Goal: Task Accomplishment & Management: Manage account settings

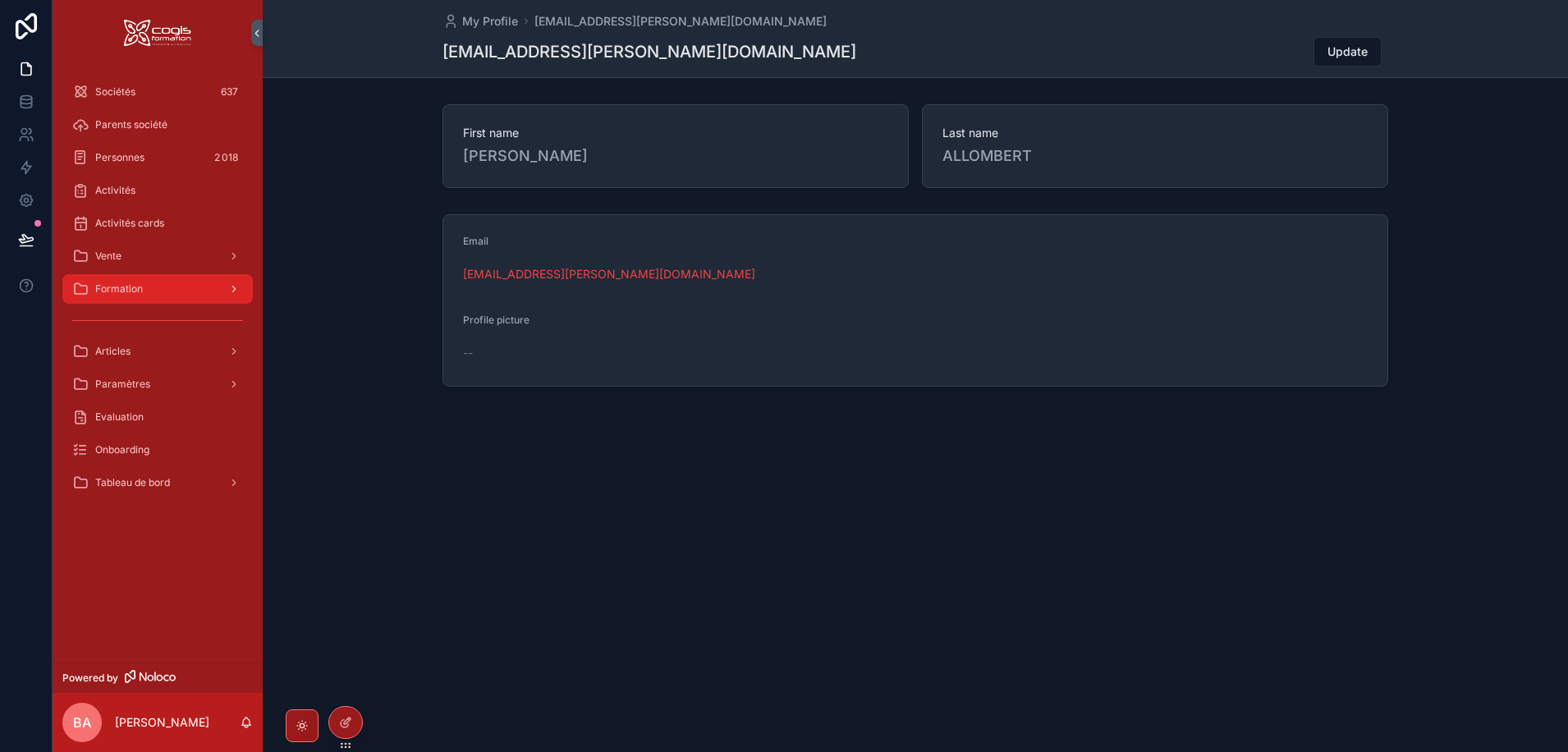
click at [135, 286] on span "Formation" at bounding box center [118, 289] width 48 height 13
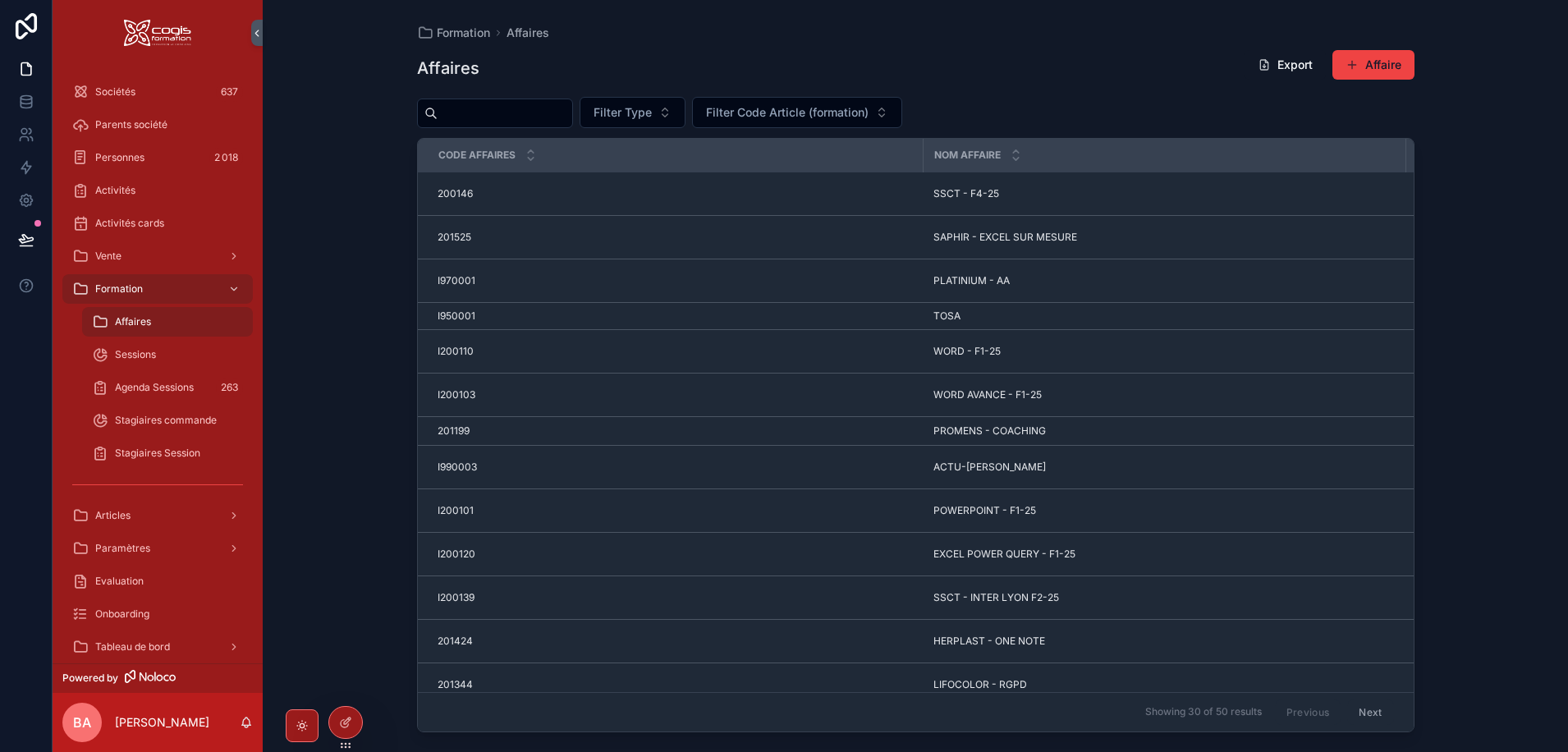
click at [117, 324] on span "Affaires" at bounding box center [133, 321] width 36 height 13
click at [506, 110] on input "scrollable content" at bounding box center [504, 113] width 134 height 23
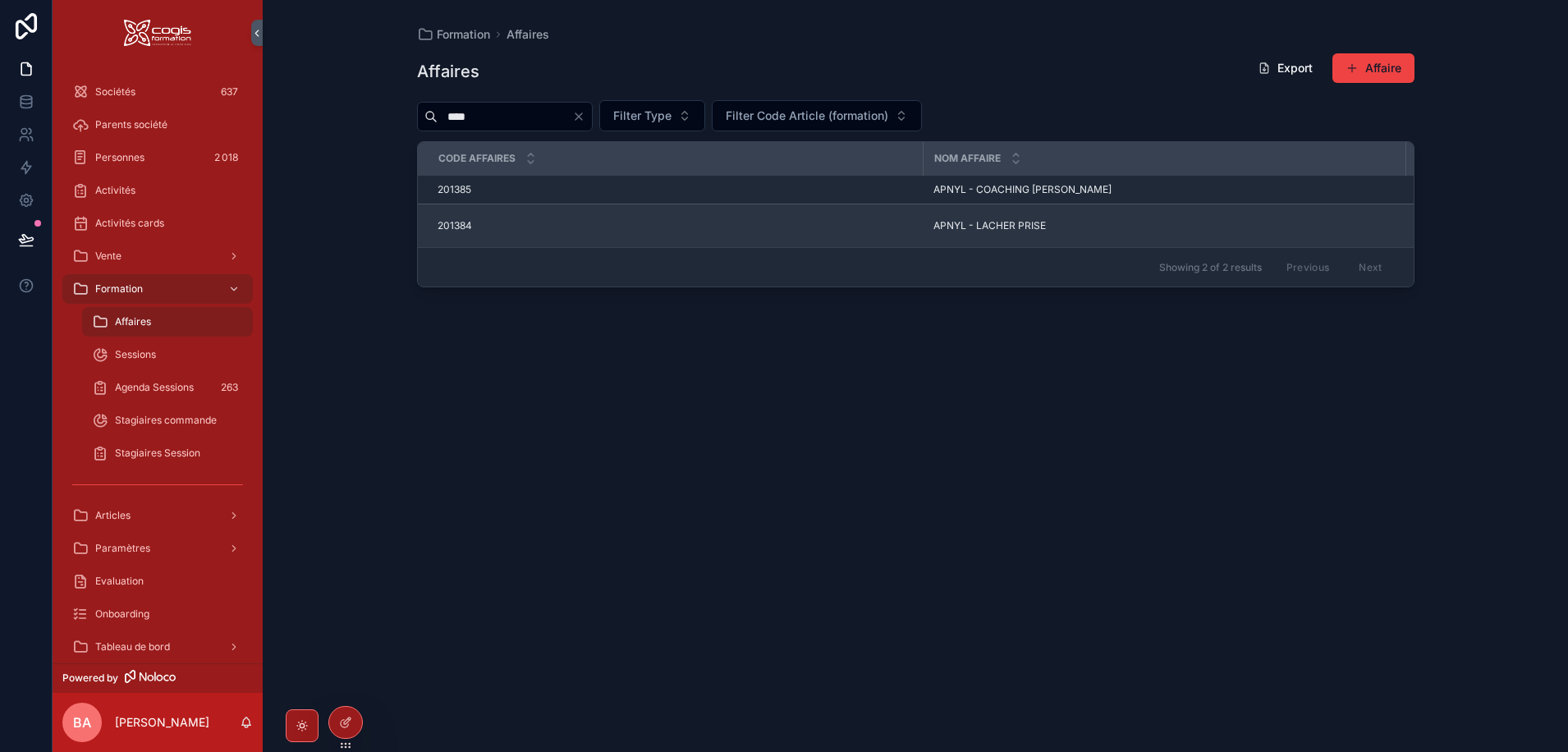
type input "****"
click at [1031, 221] on span "APNYL - LACHER PRISE" at bounding box center [990, 226] width 113 height 13
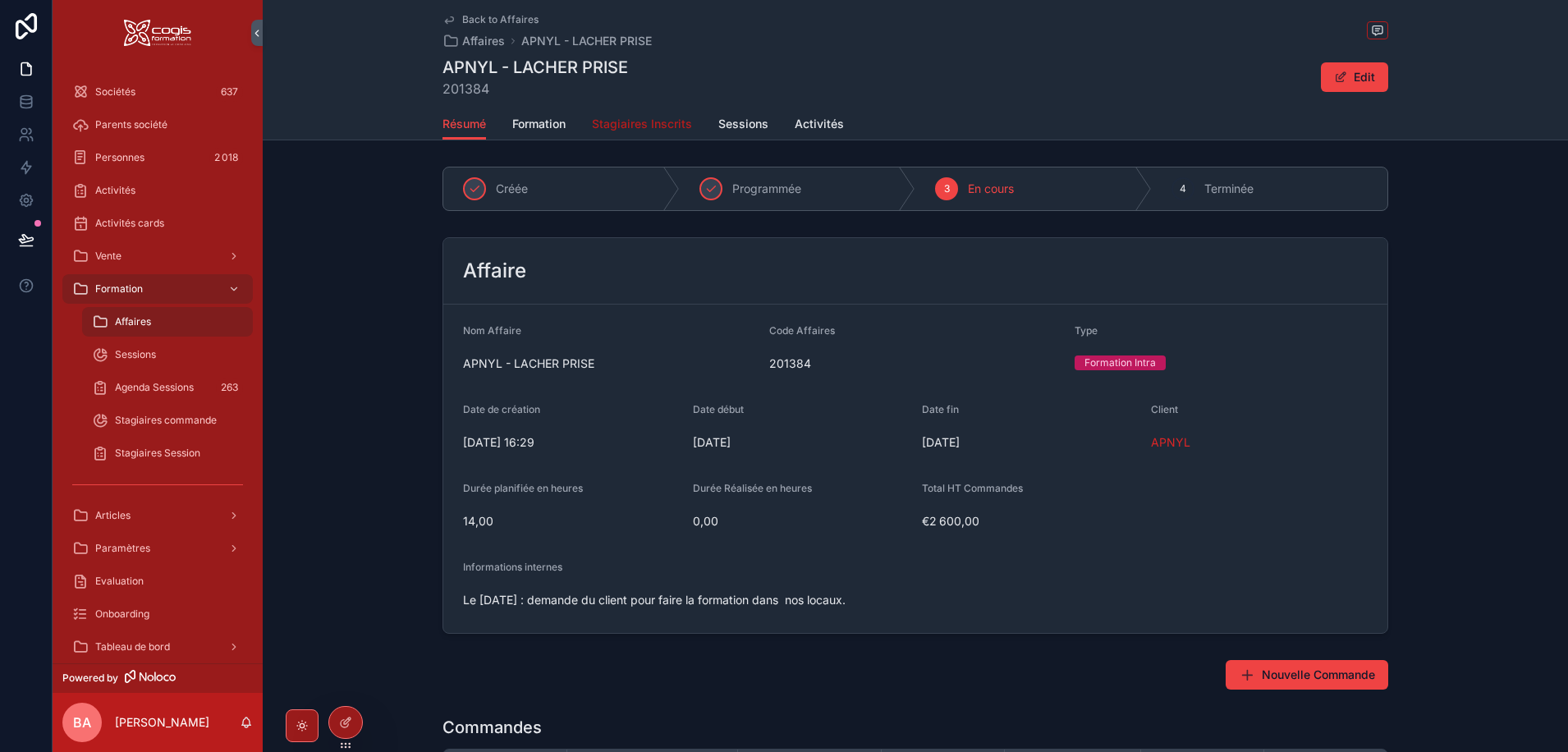
click at [656, 125] on span "Stagiaires Inscrits" at bounding box center [641, 123] width 101 height 16
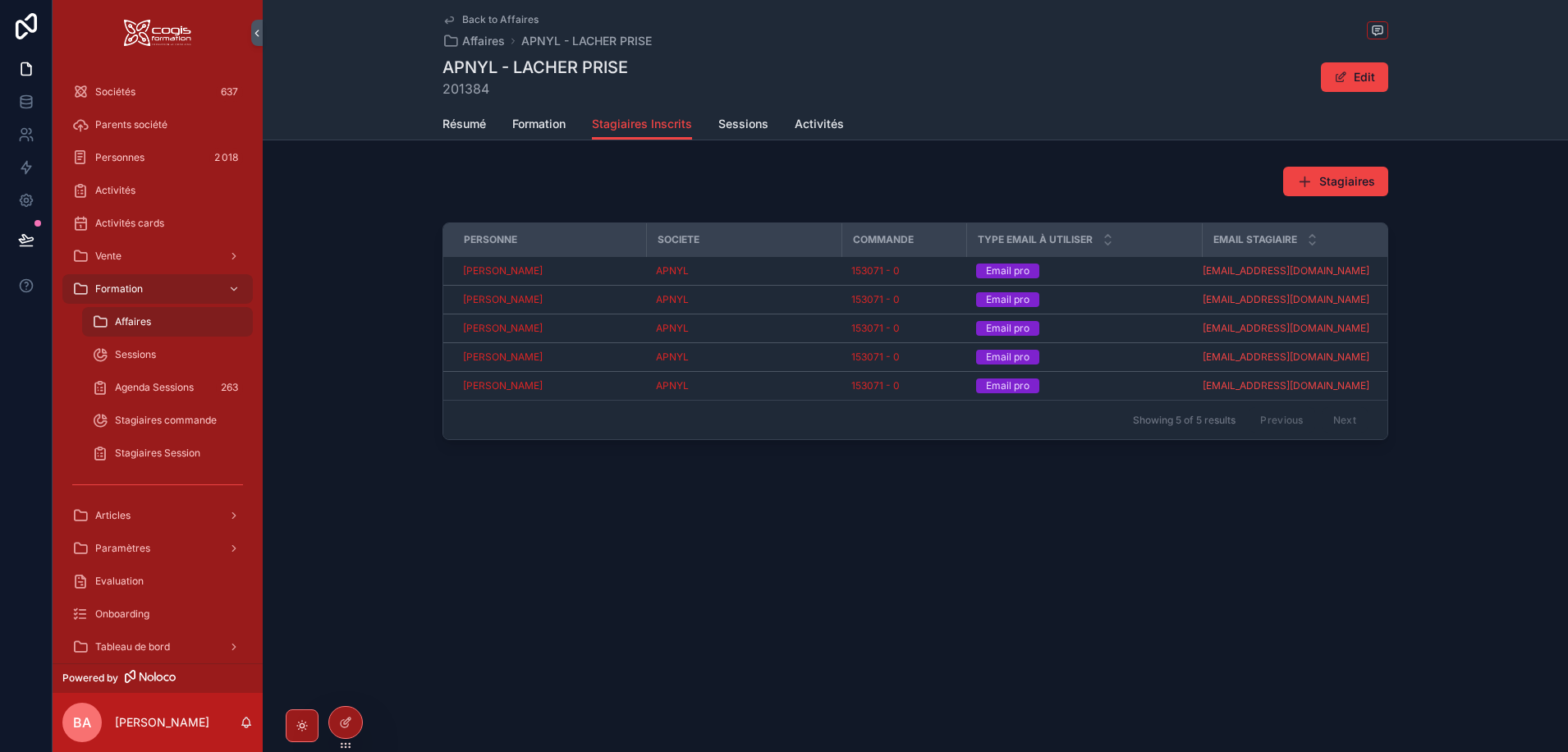
click at [496, 124] on div "Résumé Formation Stagiaires Inscrits Sessions Activités" at bounding box center [916, 123] width 946 height 31
click at [528, 129] on span "Formation" at bounding box center [539, 123] width 54 height 16
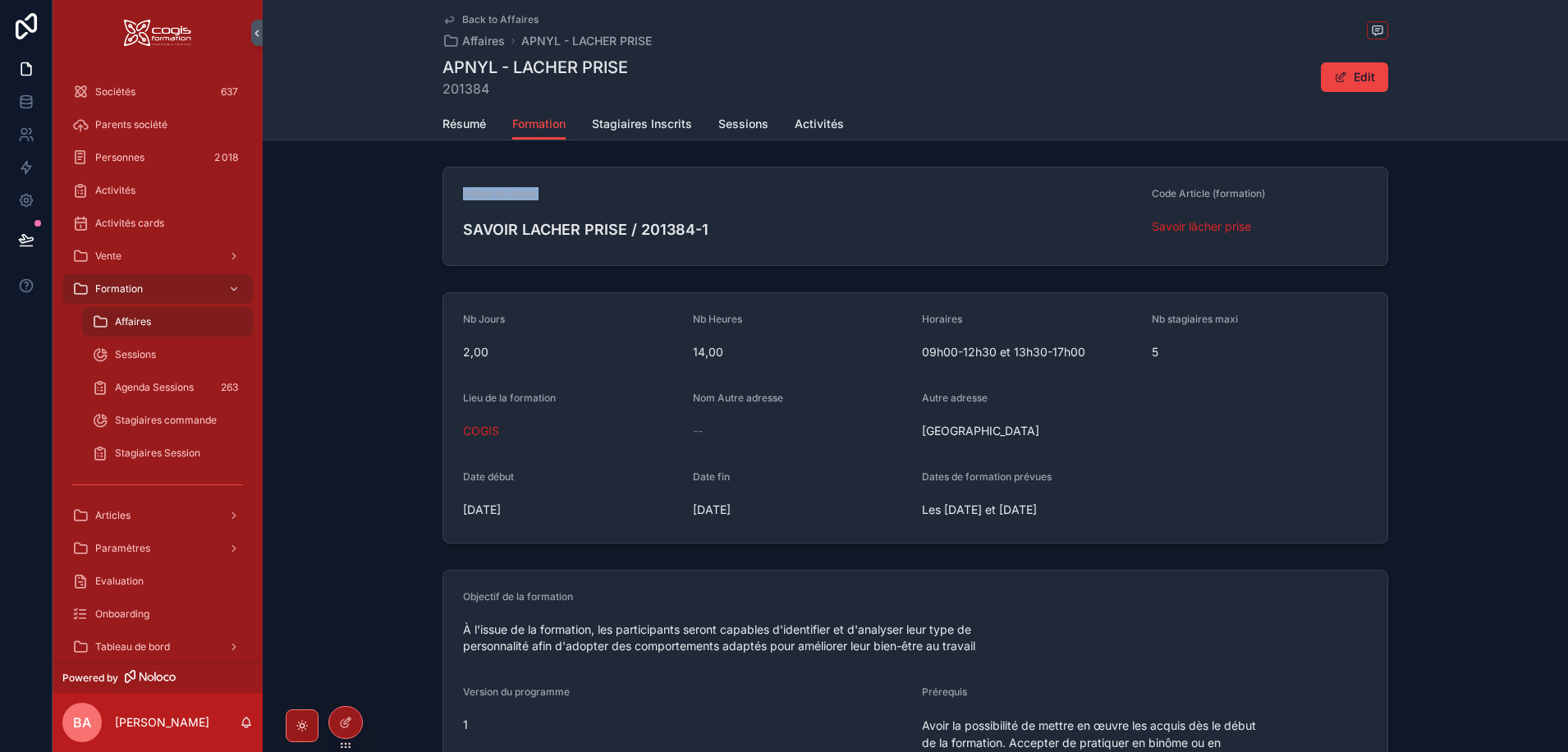
click at [375, 214] on div "Intitulé du stage SAVOIR LACHER PRISE / 201384-1 Code Article (formation) Savoi…" at bounding box center [915, 216] width 1305 height 113
click at [102, 264] on div "Vente" at bounding box center [158, 256] width 171 height 26
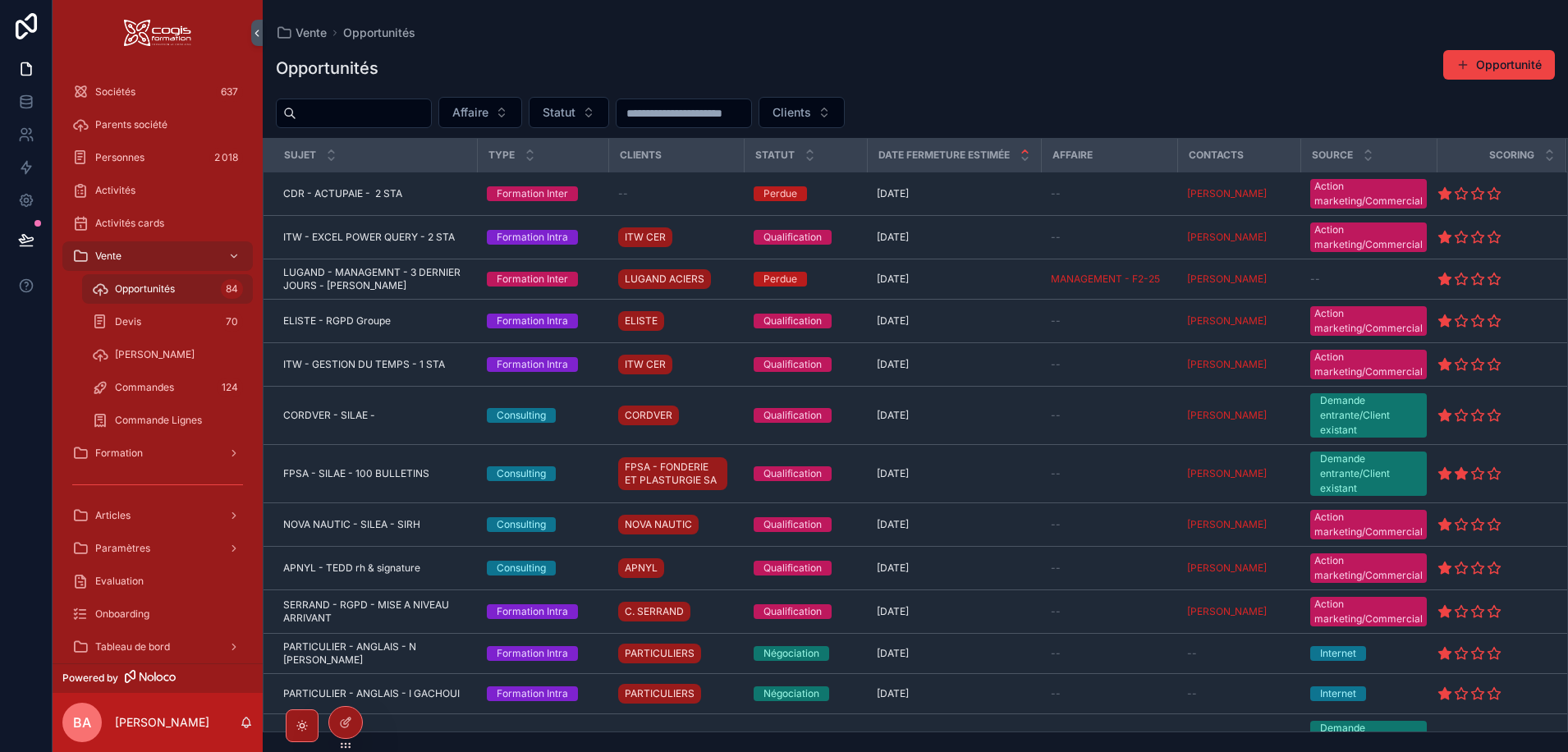
click at [325, 119] on input "scrollable content" at bounding box center [363, 113] width 134 height 23
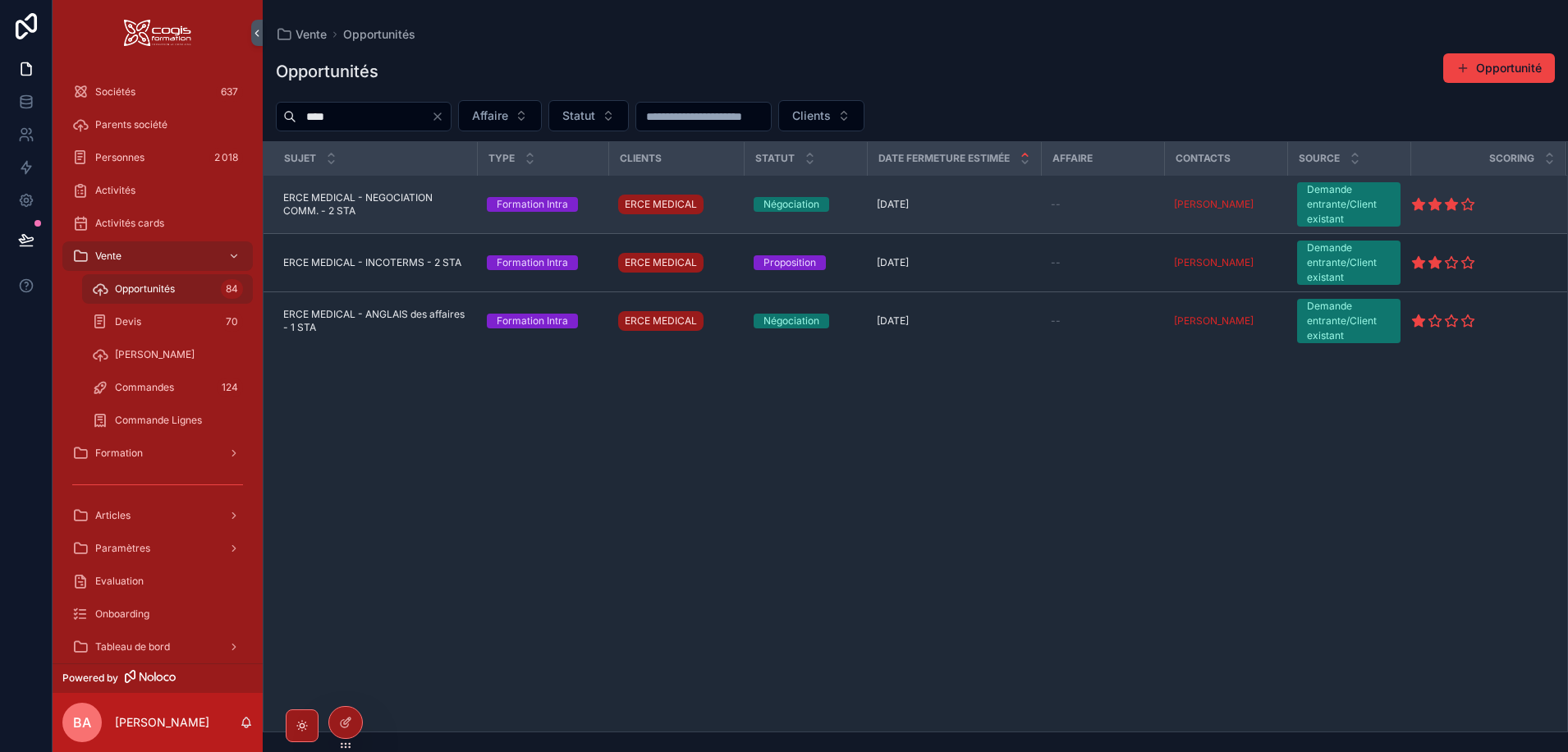
type input "****"
click at [308, 203] on span "ERCE MEDICAL - NEGOCIATION COMM. - 2 STA" at bounding box center [375, 204] width 184 height 26
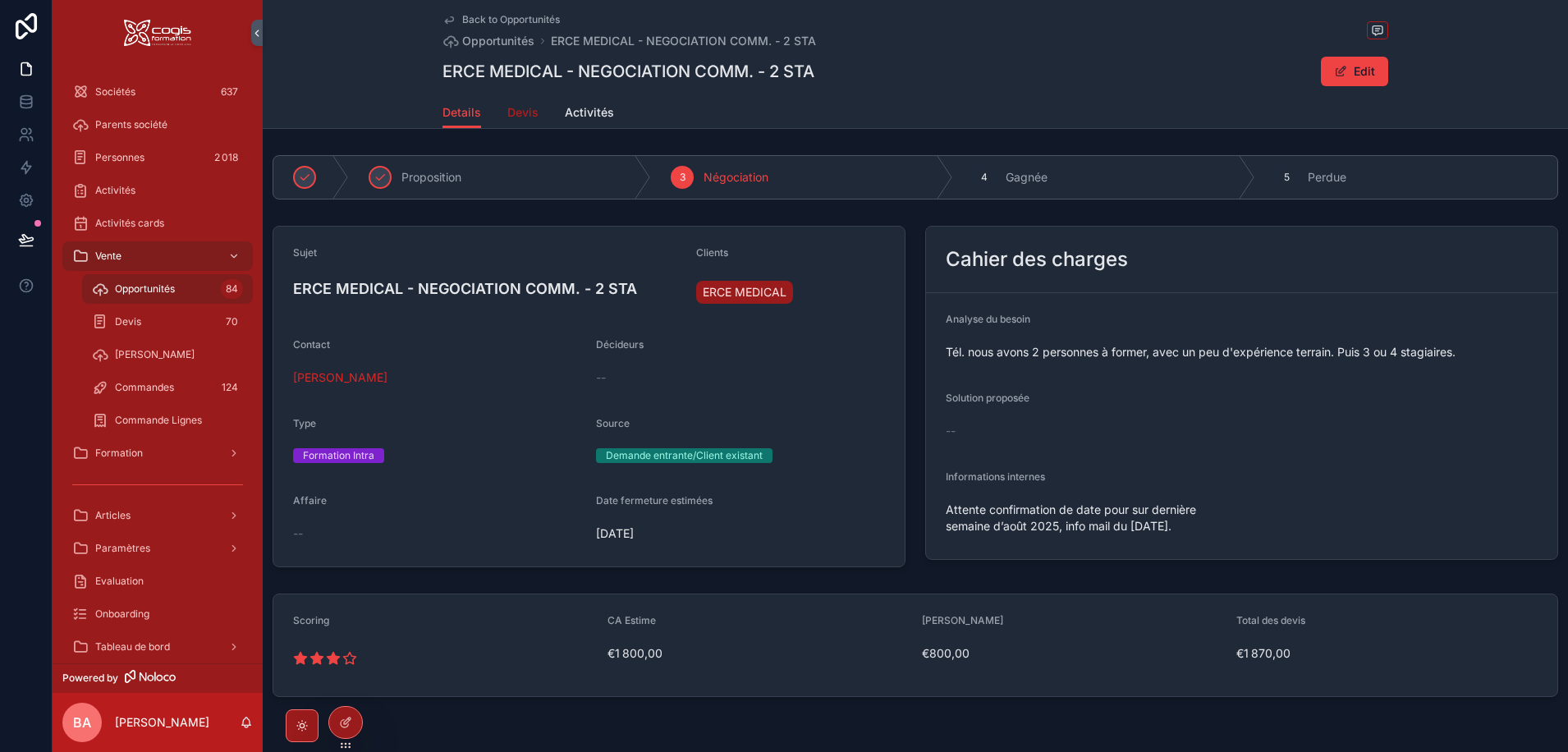
click at [521, 107] on span "Devis" at bounding box center [523, 112] width 31 height 16
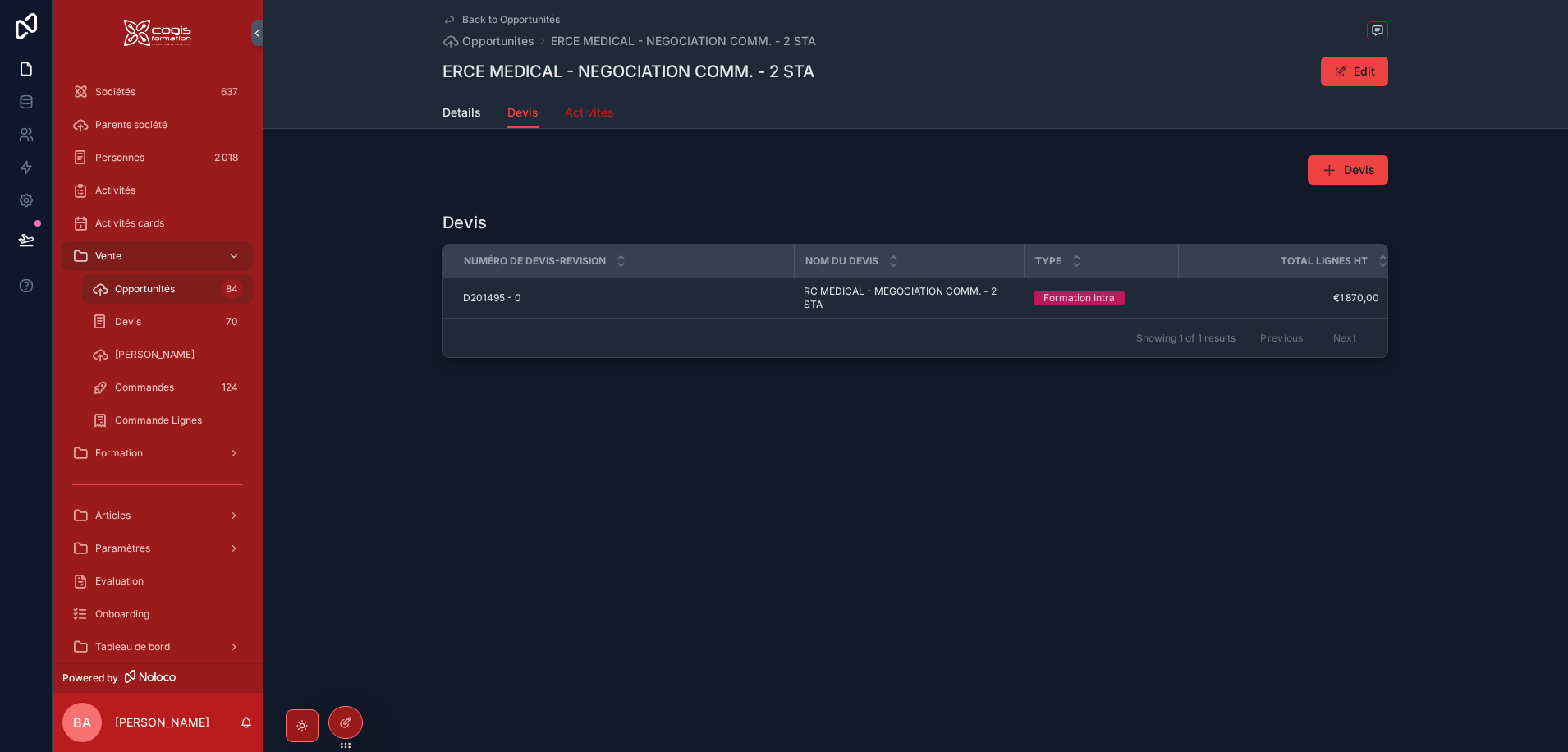
click at [592, 106] on span "Activités" at bounding box center [589, 112] width 49 height 16
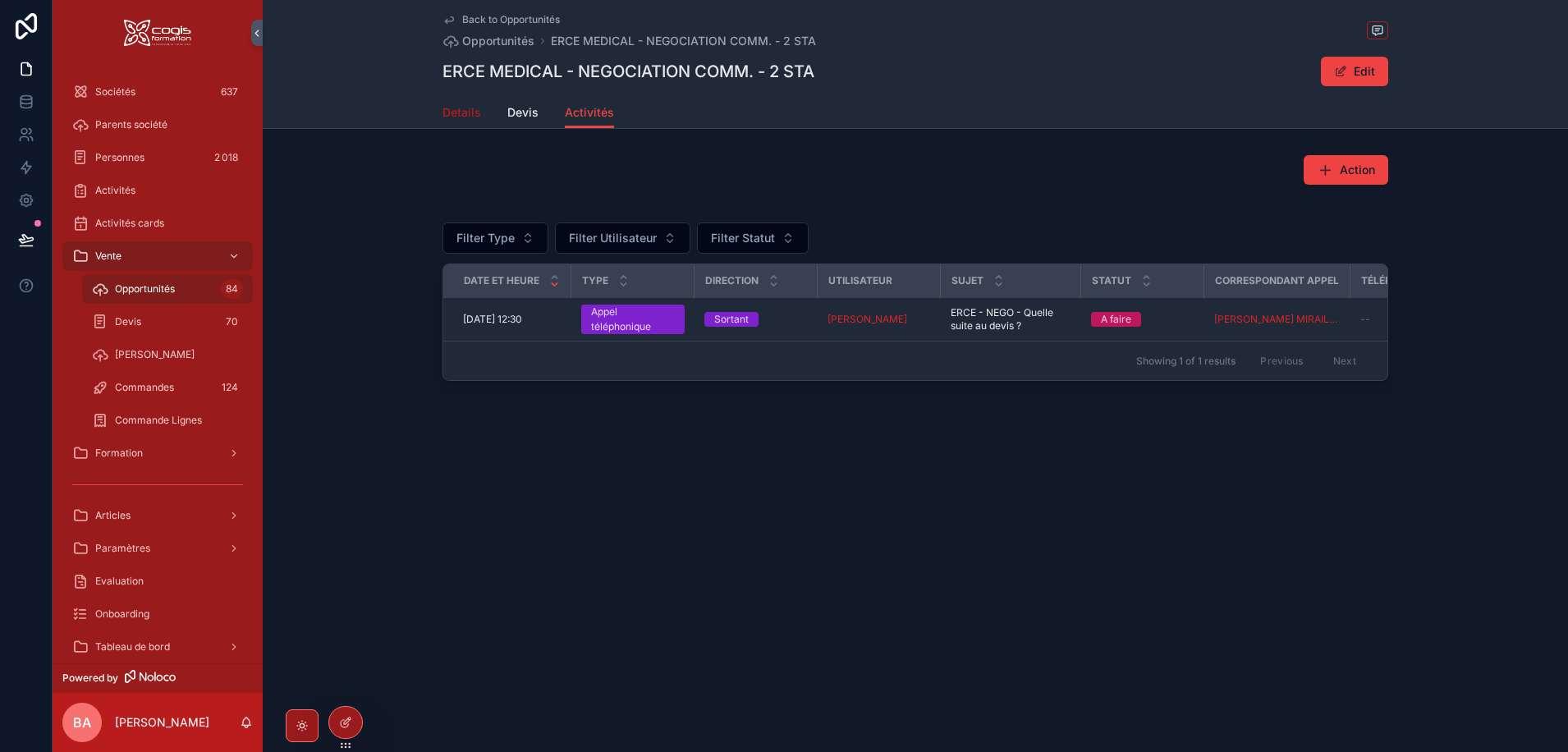
click at [467, 114] on span "Details" at bounding box center [462, 112] width 39 height 16
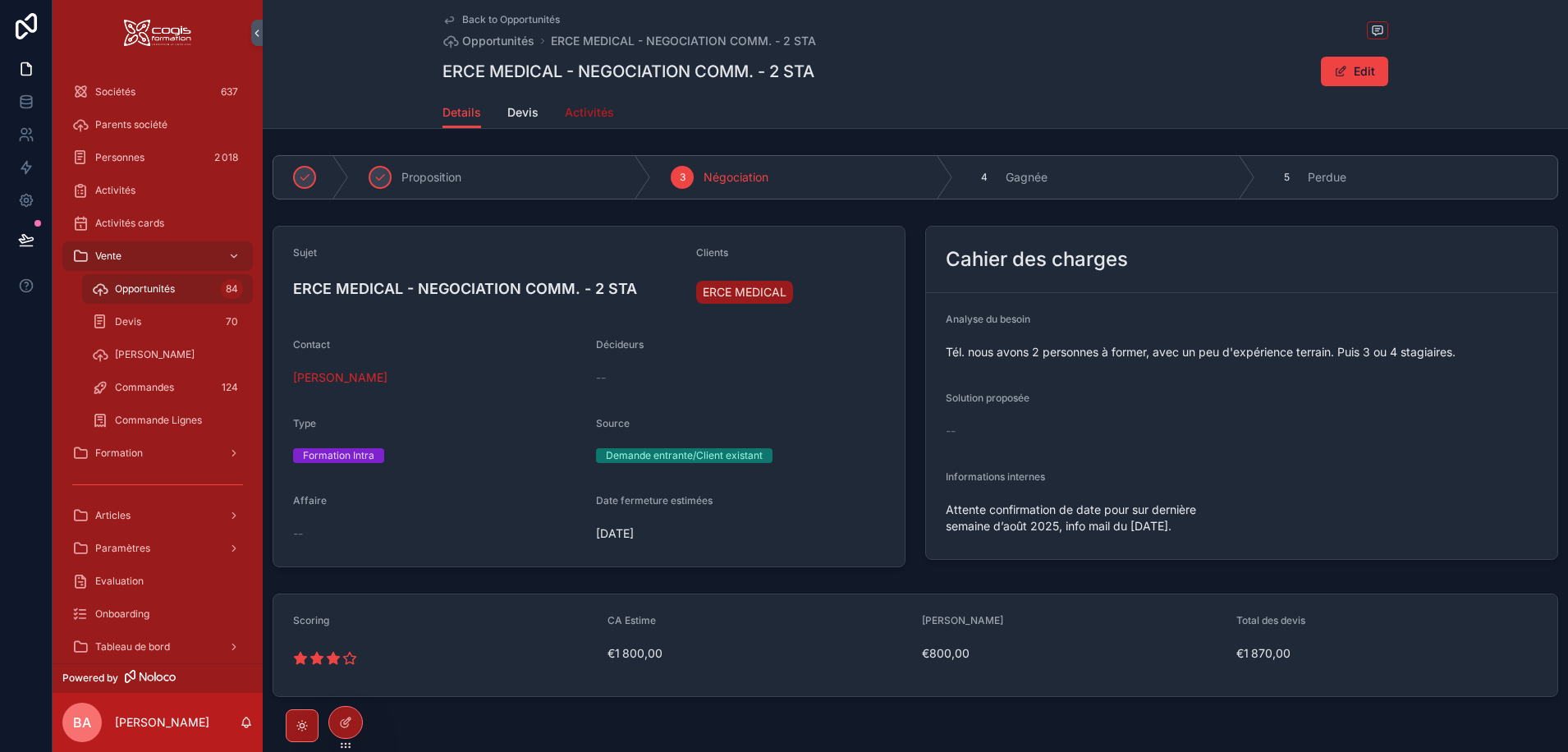
click at [596, 112] on span "Activités" at bounding box center [589, 112] width 49 height 16
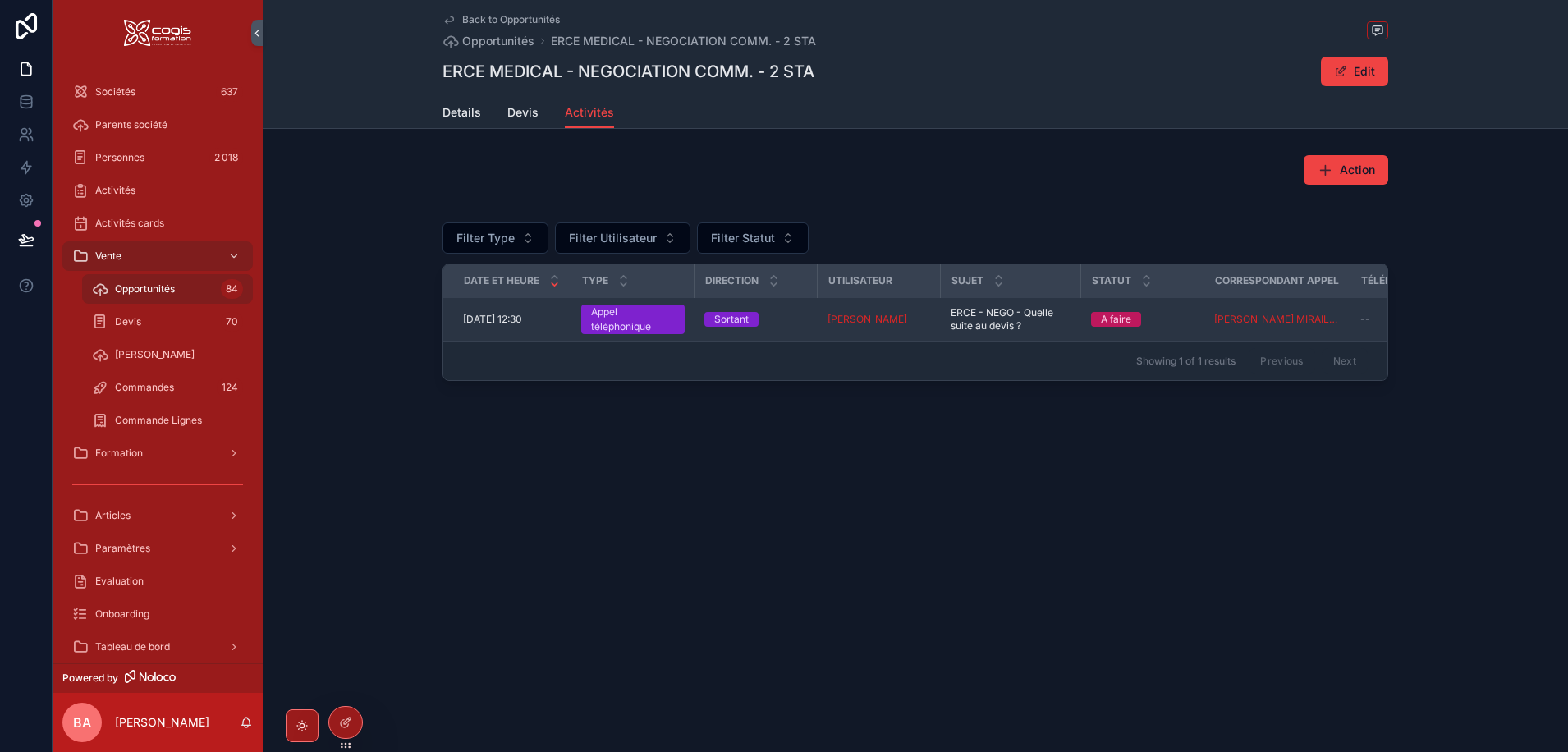
click at [498, 314] on span "12/09/2025 12:30" at bounding box center [492, 320] width 59 height 13
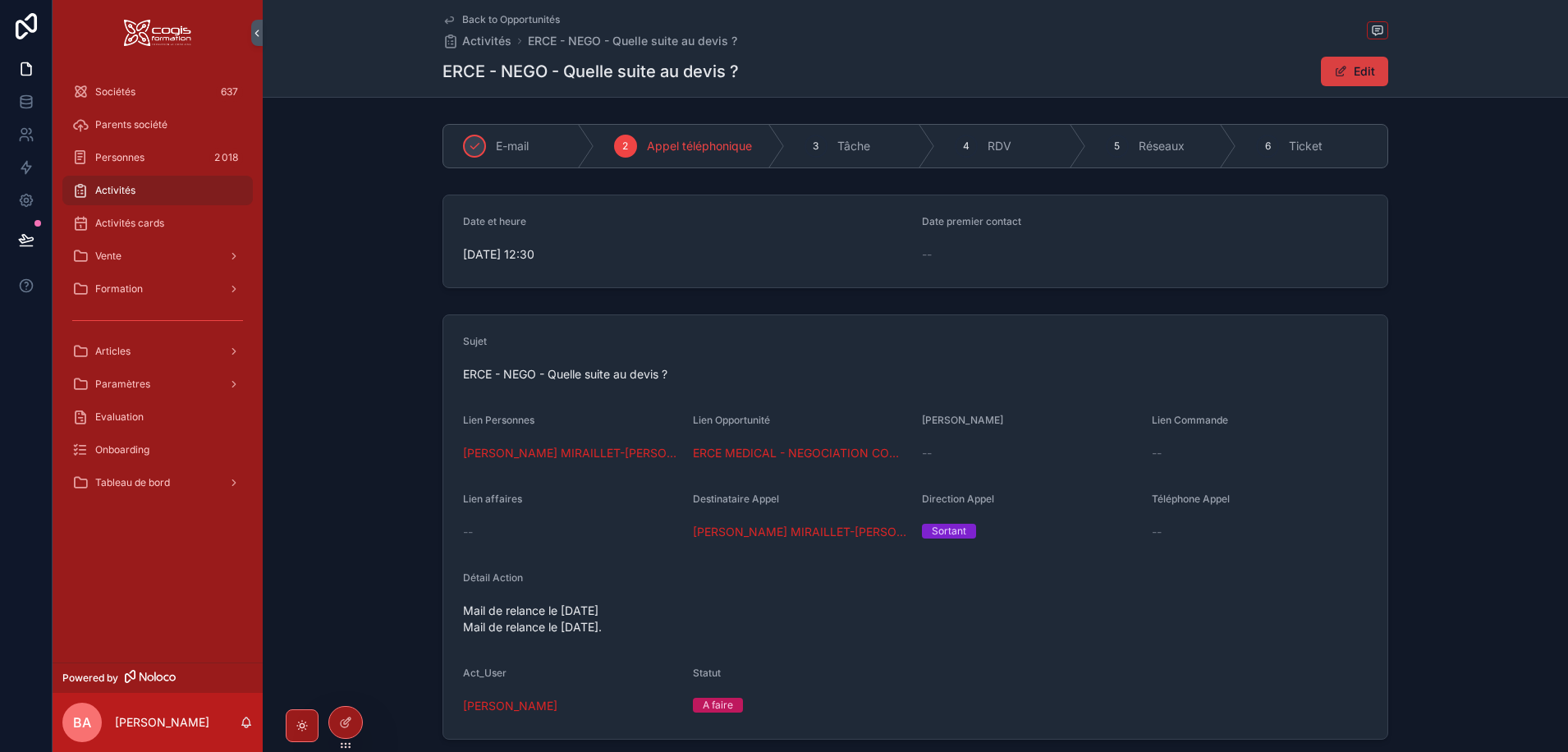
click at [1352, 72] on button "Edit" at bounding box center [1355, 70] width 68 height 29
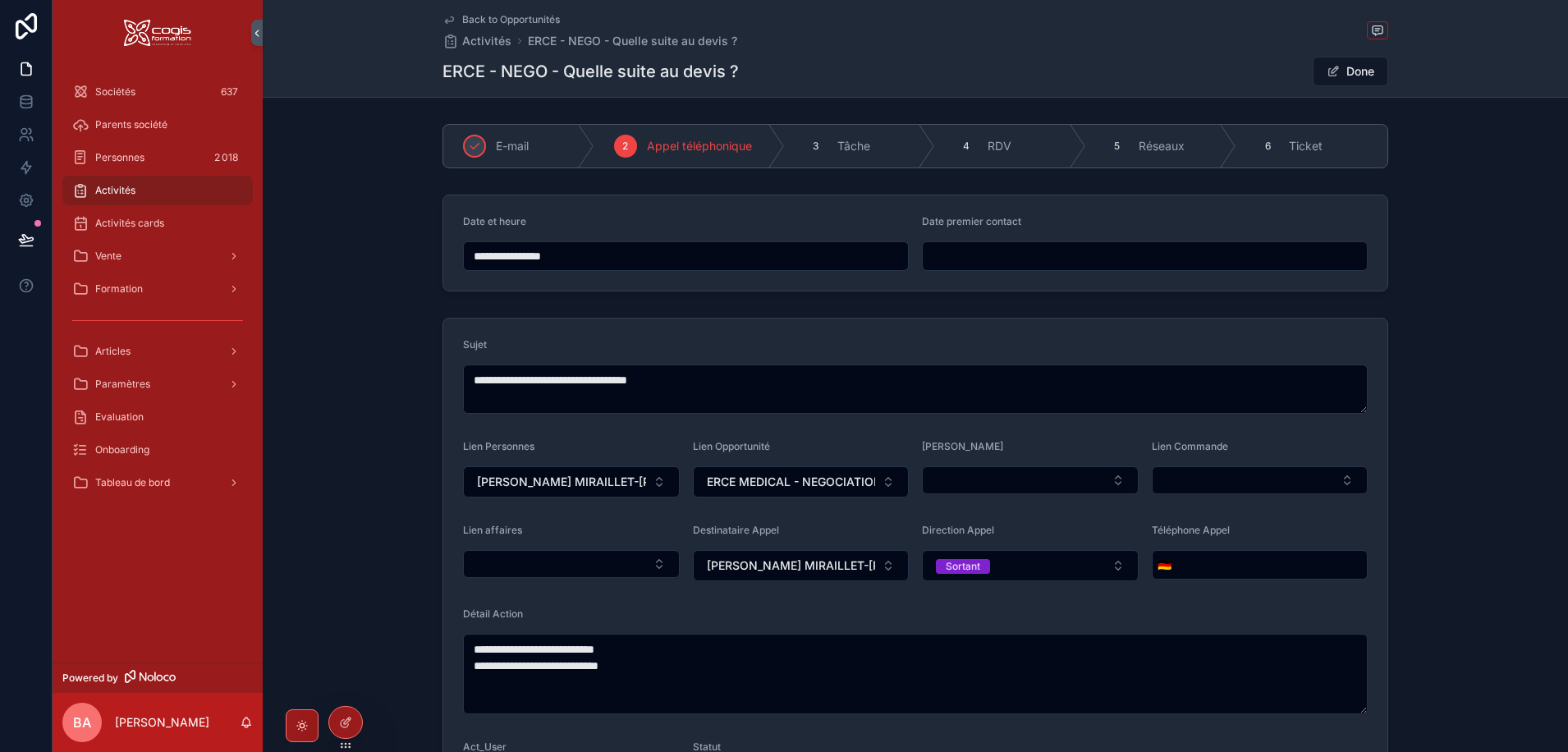
click at [611, 256] on input "**********" at bounding box center [685, 256] width 444 height 23
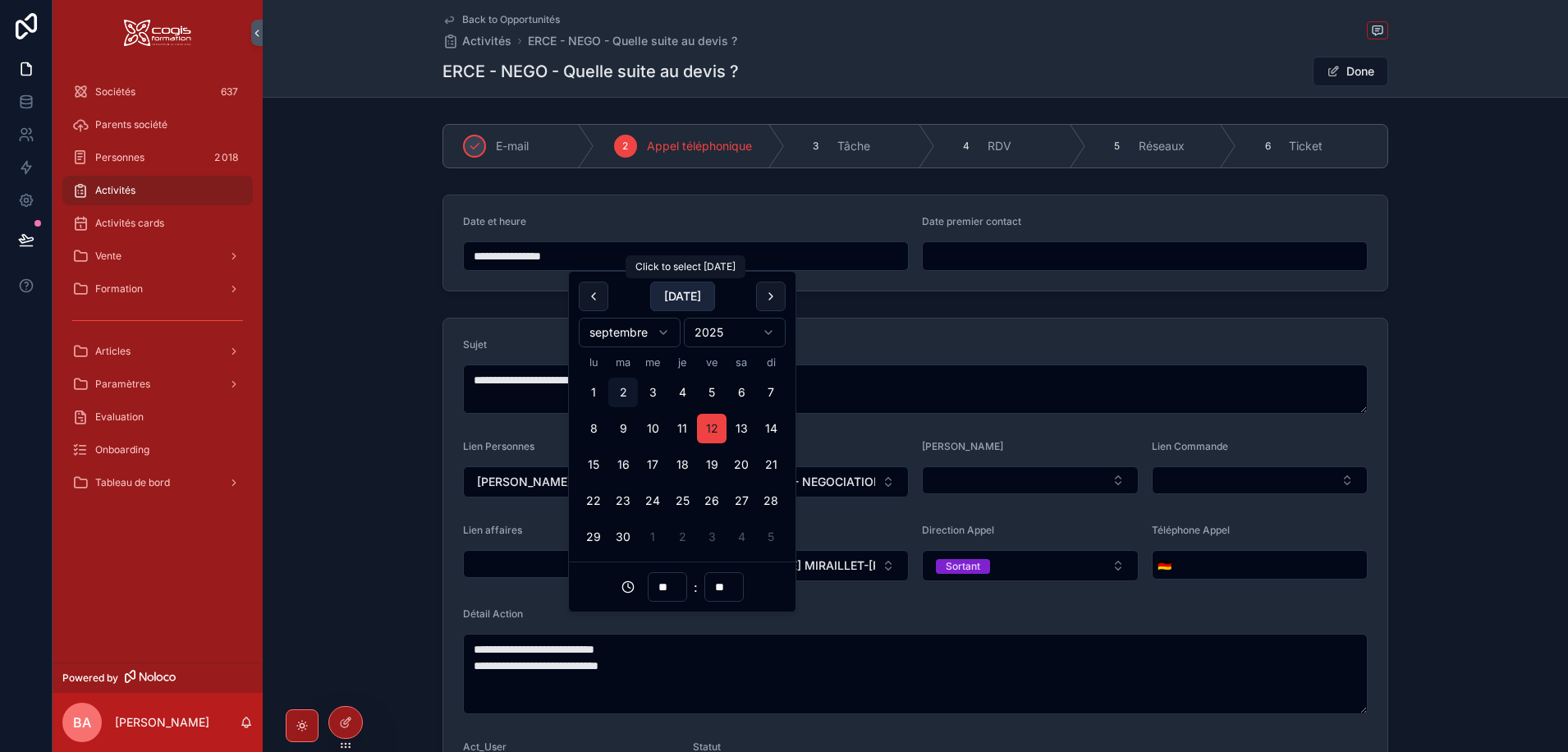
click at [679, 296] on button "Today" at bounding box center [682, 295] width 65 height 29
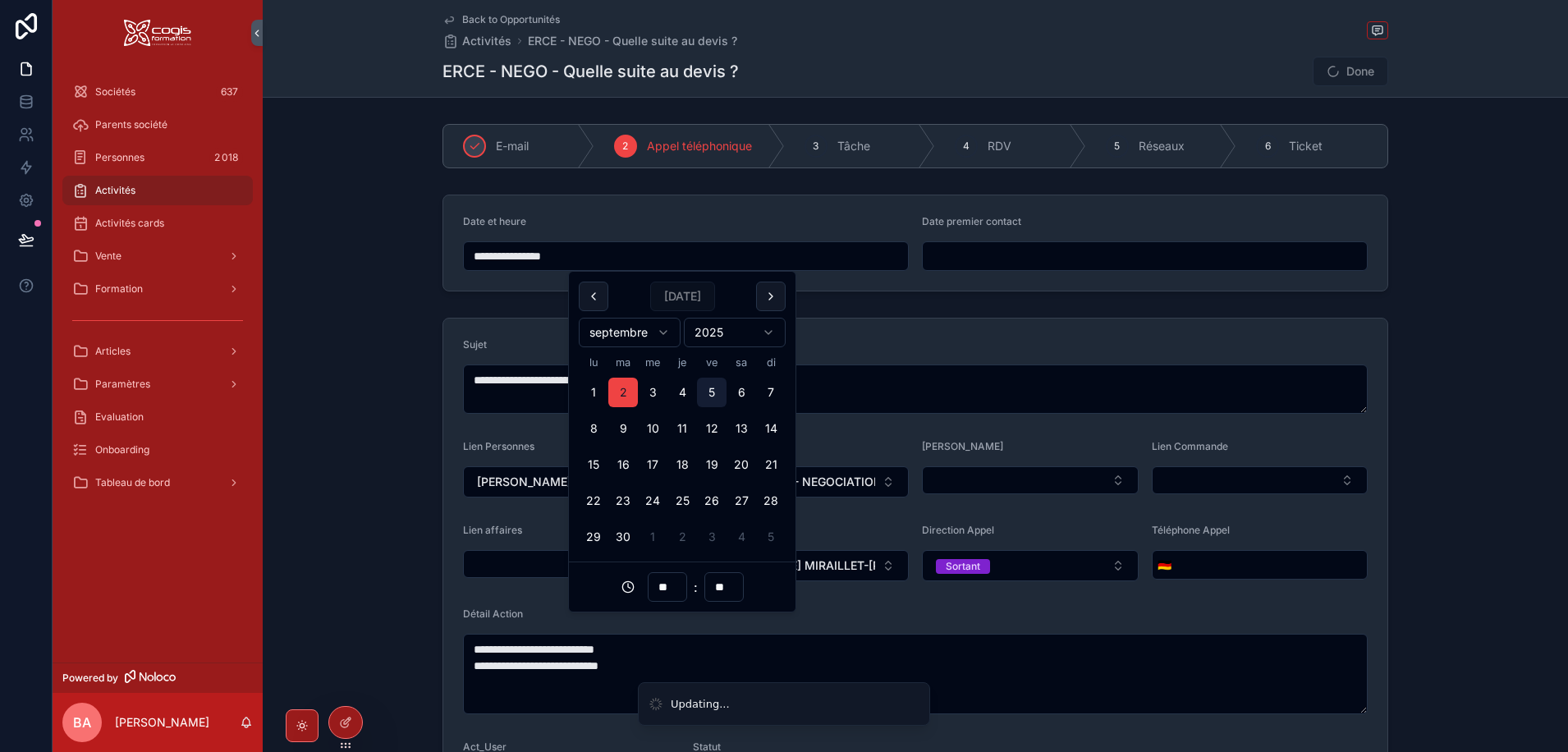
drag, startPoint x: 711, startPoint y: 394, endPoint x: 713, endPoint y: 384, distance: 10.2
click at [713, 384] on button "5" at bounding box center [711, 392] width 29 height 29
type input "**********"
click at [864, 335] on form "**********" at bounding box center [915, 576] width 944 height 515
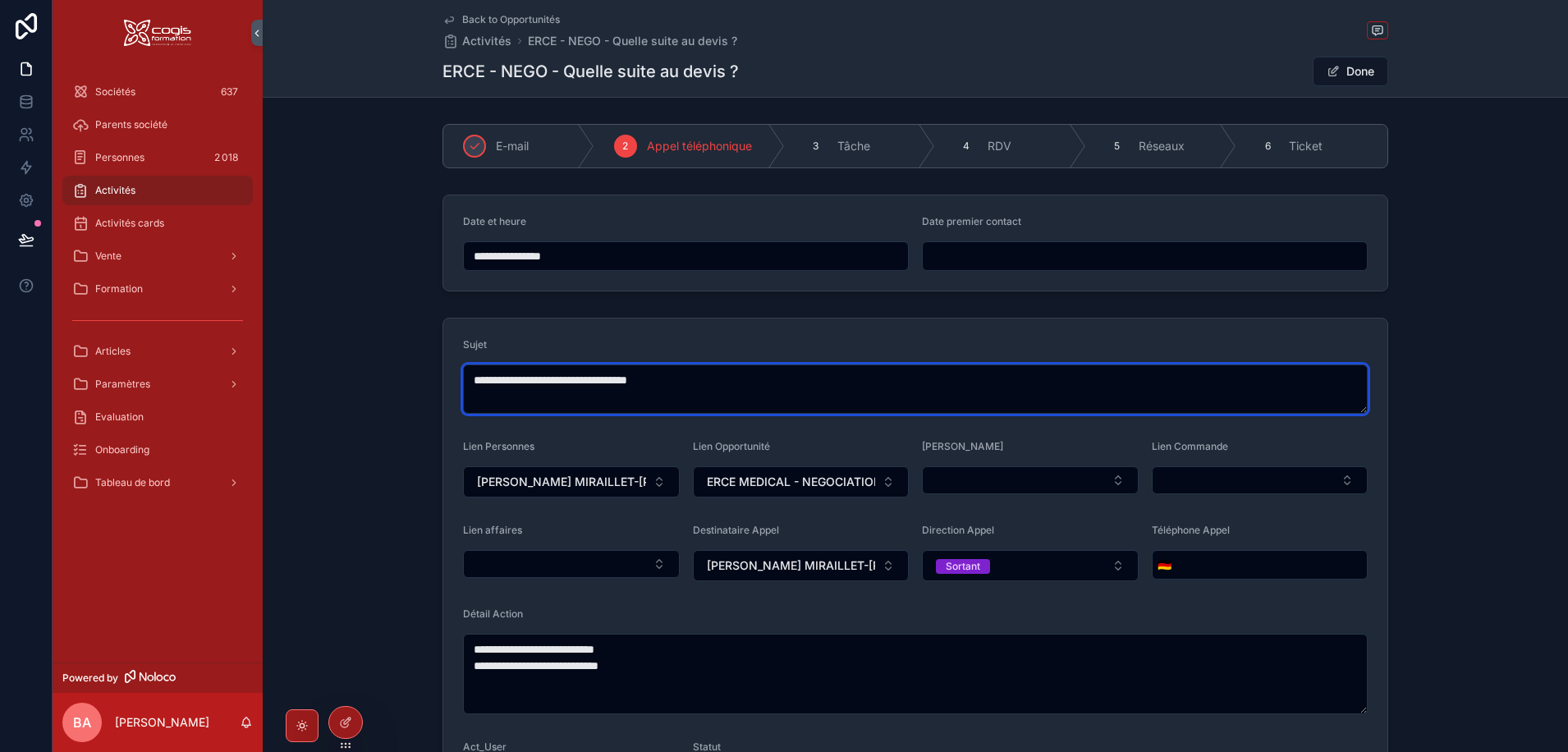
drag, startPoint x: 708, startPoint y: 385, endPoint x: 384, endPoint y: 385, distance: 324.0
click at [384, 385] on div "**********" at bounding box center [915, 576] width 1305 height 530
click at [525, 384] on textarea "**********" at bounding box center [915, 389] width 904 height 49
drag, startPoint x: 557, startPoint y: 378, endPoint x: 686, endPoint y: 378, distance: 129.0
click at [686, 378] on textarea "**********" at bounding box center [915, 389] width 904 height 49
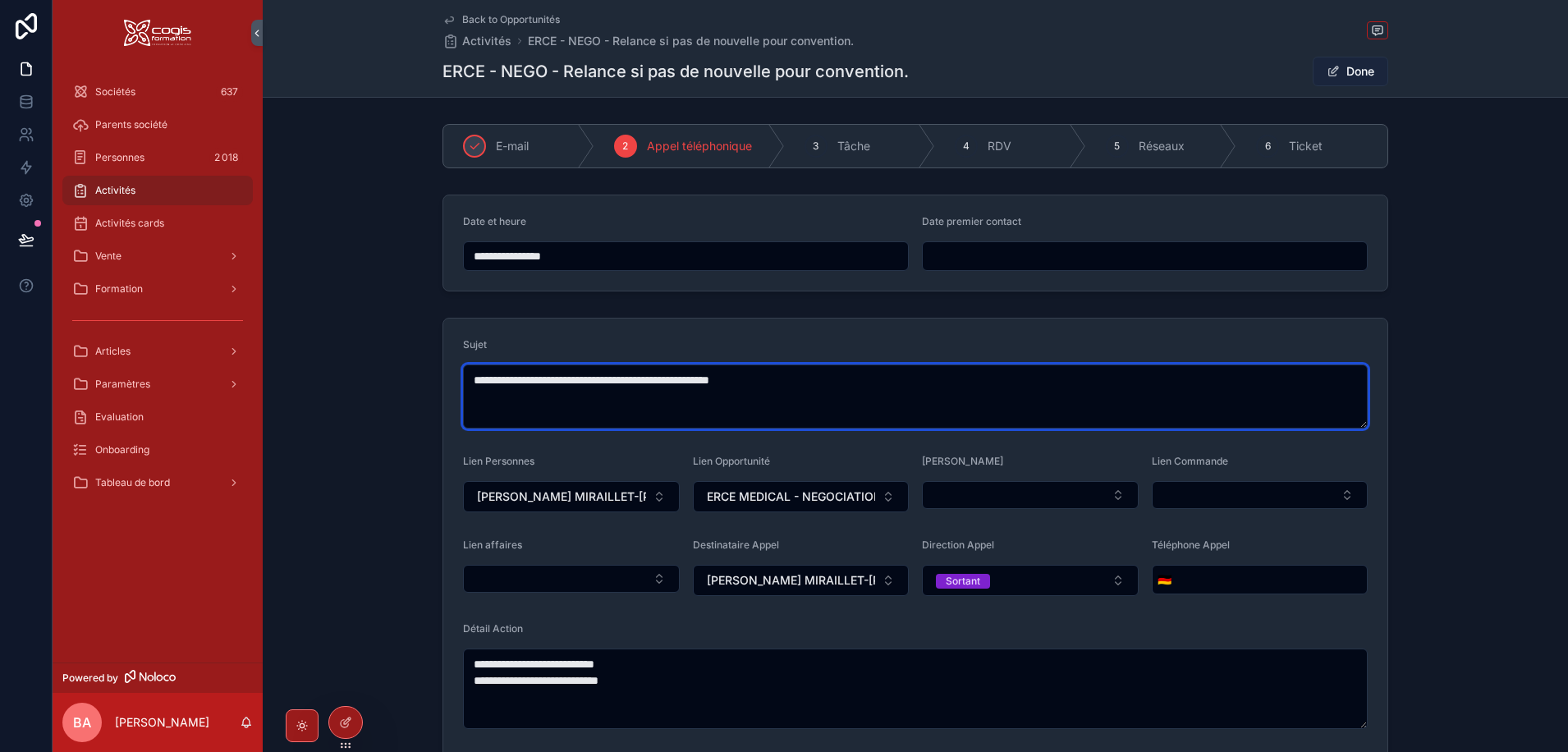
type textarea "**********"
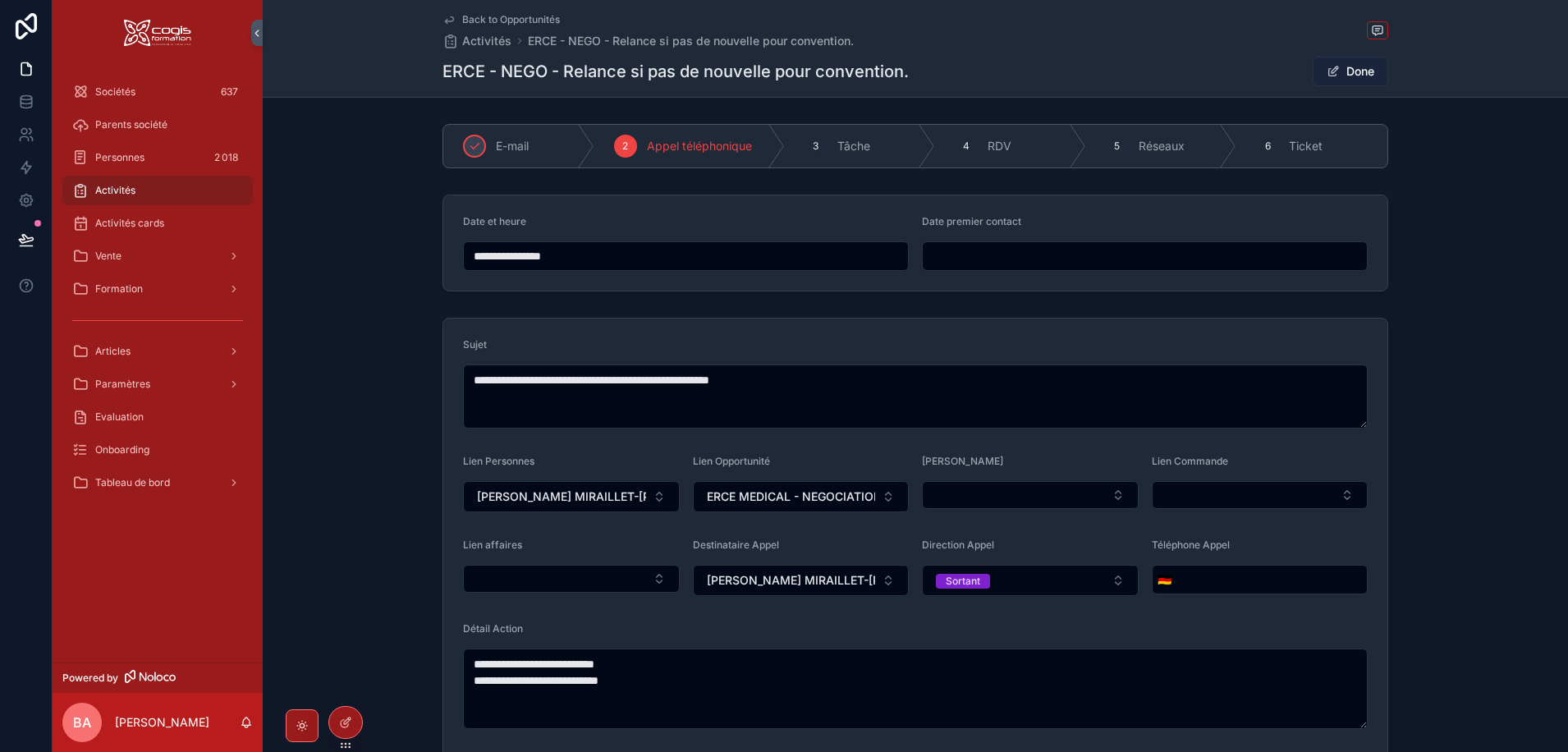
click at [1341, 73] on button "Done" at bounding box center [1350, 70] width 75 height 29
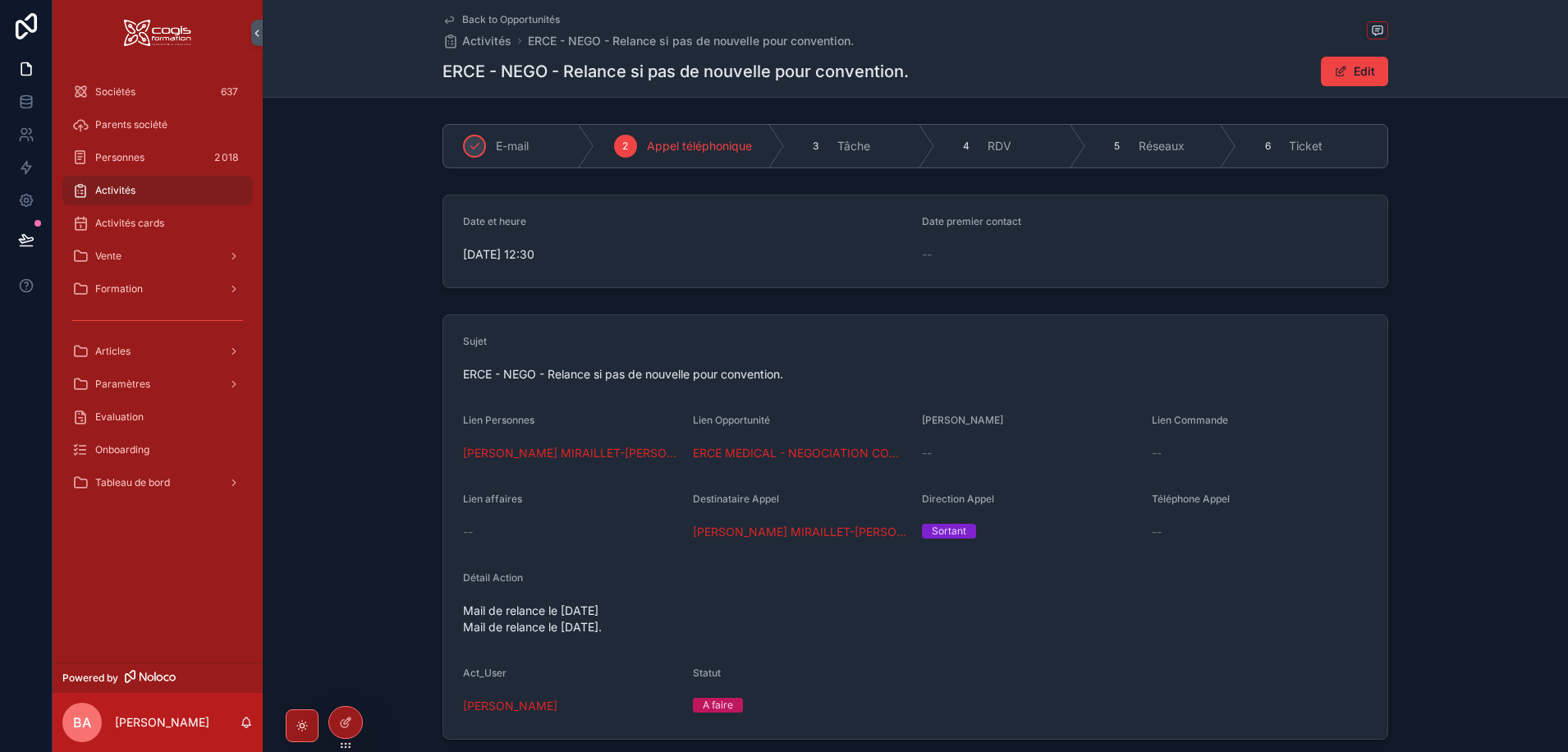
click at [496, 16] on span "Back to Opportunités" at bounding box center [511, 20] width 98 height 13
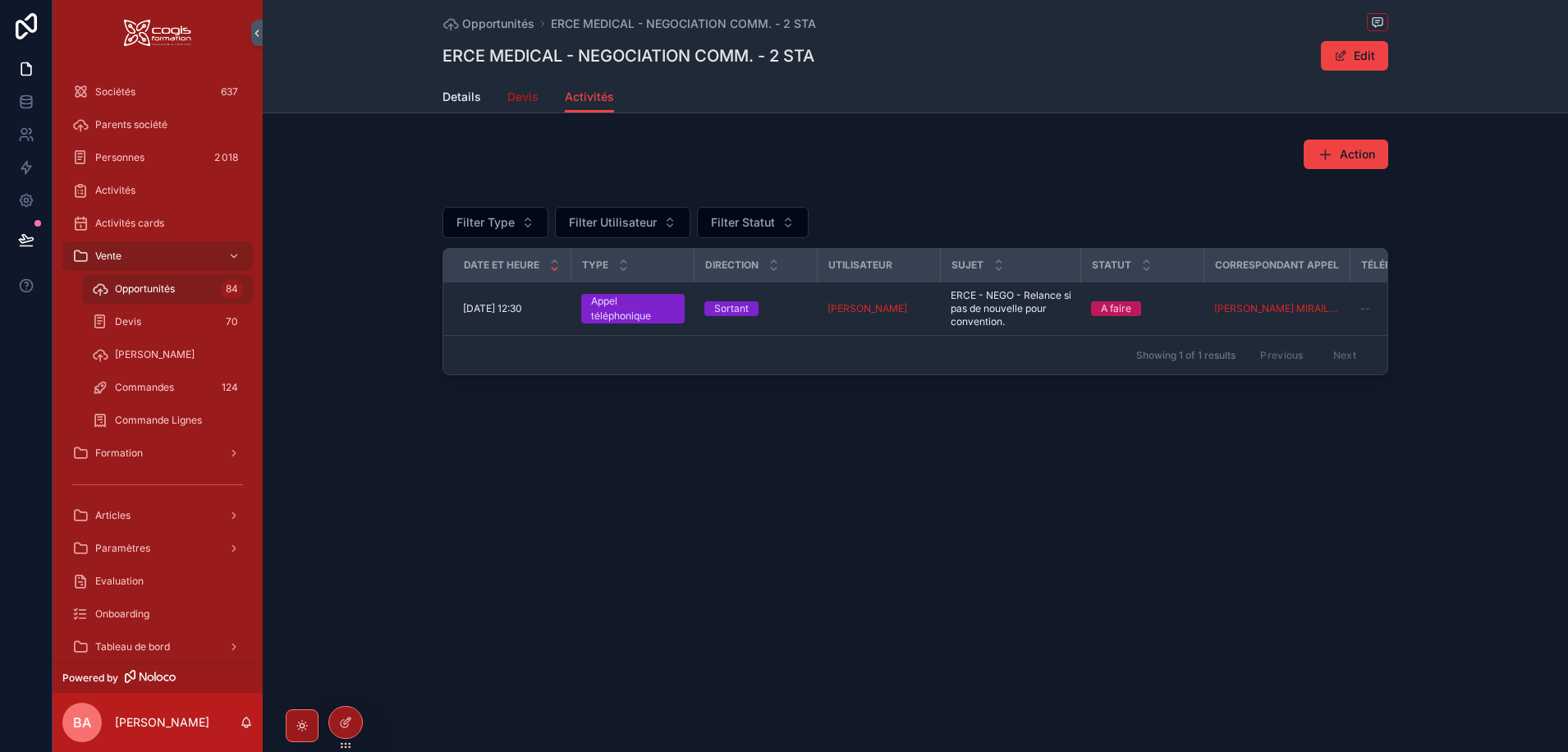
click at [508, 97] on span "Devis" at bounding box center [523, 96] width 31 height 16
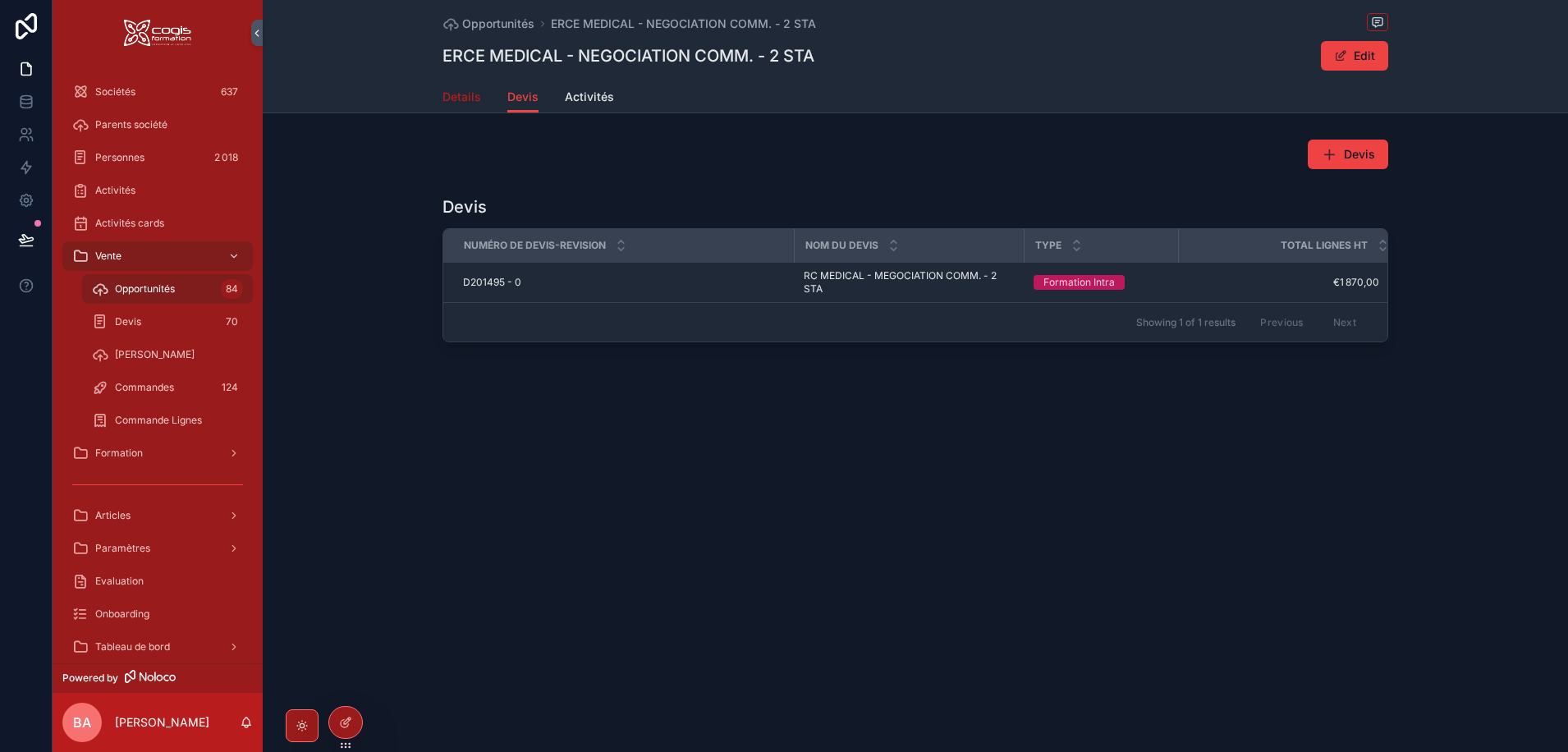
click at [466, 94] on span "Details" at bounding box center [462, 96] width 39 height 16
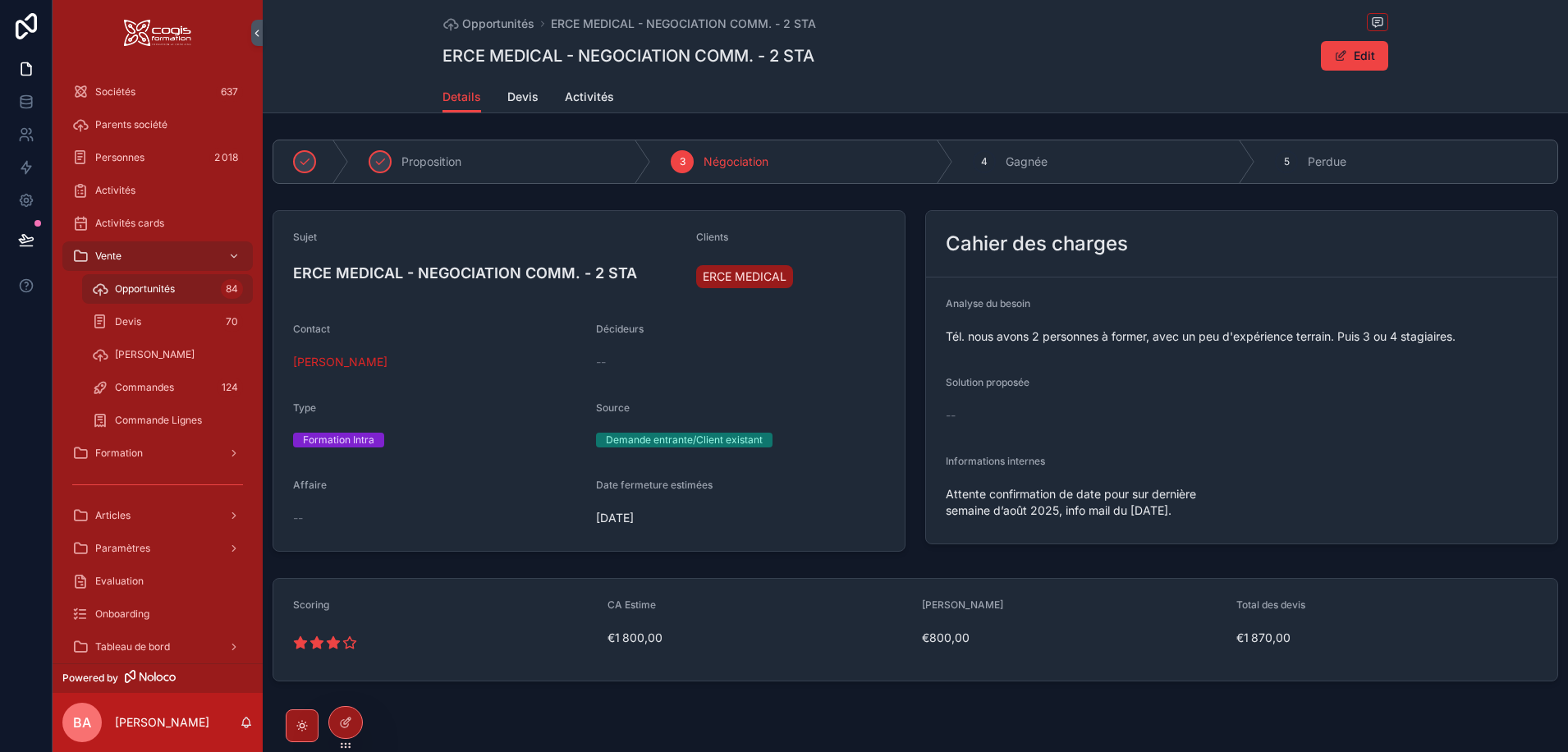
click at [598, 270] on h4 "ERCE MEDICAL - NEGOCIATION COMM. - 2 STA" at bounding box center [488, 274] width 390 height 23
click at [1352, 44] on button "Edit" at bounding box center [1355, 55] width 68 height 29
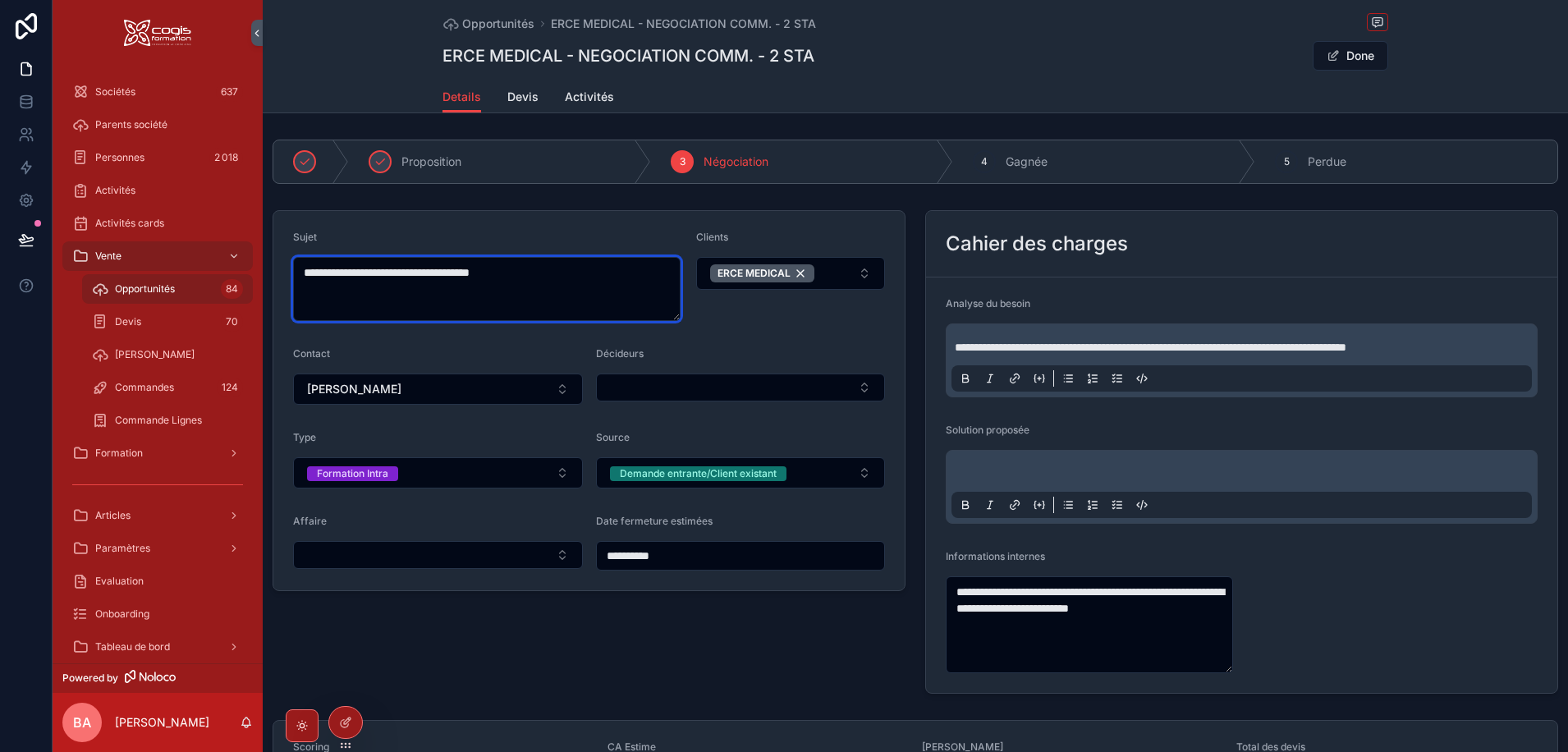
drag, startPoint x: 541, startPoint y: 271, endPoint x: 541, endPoint y: 320, distance: 49.0
click at [540, 271] on textarea "**********" at bounding box center [487, 289] width 387 height 64
type textarea "**********"
click at [1038, 55] on div "ERCE MEDICAL - NEGOCIATION COMM. - 4 STA Done" at bounding box center [916, 55] width 946 height 31
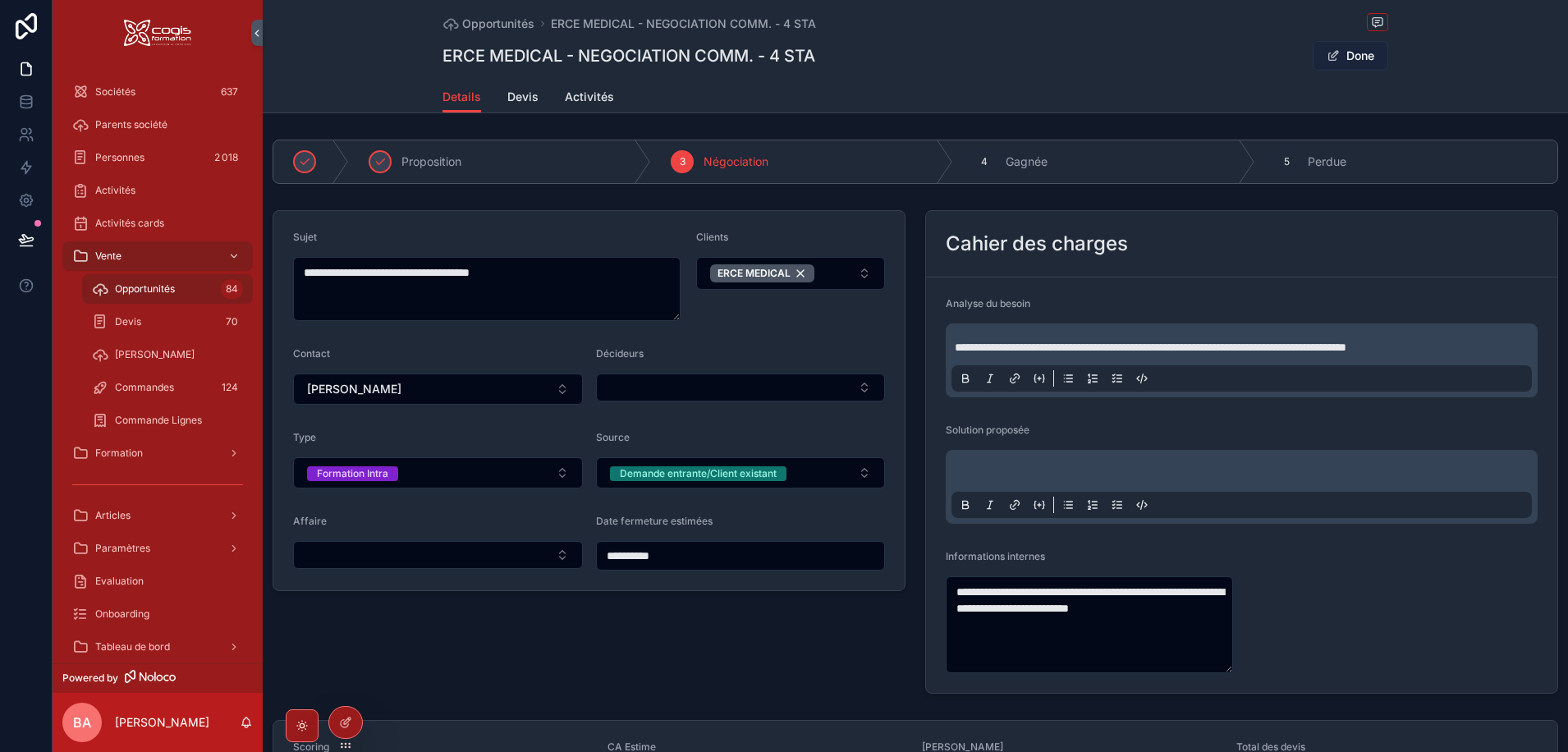
click at [1358, 52] on button "Done" at bounding box center [1350, 55] width 75 height 29
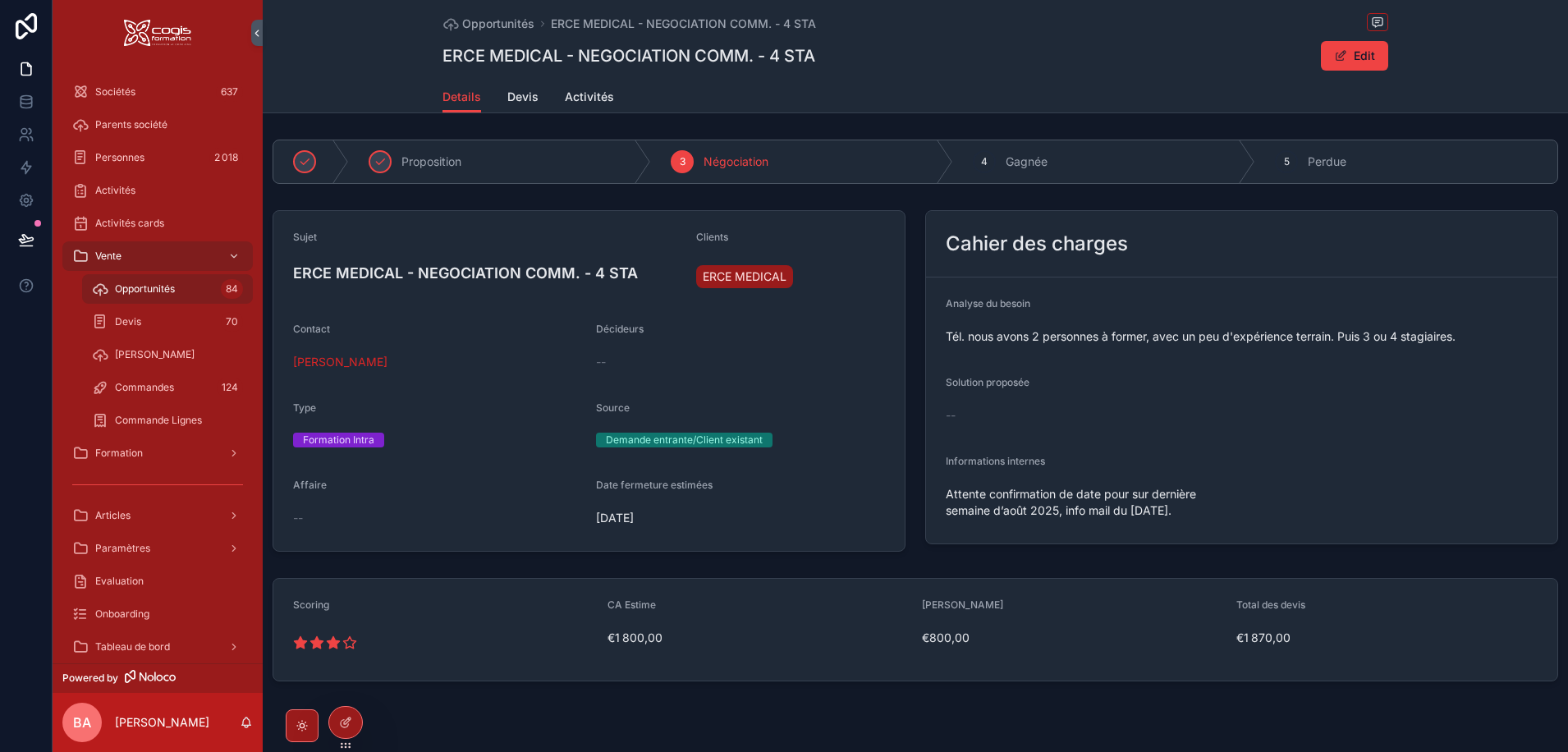
click at [1100, 488] on span "Attente confirmation de date pour sur dernière semaine d’août 2025, info mail d…" at bounding box center [1090, 502] width 290 height 33
click at [1140, 517] on span "Attente confirmation de date pour sur dernière semaine d’août 2025, info mail d…" at bounding box center [1090, 502] width 290 height 33
click at [1344, 61] on button "Edit" at bounding box center [1355, 55] width 68 height 29
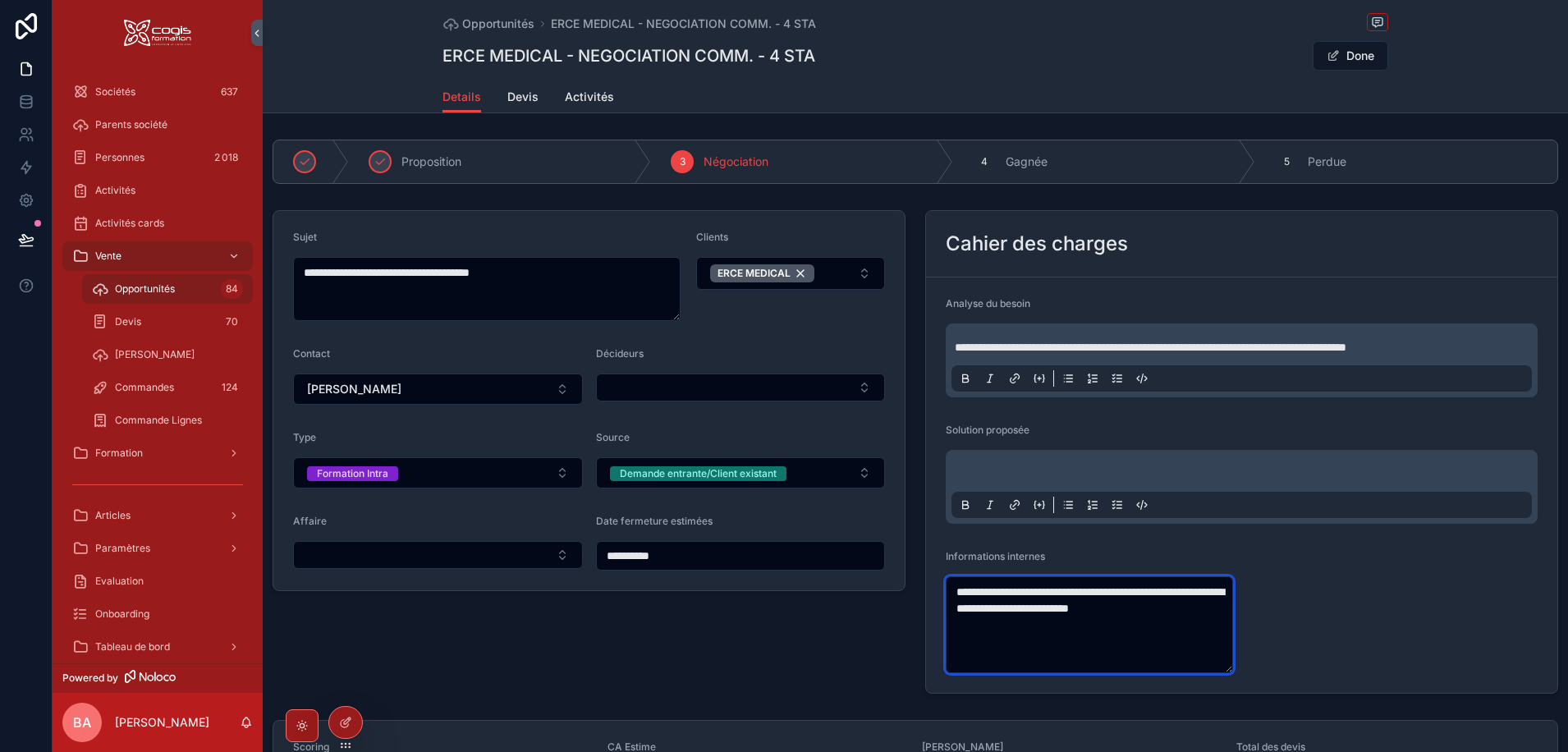
drag, startPoint x: 1094, startPoint y: 605, endPoint x: 933, endPoint y: 588, distance: 161.9
click at [933, 588] on form "**********" at bounding box center [1241, 485] width 631 height 415
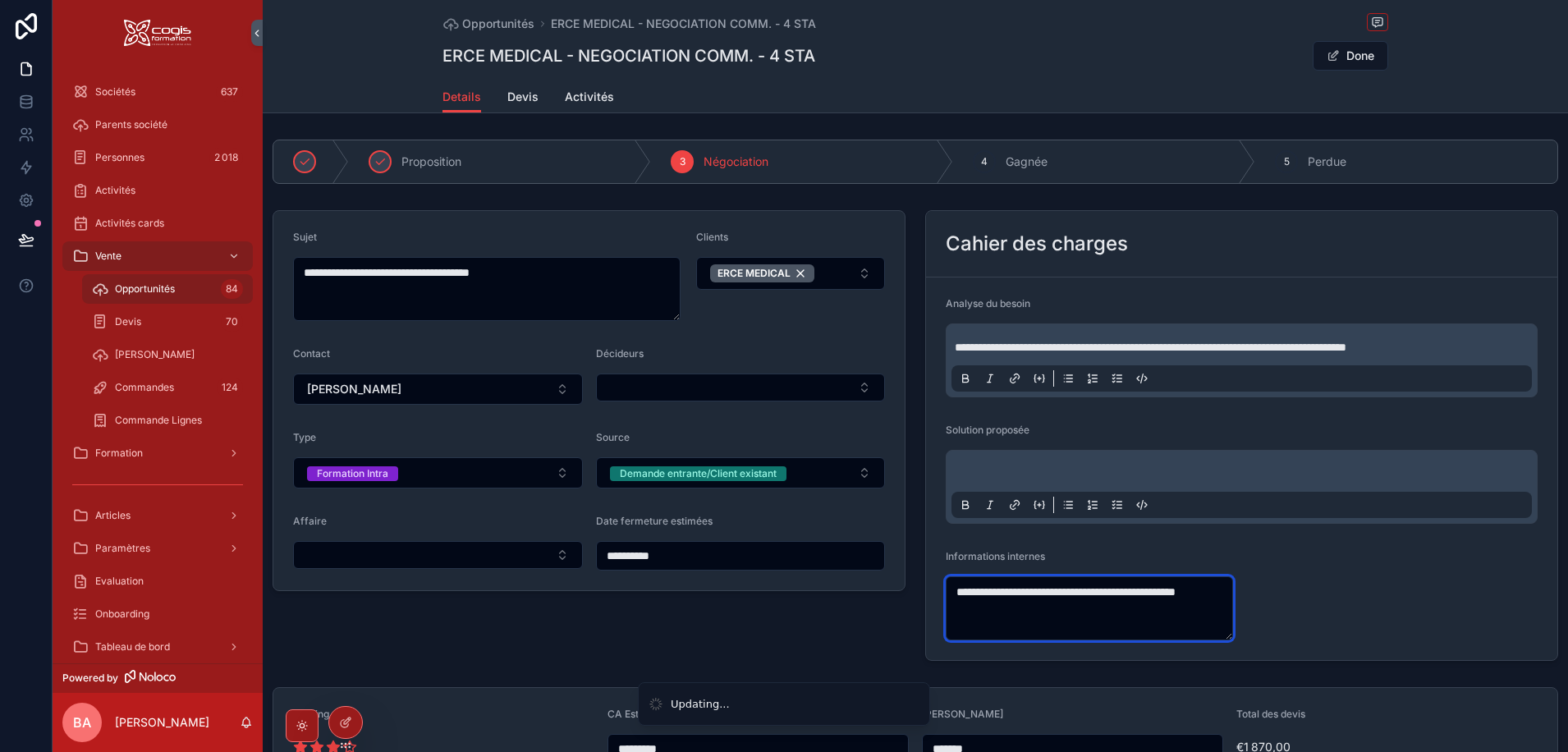
type textarea "**********"
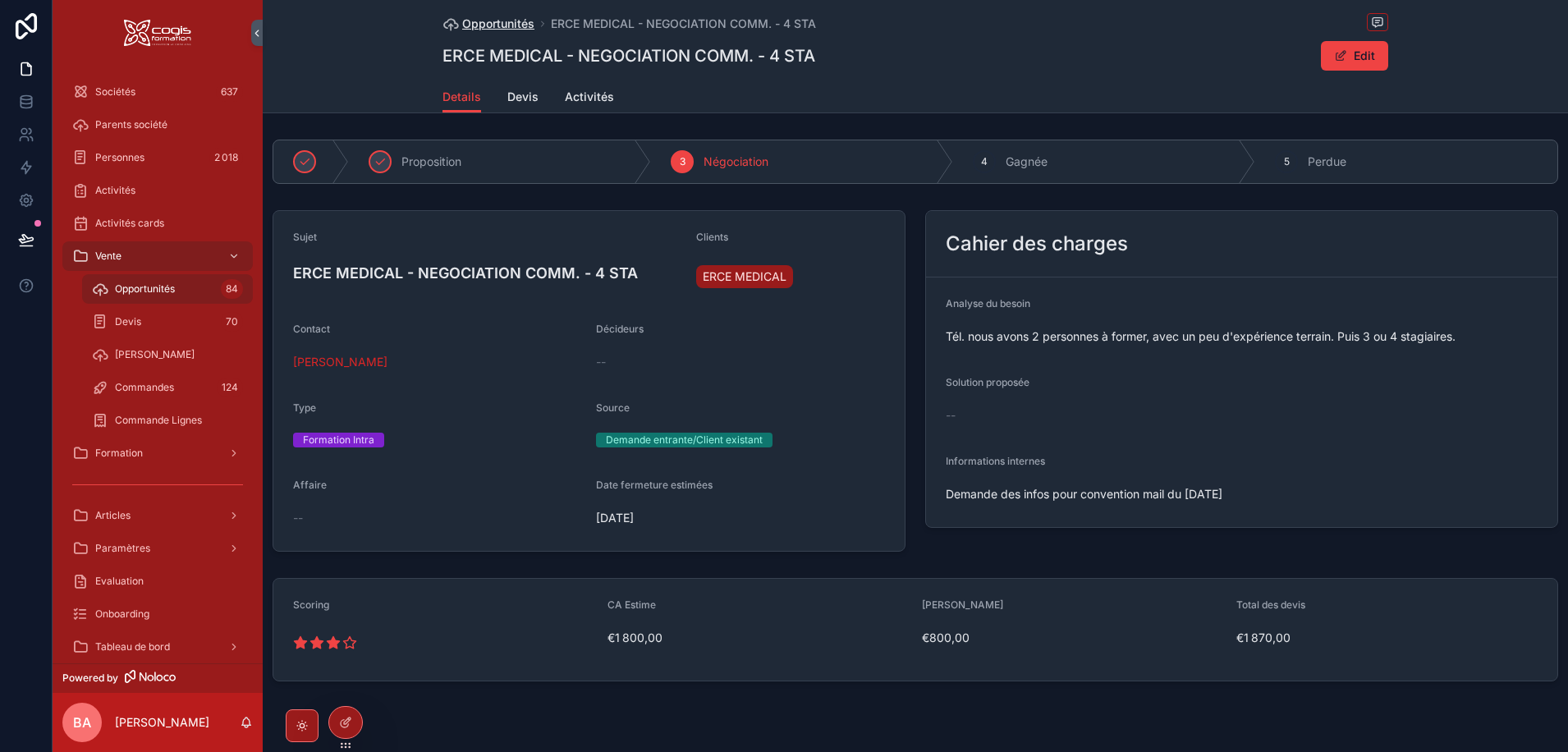
click at [488, 27] on span "Opportunités" at bounding box center [498, 24] width 72 height 16
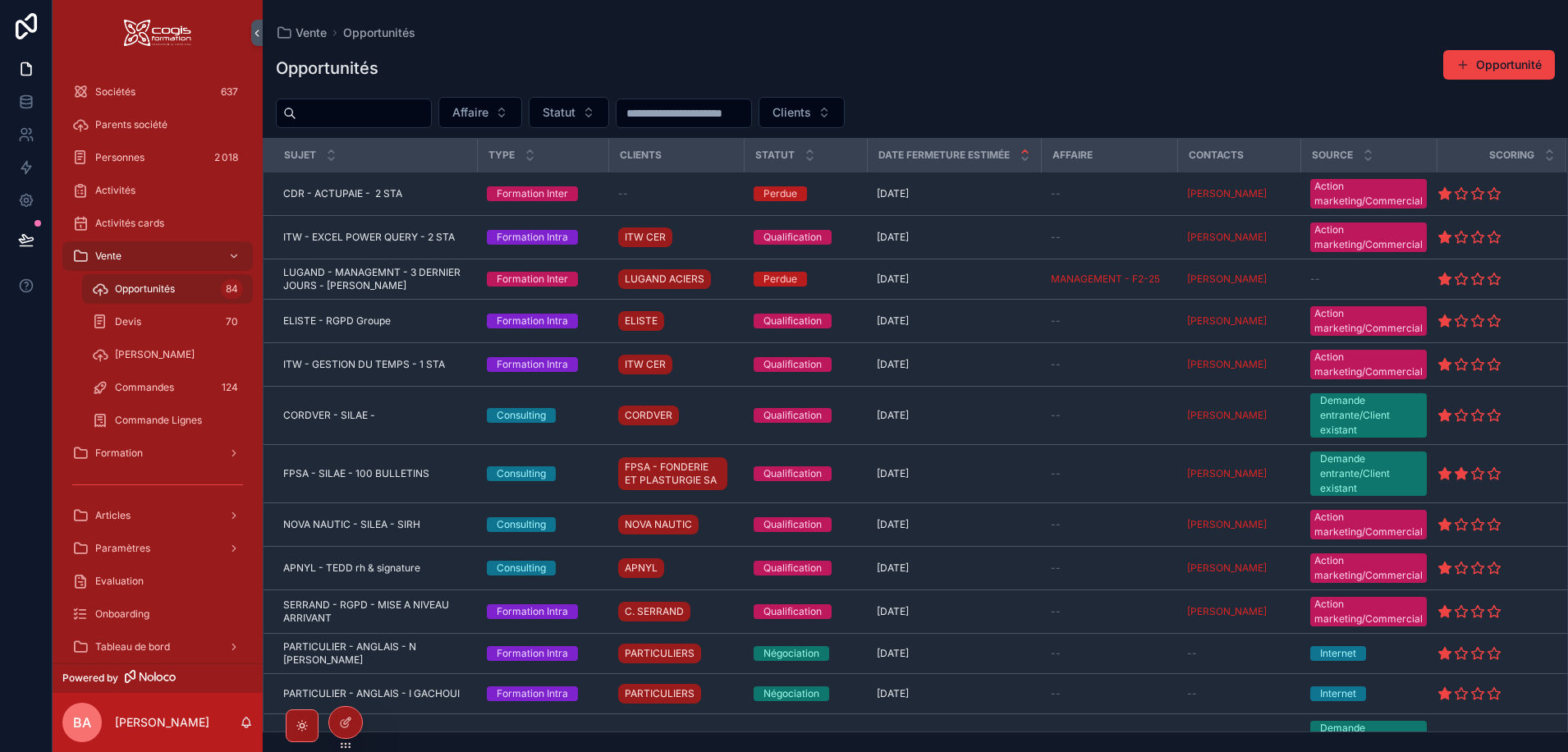
click at [354, 118] on input "scrollable content" at bounding box center [363, 113] width 134 height 23
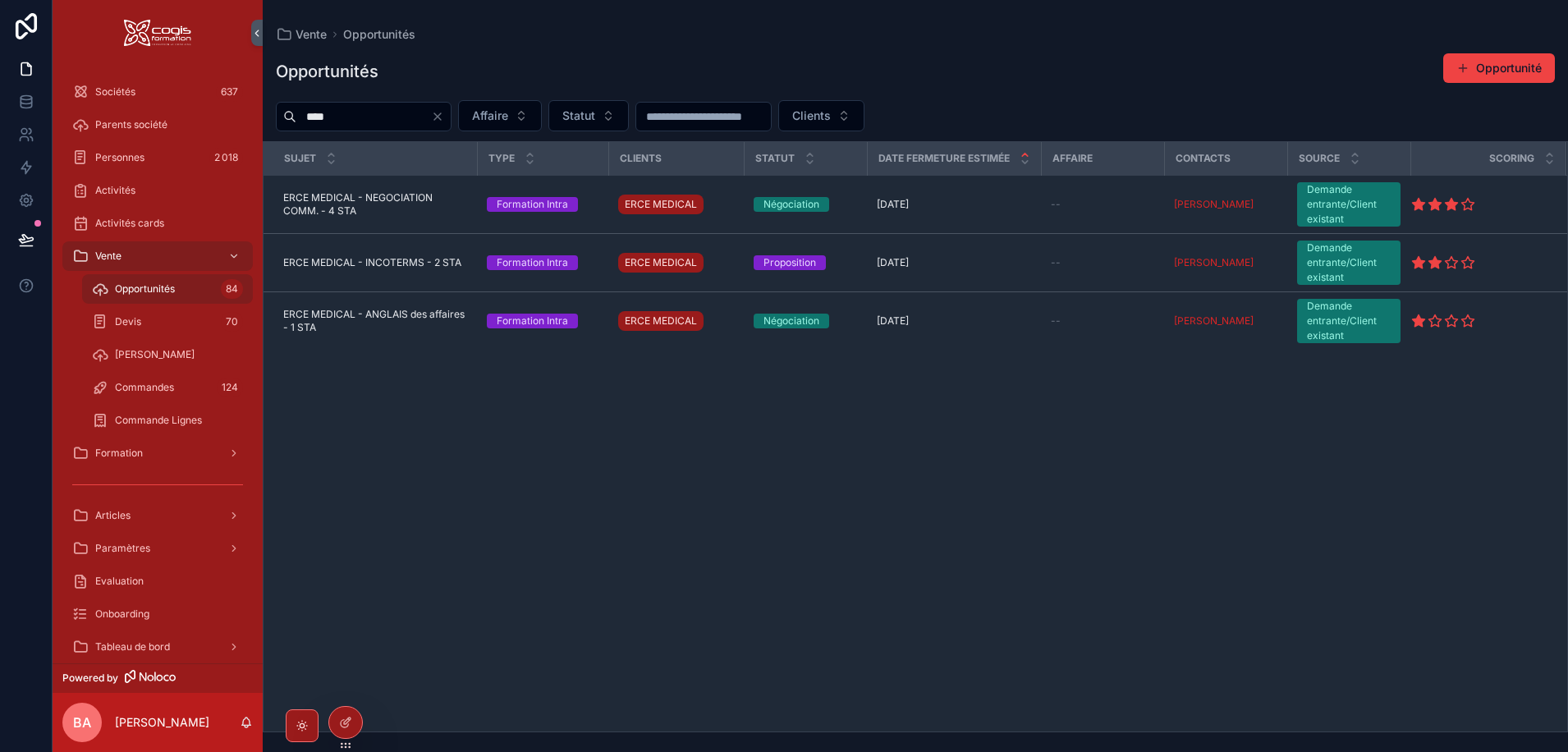
type input "****"
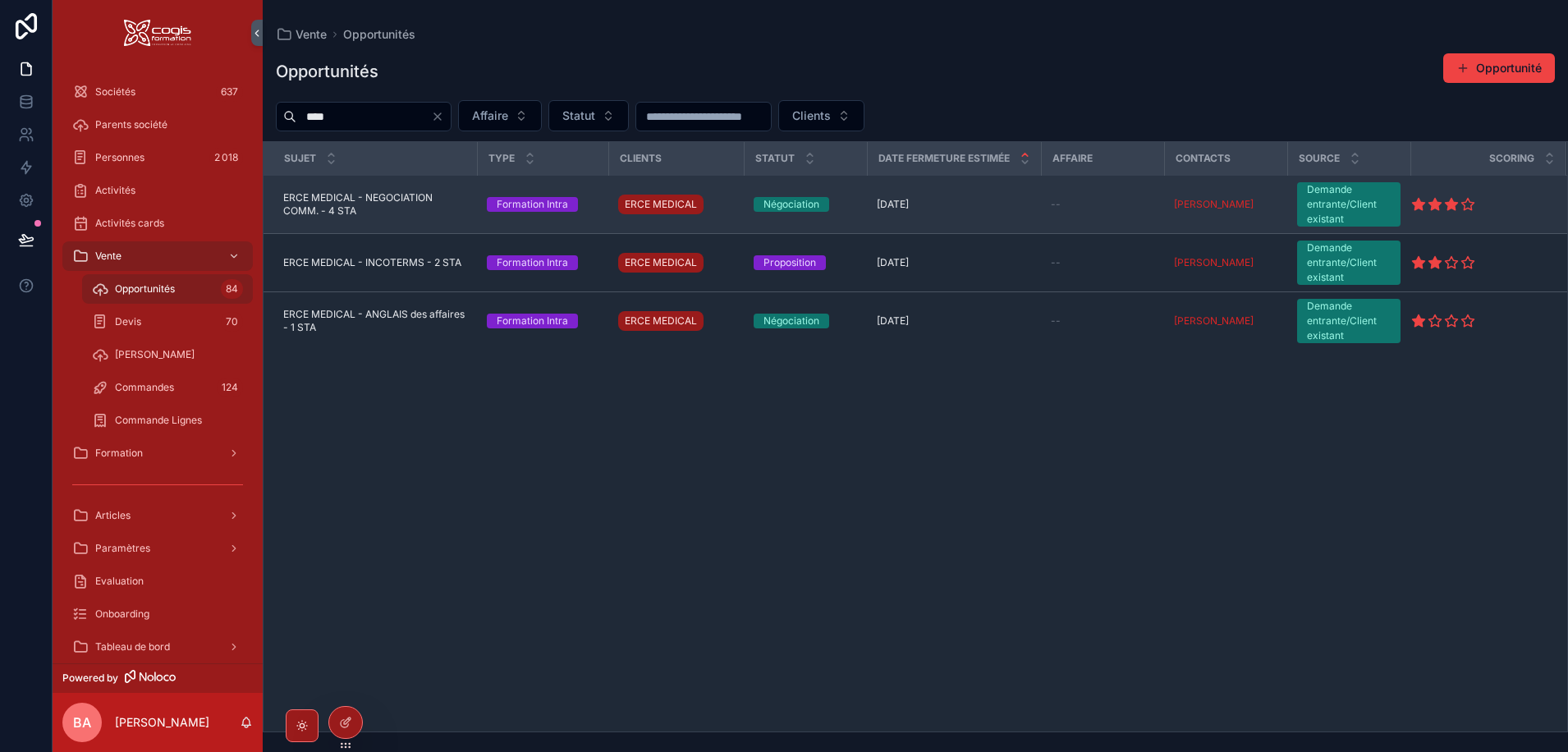
click at [356, 197] on span "ERCE MEDICAL - NEGOCIATION COMM. - 4 STA" at bounding box center [375, 204] width 184 height 26
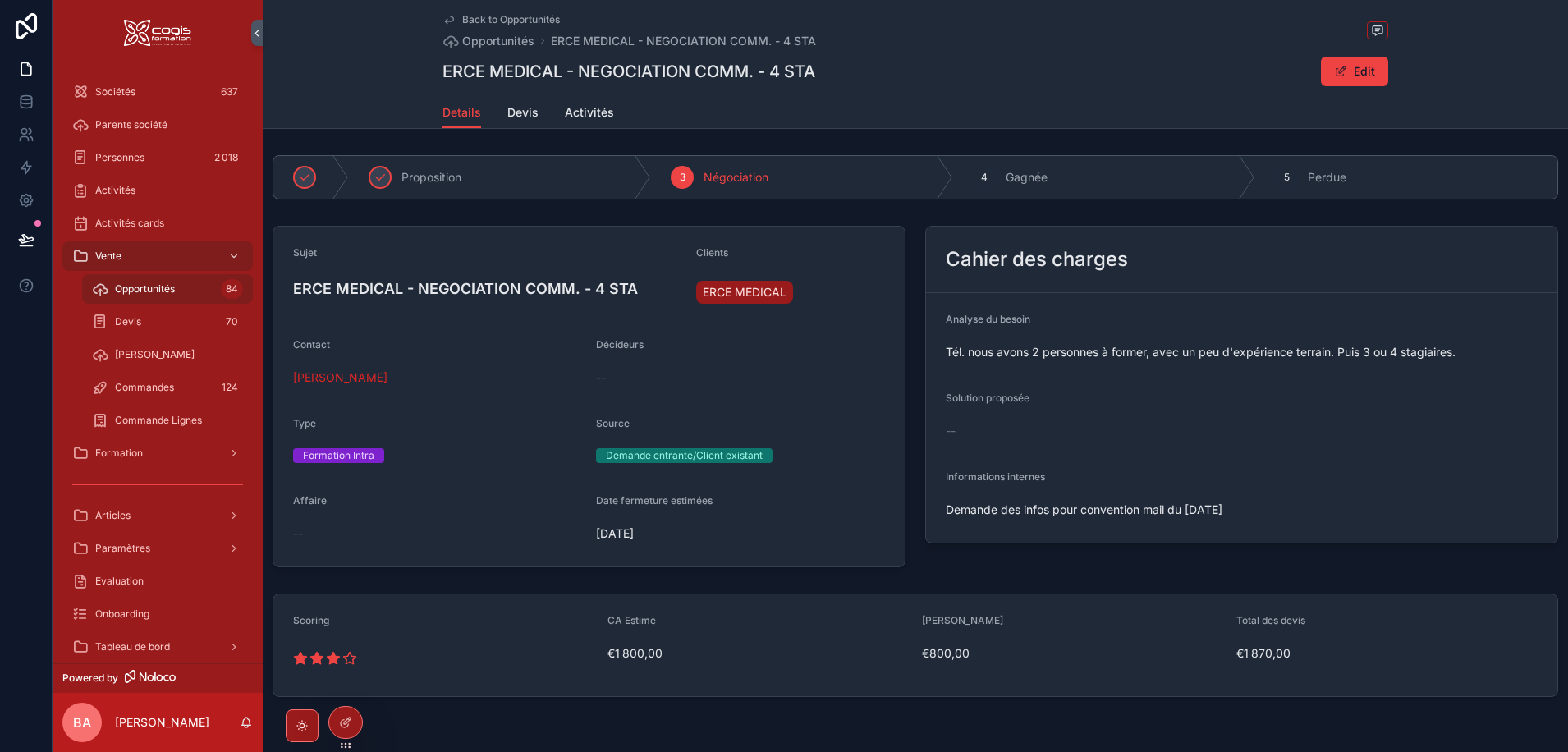
click at [1136, 518] on span "Demande des infos pour convention mail du 02/09/2025" at bounding box center [1090, 509] width 290 height 16
click at [1126, 518] on span "Demande des infos pour convention mail du 02/09/2025" at bounding box center [1090, 509] width 290 height 16
click at [1350, 71] on button "Edit" at bounding box center [1355, 70] width 68 height 29
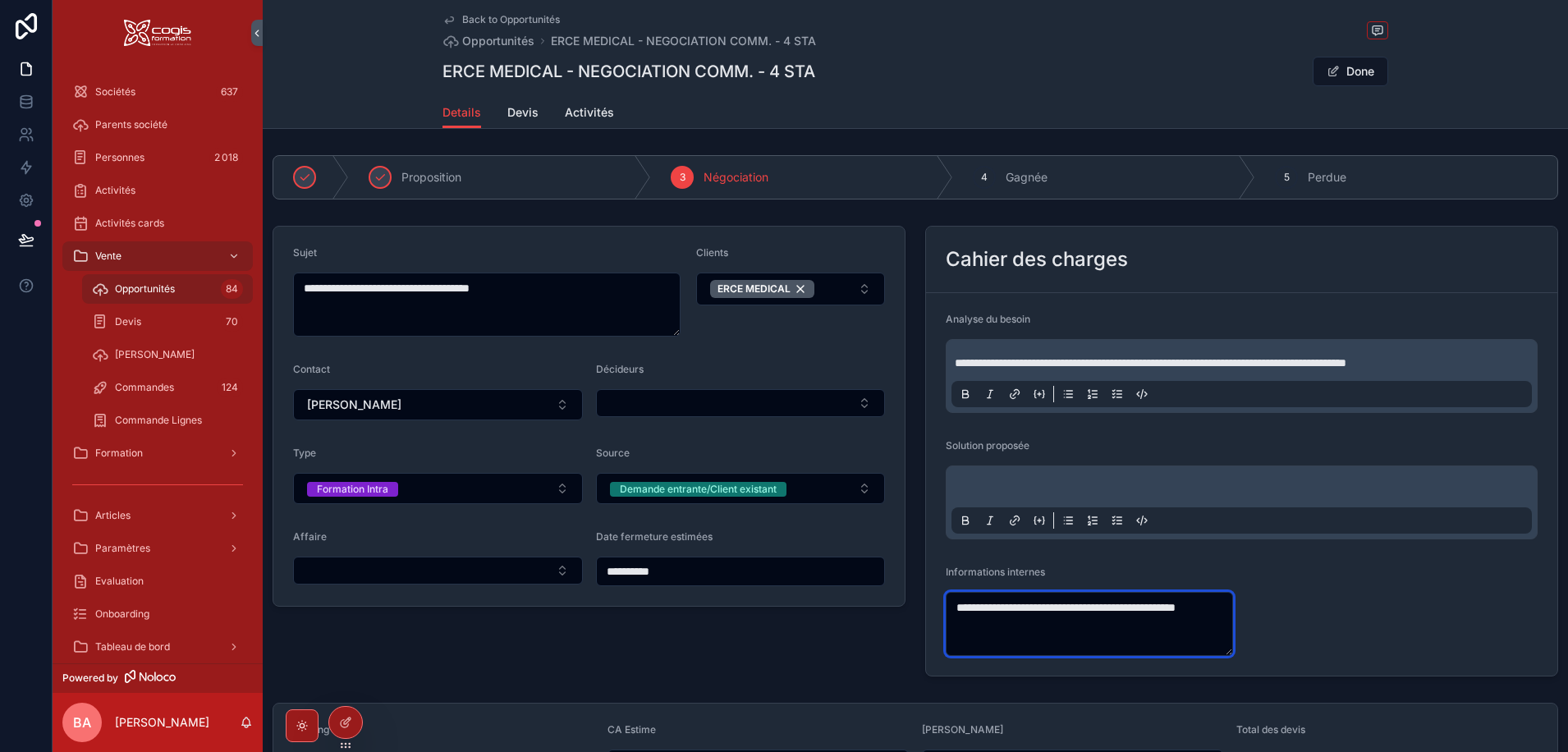
click at [1035, 631] on textarea "**********" at bounding box center [1090, 623] width 288 height 64
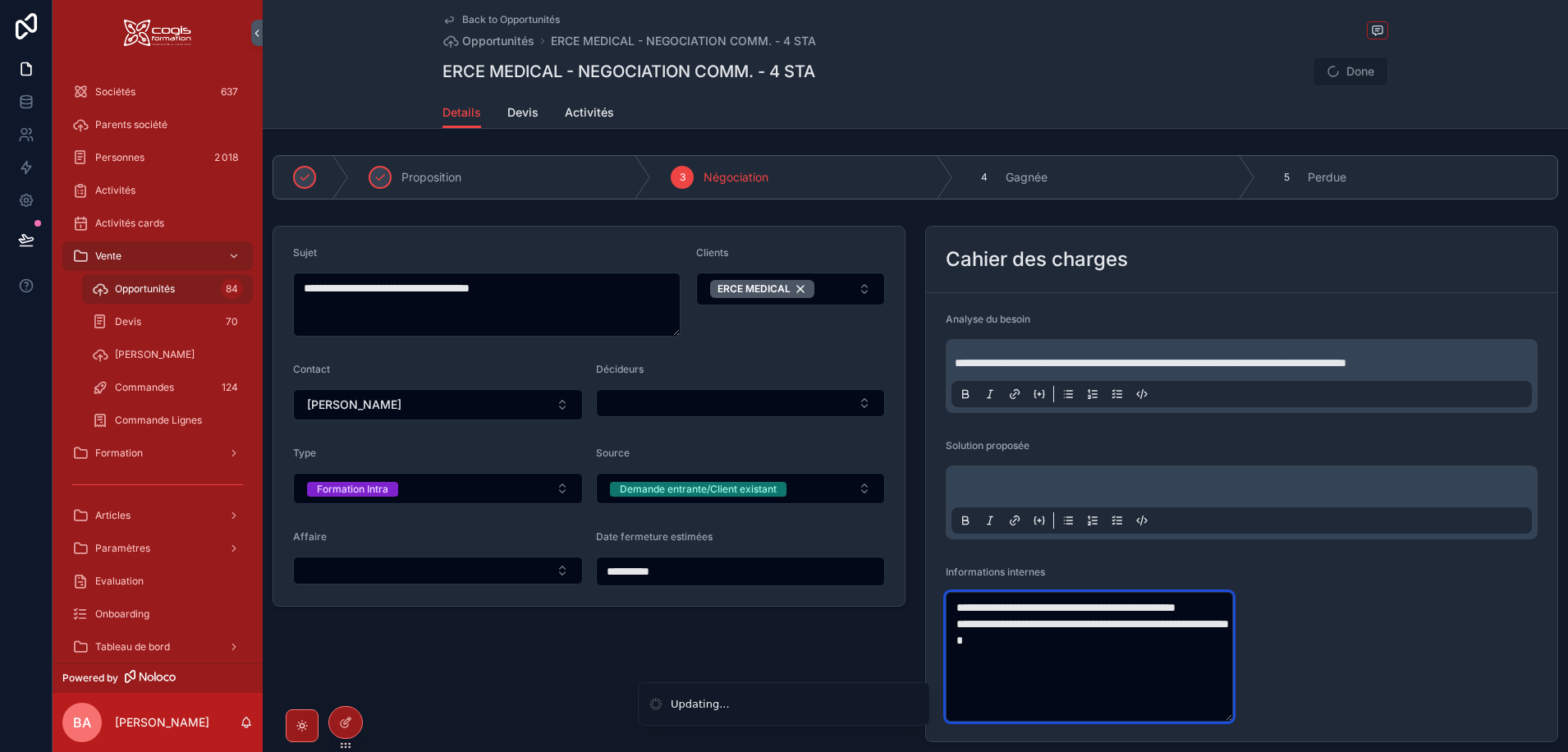
type textarea "**********"
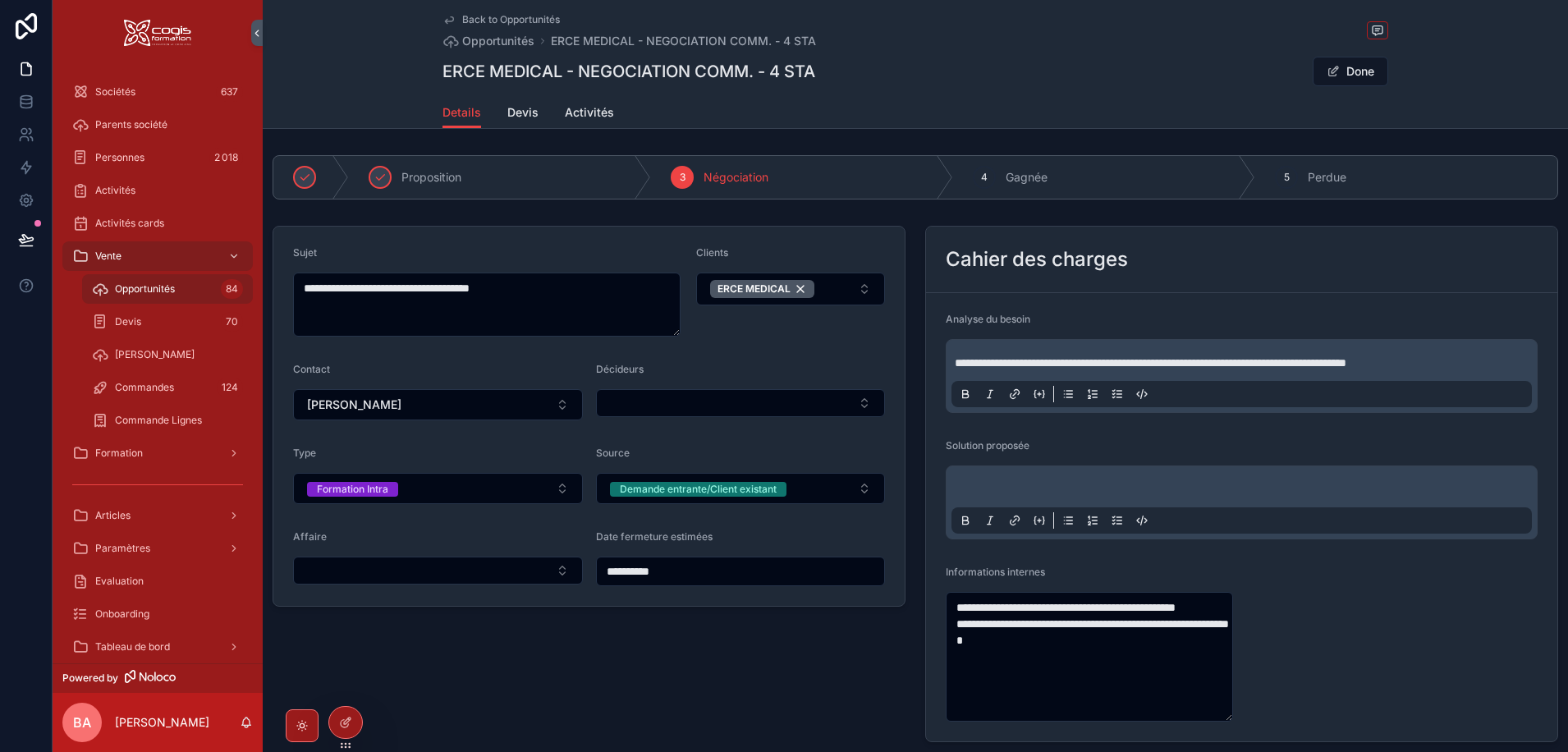
click at [1294, 585] on form "**********" at bounding box center [1241, 517] width 631 height 448
click at [1348, 72] on button "Done" at bounding box center [1350, 70] width 75 height 29
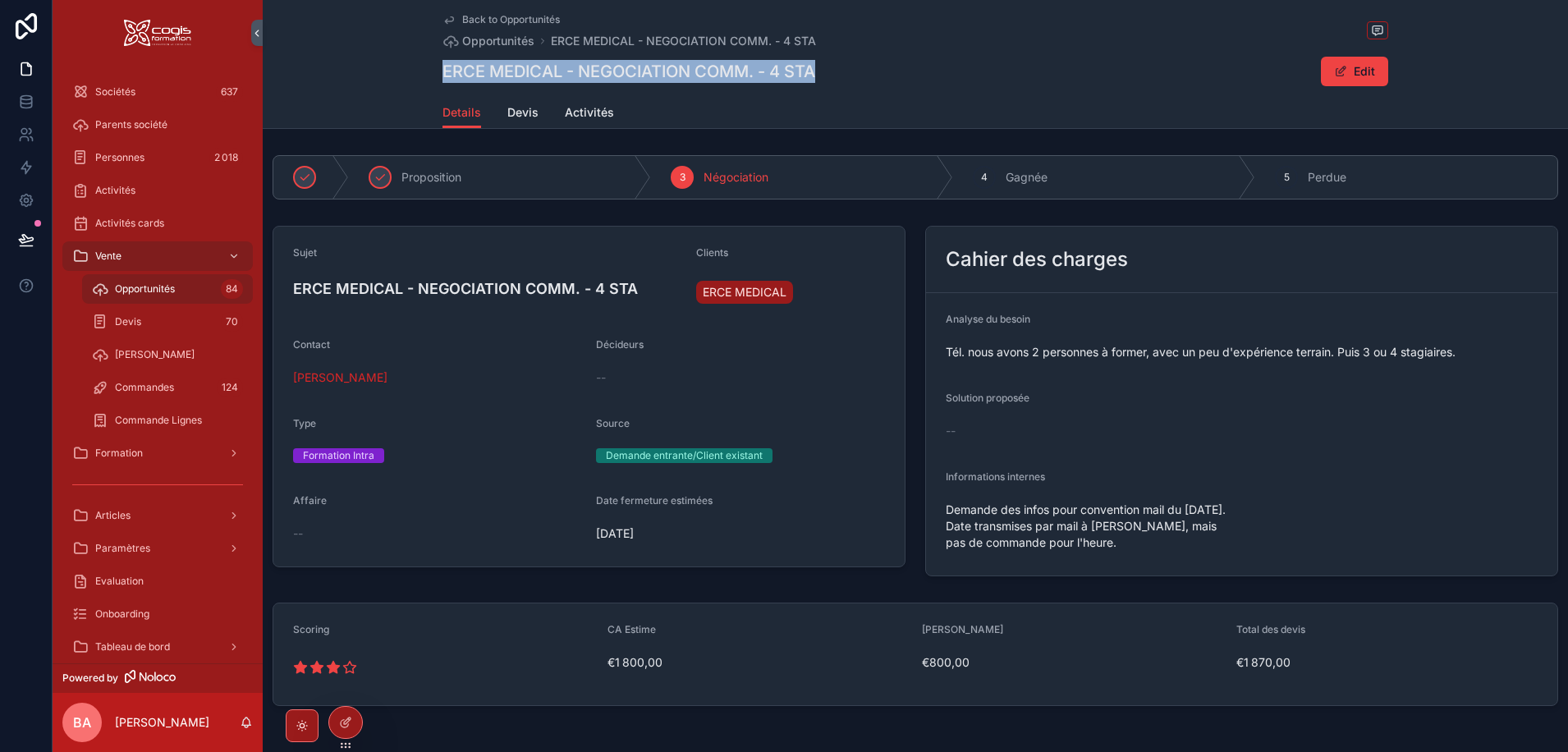
drag, startPoint x: 819, startPoint y: 68, endPoint x: 440, endPoint y: 68, distance: 379.0
click at [443, 68] on div "ERCE MEDICAL - NEGOCIATION COMM. - 4 STA Edit" at bounding box center [916, 70] width 946 height 31
copy h1 "ERCE MEDICAL - NEGOCIATION COMM. - 4 STA"
click at [973, 71] on div "ERCE MEDICAL - NEGOCIATION COMM. - 4 STA Edit" at bounding box center [916, 70] width 946 height 31
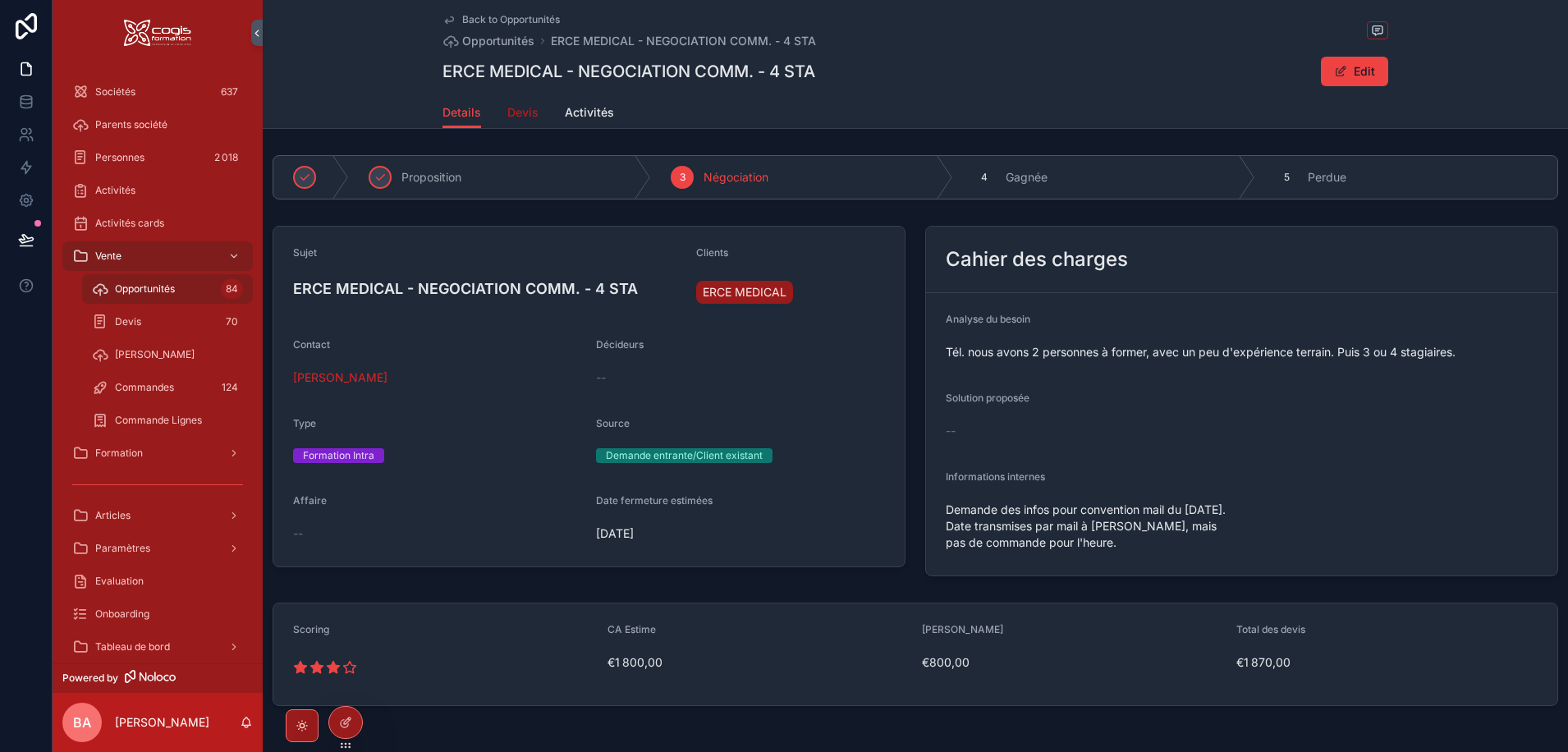
click at [510, 109] on span "Devis" at bounding box center [523, 112] width 31 height 16
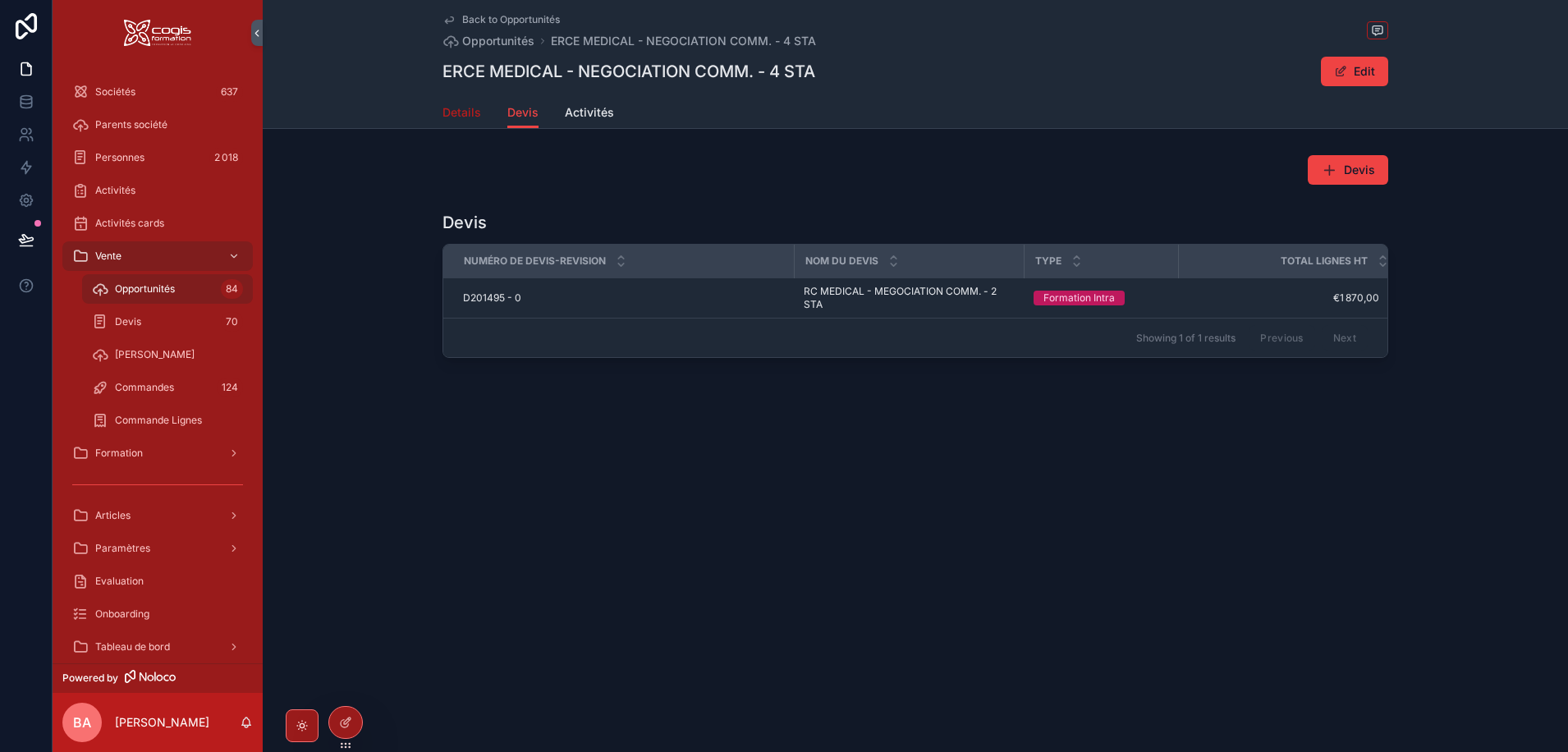
click at [458, 112] on span "Details" at bounding box center [462, 112] width 39 height 16
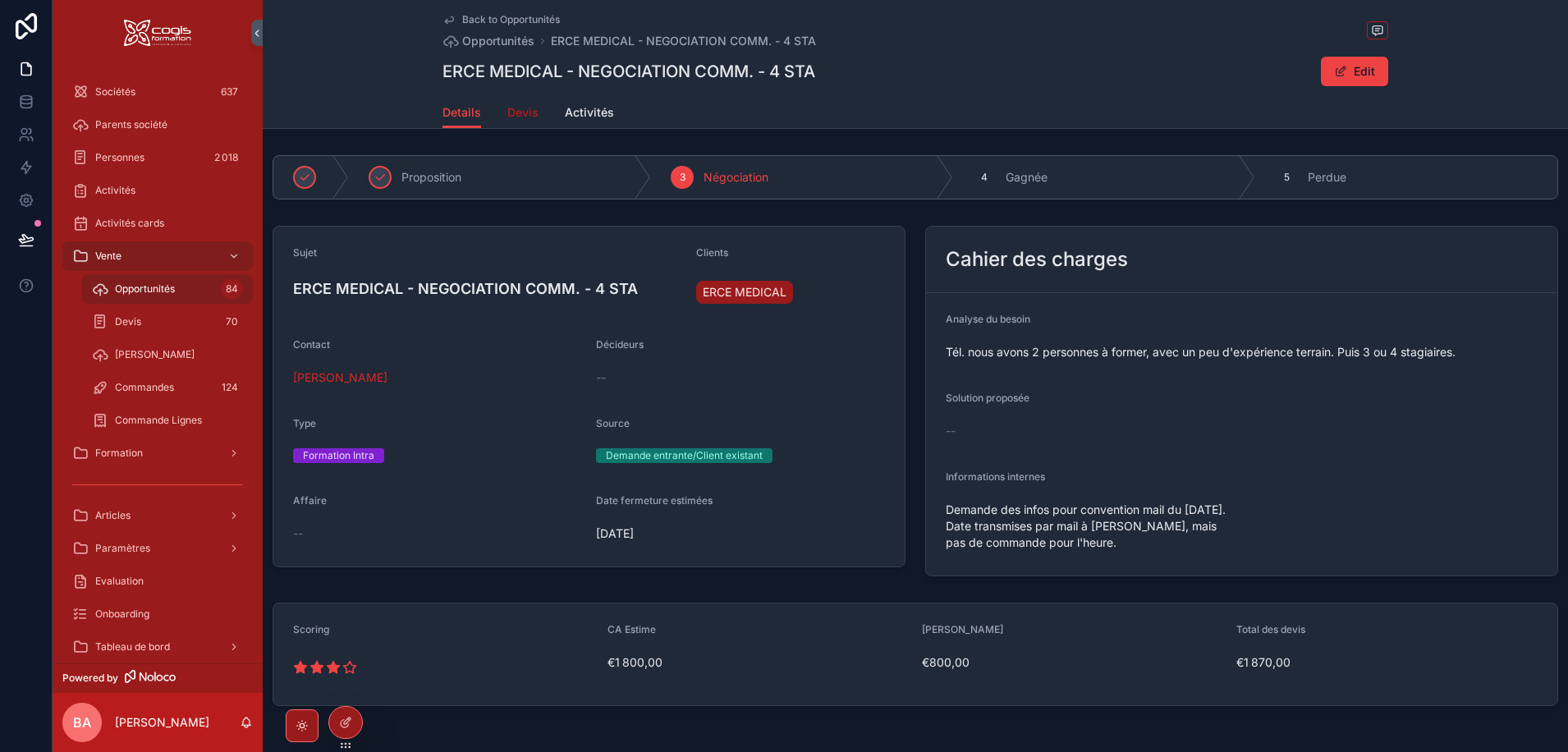
click at [508, 111] on span "Devis" at bounding box center [523, 112] width 31 height 16
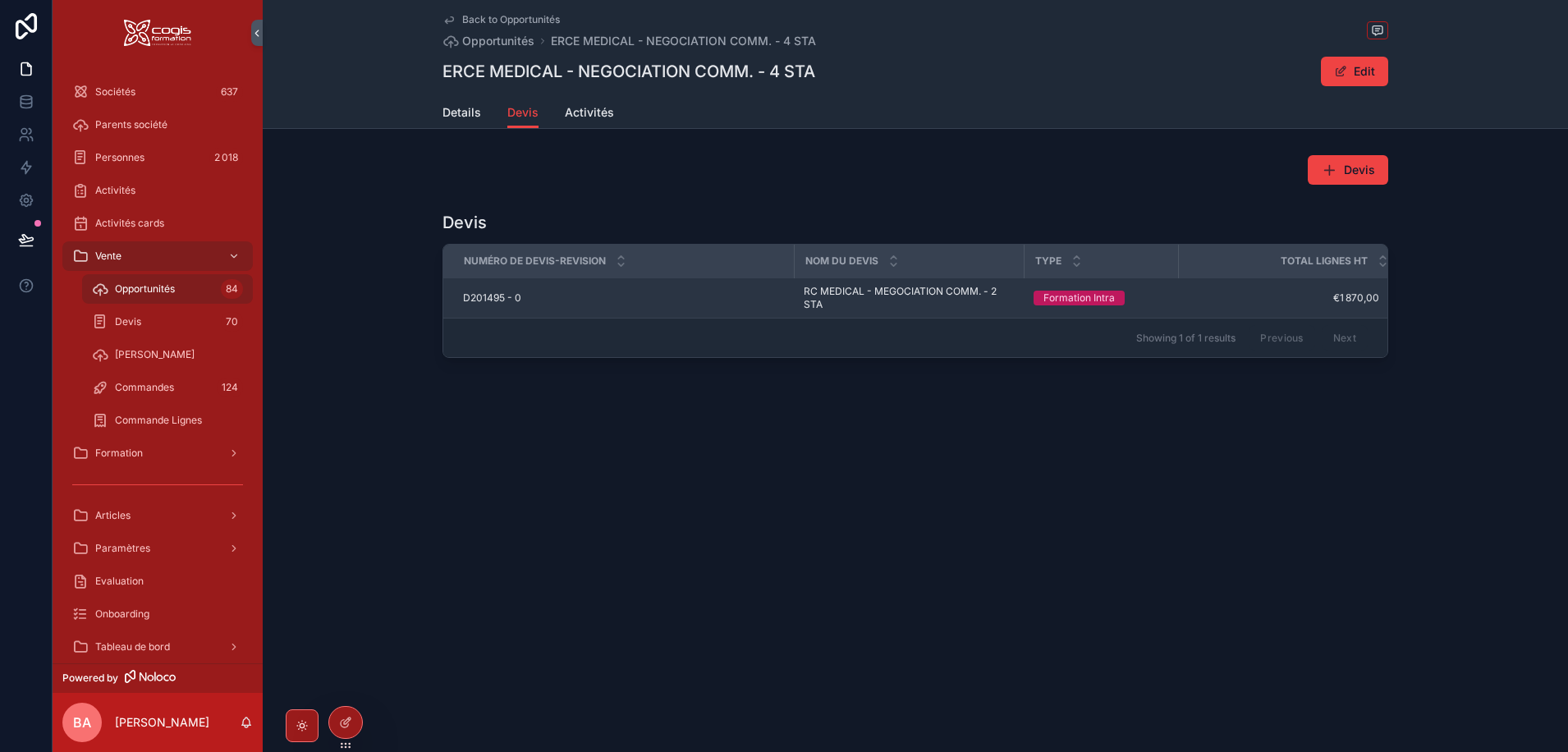
click at [502, 298] on span "D201495 - 0" at bounding box center [492, 298] width 58 height 13
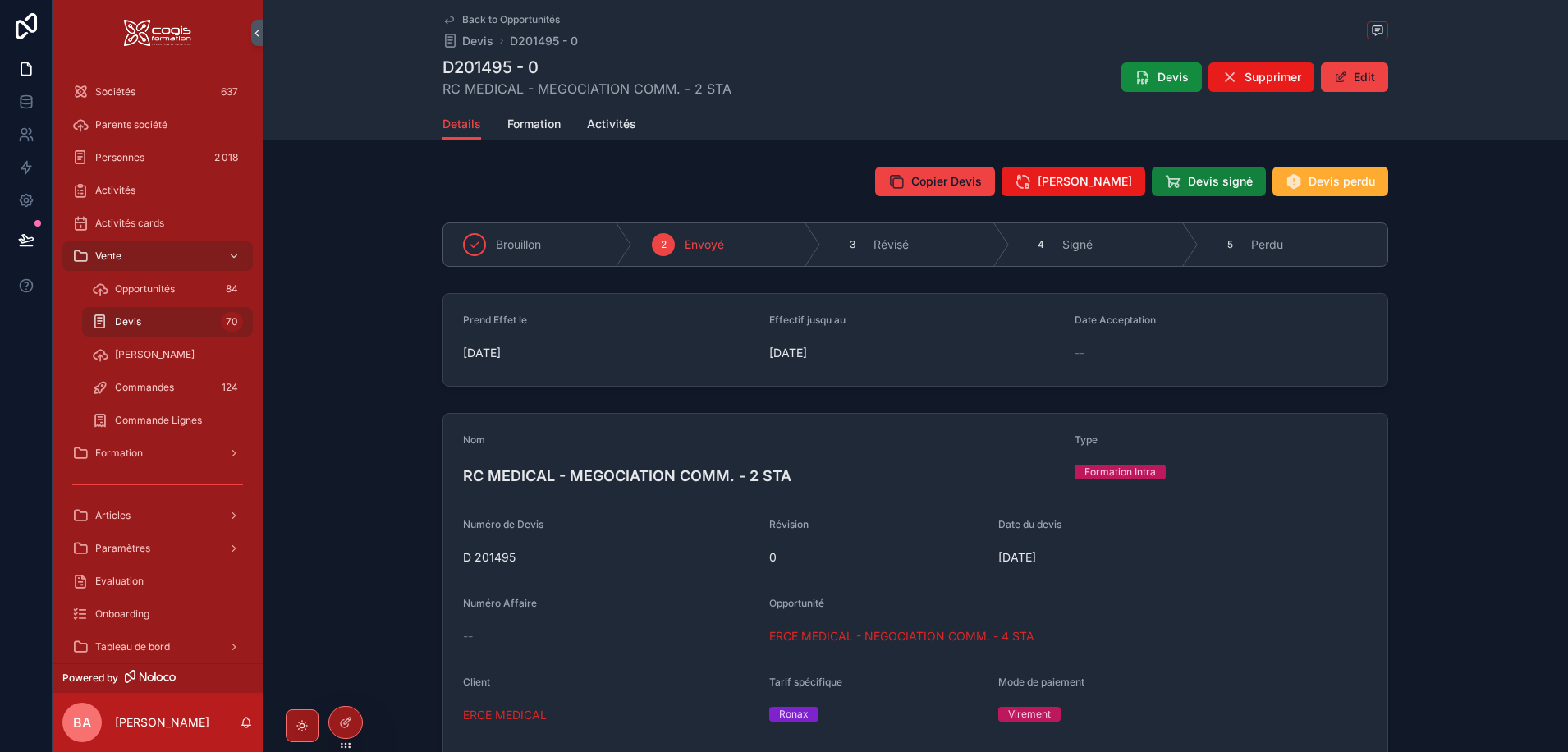
click at [1193, 180] on span "Devis signé" at bounding box center [1219, 180] width 65 height 16
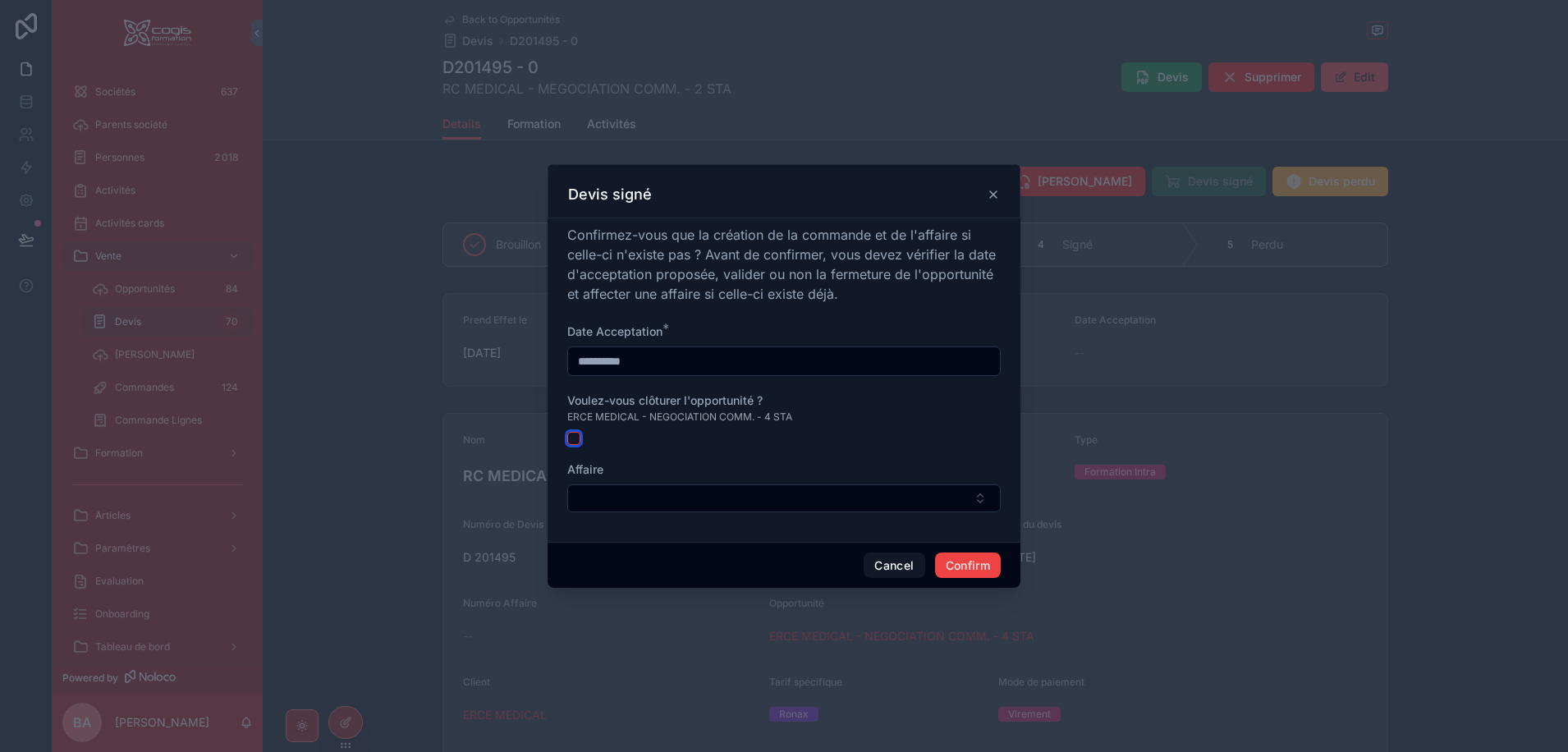
click at [572, 440] on button "button" at bounding box center [573, 438] width 13 height 13
click at [966, 570] on button "Confirm" at bounding box center [967, 566] width 66 height 26
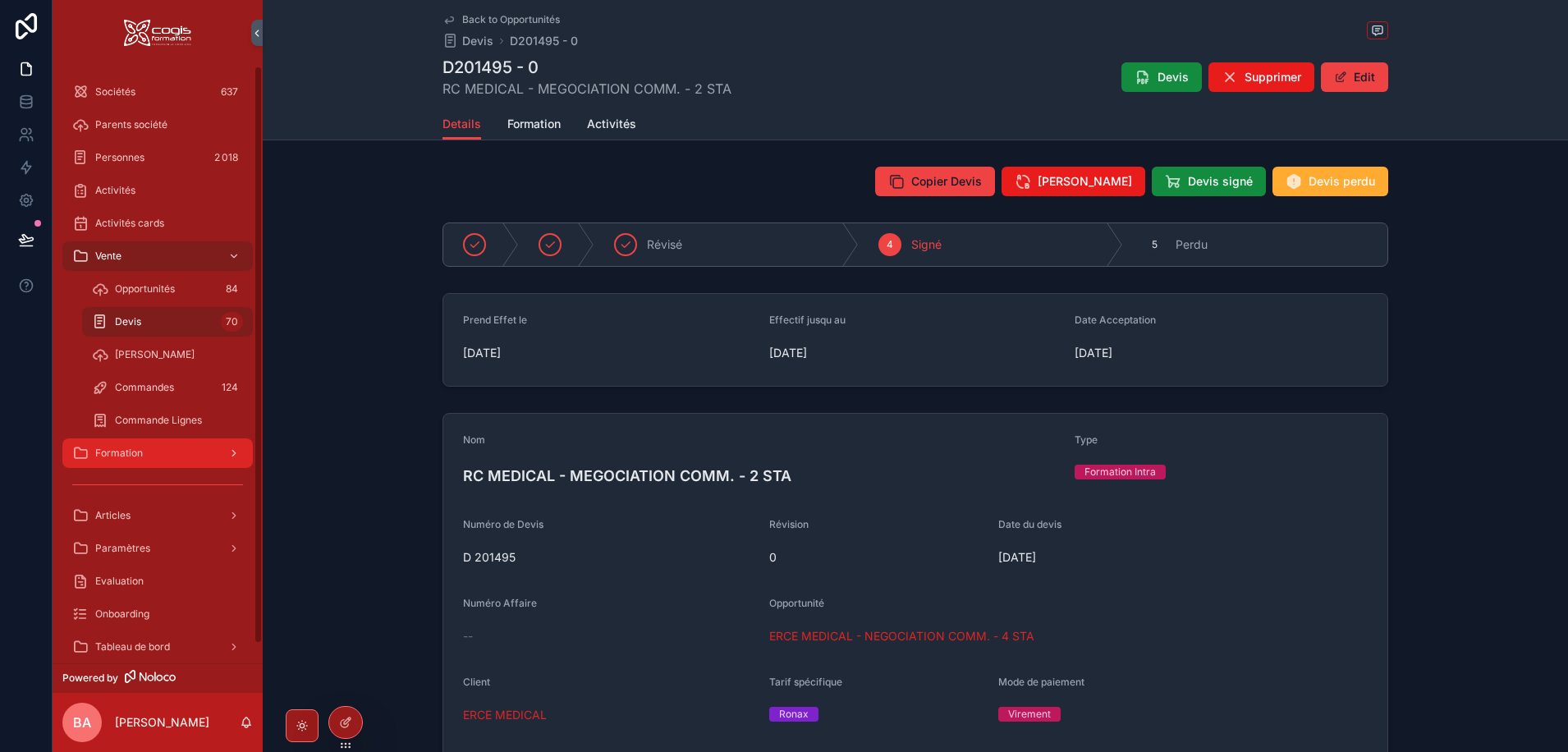
click at [119, 455] on span "Formation" at bounding box center [118, 453] width 48 height 13
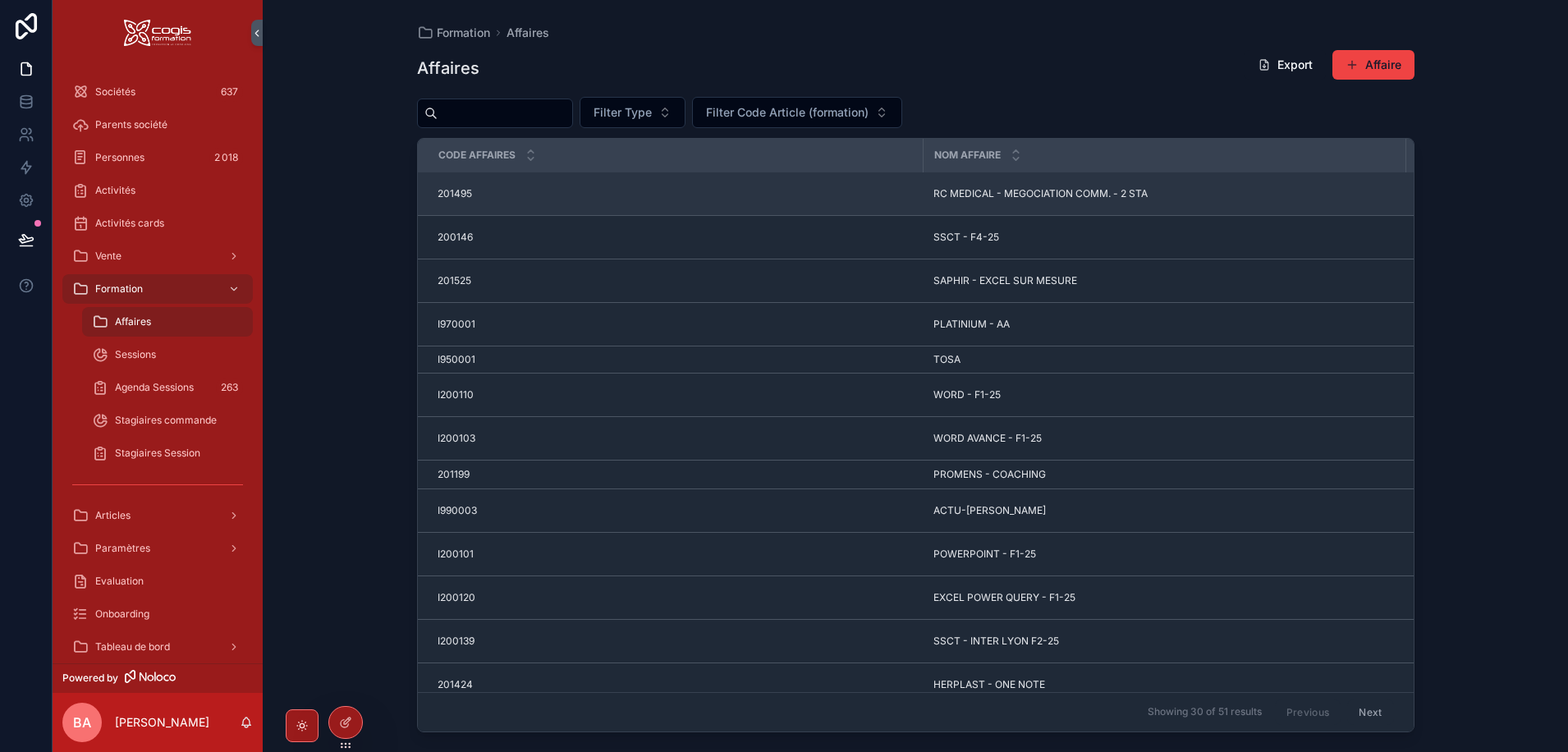
click at [949, 193] on span "RC MEDICAL - MEGOCIATION COMM. - 2 STA" at bounding box center [1041, 194] width 214 height 13
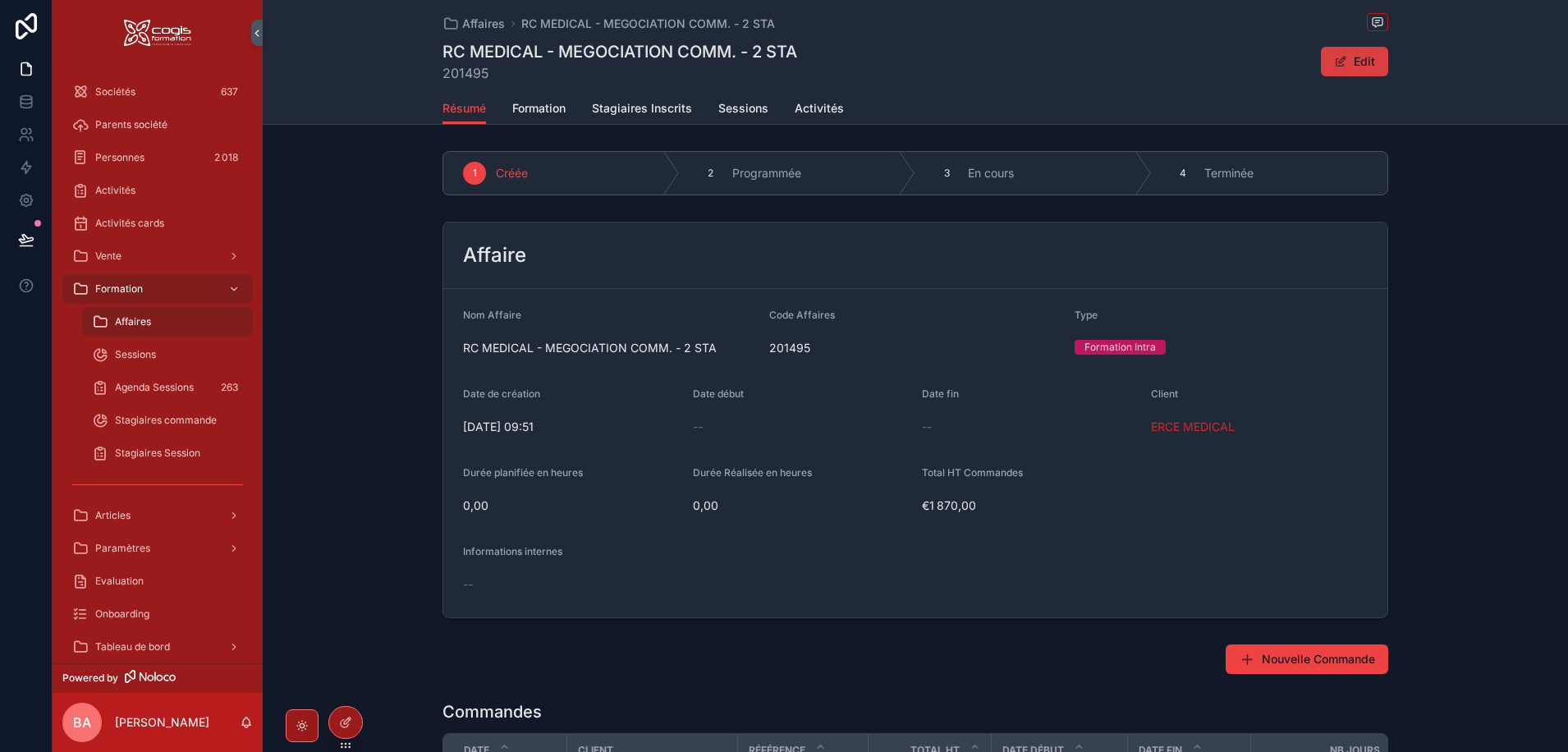
drag, startPoint x: 1364, startPoint y: 61, endPoint x: 1355, endPoint y: 64, distance: 9.5
click at [1361, 56] on button "Edit" at bounding box center [1355, 61] width 68 height 29
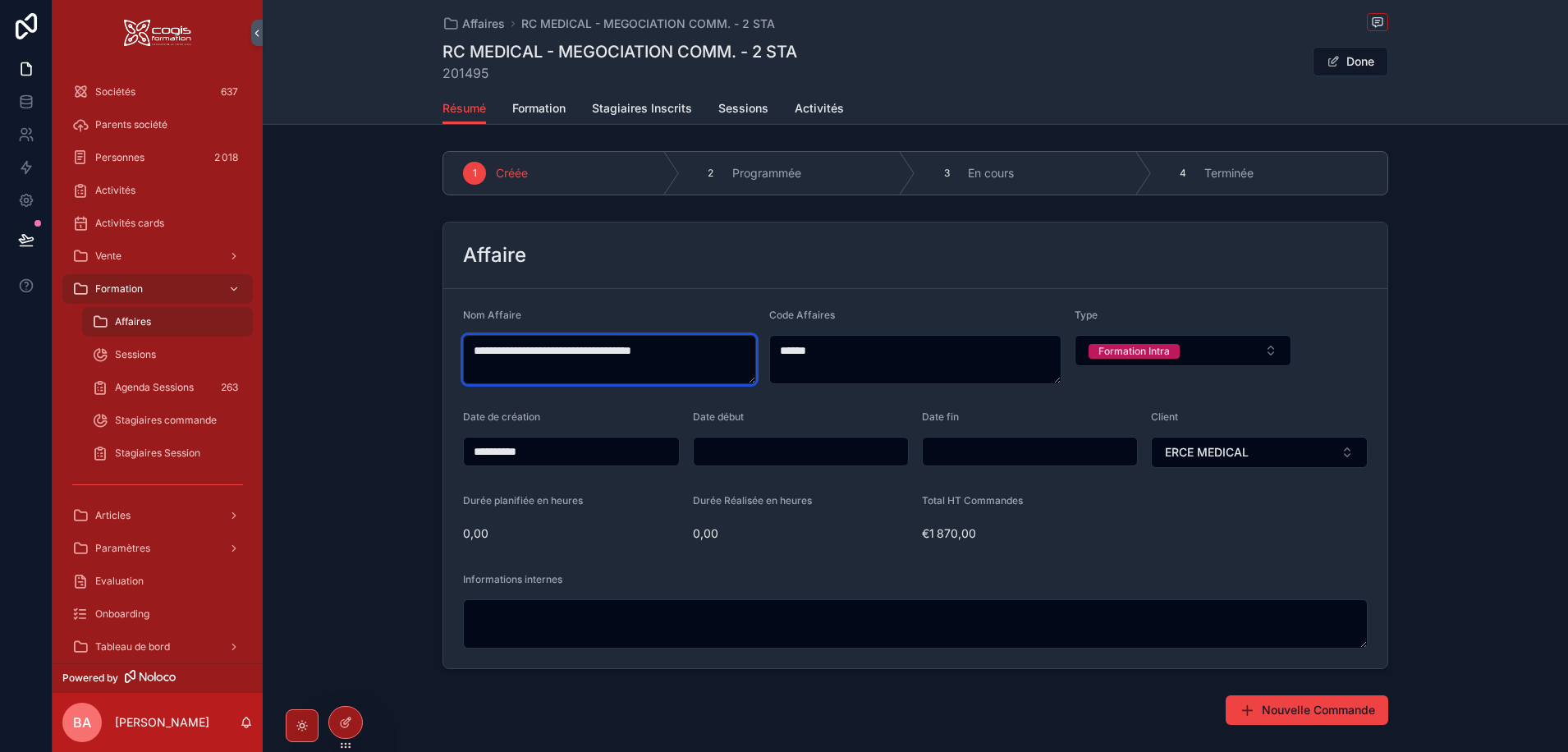
drag, startPoint x: 485, startPoint y: 352, endPoint x: 440, endPoint y: 350, distance: 45.0
click at [443, 350] on form "**********" at bounding box center [915, 478] width 944 height 379
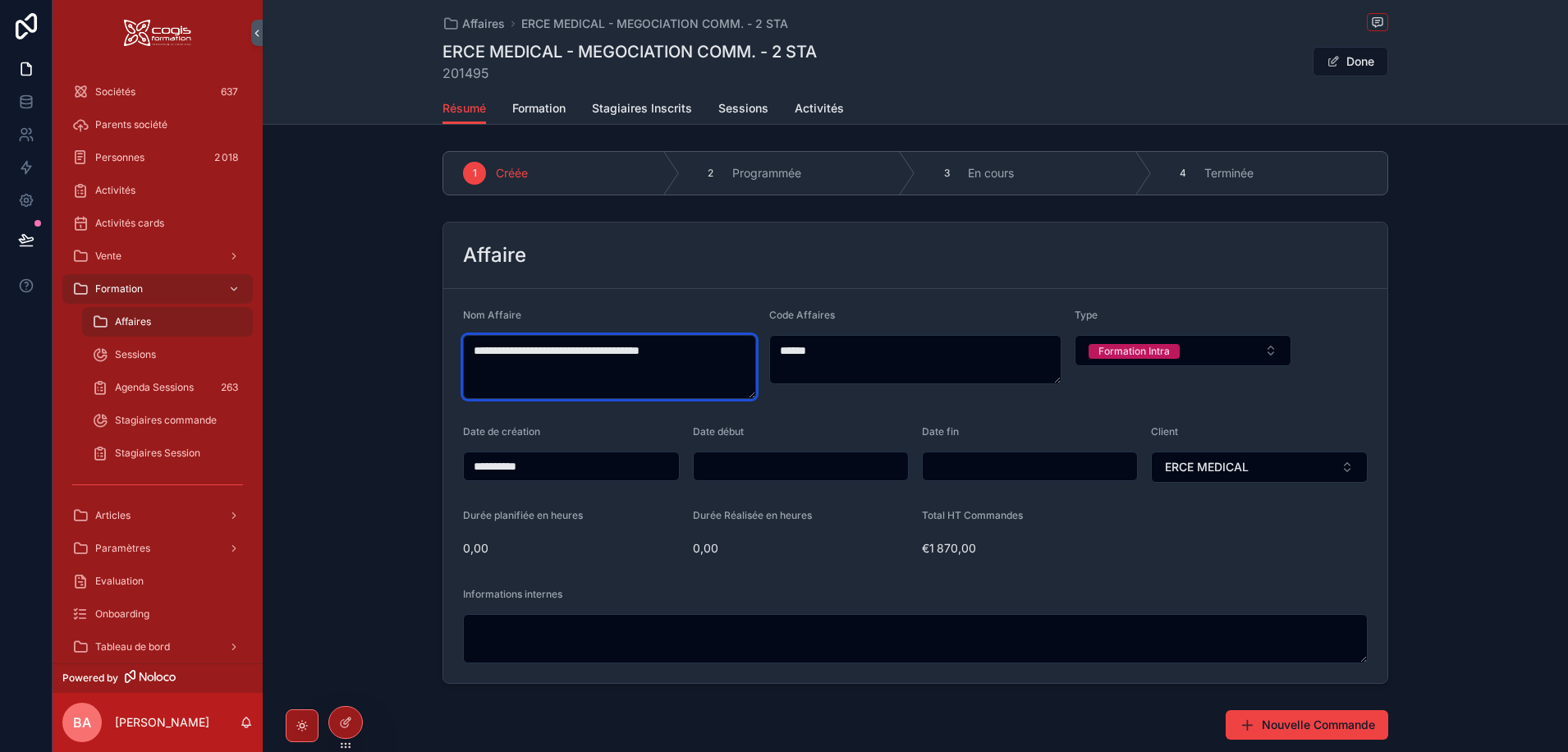
click at [706, 357] on textarea "**********" at bounding box center [609, 367] width 293 height 64
type textarea "**********"
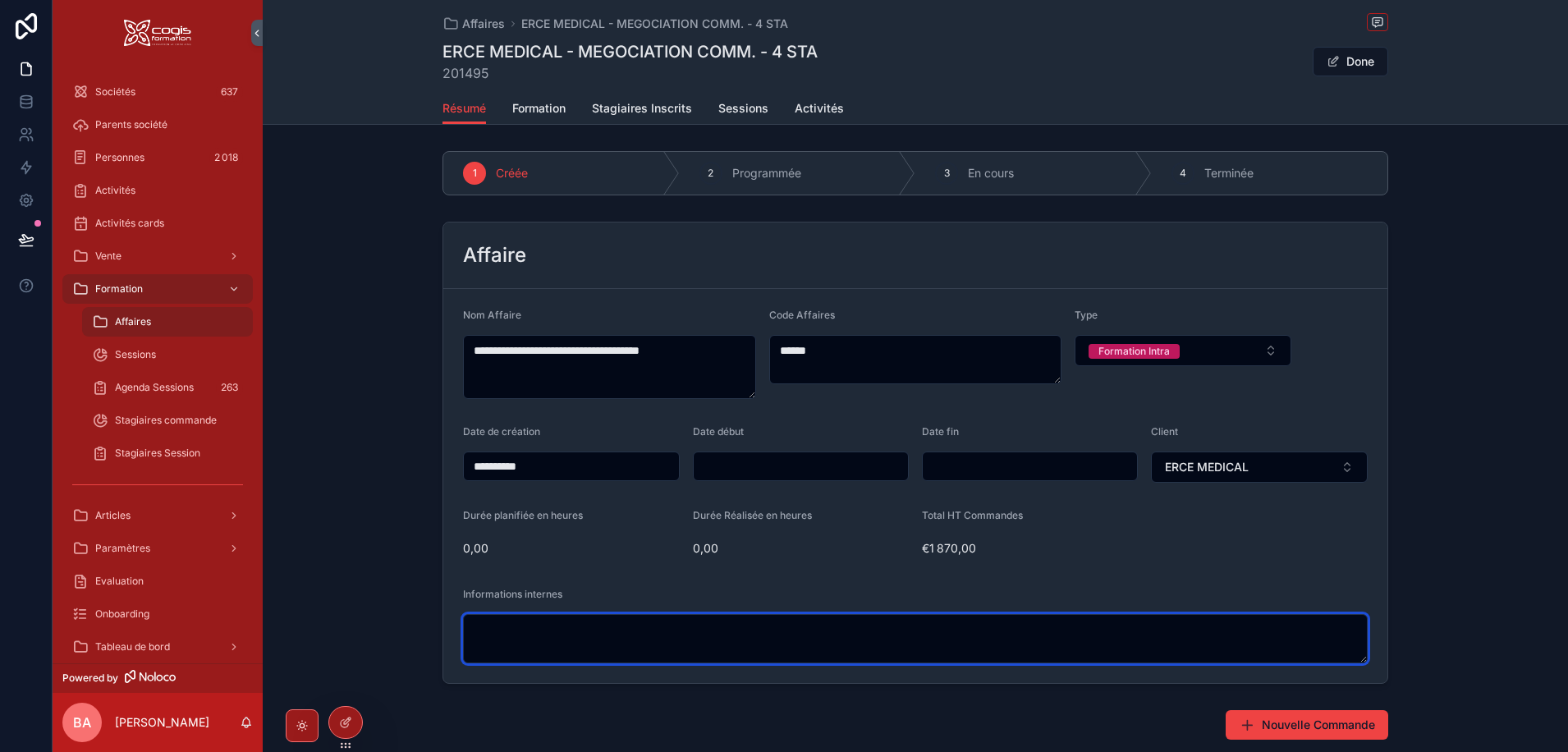
click at [545, 627] on textarea "scrollable content" at bounding box center [915, 638] width 904 height 49
paste textarea "**********"
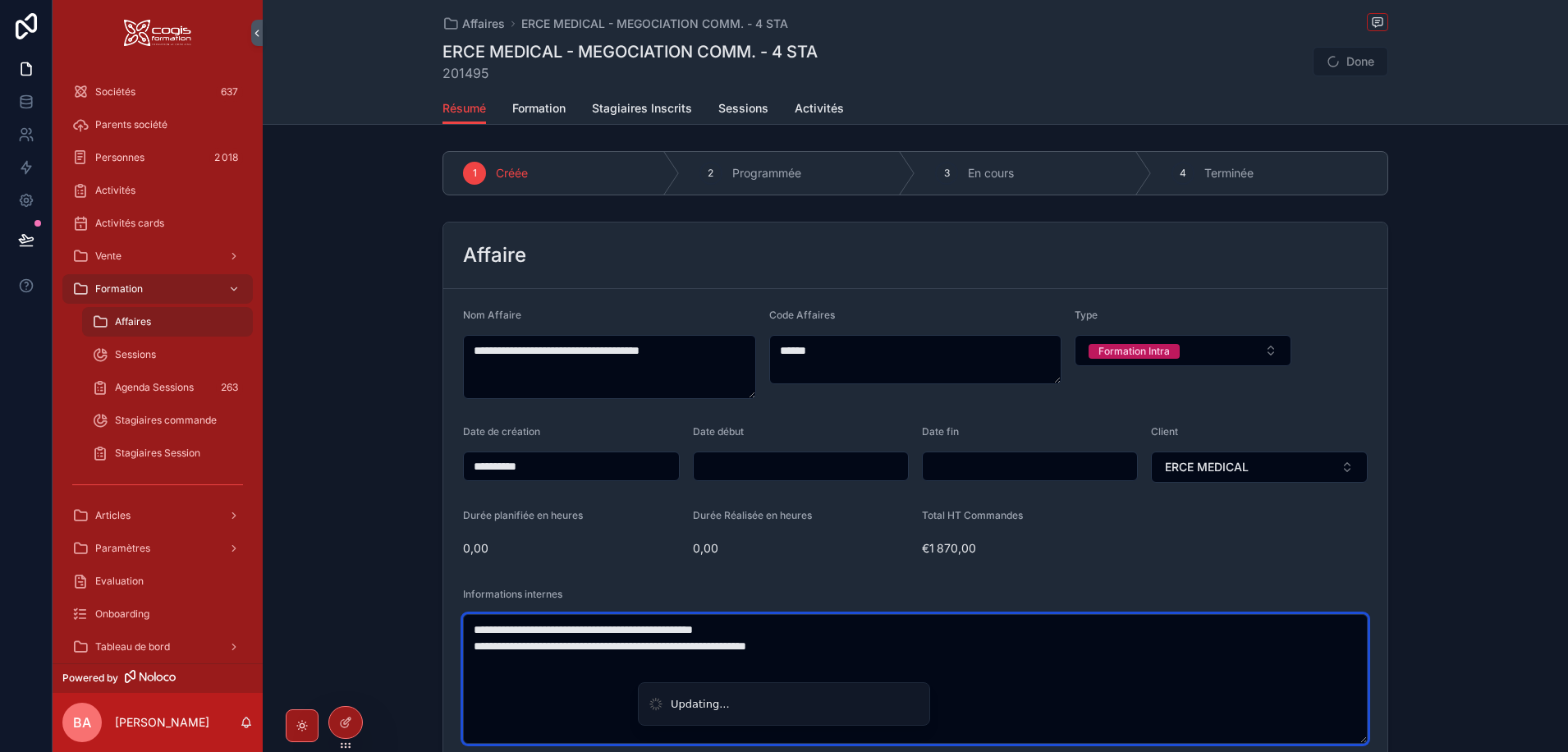
drag, startPoint x: 809, startPoint y: 627, endPoint x: 366, endPoint y: 625, distance: 443.0
click at [366, 625] on div "**********" at bounding box center [915, 493] width 1305 height 556
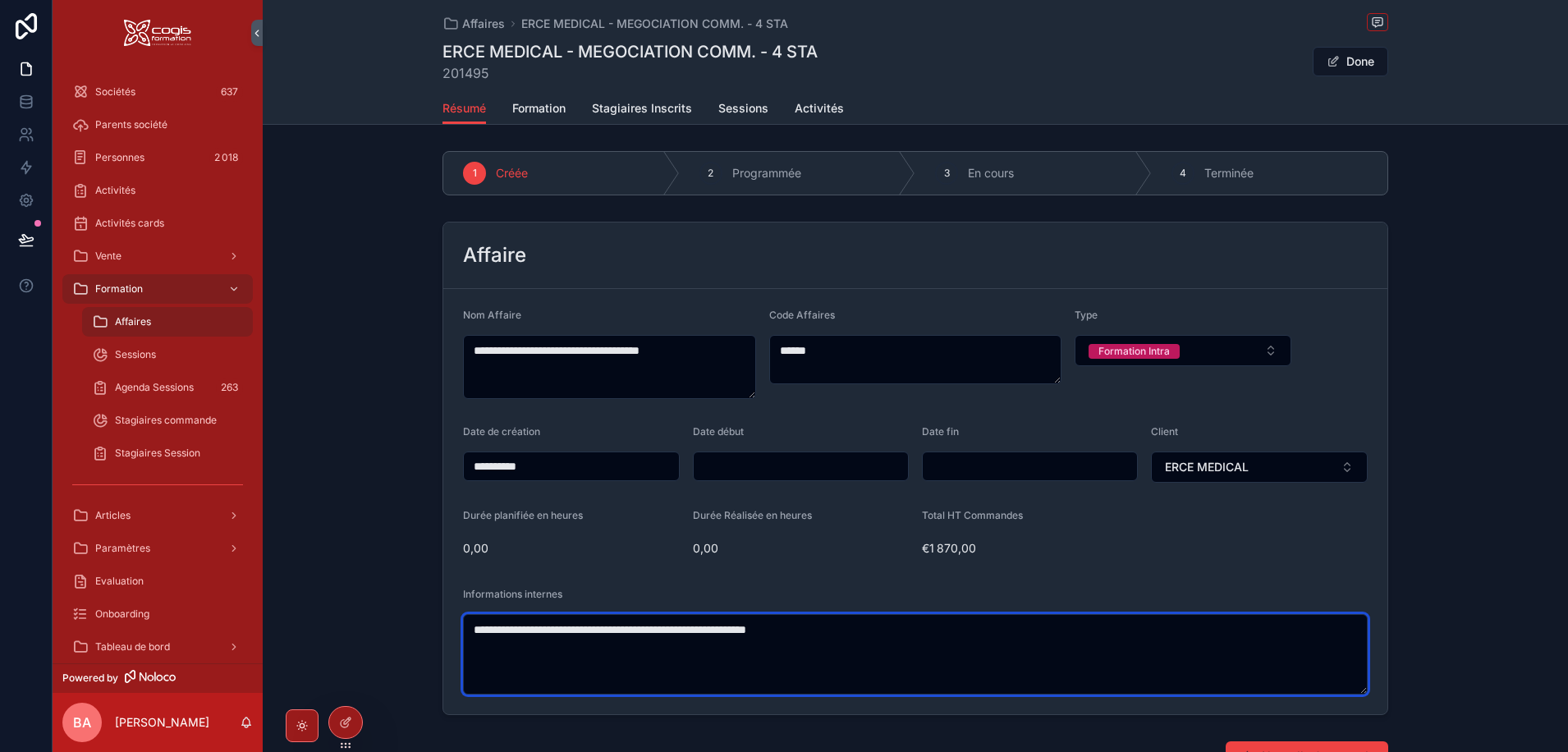
type textarea "**********"
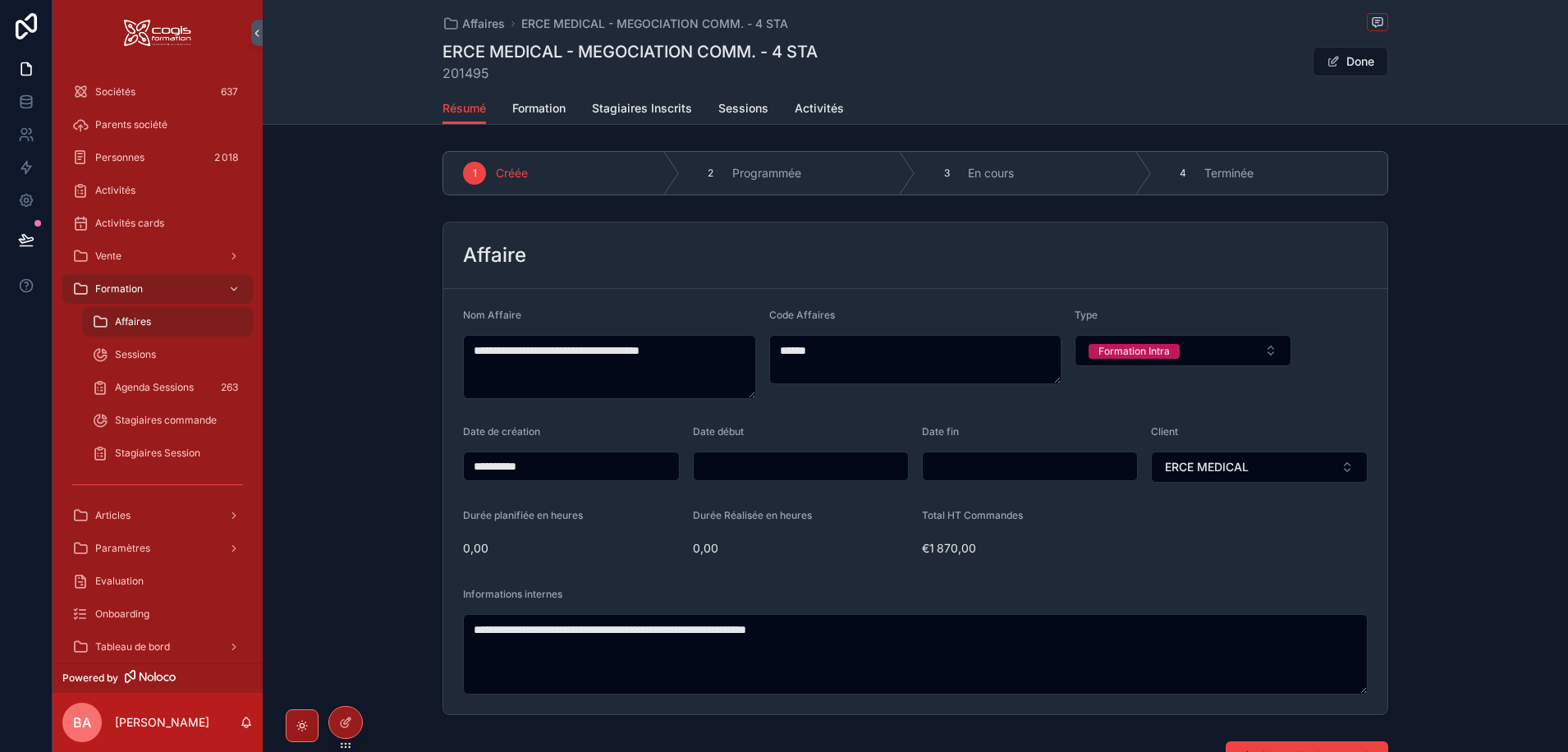
click at [350, 242] on div "**********" at bounding box center [915, 468] width 1305 height 507
click at [1348, 55] on button "Done" at bounding box center [1350, 61] width 75 height 29
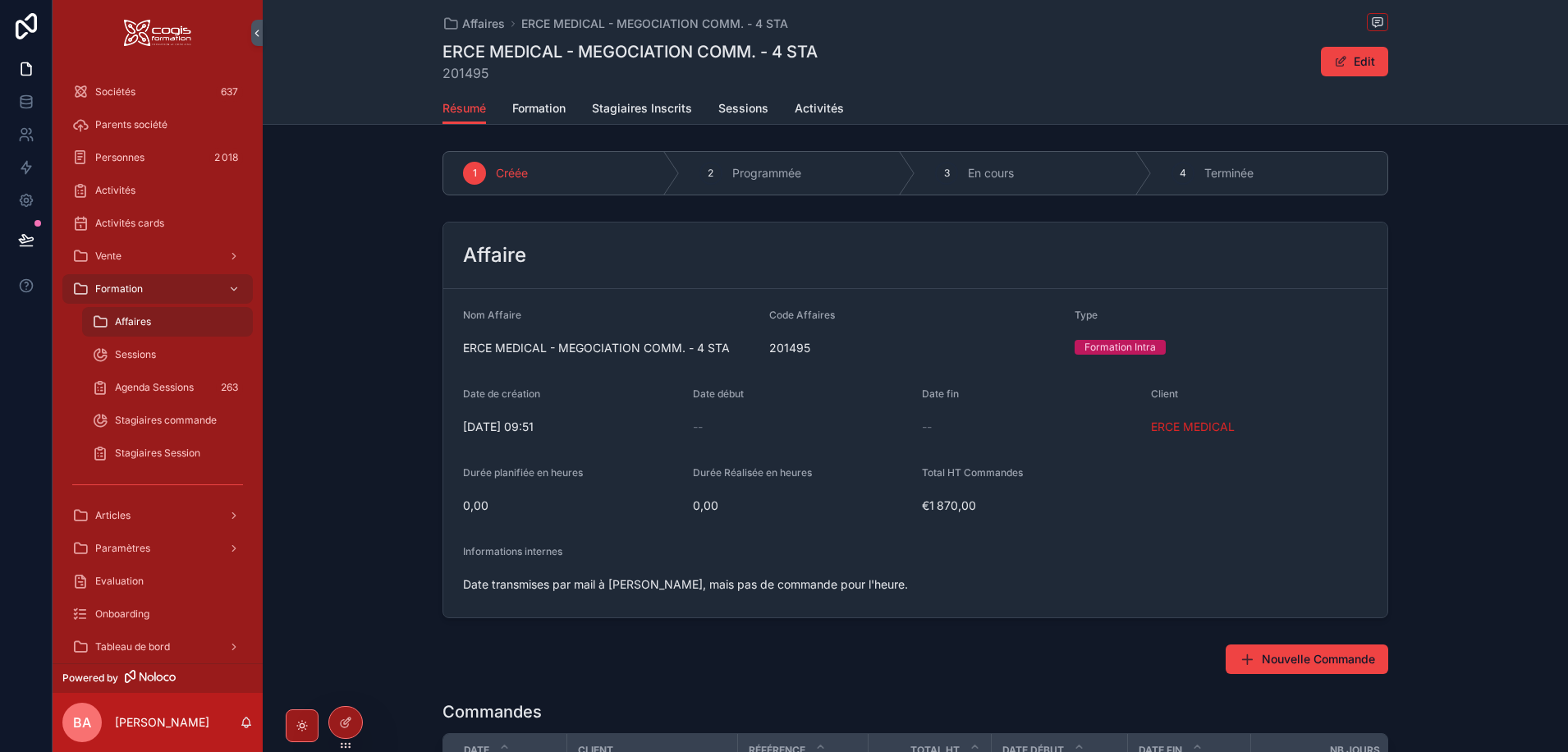
click at [878, 582] on span "Date transmises par mail à Ann, mais pas de commande pour l'heure." at bounding box center [915, 584] width 904 height 16
click at [1341, 57] on span "scrollable content" at bounding box center [1341, 61] width 13 height 13
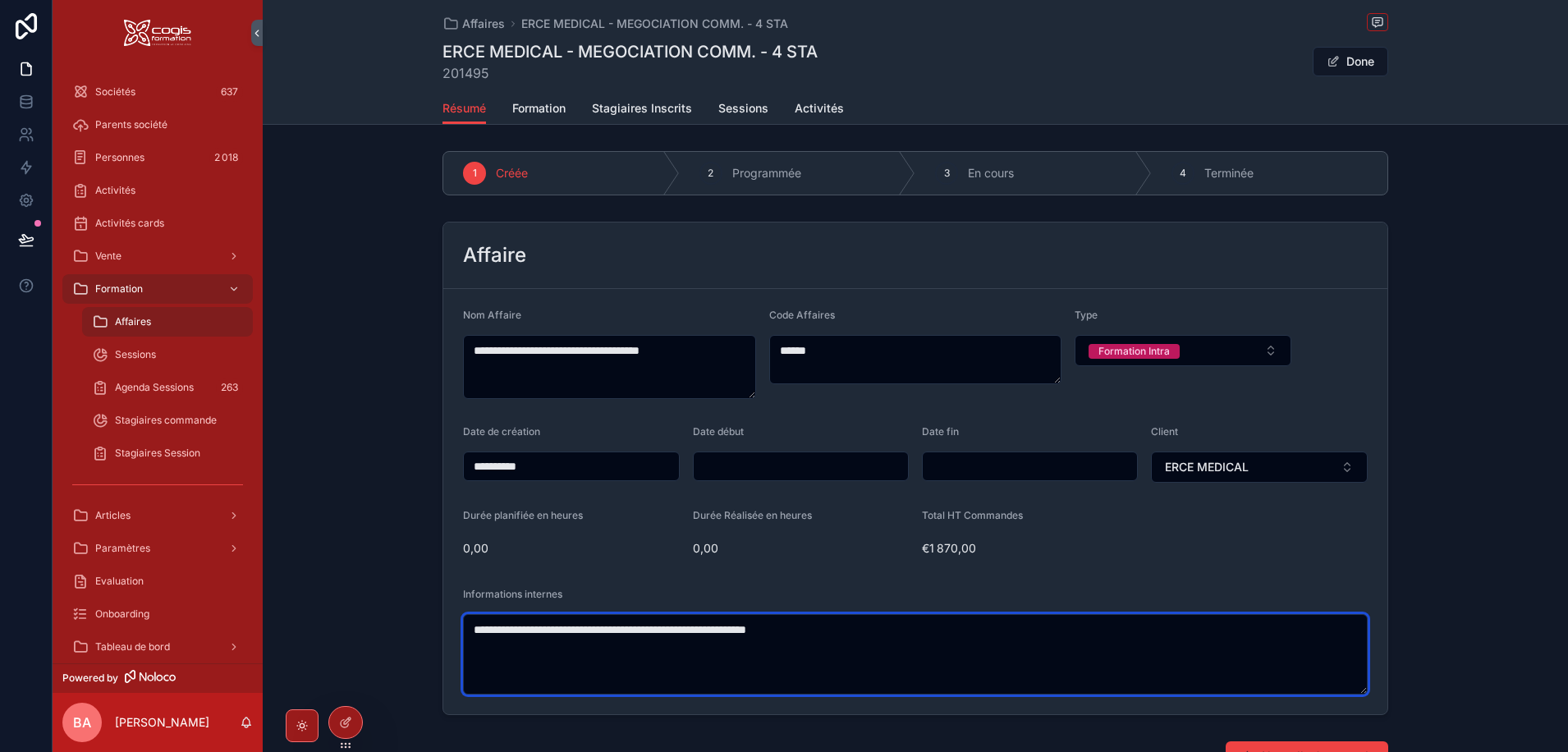
click at [856, 630] on textarea "**********" at bounding box center [915, 654] width 904 height 81
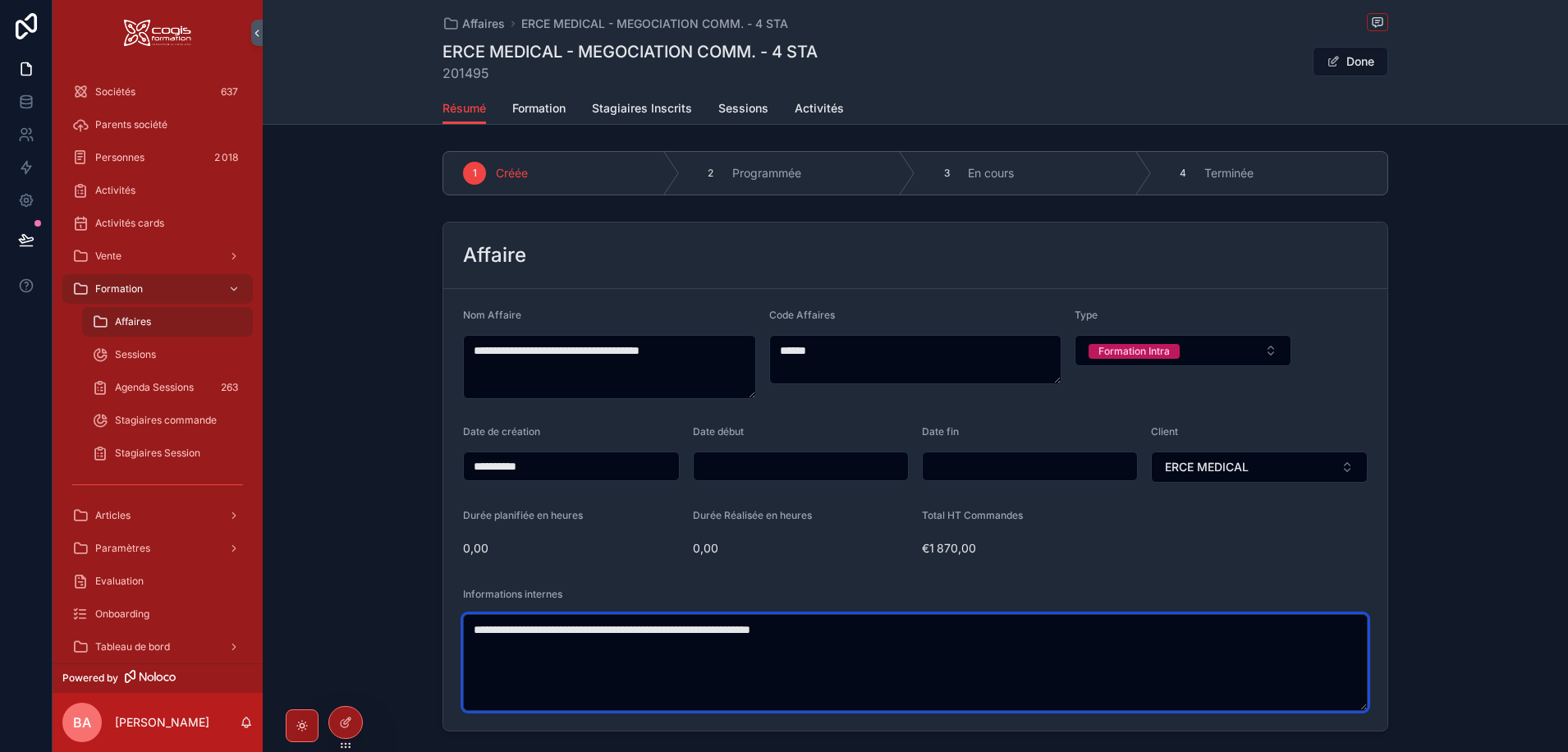
paste textarea "**********"
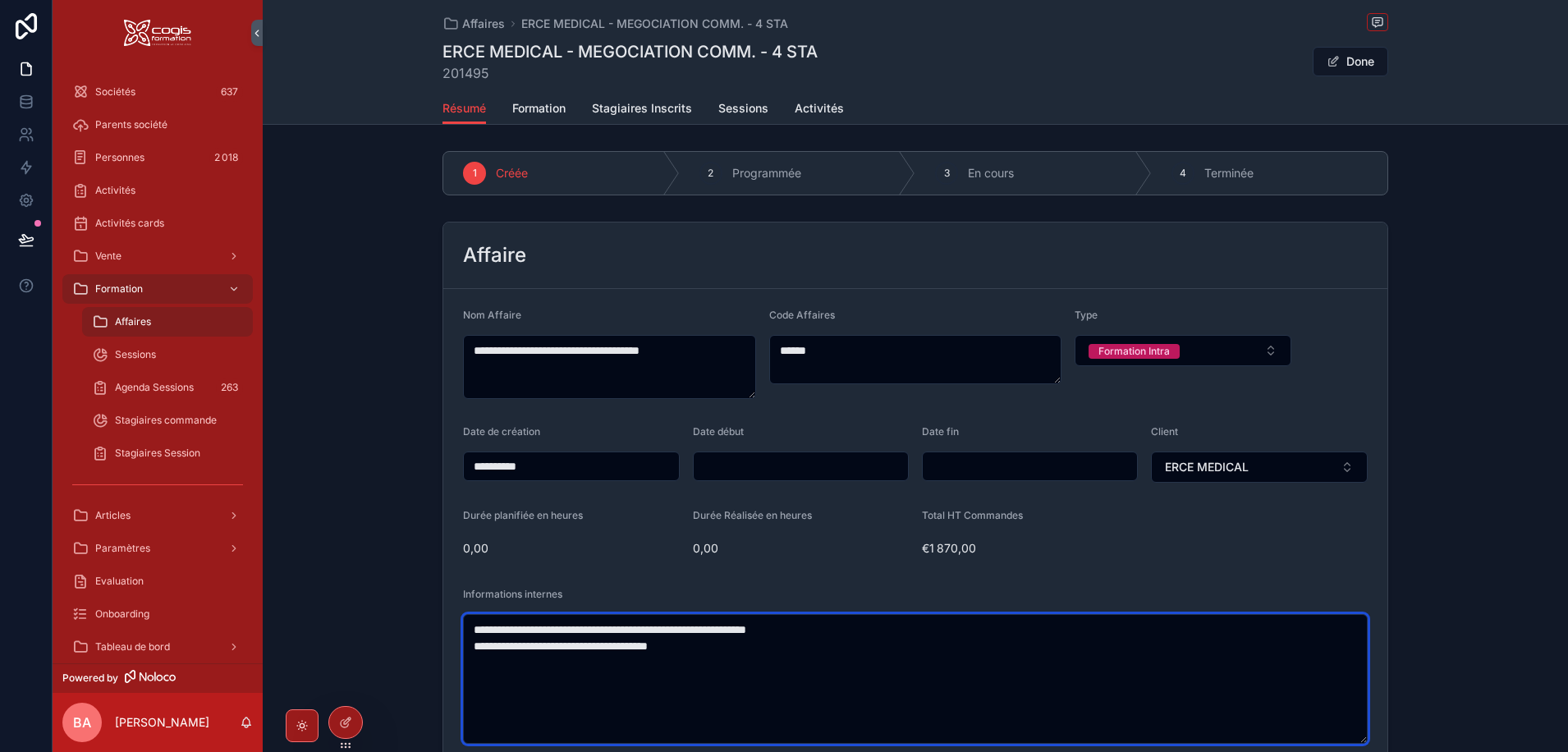
type textarea "**********"
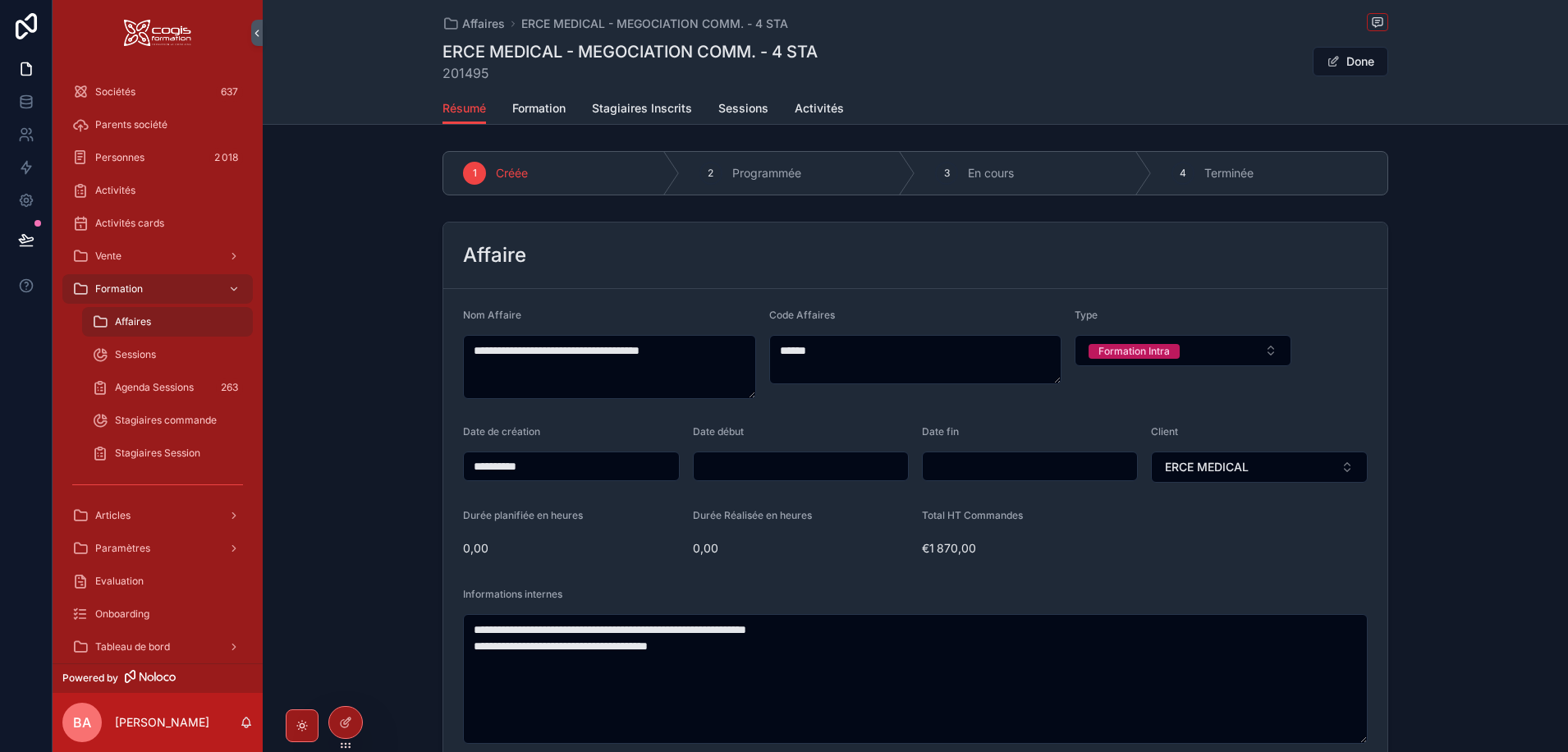
click at [747, 463] on input "scrollable content" at bounding box center [801, 466] width 215 height 23
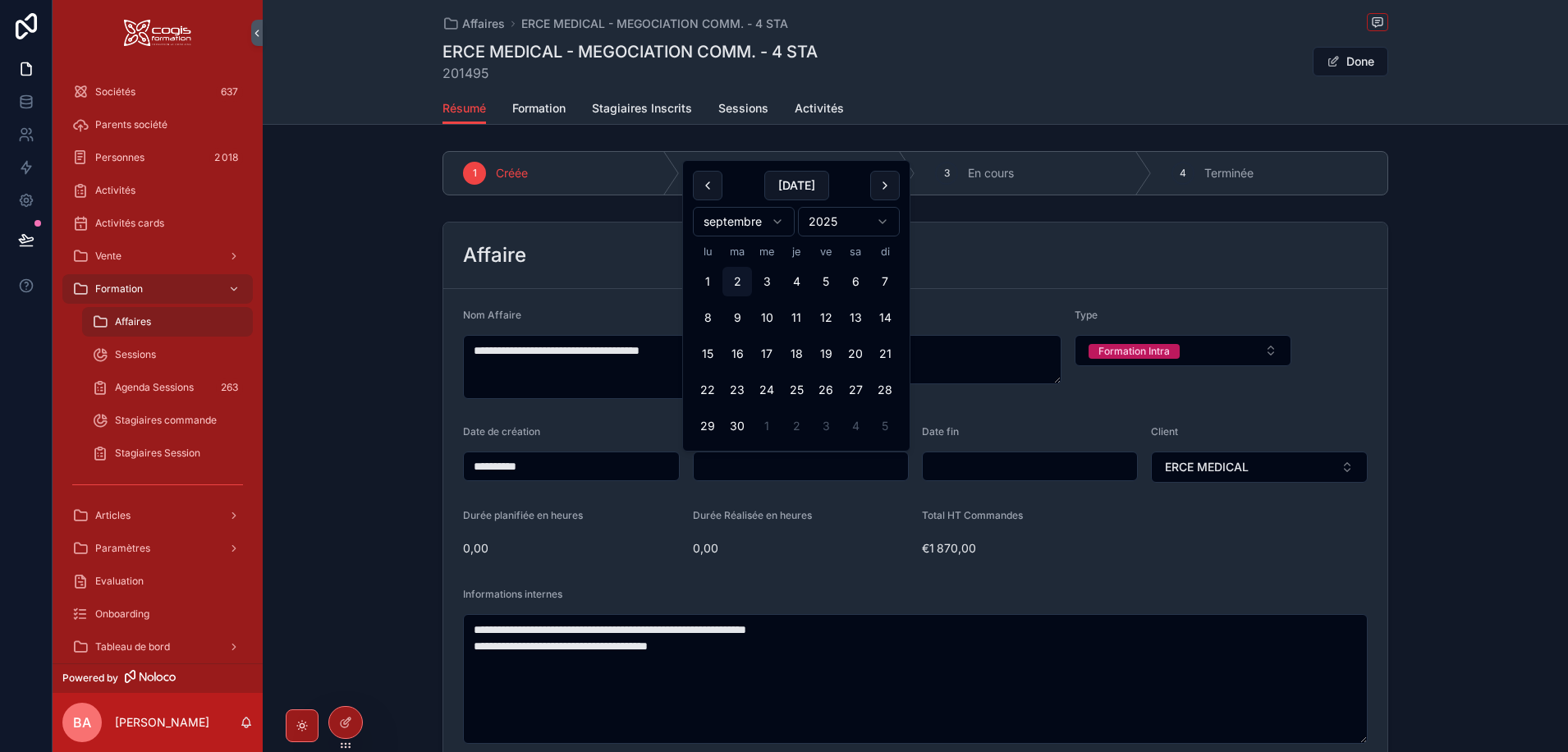
click at [769, 219] on html "**********" at bounding box center [784, 376] width 1568 height 752
click at [767, 351] on button "15" at bounding box center [766, 353] width 29 height 29
type input "**********"
click at [996, 462] on input "scrollable content" at bounding box center [1029, 466] width 214 height 23
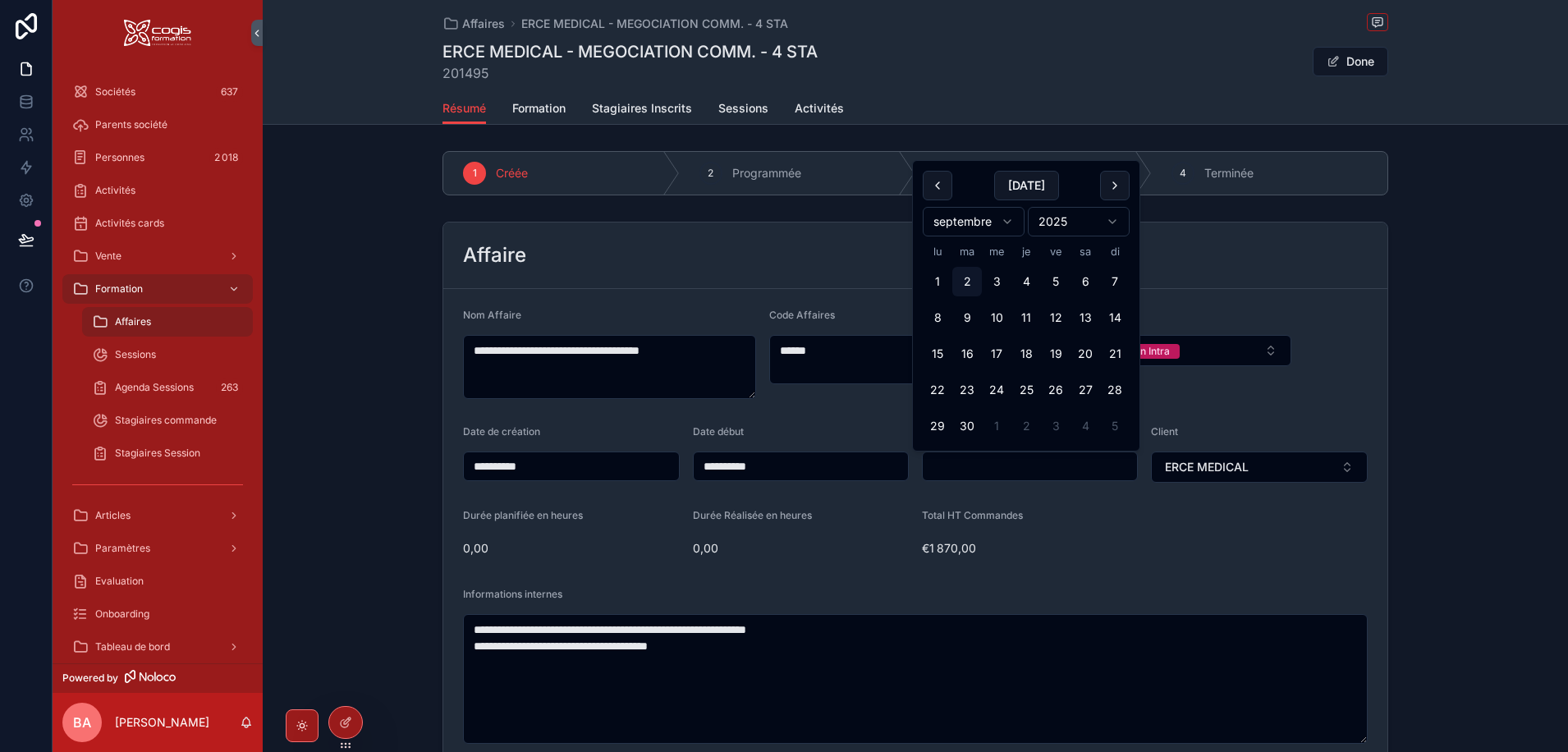
click at [1009, 223] on html "**********" at bounding box center [784, 376] width 1568 height 752
click at [995, 347] on button "15" at bounding box center [996, 353] width 29 height 29
type input "**********"
click at [1352, 365] on form "**********" at bounding box center [915, 525] width 944 height 475
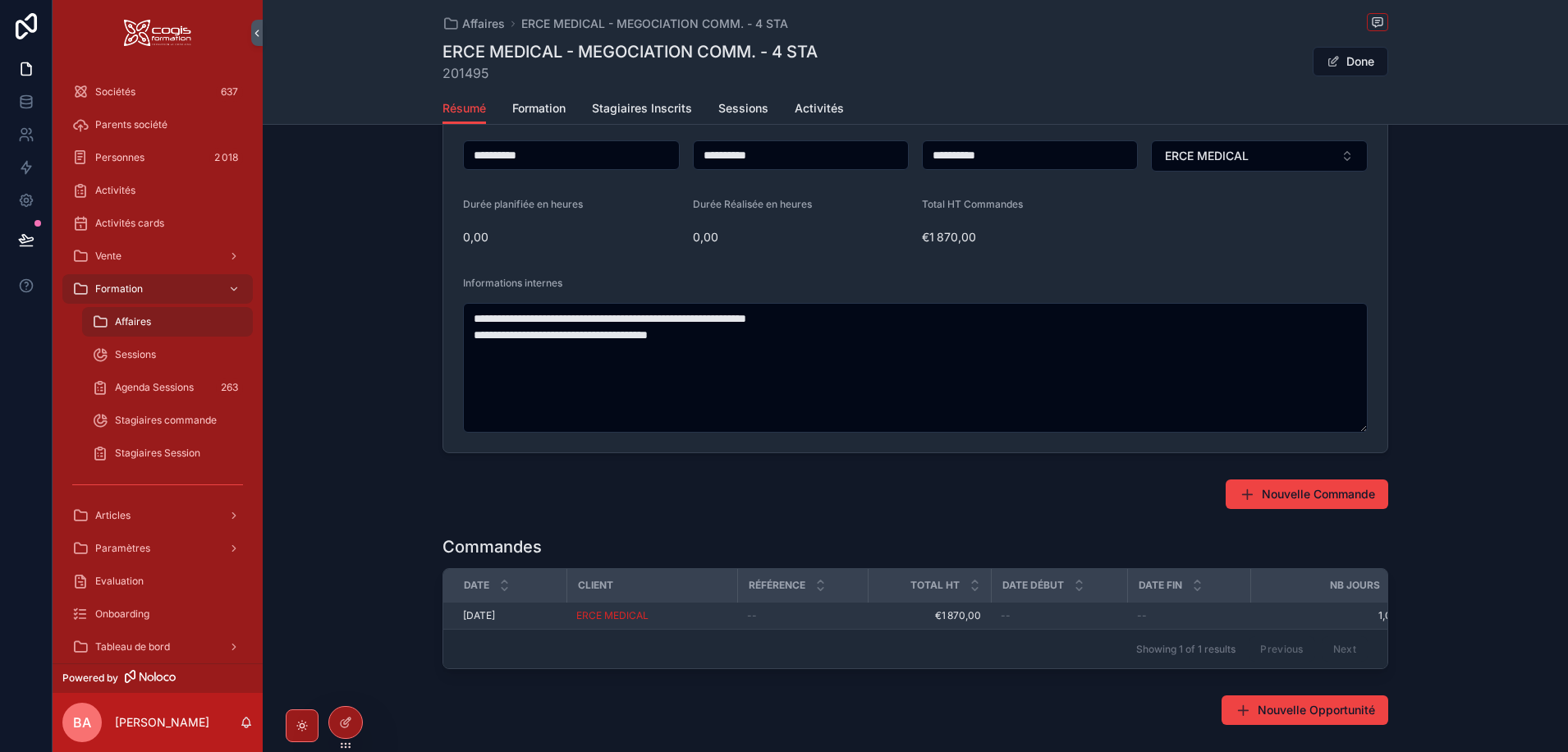
scroll to position [328, 0]
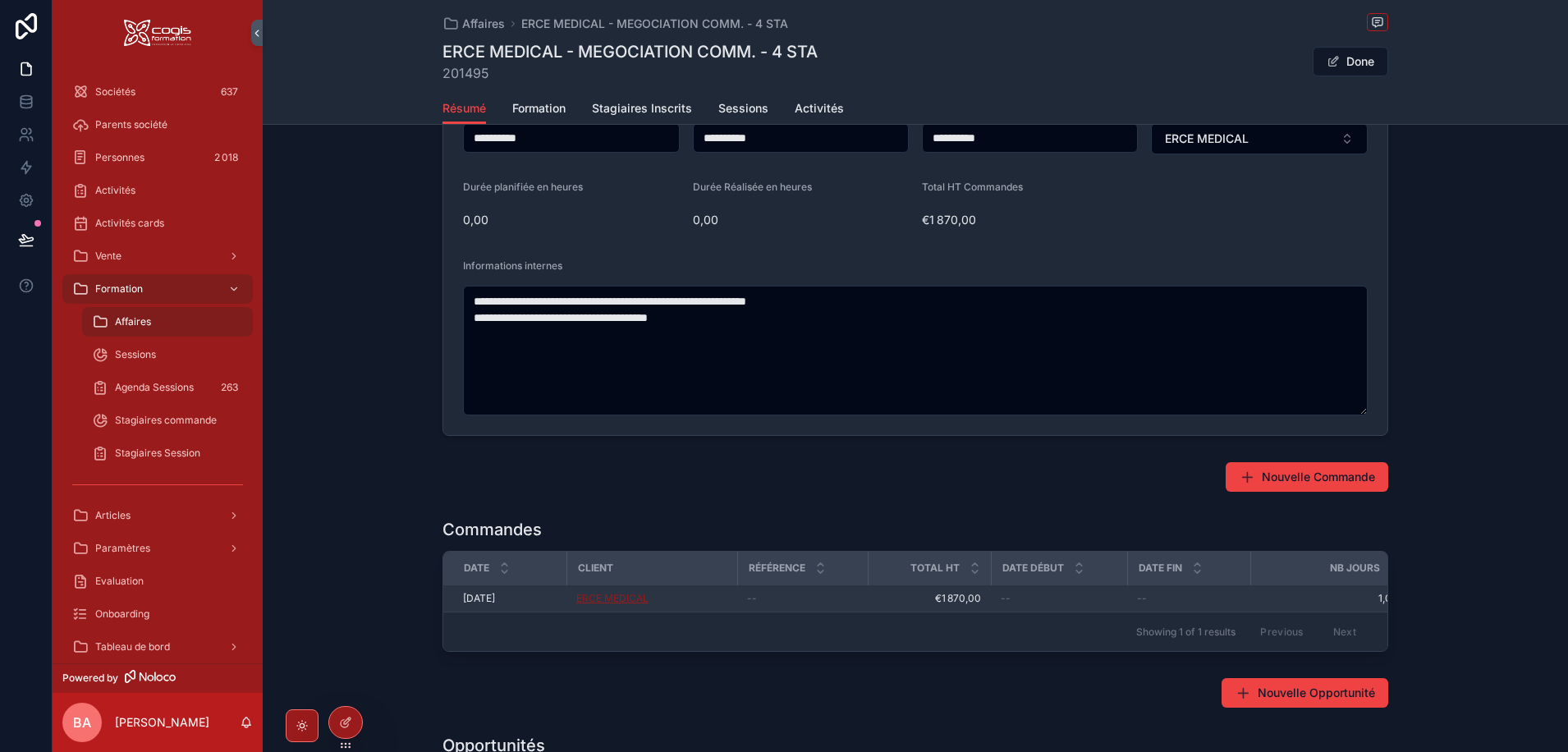
click at [595, 596] on span "ERCE MEDICAL" at bounding box center [612, 598] width 72 height 13
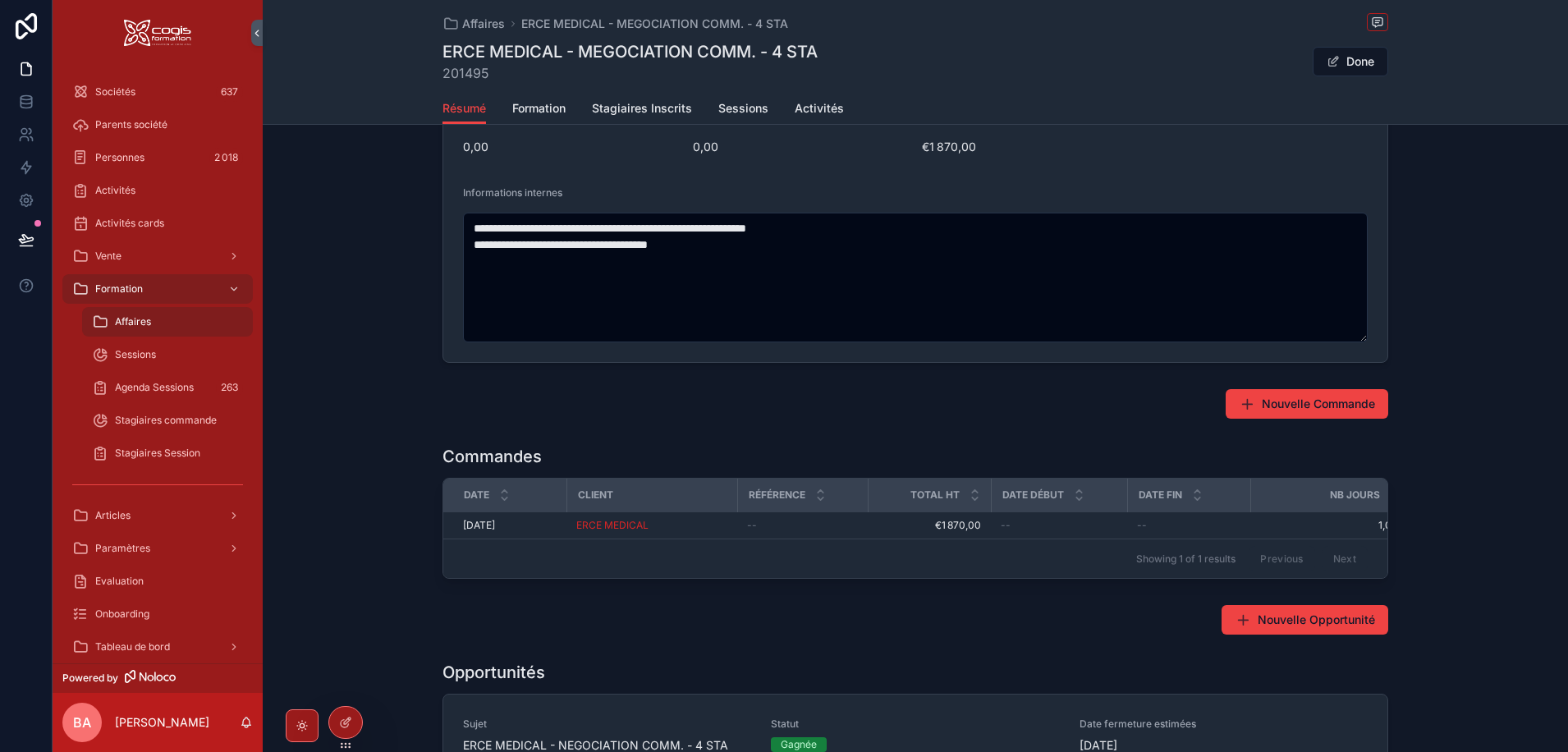
scroll to position [411, 0]
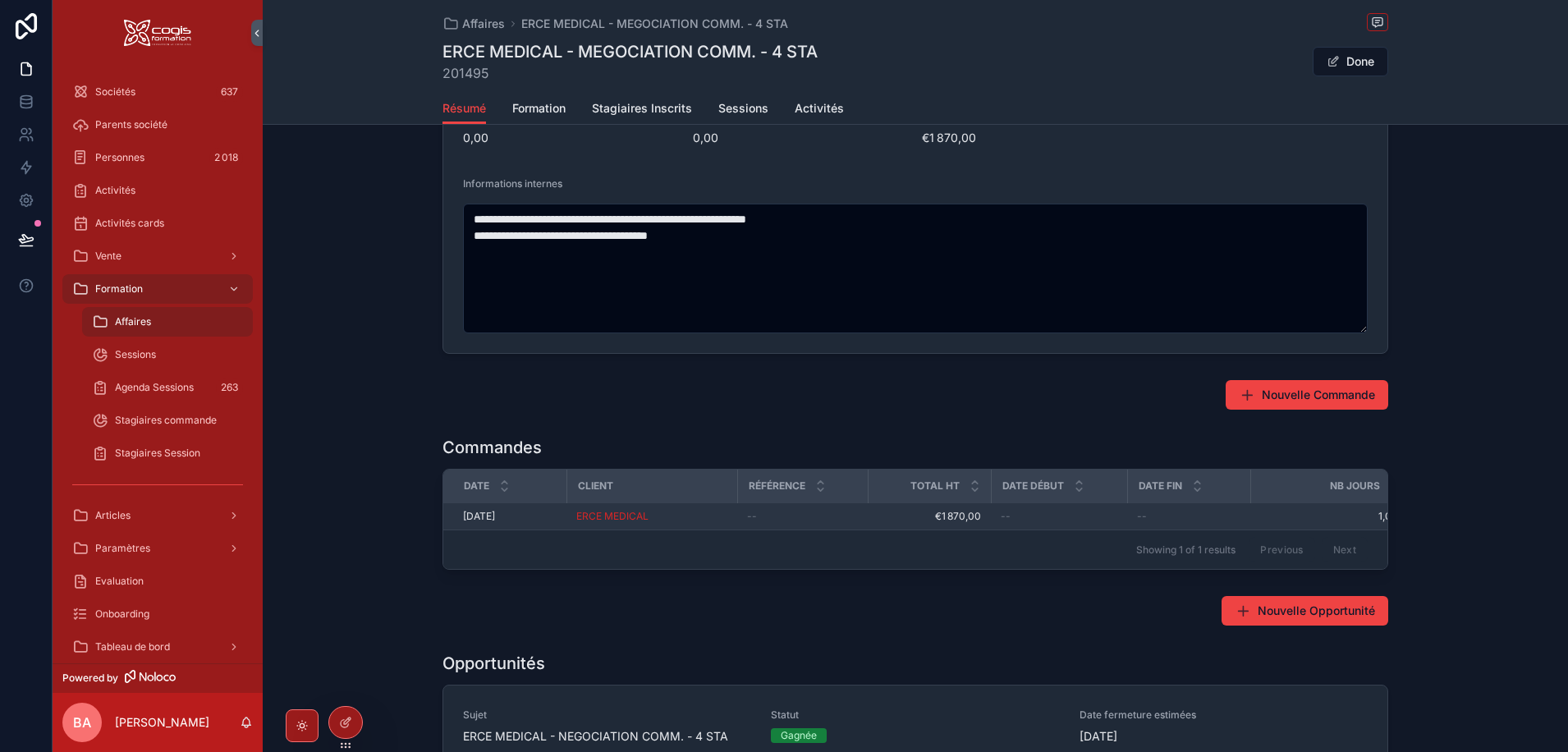
click at [478, 514] on span "[DATE]" at bounding box center [478, 516] width 32 height 13
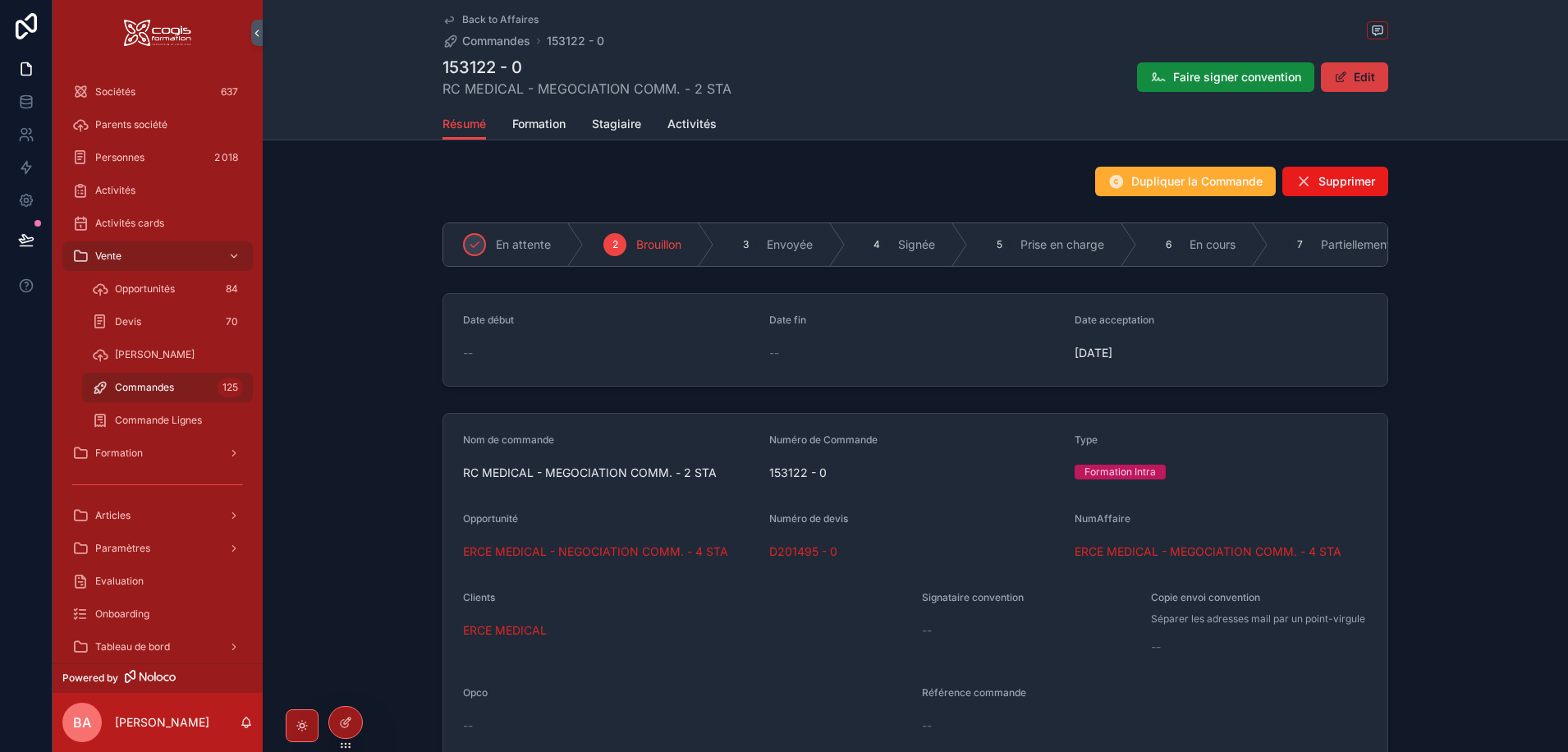
click at [1353, 77] on button "Edit" at bounding box center [1355, 76] width 68 height 29
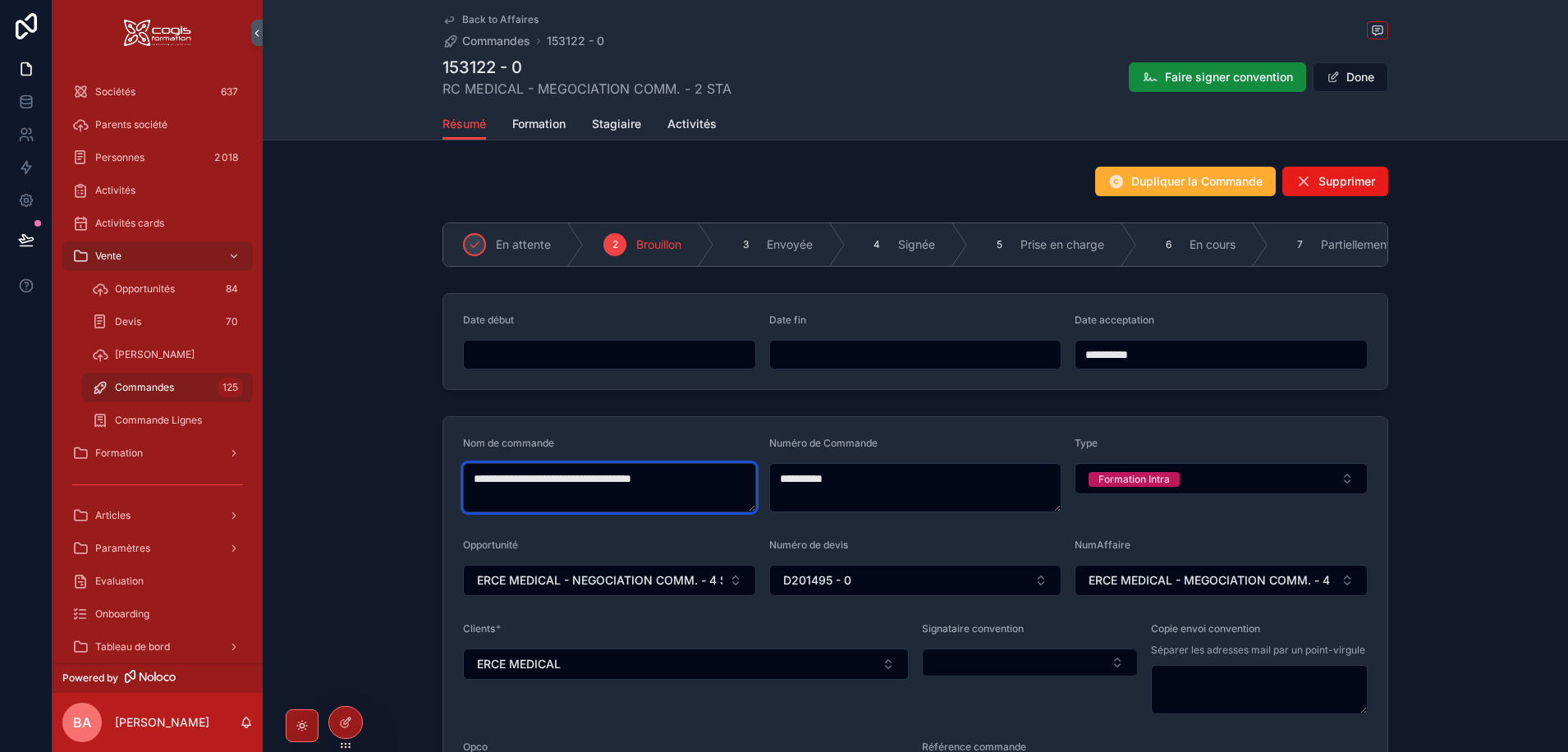
click at [469, 485] on textarea "**********" at bounding box center [609, 487] width 293 height 49
drag, startPoint x: 484, startPoint y: 484, endPoint x: 448, endPoint y: 488, distance: 36.2
click at [448, 488] on form "**********" at bounding box center [915, 678] width 944 height 521
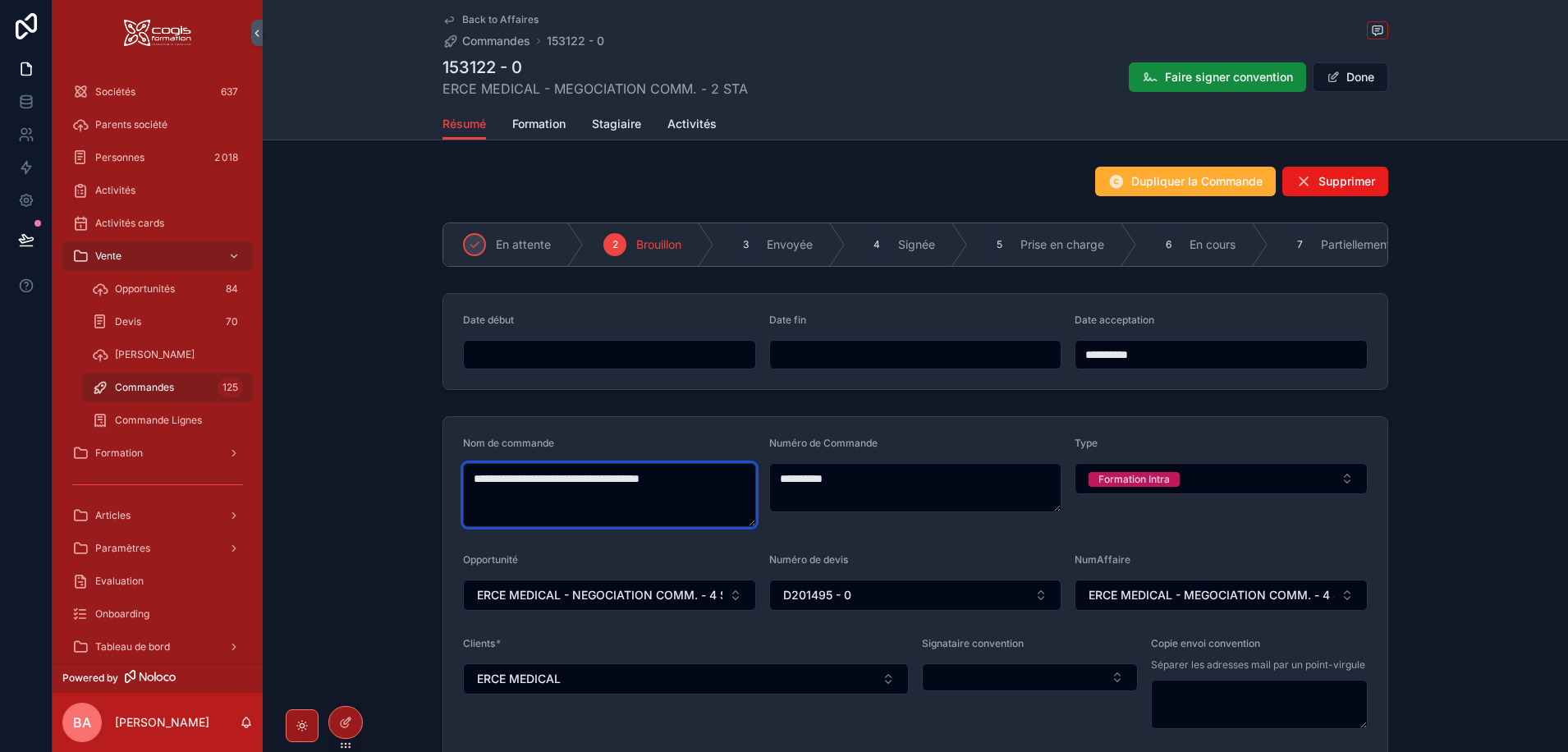
drag, startPoint x: 709, startPoint y: 488, endPoint x: 714, endPoint y: 539, distance: 51.2
click at [709, 488] on textarea "**********" at bounding box center [609, 494] width 293 height 64
type textarea "**********"
click at [1364, 70] on button "Done" at bounding box center [1350, 76] width 75 height 29
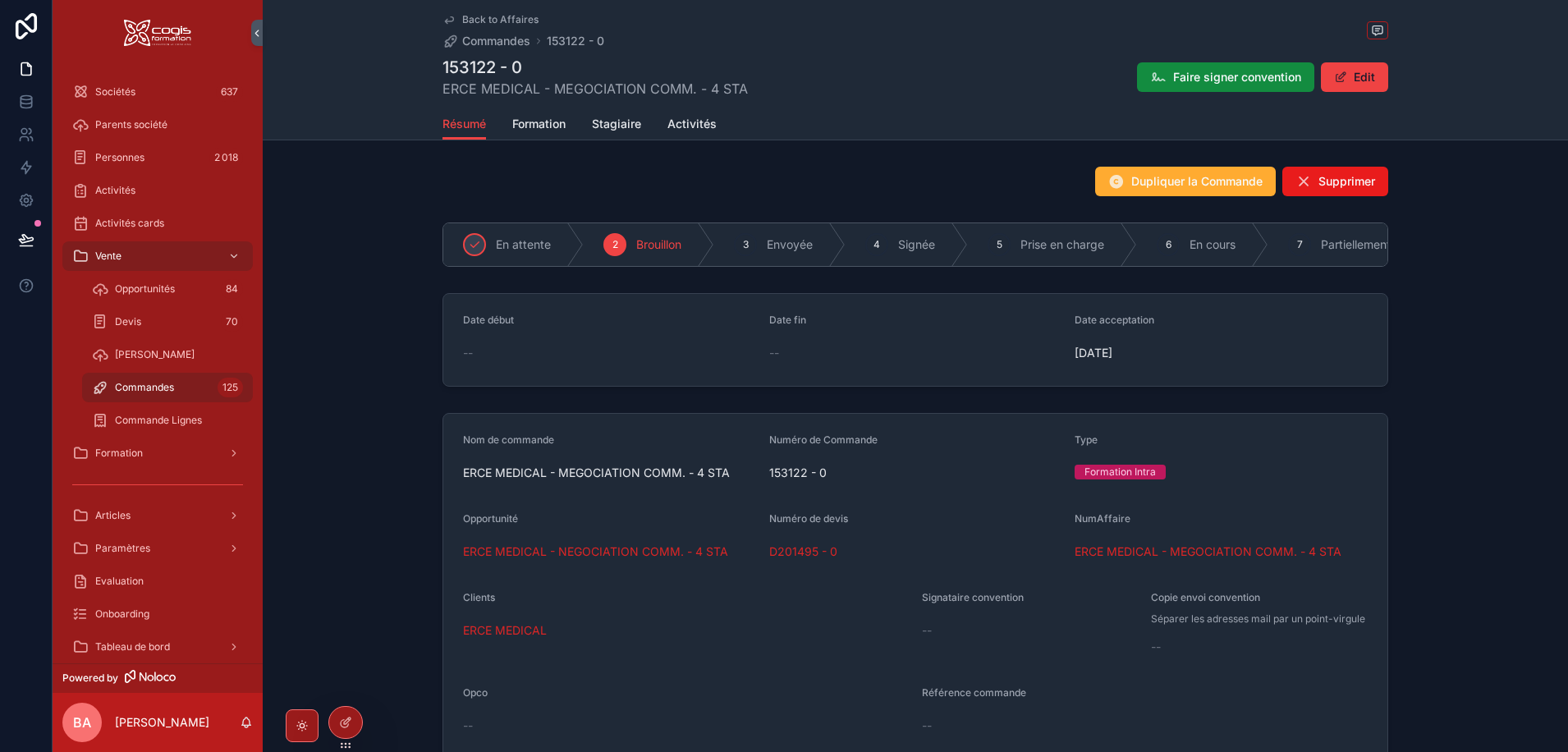
click at [486, 21] on span "Back to Affaires" at bounding box center [500, 20] width 76 height 13
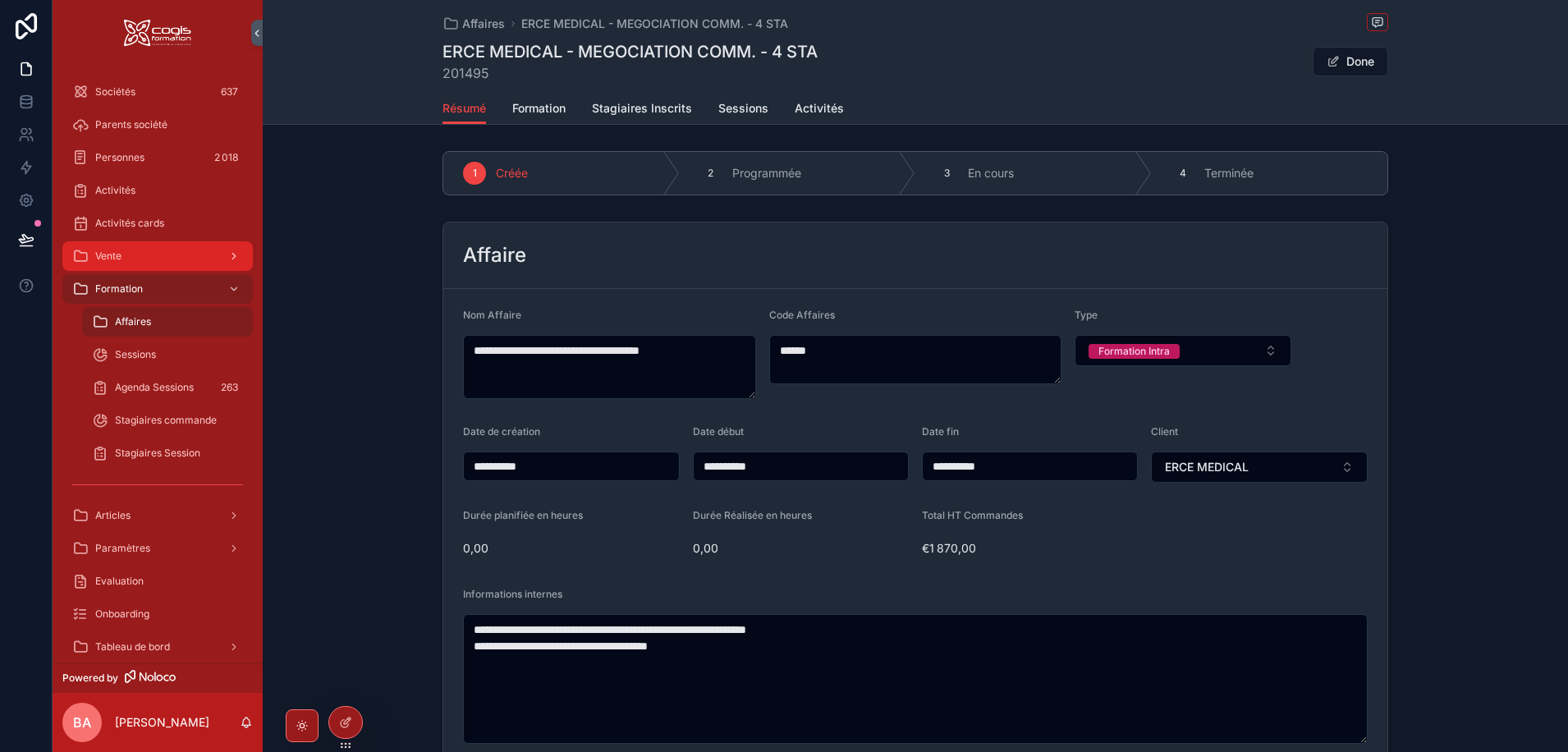
click at [101, 257] on span "Vente" at bounding box center [108, 256] width 26 height 13
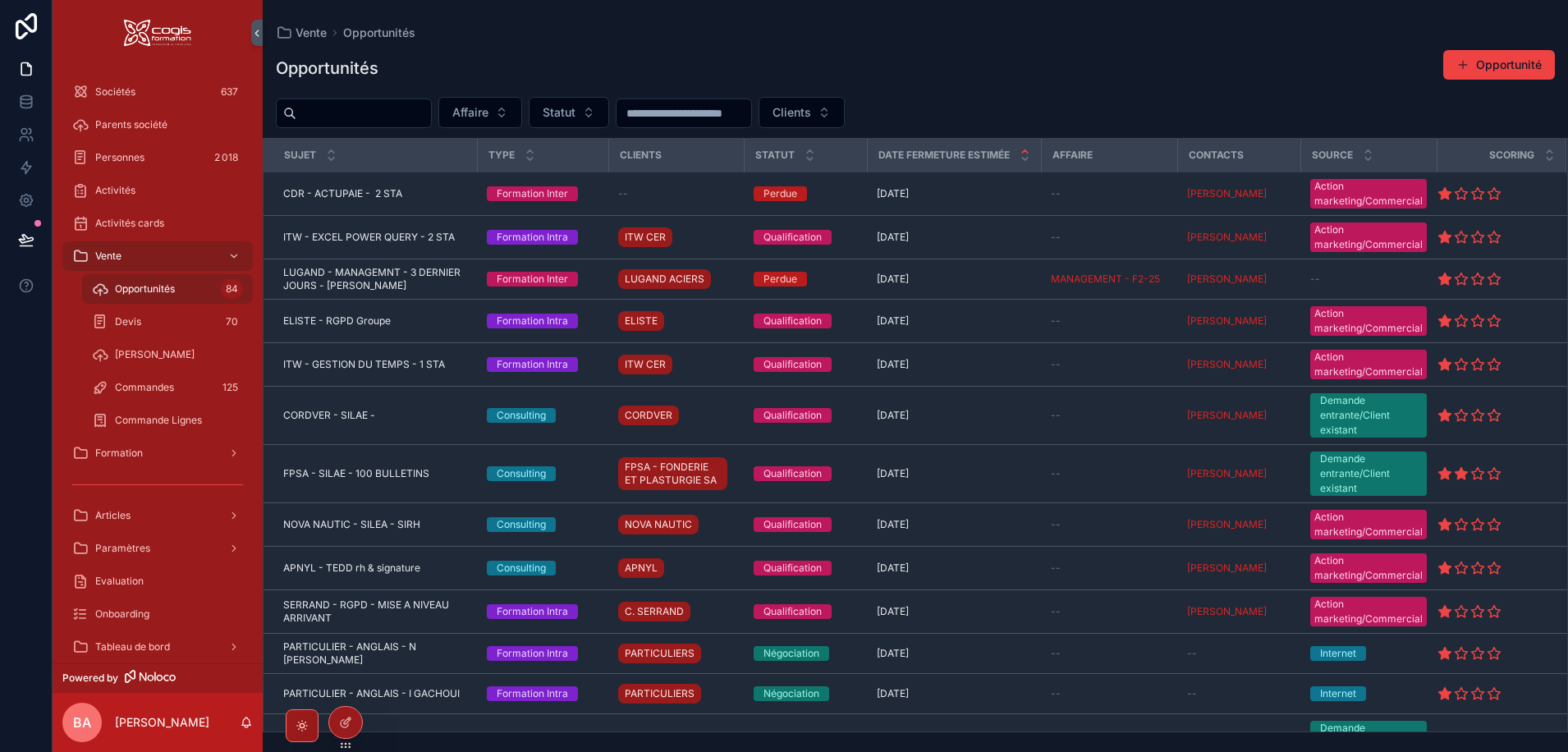
click at [145, 290] on span "Opportunités" at bounding box center [145, 289] width 60 height 13
click at [609, 112] on button "Statut" at bounding box center [569, 112] width 81 height 31
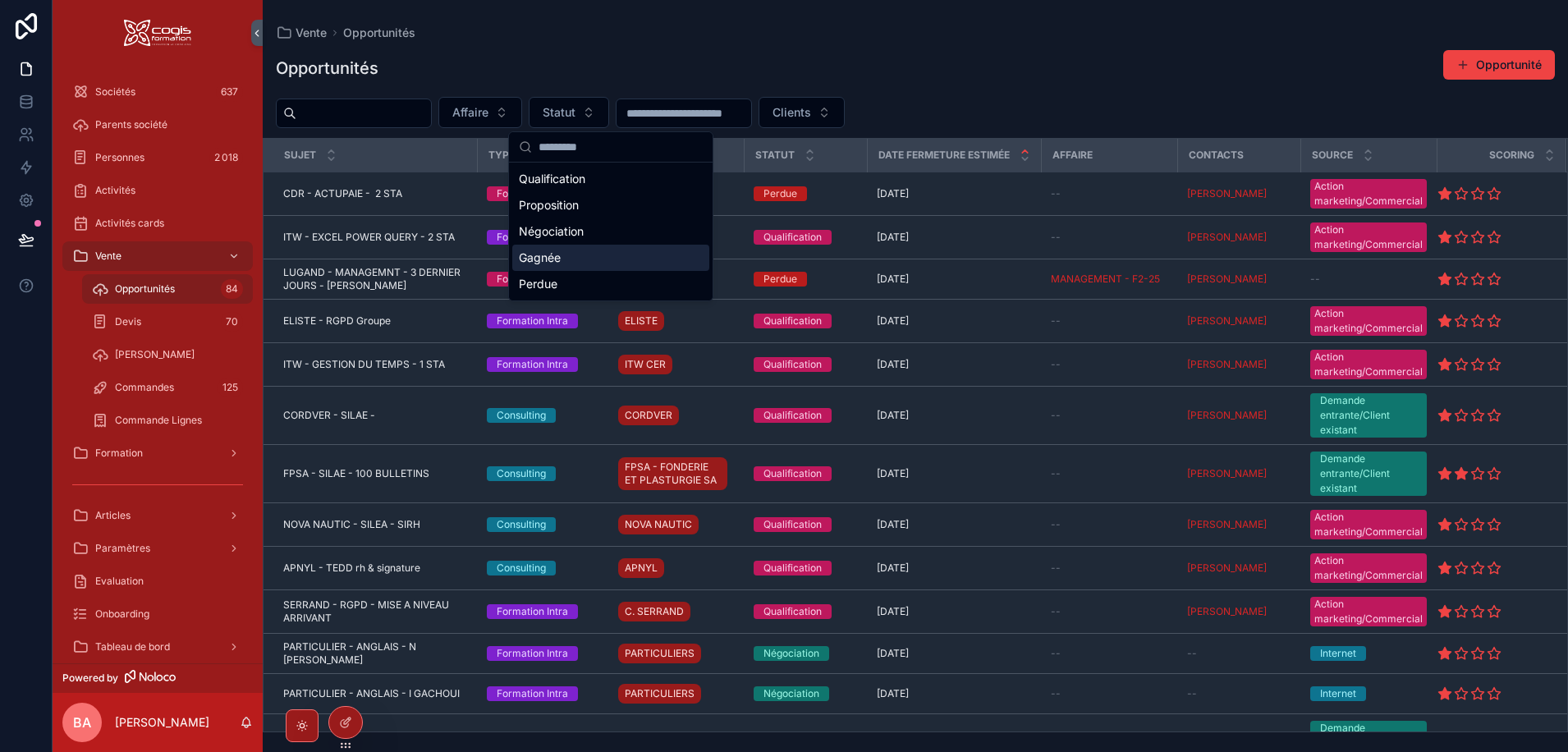
click at [542, 264] on div "Gagnée" at bounding box center [611, 258] width 197 height 26
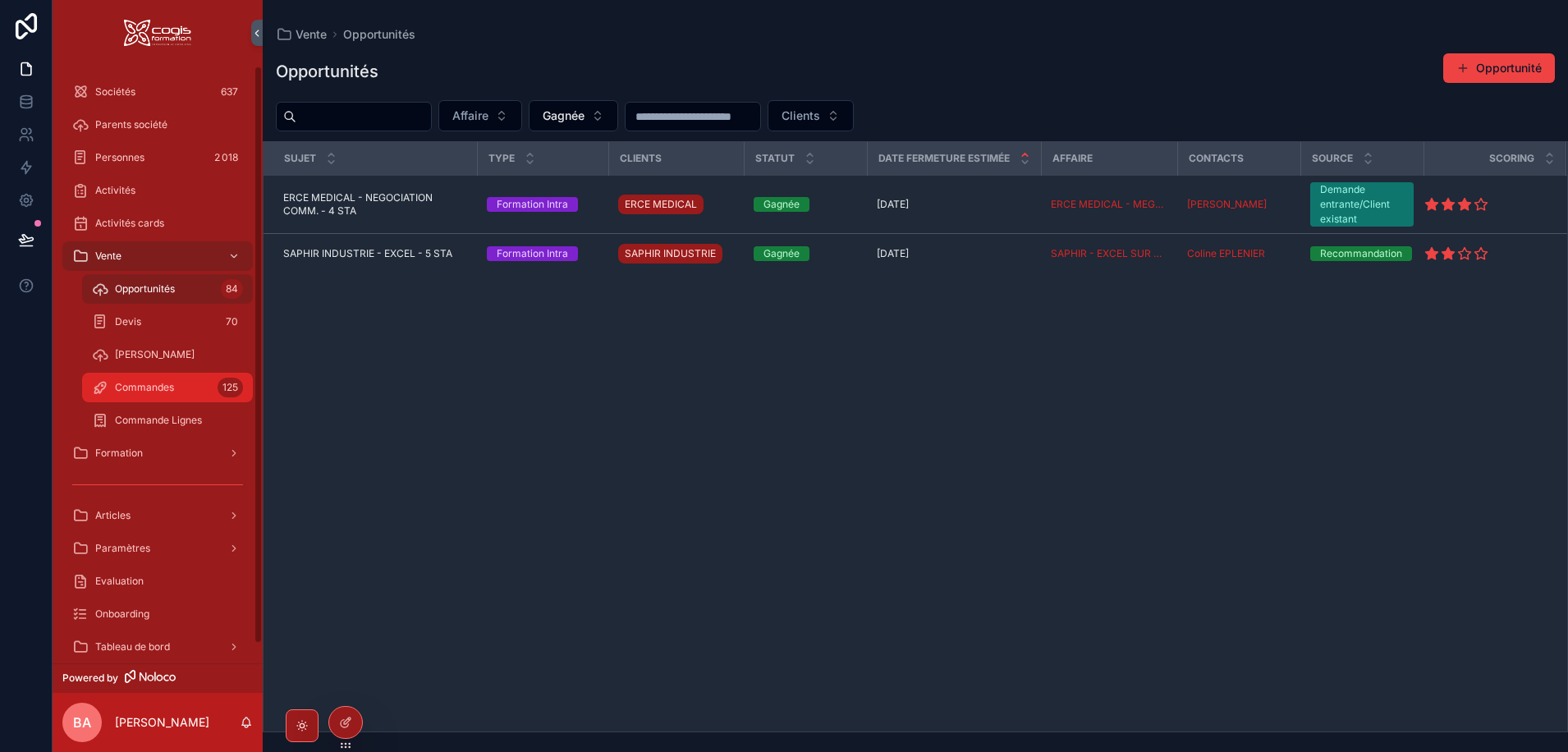
click at [154, 391] on span "Commandes" at bounding box center [144, 387] width 59 height 13
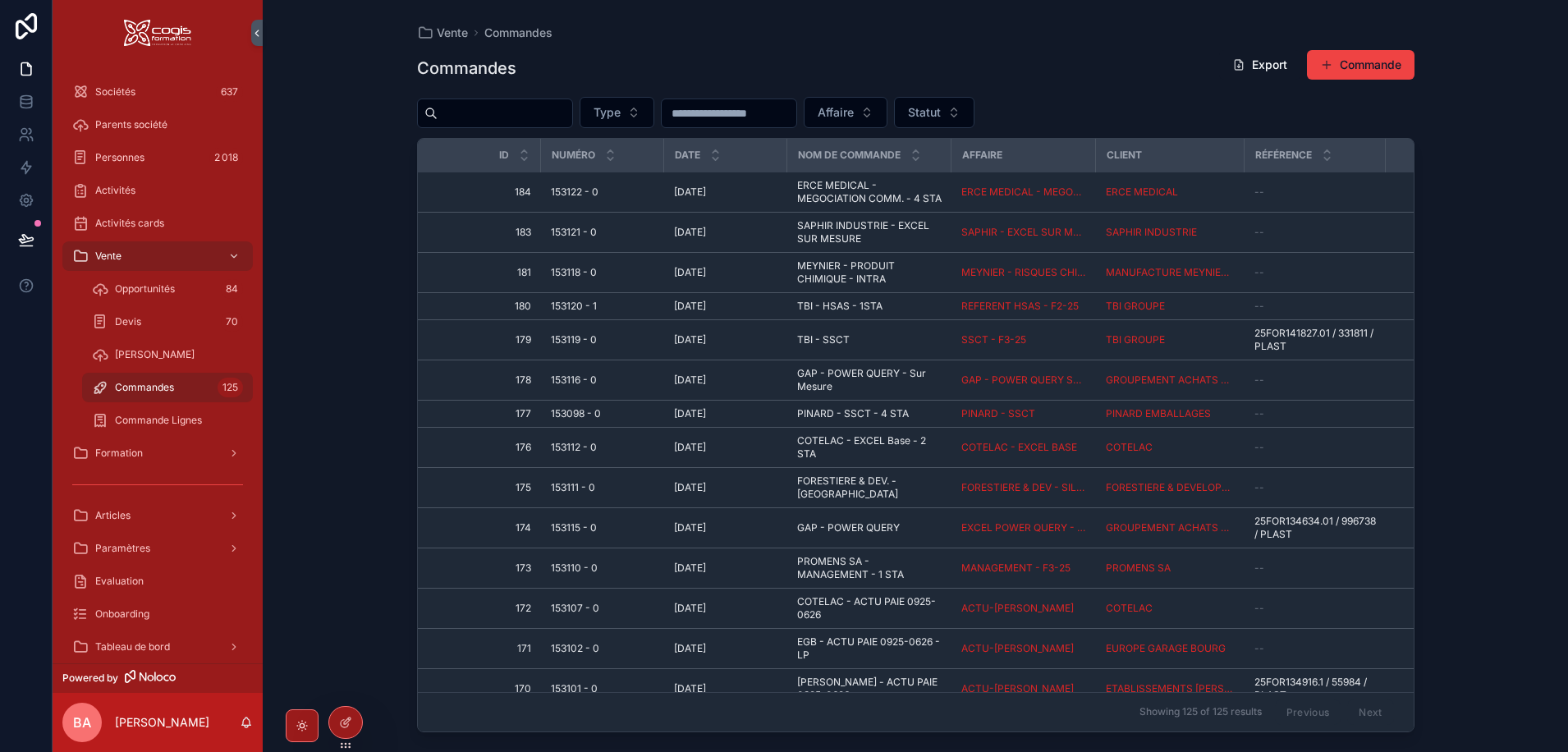
click at [369, 88] on div "Vente Commandes Commandes Export Commande Type Affaire Statut Id Numéro Date No…" at bounding box center [915, 376] width 1305 height 752
click at [135, 455] on span "Formation" at bounding box center [118, 453] width 48 height 13
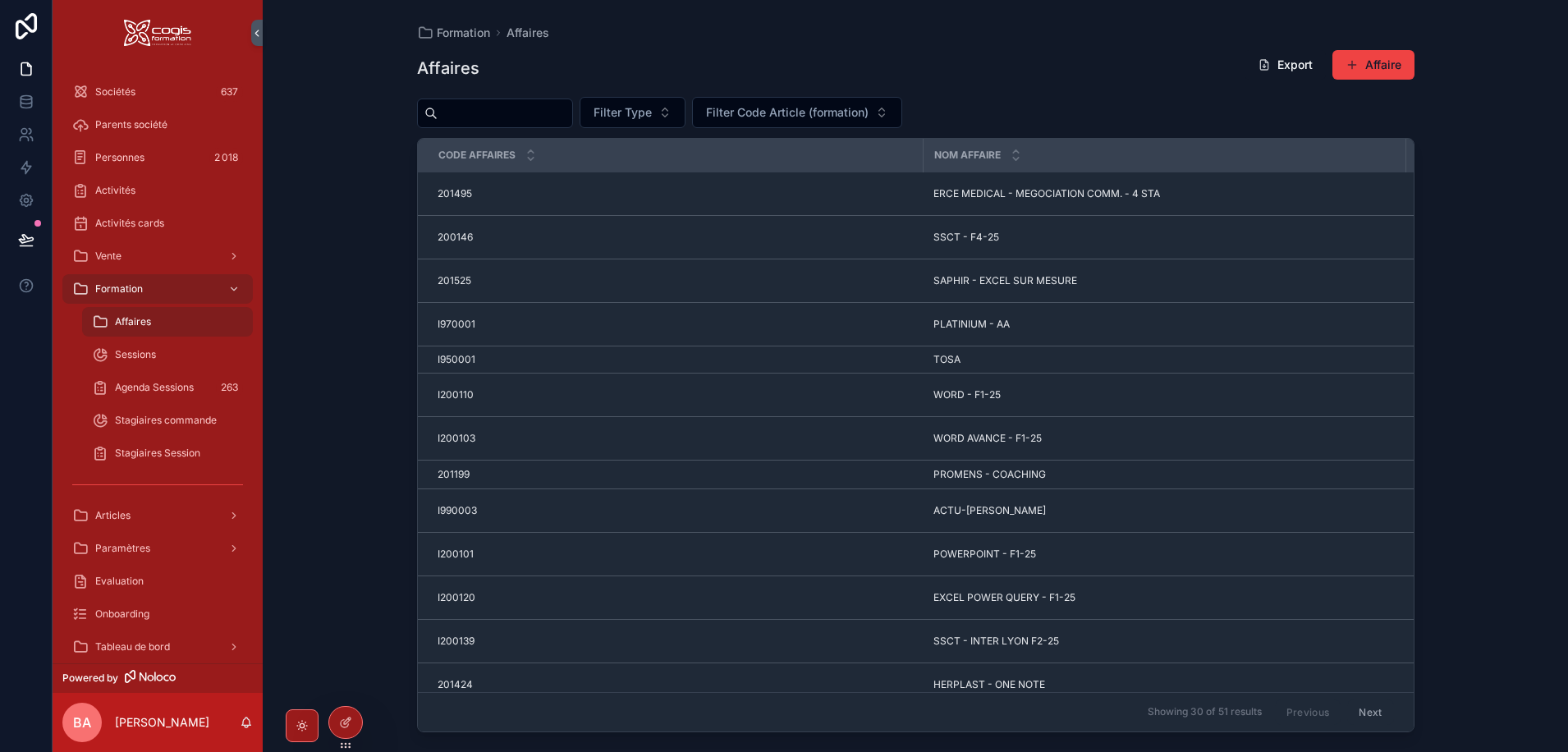
click at [124, 325] on span "Affaires" at bounding box center [133, 321] width 36 height 13
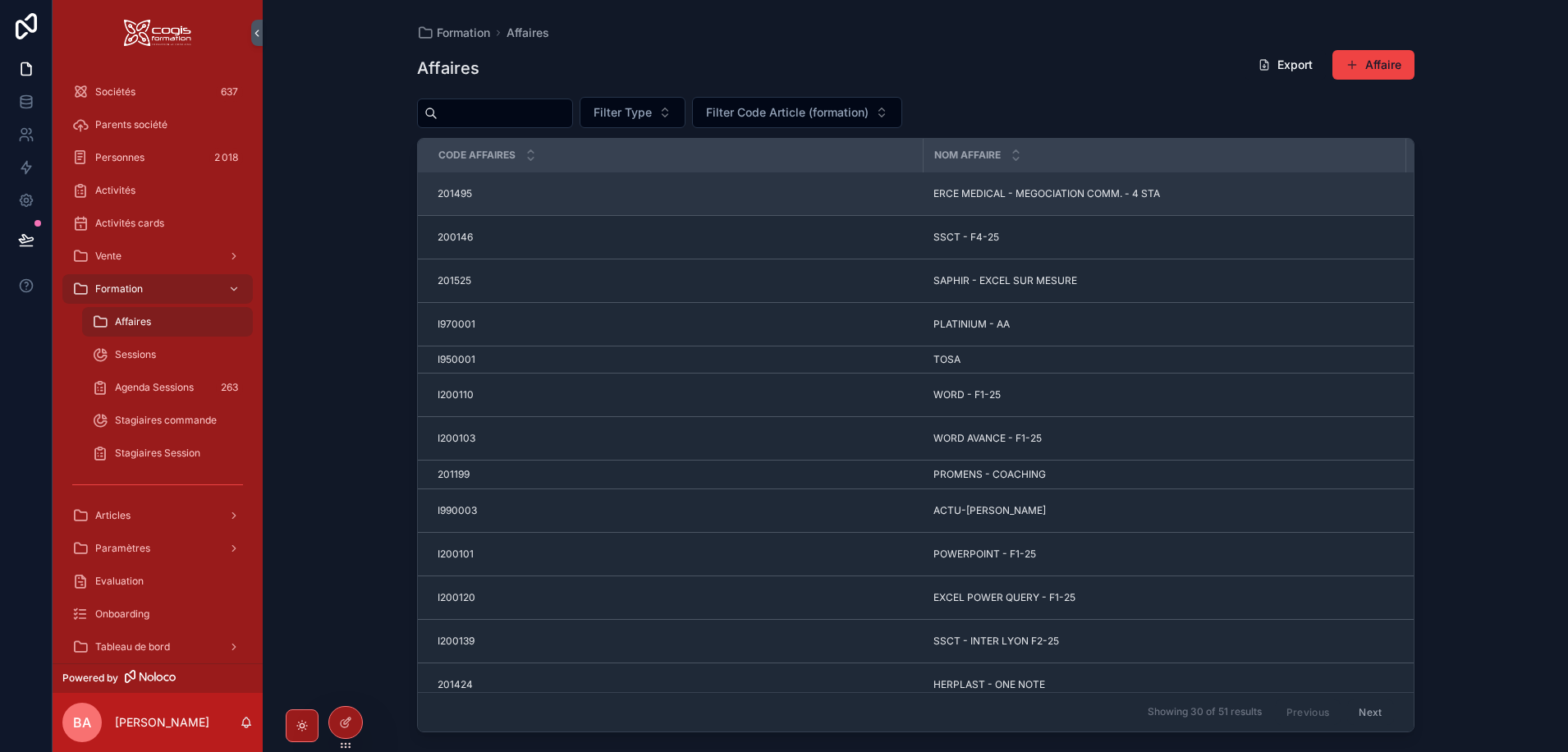
click at [987, 190] on span "ERCE MEDICAL - MEGOCIATION COMM. - 4 STA" at bounding box center [1046, 194] width 227 height 13
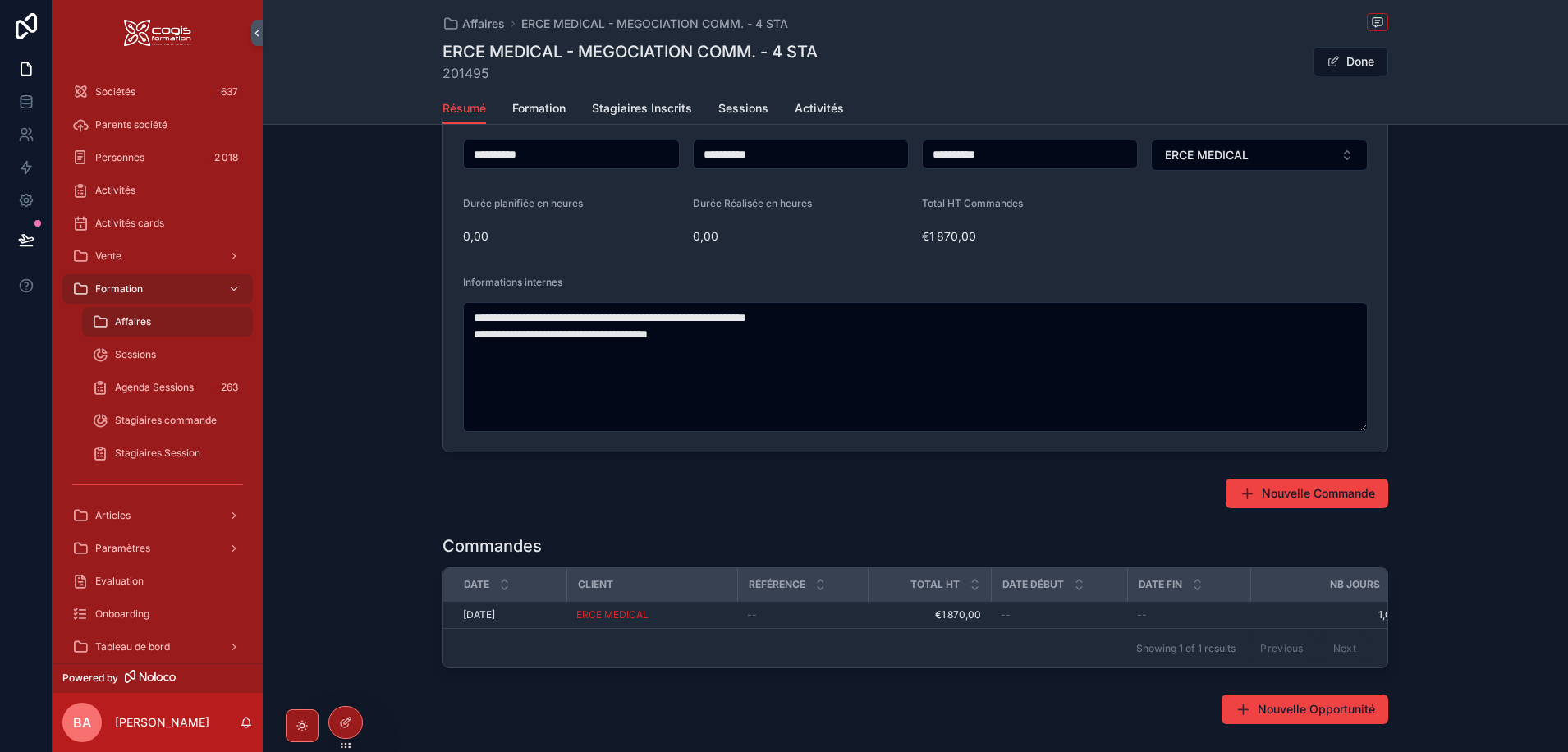
scroll to position [328, 0]
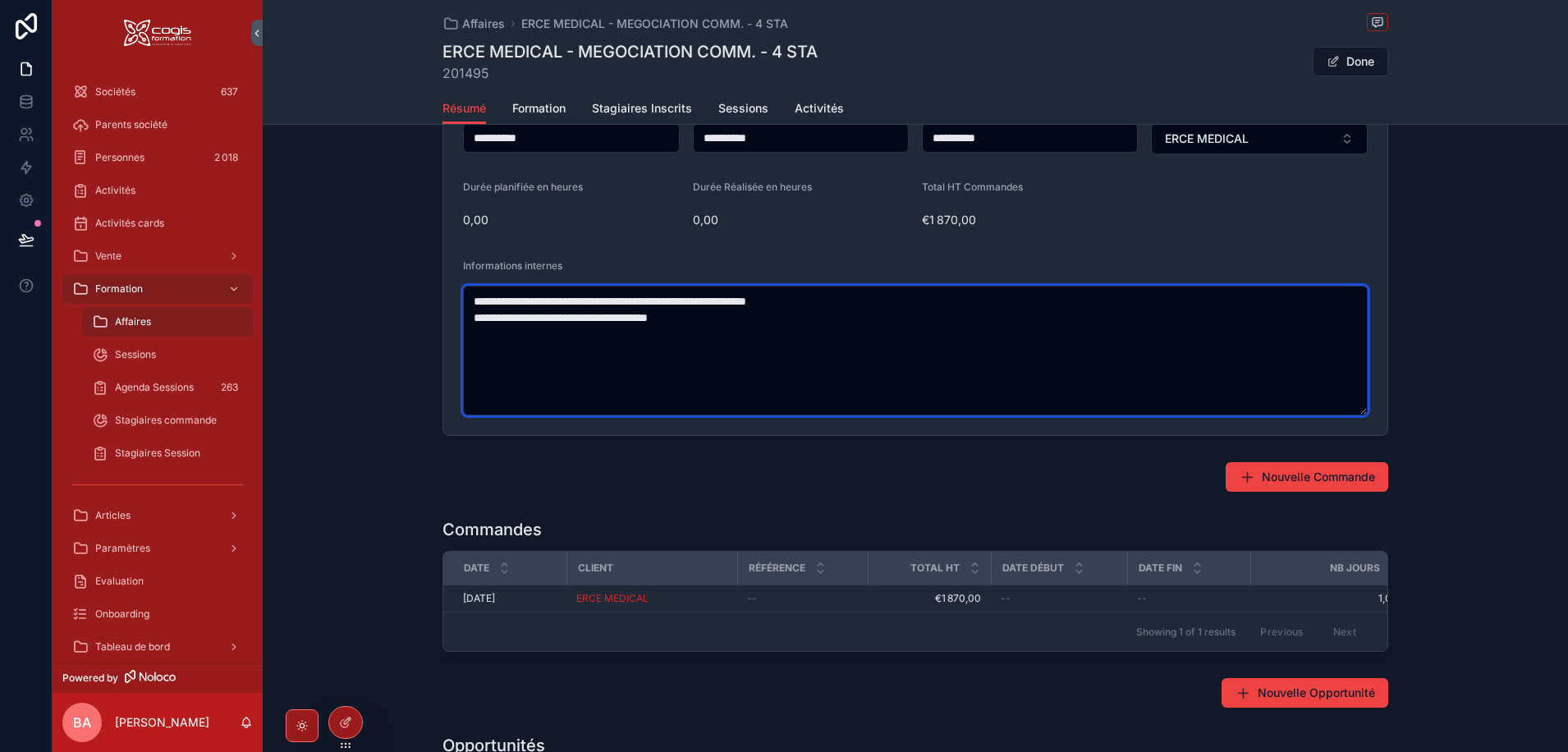
click at [559, 367] on textarea "**********" at bounding box center [915, 351] width 904 height 130
click at [729, 310] on textarea "**********" at bounding box center [915, 351] width 904 height 130
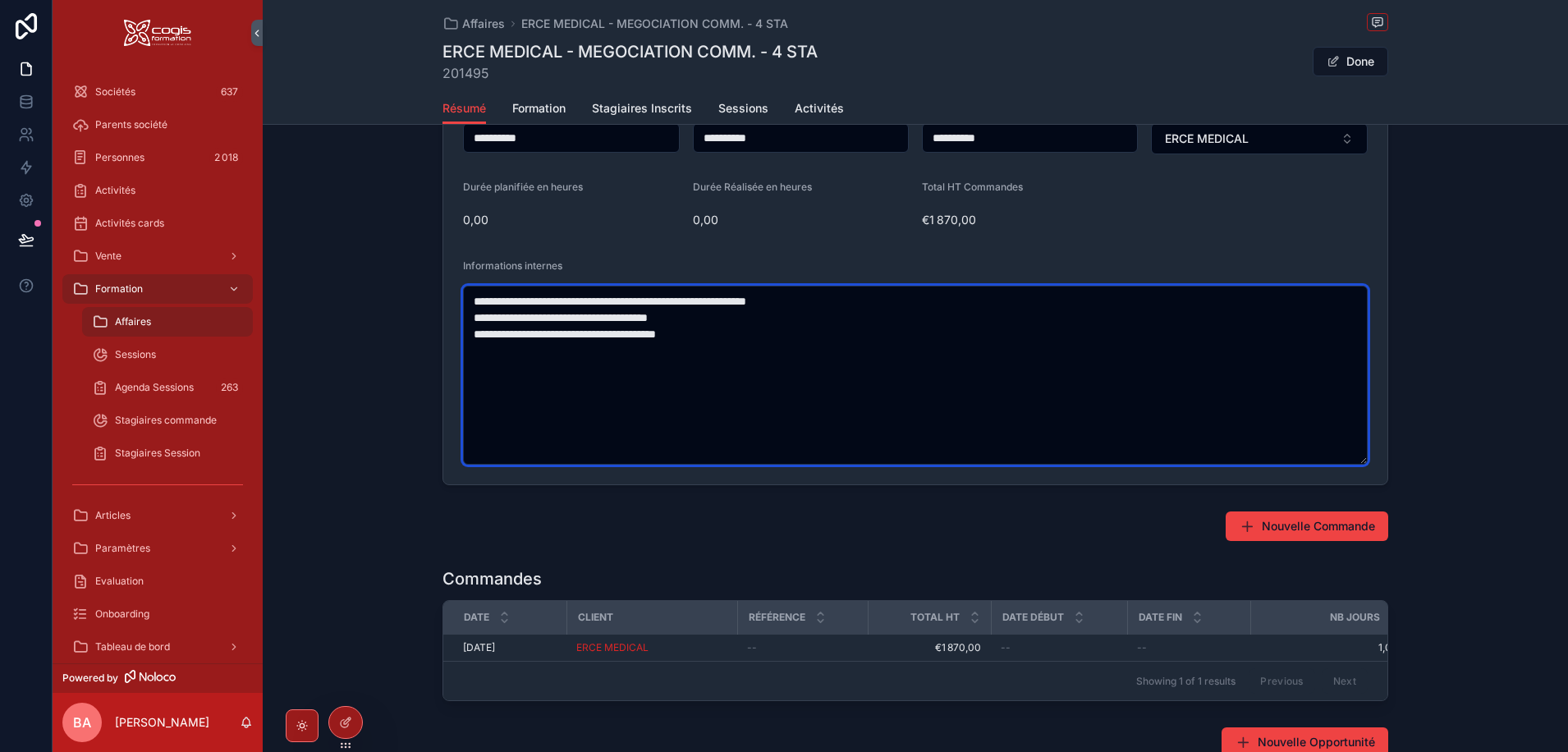
click at [724, 338] on textarea "**********" at bounding box center [915, 375] width 904 height 179
click at [738, 339] on textarea "**********" at bounding box center [915, 375] width 904 height 179
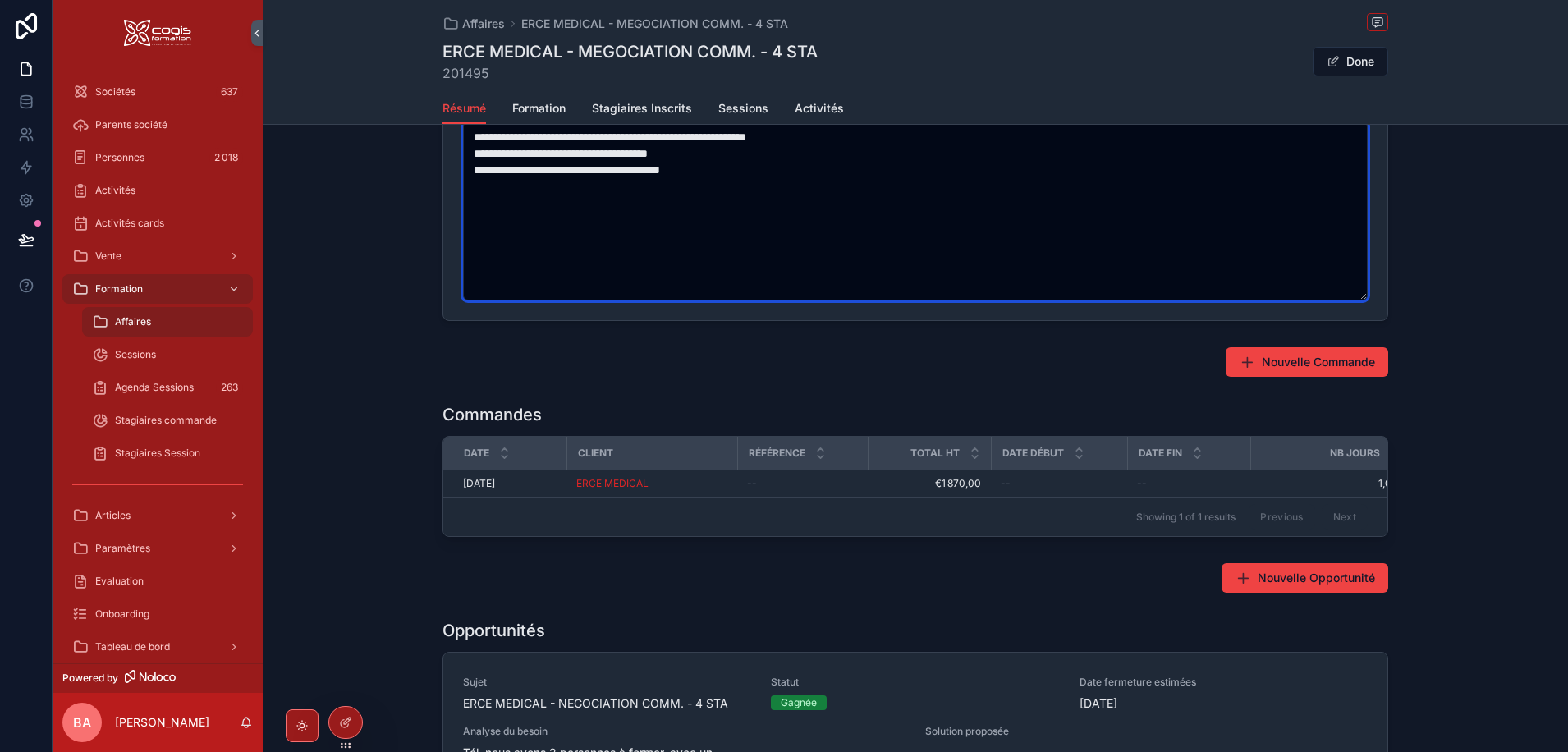
scroll to position [0, 0]
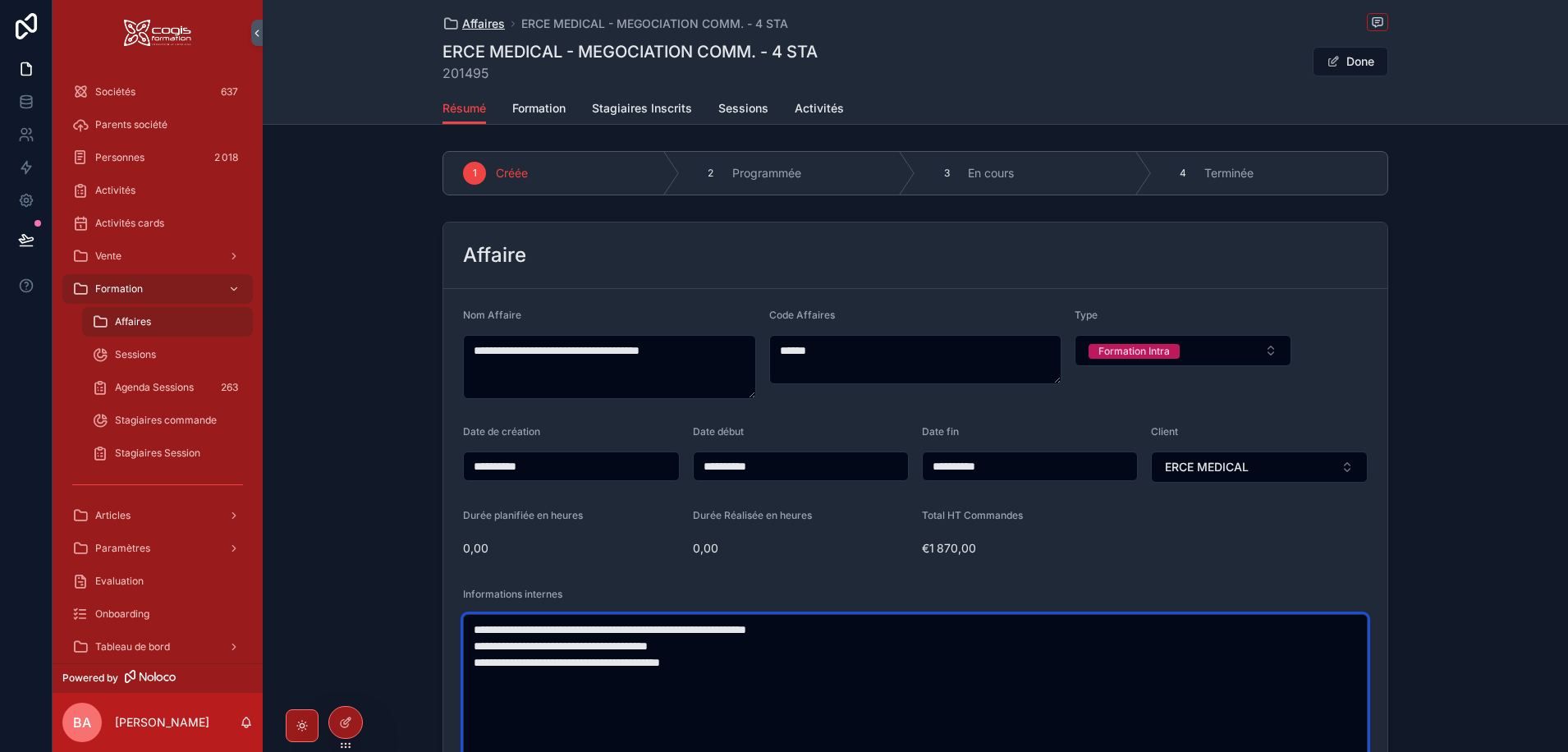
type textarea "**********"
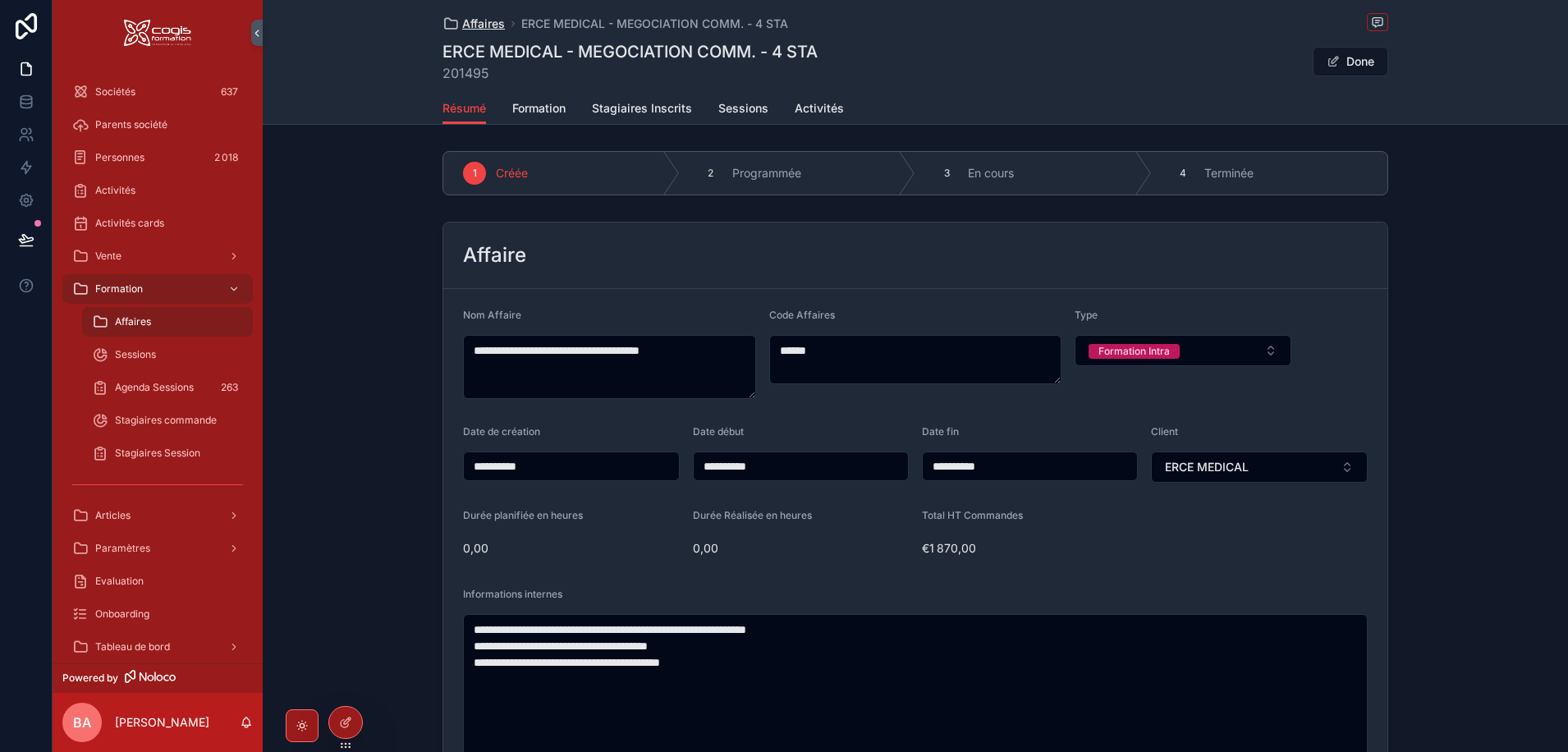
click at [475, 23] on span "Affaires" at bounding box center [483, 24] width 42 height 16
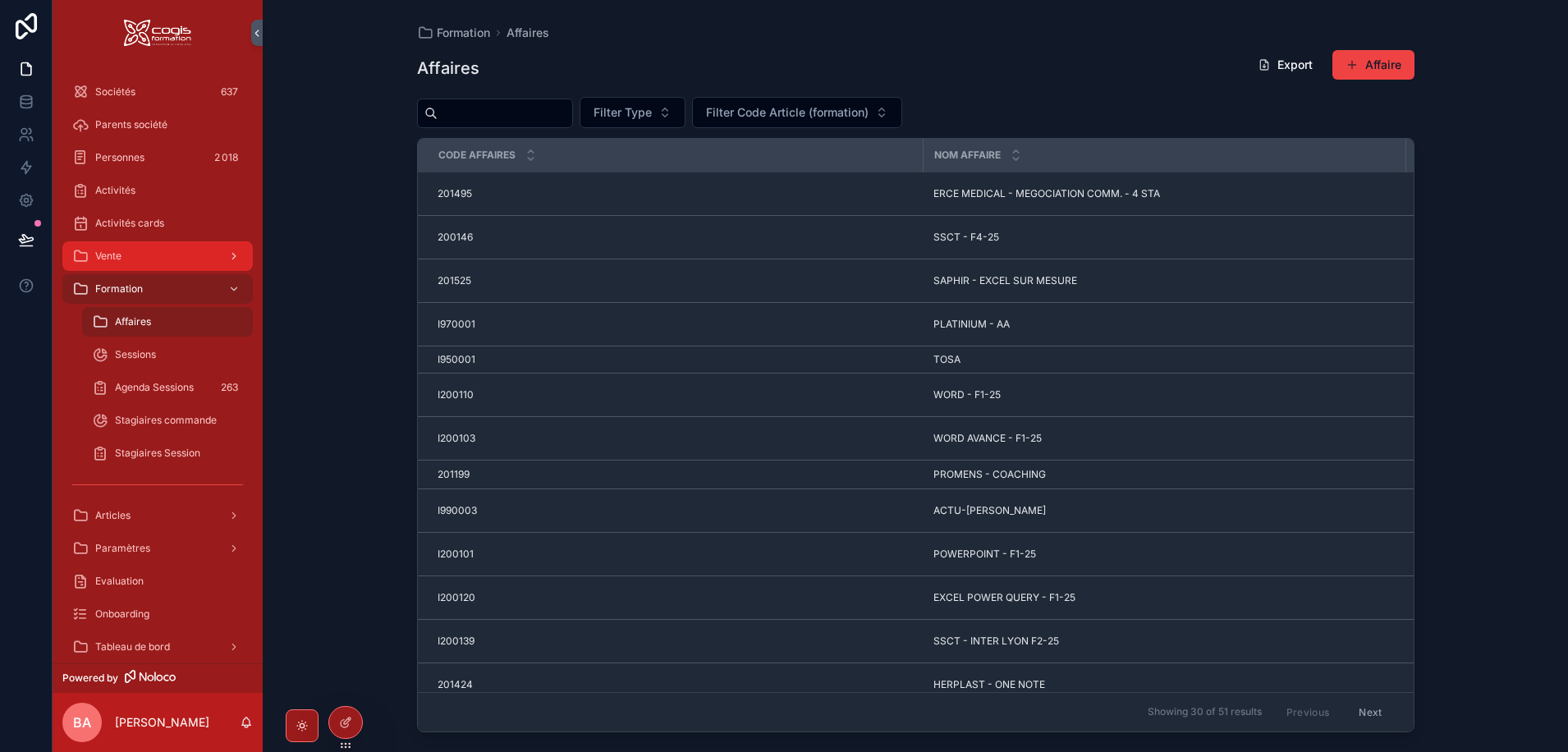
click at [87, 254] on icon "scrollable content" at bounding box center [80, 256] width 16 height 16
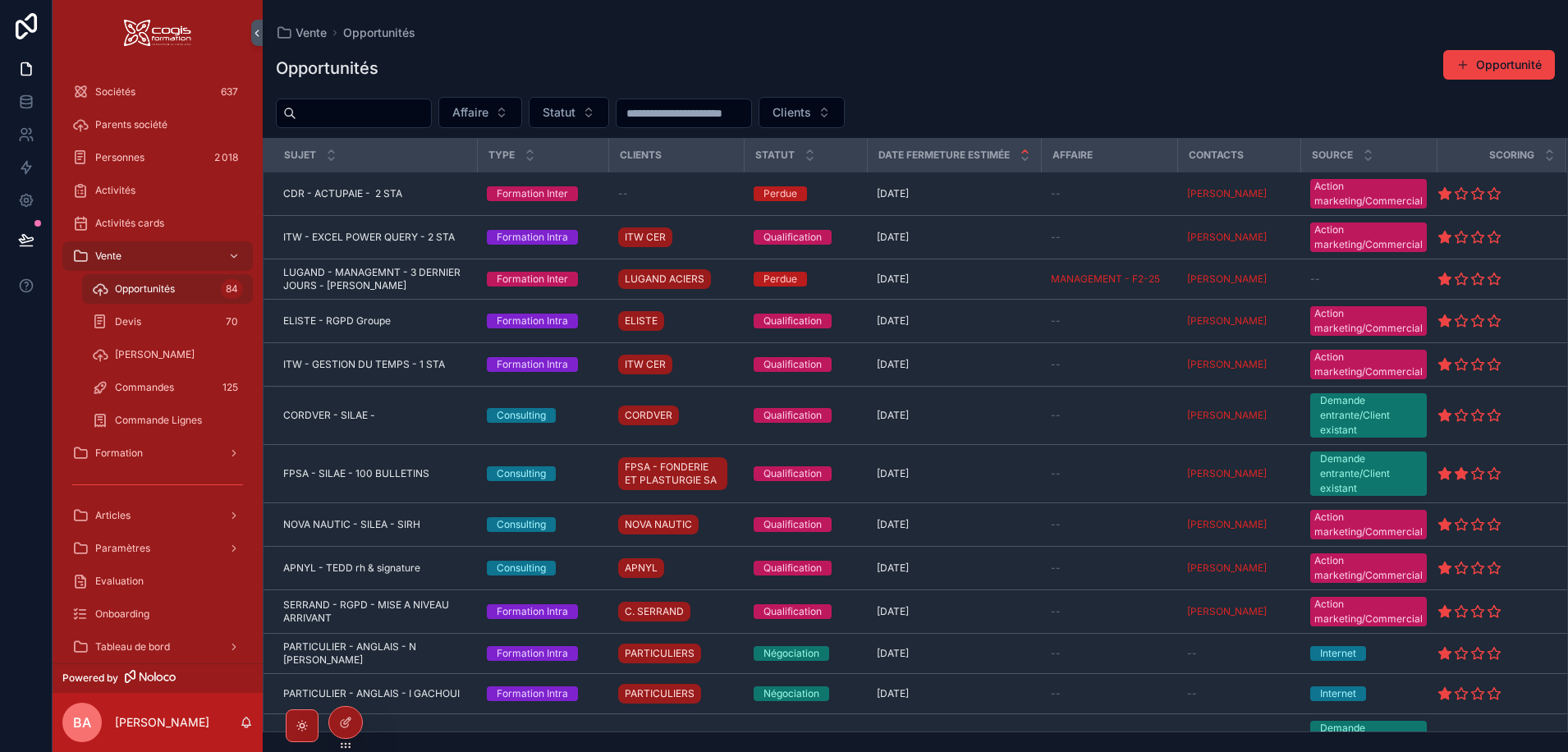
click at [116, 288] on span "Opportunités" at bounding box center [145, 289] width 60 height 13
click at [330, 118] on input "scrollable content" at bounding box center [363, 113] width 134 height 23
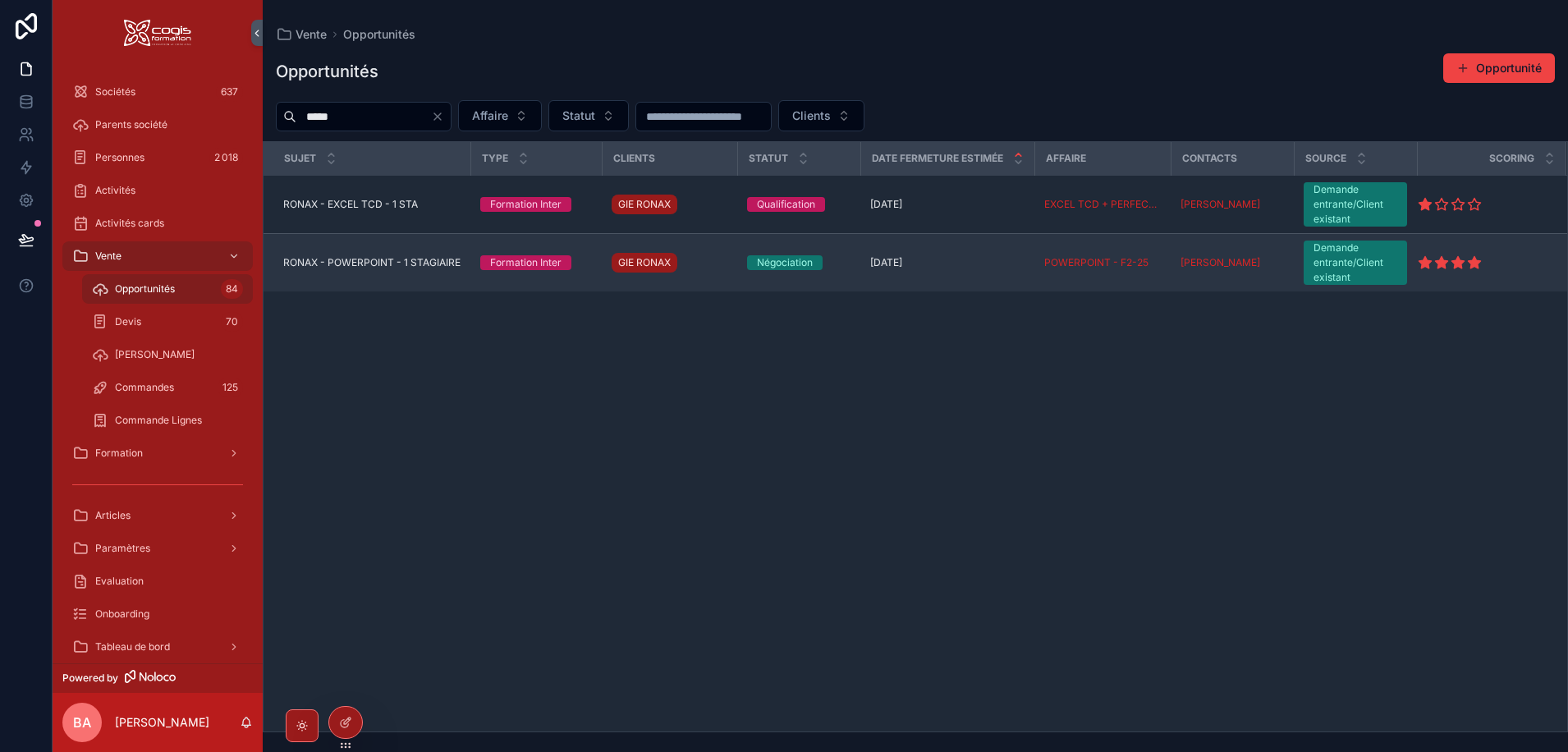
type input "*****"
click at [368, 258] on span "RONAX - POWERPOINT - 1 STAGIAIRE" at bounding box center [371, 262] width 178 height 13
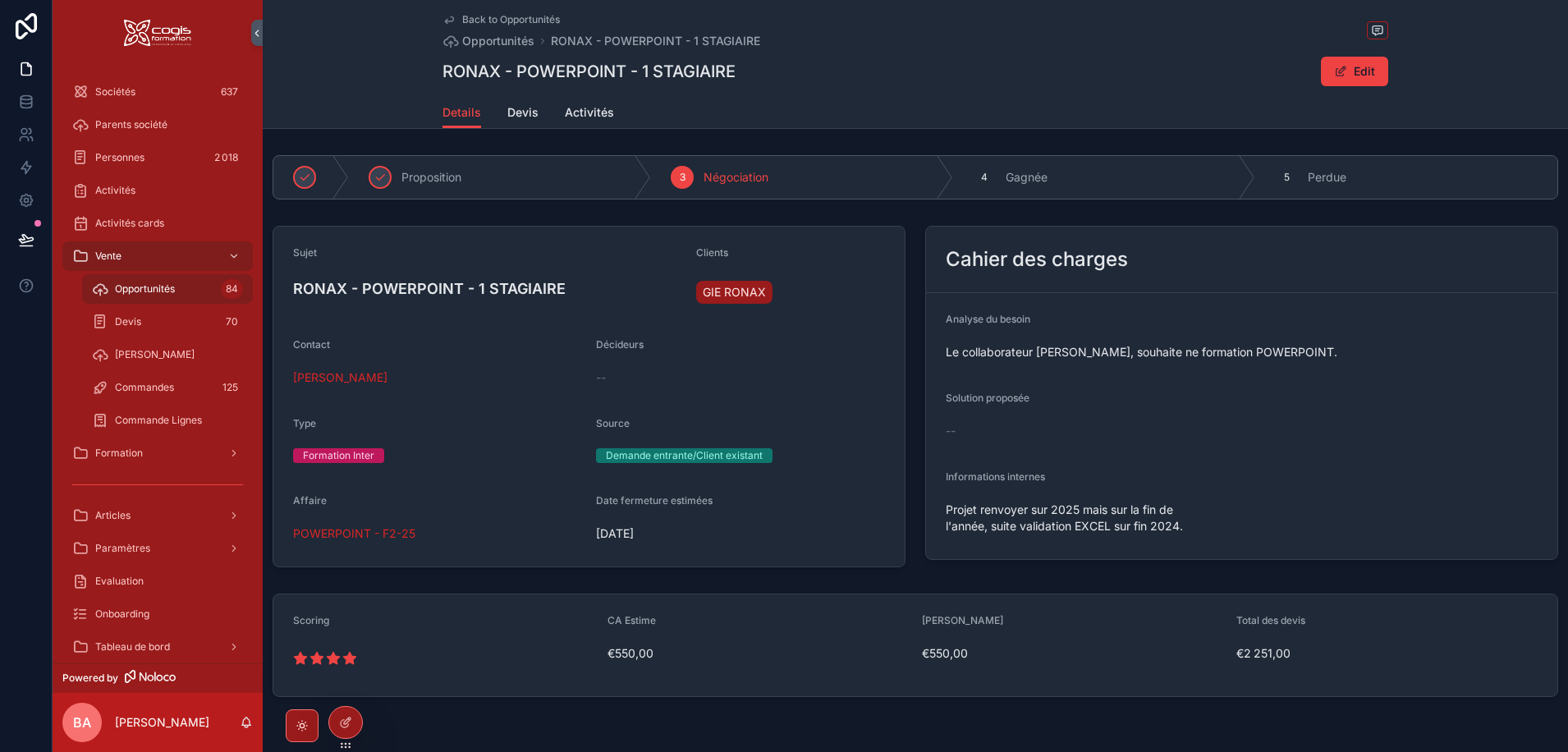
click at [1050, 523] on span "Projet renvoyer sur 2025 mais sur la fin de l'année, suite validation EXCEL sur…" at bounding box center [1090, 517] width 290 height 33
click at [1368, 69] on button "Edit" at bounding box center [1355, 70] width 68 height 29
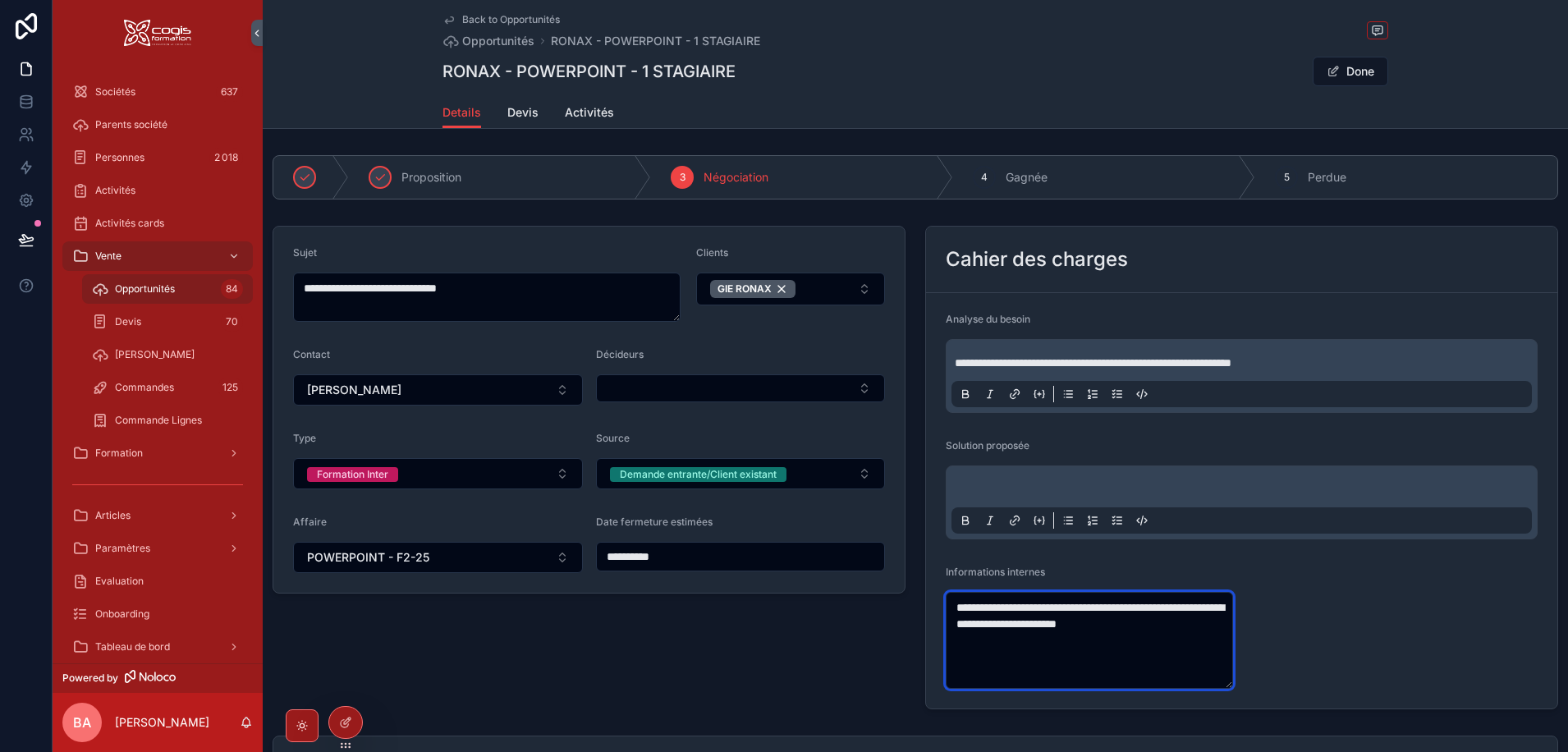
drag, startPoint x: 1196, startPoint y: 629, endPoint x: 897, endPoint y: 598, distance: 300.6
click at [897, 598] on div "**********" at bounding box center [915, 494] width 1305 height 690
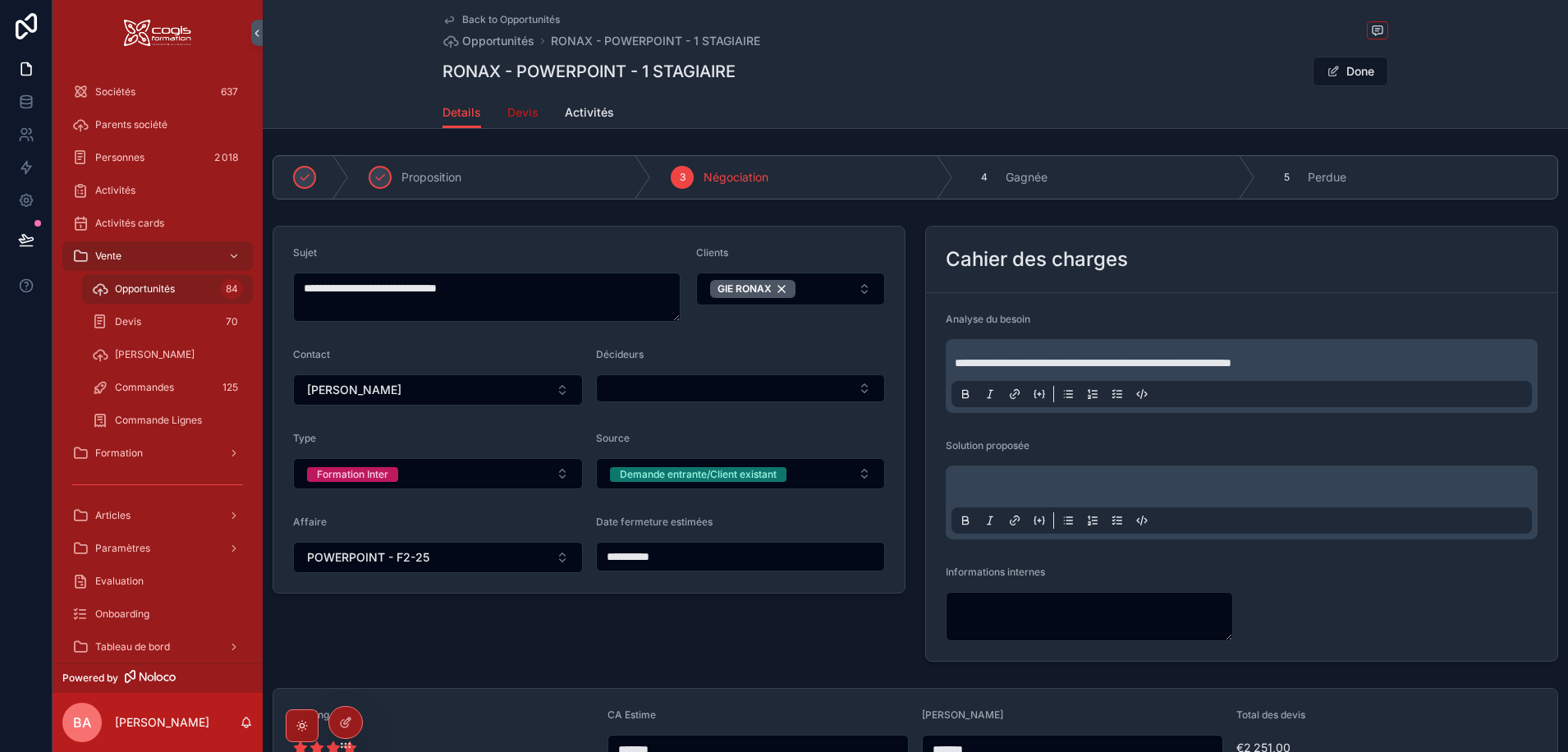
click at [508, 113] on span "Devis" at bounding box center [523, 112] width 31 height 16
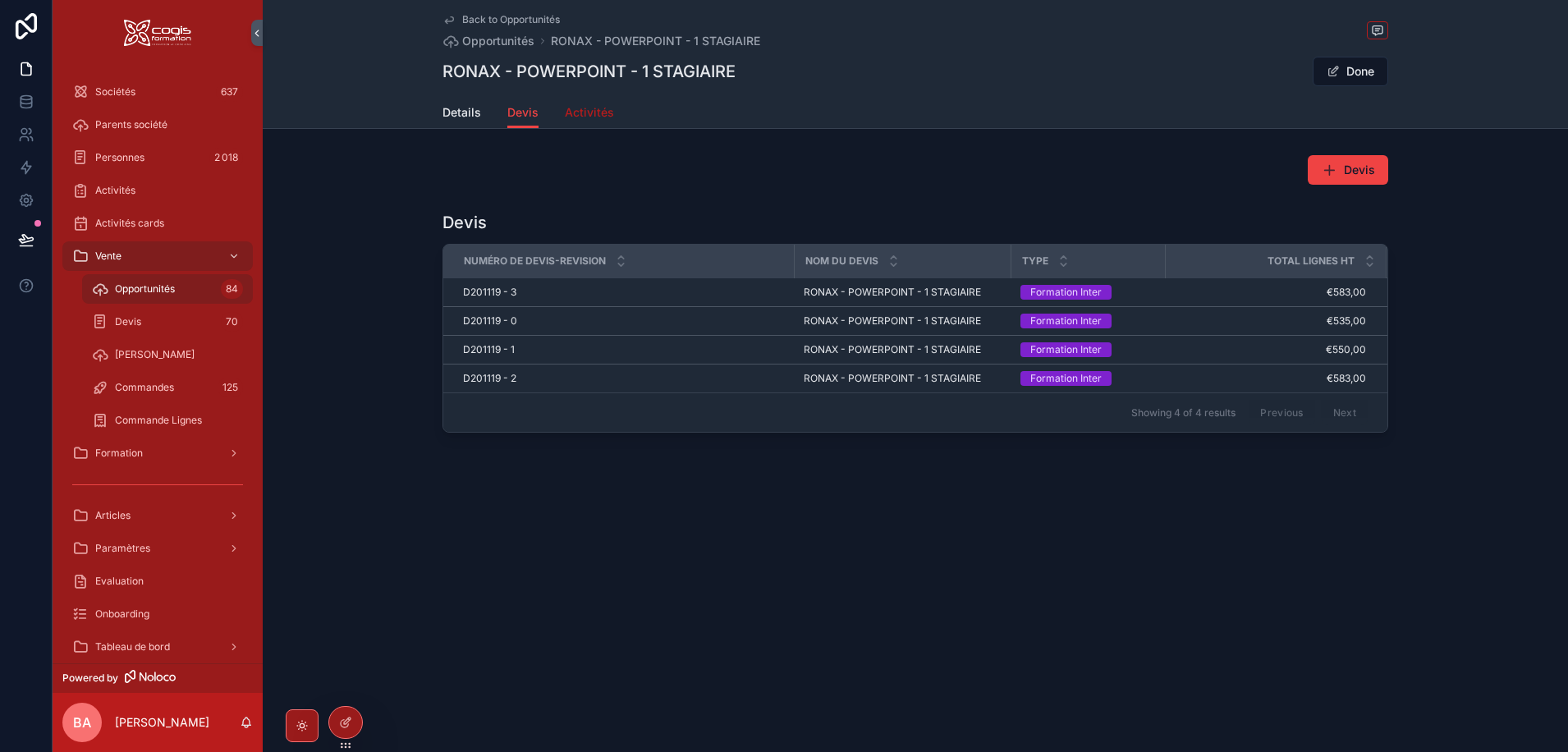
click at [587, 109] on span "Activités" at bounding box center [589, 112] width 49 height 16
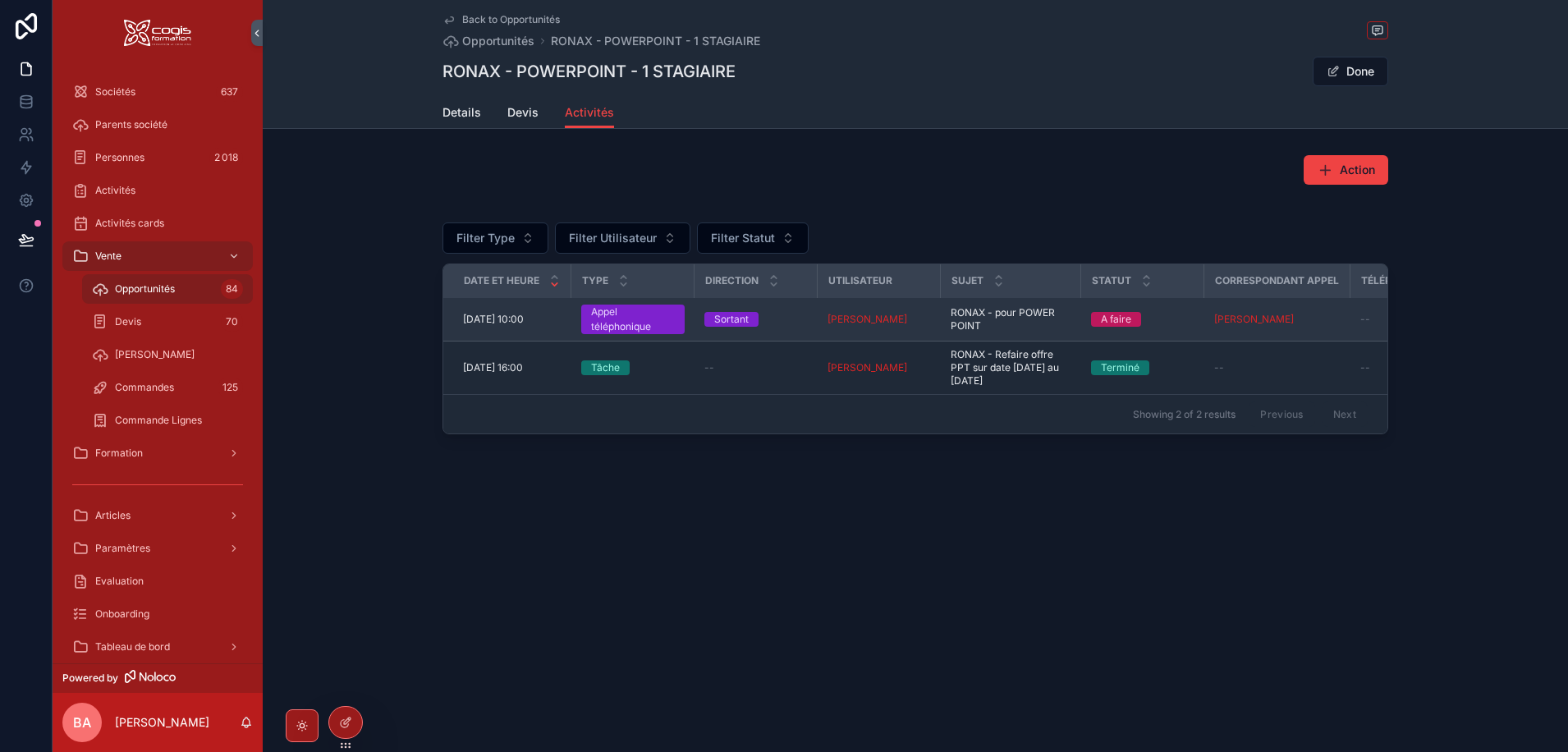
click at [502, 321] on span "18/09/2025 10:00" at bounding box center [493, 320] width 61 height 13
click at [489, 315] on span "18/09/2025 10:00" at bounding box center [493, 320] width 61 height 13
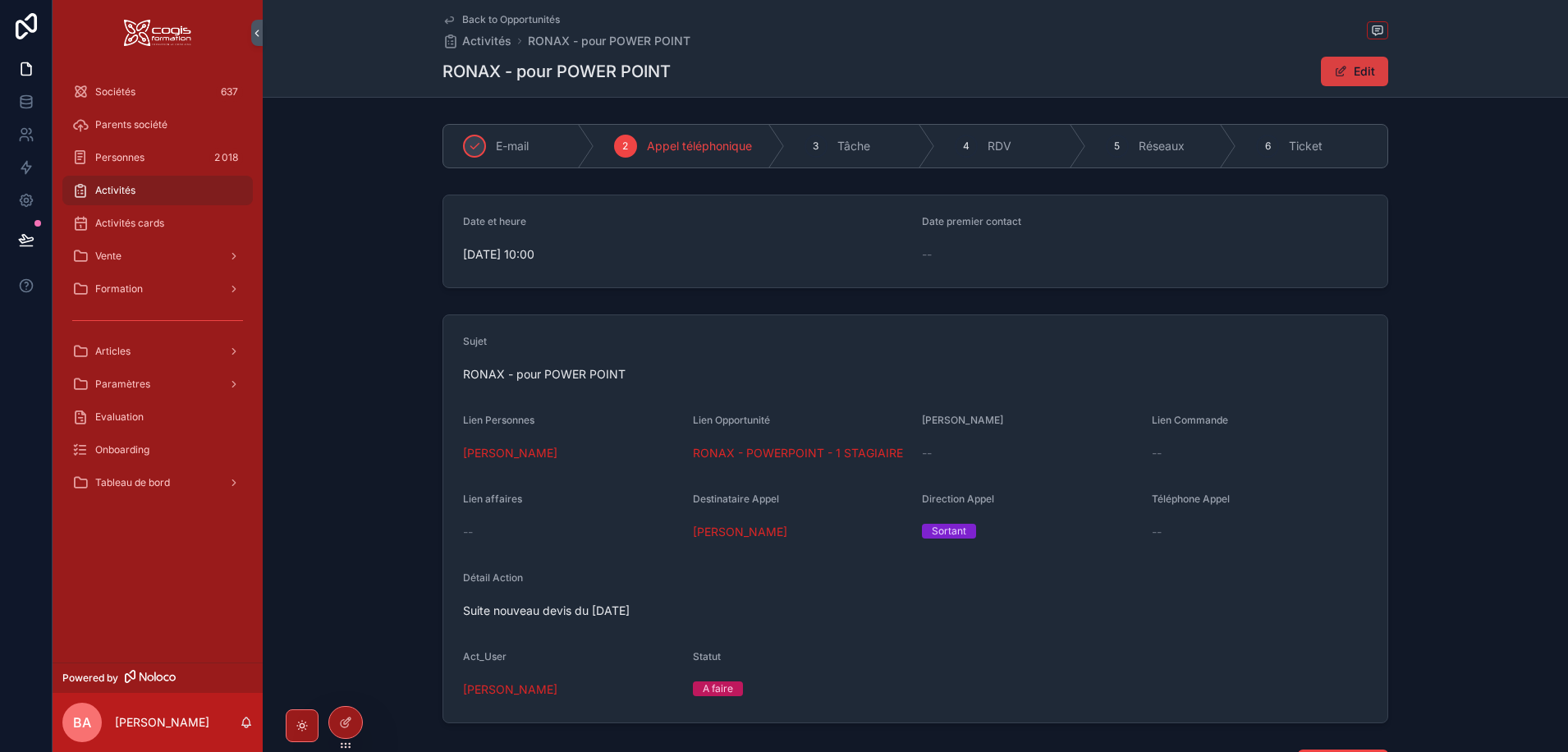
click at [1355, 56] on button "Edit" at bounding box center [1355, 70] width 68 height 29
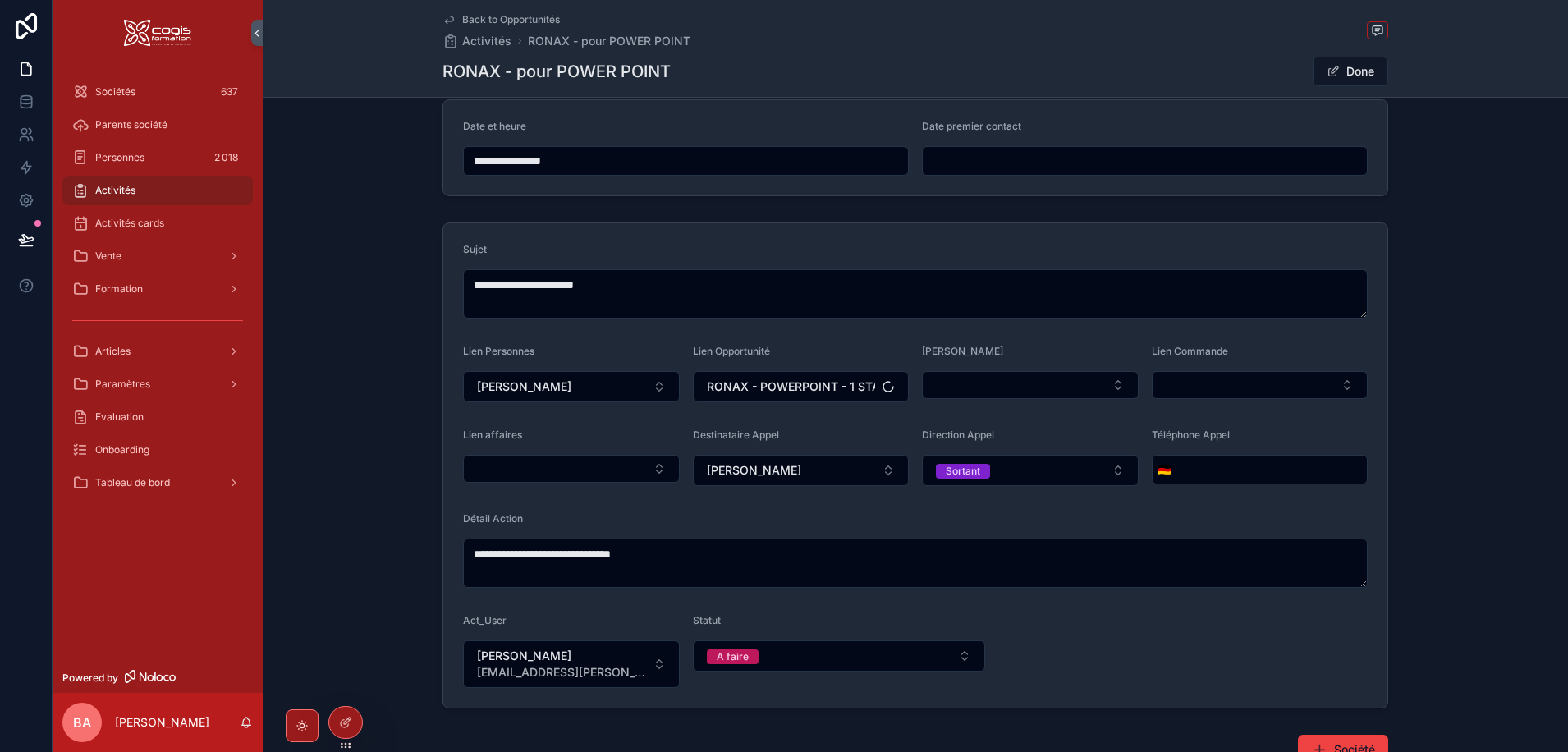
scroll to position [246, 0]
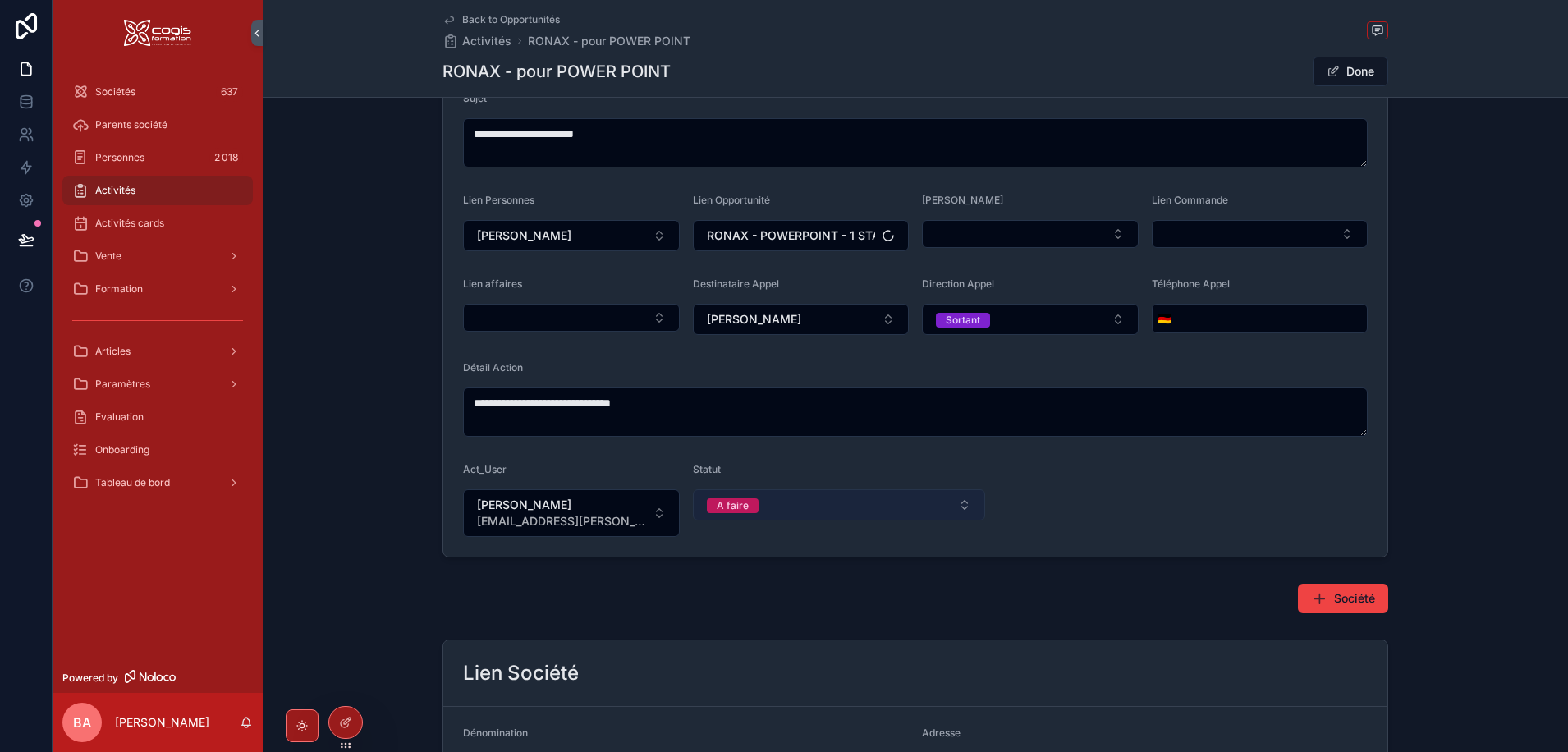
click at [766, 513] on button "A faire" at bounding box center [839, 504] width 293 height 31
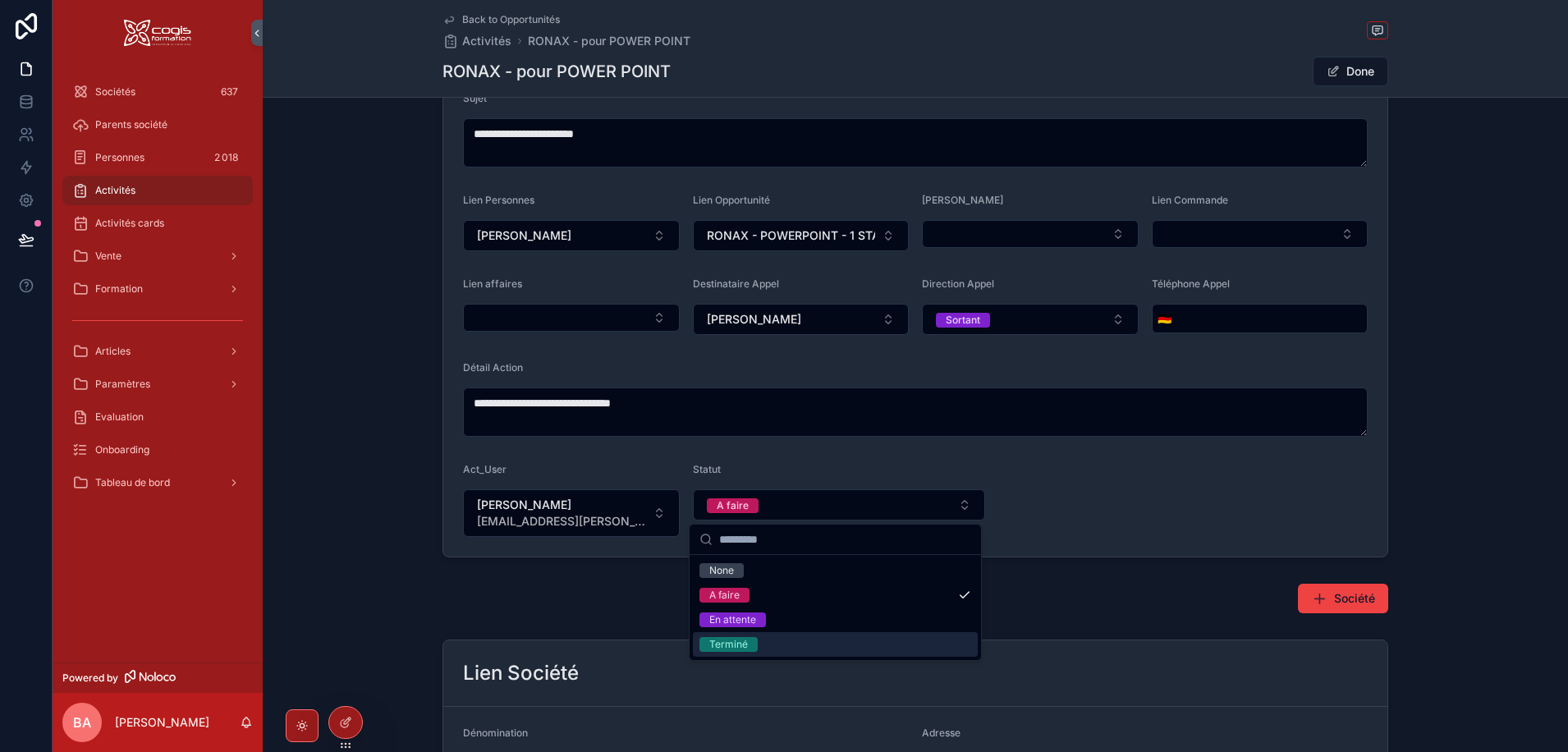
click at [736, 641] on div "Terminé" at bounding box center [728, 644] width 39 height 15
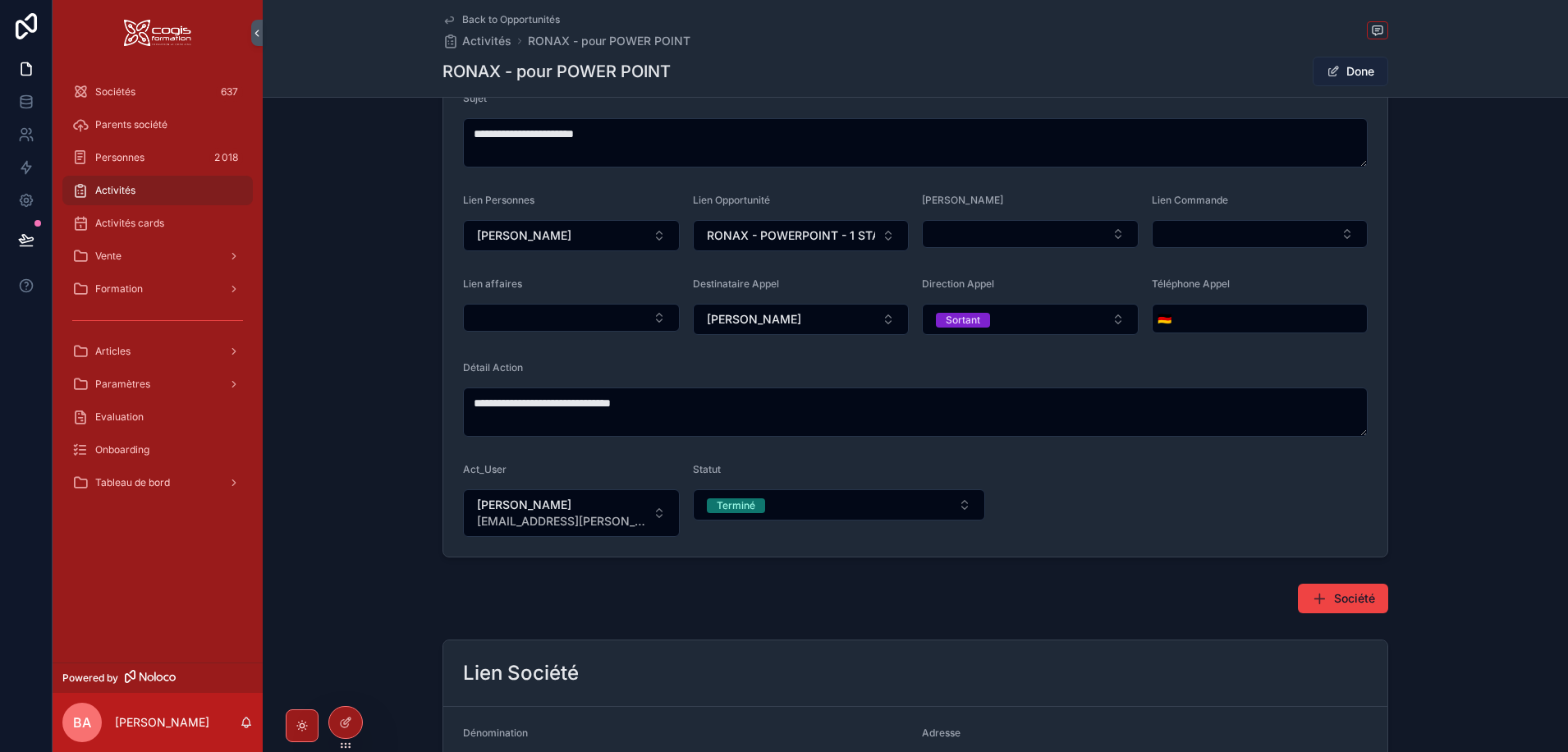
click at [1334, 64] on button "Done" at bounding box center [1350, 70] width 75 height 29
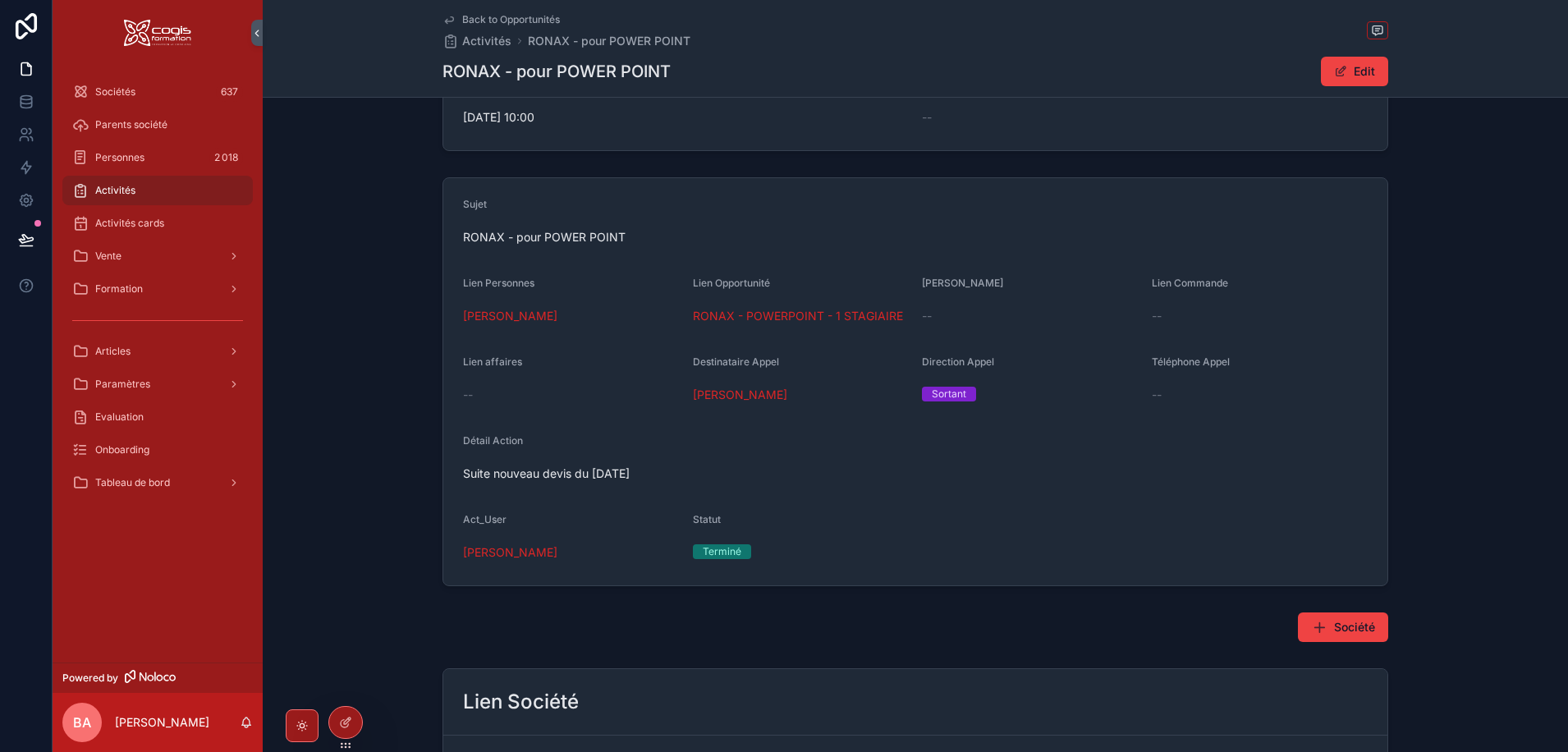
scroll to position [0, 0]
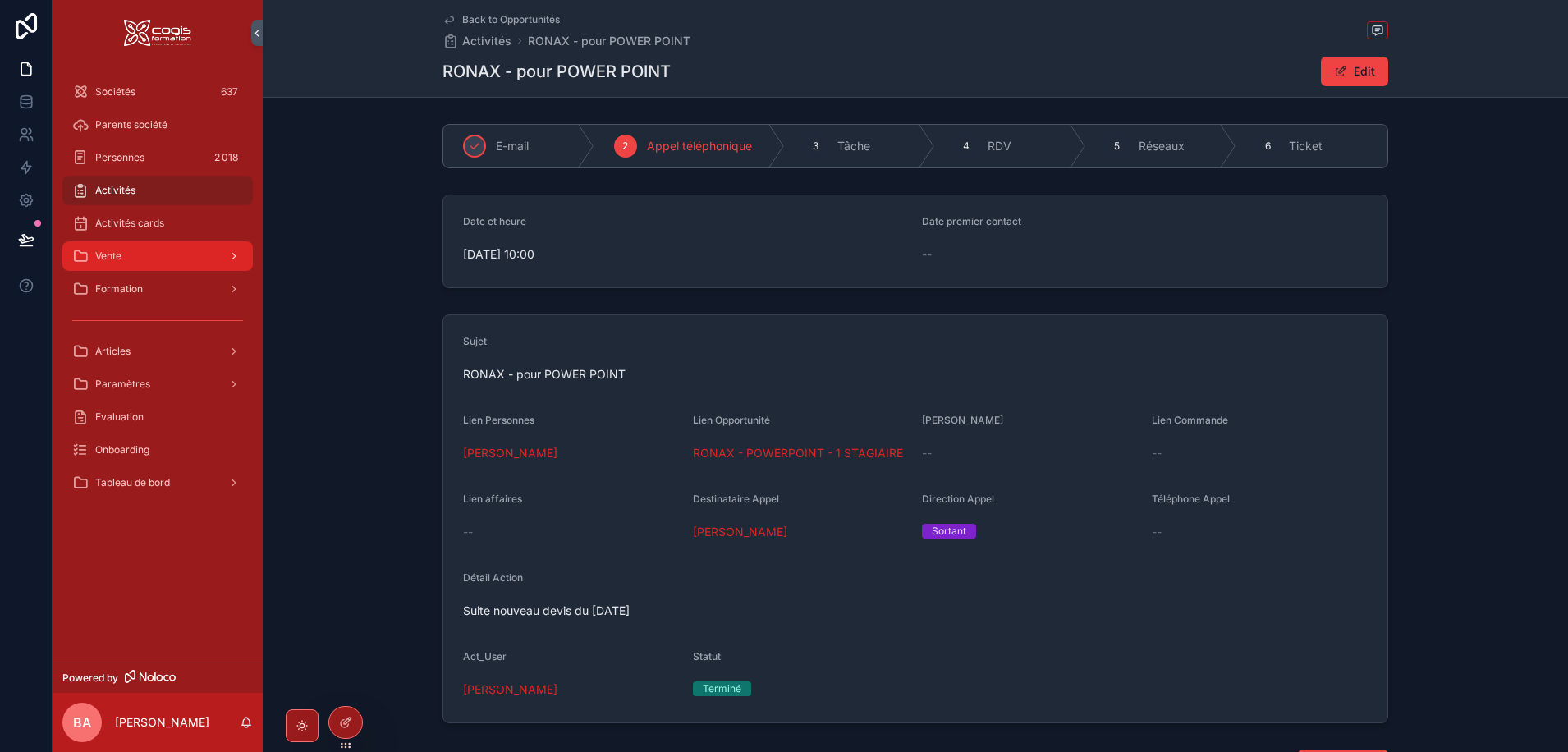
click at [137, 265] on div "Vente" at bounding box center [158, 256] width 171 height 26
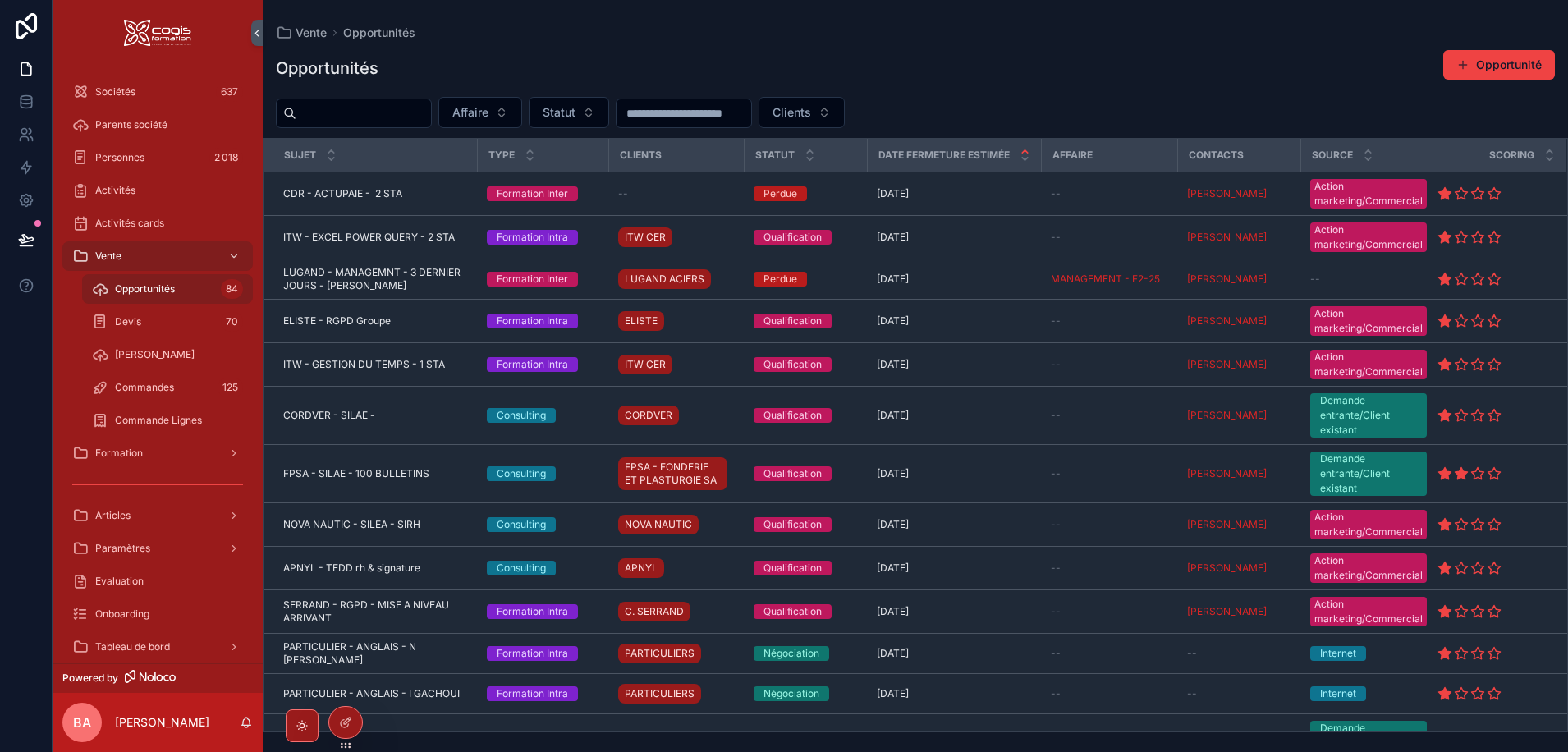
click at [135, 294] on span "Opportunités" at bounding box center [145, 289] width 60 height 13
click at [522, 109] on button "Affaire" at bounding box center [479, 112] width 84 height 31
click at [609, 109] on button "Statut" at bounding box center [569, 112] width 81 height 31
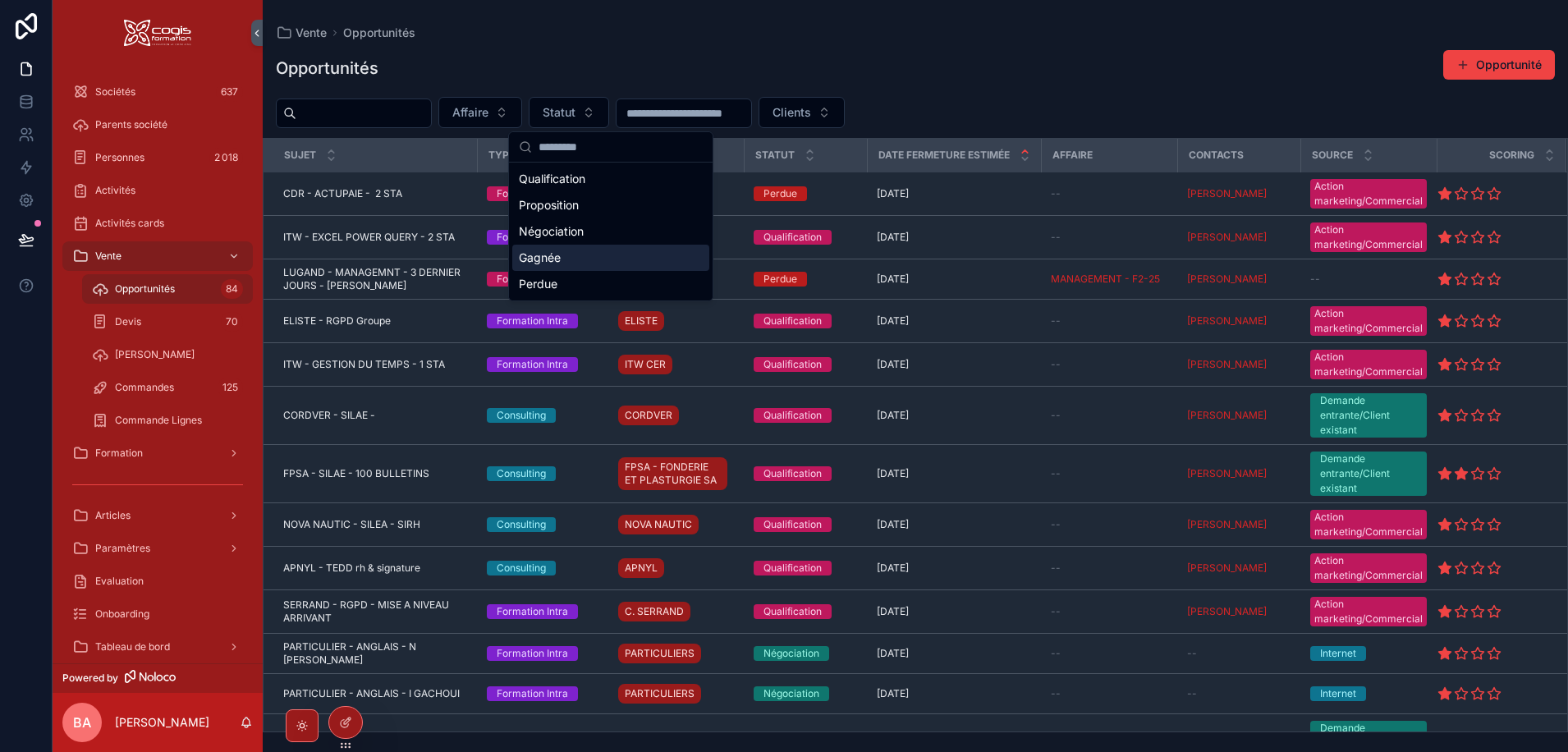
click at [544, 260] on div "Gagnée" at bounding box center [611, 258] width 197 height 26
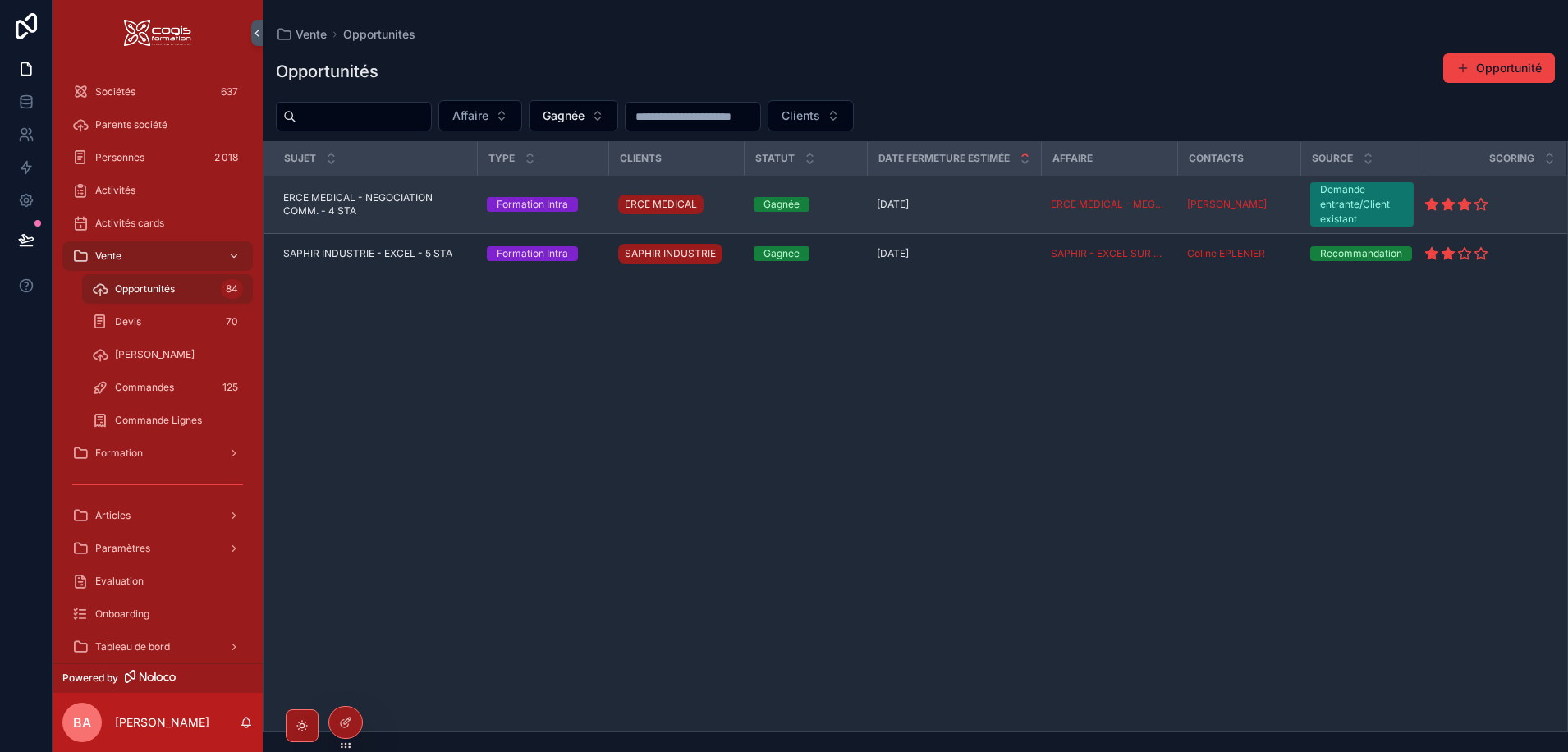
click at [335, 199] on span "ERCE MEDICAL - NEGOCIATION COMM. - 4 STA" at bounding box center [375, 204] width 184 height 26
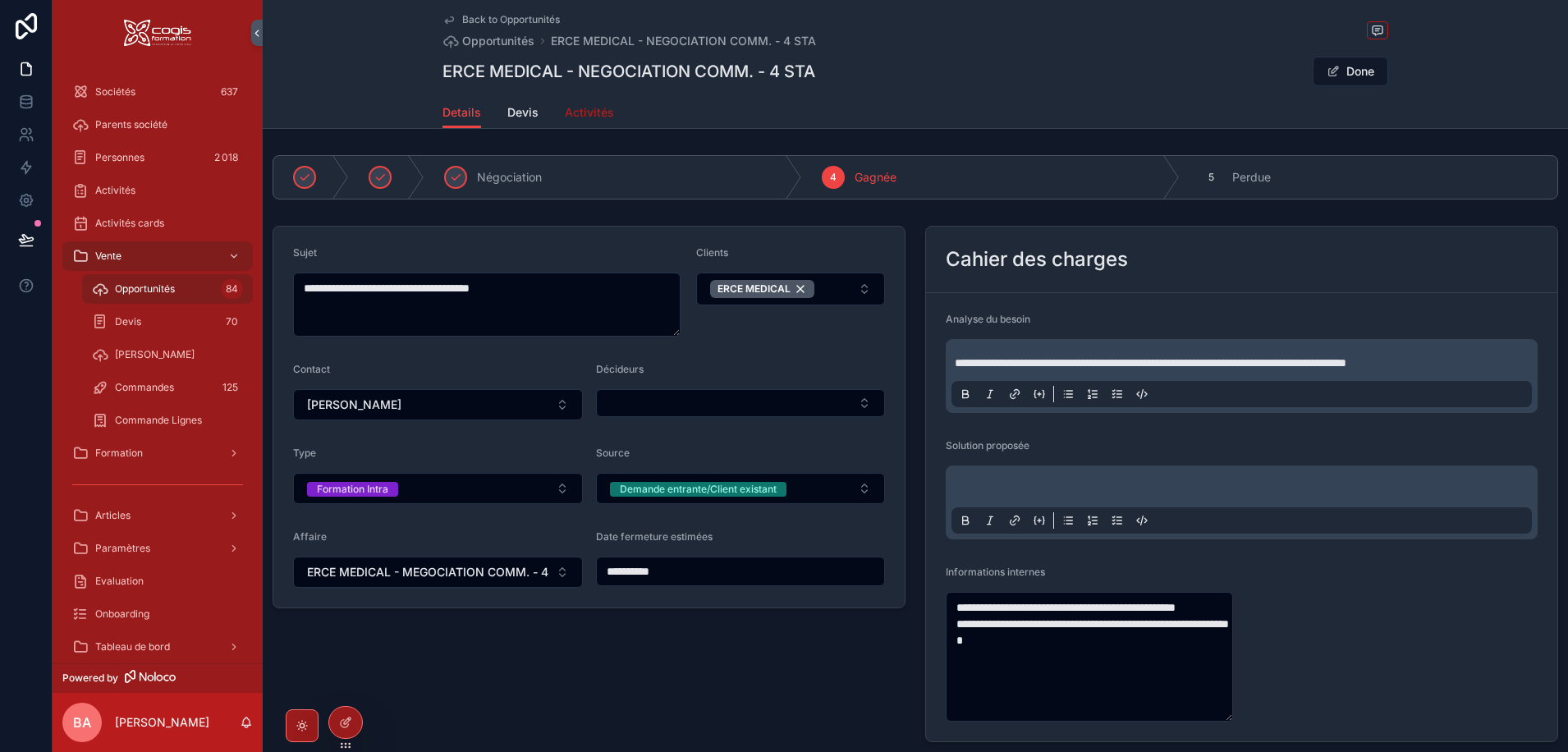
click at [578, 110] on span "Activités" at bounding box center [589, 112] width 49 height 16
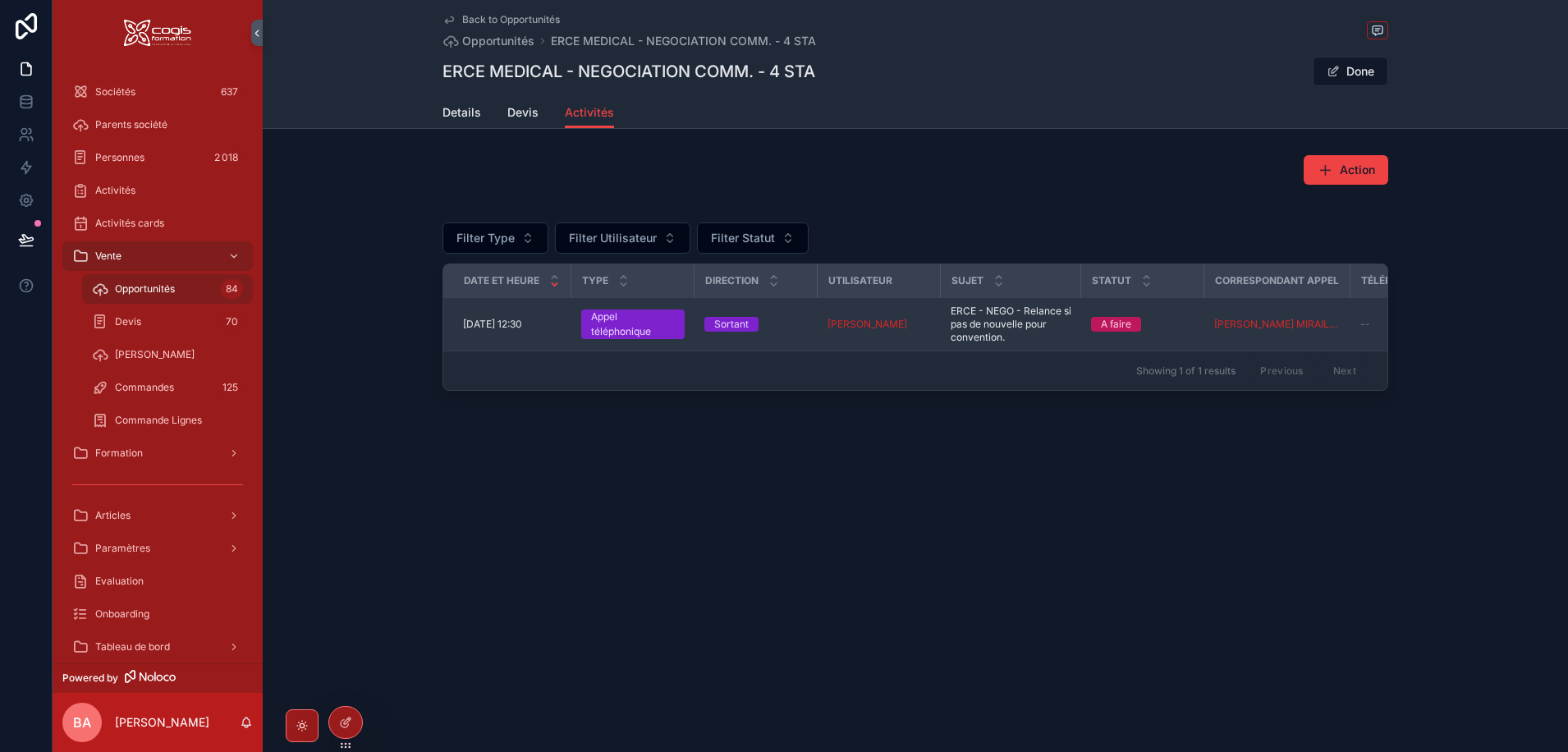
click at [520, 325] on span "05/09/2025 12:30" at bounding box center [492, 324] width 59 height 13
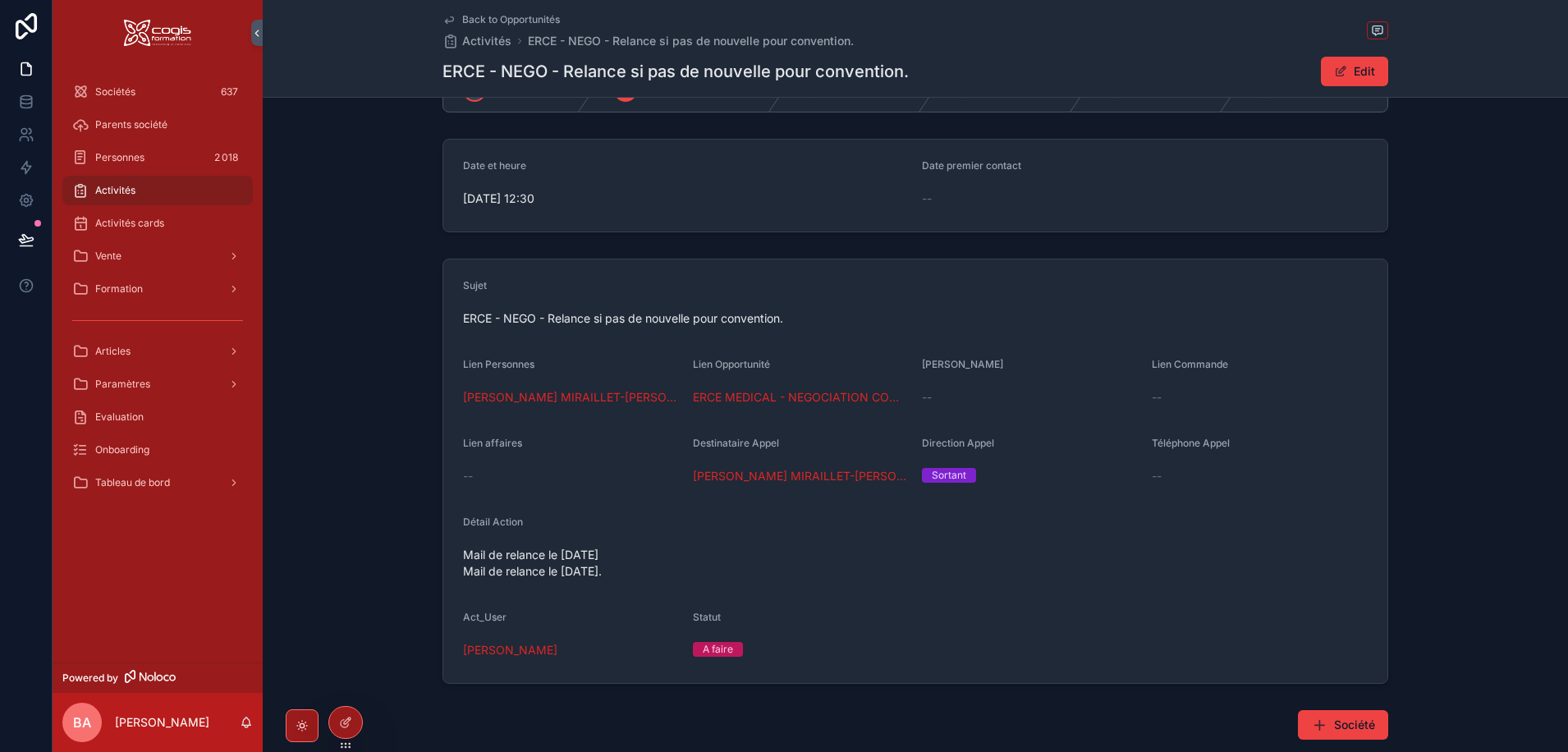
scroll to position [82, 0]
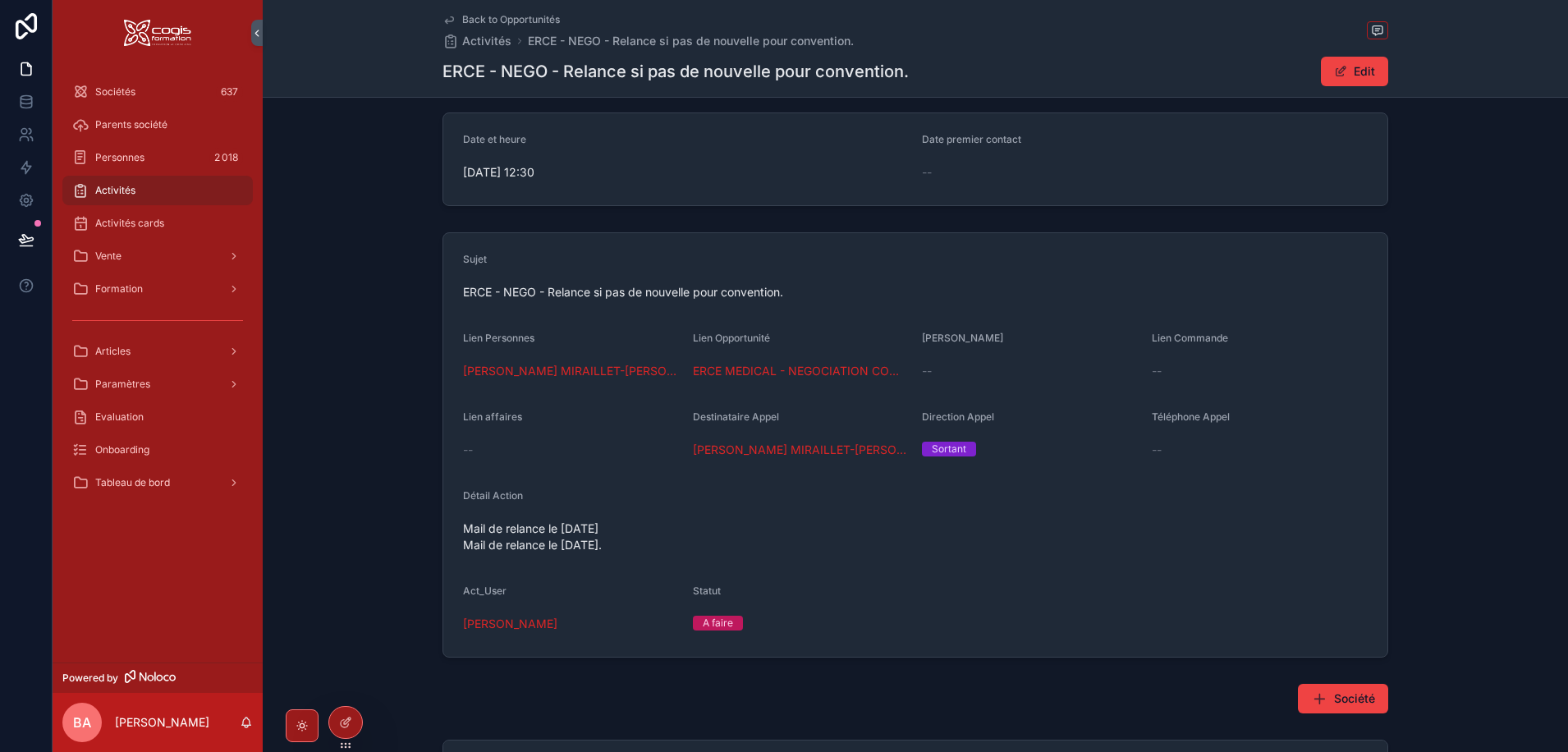
click at [713, 620] on div "A faire" at bounding box center [717, 623] width 30 height 15
drag, startPoint x: 1366, startPoint y: 66, endPoint x: 1313, endPoint y: 121, distance: 76.4
click at [1363, 67] on button "Edit" at bounding box center [1355, 70] width 68 height 29
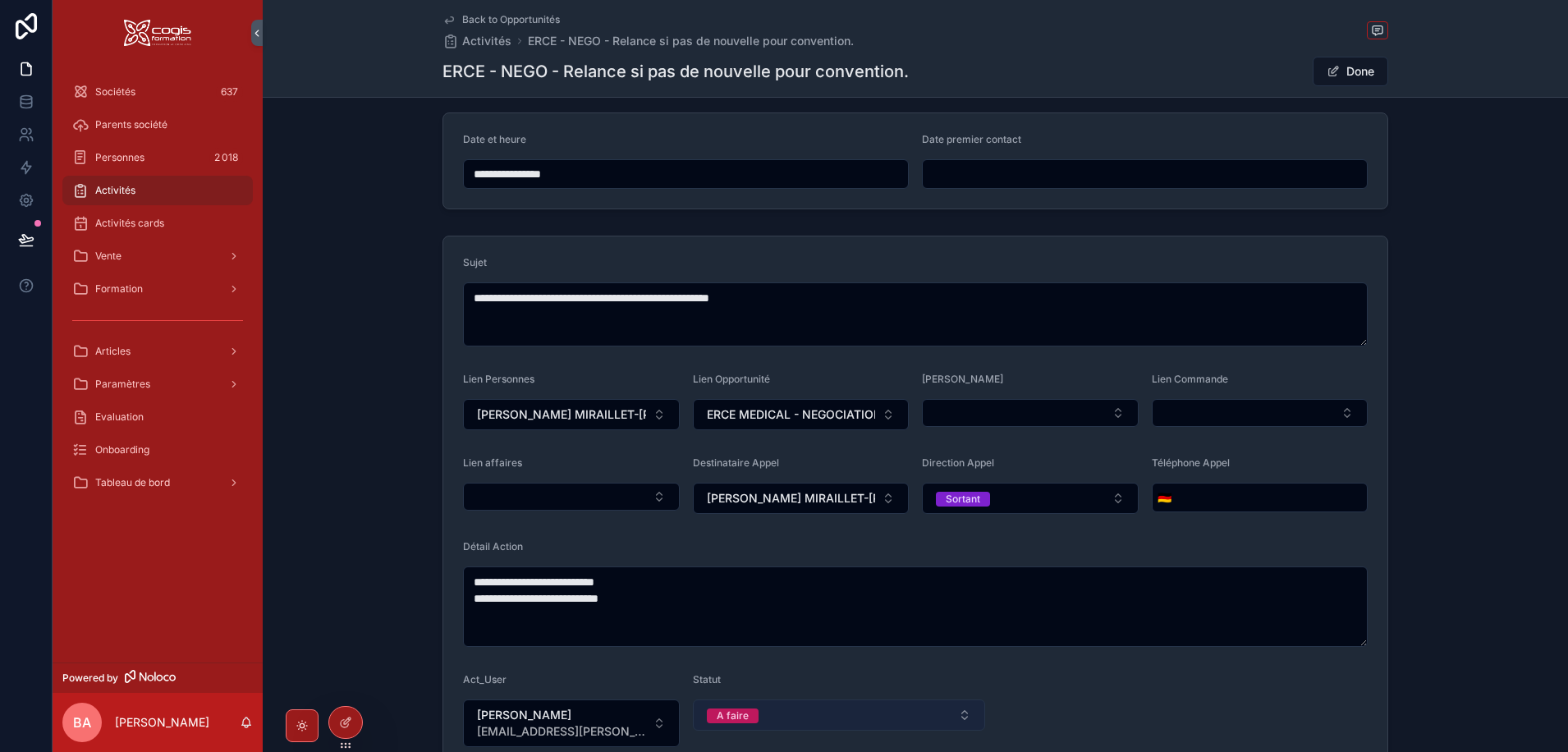
click at [791, 713] on button "A faire" at bounding box center [839, 714] width 293 height 31
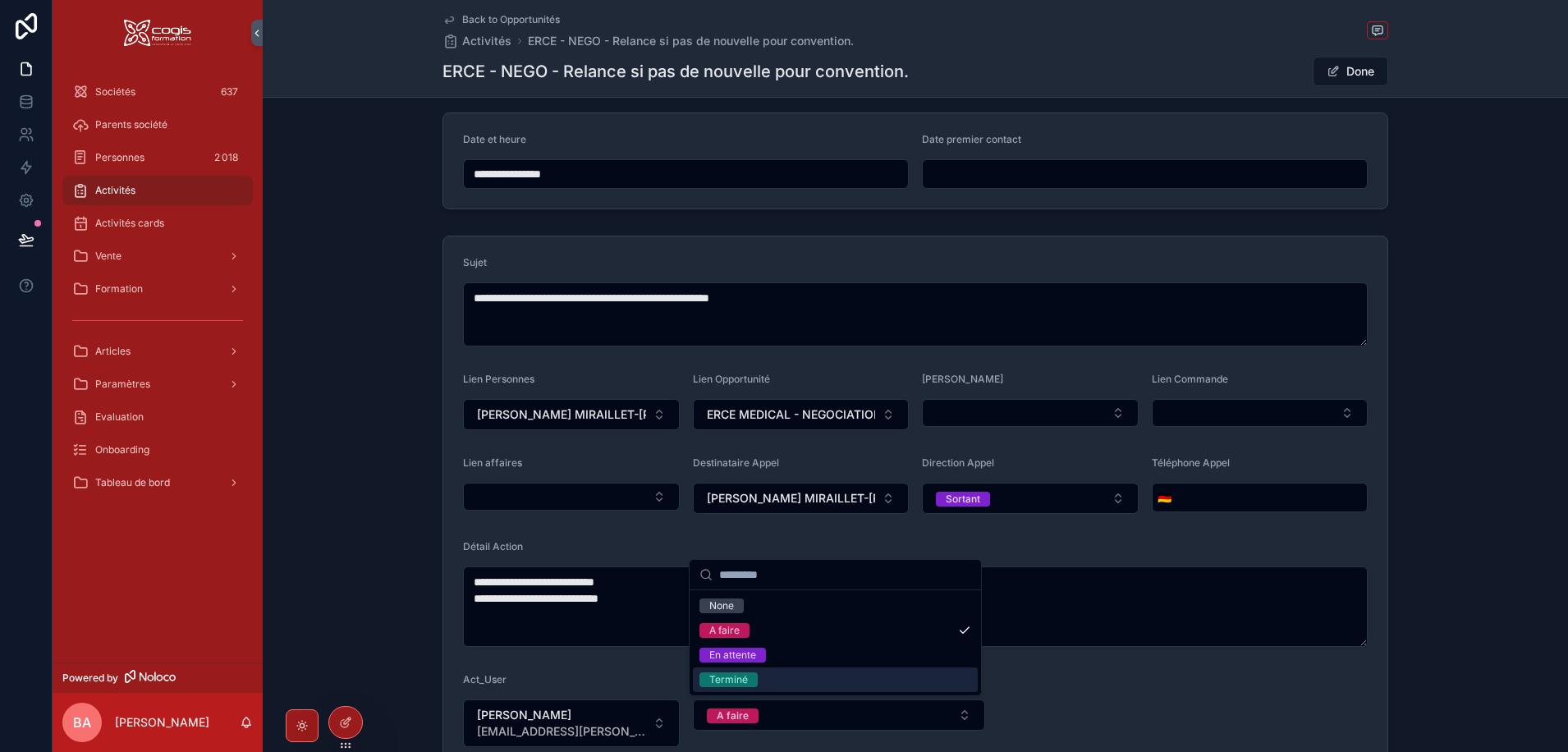
click at [728, 679] on div "Terminé" at bounding box center [728, 680] width 39 height 15
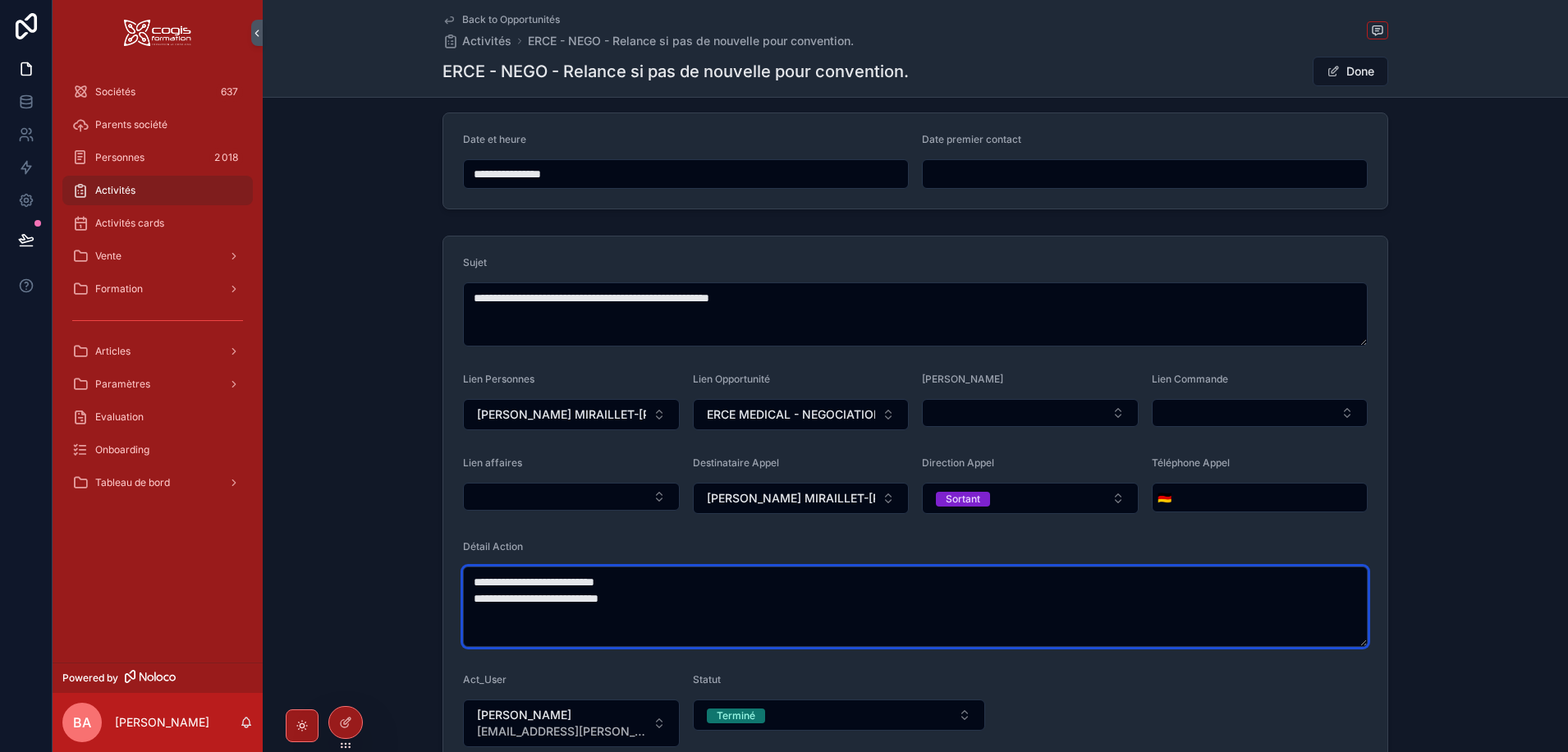
click at [693, 607] on textarea "**********" at bounding box center [915, 606] width 904 height 81
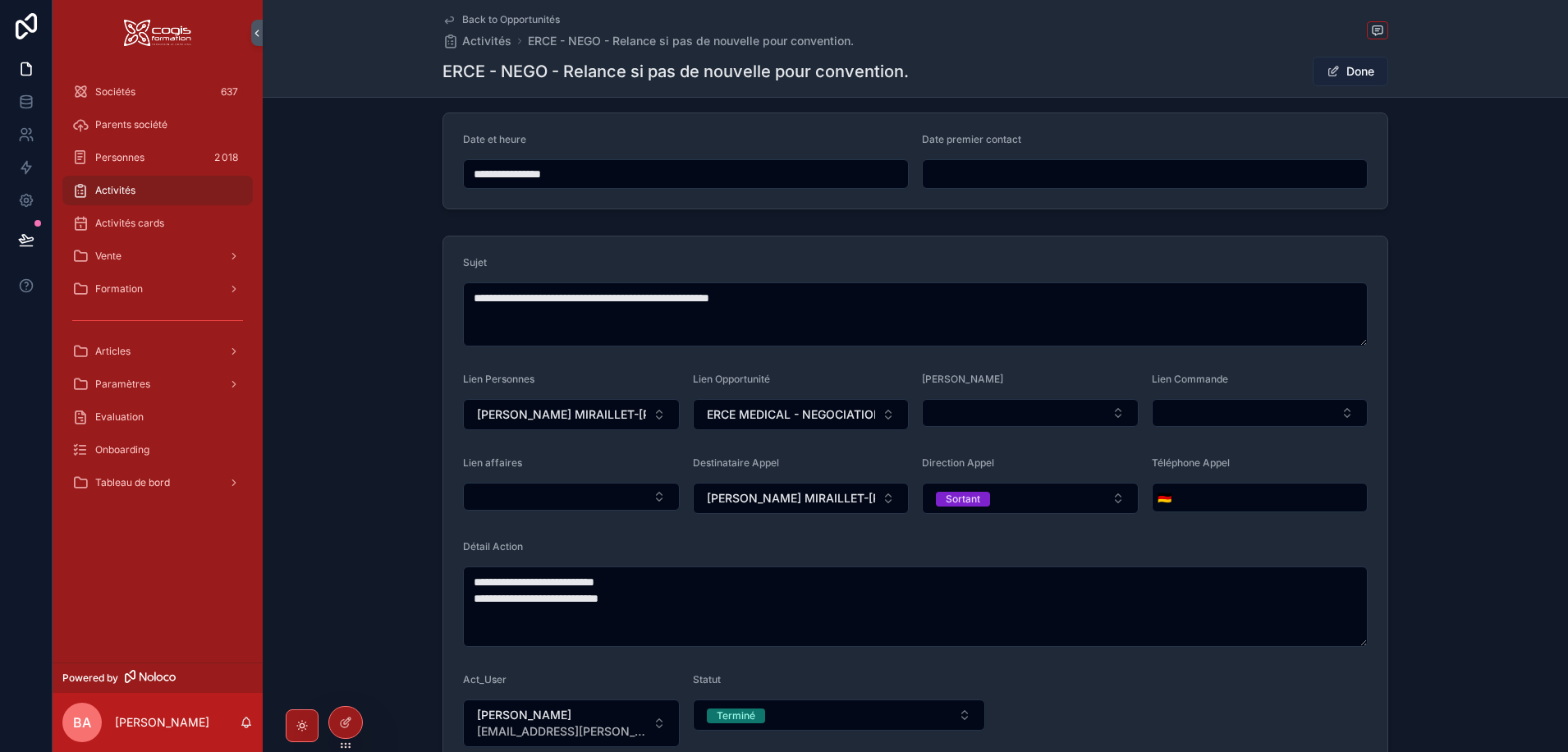
click at [1349, 70] on button "Done" at bounding box center [1350, 70] width 75 height 29
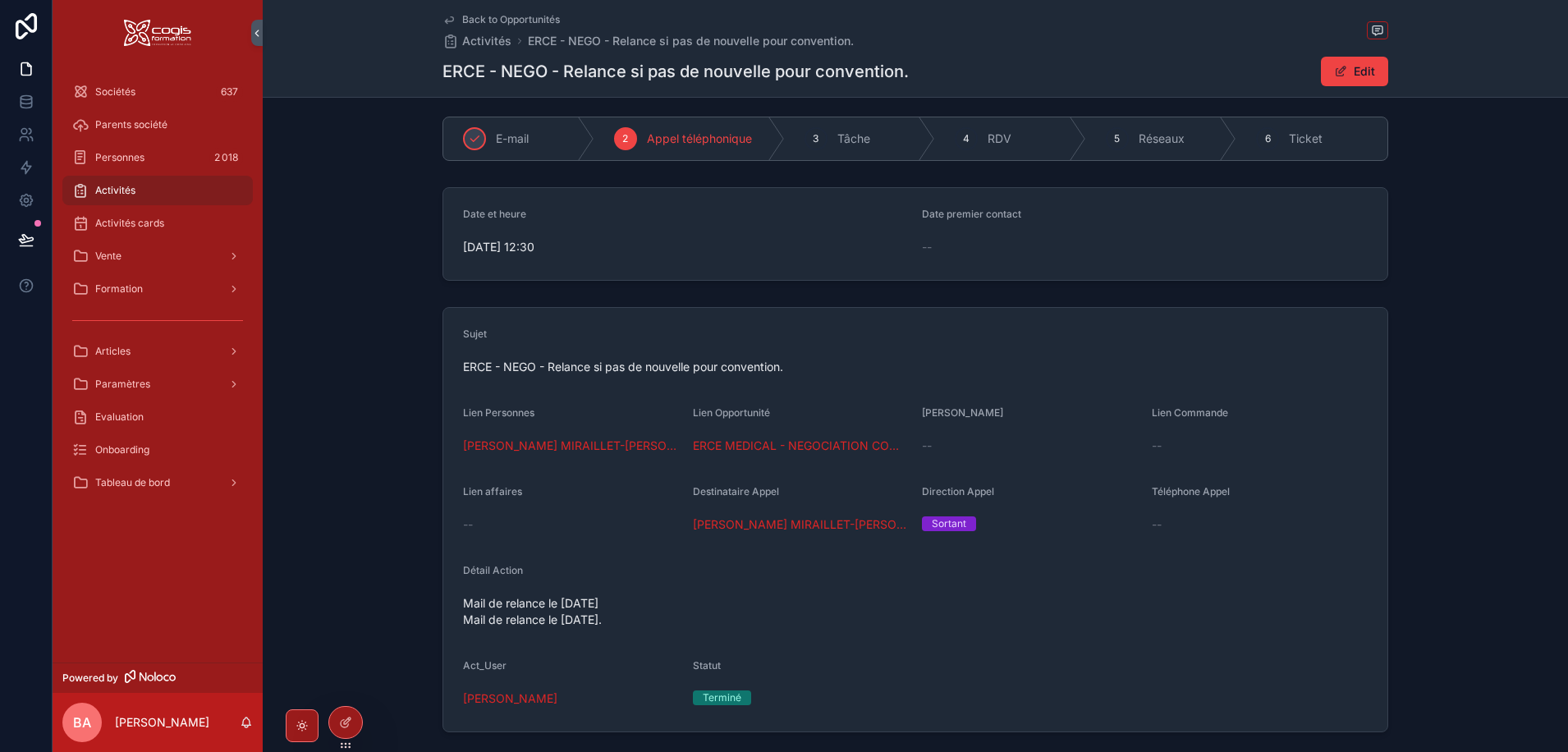
scroll to position [0, 0]
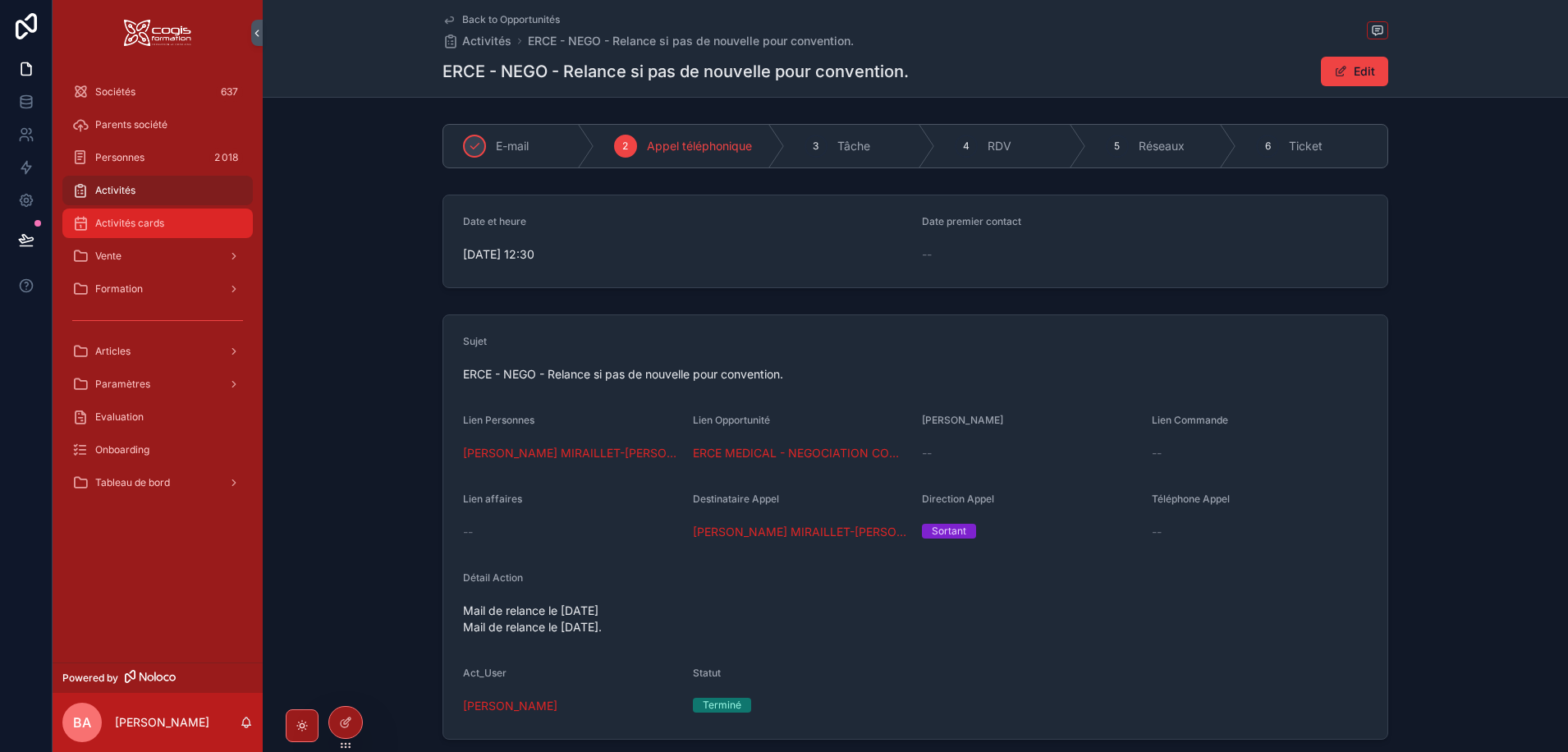
click at [124, 232] on div "Activités cards" at bounding box center [158, 223] width 171 height 26
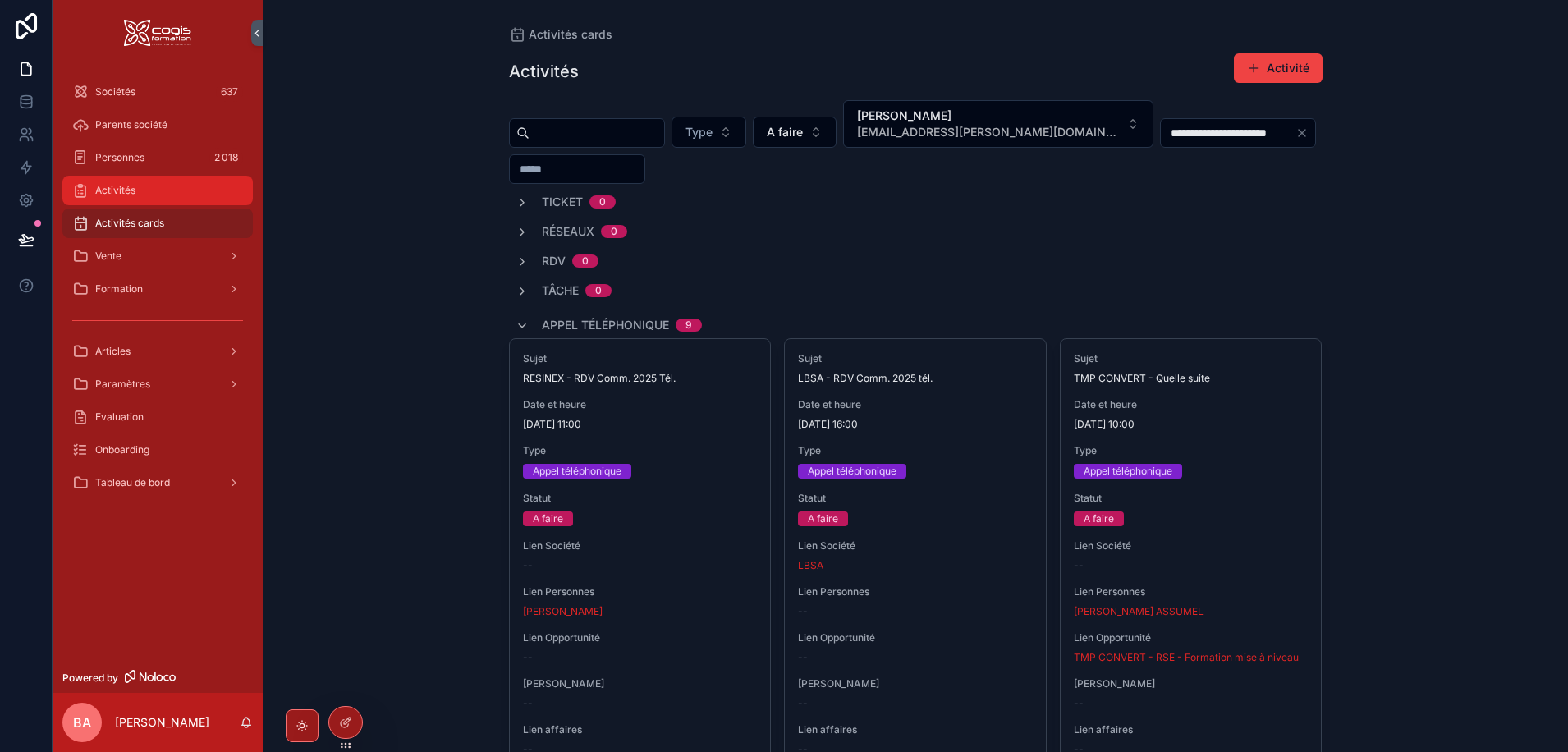
click at [104, 189] on span "Activités" at bounding box center [115, 191] width 40 height 13
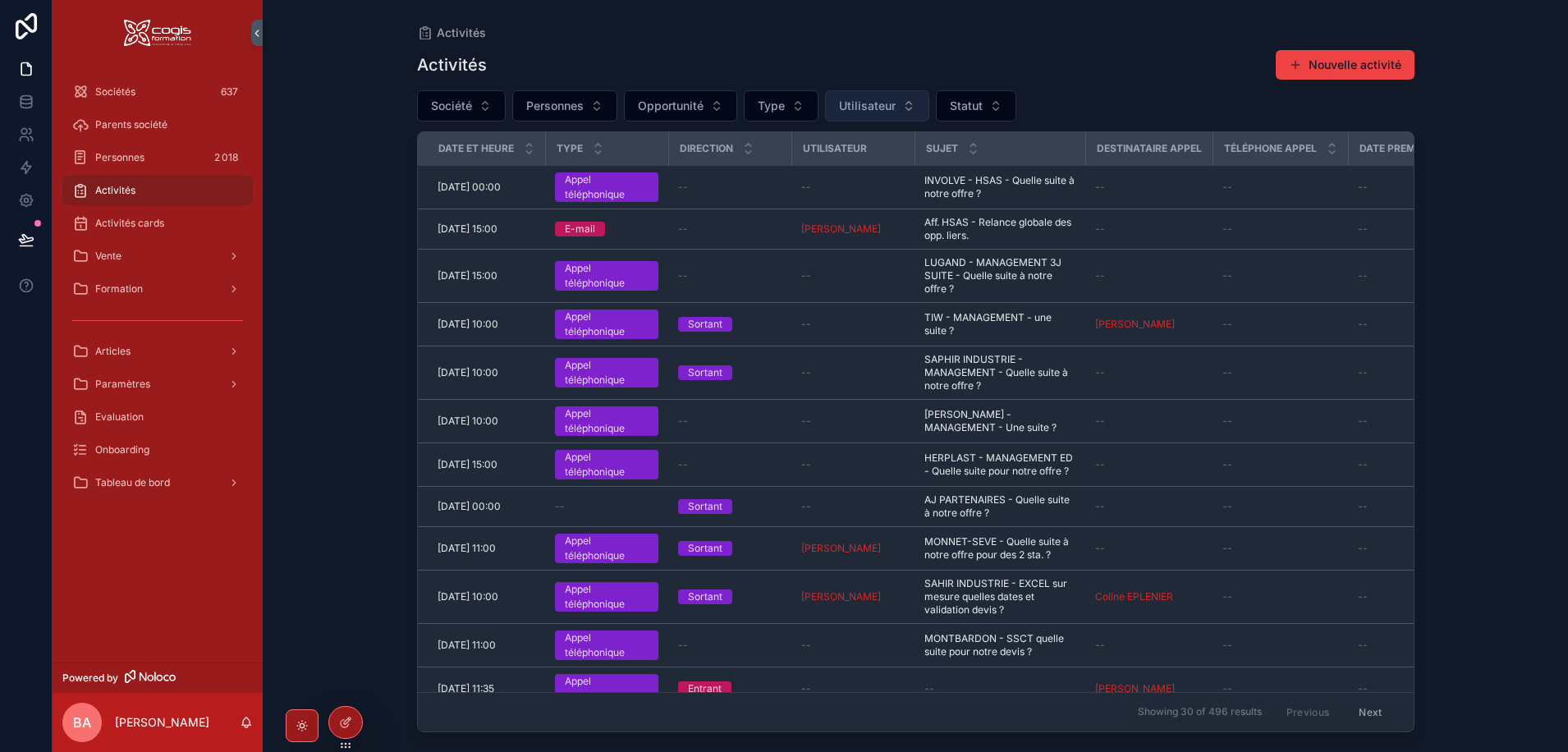
click at [904, 103] on button "Utilisateur" at bounding box center [876, 105] width 104 height 31
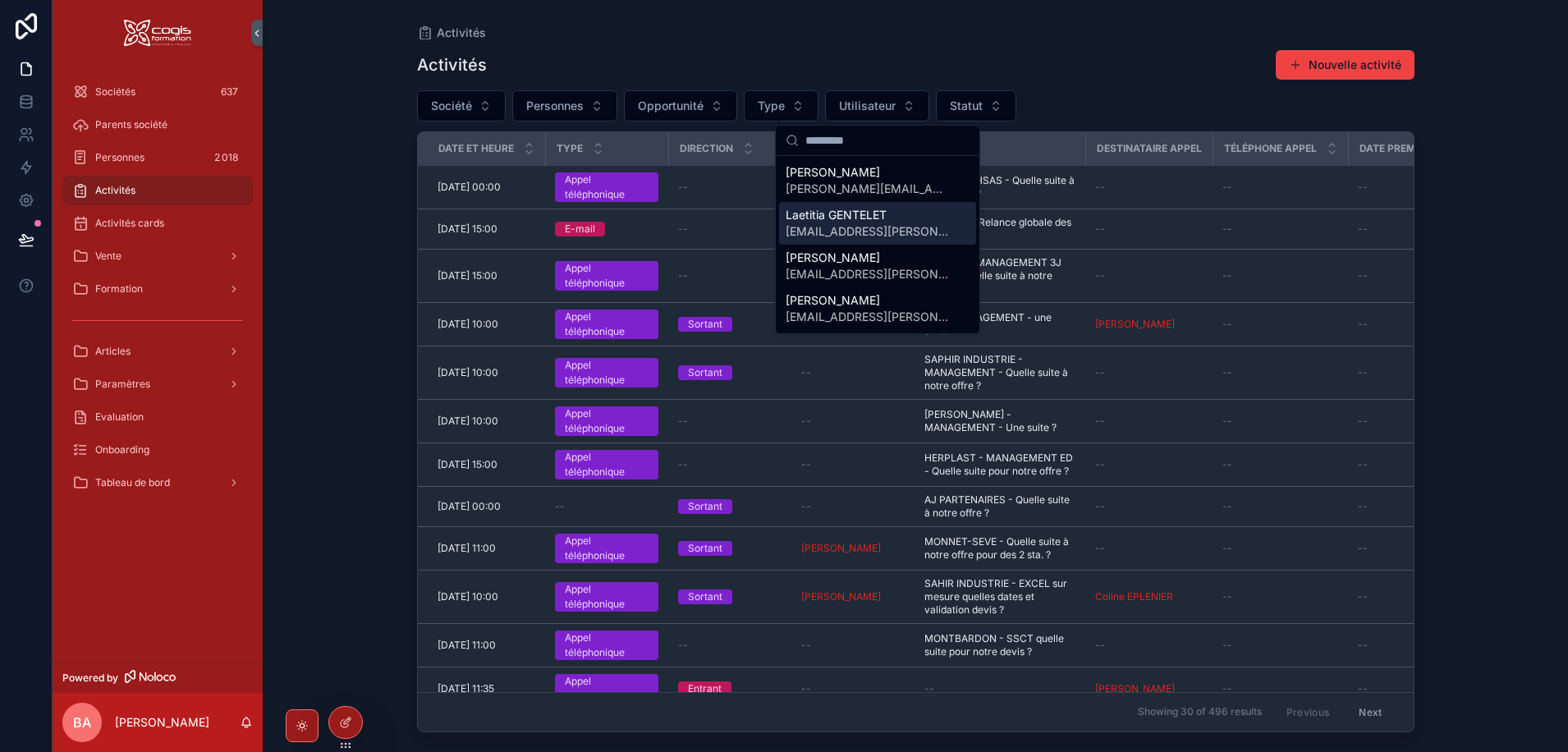
click at [844, 214] on span "Laetitia GENTELET" at bounding box center [868, 214] width 165 height 16
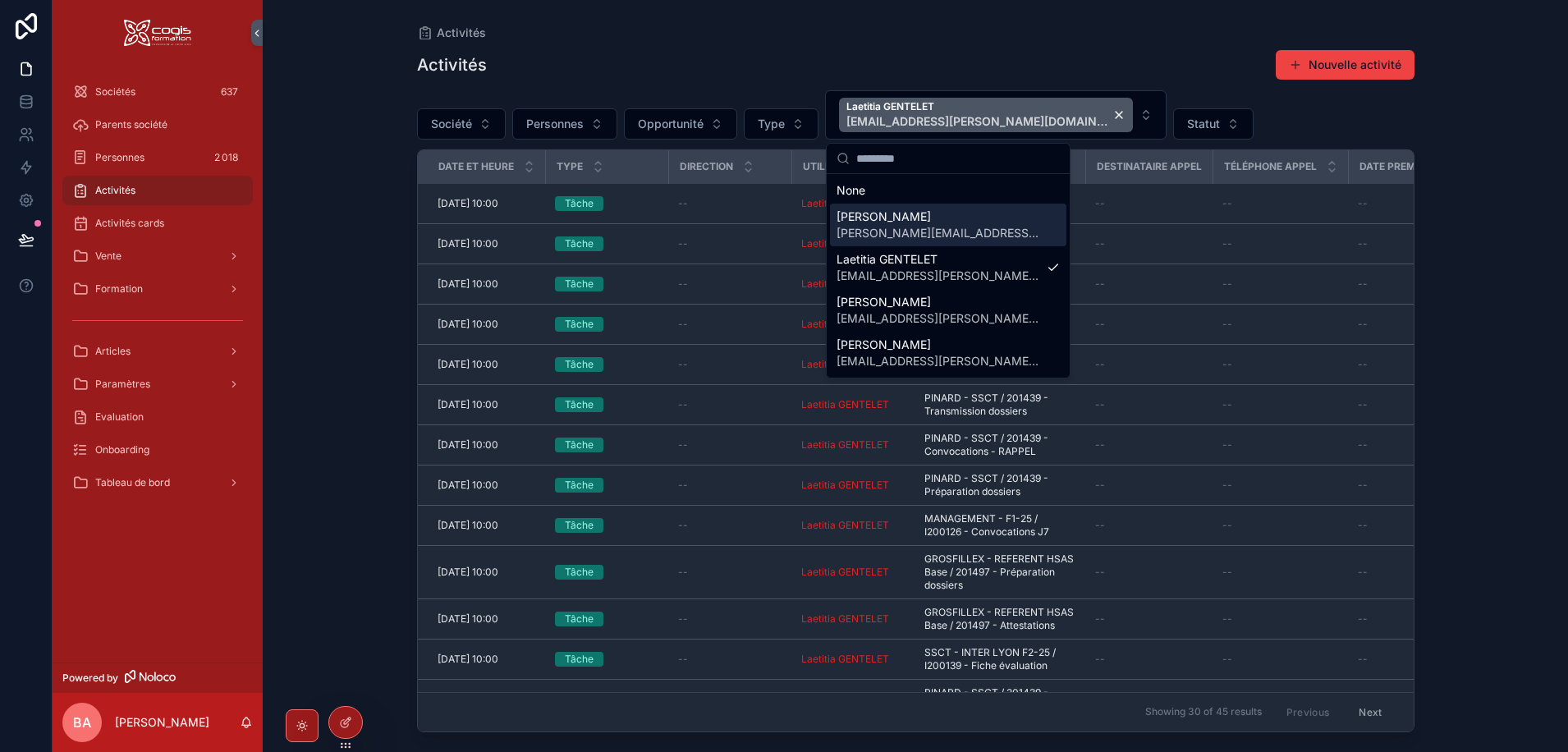
click at [1464, 289] on div "Activités Activités Nouvelle activité Société Personnes Opportunité Type Laetit…" at bounding box center [915, 376] width 1305 height 752
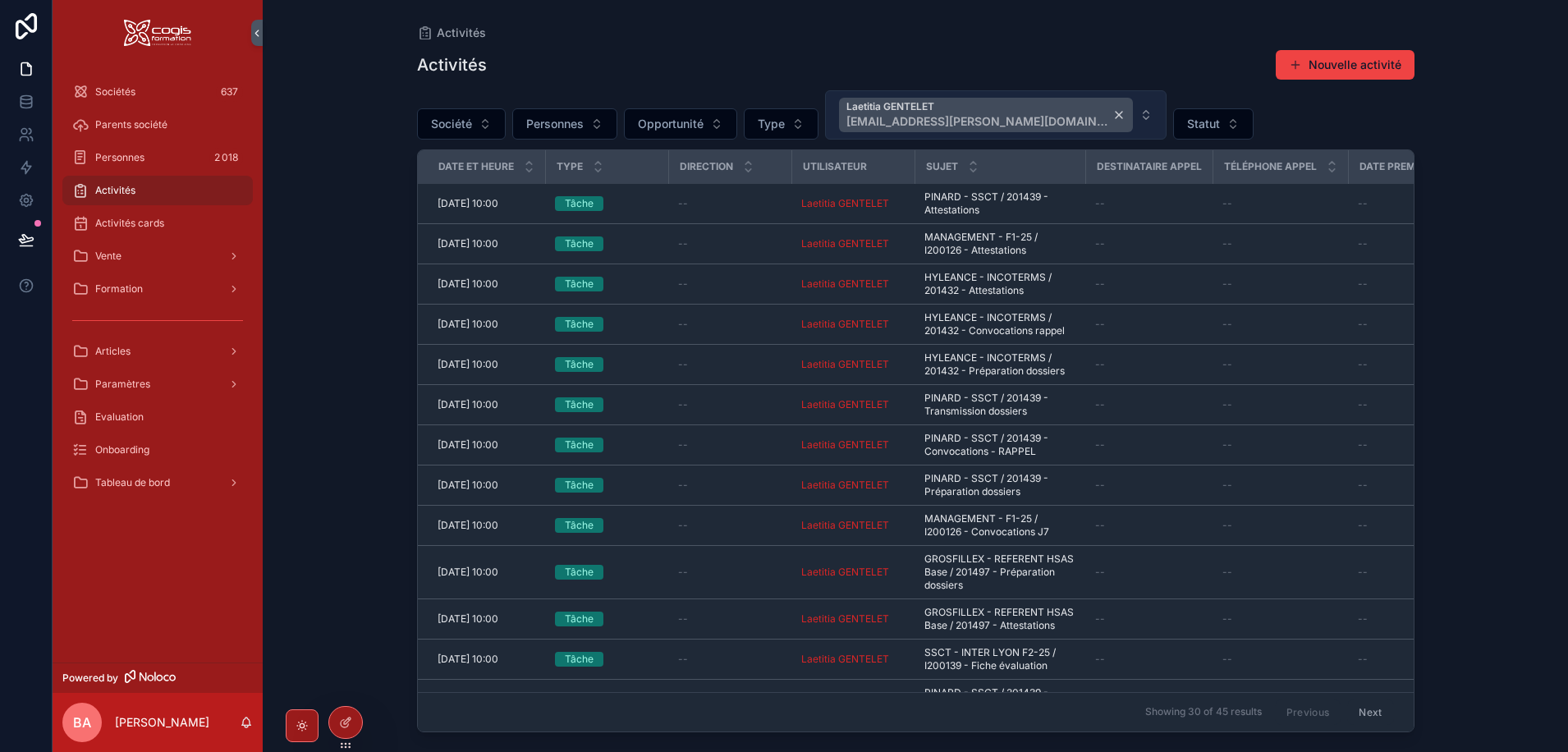
click at [1009, 118] on span "l.gentelet@cogis-formation.fr" at bounding box center [977, 120] width 262 height 16
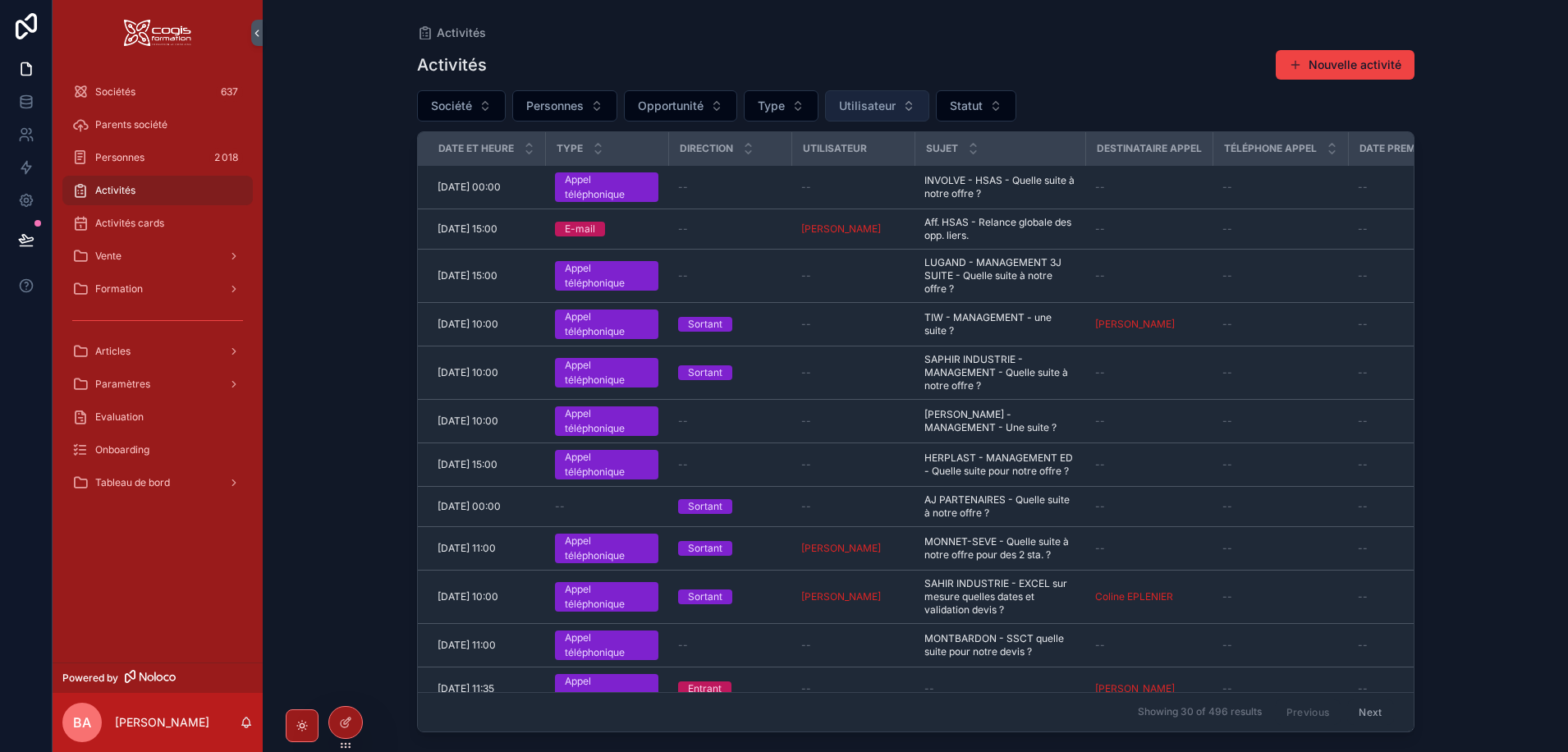
click at [909, 112] on button "Utilisateur" at bounding box center [876, 105] width 104 height 31
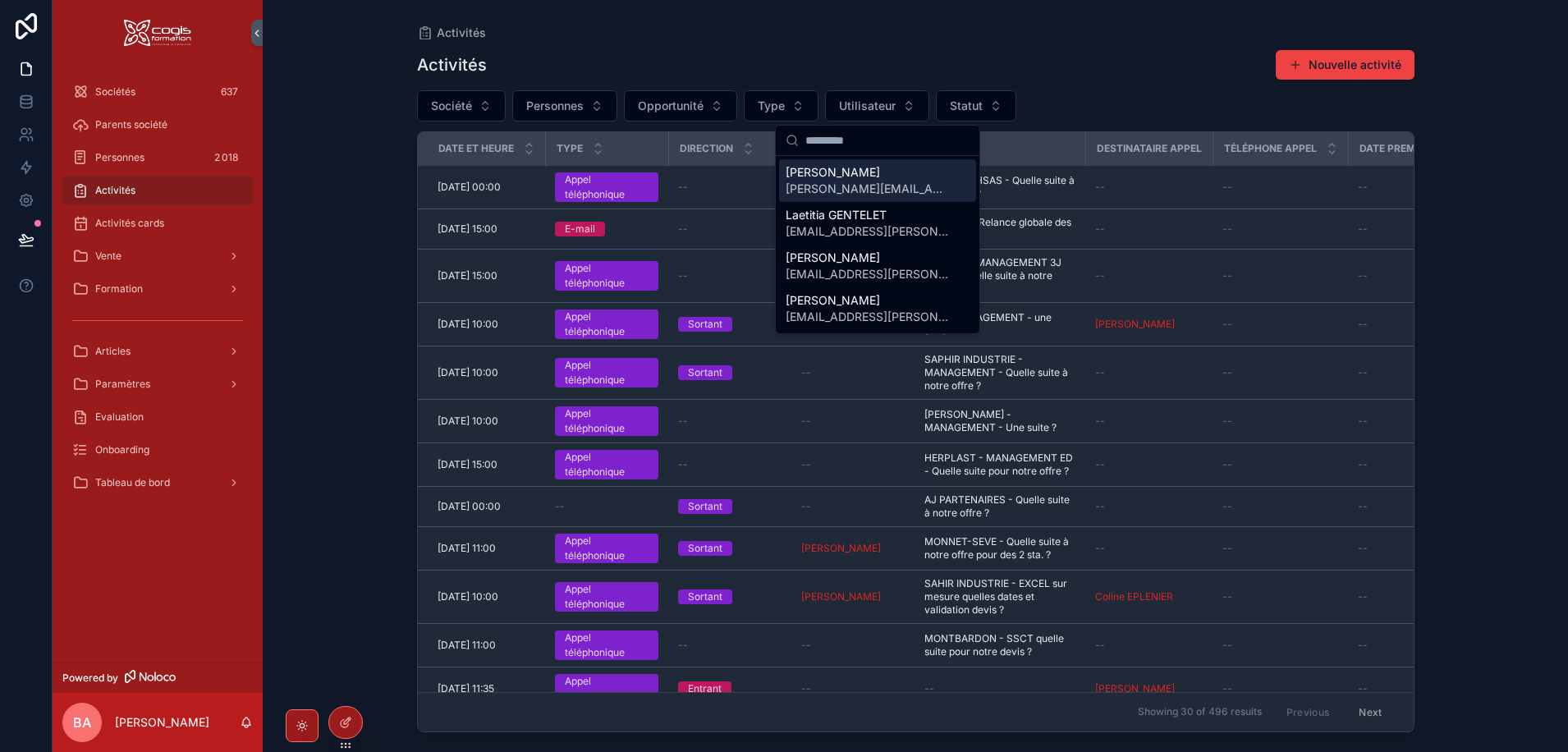
click at [830, 171] on span "Patrica RUIZ-GARCIA" at bounding box center [868, 172] width 165 height 16
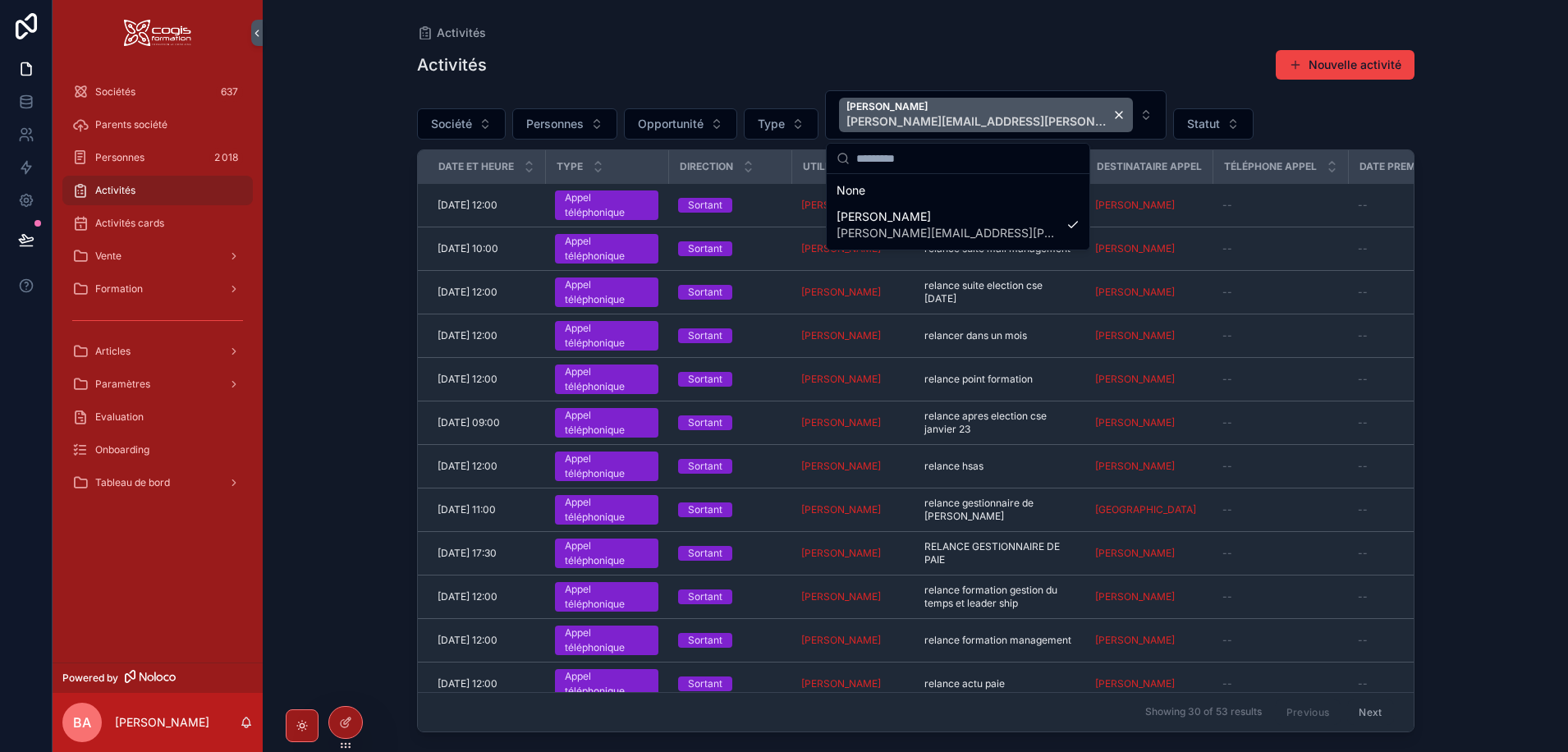
click at [1515, 256] on div "Activités Activités Nouvelle activité Société Personnes Opportunité Type Patric…" at bounding box center [915, 376] width 1305 height 752
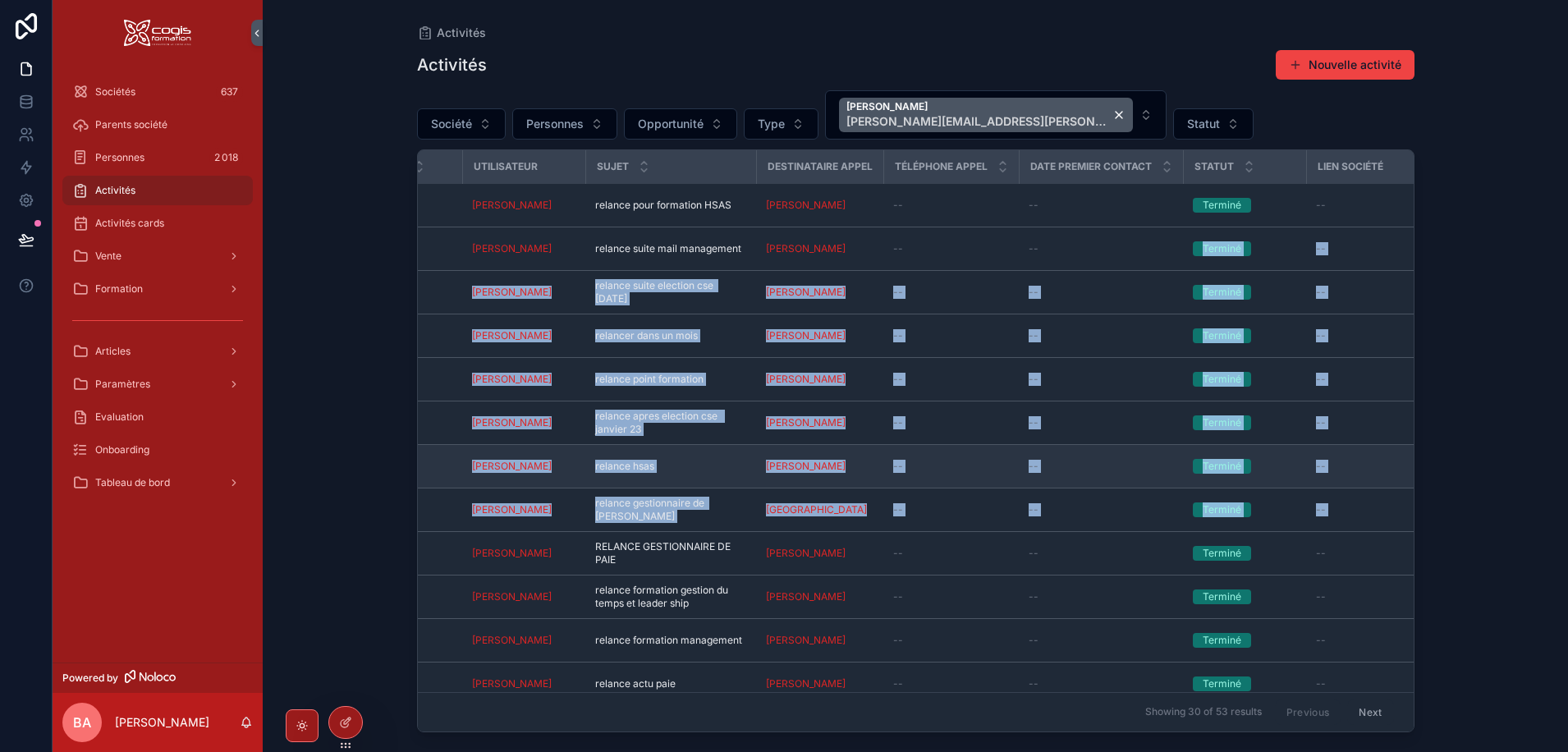
drag, startPoint x: 1403, startPoint y: 258, endPoint x: 1393, endPoint y: 483, distance: 225.2
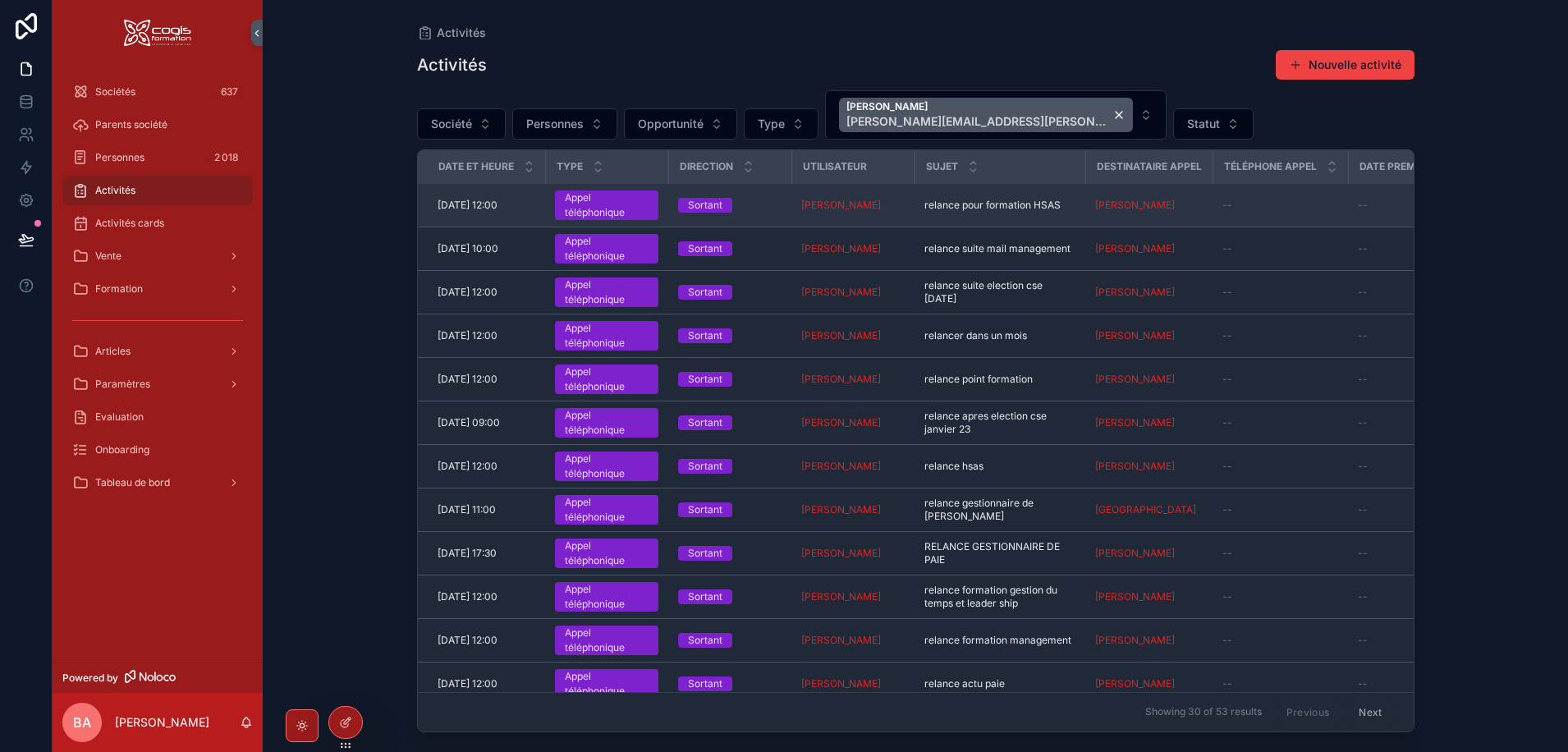
click at [475, 206] on span "05/05/2022 12:00" at bounding box center [467, 205] width 60 height 13
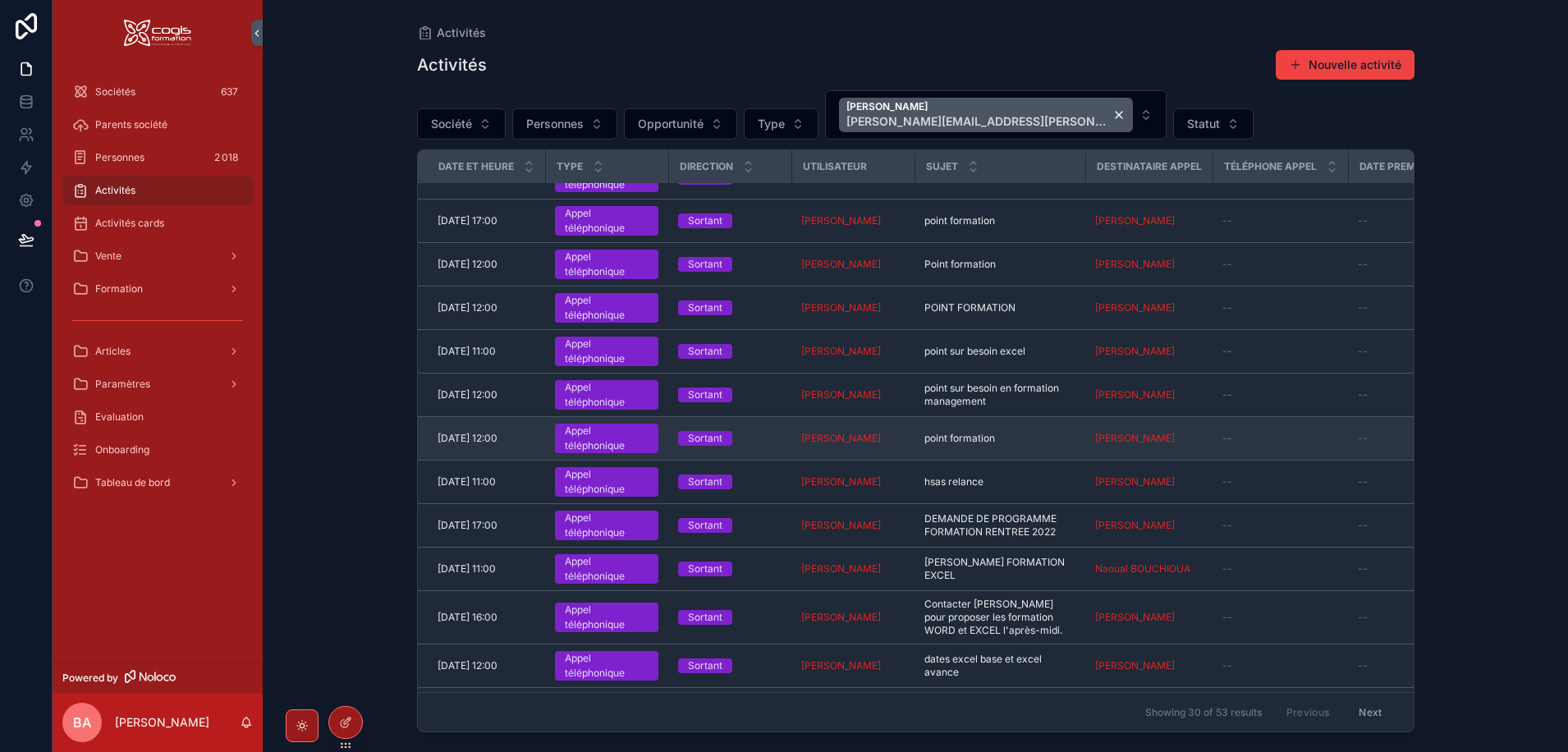
scroll to position [814, 0]
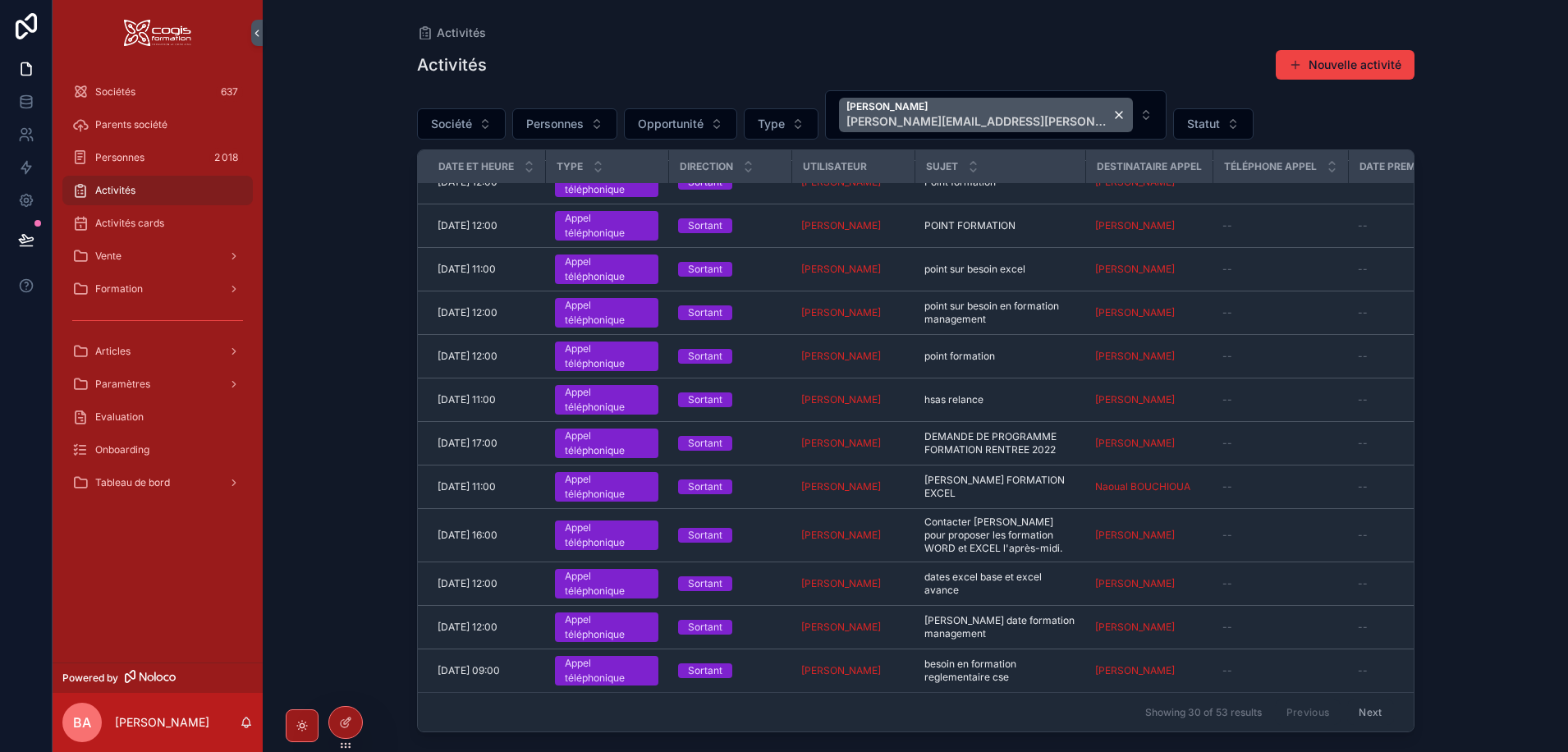
click at [1363, 706] on button "Next" at bounding box center [1370, 712] width 46 height 25
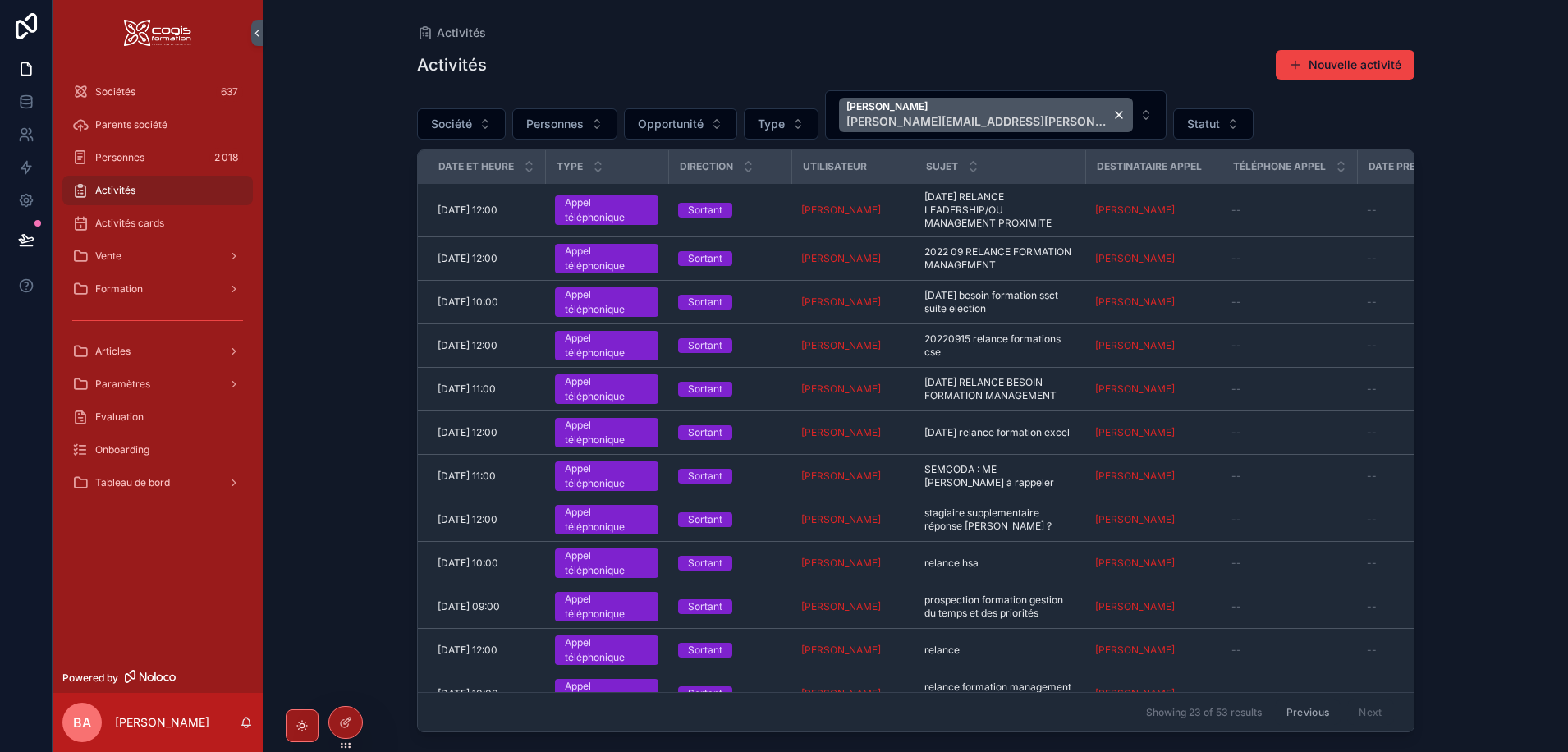
click at [313, 148] on div "Activités Activités Nouvelle activité Société Personnes Opportunité Type Patric…" at bounding box center [915, 376] width 1305 height 752
click at [133, 294] on span "Formation" at bounding box center [118, 289] width 48 height 13
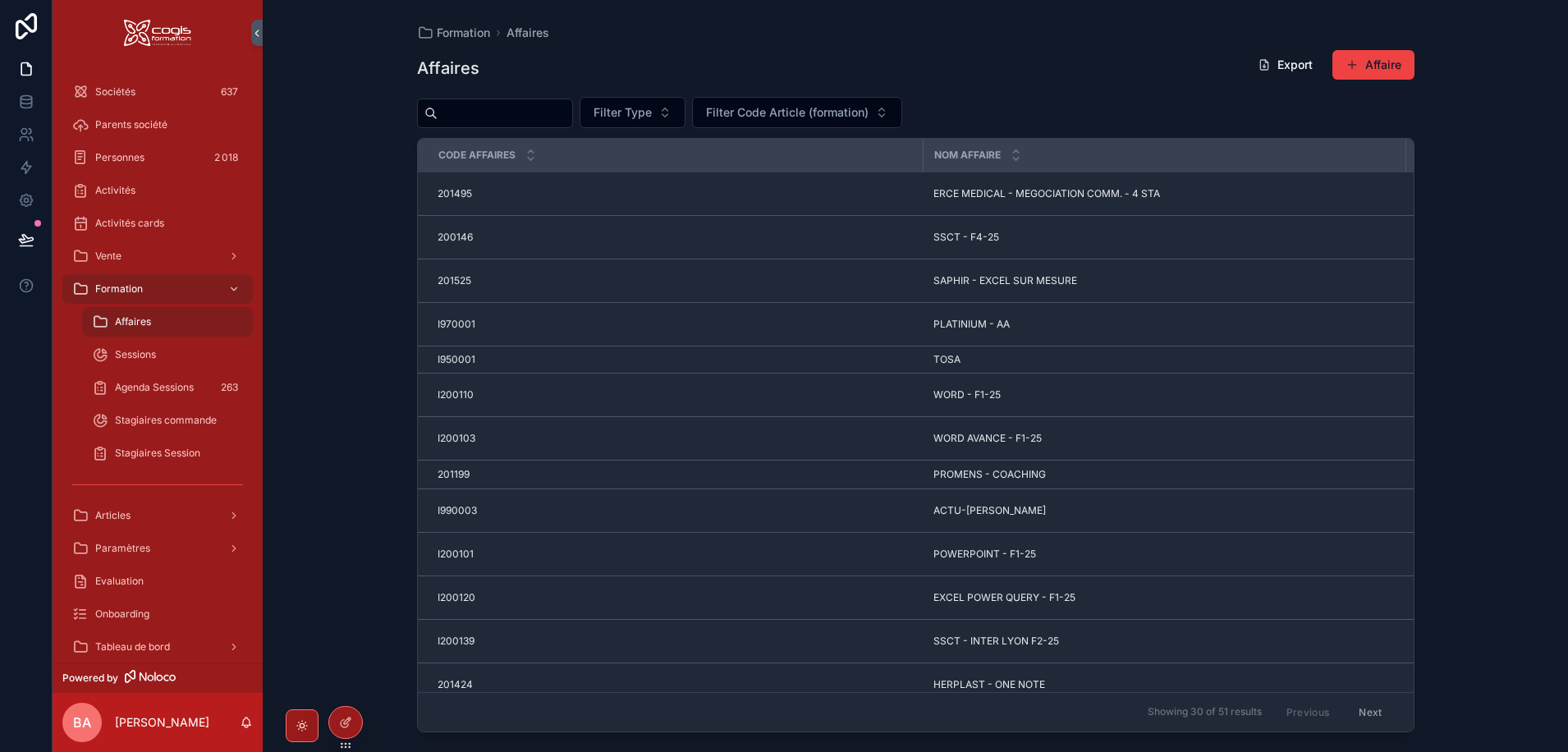
click at [494, 118] on input "scrollable content" at bounding box center [504, 113] width 134 height 23
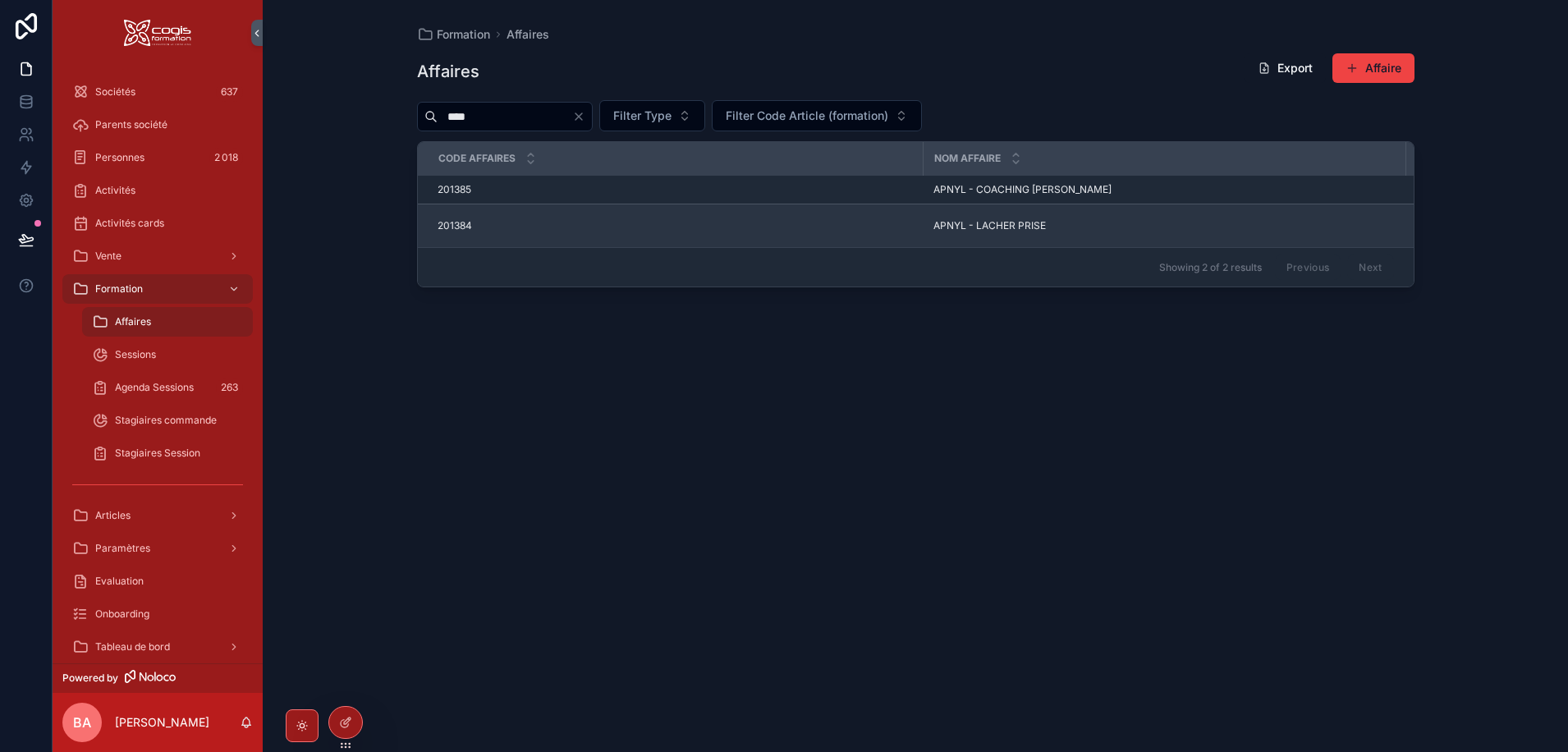
type input "****"
click at [988, 221] on span "APNYL - LACHER PRISE" at bounding box center [990, 226] width 113 height 13
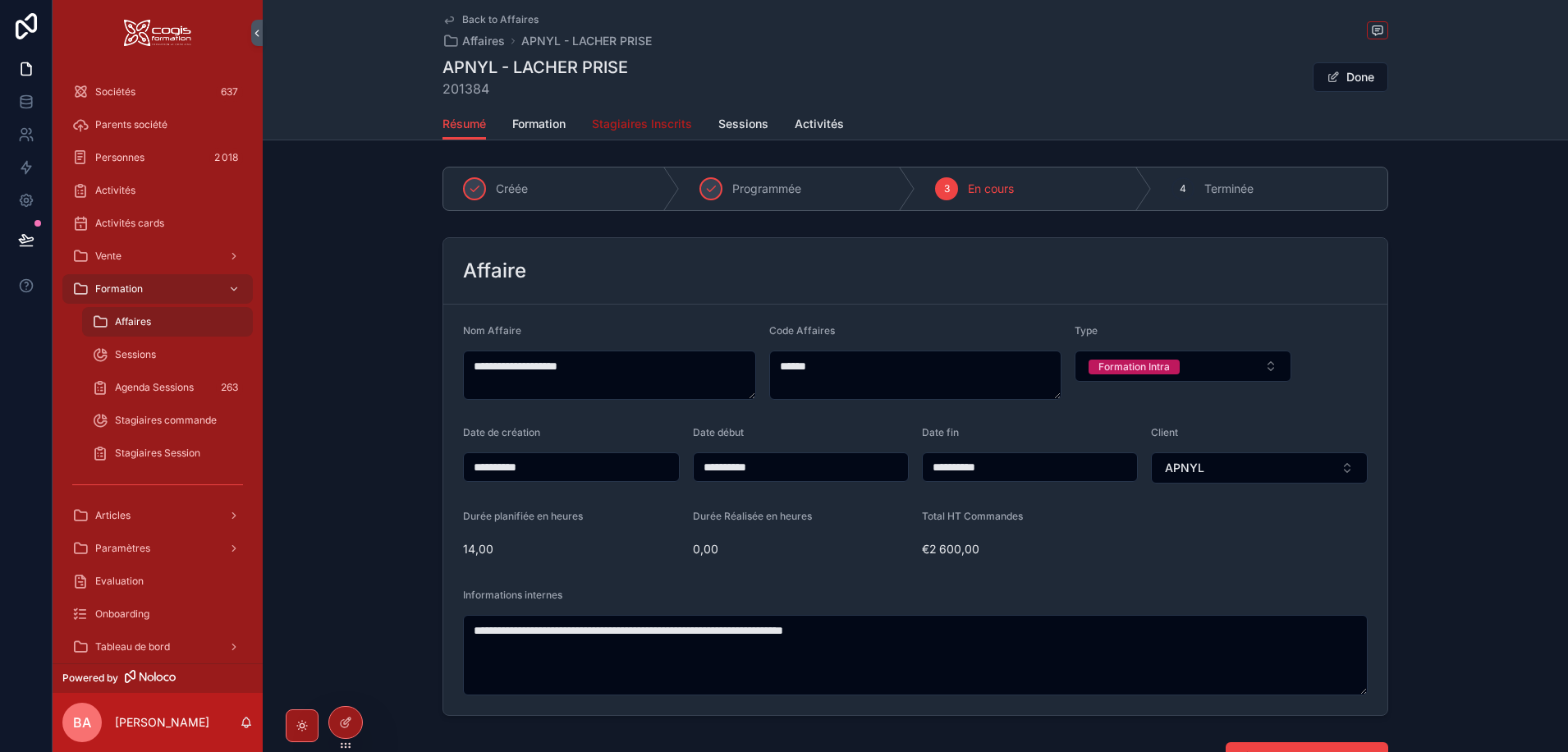
click at [611, 125] on span "Stagiaires Inscrits" at bounding box center [641, 123] width 101 height 16
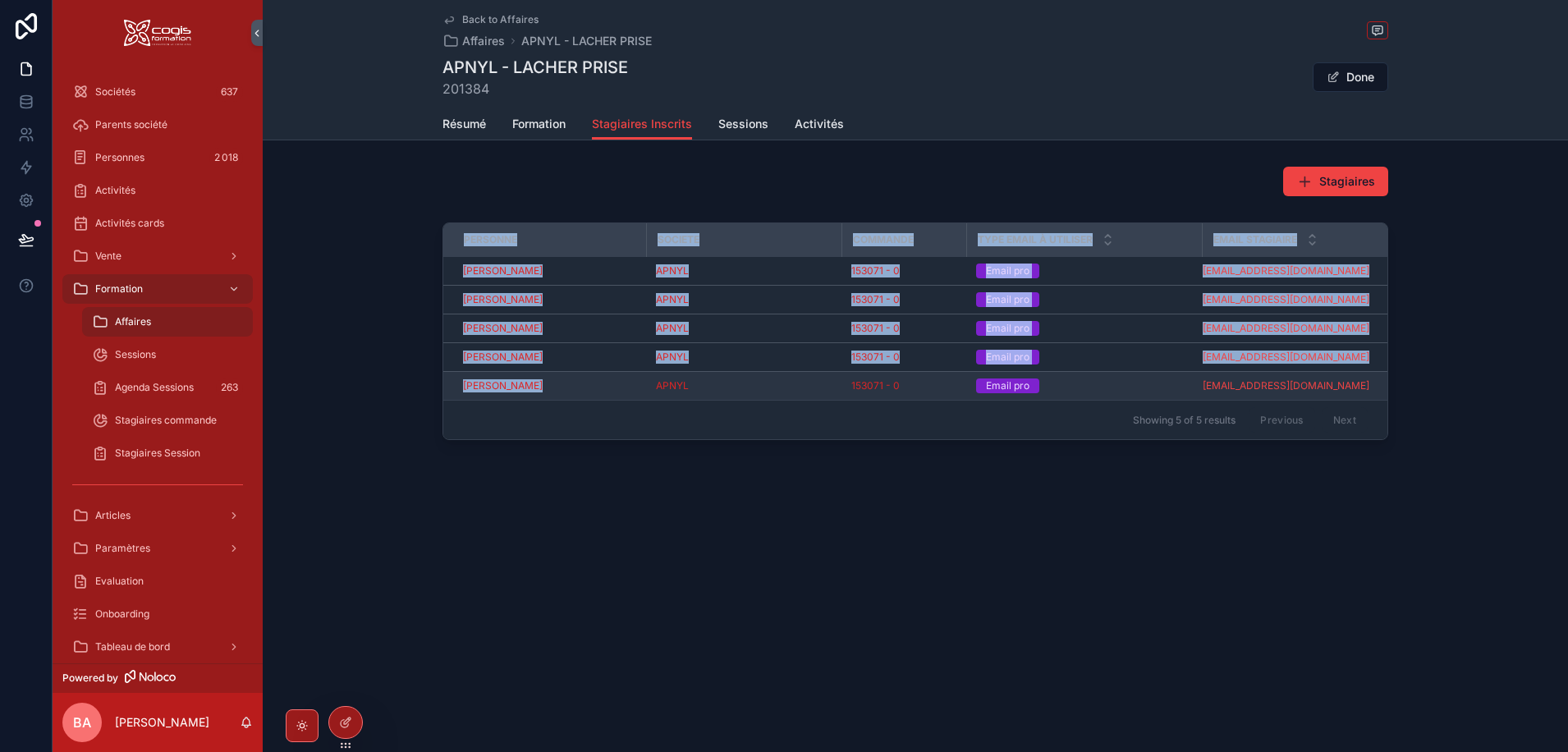
drag, startPoint x: 419, startPoint y: 263, endPoint x: 552, endPoint y: 394, distance: 186.7
click at [552, 394] on div "Personne Societe Commande Type Email à utiliser Email stagiaire Sigrid PELLERIN…" at bounding box center [915, 335] width 1305 height 237
copy table "Personne Societe Commande Type Email à utiliser Email stagiaire Sigrid PELLERIN…"
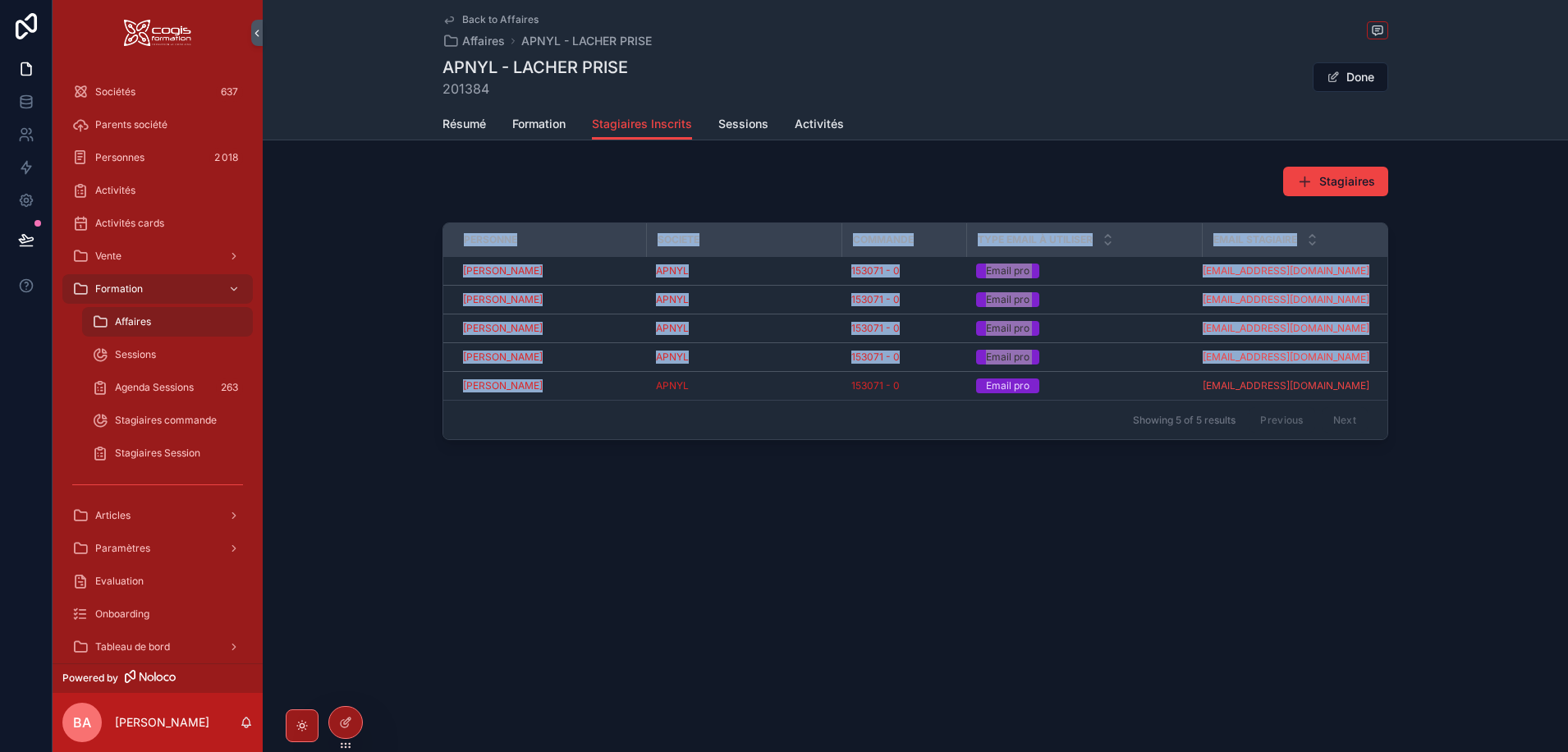
click at [449, 147] on div "Back to Affaires Affaires APNYL - LACHER PRISE APNYL - LACHER PRISE 201384 Done…" at bounding box center [915, 279] width 1305 height 558
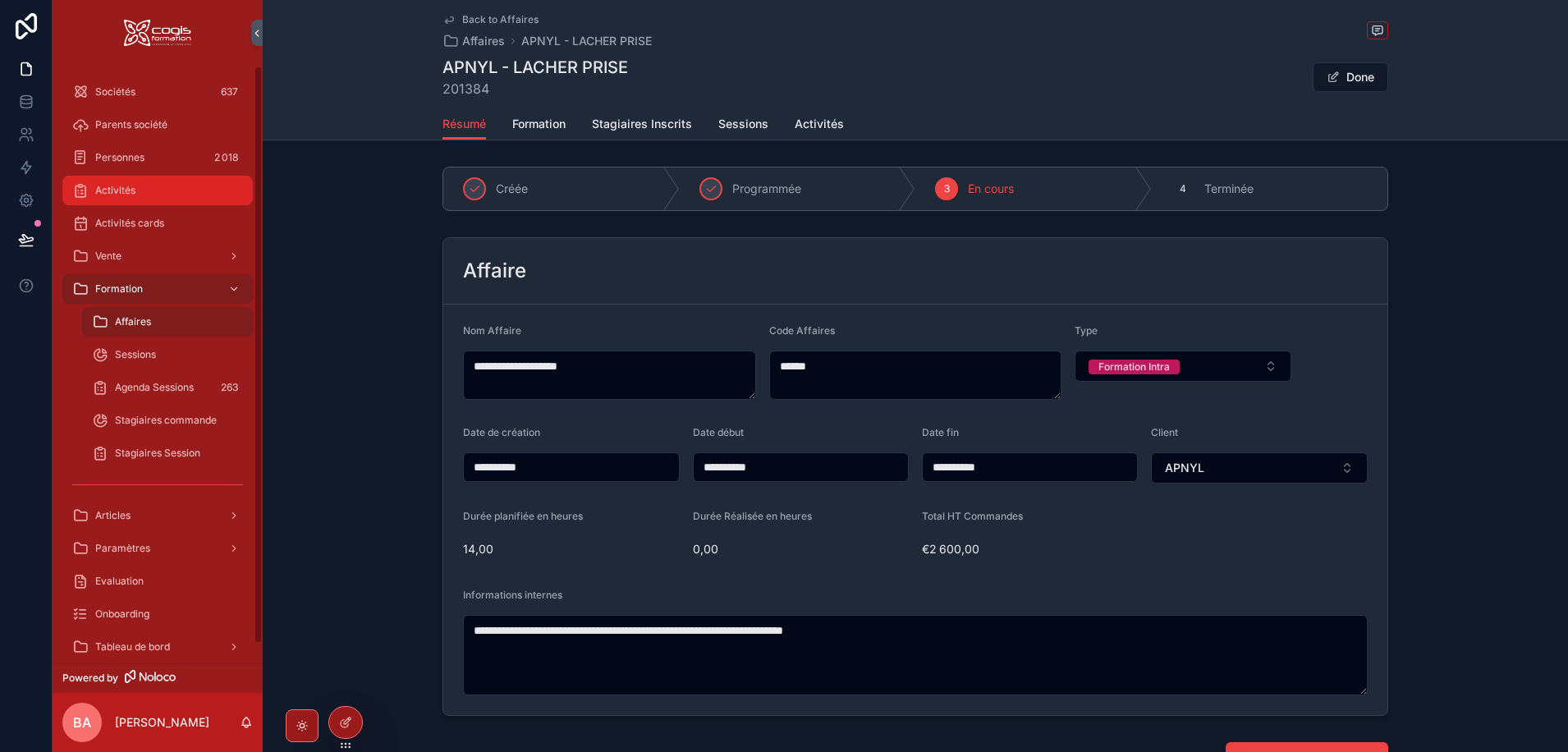
click at [116, 196] on span "Activités" at bounding box center [115, 191] width 40 height 13
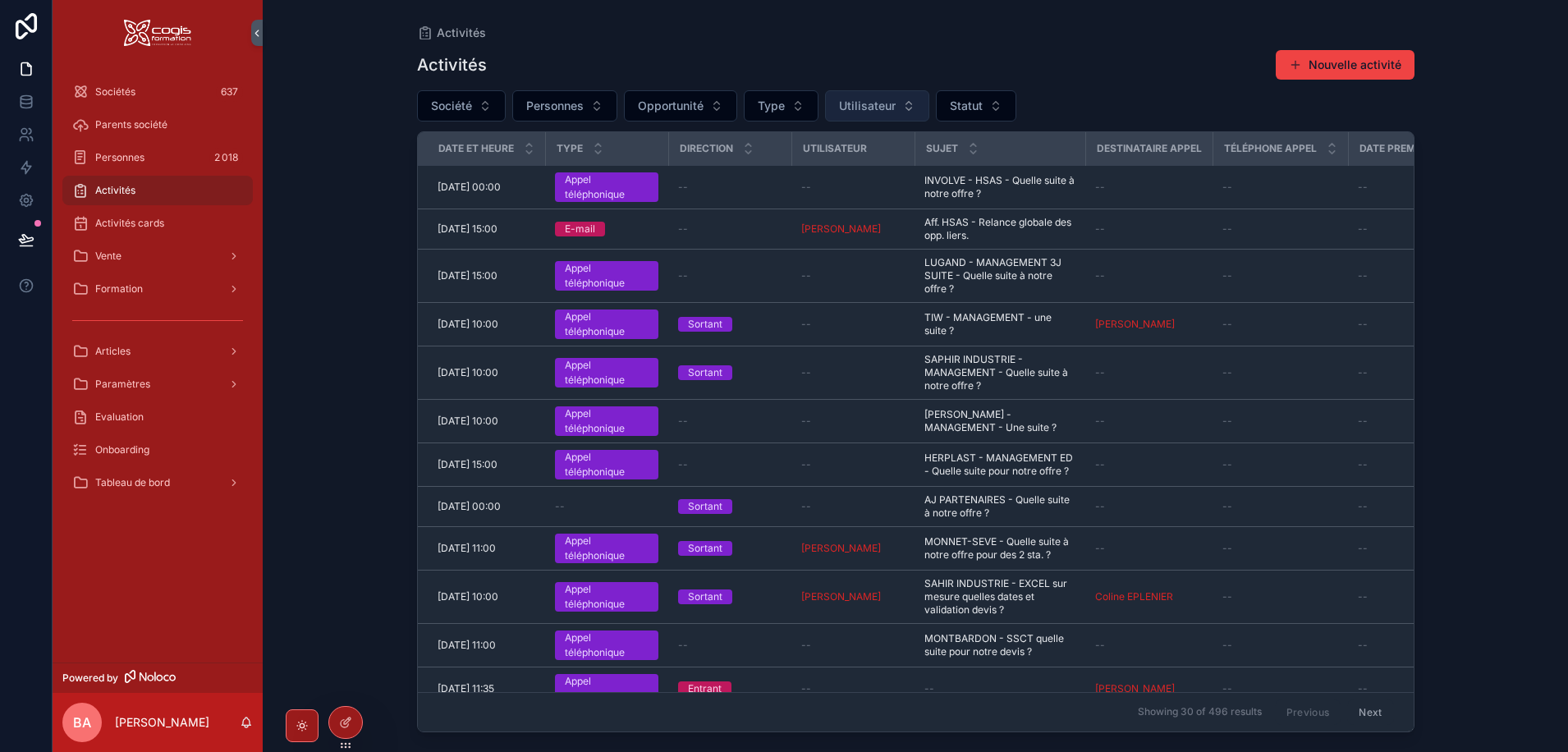
click at [889, 112] on span "Utilisateur" at bounding box center [867, 105] width 56 height 16
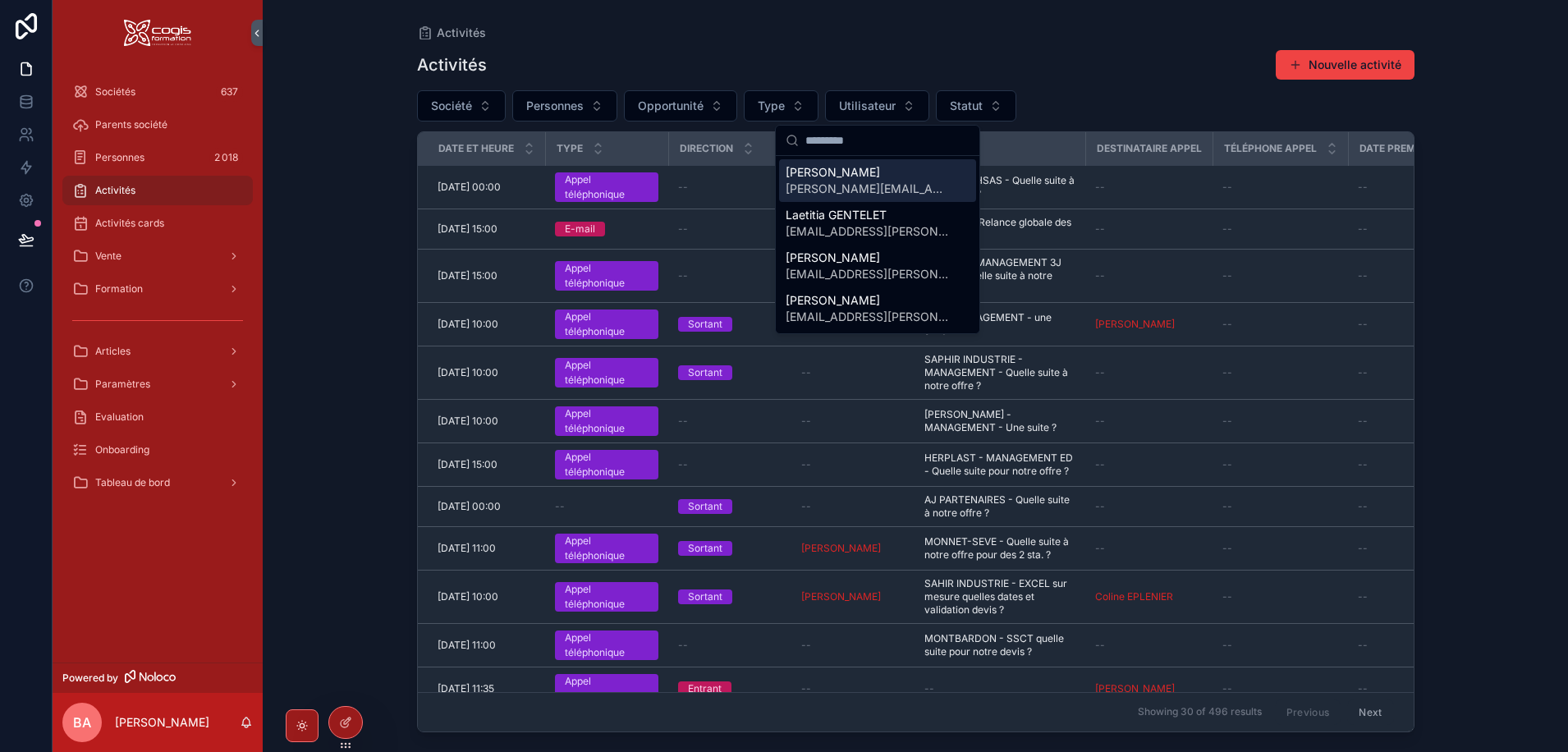
click at [829, 186] on span "p.ruiz-garcia@cogis-formation.fr" at bounding box center [868, 188] width 165 height 16
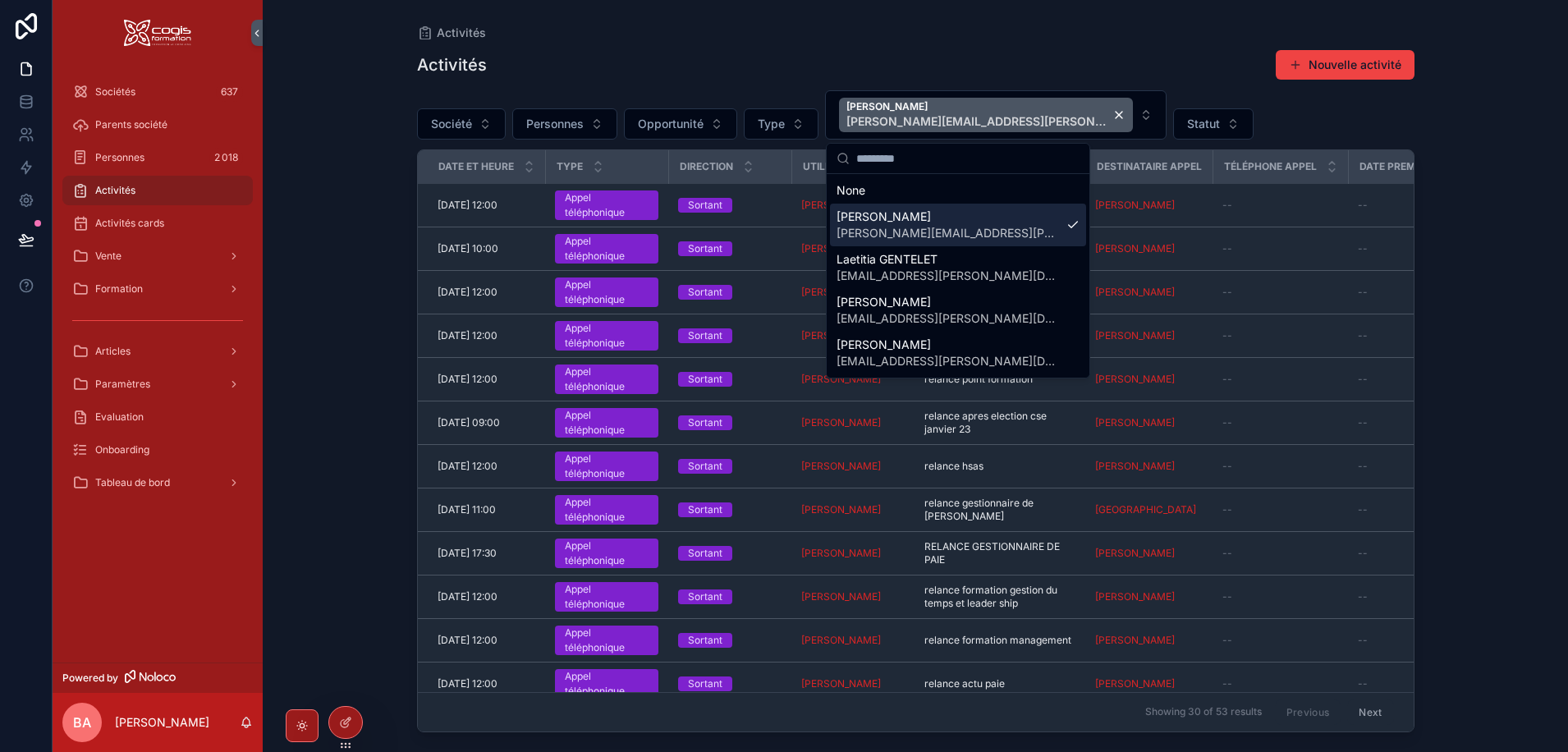
click at [334, 230] on div "Activités Activités Nouvelle activité Société Personnes Opportunité Type Patric…" at bounding box center [915, 376] width 1305 height 752
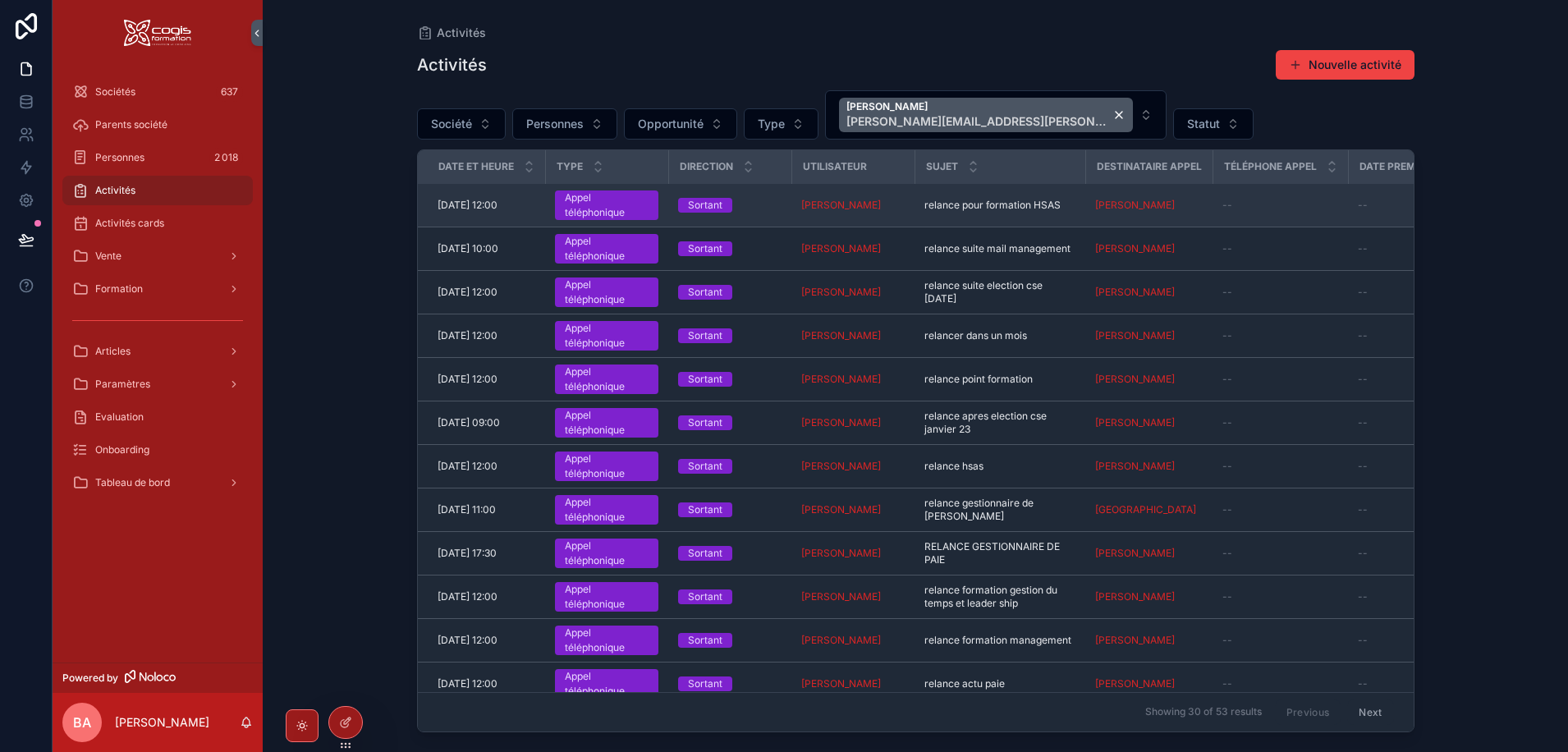
click at [1293, 203] on div "--" at bounding box center [1279, 205] width 116 height 13
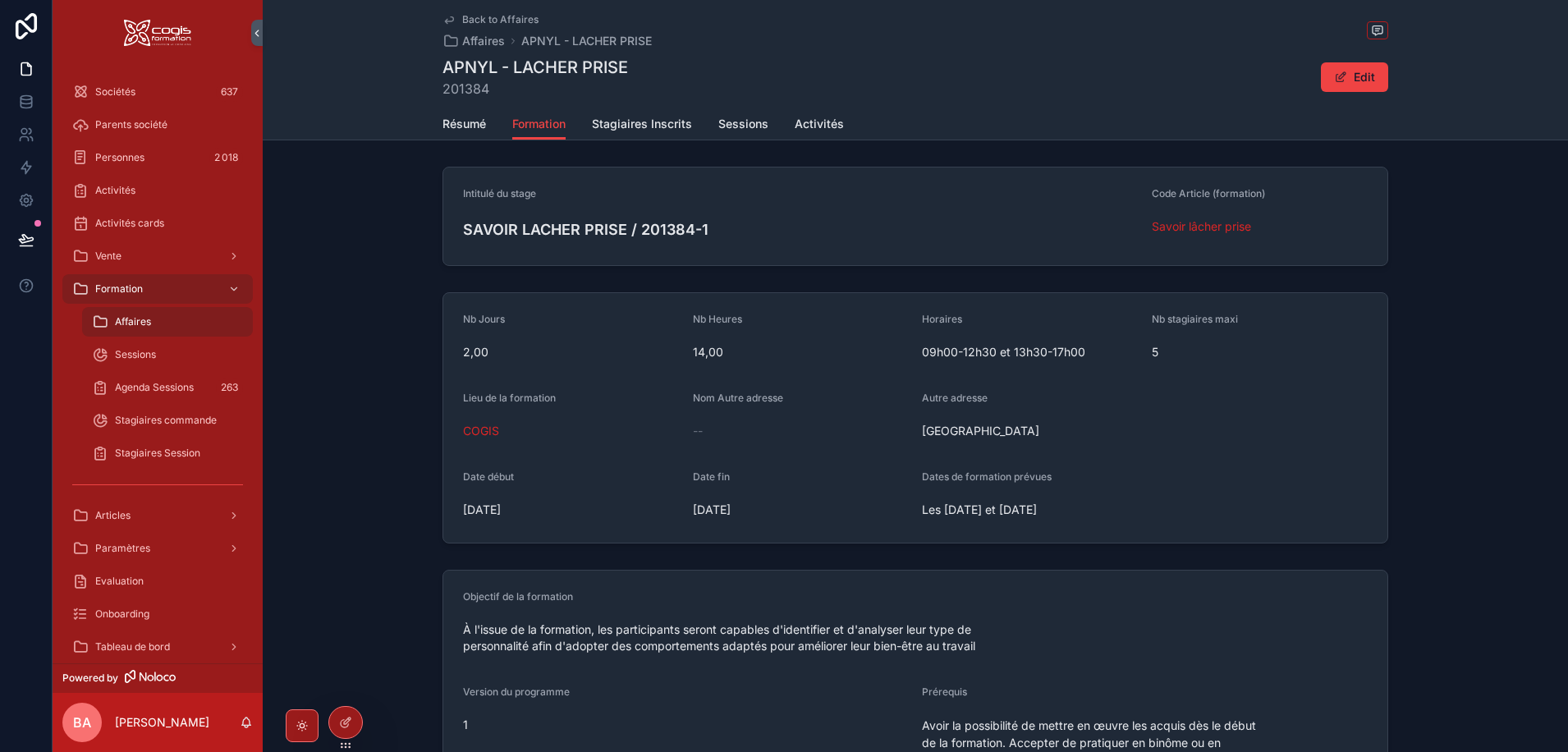
click at [486, 16] on span "Back to Affaires" at bounding box center [500, 20] width 76 height 13
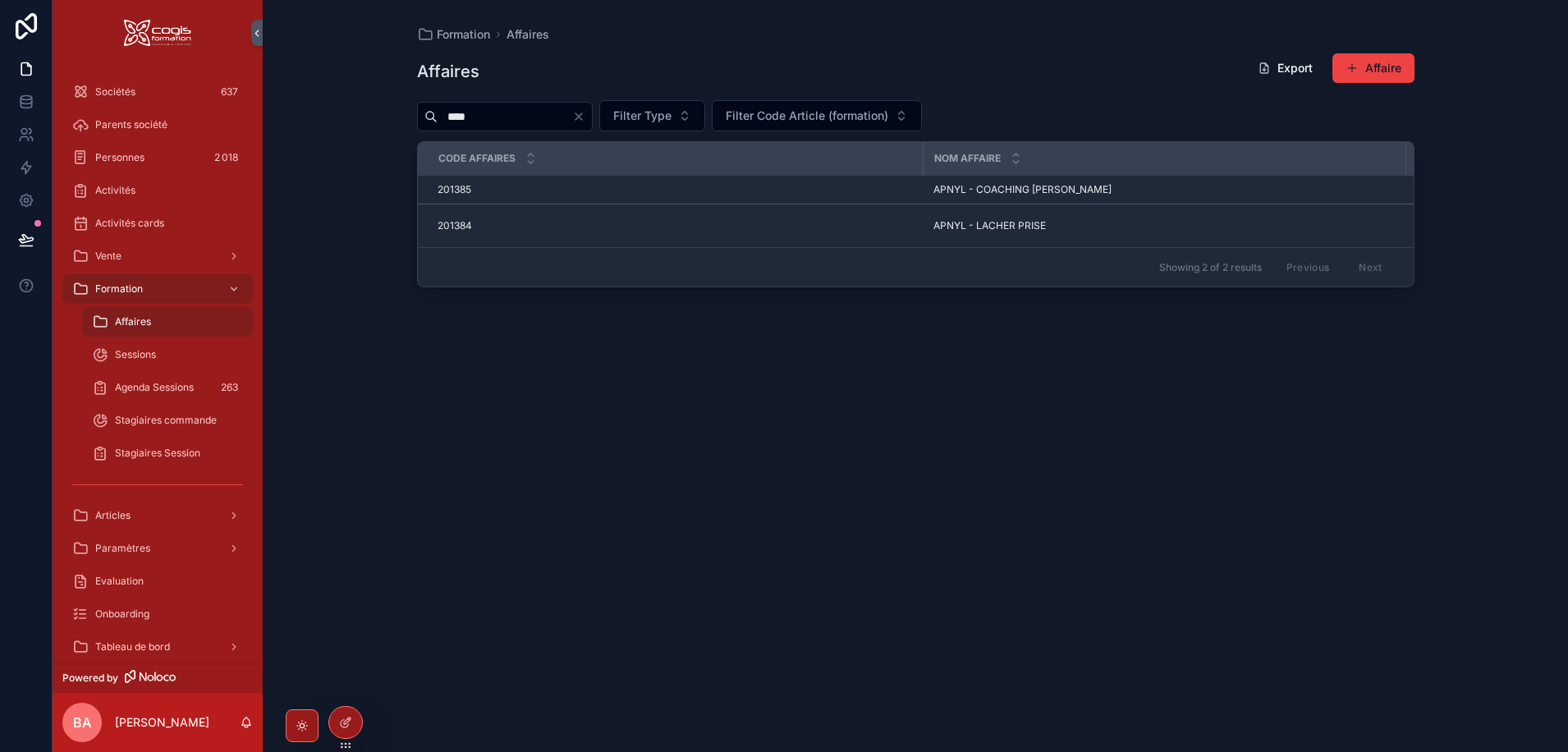
drag, startPoint x: 493, startPoint y: 119, endPoint x: 342, endPoint y: 115, distance: 151.1
click at [342, 115] on div "Formation Affaires Affaires Export Affaire **** Filter Type Filter Code Article…" at bounding box center [915, 376] width 1305 height 752
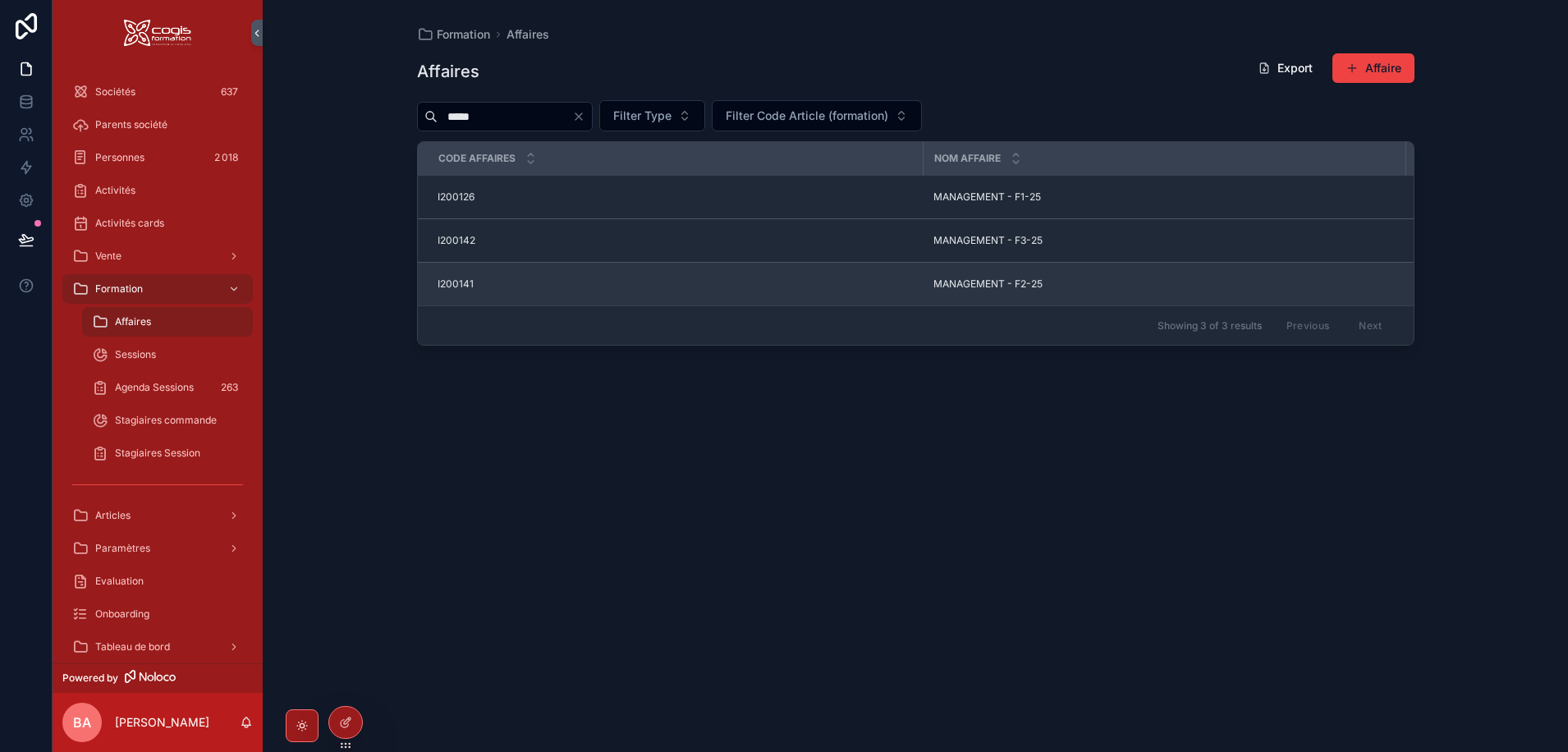
type input "*****"
click at [997, 280] on span "MANAGEMENT - F2-25" at bounding box center [988, 284] width 109 height 13
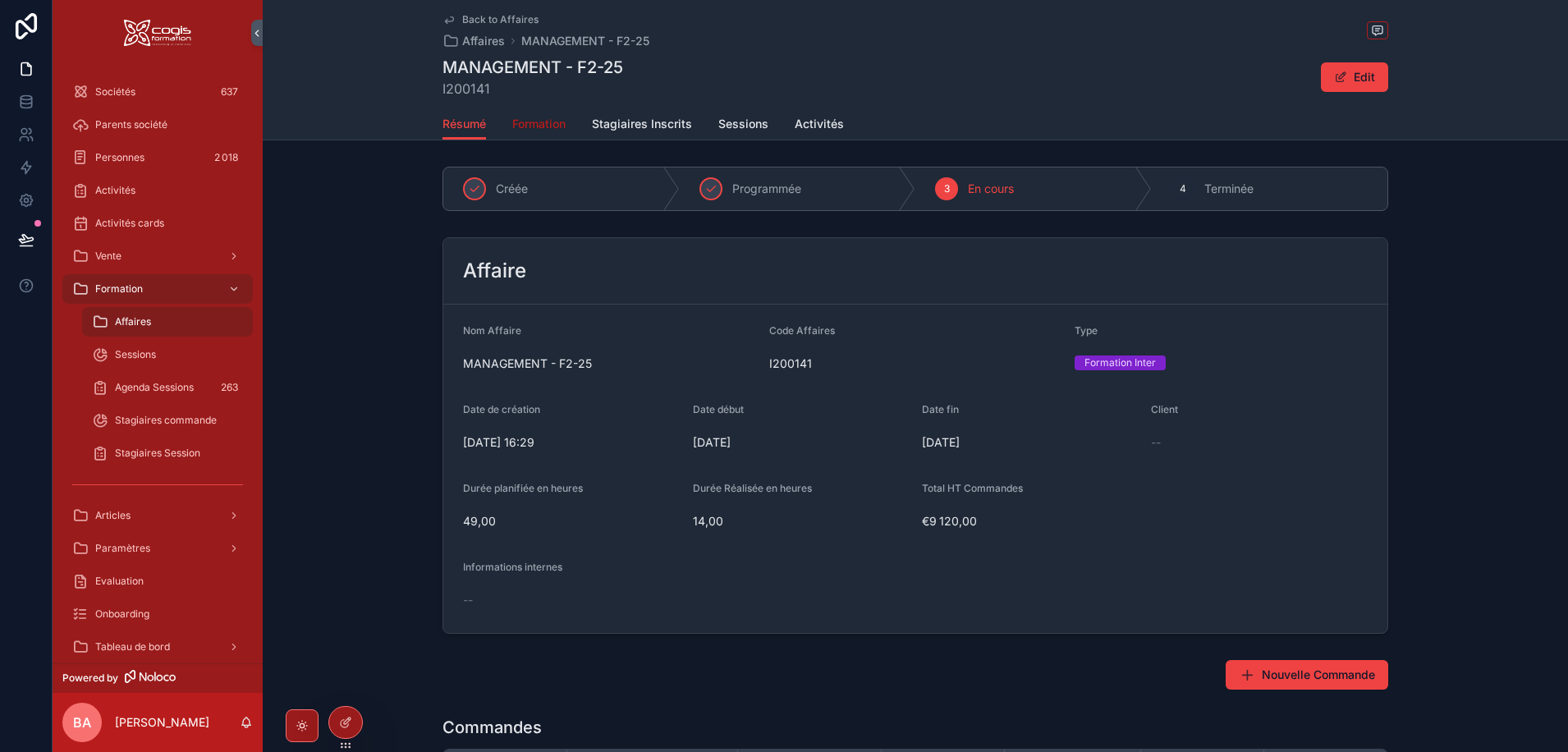
click at [556, 120] on span "Formation" at bounding box center [539, 123] width 54 height 16
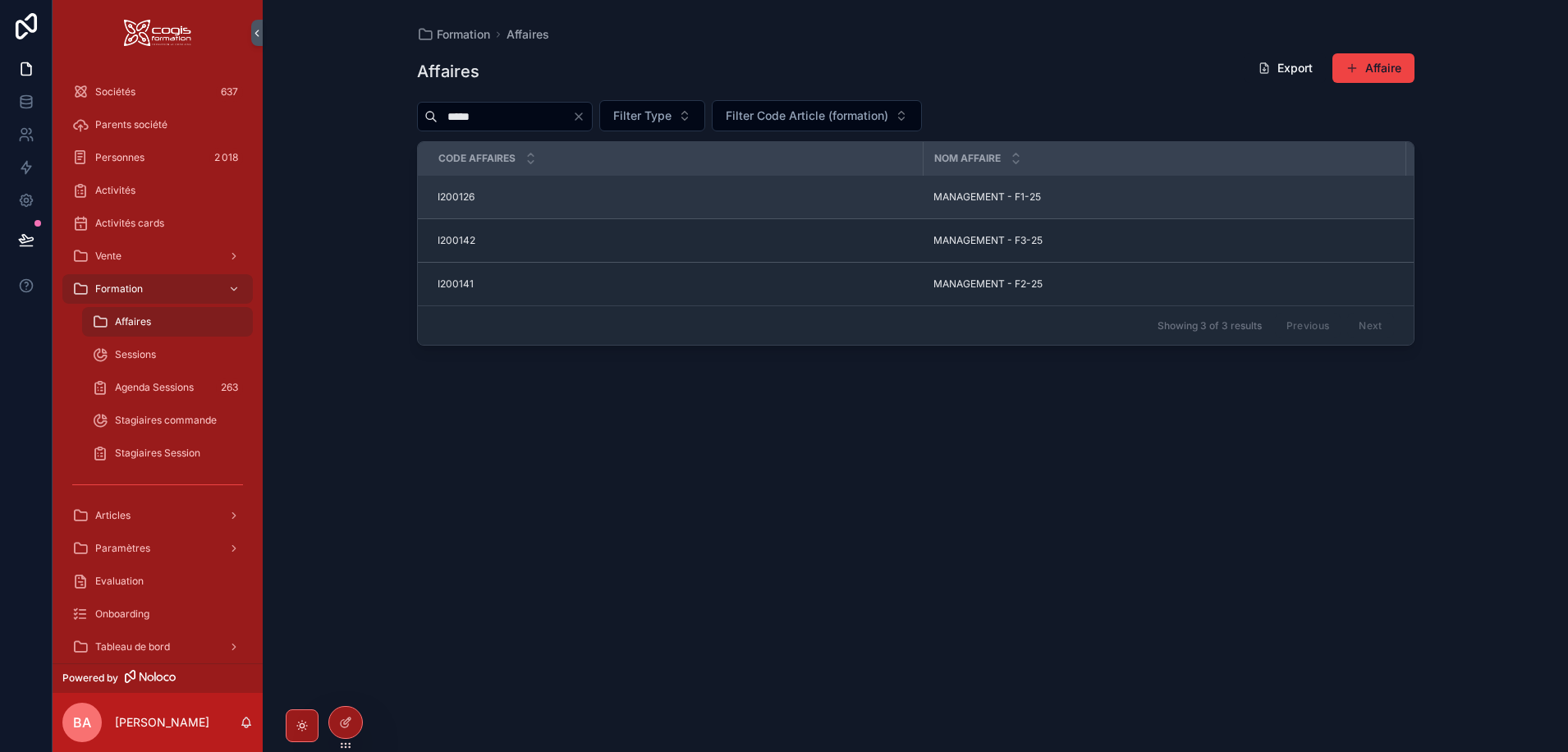
click at [958, 187] on td "MANAGEMENT - F1-25 MANAGEMENT - F1-25" at bounding box center [1164, 197] width 482 height 43
click at [952, 196] on span "MANAGEMENT - F1-25" at bounding box center [987, 197] width 107 height 13
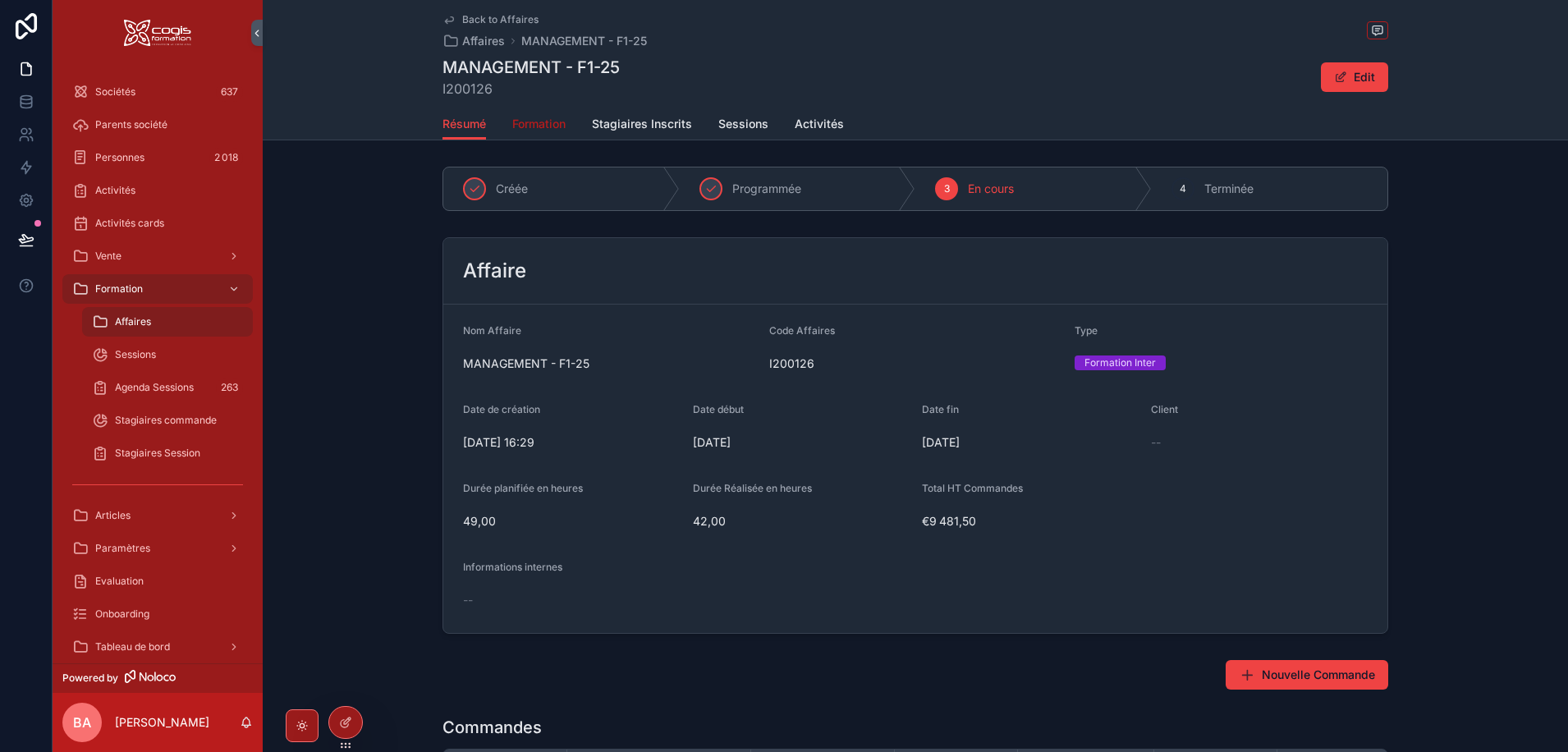
click at [555, 123] on span "Formation" at bounding box center [539, 123] width 54 height 16
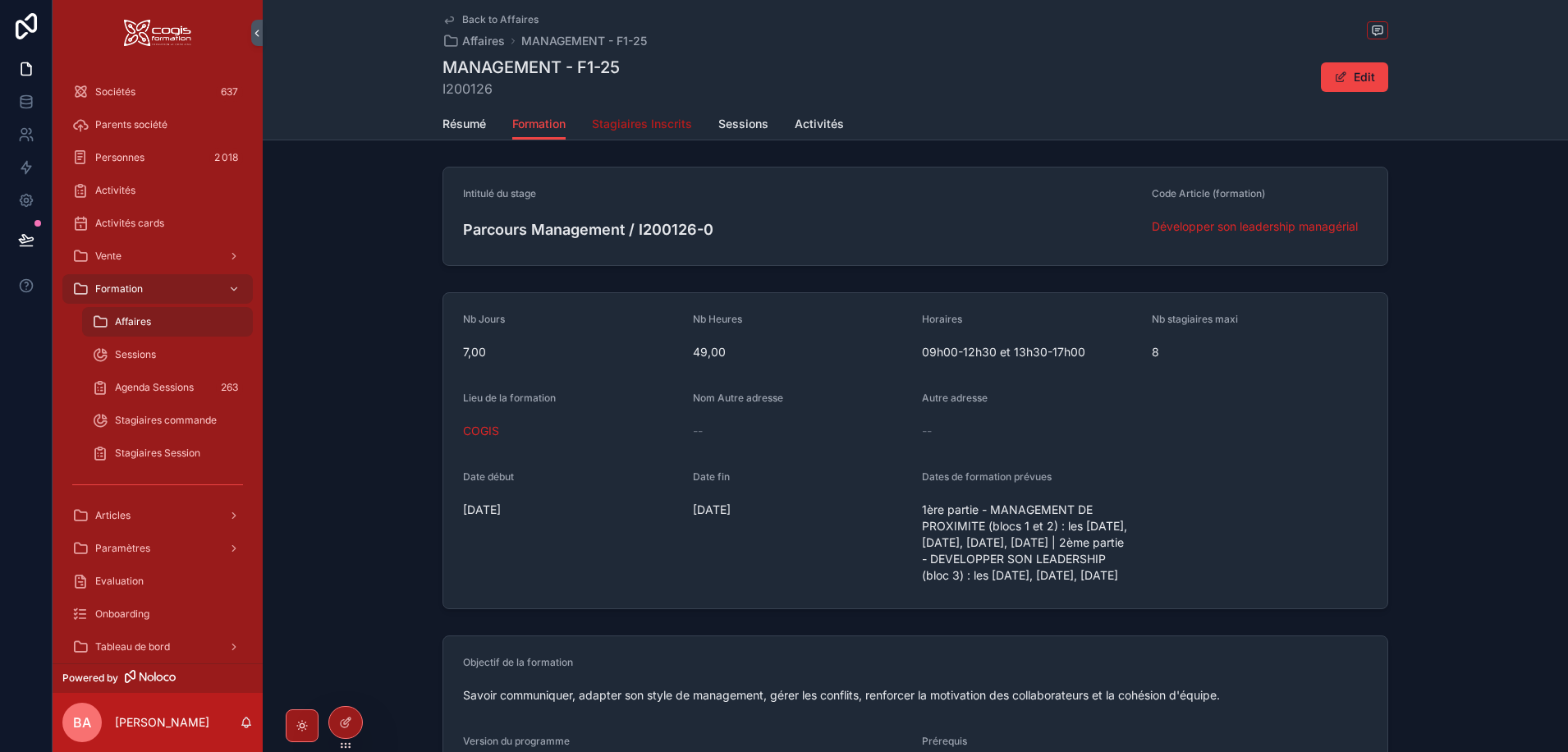
click at [632, 126] on span "Stagiaires Inscrits" at bounding box center [641, 123] width 101 height 16
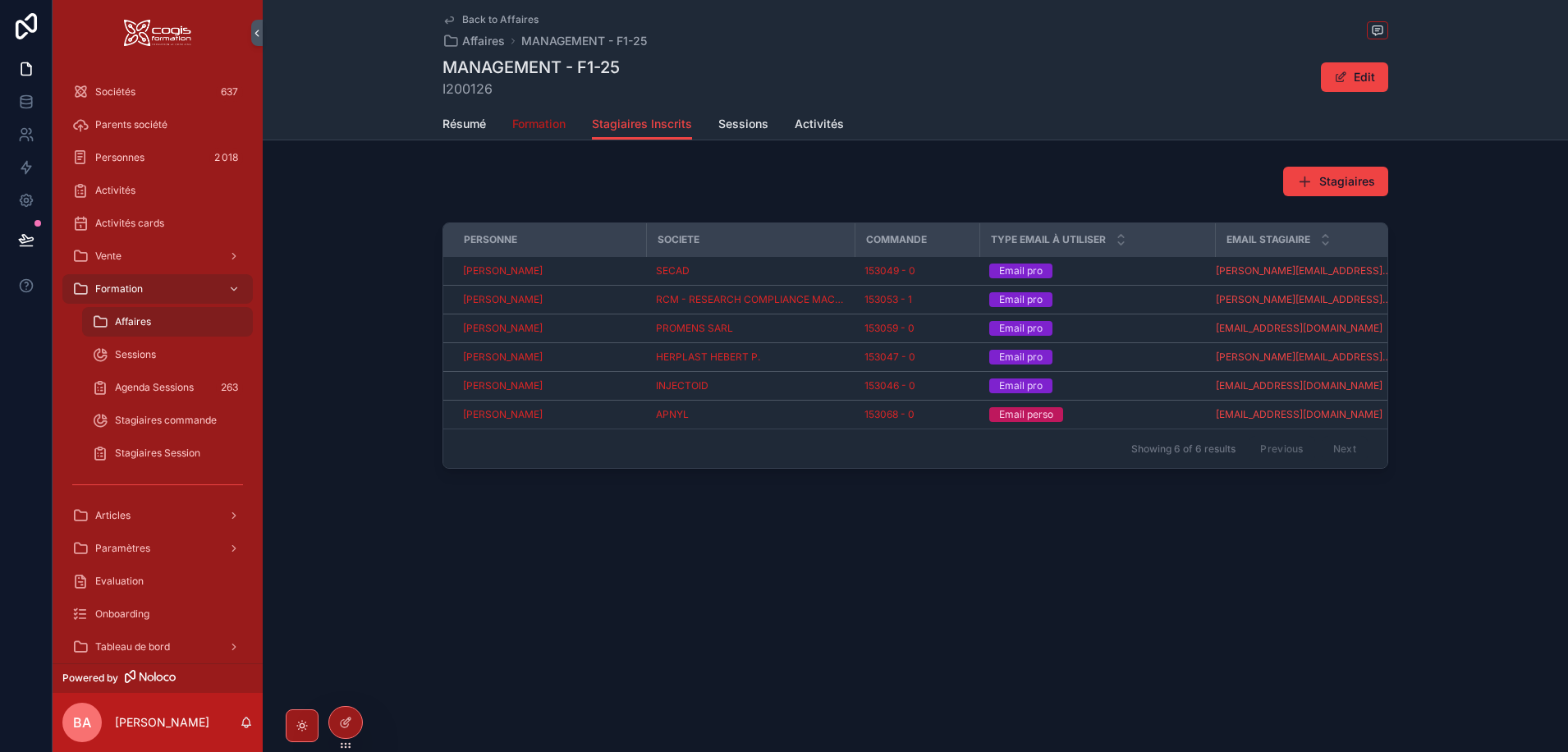
click at [547, 118] on span "Formation" at bounding box center [539, 123] width 54 height 16
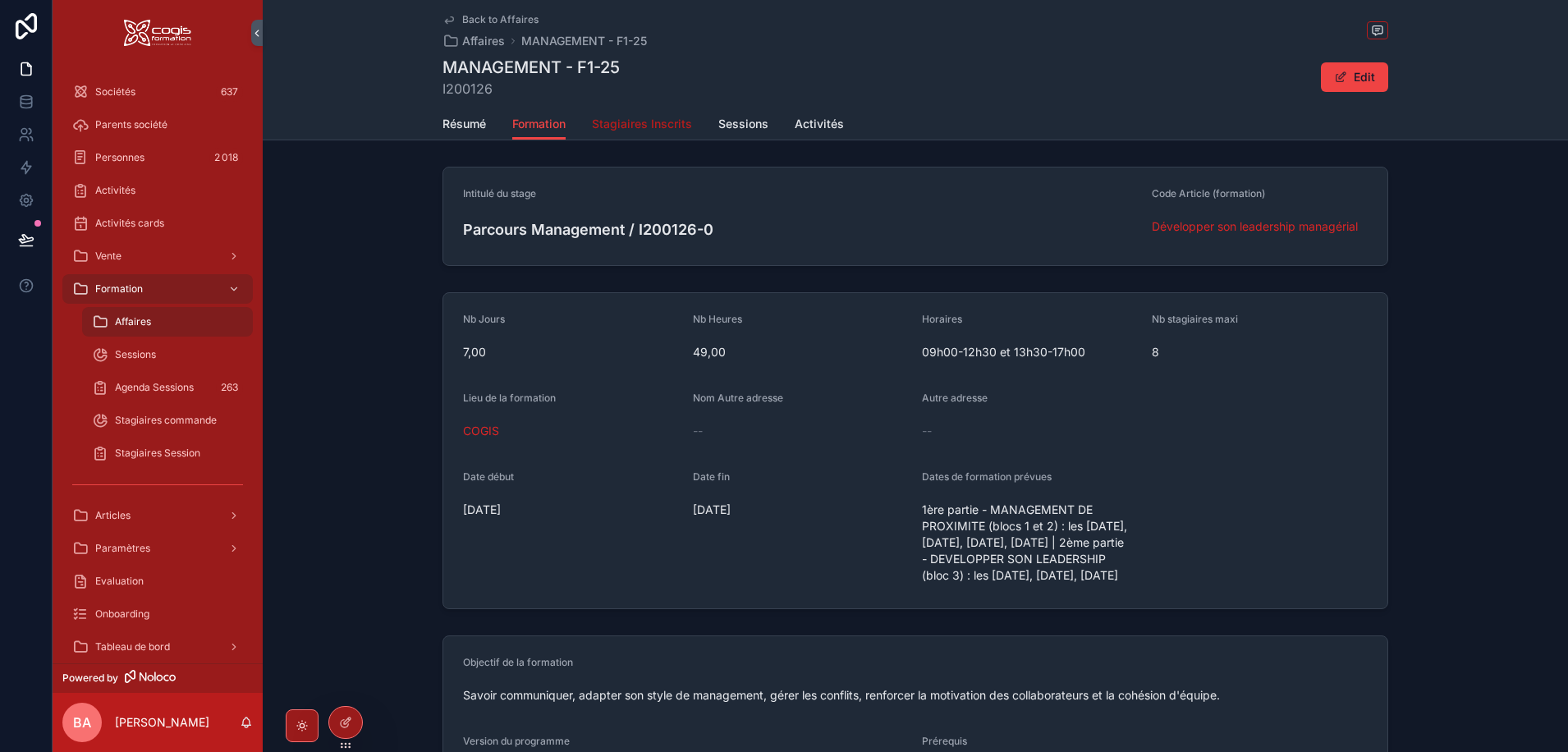
click at [631, 119] on span "Stagiaires Inscrits" at bounding box center [641, 123] width 101 height 16
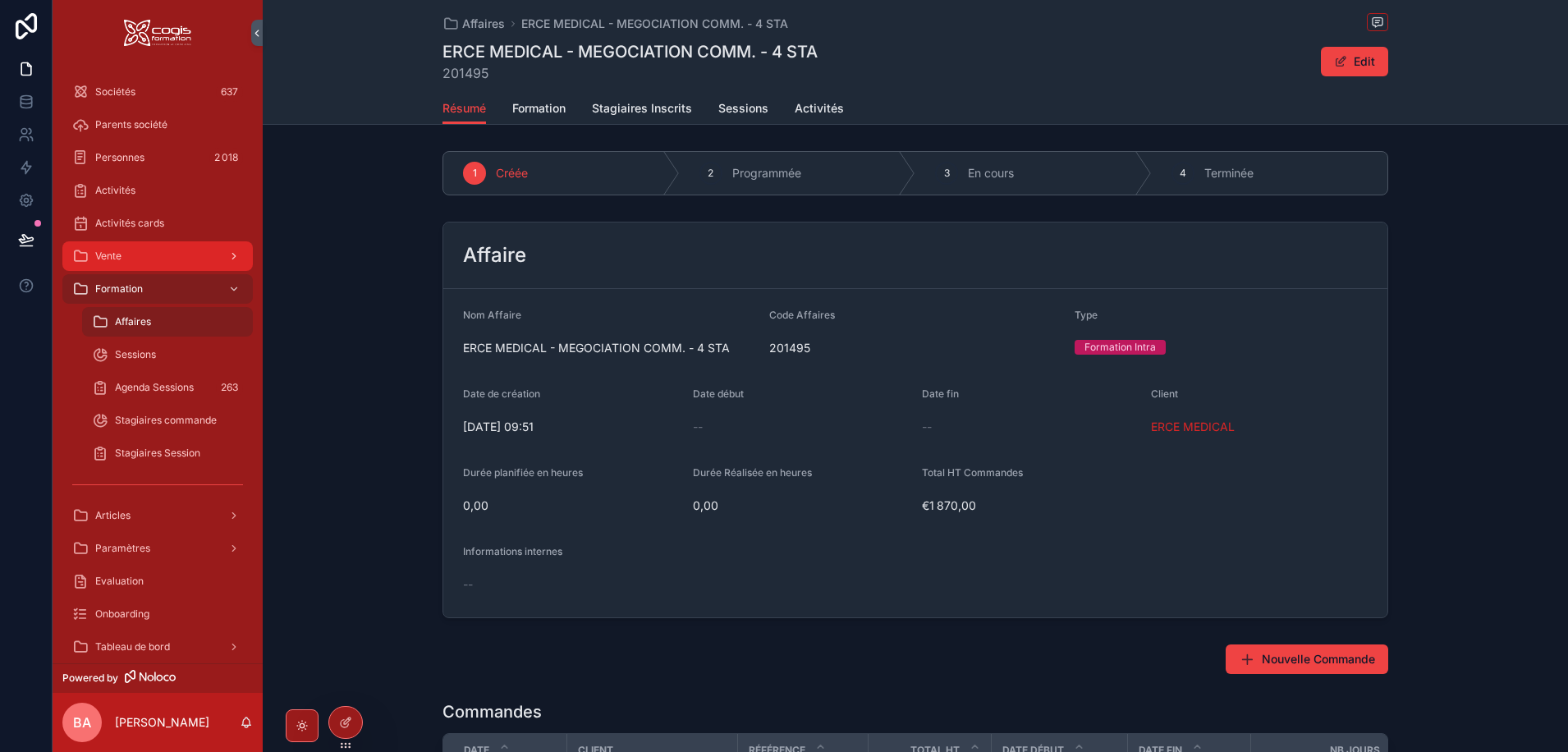
click at [106, 262] on span "Vente" at bounding box center [108, 256] width 26 height 13
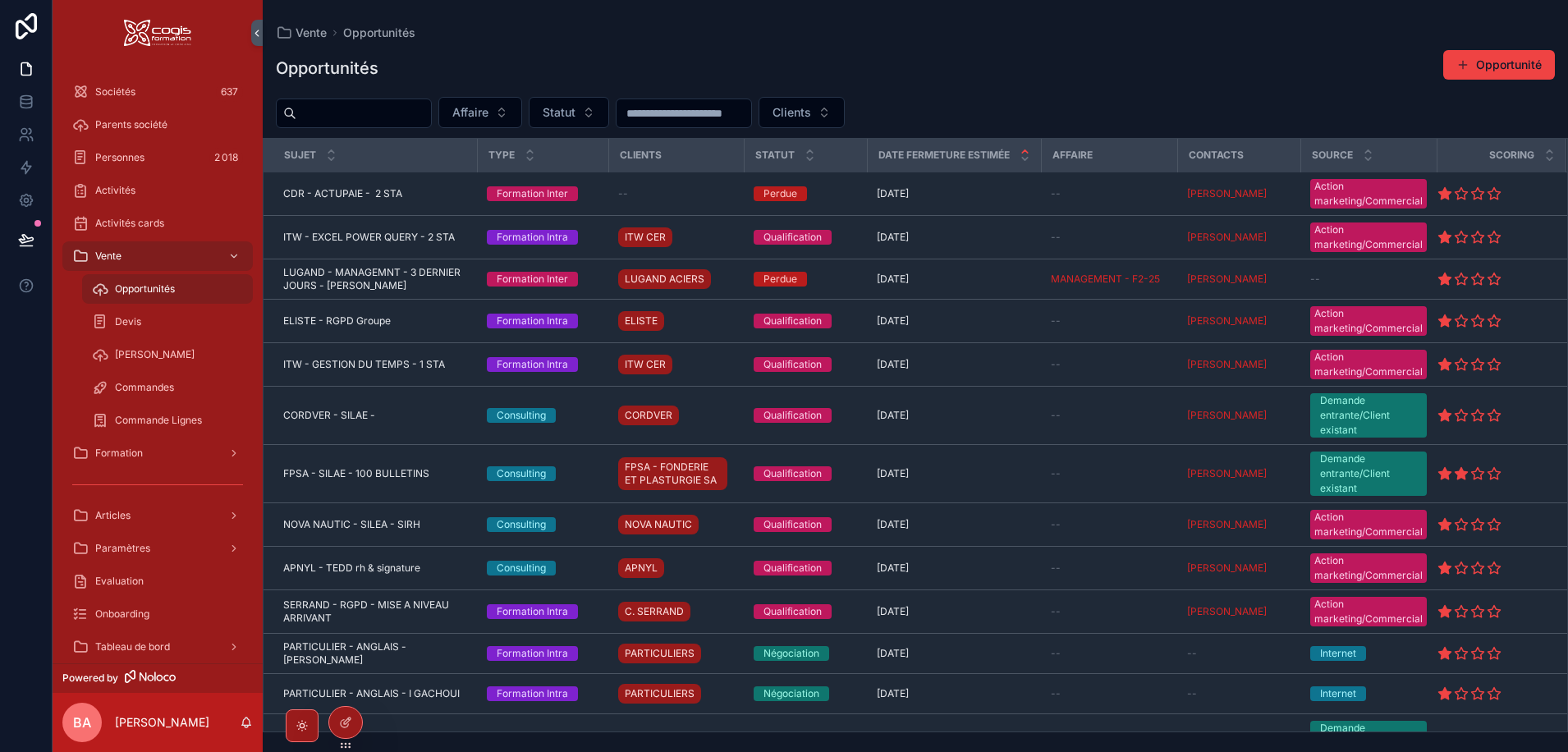
click at [152, 295] on div "Opportunités" at bounding box center [167, 289] width 151 height 26
click at [609, 113] on button "Statut" at bounding box center [569, 112] width 81 height 31
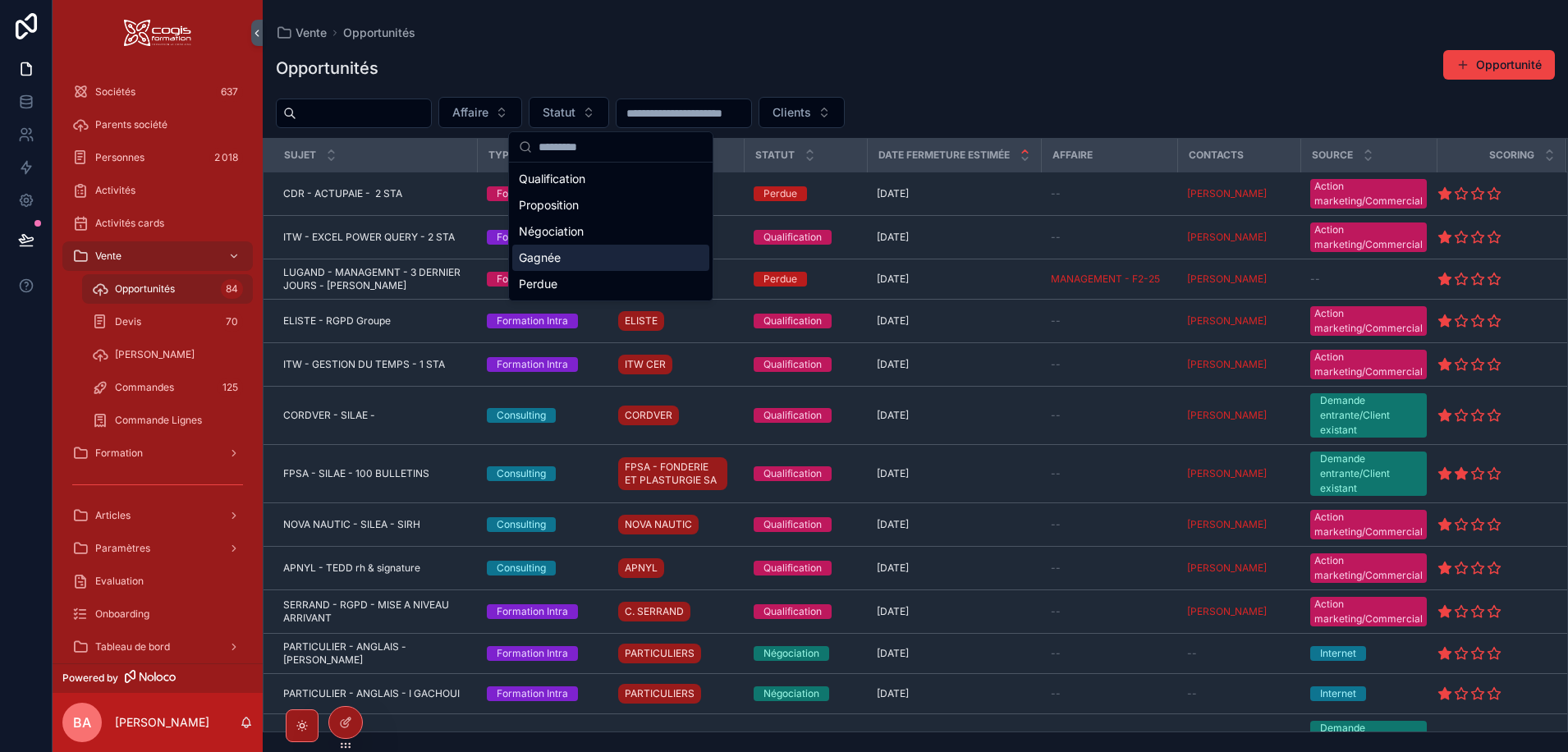
click at [545, 260] on div "Gagnée" at bounding box center [611, 258] width 197 height 26
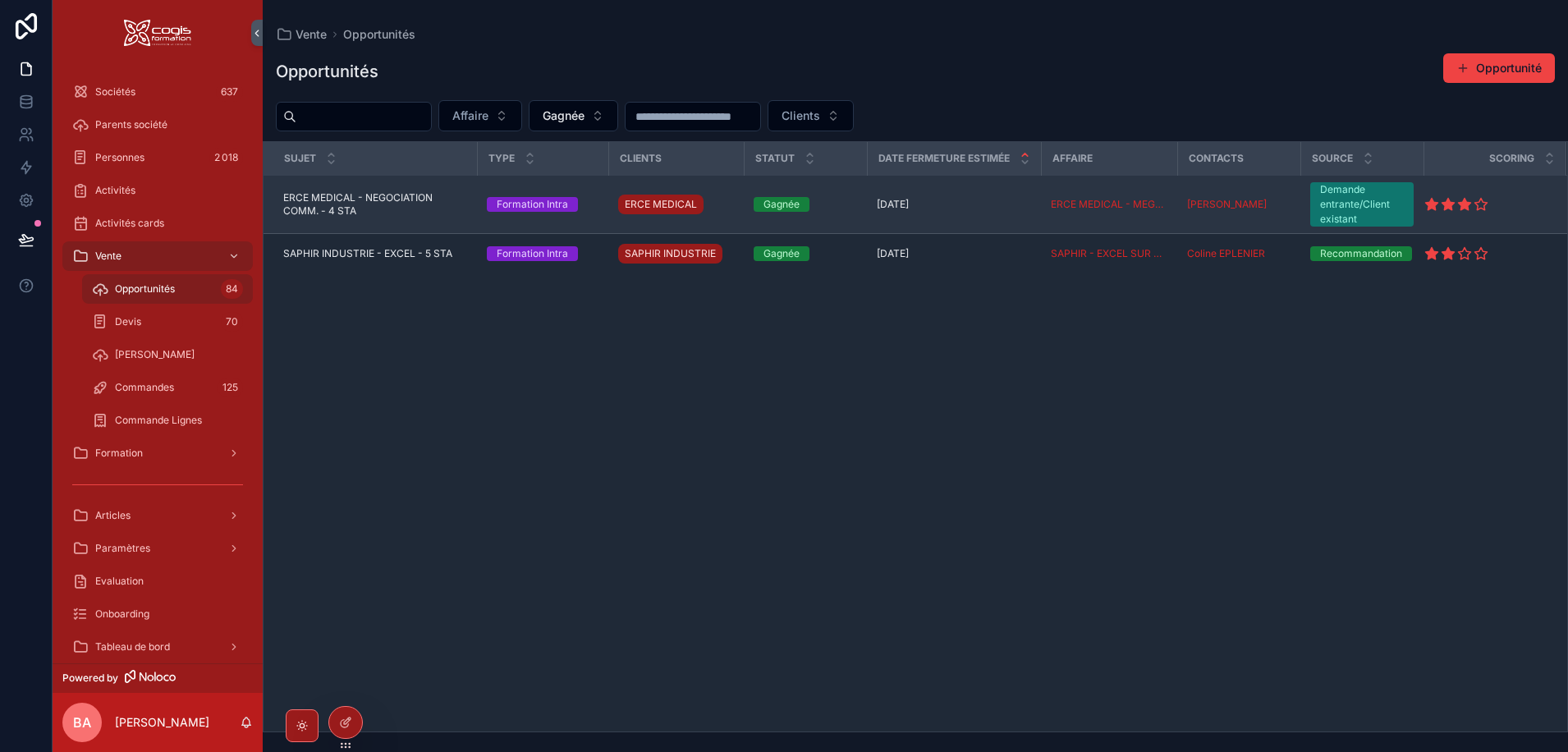
click at [347, 199] on span "ERCE MEDICAL - NEGOCIATION COMM. - 4 STA" at bounding box center [375, 204] width 184 height 26
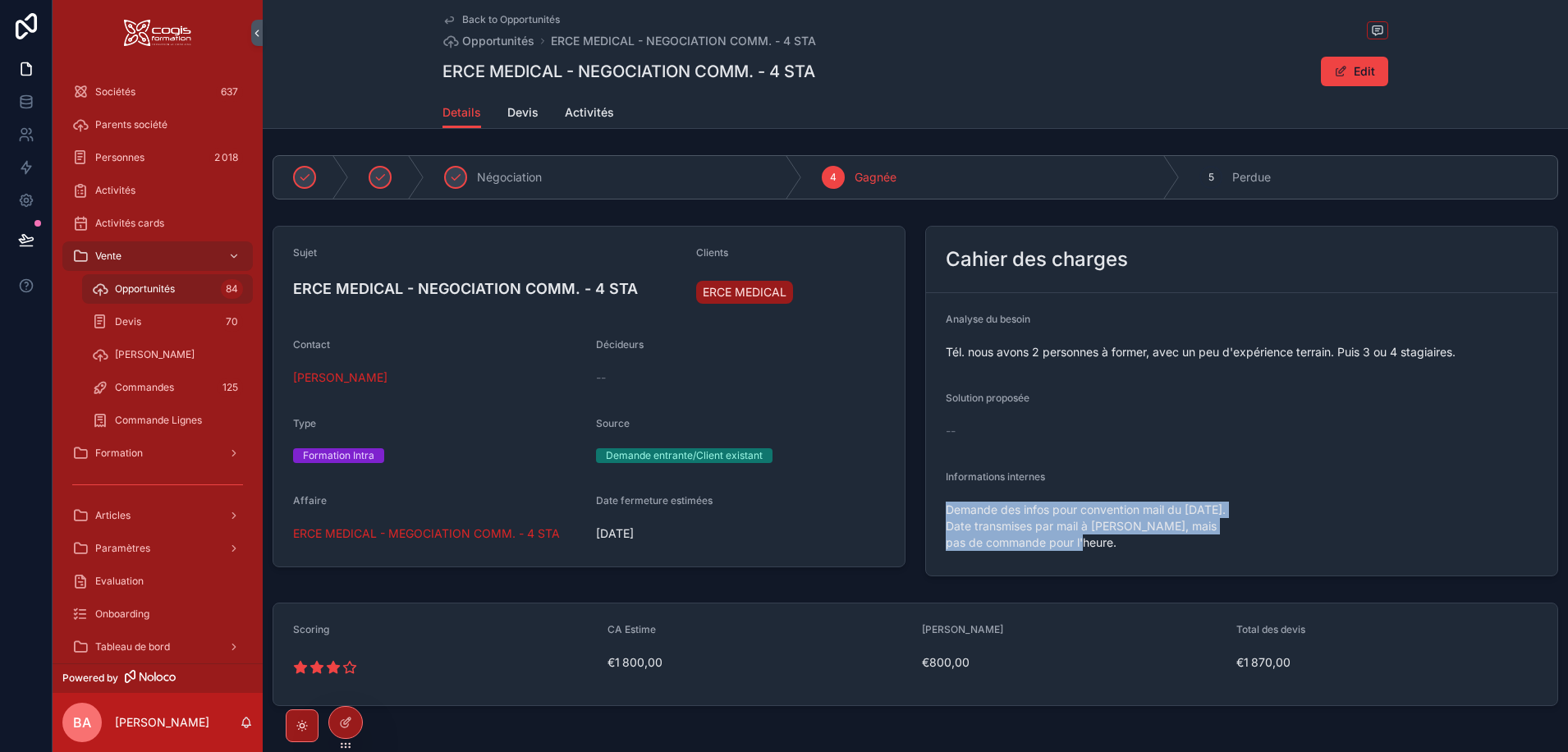
drag, startPoint x: 1100, startPoint y: 561, endPoint x: 933, endPoint y: 508, distance: 175.2
click at [933, 508] on form "Analyse du besoin Tél. nous avons 2 personnes à former, avec un peu d'expérienc…" at bounding box center [1241, 434] width 631 height 282
copy span "Demande des infos pour convention mail du 02/09/2025. Date transmises par mail …"
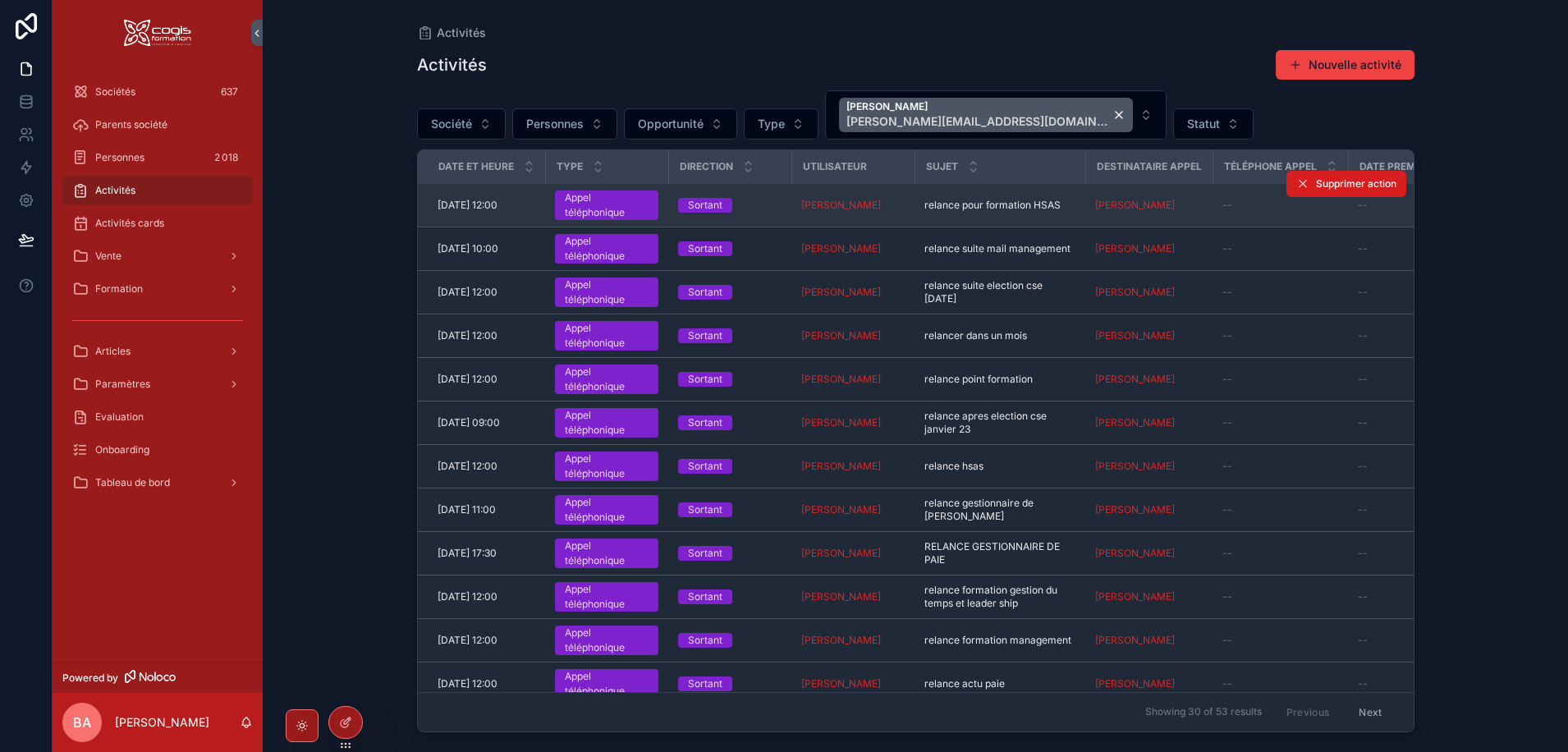
click at [1318, 182] on span "Supprimer action" at bounding box center [1356, 184] width 81 height 13
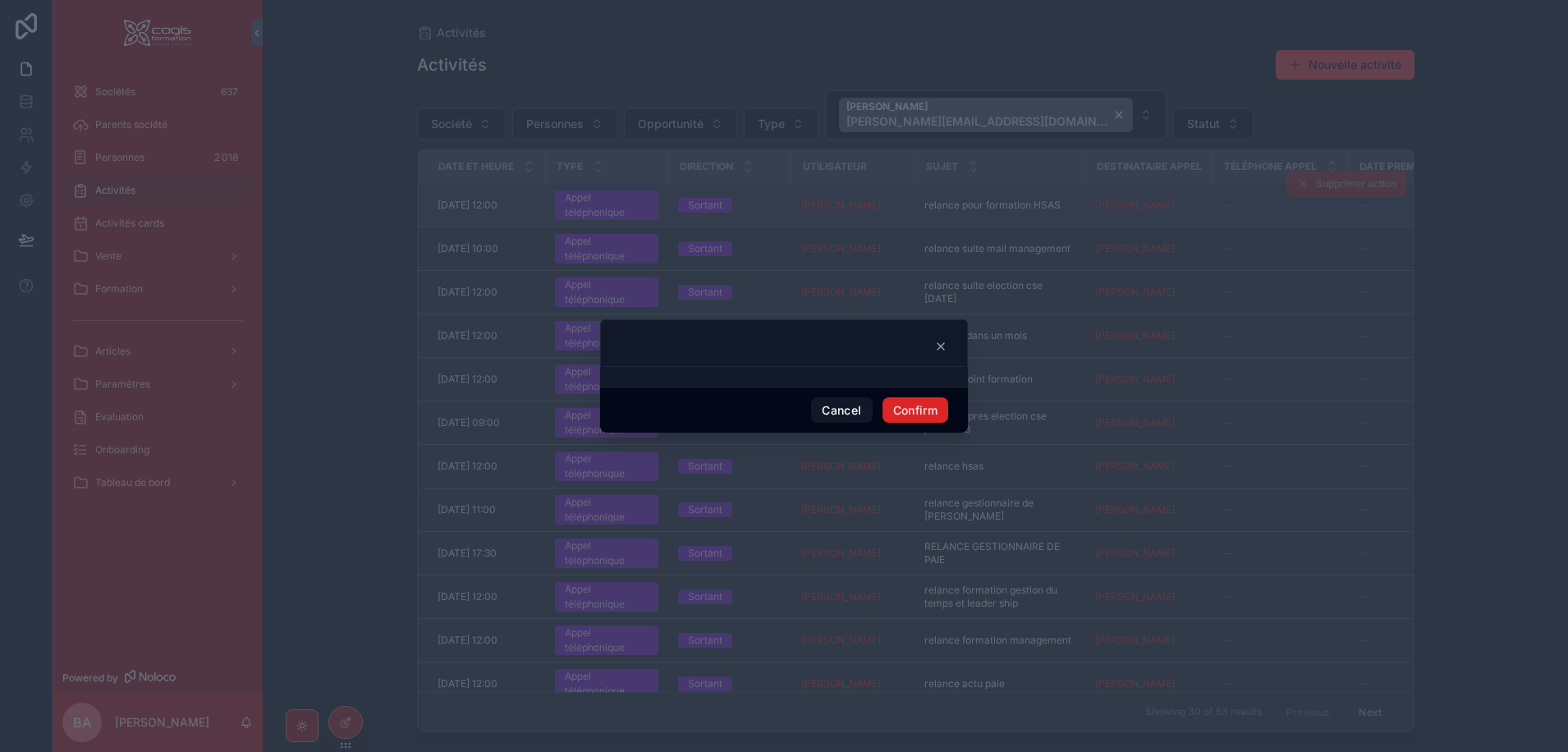
click at [908, 408] on button "Confirm" at bounding box center [916, 411] width 66 height 26
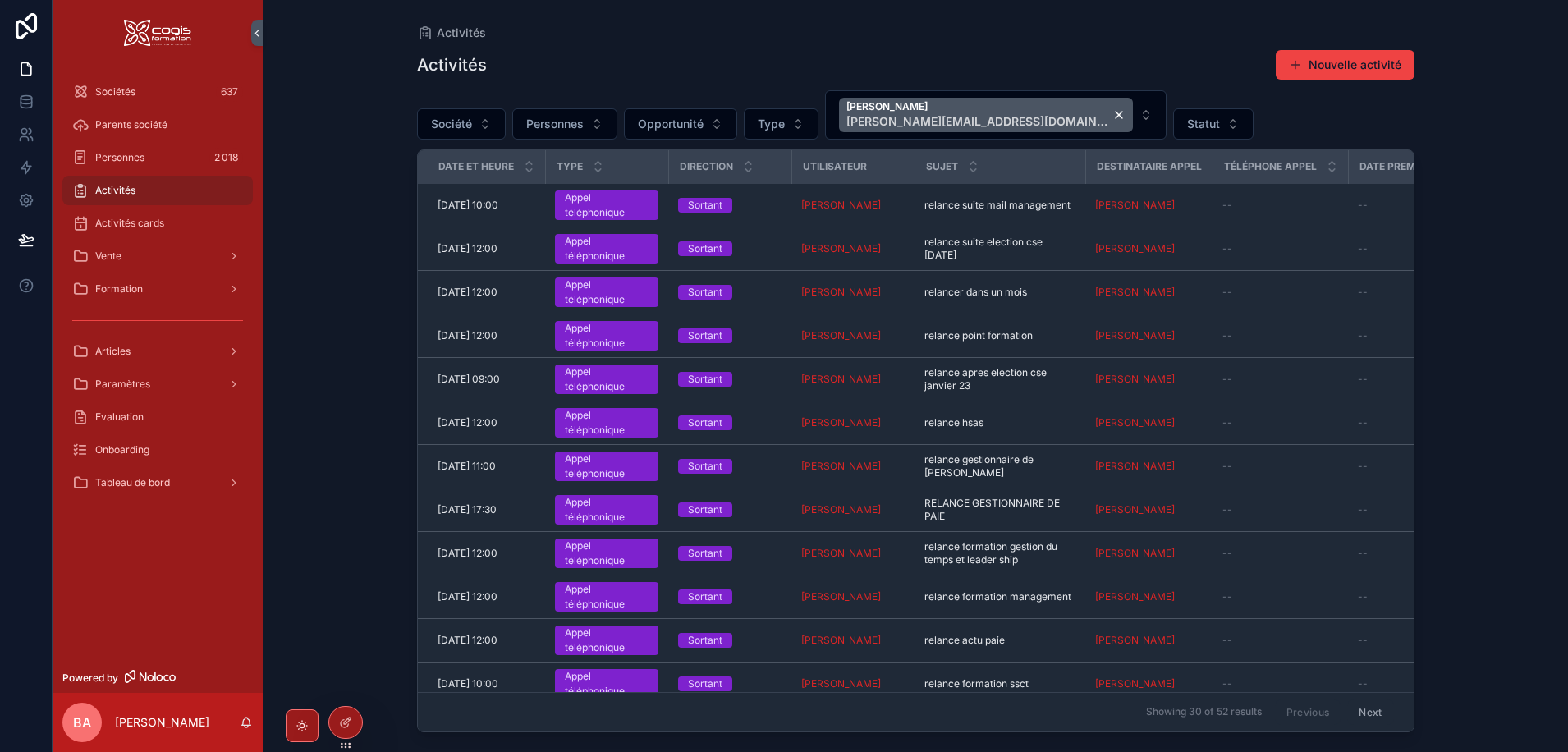
click at [0, 0] on span "Supprimer action" at bounding box center [0, 0] width 0 height 0
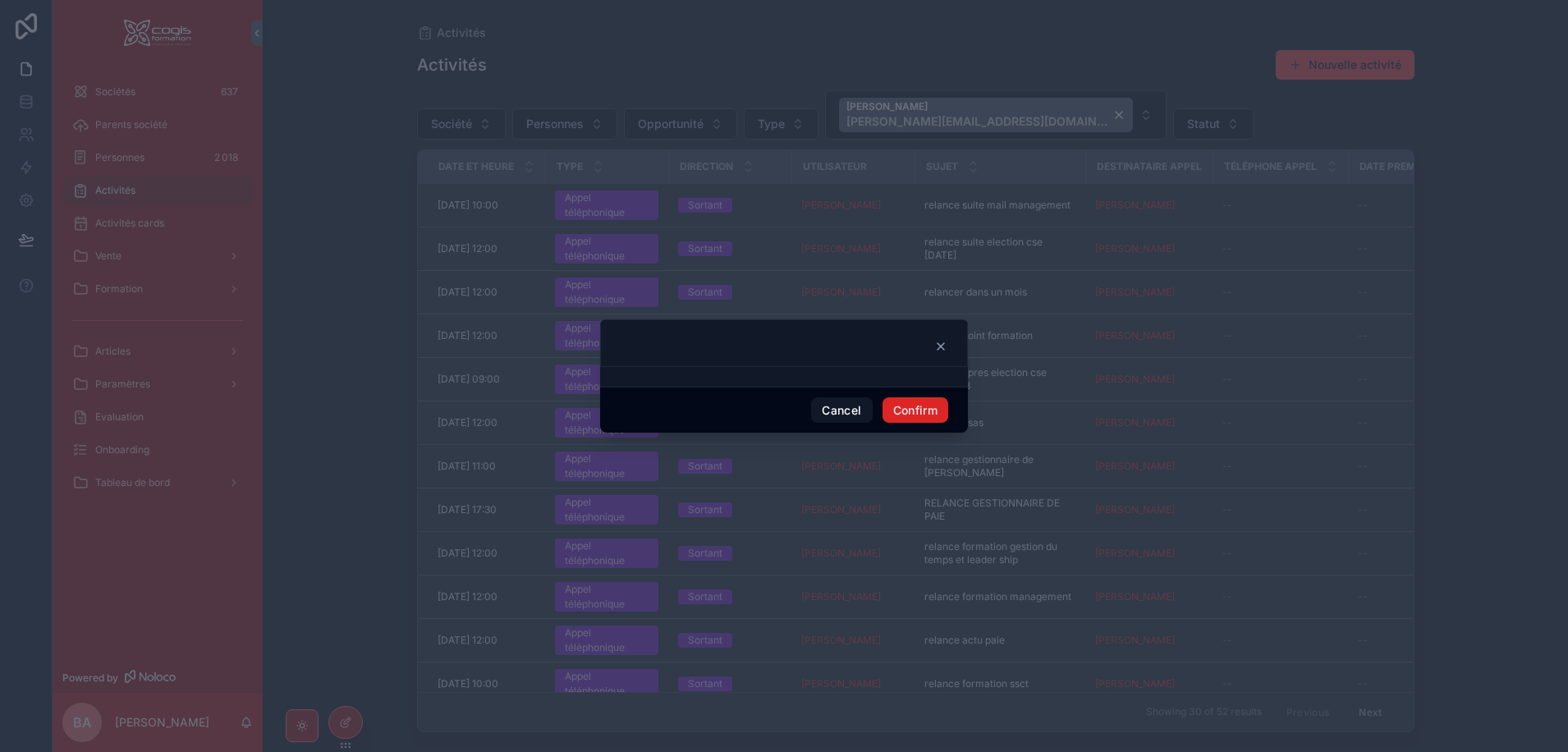
click at [933, 410] on button "Confirm" at bounding box center [916, 411] width 66 height 26
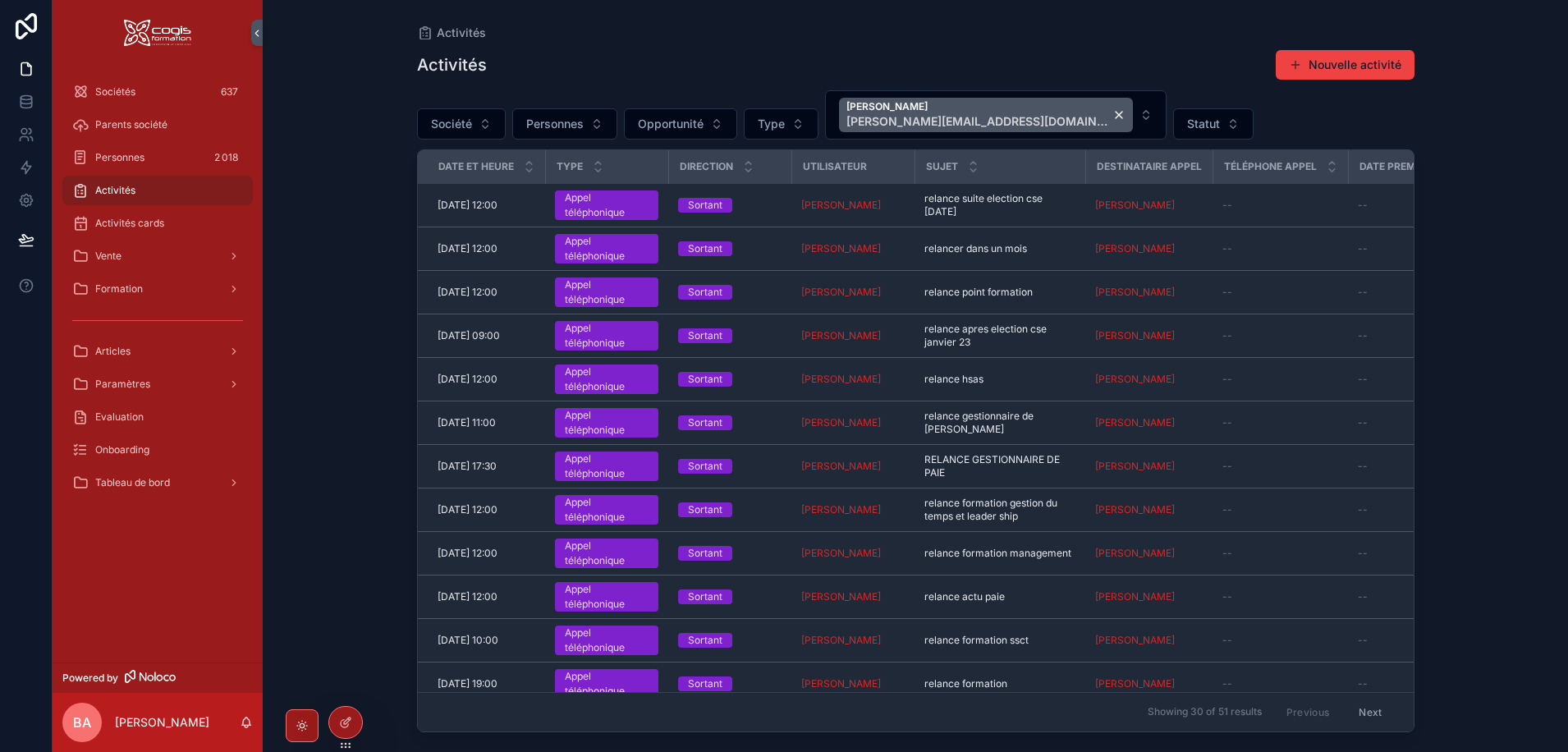
click at [1317, 183] on th "Téléphone Appel" at bounding box center [1279, 167] width 135 height 34
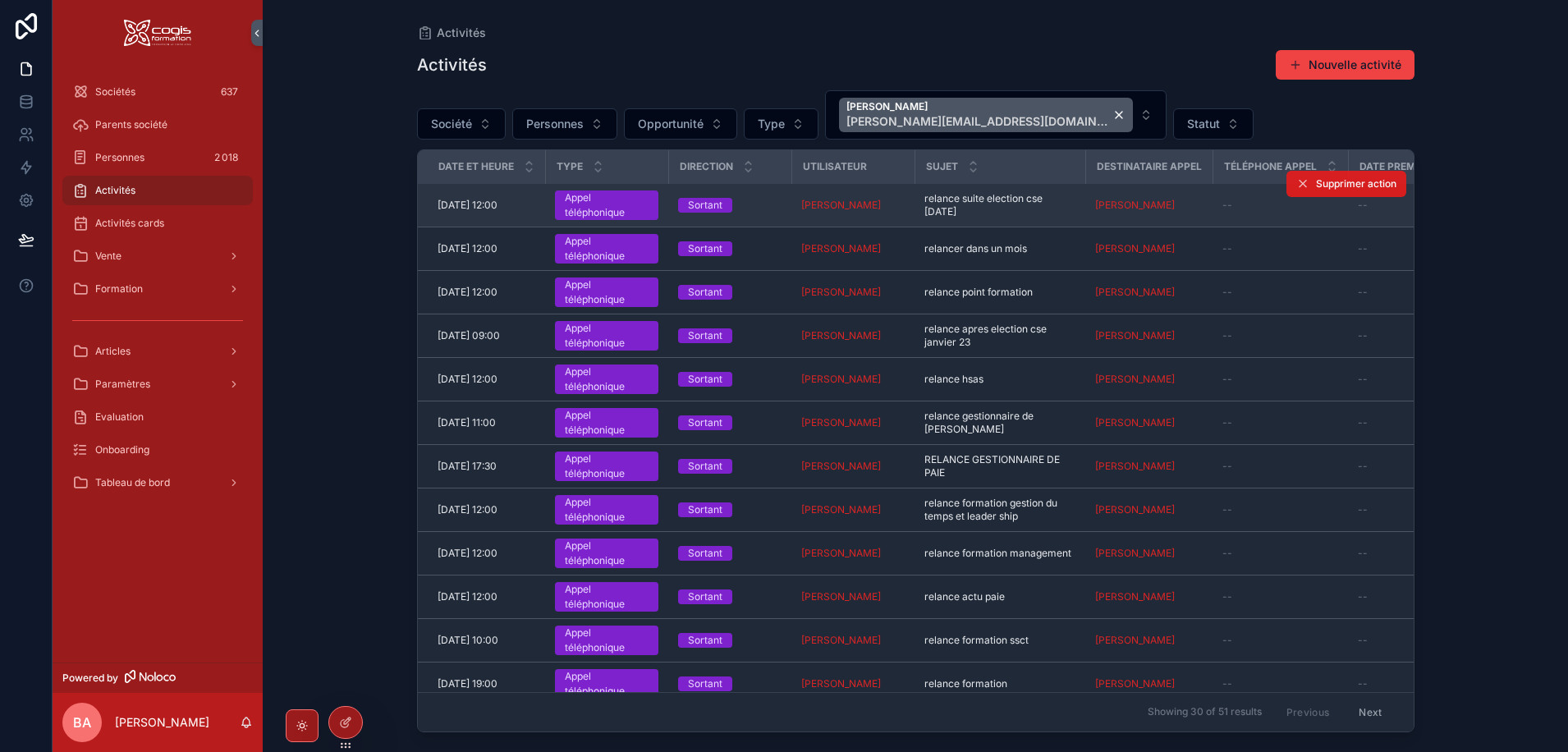
click at [1342, 183] on span "Supprimer action" at bounding box center [1356, 184] width 81 height 13
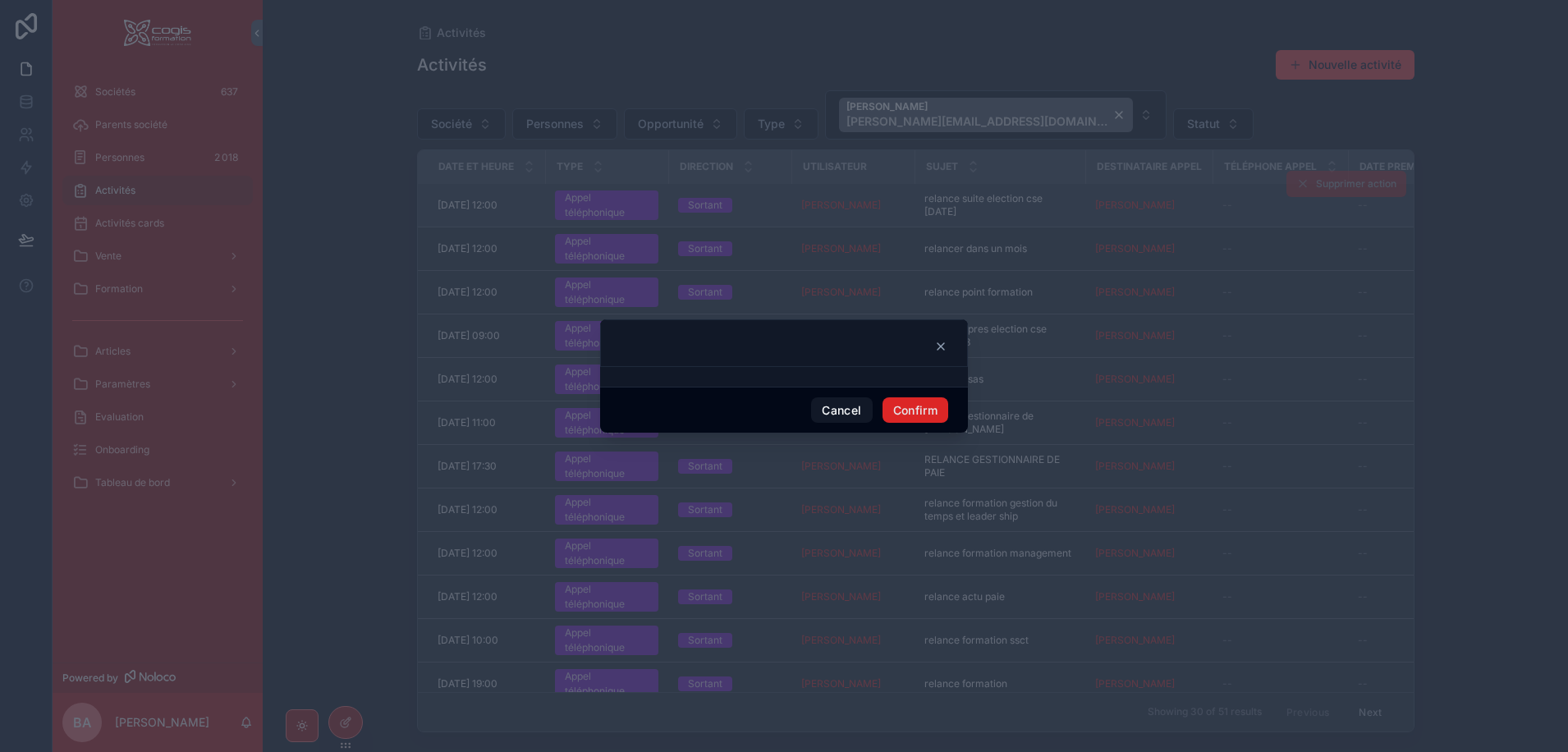
click at [929, 415] on button "Confirm" at bounding box center [916, 411] width 66 height 26
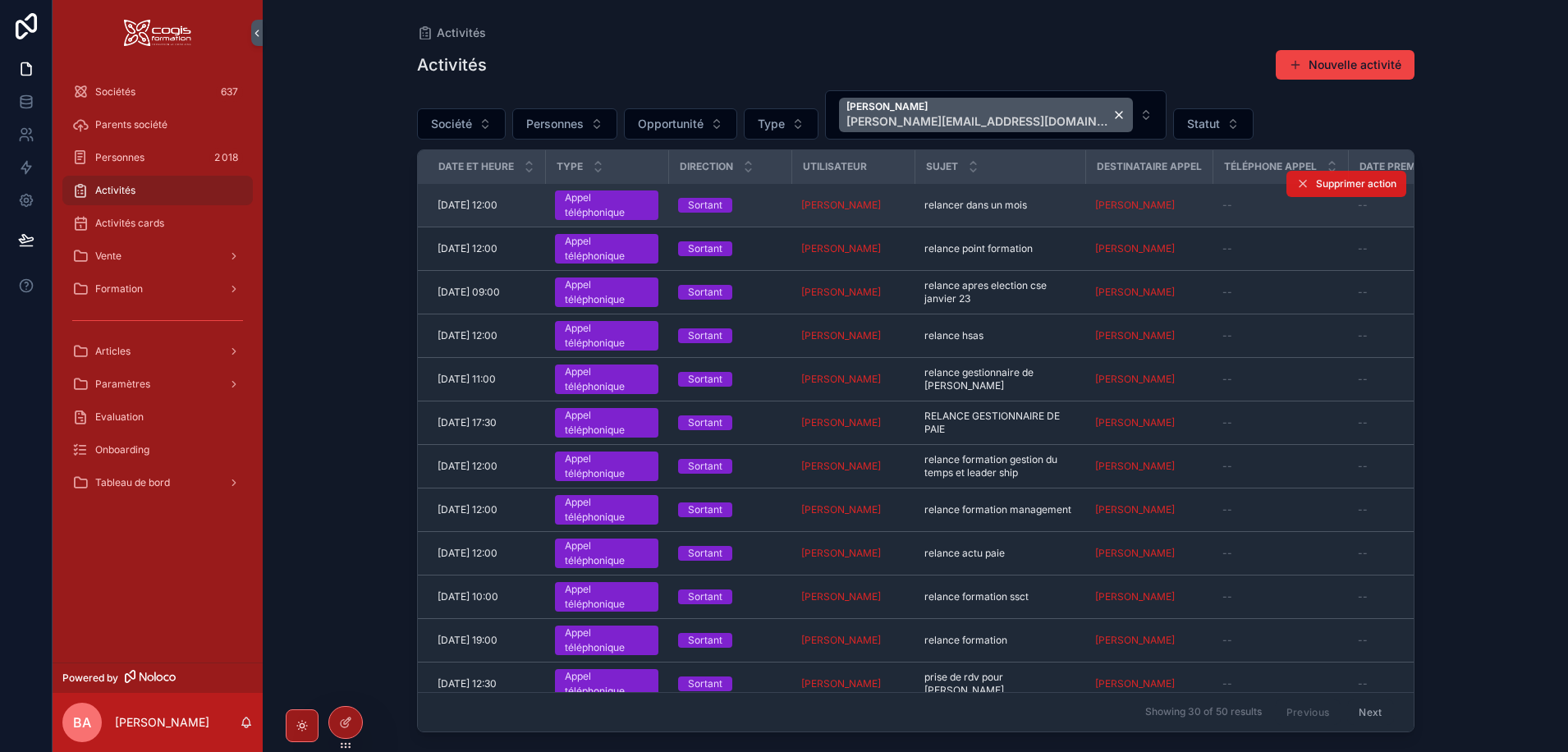
click at [1322, 186] on span "Supprimer action" at bounding box center [1356, 184] width 81 height 13
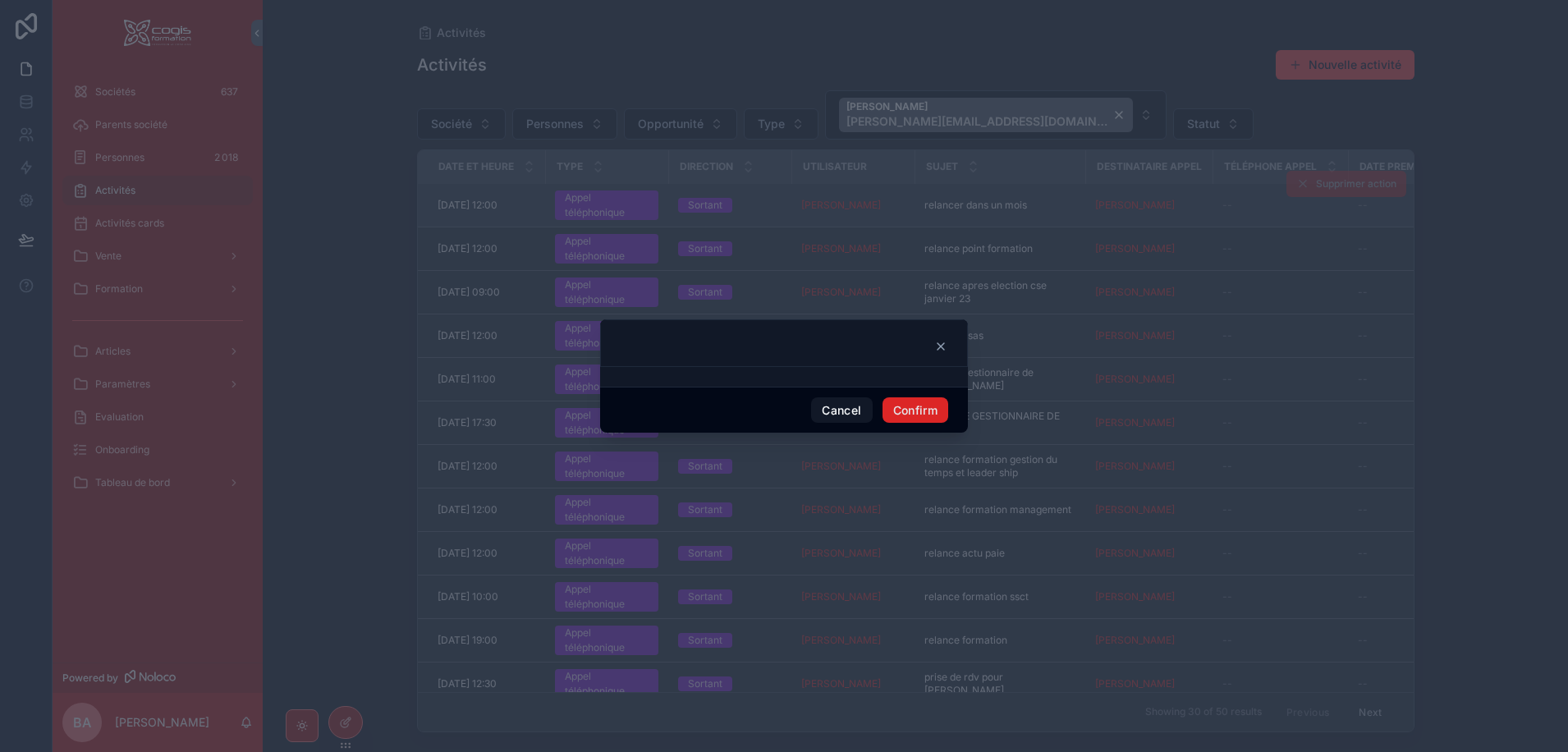
click at [915, 417] on button "Confirm" at bounding box center [916, 411] width 66 height 26
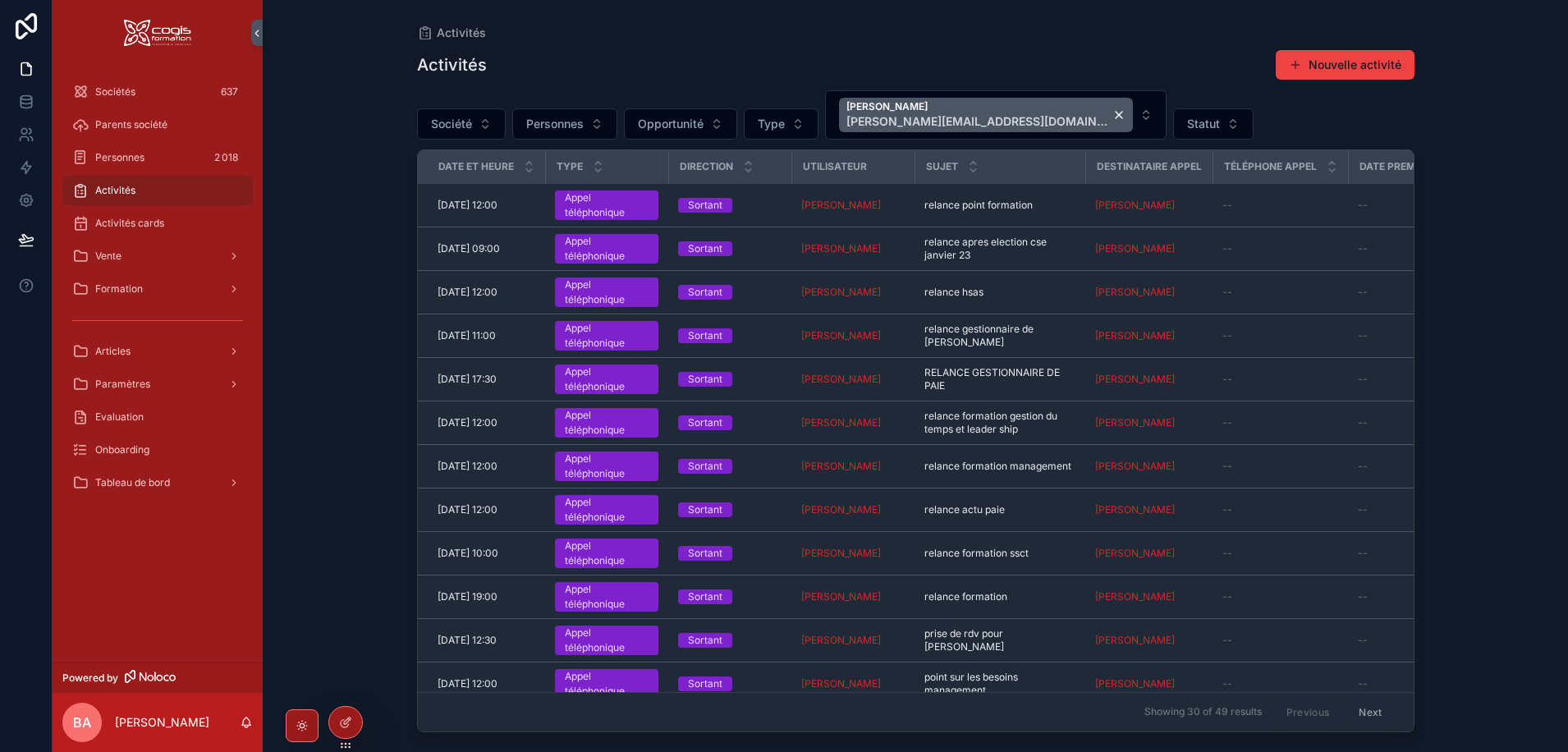
click at [0, 0] on span "Supprimer action" at bounding box center [0, 0] width 0 height 0
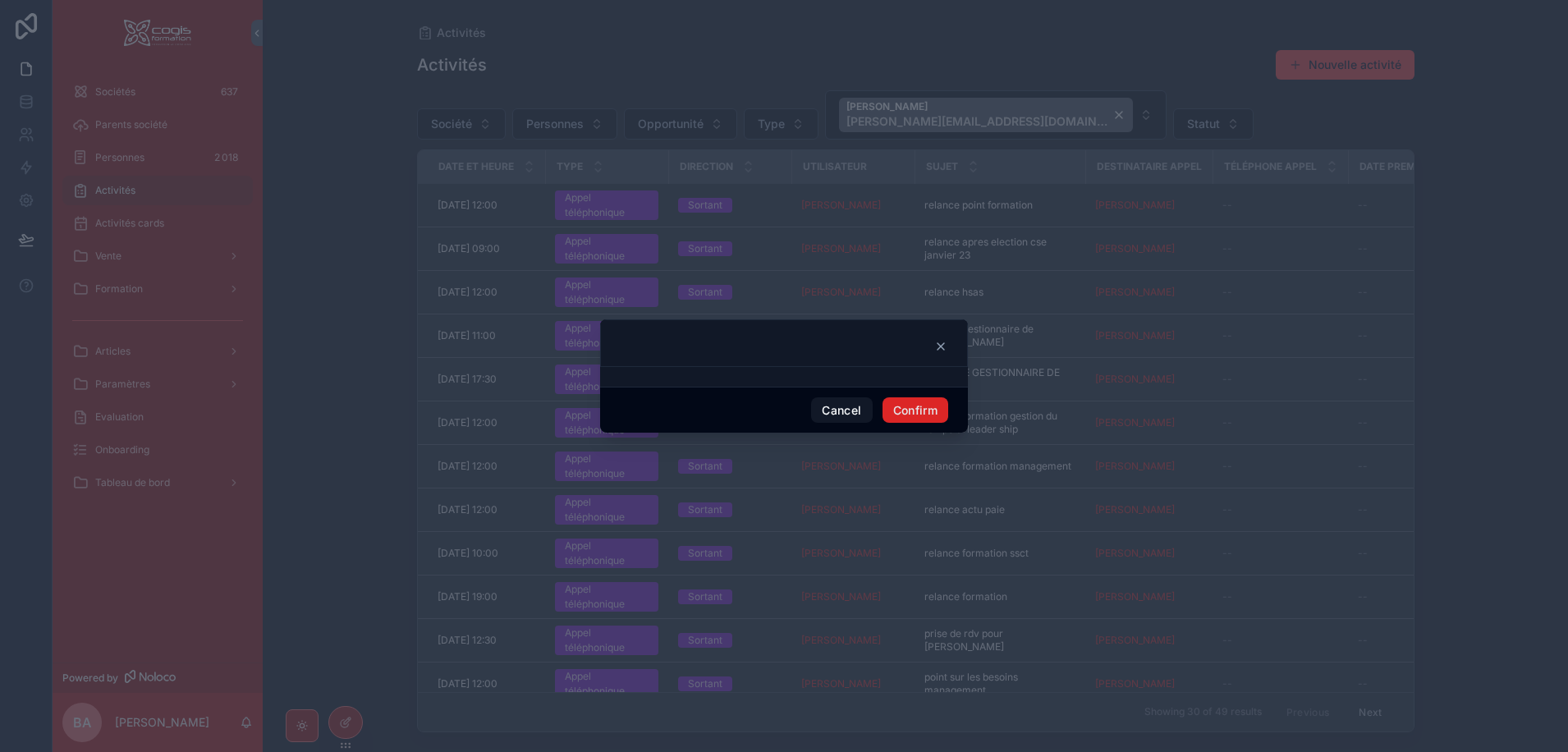
click at [926, 409] on button "Confirm" at bounding box center [916, 411] width 66 height 26
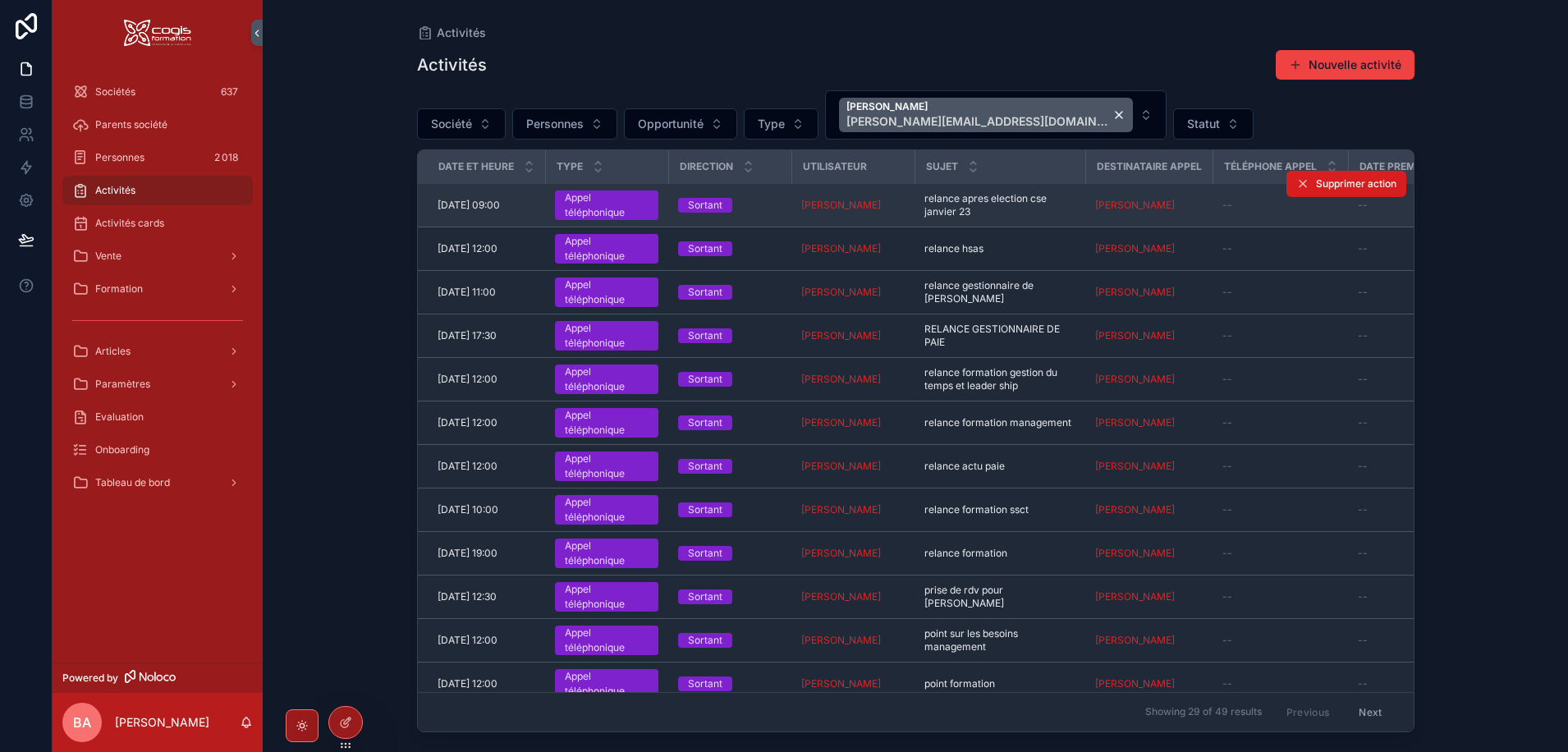
click at [1303, 180] on button "Supprimer action" at bounding box center [1346, 184] width 119 height 26
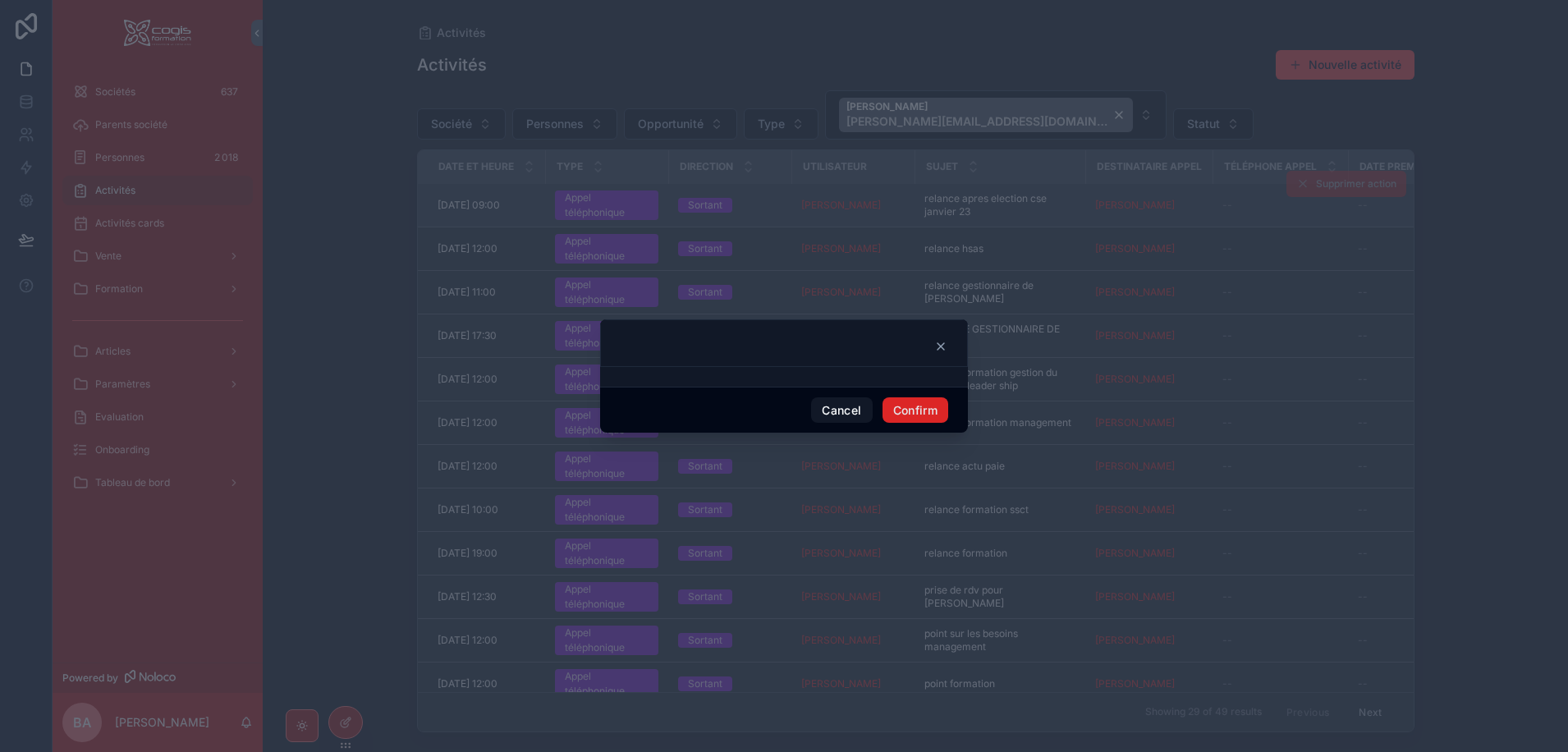
click at [913, 411] on button "Confirm" at bounding box center [916, 411] width 66 height 26
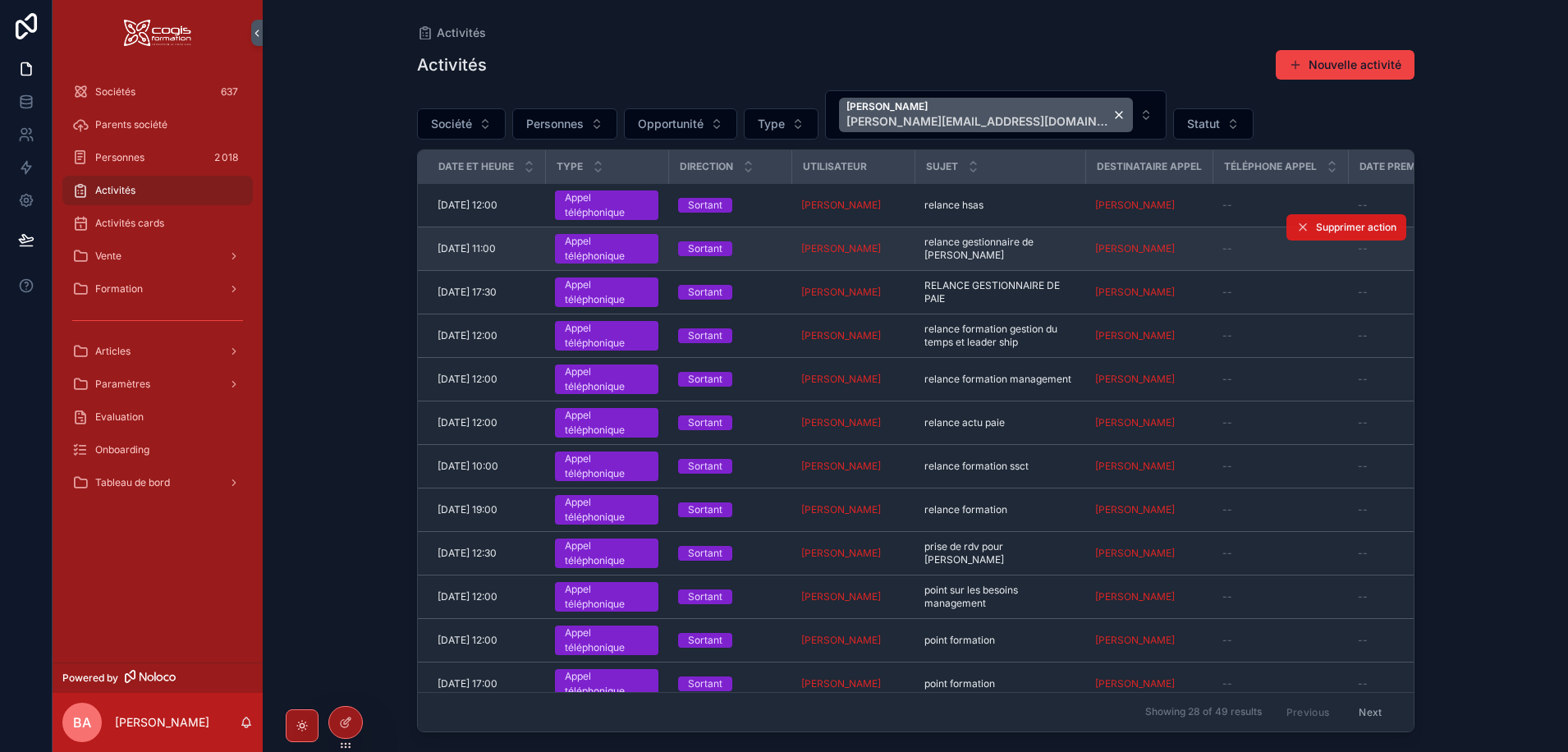
click at [1318, 223] on span "Supprimer action" at bounding box center [1356, 227] width 81 height 13
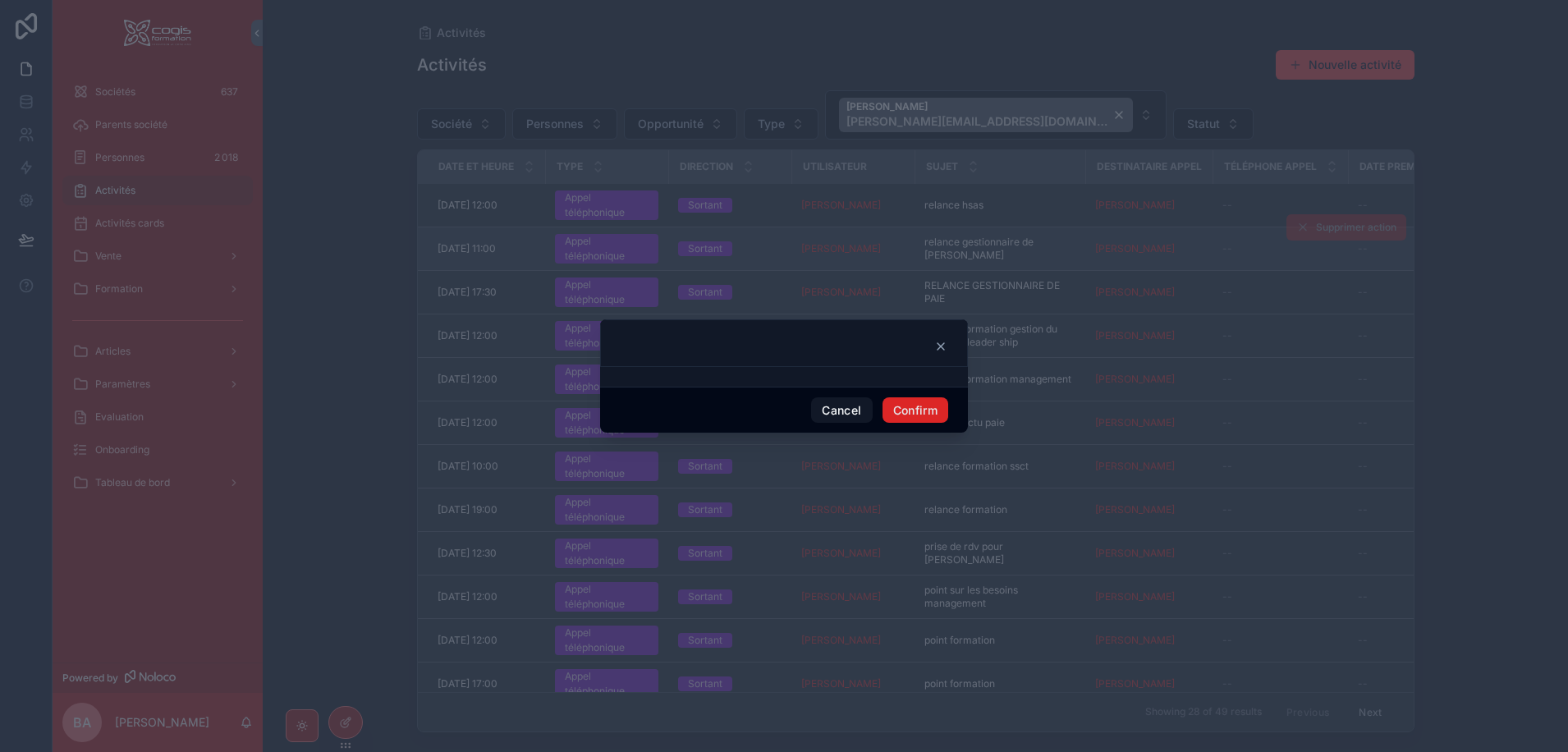
click at [921, 404] on button "Confirm" at bounding box center [916, 411] width 66 height 26
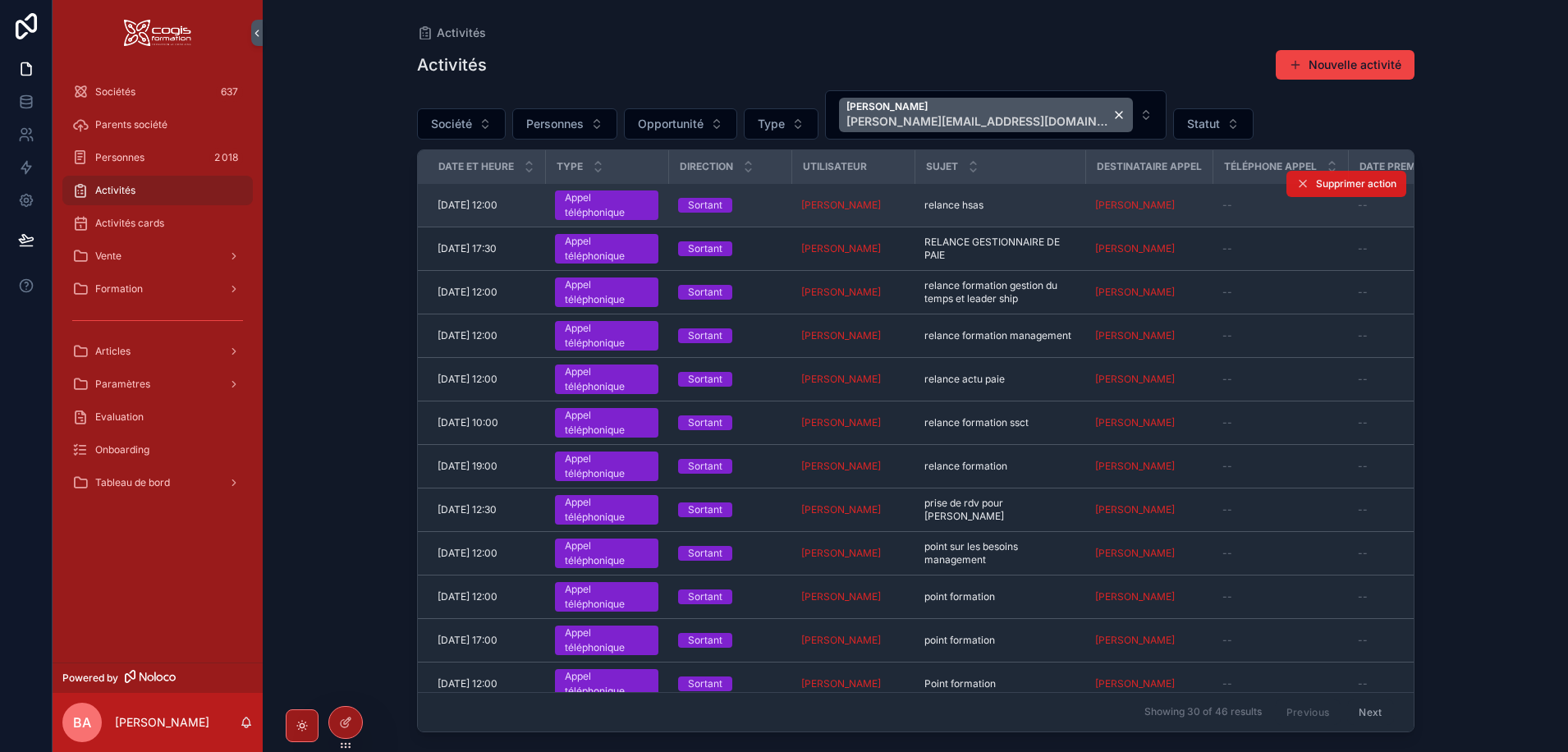
click at [1321, 185] on span "Supprimer action" at bounding box center [1356, 184] width 81 height 13
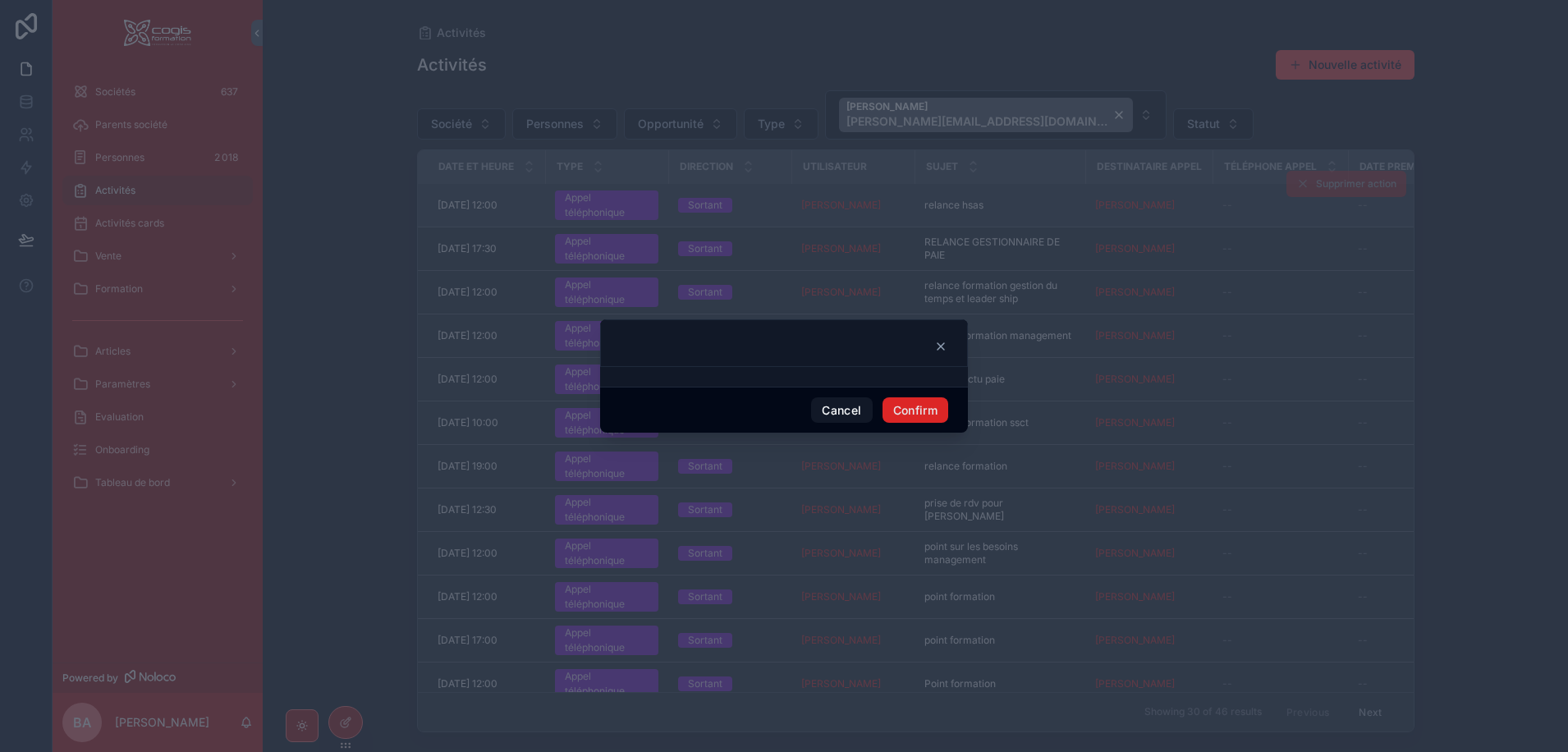
click at [917, 408] on button "Confirm" at bounding box center [916, 411] width 66 height 26
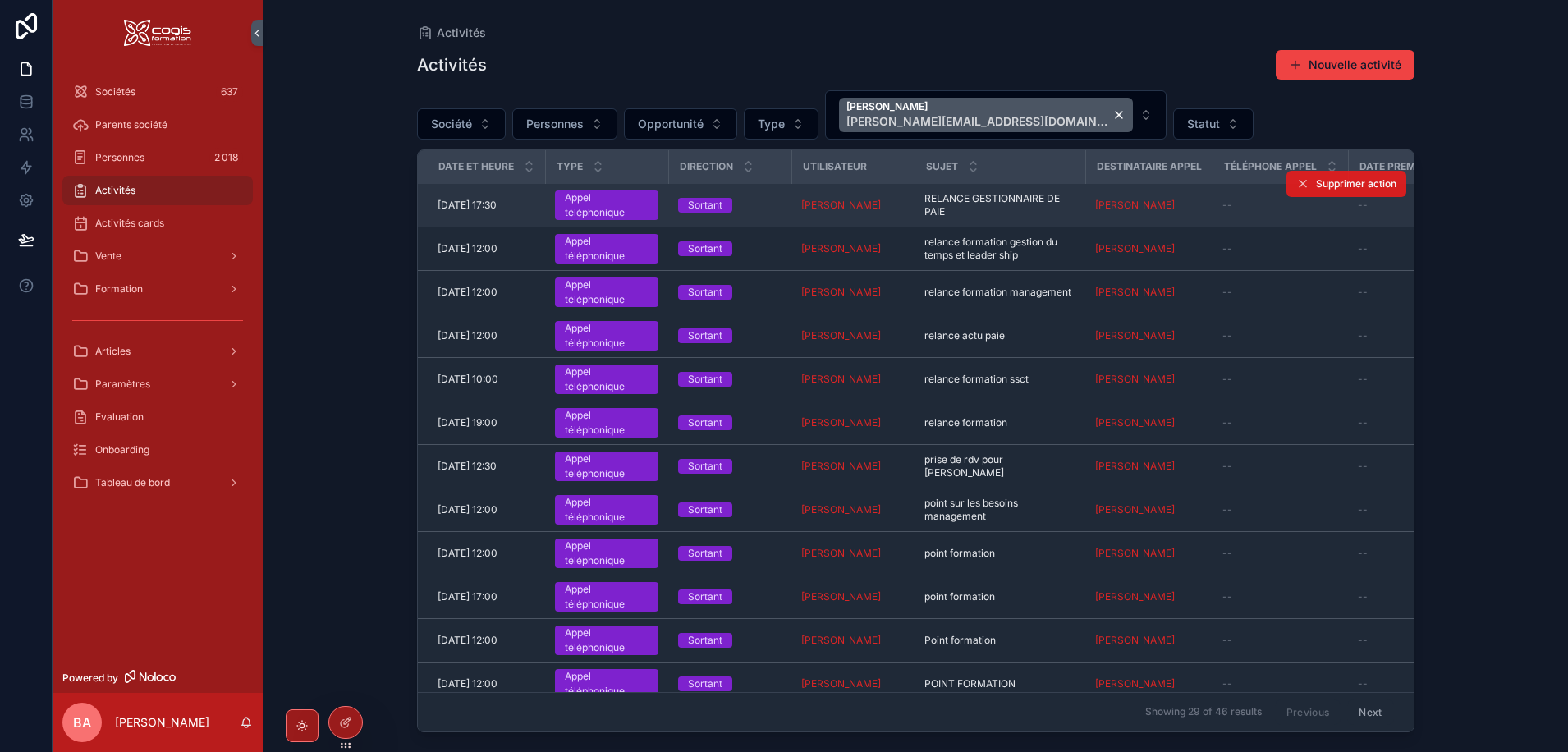
click at [1319, 178] on span "Supprimer action" at bounding box center [1356, 184] width 81 height 13
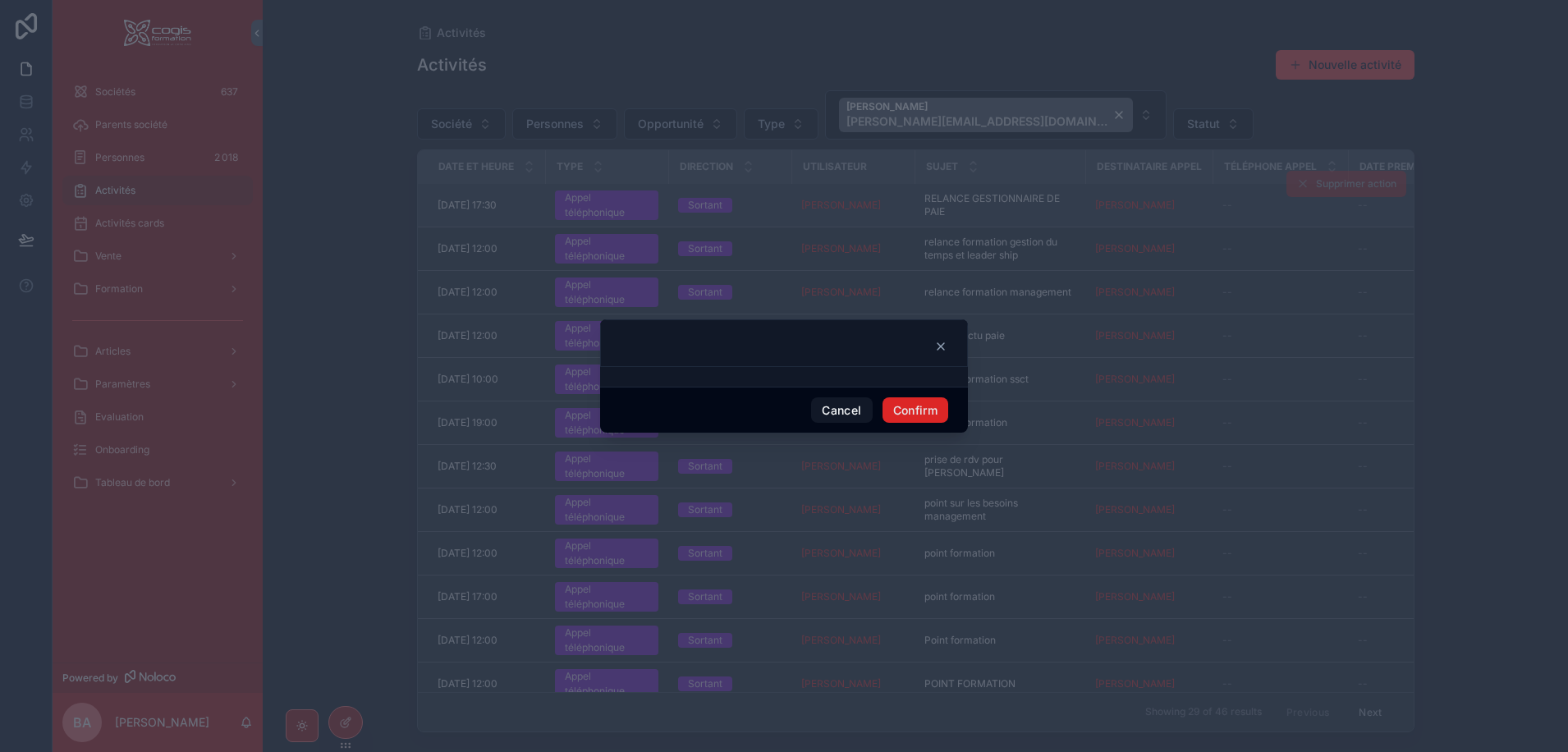
click at [914, 408] on button "Confirm" at bounding box center [916, 411] width 66 height 26
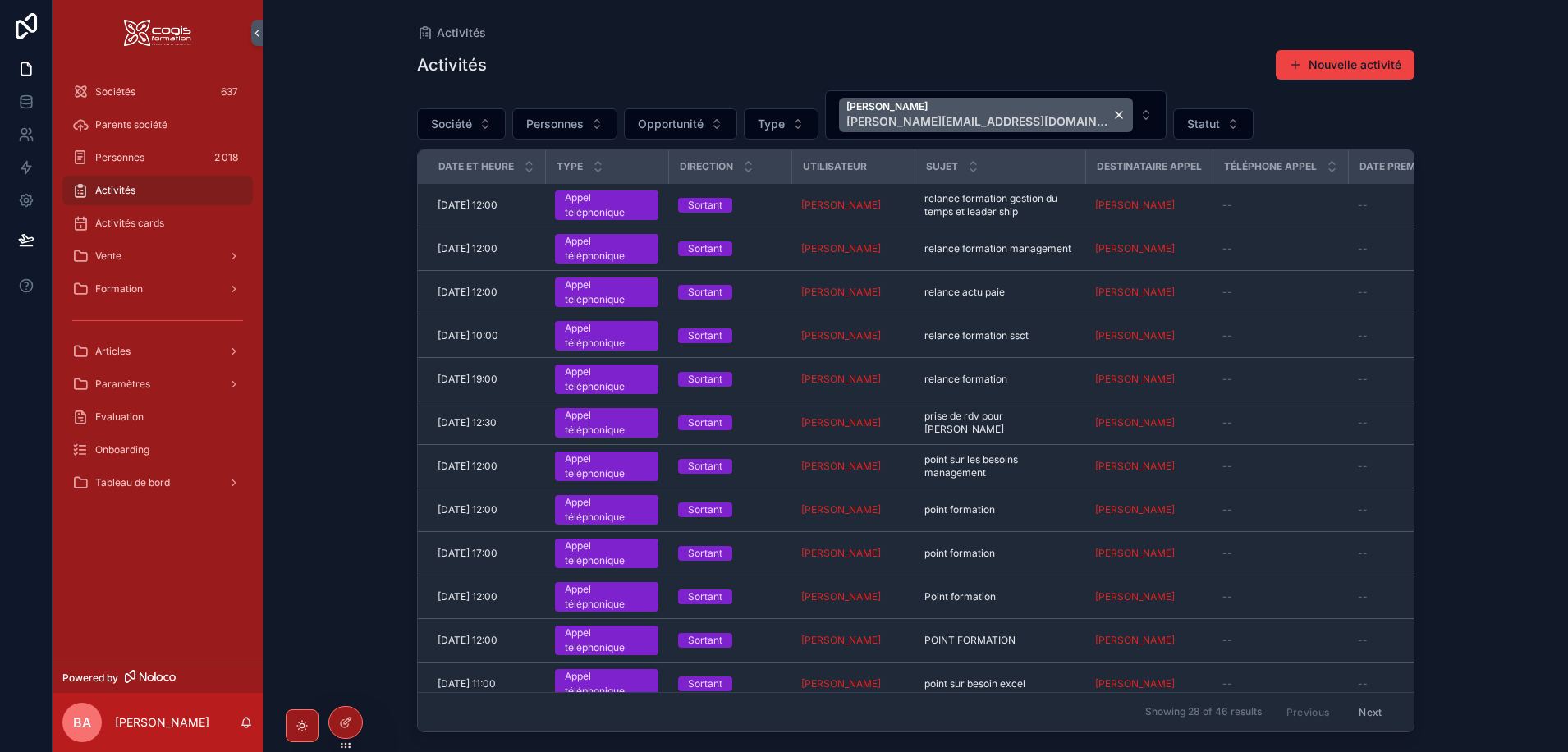
click at [1317, 180] on div "Téléphone Appel" at bounding box center [1279, 166] width 133 height 31
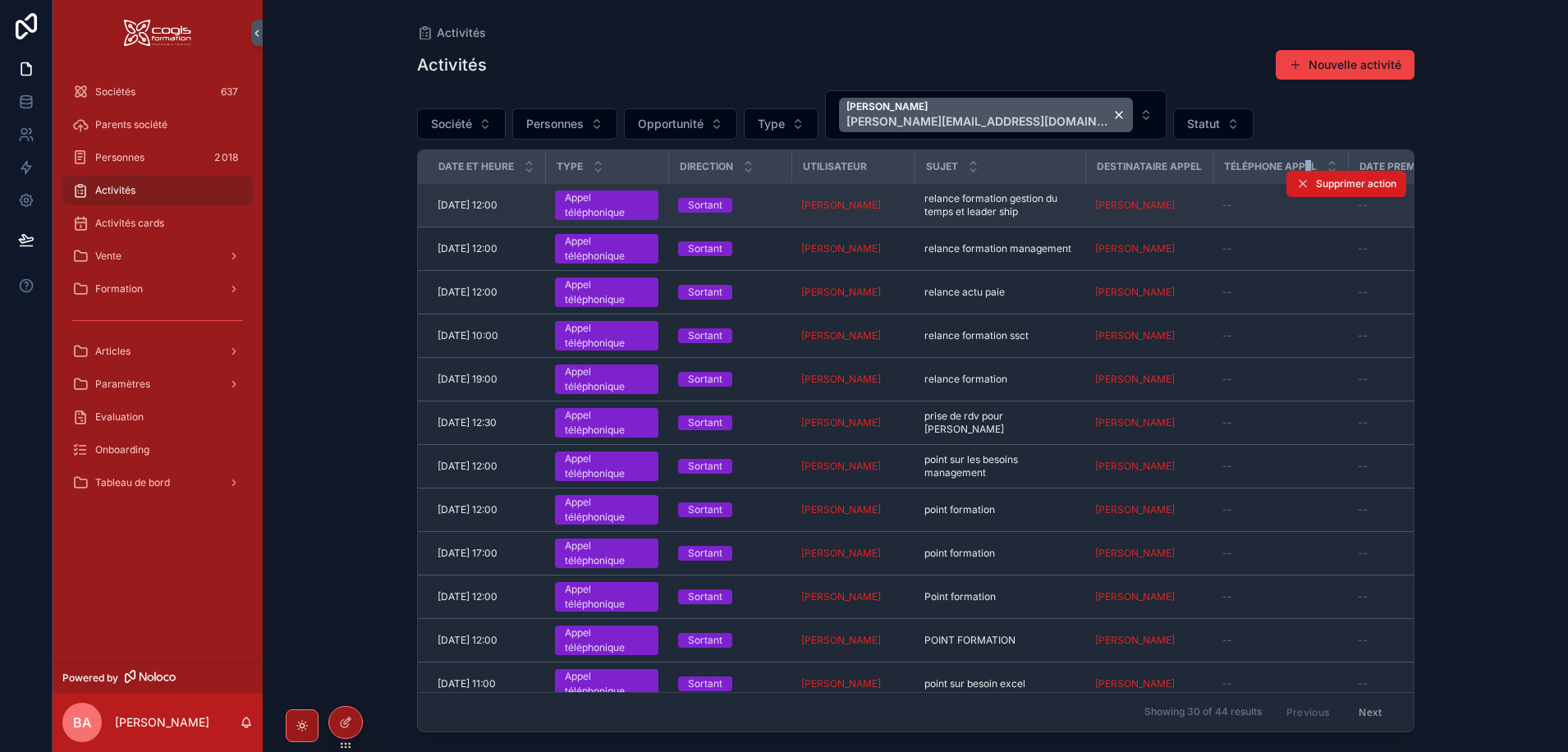
click at [1316, 183] on span "Supprimer action" at bounding box center [1356, 184] width 81 height 13
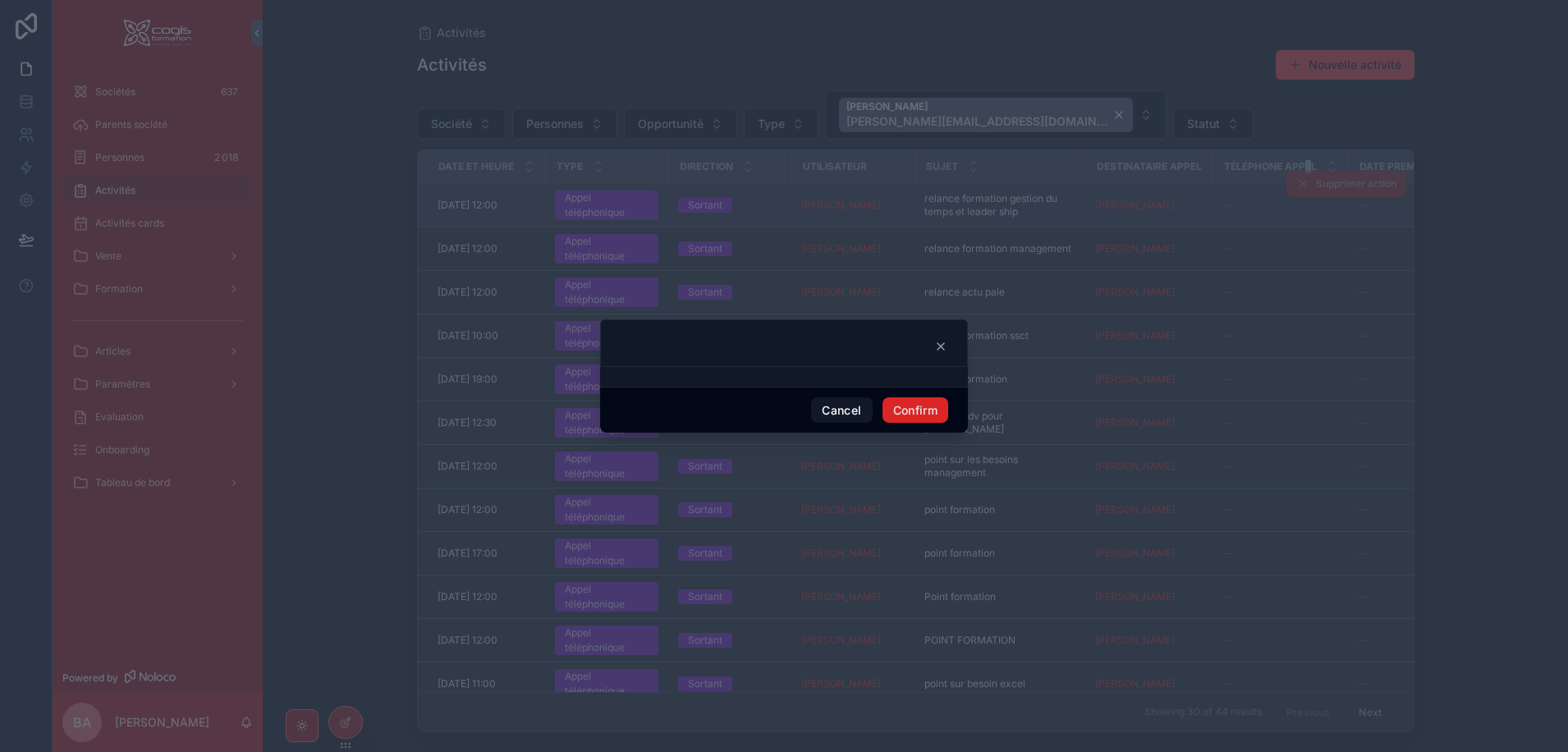
click at [900, 410] on button "Confirm" at bounding box center [916, 411] width 66 height 26
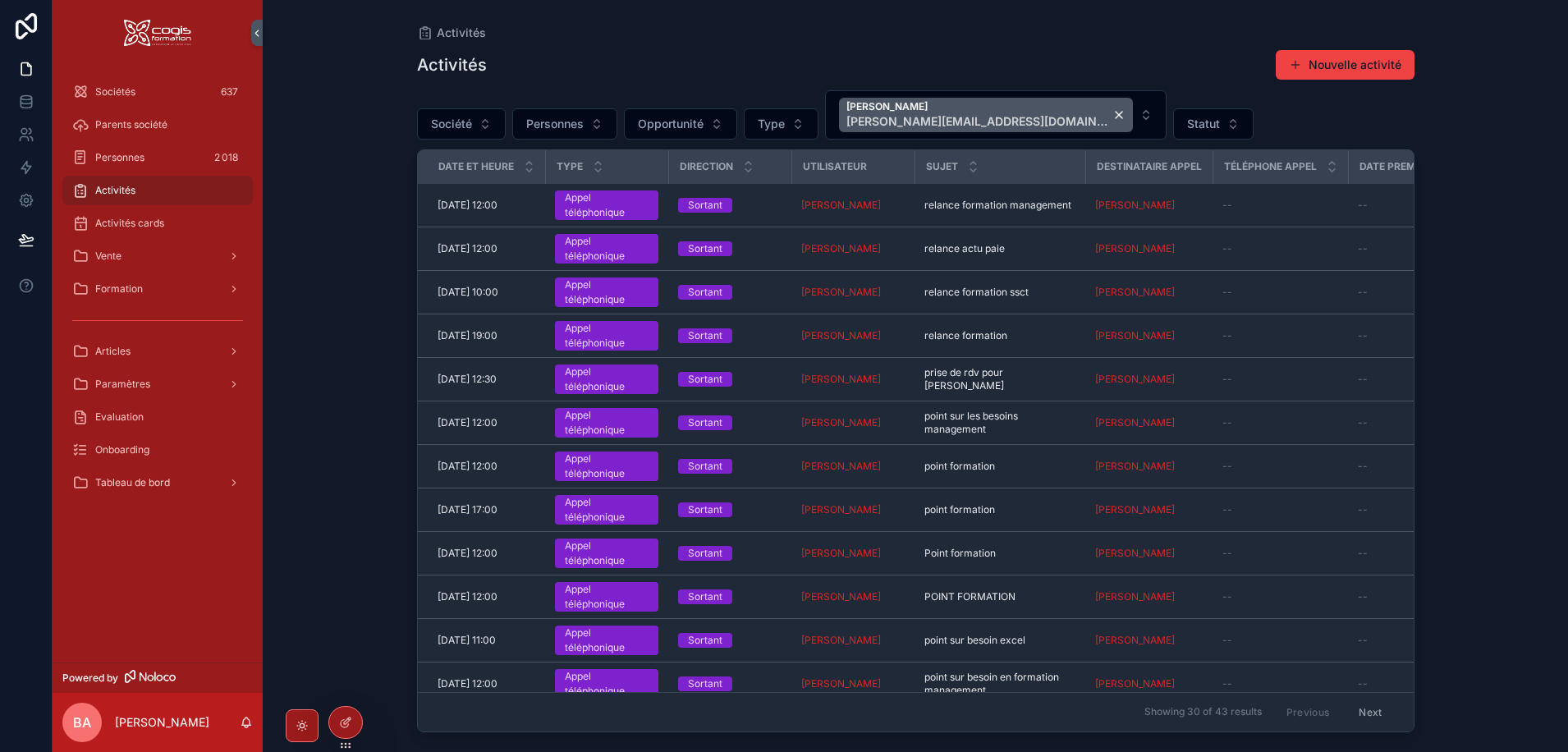
click at [1325, 184] on tr "30/06/2022 12:00 30/06/2022 12:00 Appel téléphonique Sortant Patrica RUIZ-GARCI…" at bounding box center [1396, 206] width 1958 height 43
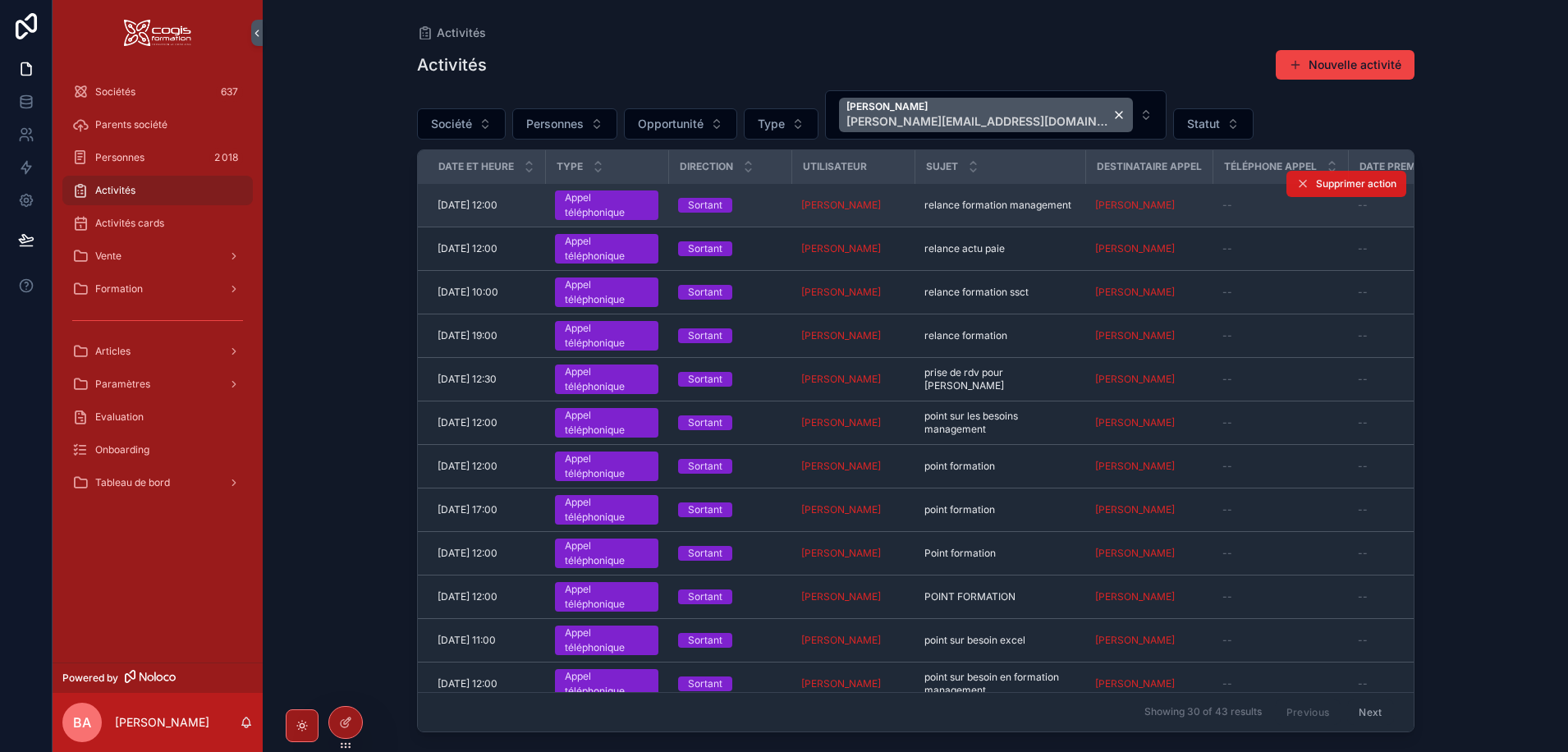
click at [1337, 180] on span "Supprimer action" at bounding box center [1356, 184] width 81 height 13
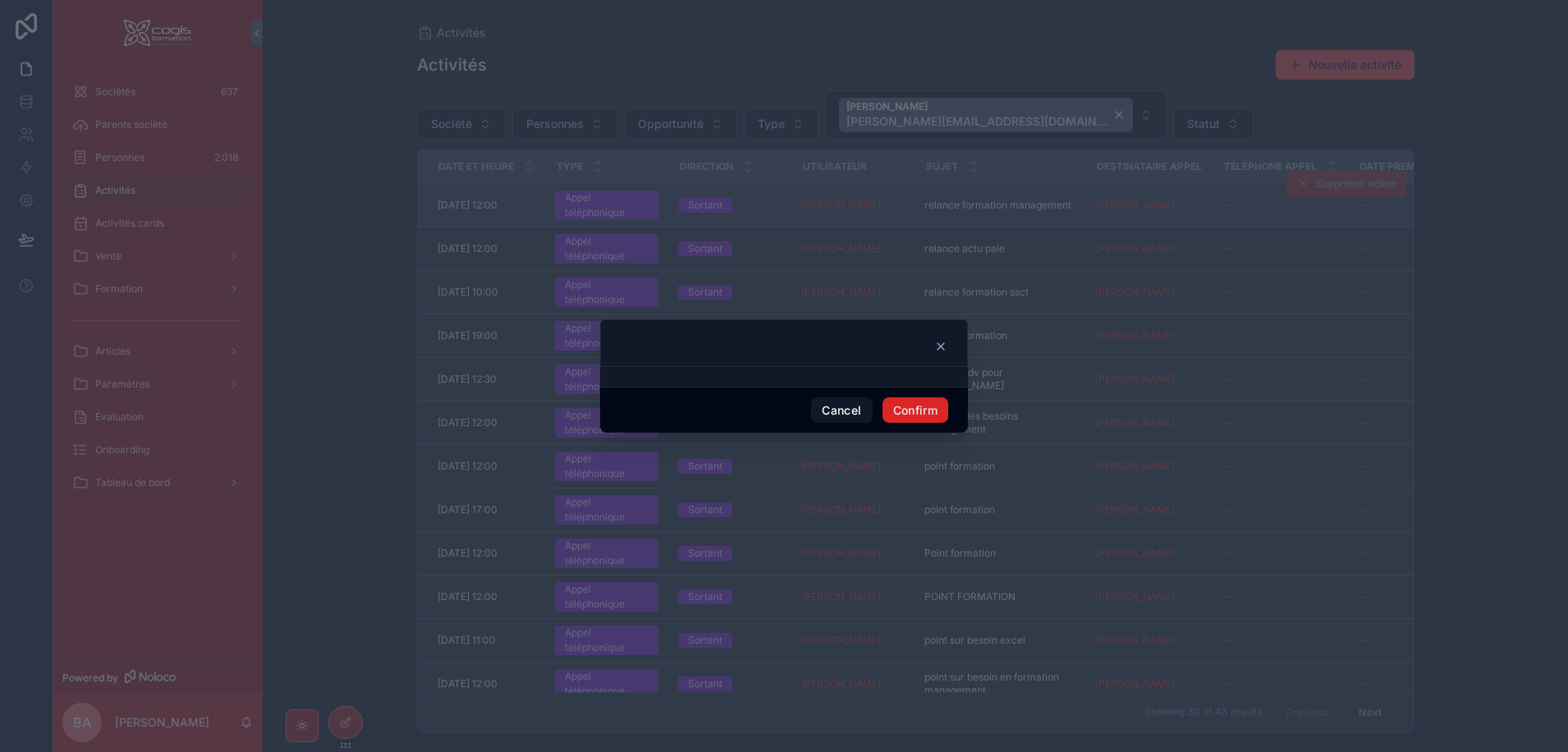
click at [922, 406] on button "Confirm" at bounding box center [916, 411] width 66 height 26
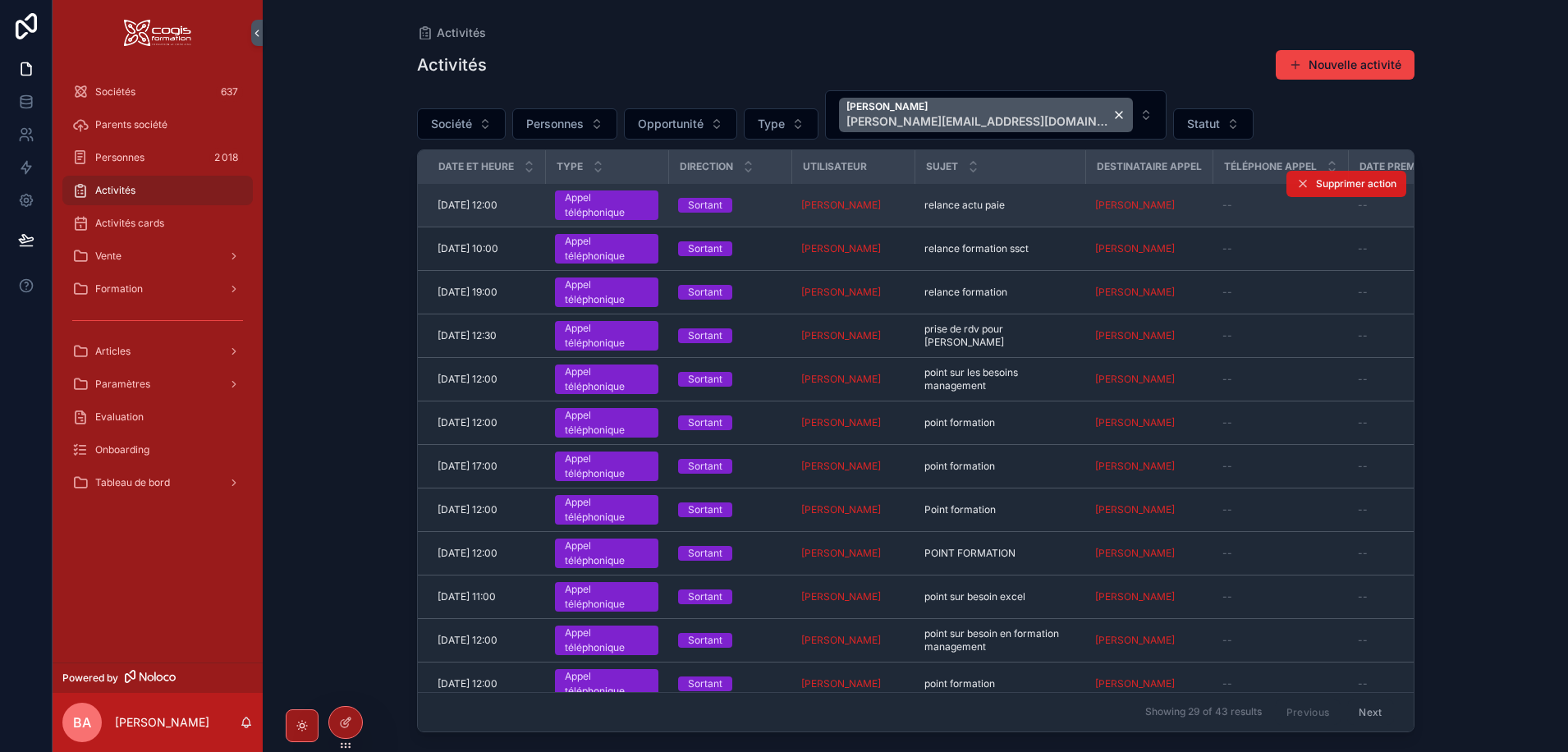
click at [1322, 179] on span "Supprimer action" at bounding box center [1356, 184] width 81 height 13
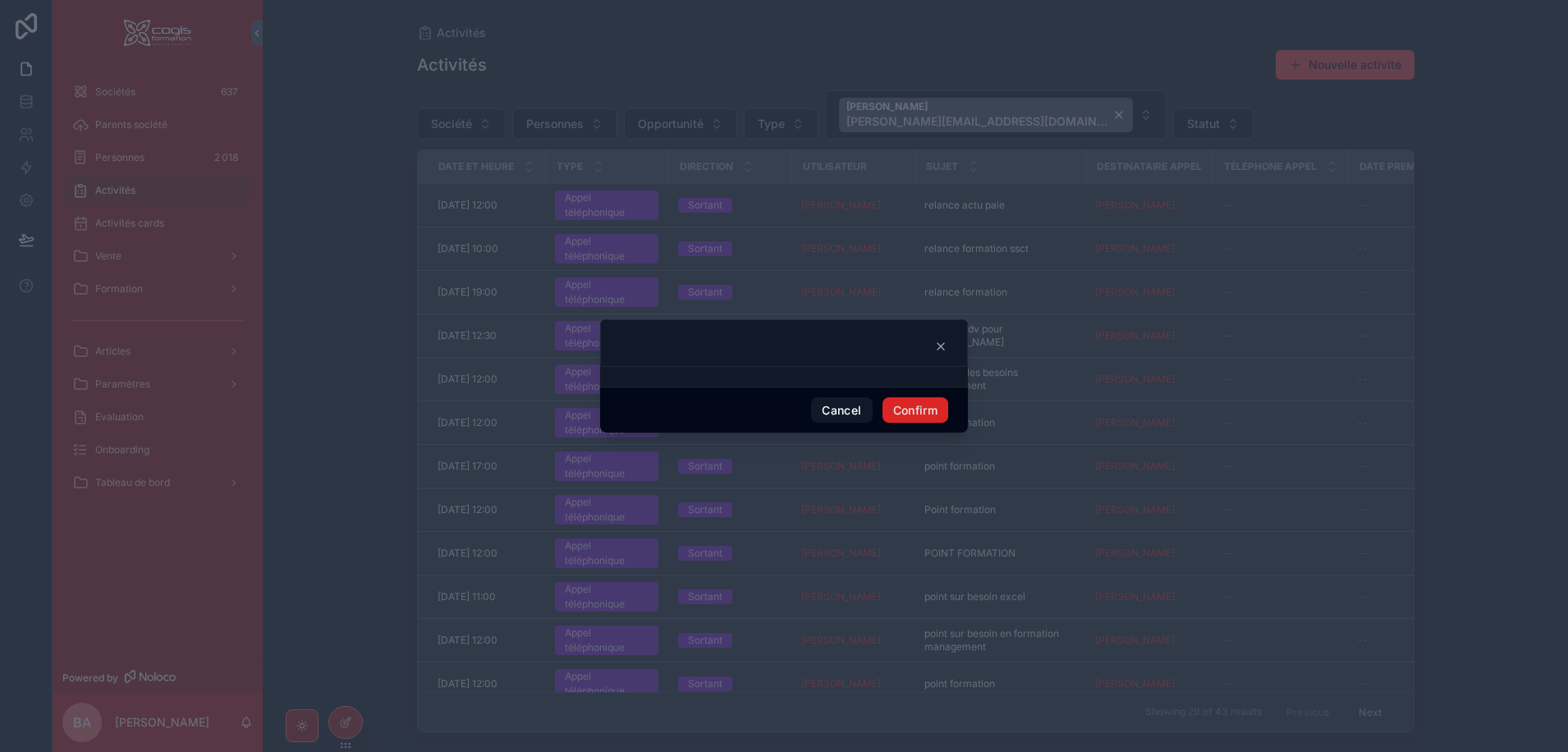
click at [901, 406] on button "Confirm" at bounding box center [916, 411] width 66 height 26
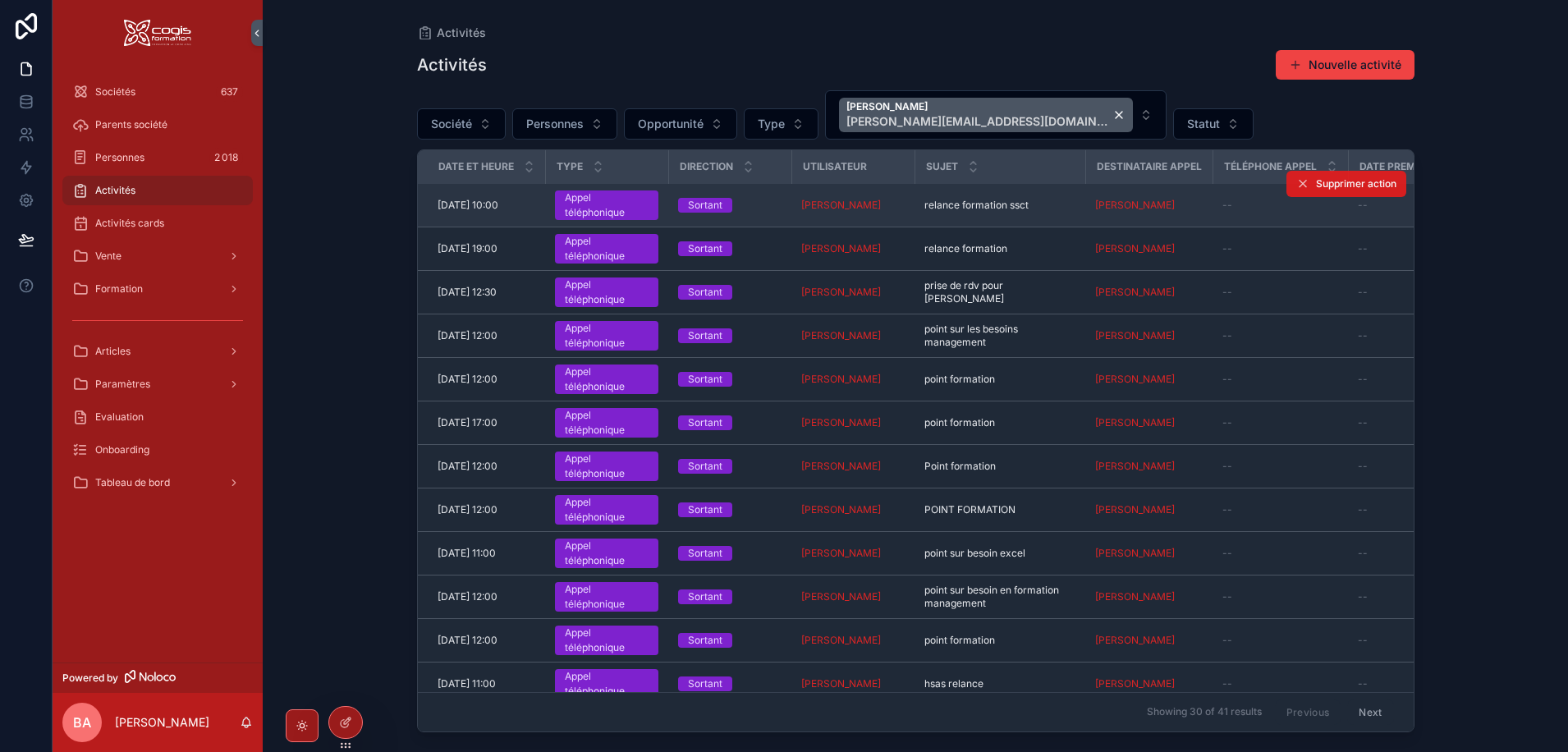
click at [1319, 184] on span "Supprimer action" at bounding box center [1356, 184] width 81 height 13
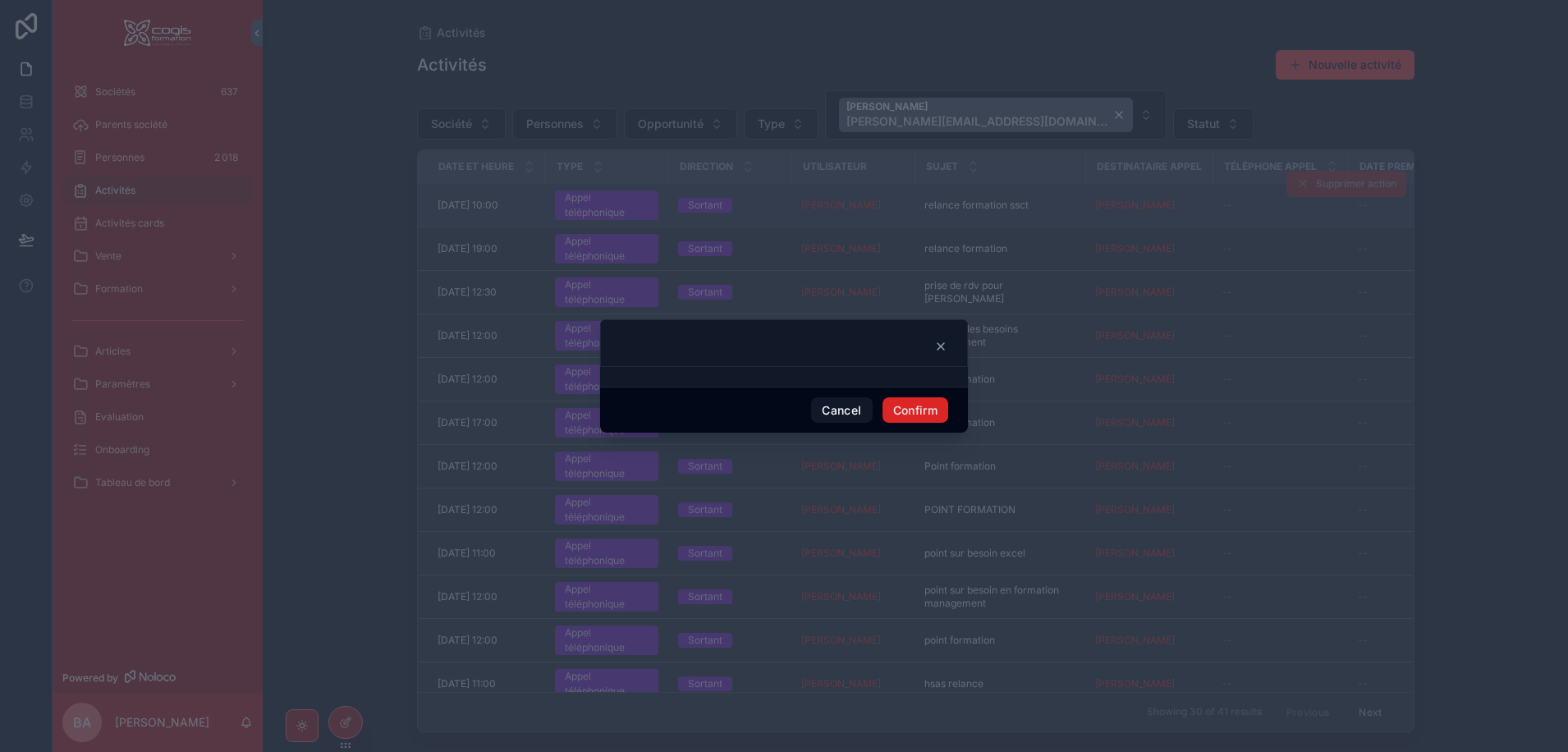
click at [932, 400] on button "Confirm" at bounding box center [916, 411] width 66 height 26
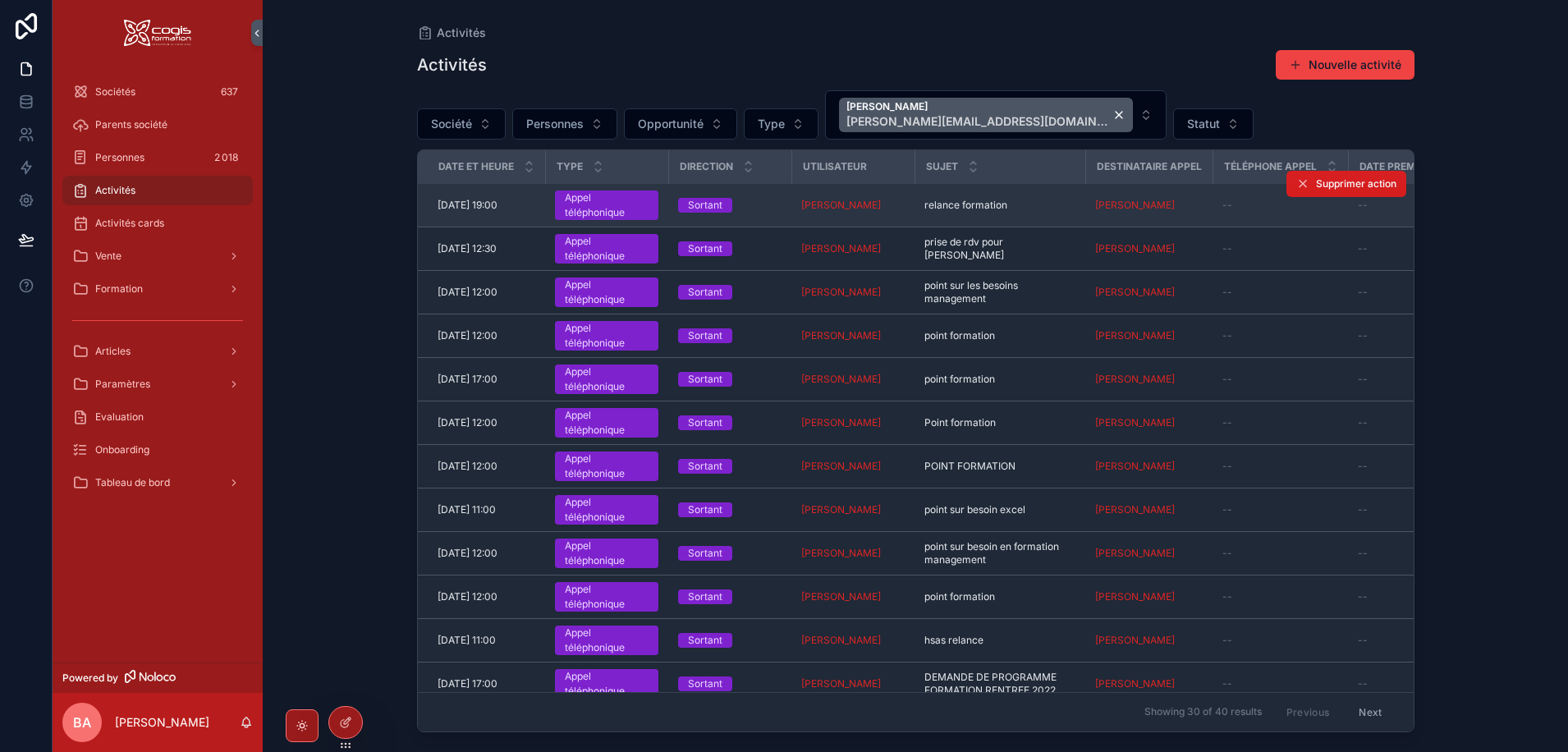
click at [1317, 181] on span "Supprimer action" at bounding box center [1356, 184] width 81 height 13
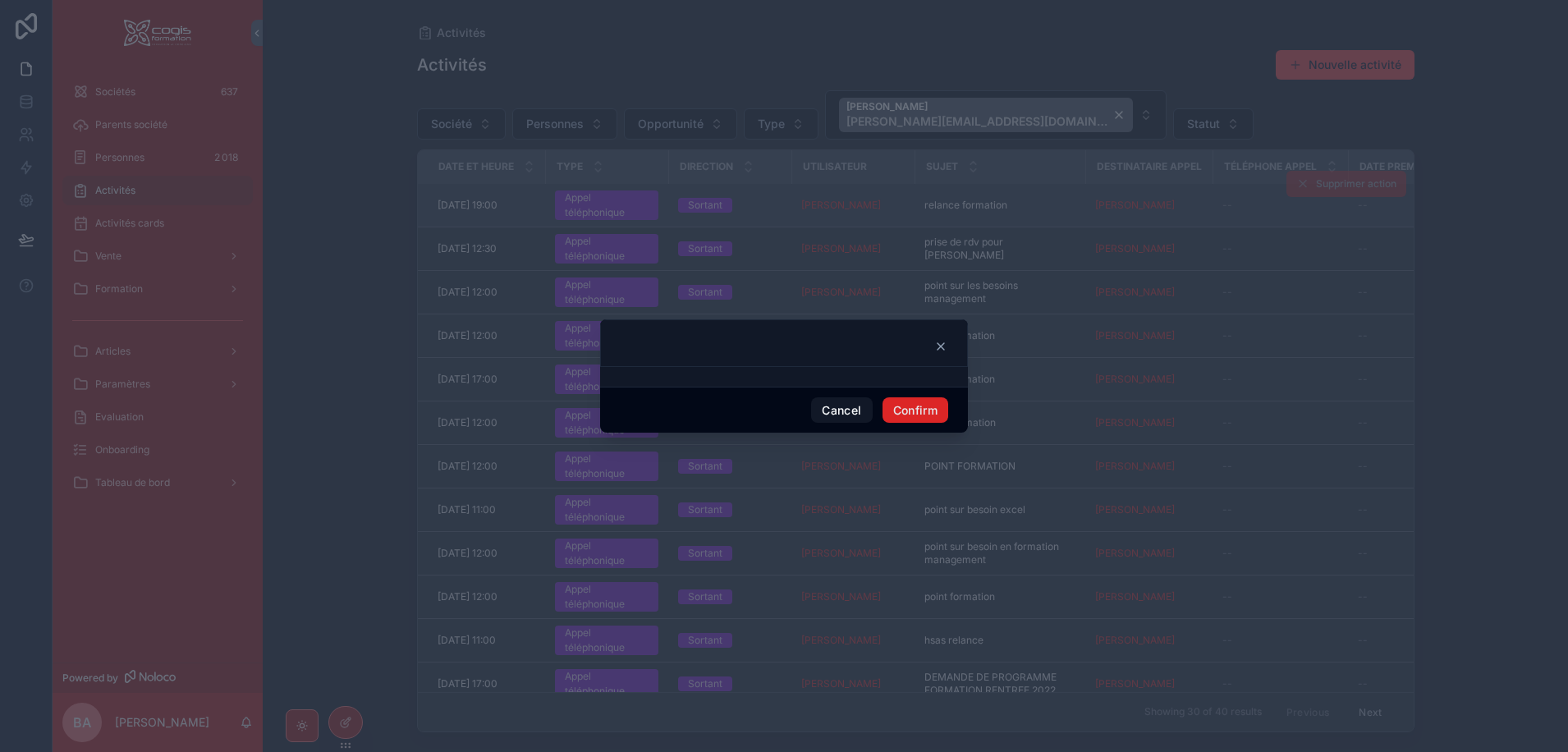
click at [919, 408] on button "Confirm" at bounding box center [916, 411] width 66 height 26
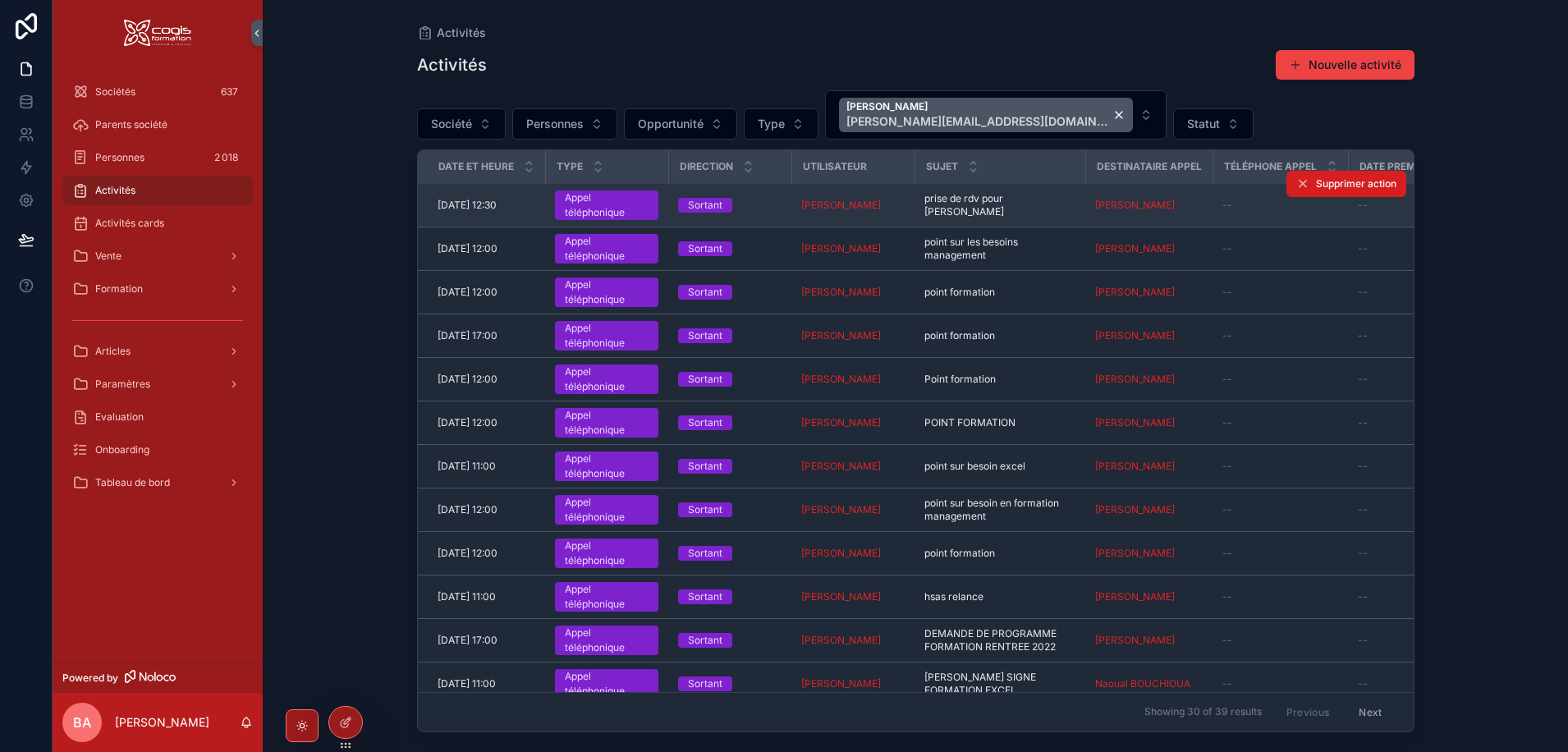
click at [1316, 181] on span "Supprimer action" at bounding box center [1356, 184] width 81 height 13
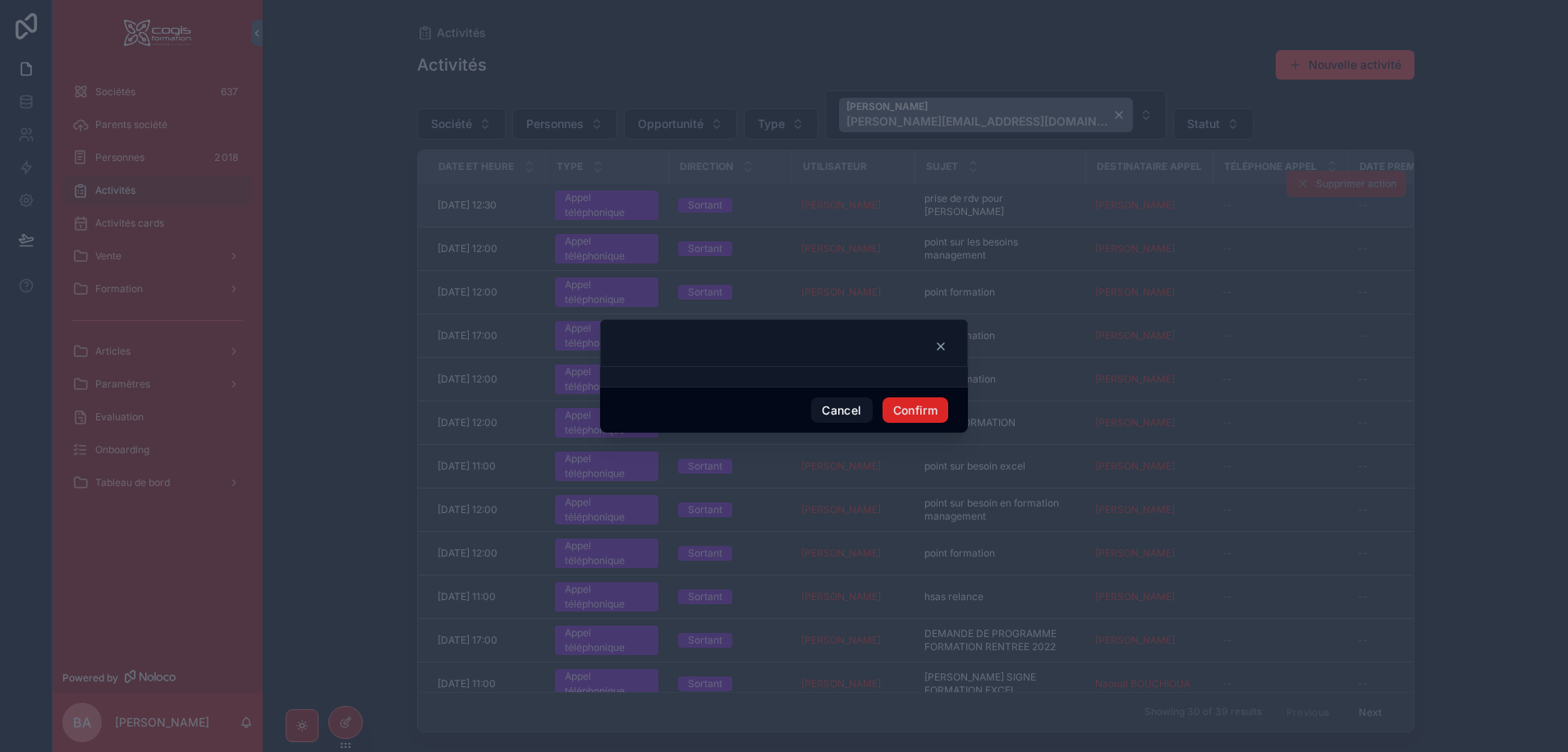
click at [904, 414] on button "Confirm" at bounding box center [916, 411] width 66 height 26
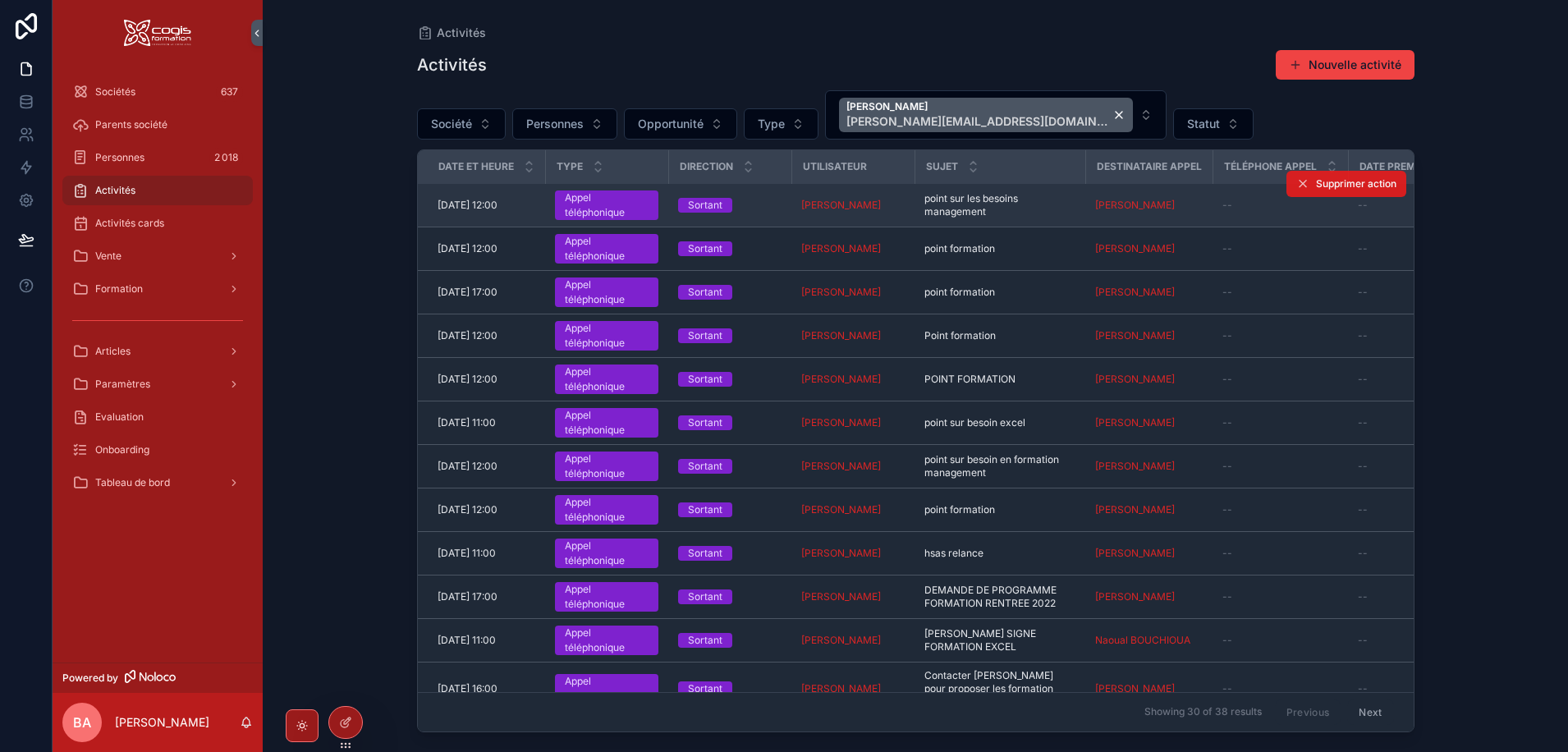
click at [1320, 190] on span "Supprimer action" at bounding box center [1356, 184] width 81 height 13
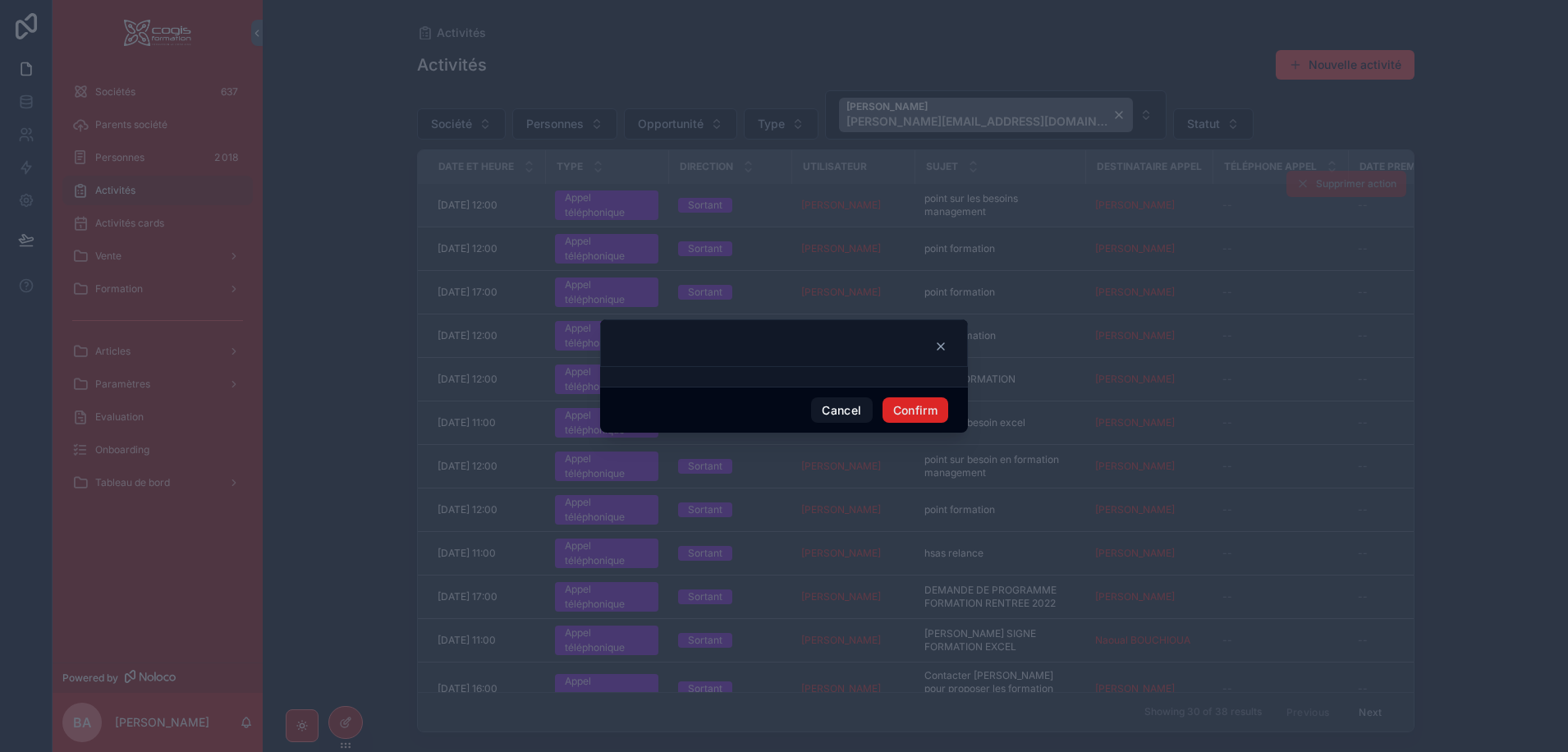
click at [934, 403] on button "Confirm" at bounding box center [916, 411] width 66 height 26
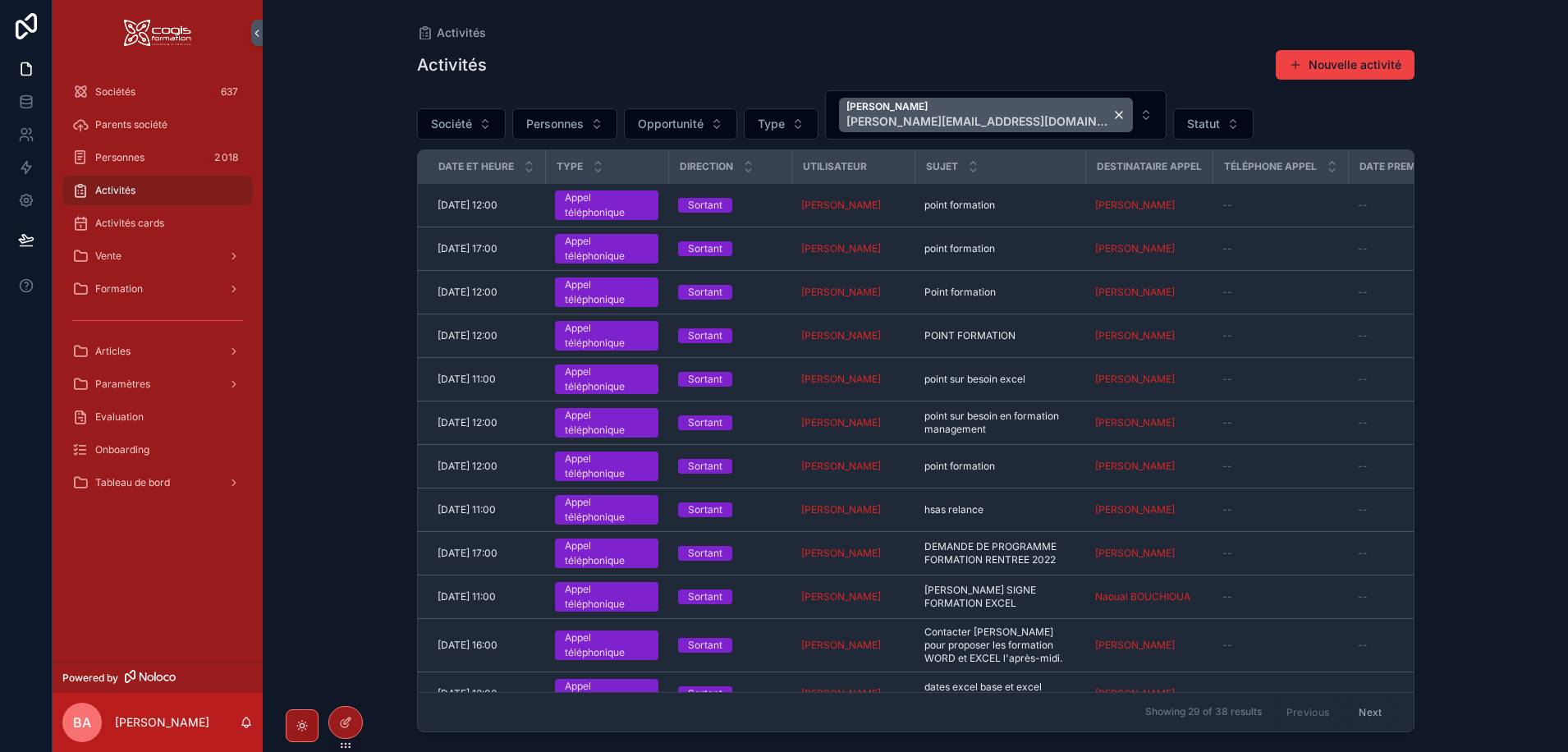
click at [1313, 180] on div "Téléphone Appel" at bounding box center [1279, 166] width 133 height 31
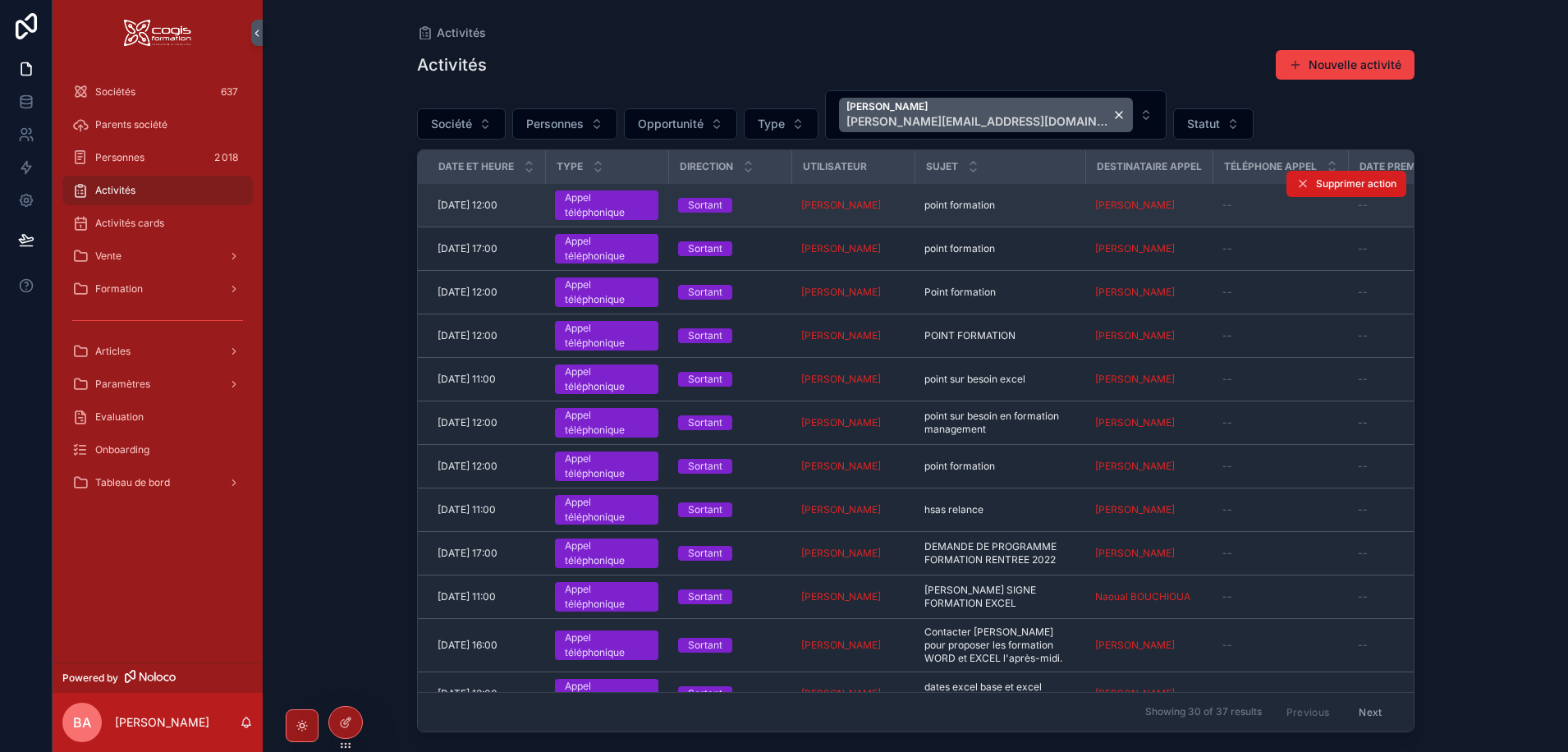
click at [1316, 184] on span "Supprimer action" at bounding box center [1356, 184] width 81 height 13
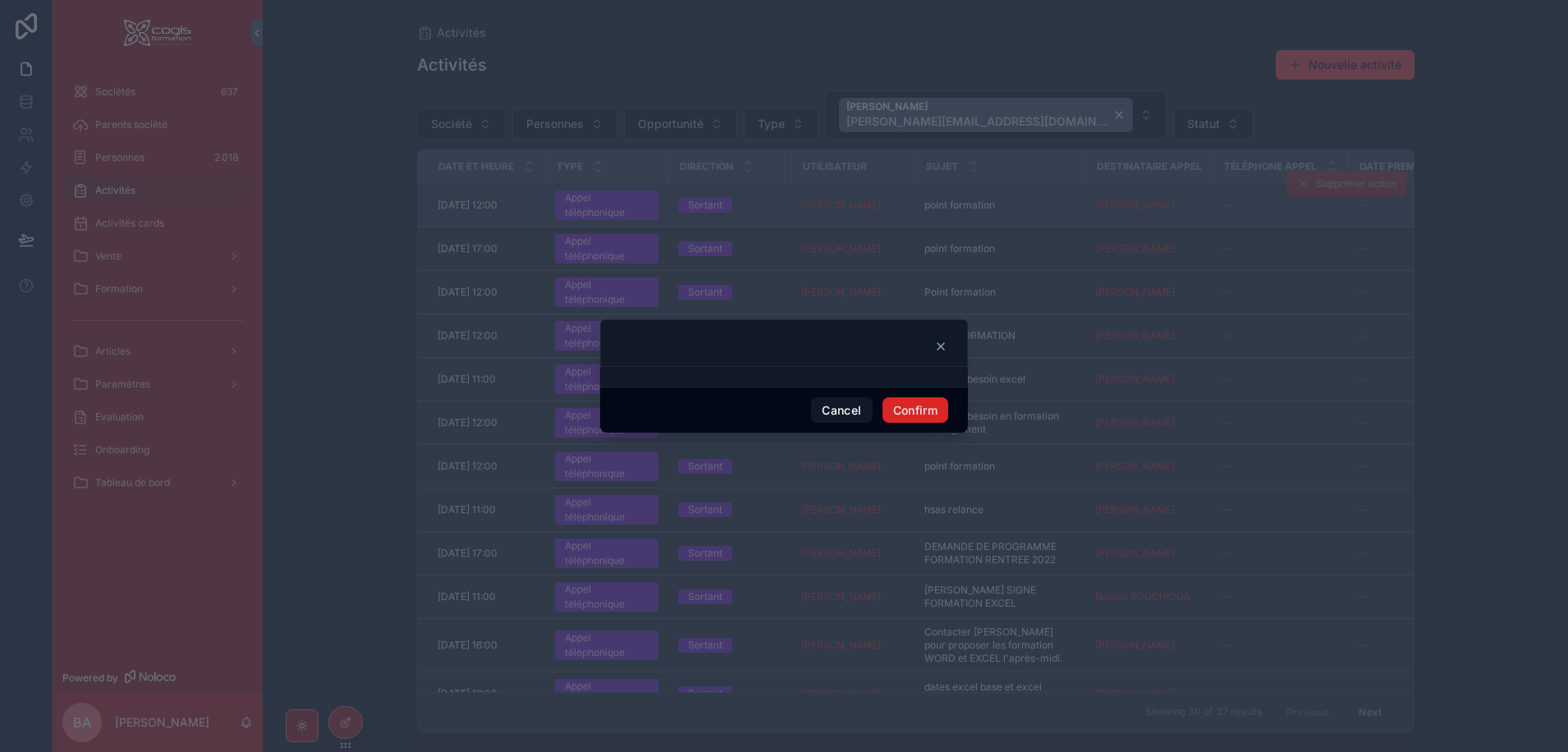
click at [917, 411] on button "Confirm" at bounding box center [916, 411] width 66 height 26
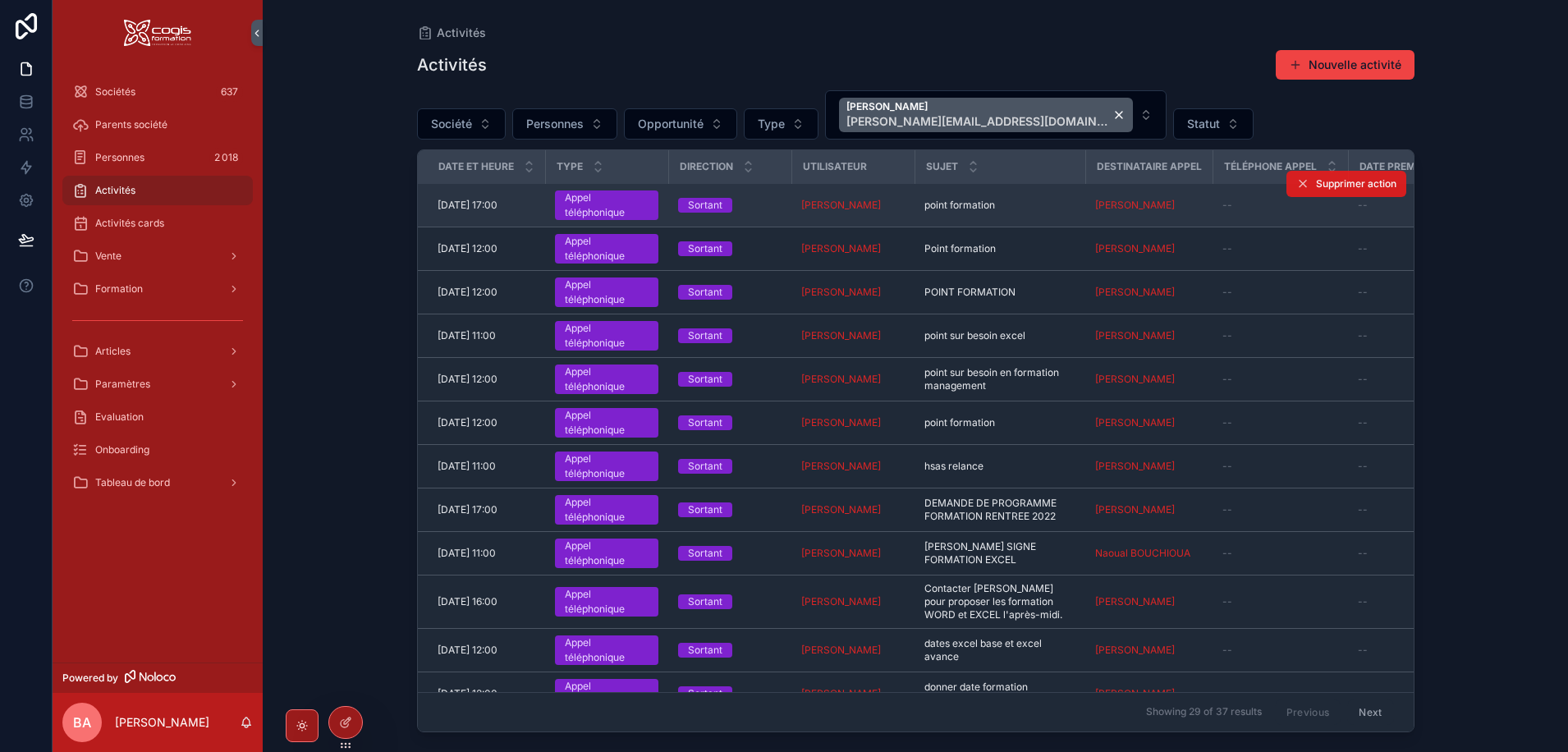
click at [1320, 179] on span "Supprimer action" at bounding box center [1356, 184] width 81 height 13
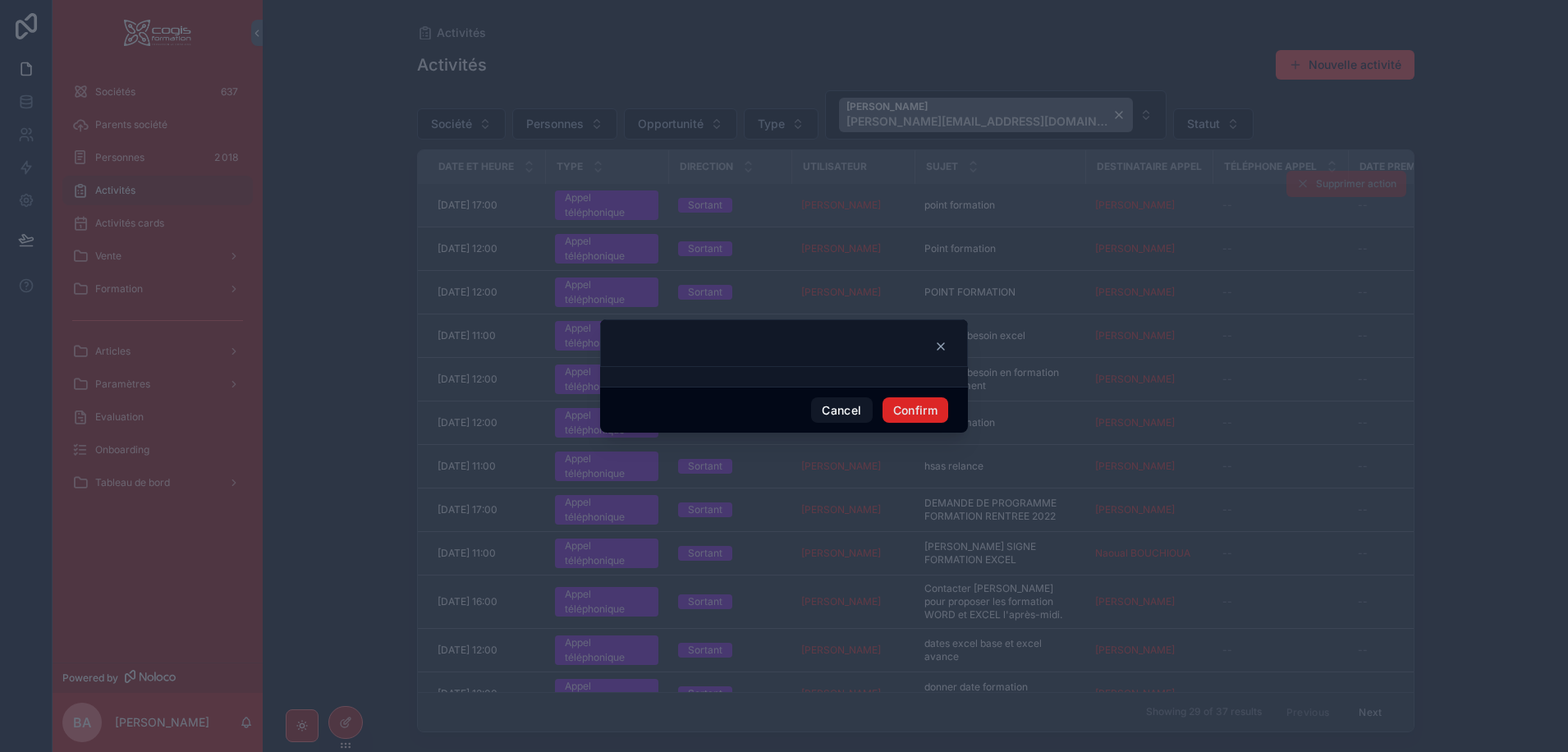
click at [915, 404] on button "Confirm" at bounding box center [916, 411] width 66 height 26
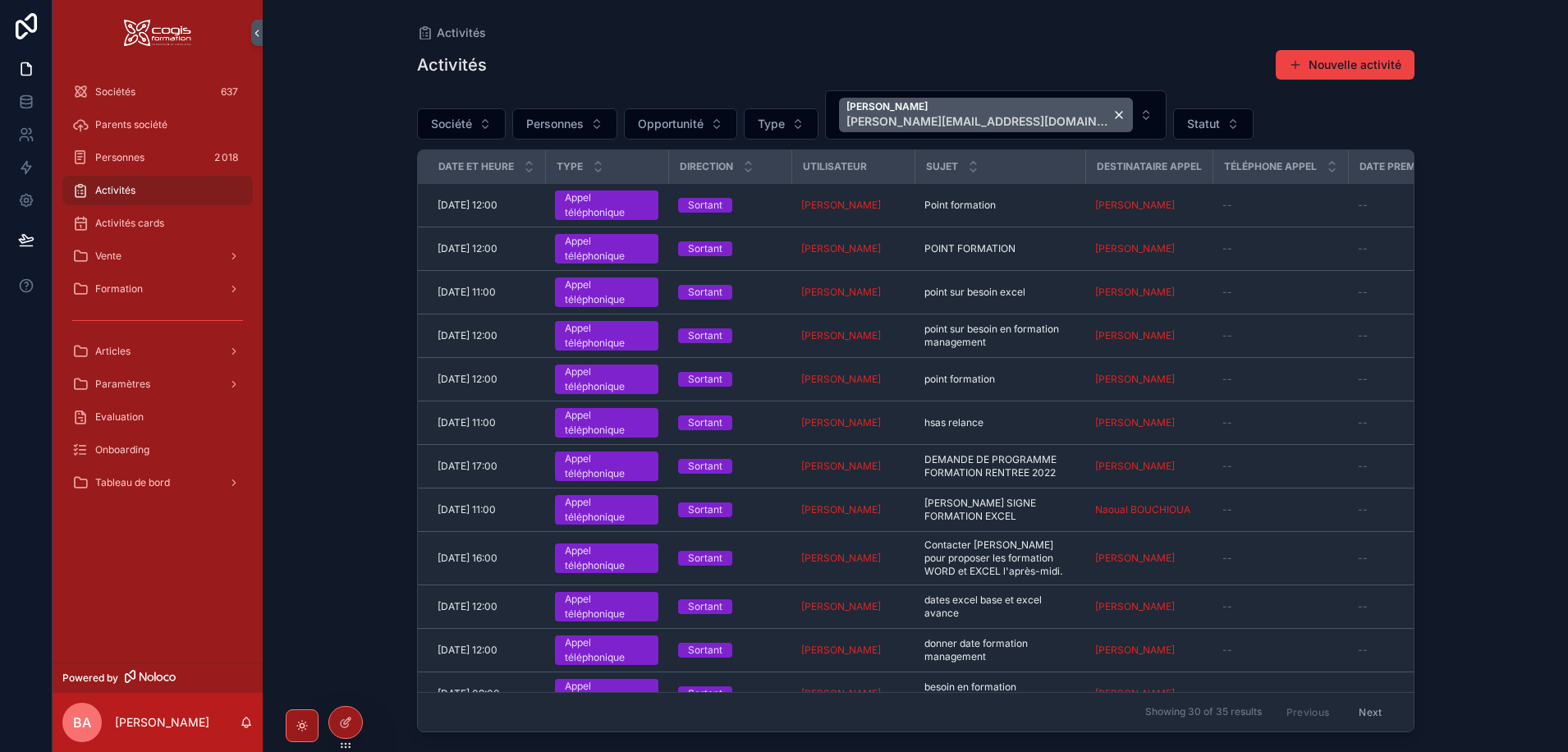
click at [1329, 183] on th "Téléphone Appel" at bounding box center [1279, 167] width 135 height 34
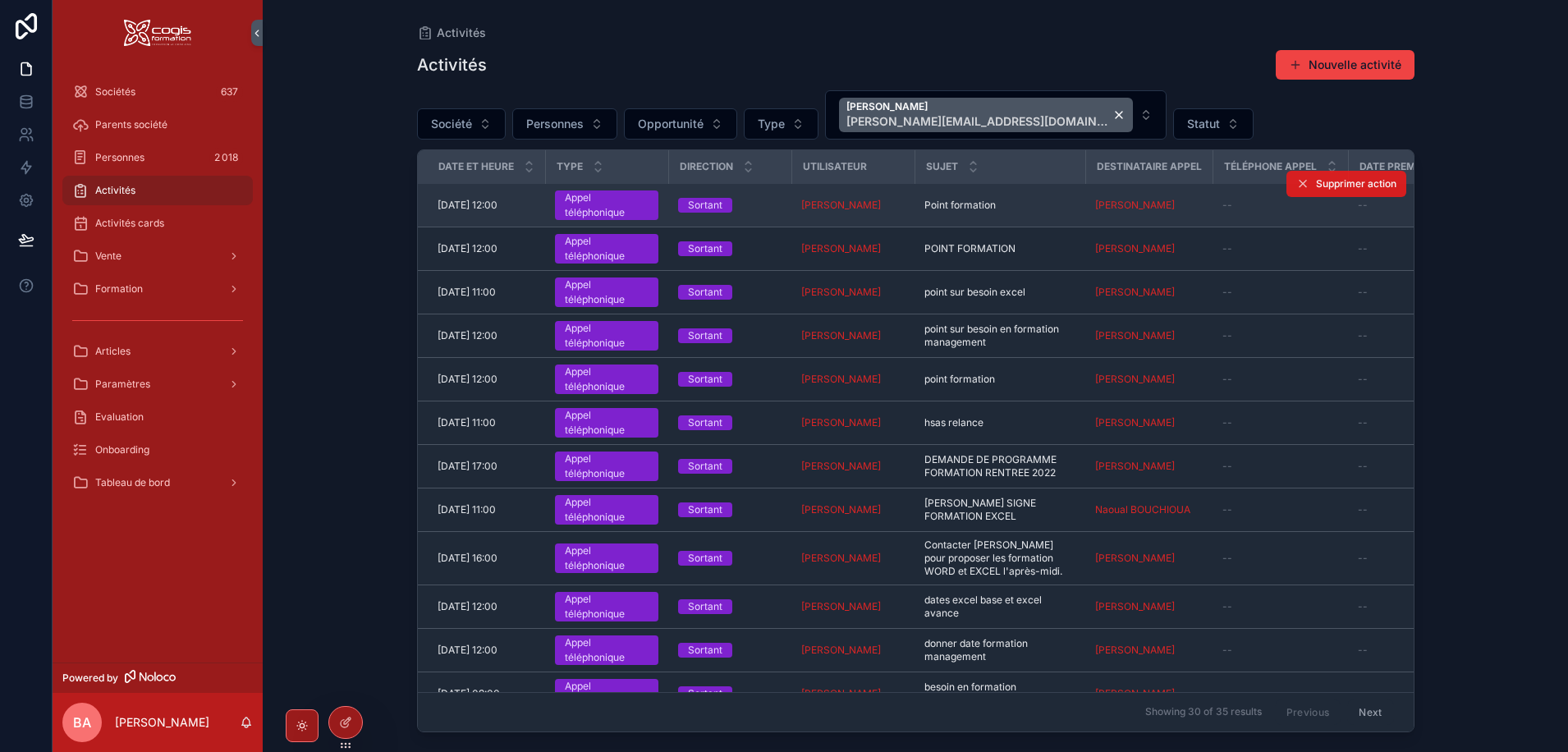
click at [1323, 180] on span "Supprimer action" at bounding box center [1356, 184] width 81 height 13
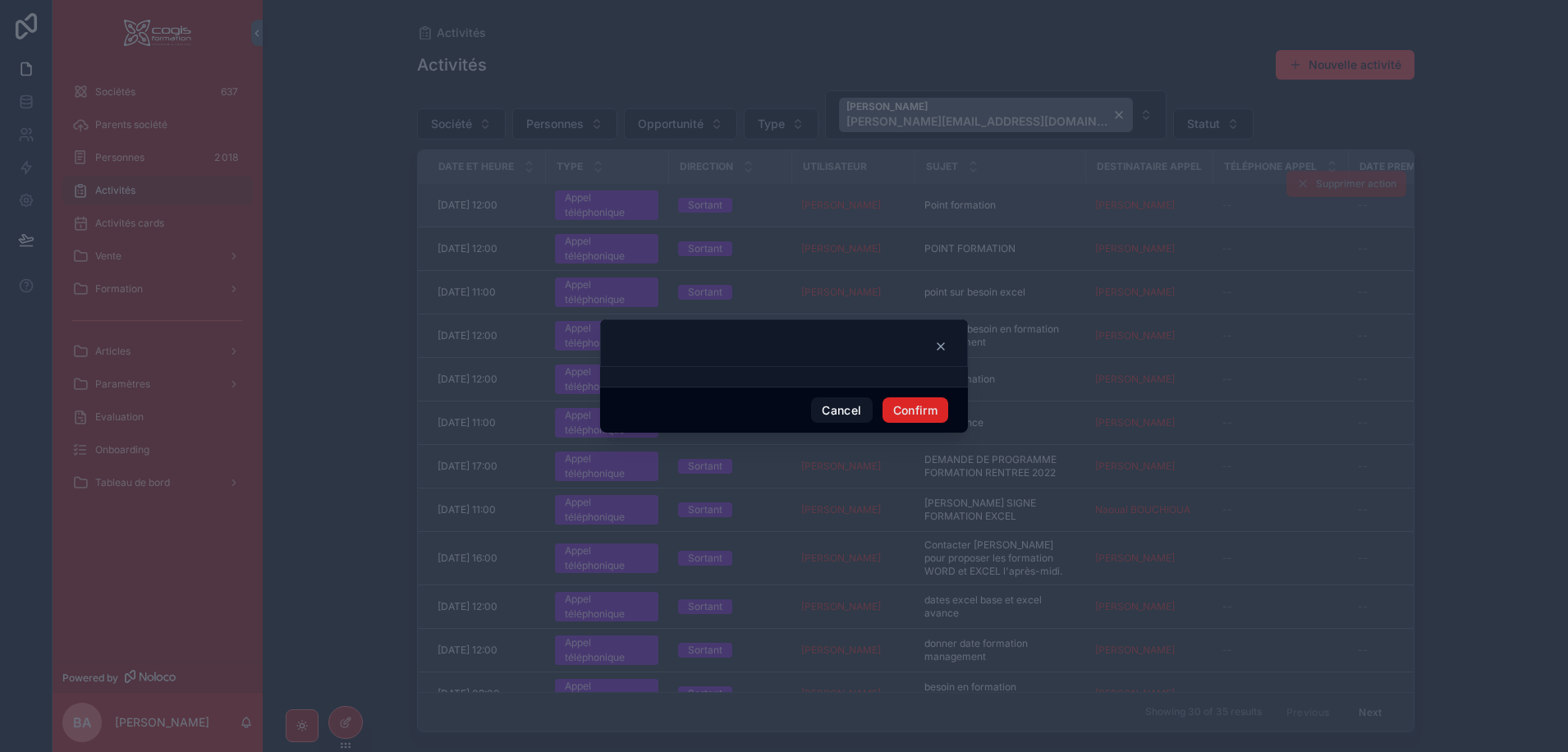
click at [910, 409] on button "Confirm" at bounding box center [916, 411] width 66 height 26
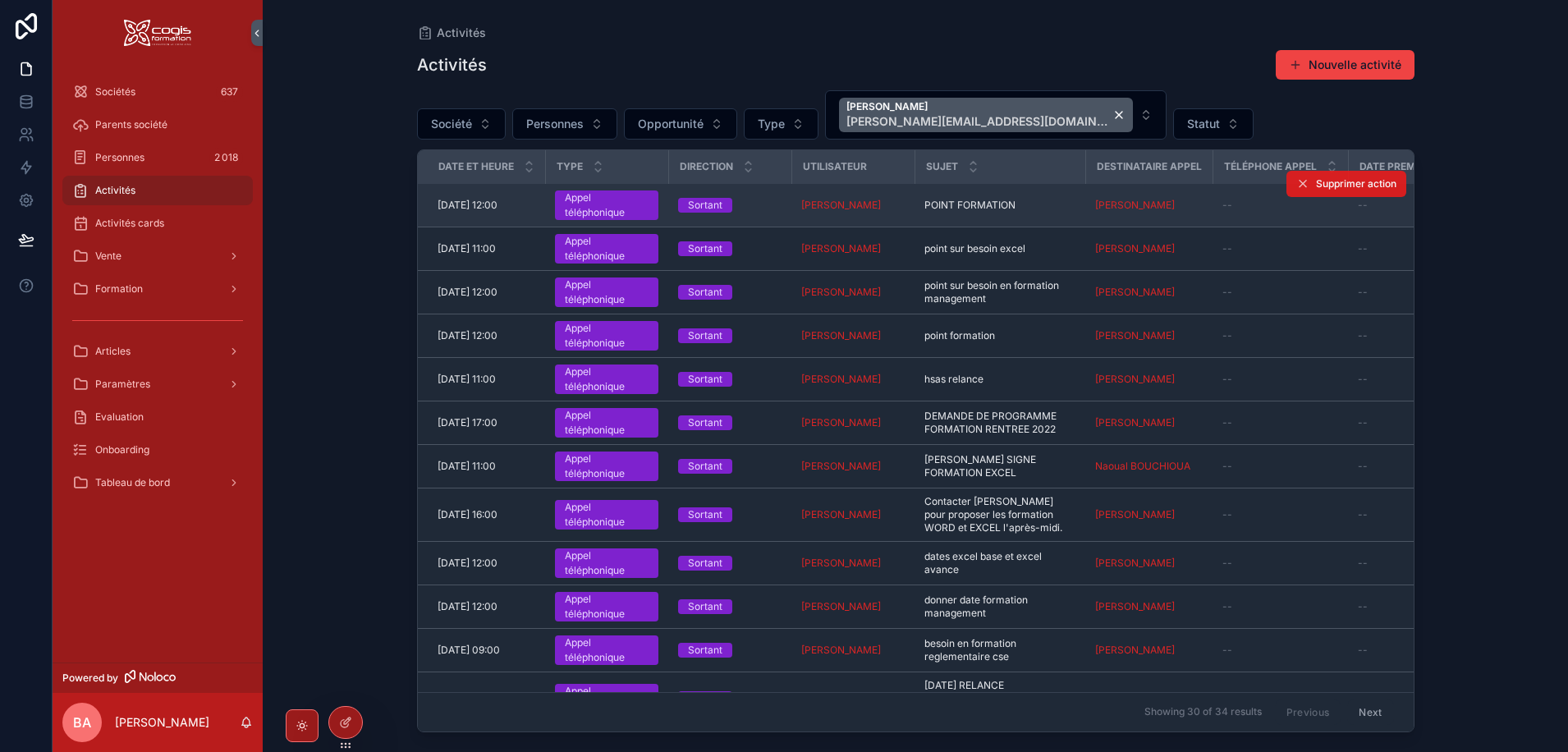
click at [1331, 183] on span "Supprimer action" at bounding box center [1356, 184] width 81 height 13
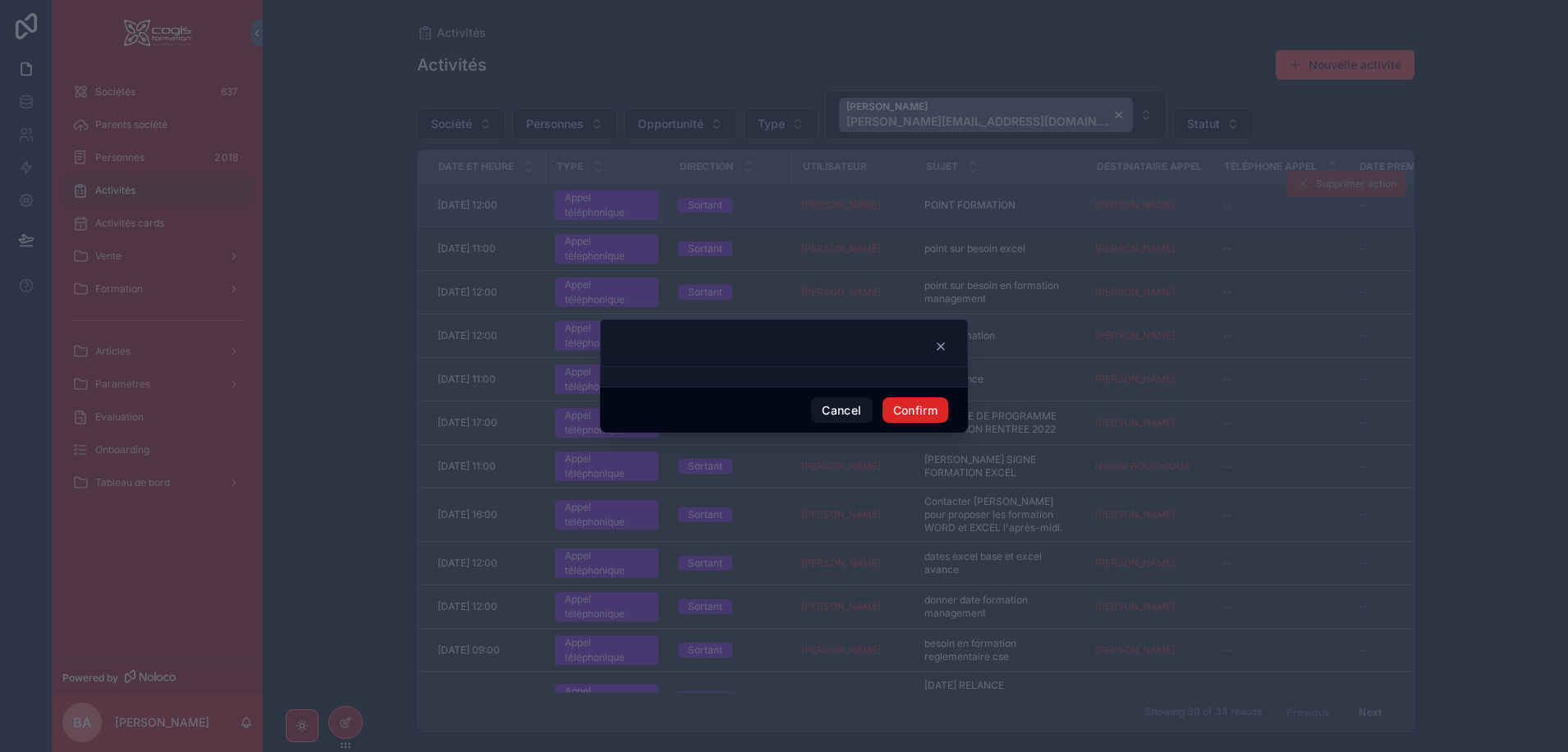
click at [936, 406] on button "Confirm" at bounding box center [916, 411] width 66 height 26
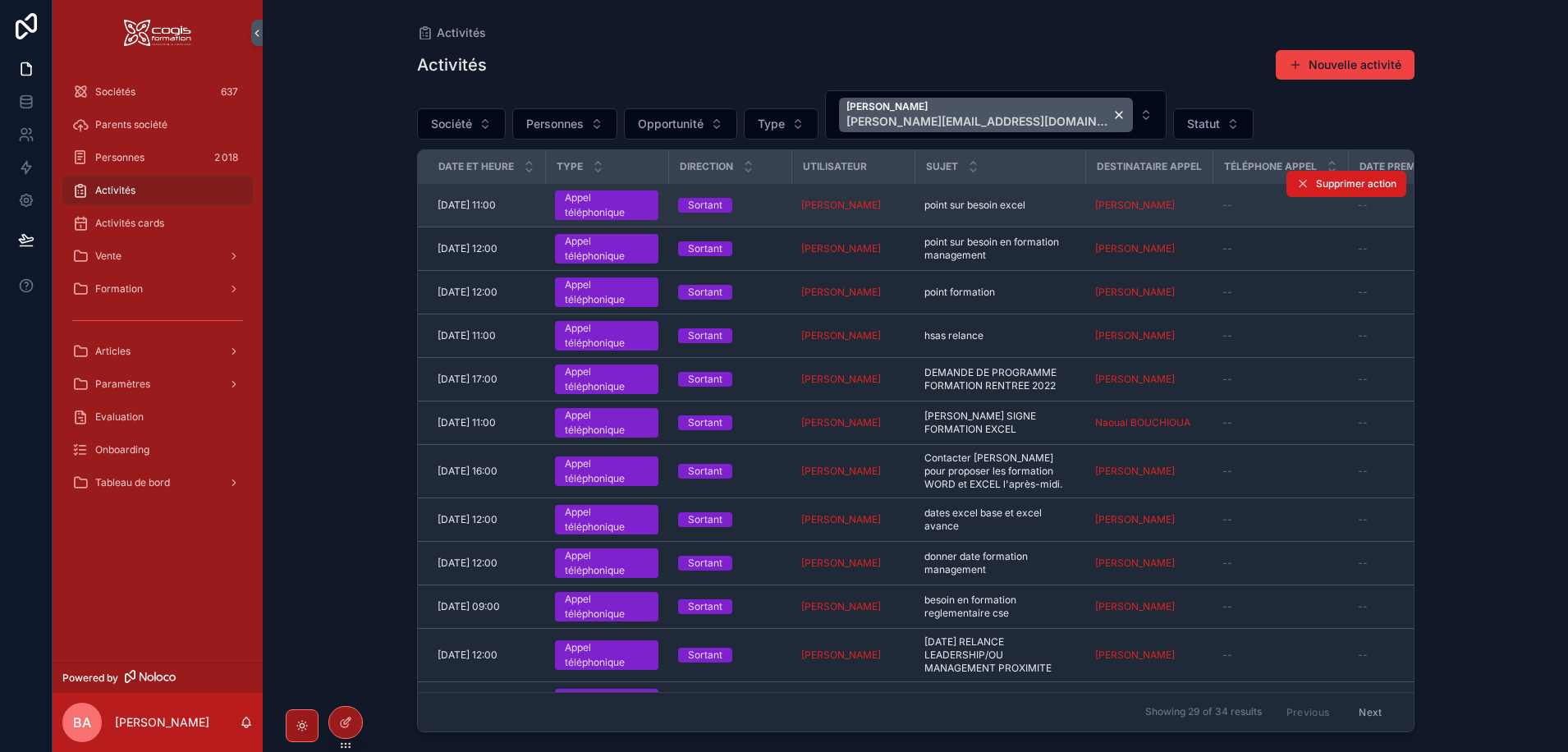
click at [1316, 187] on span "Supprimer action" at bounding box center [1356, 184] width 81 height 13
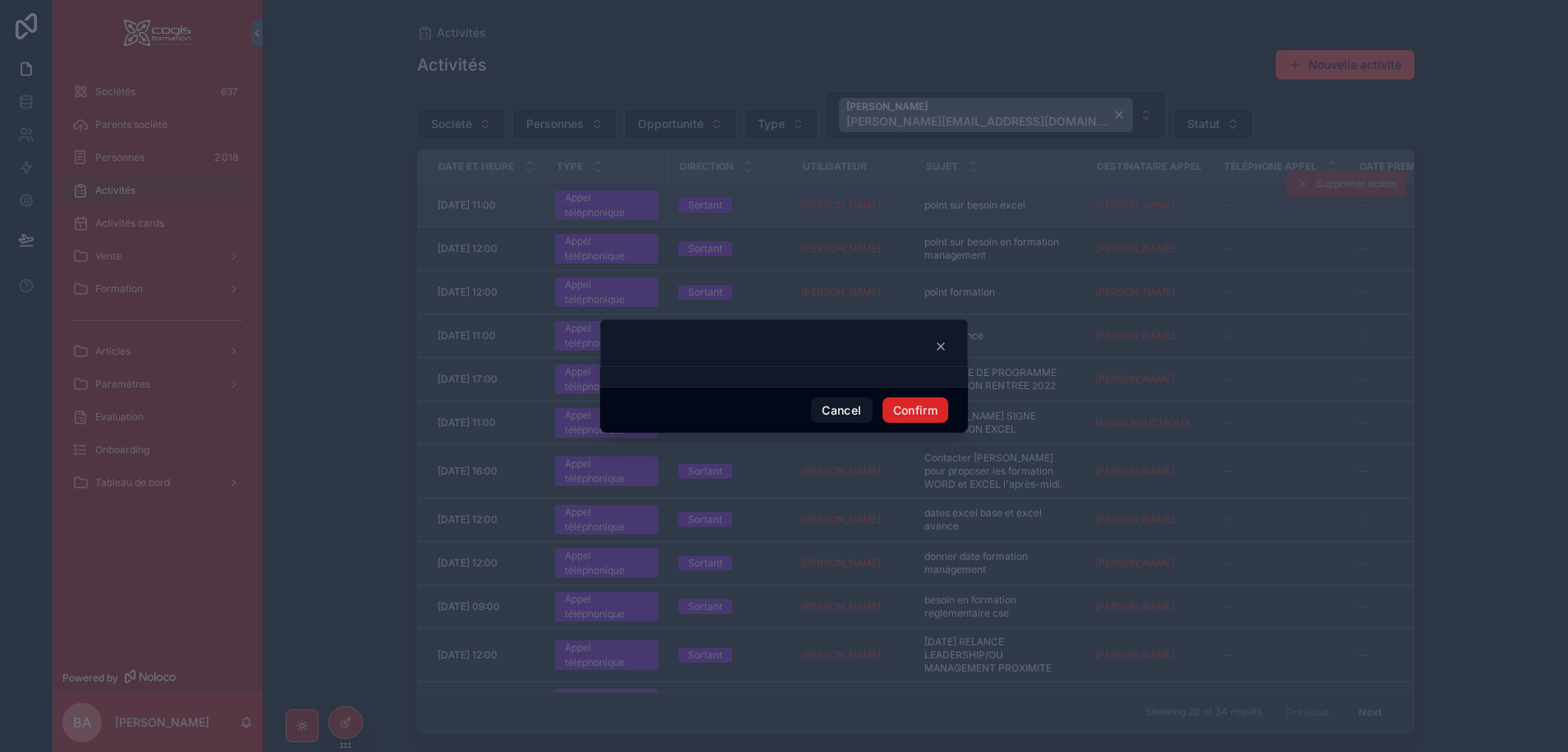
click at [935, 410] on button "Confirm" at bounding box center [916, 411] width 66 height 26
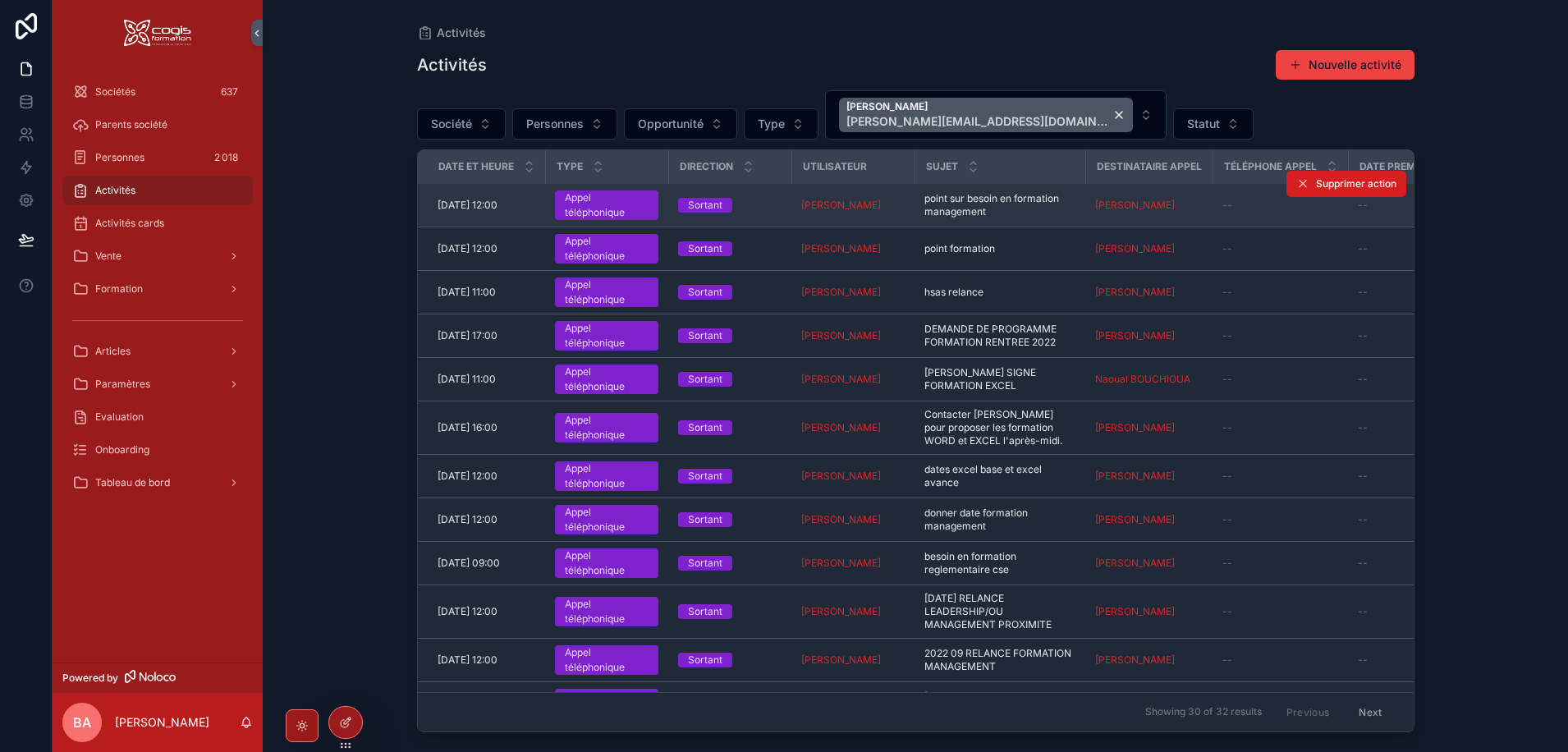
click at [1351, 190] on span "Supprimer action" at bounding box center [1356, 184] width 81 height 13
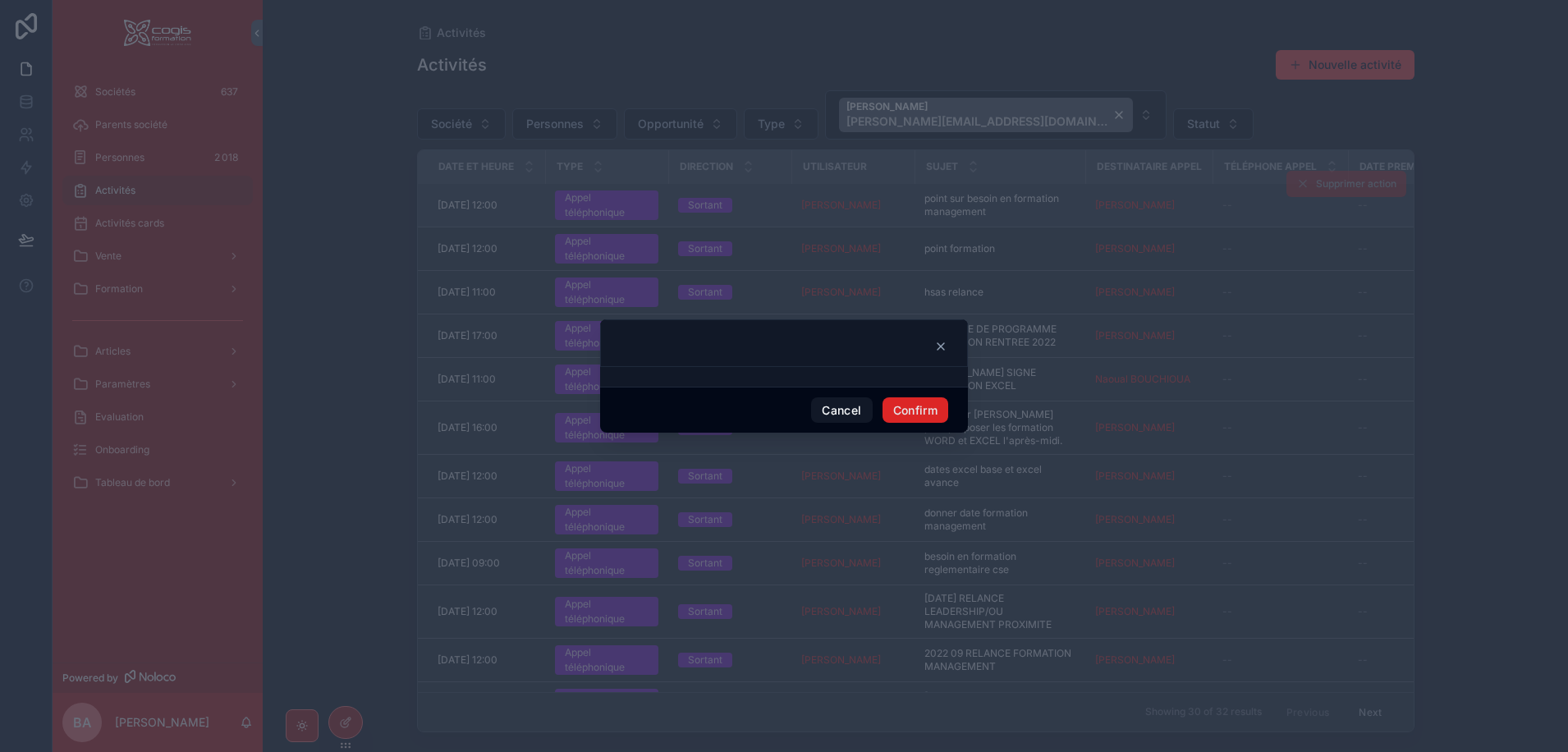
click at [931, 407] on button "Confirm" at bounding box center [916, 411] width 66 height 26
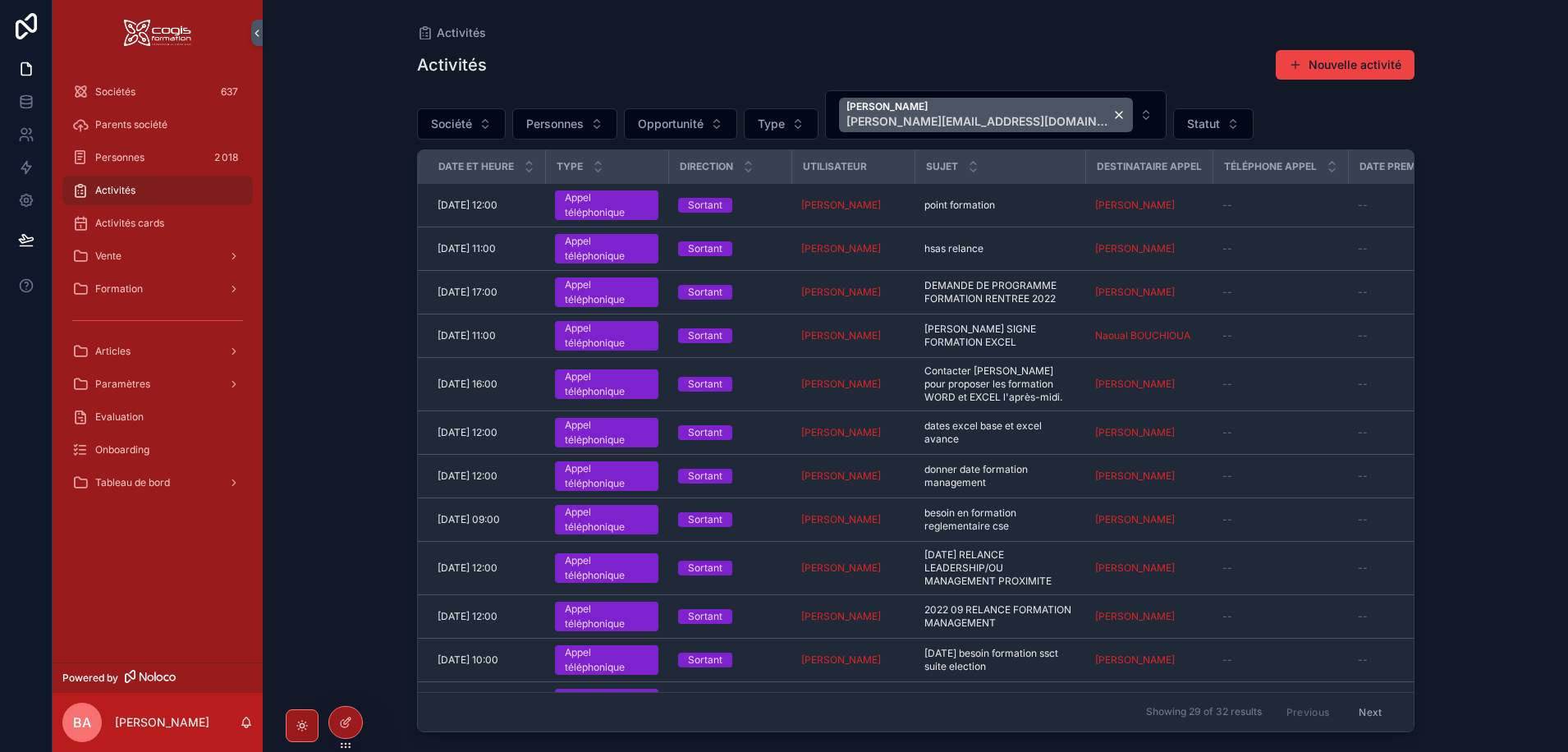
click at [1324, 183] on th "Téléphone Appel" at bounding box center [1279, 167] width 135 height 34
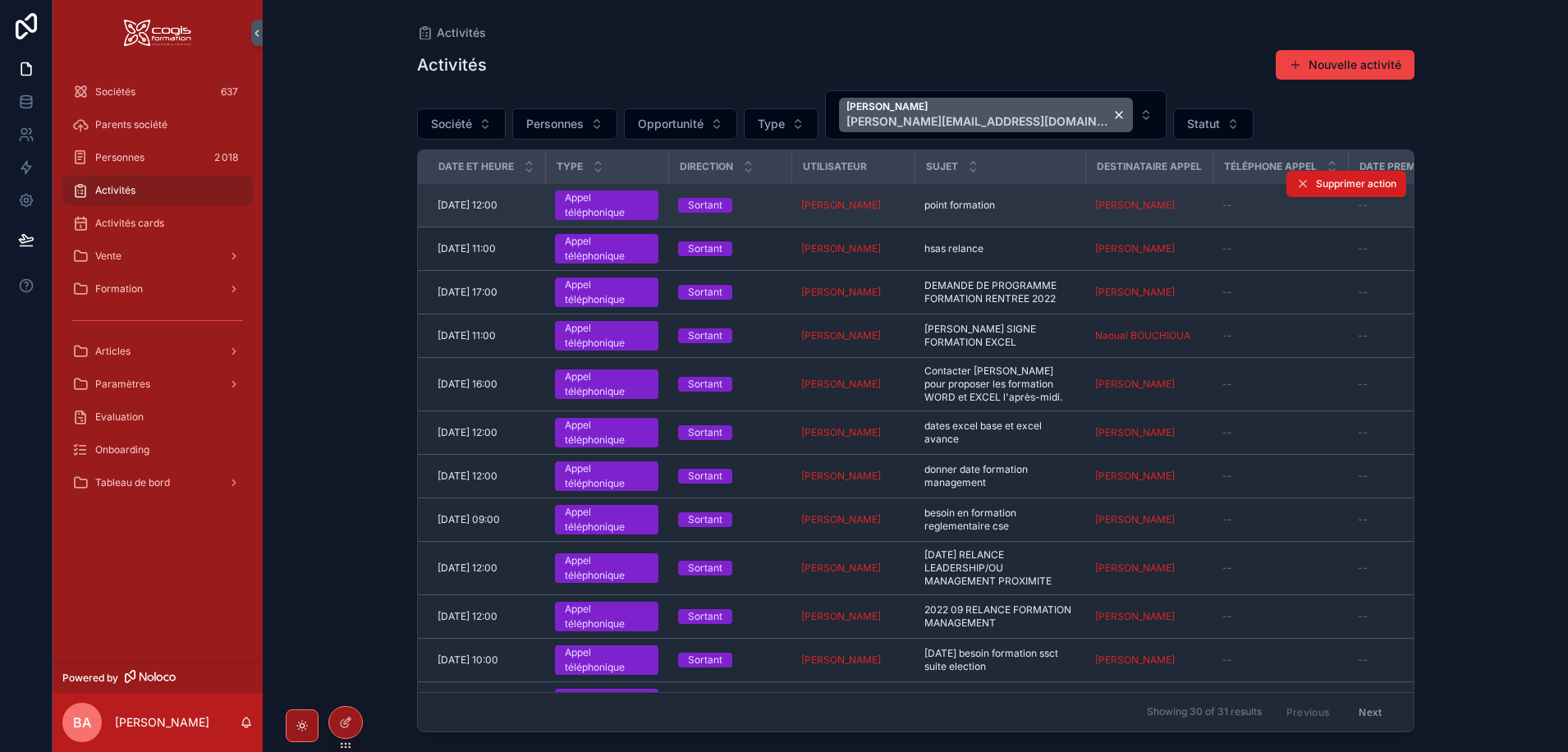
click at [1316, 189] on span "Supprimer action" at bounding box center [1356, 184] width 81 height 13
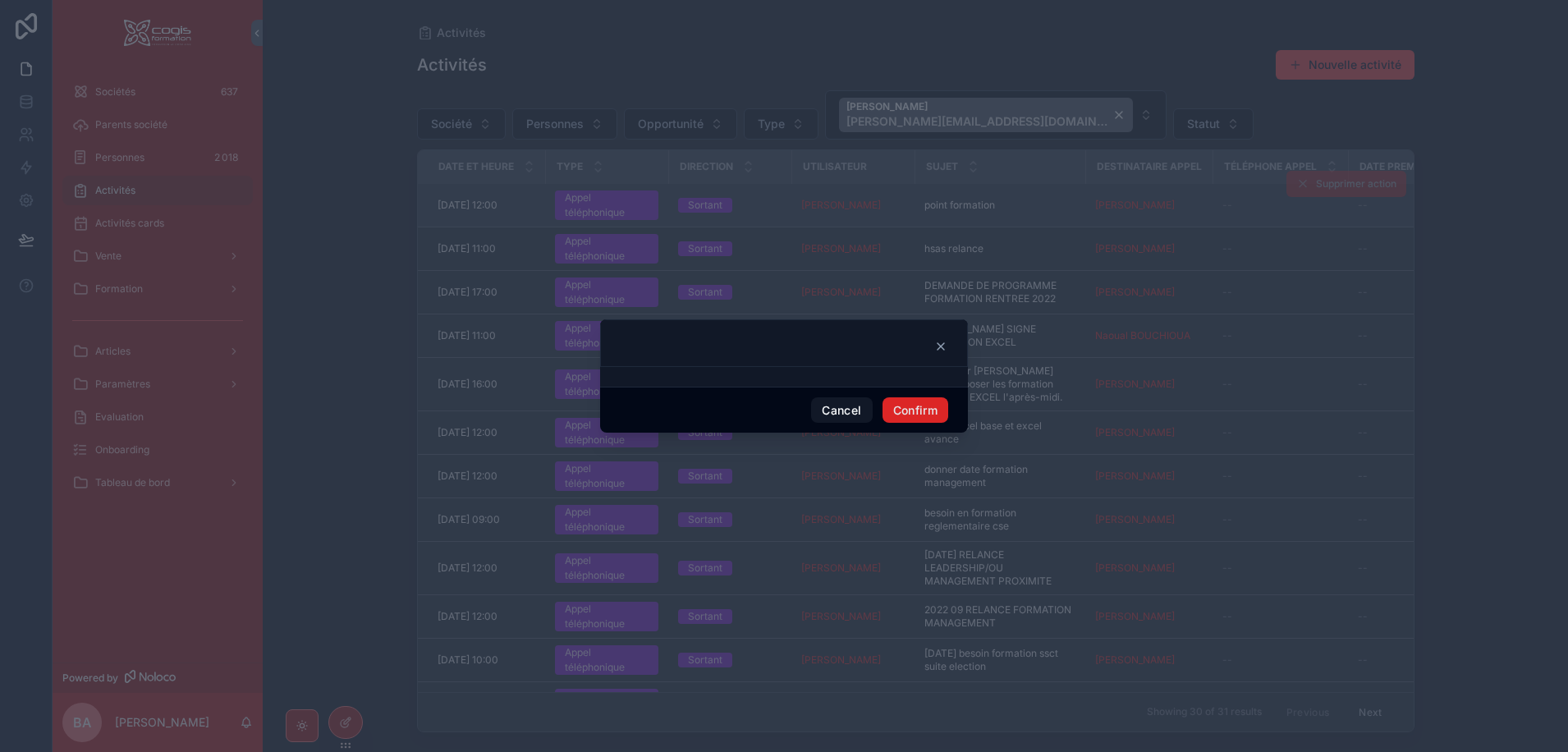
click at [930, 405] on button "Confirm" at bounding box center [916, 411] width 66 height 26
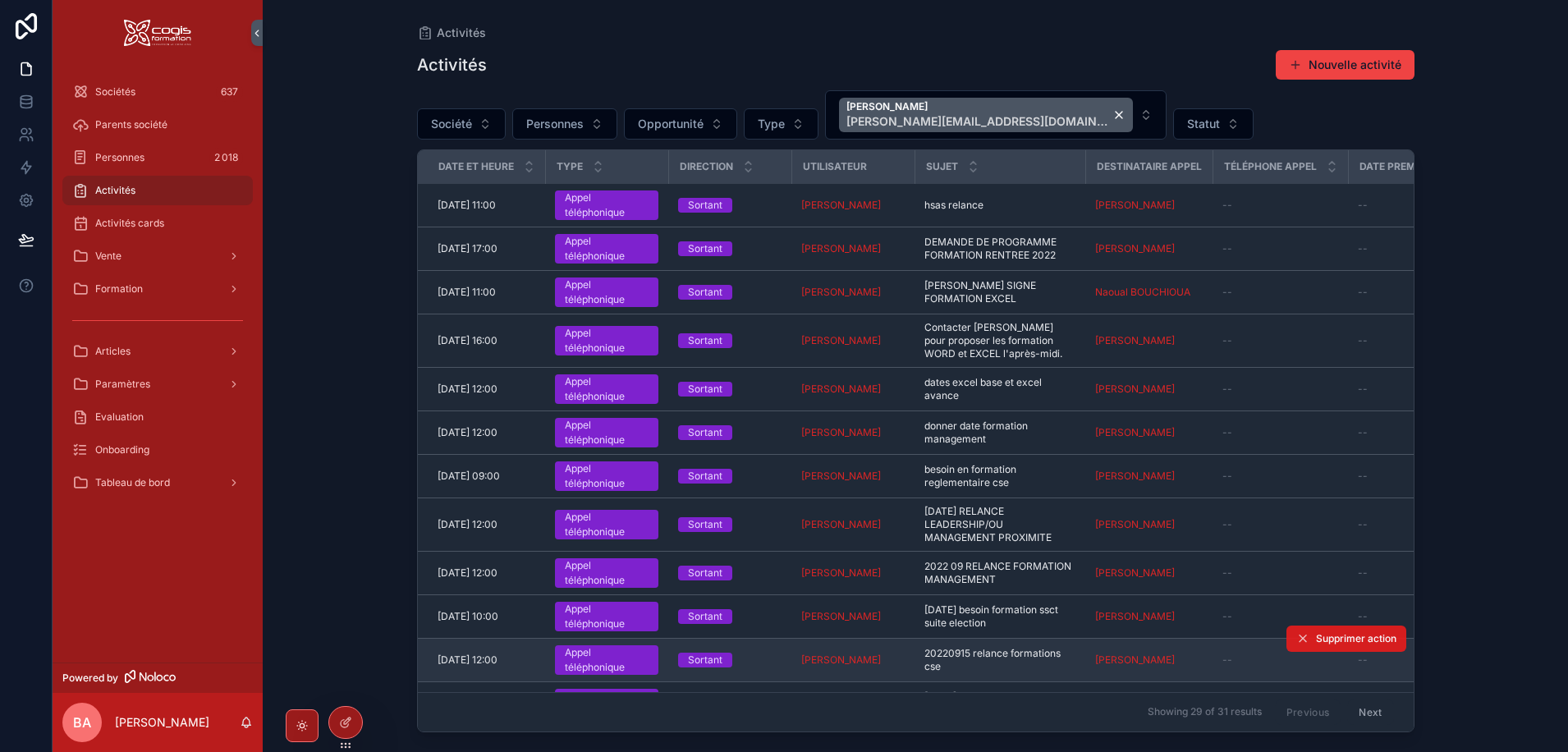
click at [1326, 641] on span "Supprimer action" at bounding box center [1356, 638] width 81 height 13
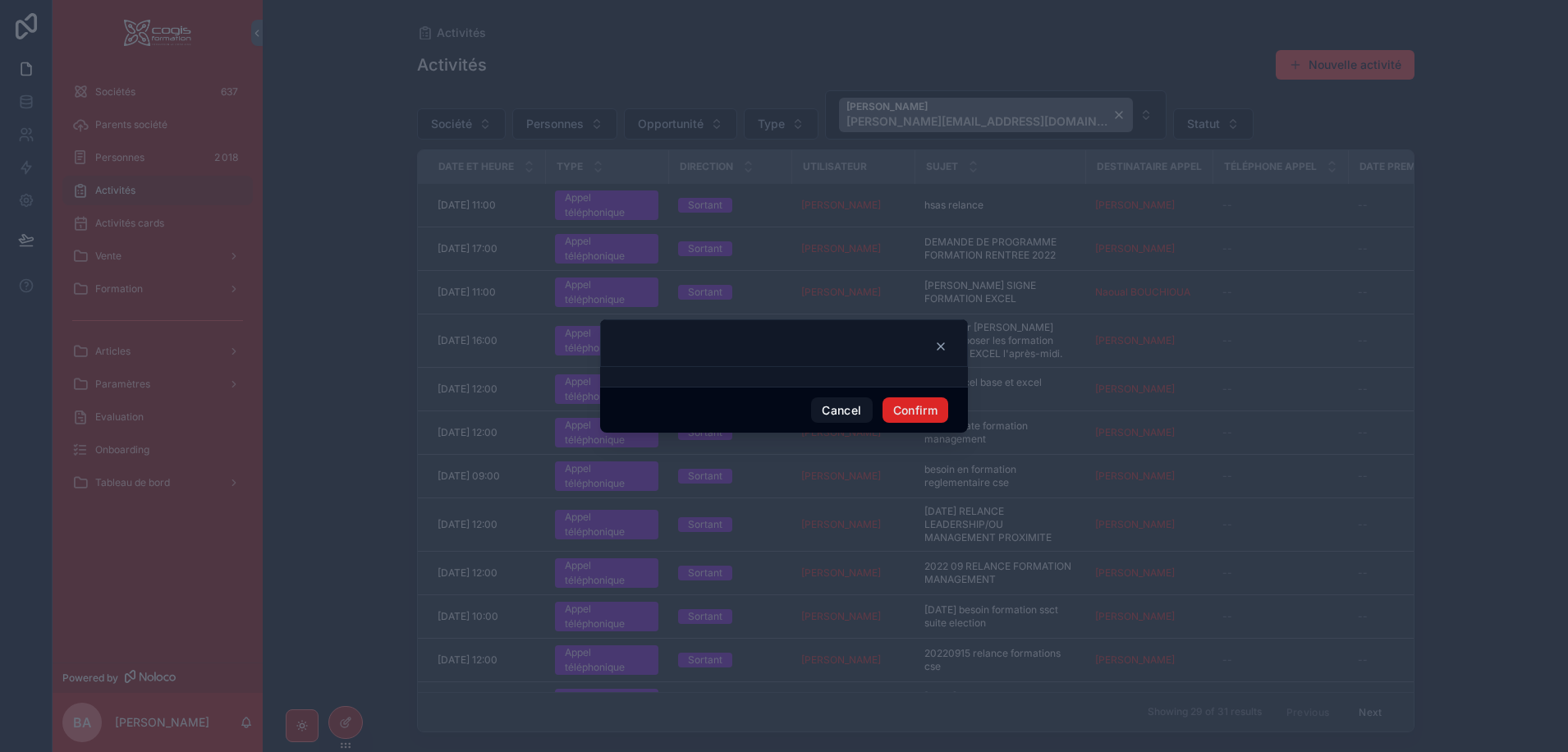
click at [928, 411] on button "Confirm" at bounding box center [916, 411] width 66 height 26
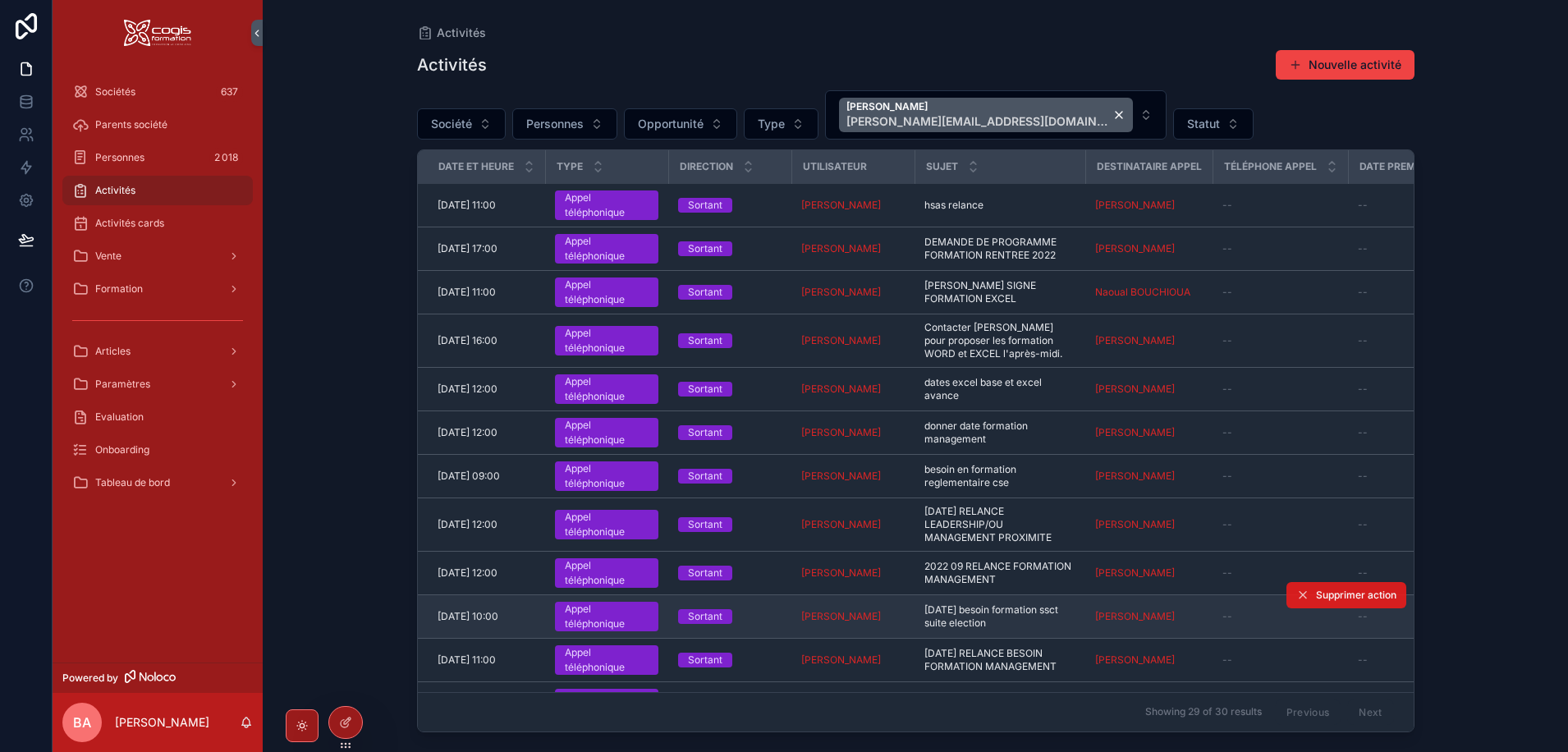
click at [1314, 603] on button "Supprimer action" at bounding box center [1346, 595] width 119 height 26
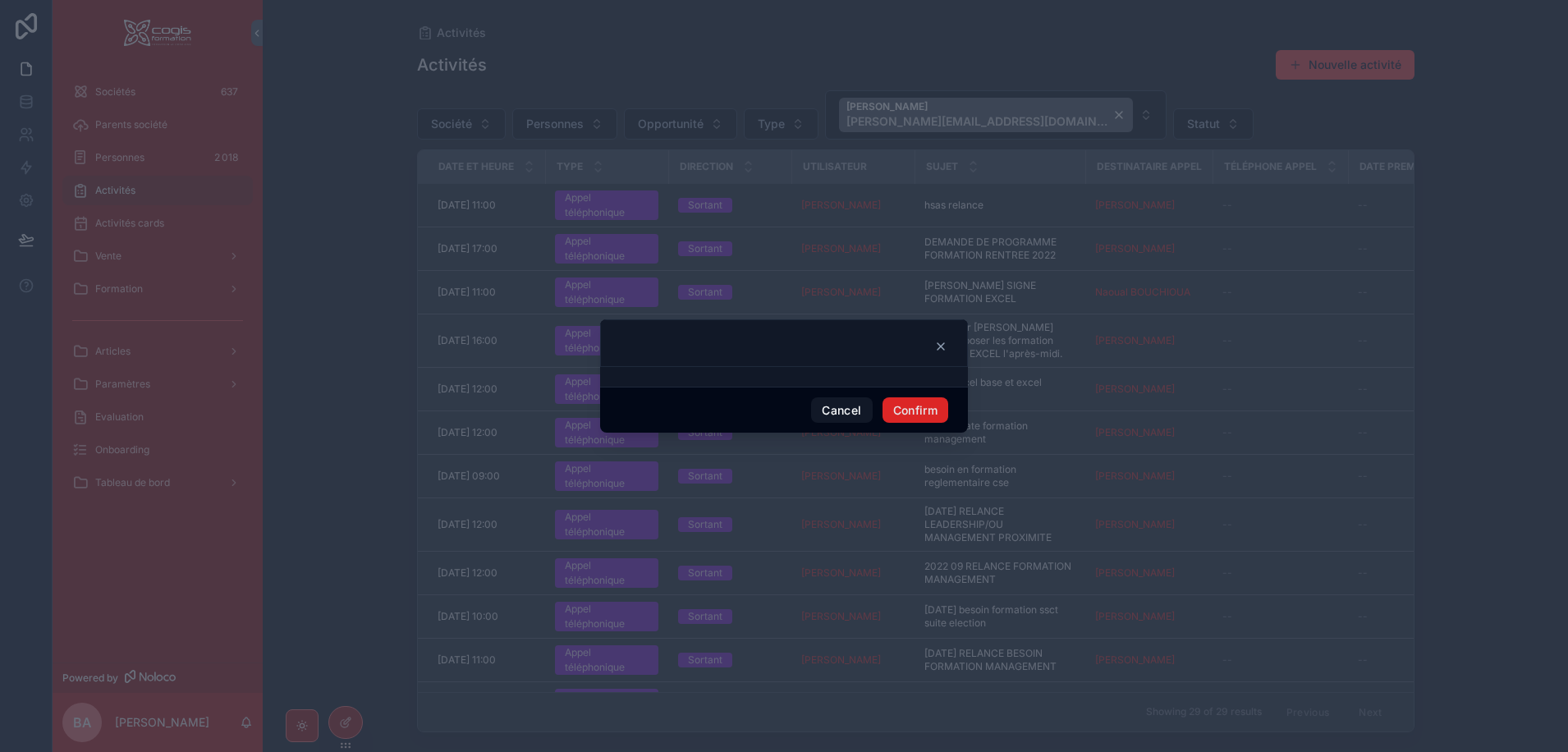
click at [908, 416] on button "Confirm" at bounding box center [916, 411] width 66 height 26
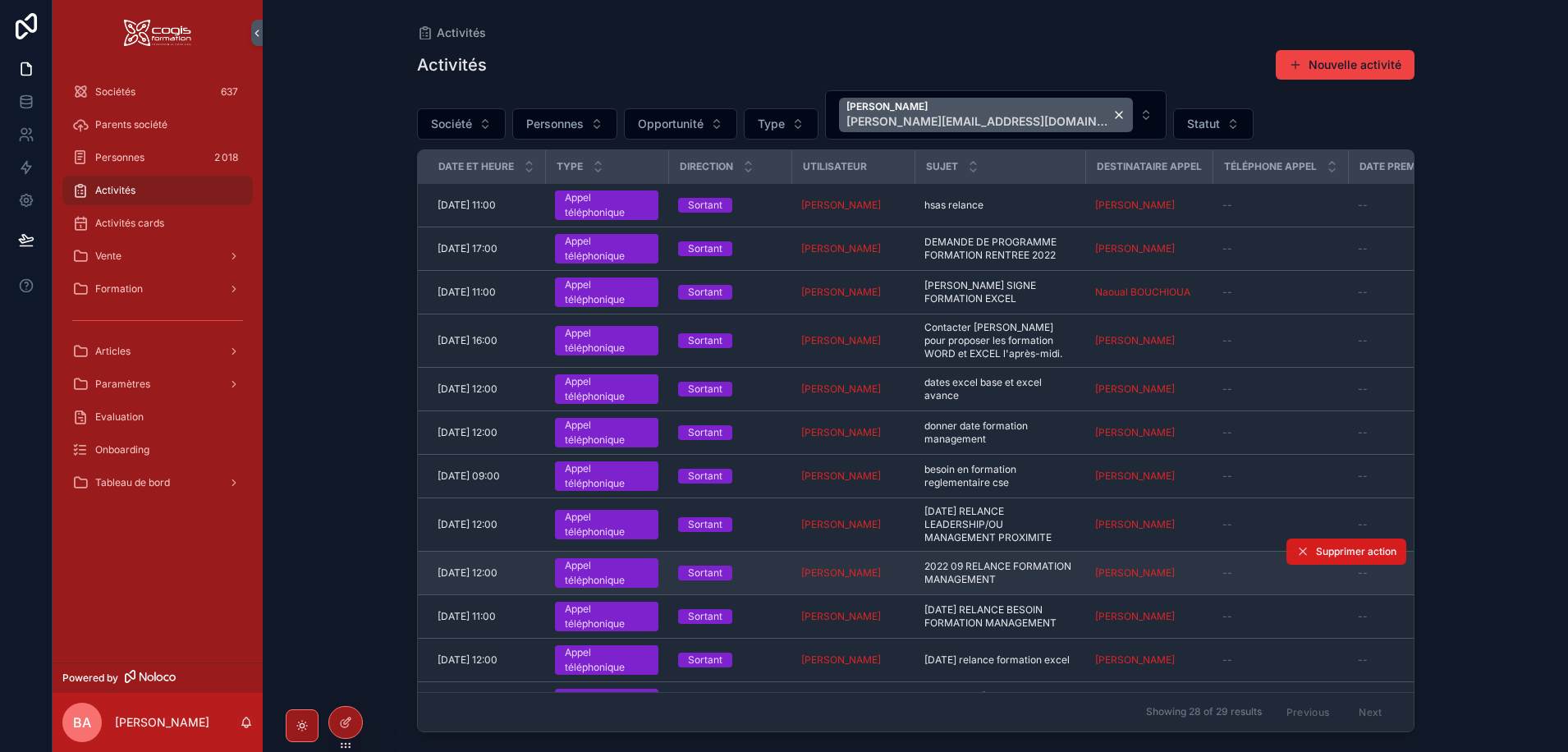
click at [1316, 546] on span "Supprimer action" at bounding box center [1356, 552] width 81 height 13
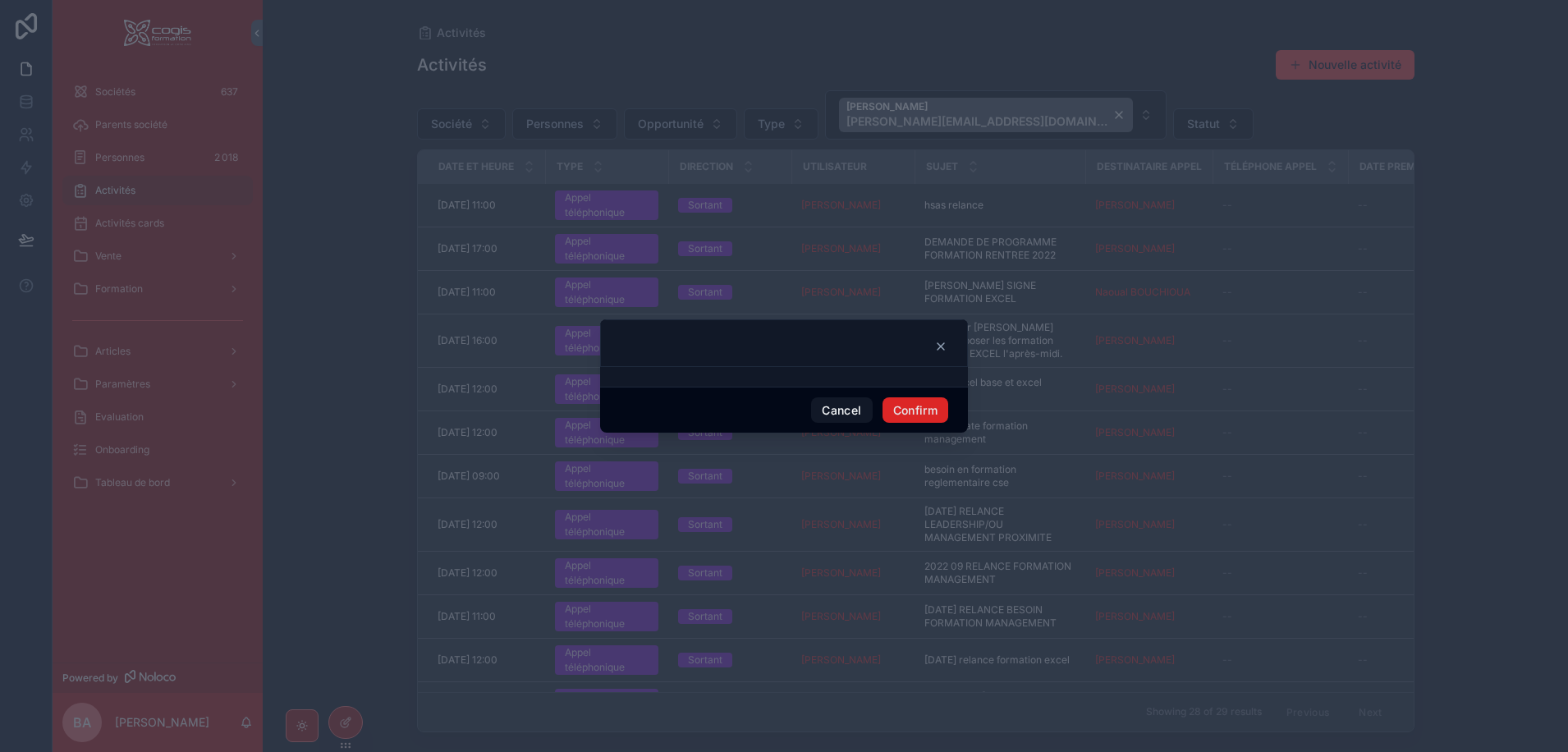
click at [905, 411] on button "Confirm" at bounding box center [916, 411] width 66 height 26
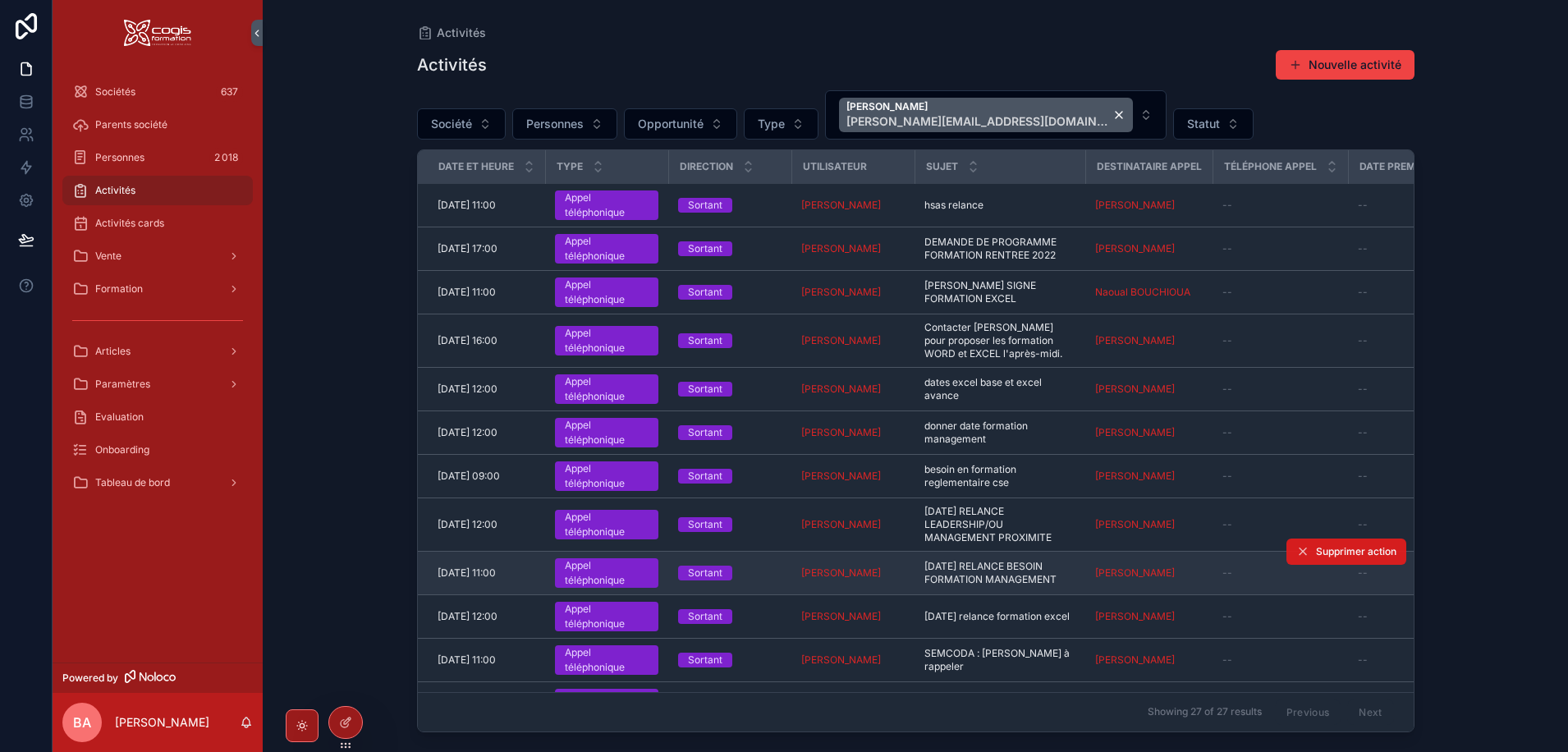
click at [1322, 555] on span "Supprimer action" at bounding box center [1356, 552] width 81 height 13
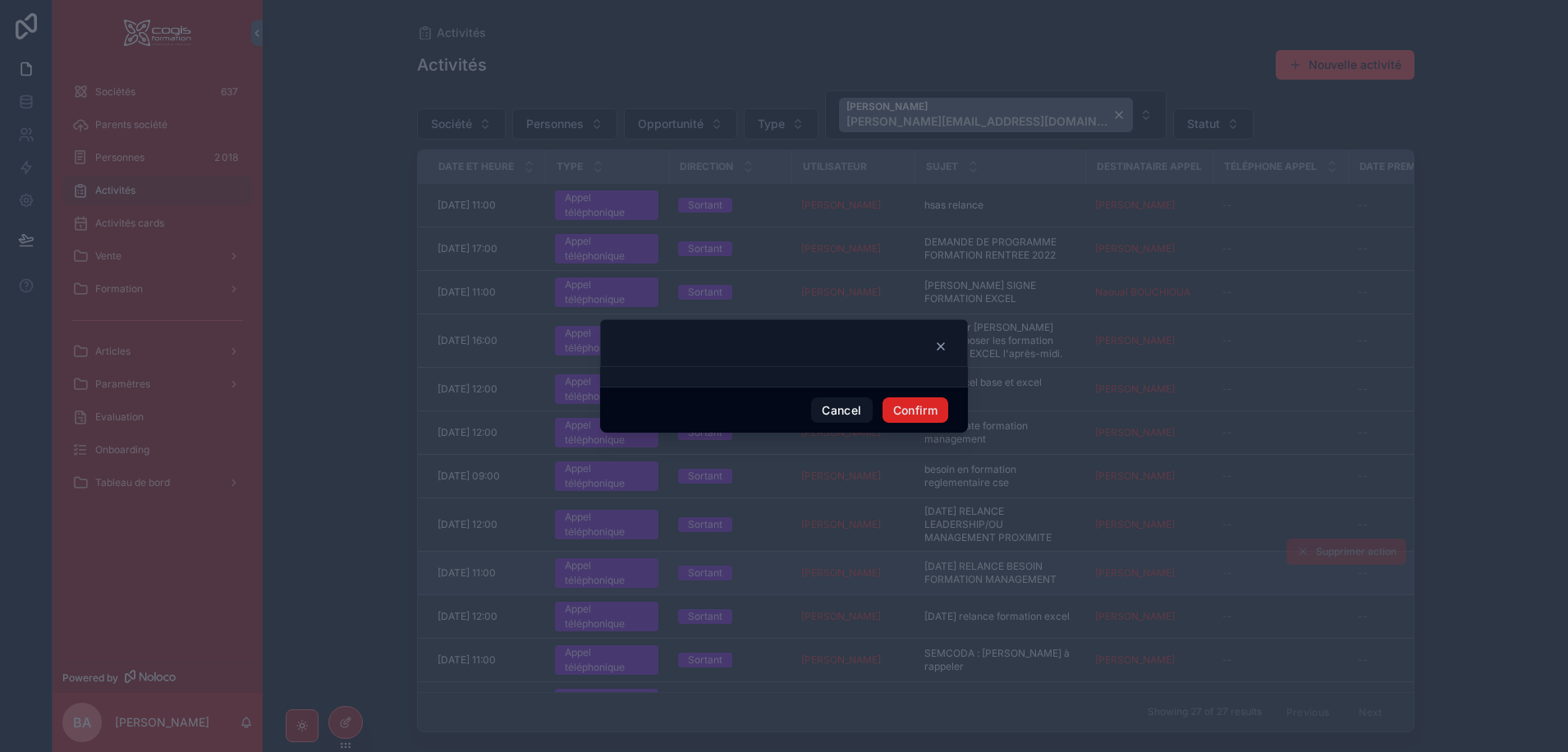
click at [906, 409] on button "Confirm" at bounding box center [916, 411] width 66 height 26
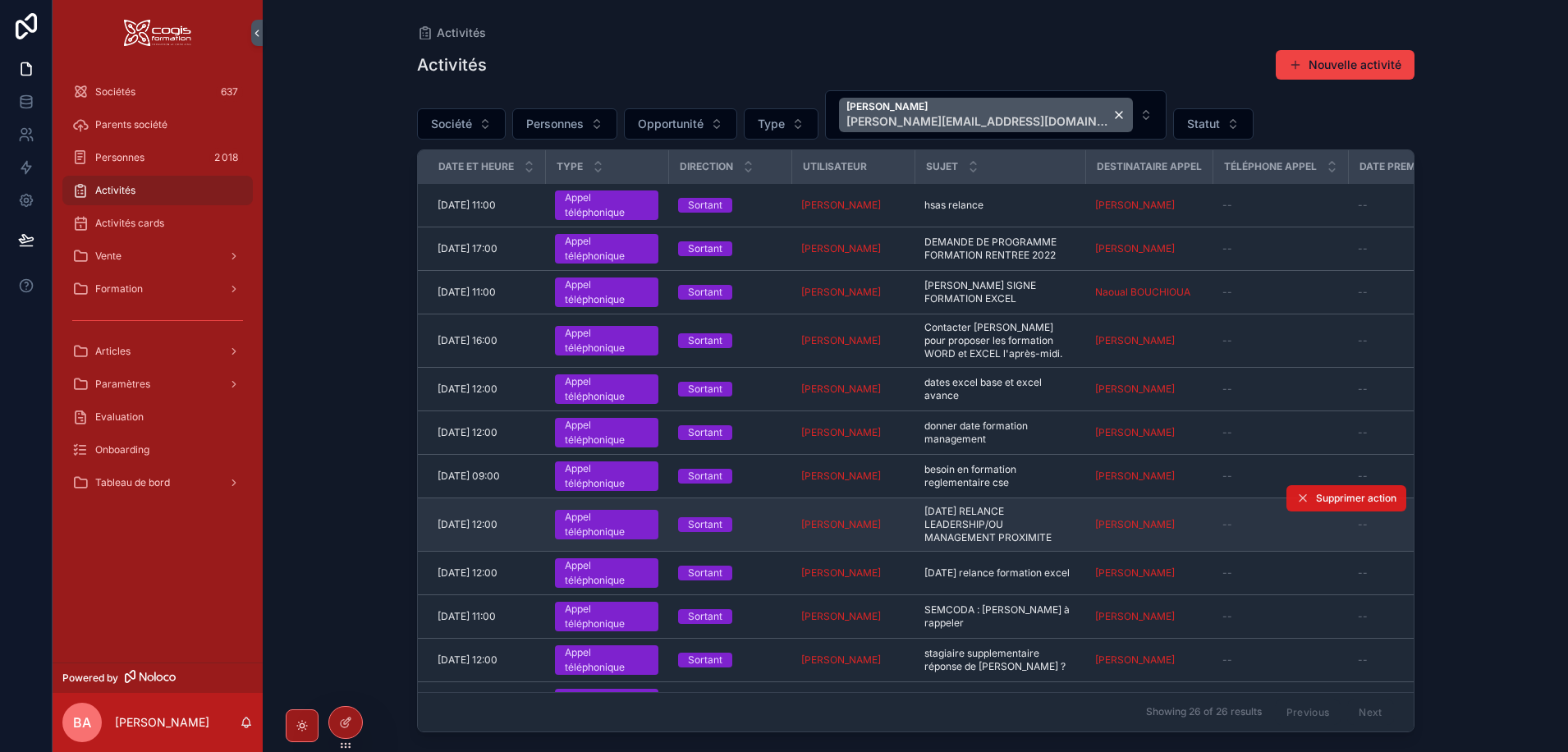
click at [1340, 500] on span "Supprimer action" at bounding box center [1356, 498] width 81 height 13
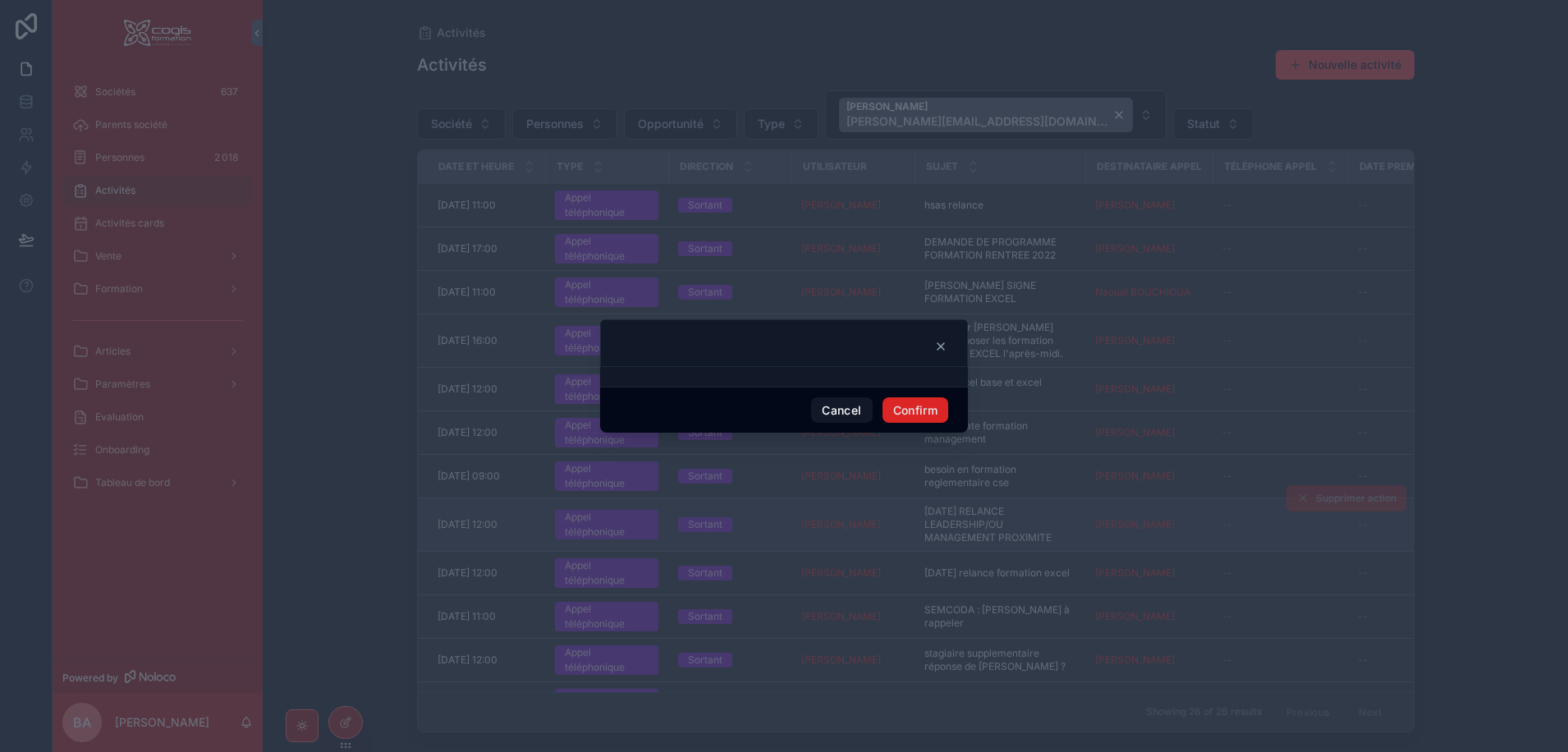
click at [931, 411] on button "Confirm" at bounding box center [916, 411] width 66 height 26
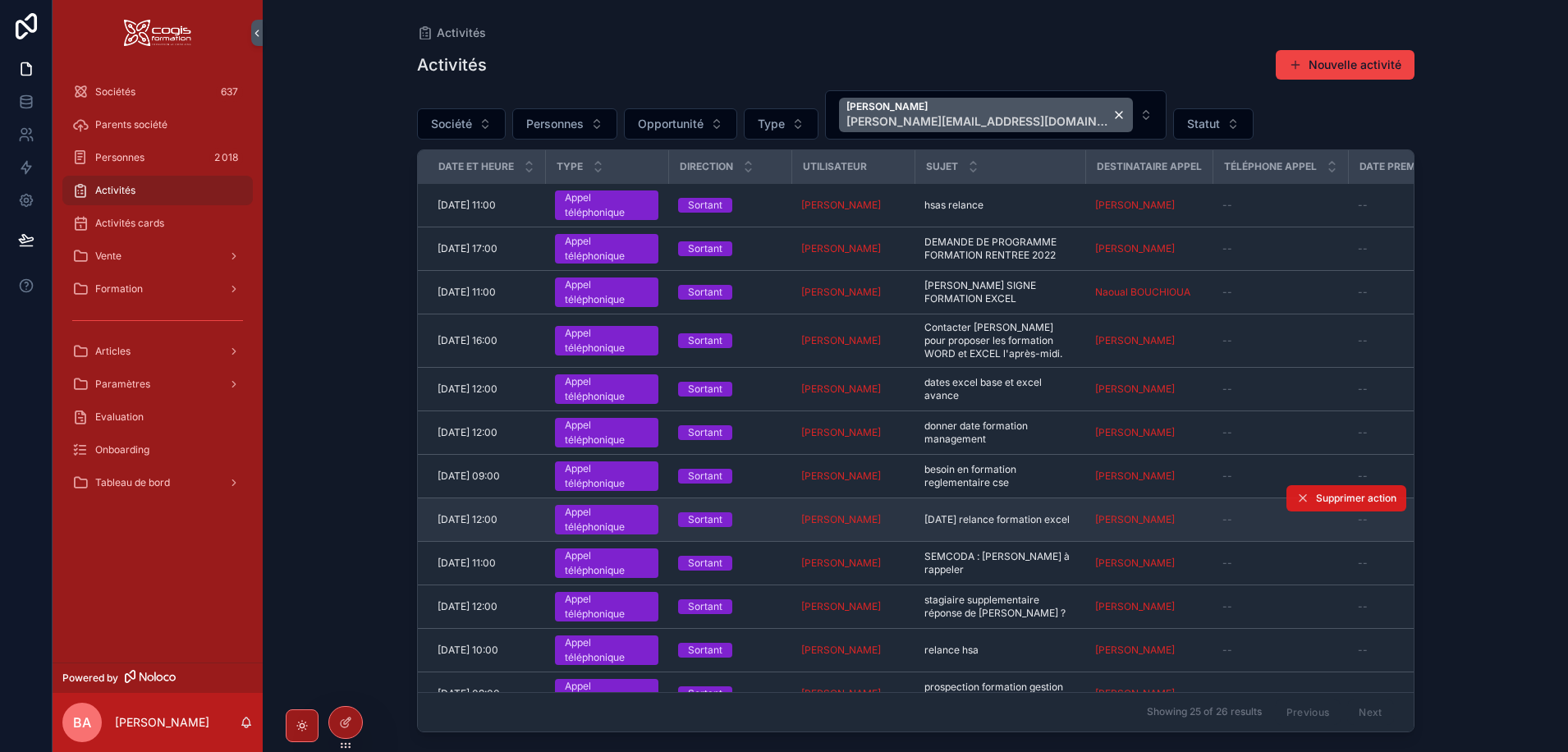
click at [1317, 501] on span "Supprimer action" at bounding box center [1356, 498] width 81 height 13
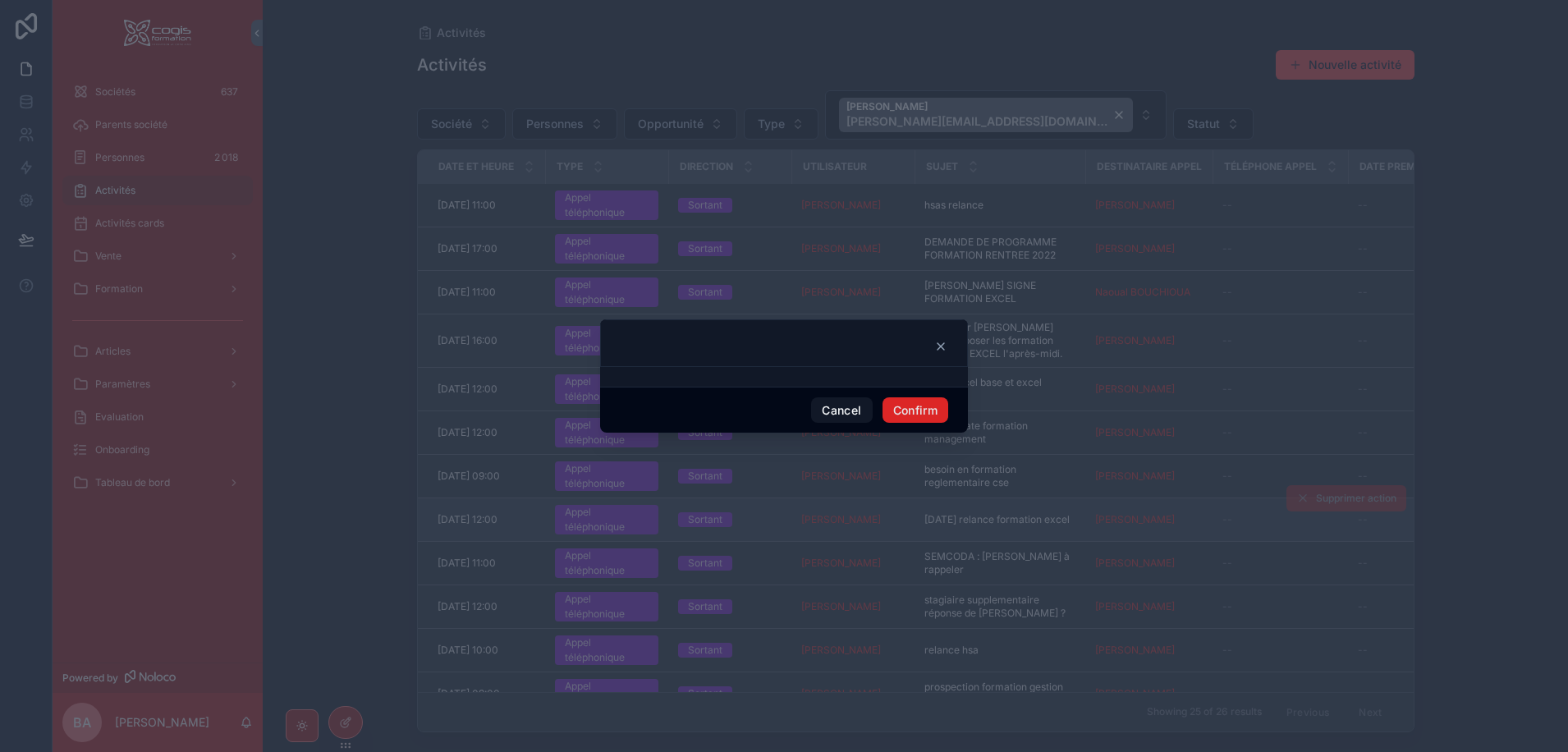
click at [915, 411] on button "Confirm" at bounding box center [916, 411] width 66 height 26
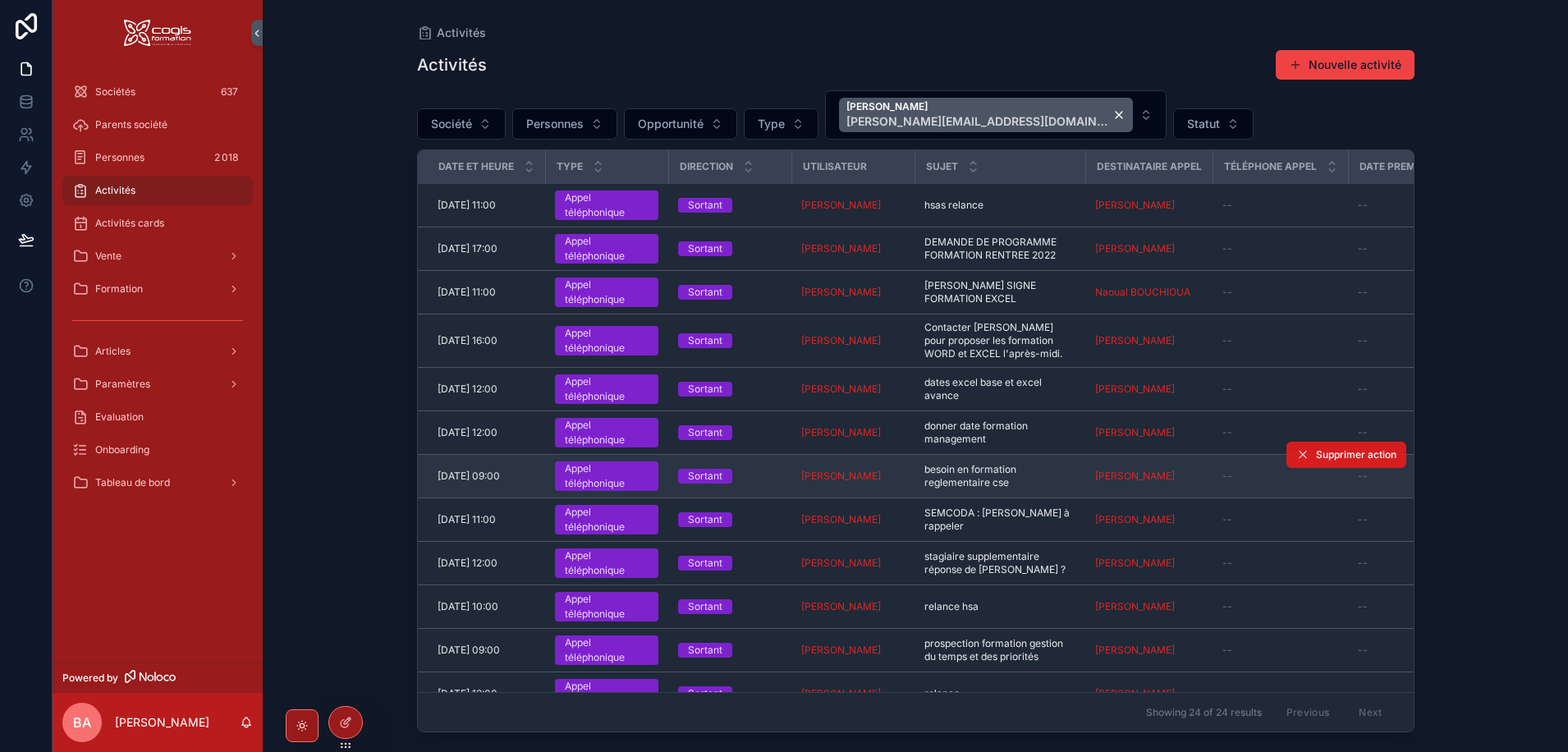
click at [1316, 459] on span "Supprimer action" at bounding box center [1356, 455] width 81 height 13
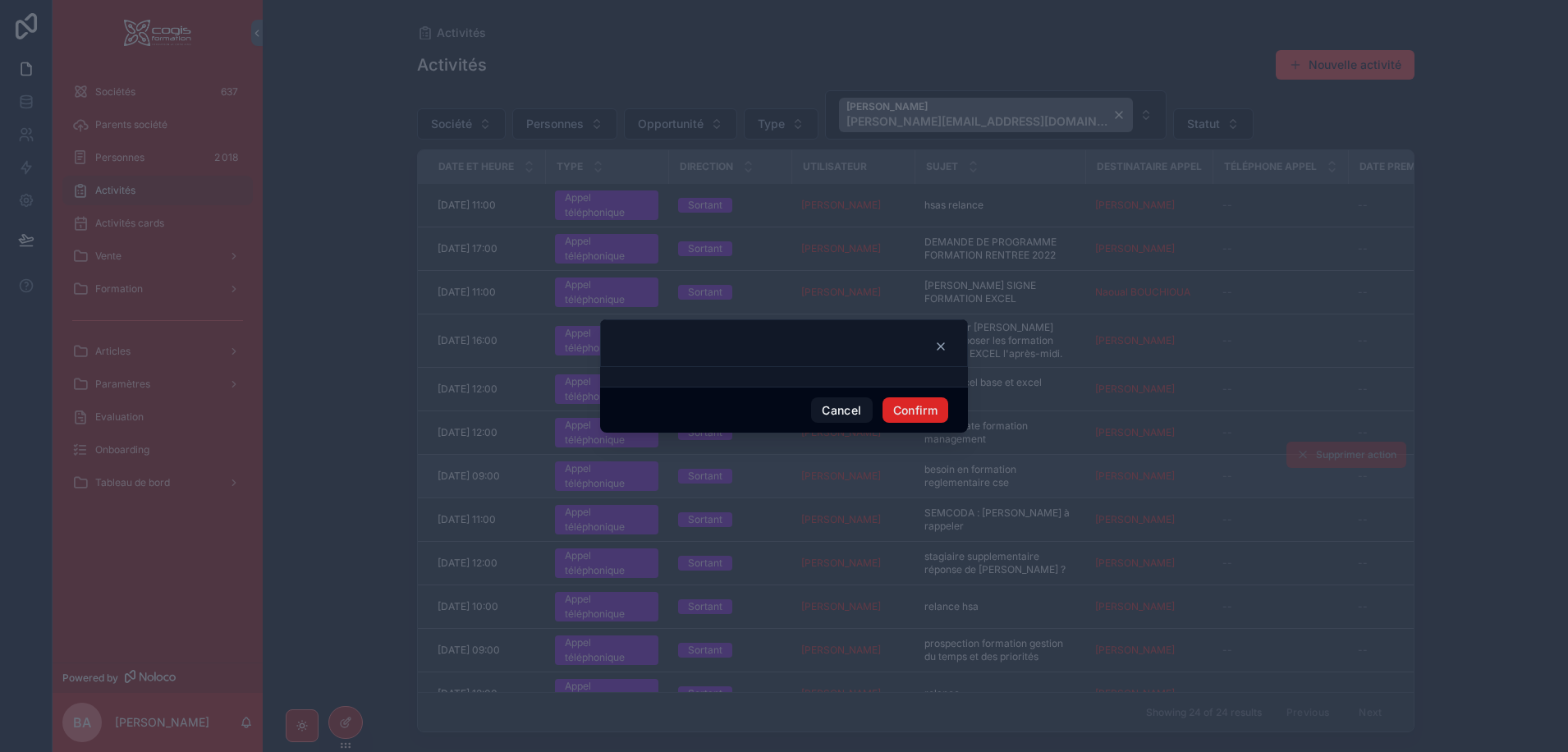
click at [914, 408] on button "Confirm" at bounding box center [916, 411] width 66 height 26
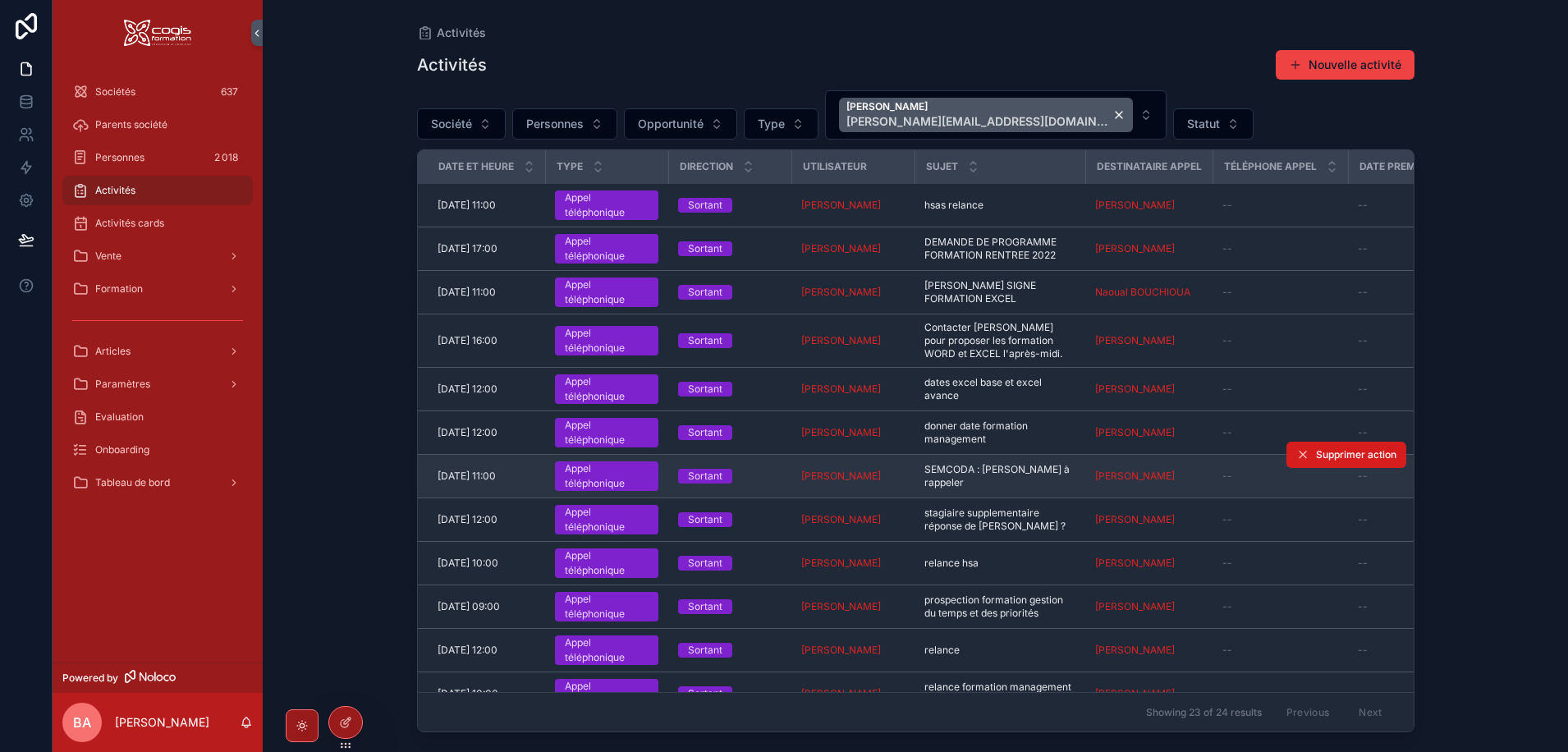
click at [1330, 456] on span "Supprimer action" at bounding box center [1356, 455] width 81 height 13
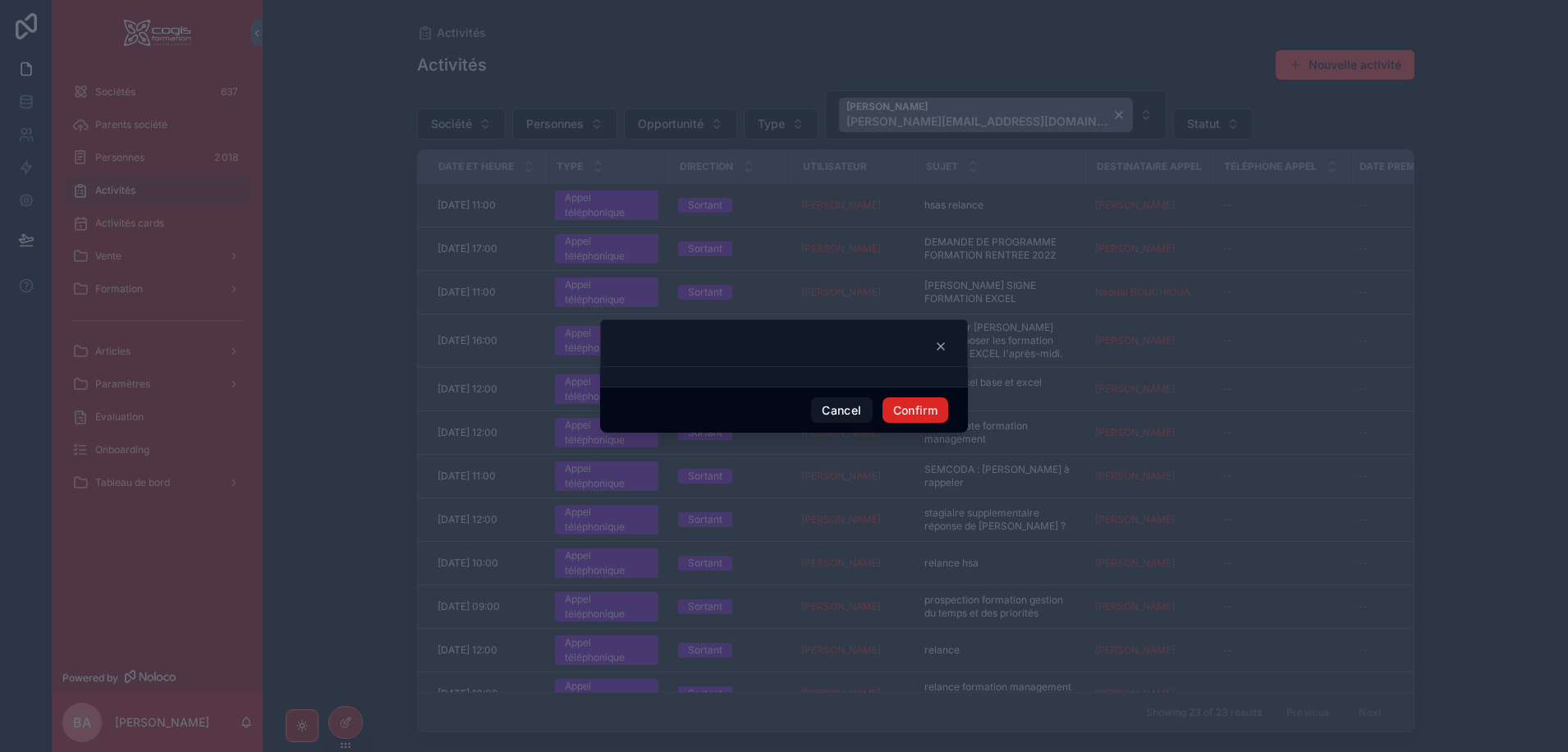
click at [921, 416] on button "Confirm" at bounding box center [916, 411] width 66 height 26
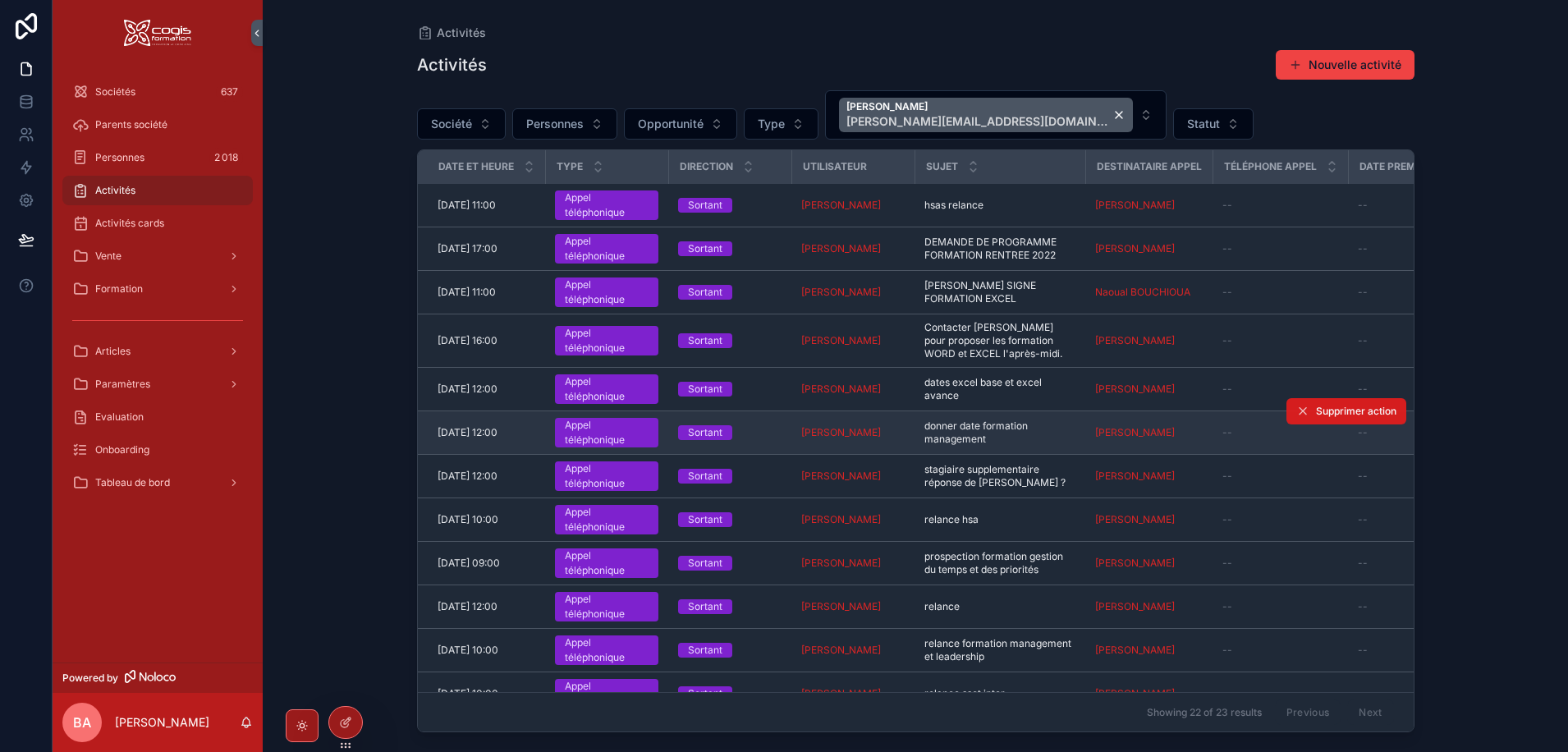
click at [1325, 414] on span "Supprimer action" at bounding box center [1356, 411] width 81 height 13
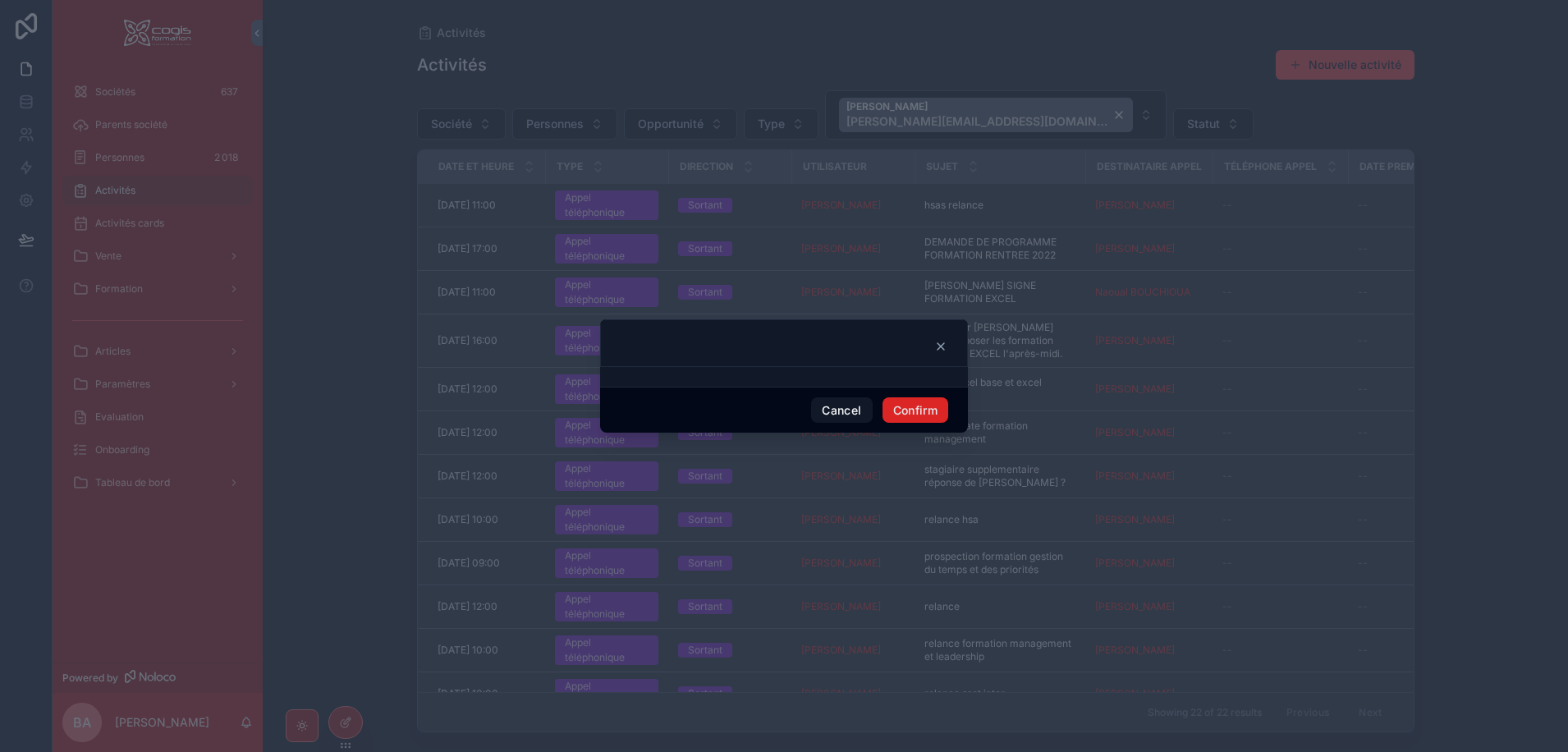
click at [928, 411] on button "Confirm" at bounding box center [916, 411] width 66 height 26
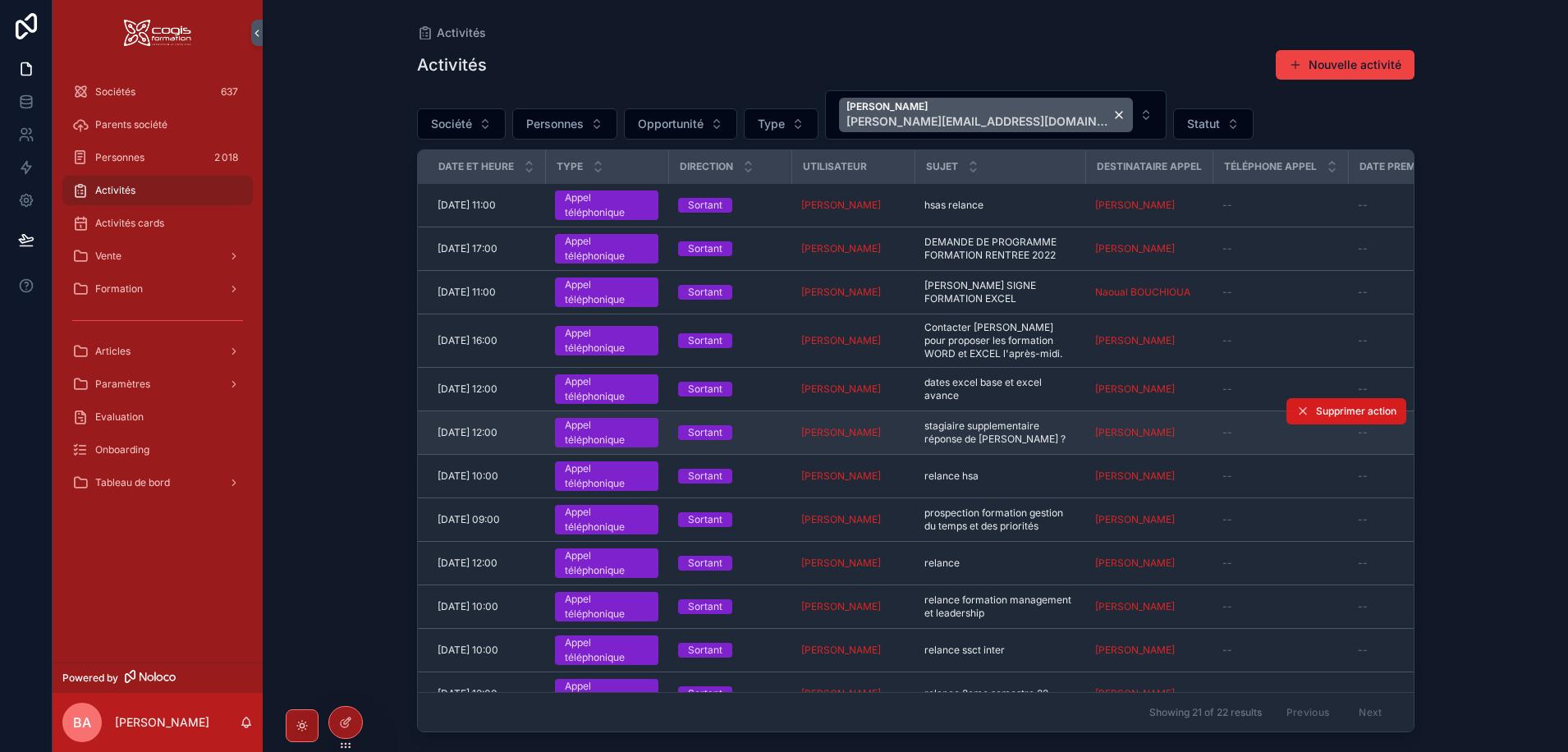
click at [1322, 406] on span "Supprimer action" at bounding box center [1356, 411] width 81 height 13
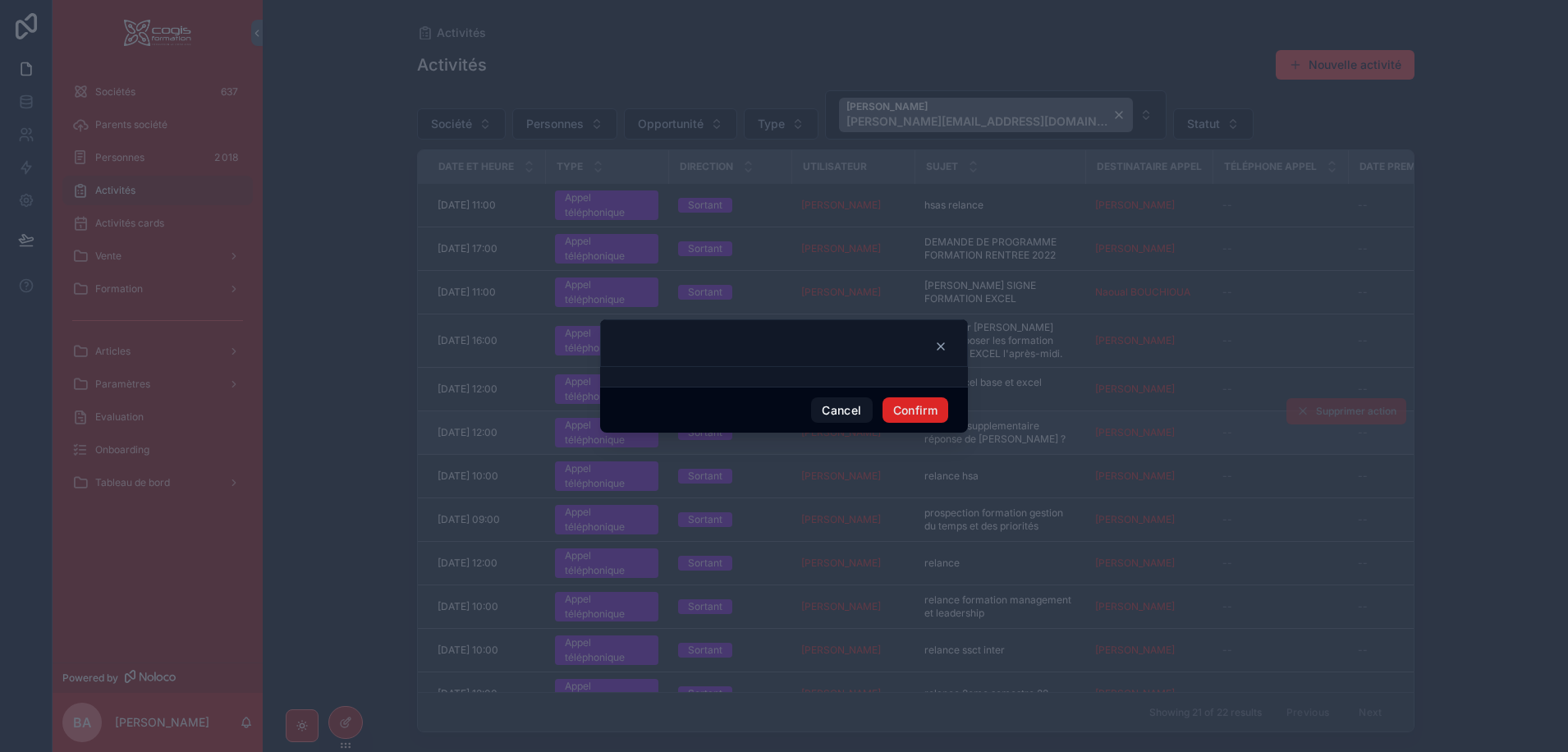
click at [934, 411] on button "Confirm" at bounding box center [916, 411] width 66 height 26
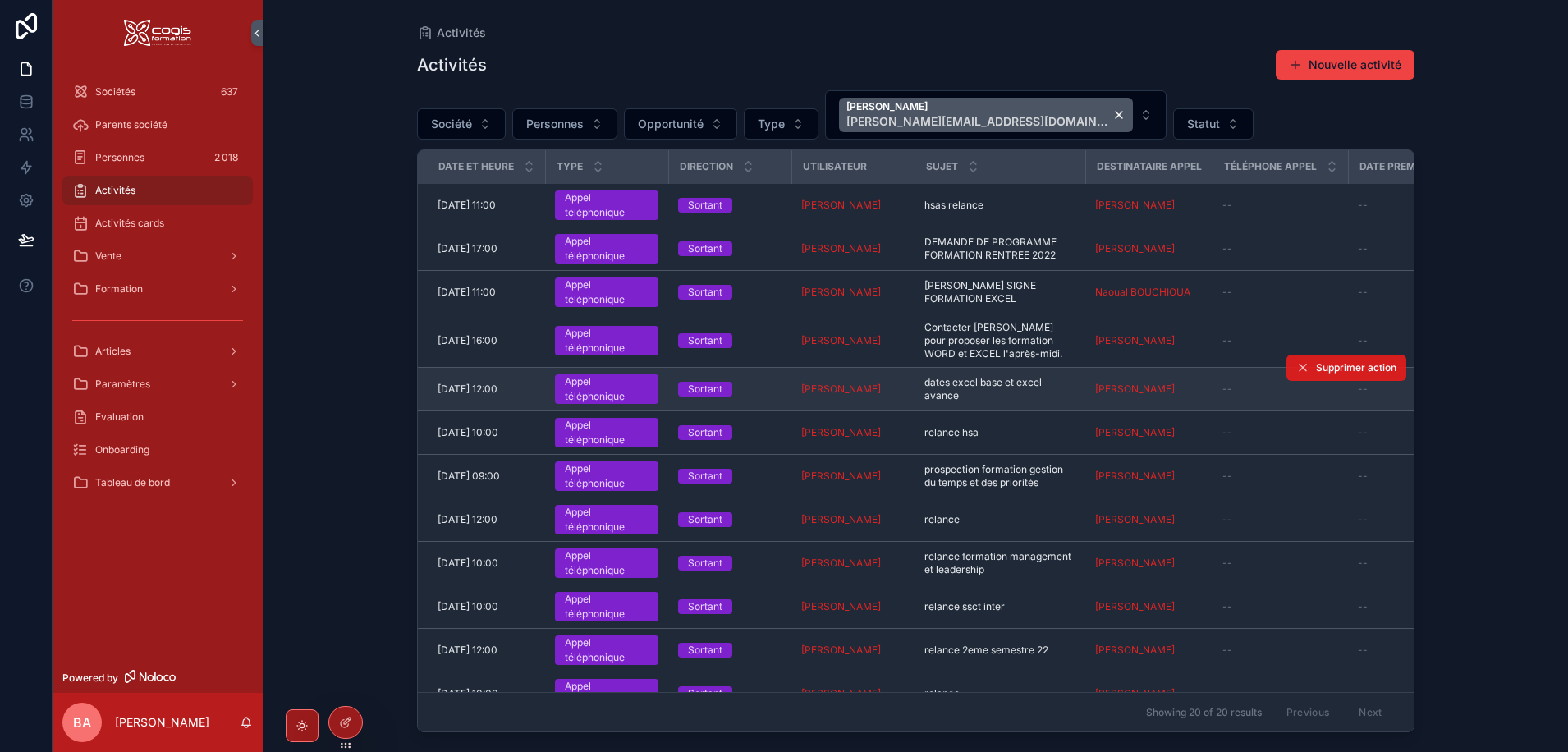
click at [1331, 370] on span "Supprimer action" at bounding box center [1356, 368] width 81 height 13
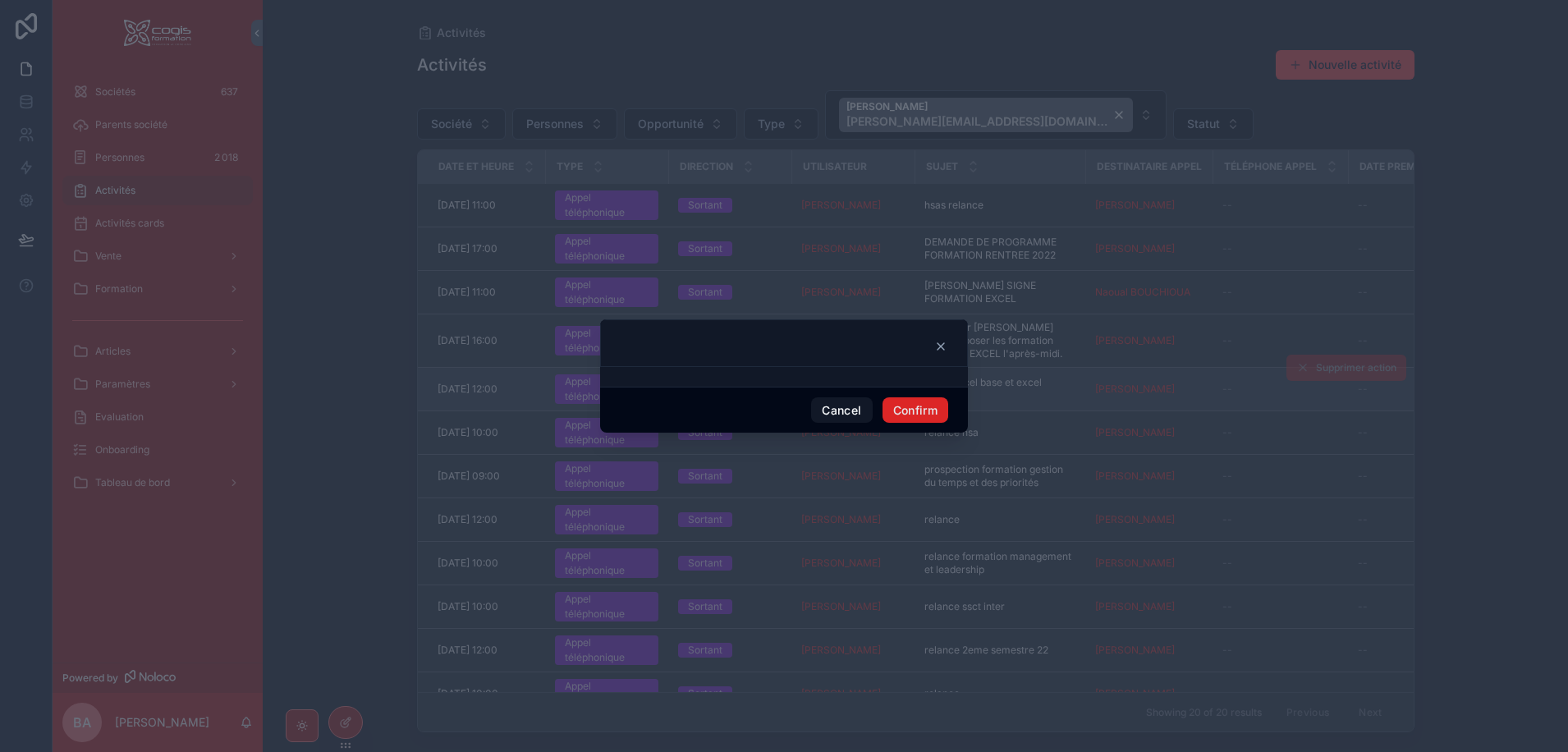
click at [919, 412] on button "Confirm" at bounding box center [916, 411] width 66 height 26
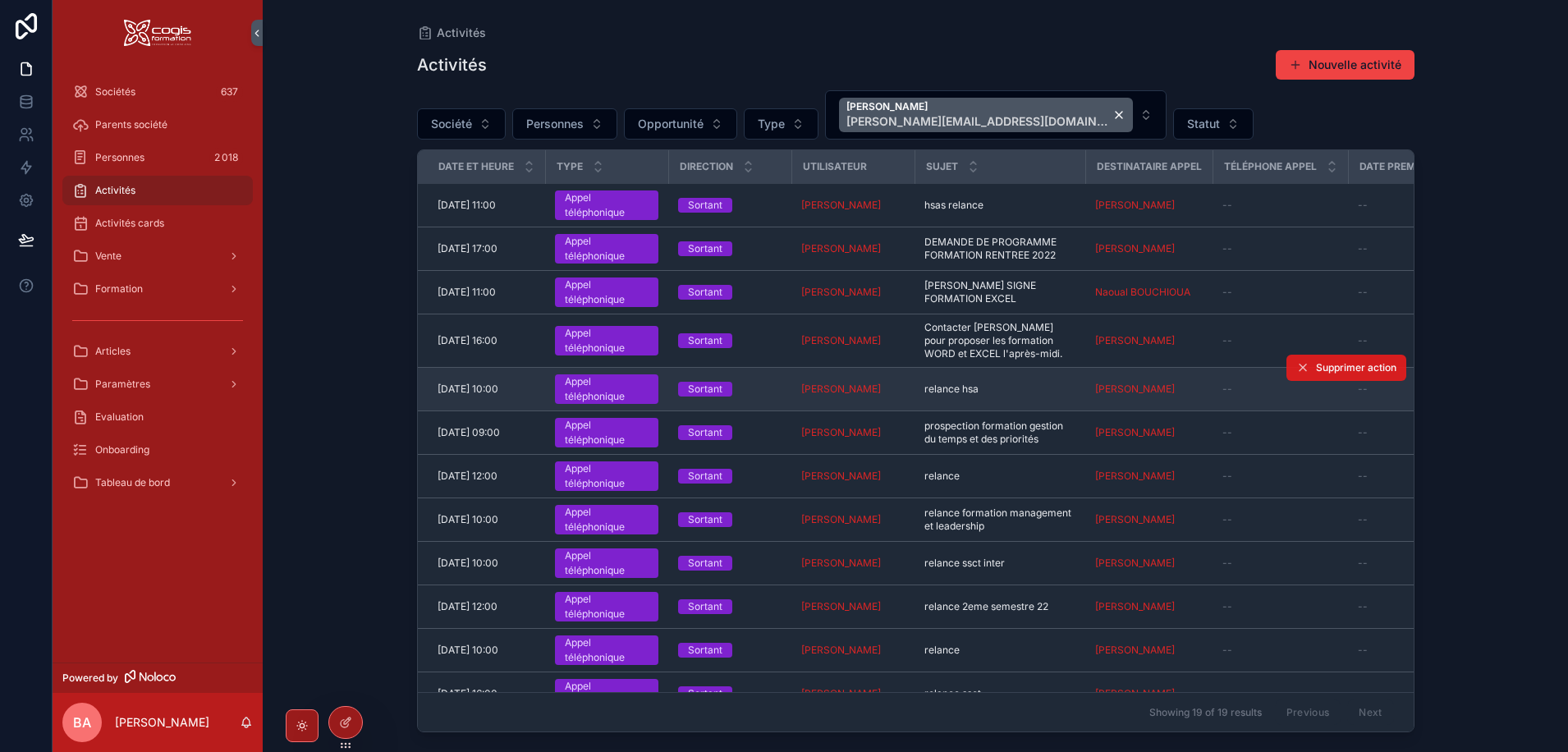
click at [1326, 375] on button "Supprimer action" at bounding box center [1346, 368] width 119 height 26
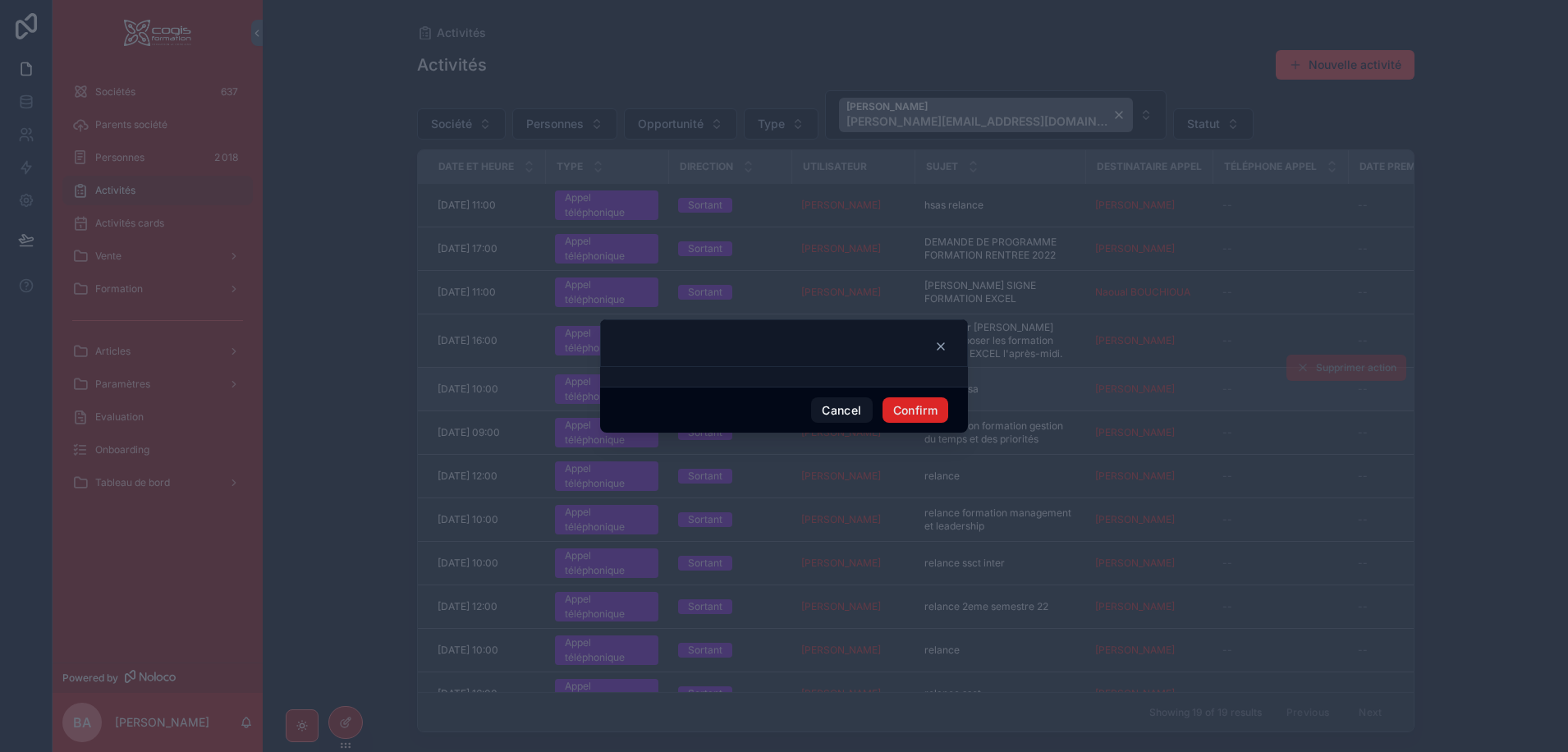
click at [925, 417] on button "Confirm" at bounding box center [916, 411] width 66 height 26
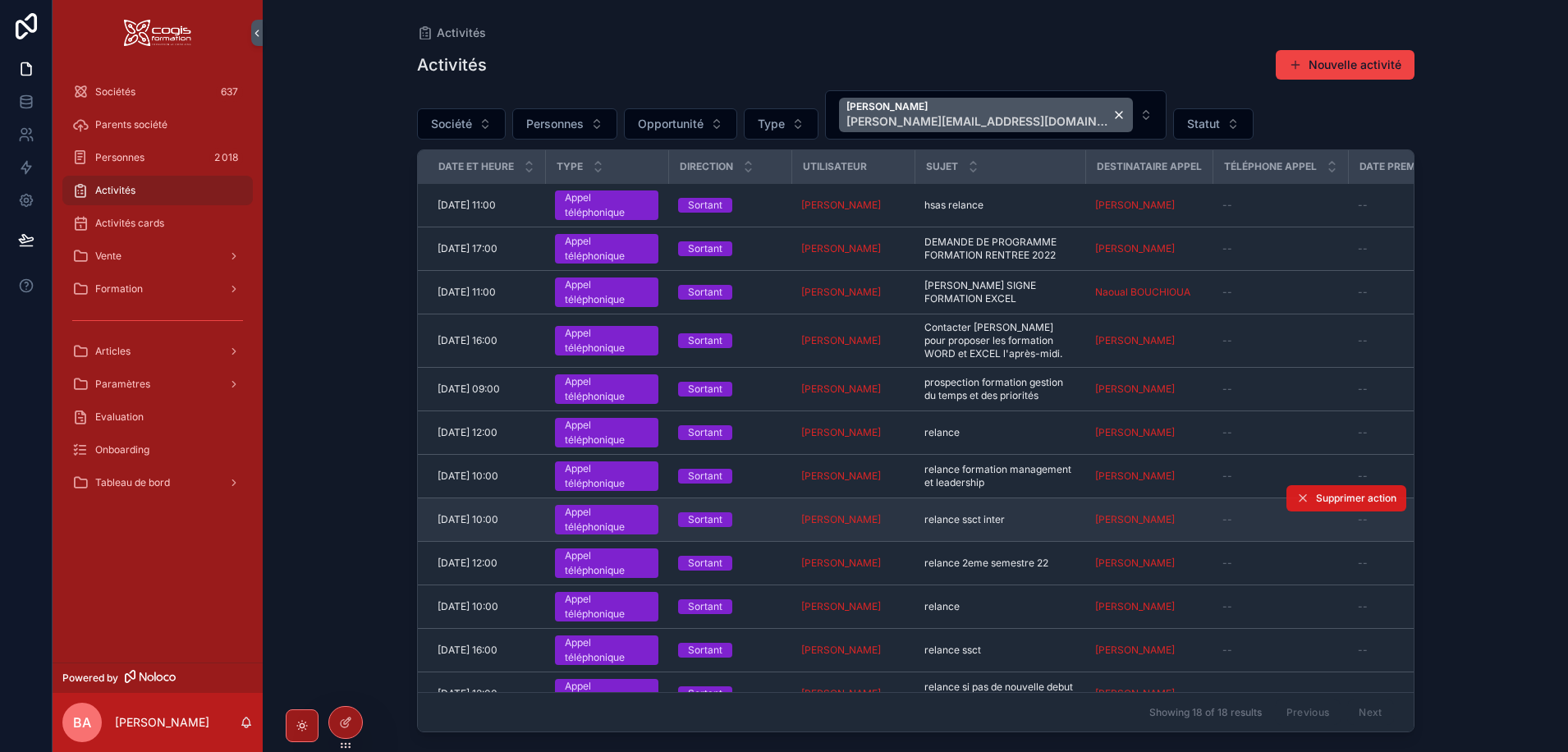
click at [1332, 496] on span "Supprimer action" at bounding box center [1356, 498] width 81 height 13
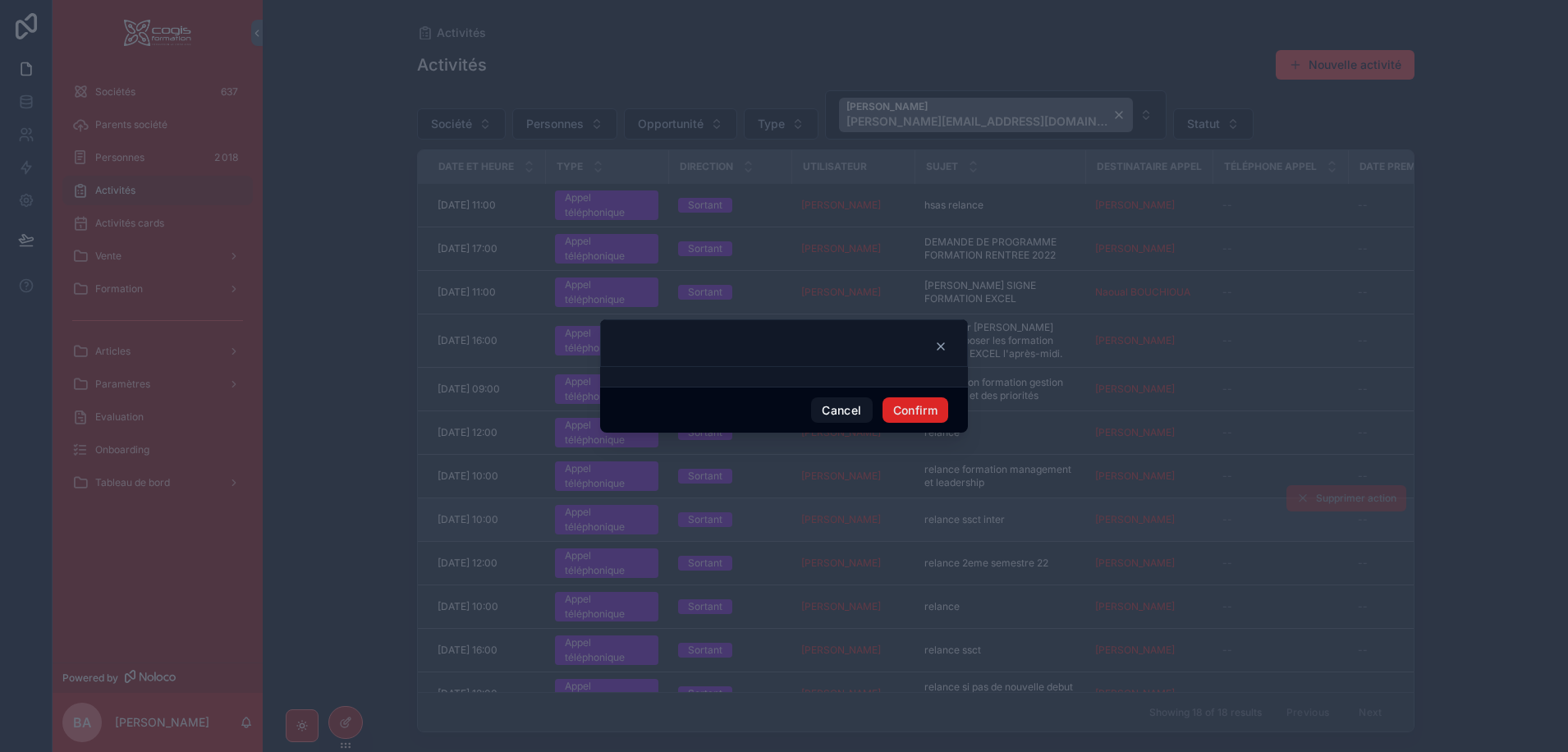
click at [929, 413] on button "Confirm" at bounding box center [916, 411] width 66 height 26
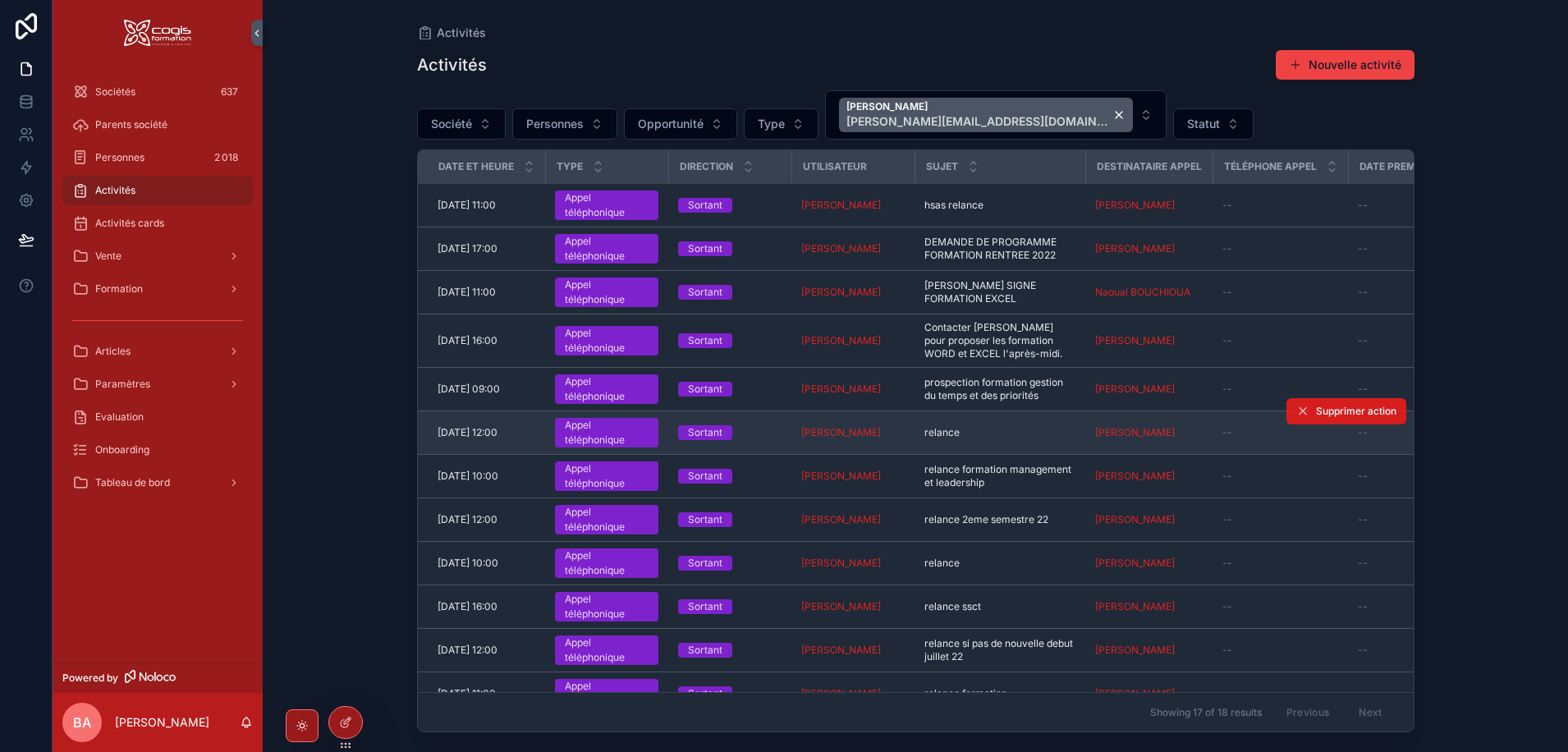
click at [1337, 415] on span "Supprimer action" at bounding box center [1356, 411] width 81 height 13
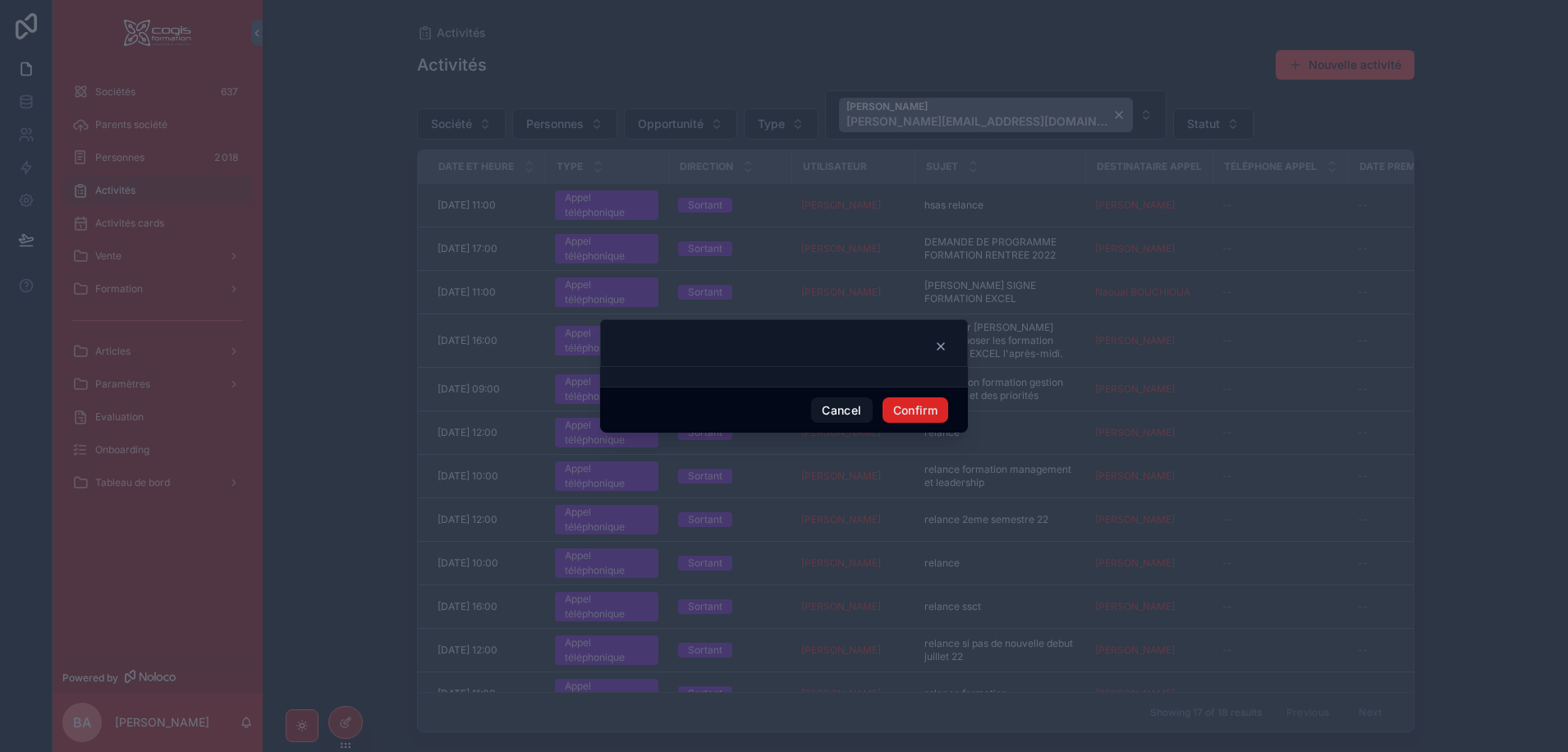
click at [919, 401] on button "Confirm" at bounding box center [916, 411] width 66 height 26
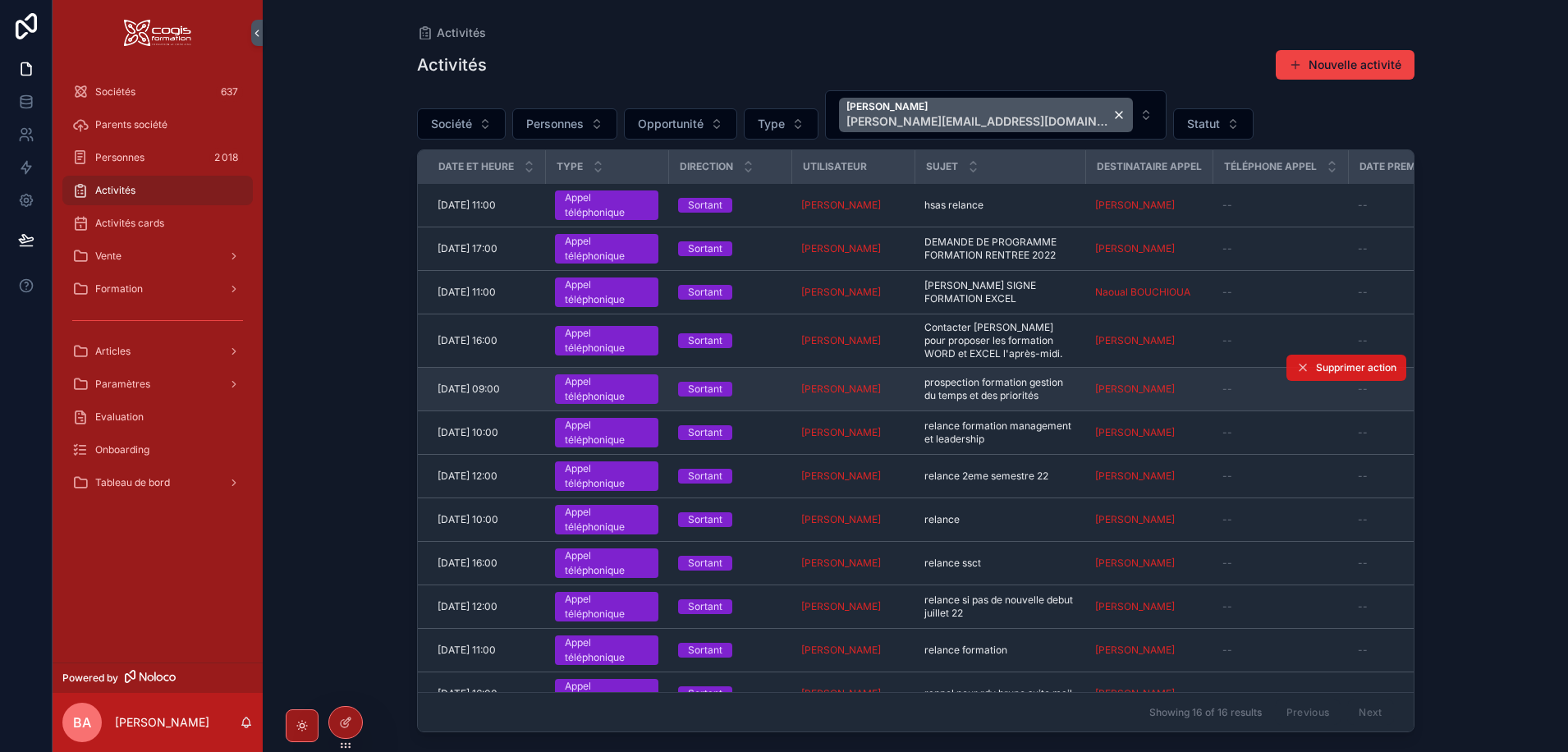
click at [1319, 369] on span "Supprimer action" at bounding box center [1356, 368] width 81 height 13
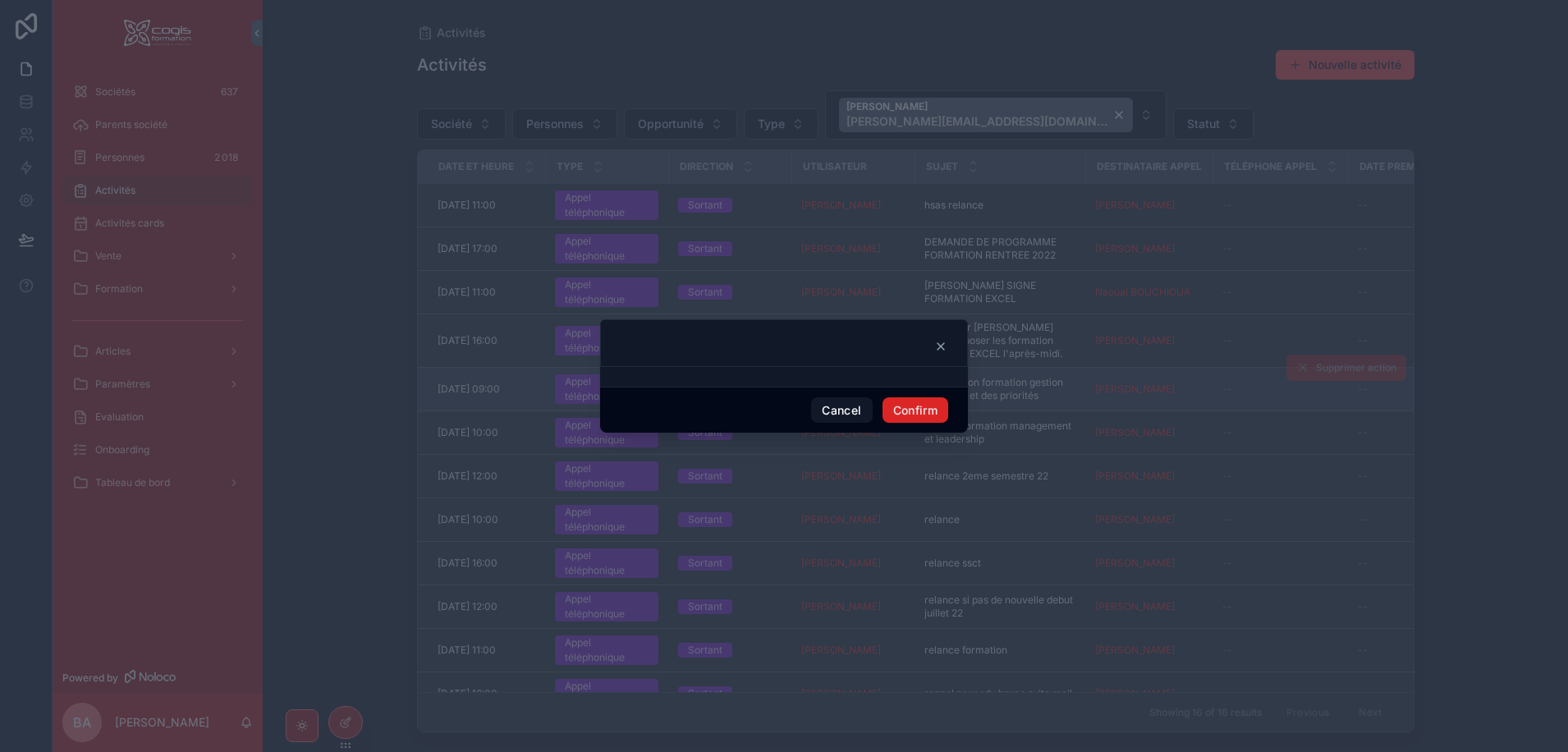
click at [916, 407] on button "Confirm" at bounding box center [916, 411] width 66 height 26
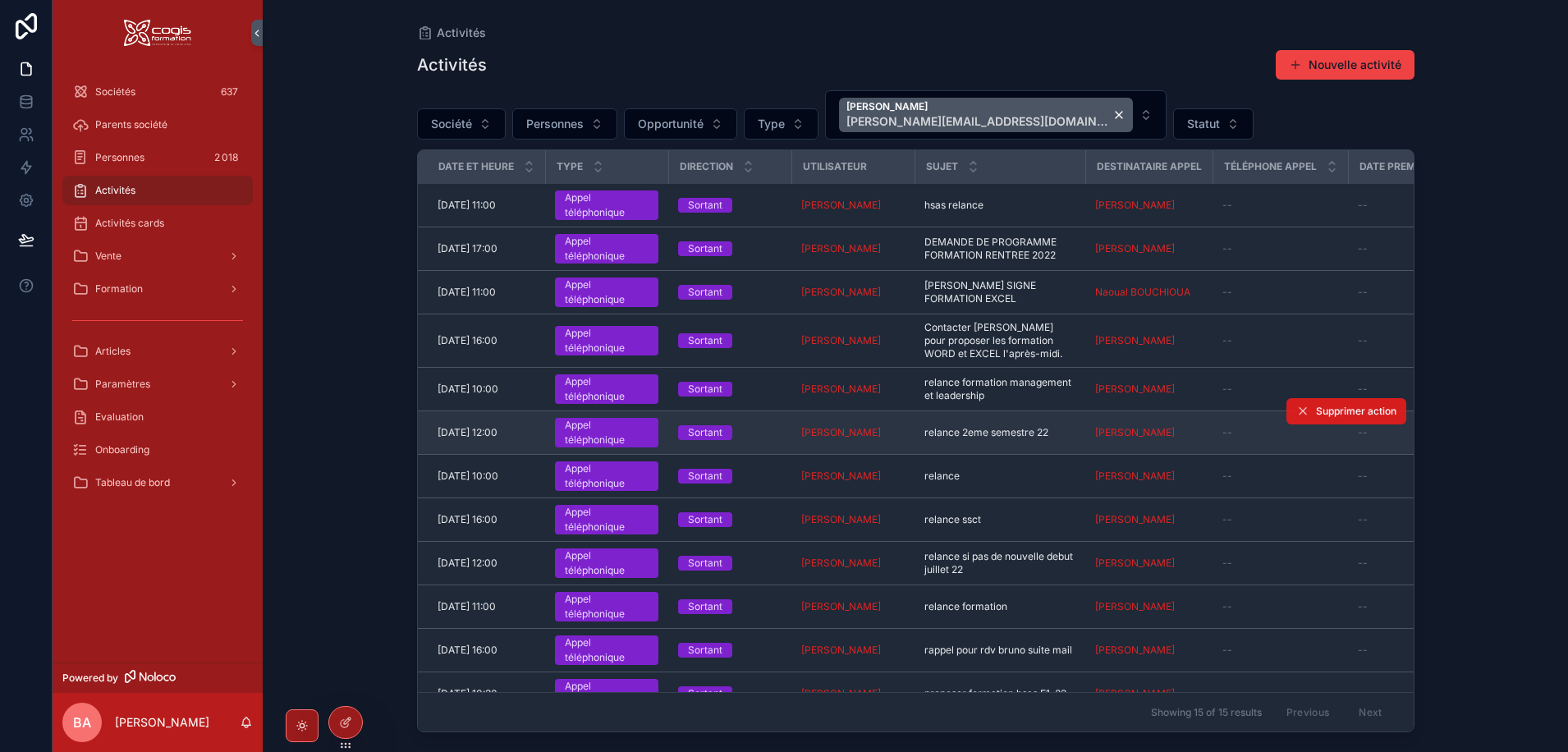
click at [1340, 415] on span "Supprimer action" at bounding box center [1356, 411] width 81 height 13
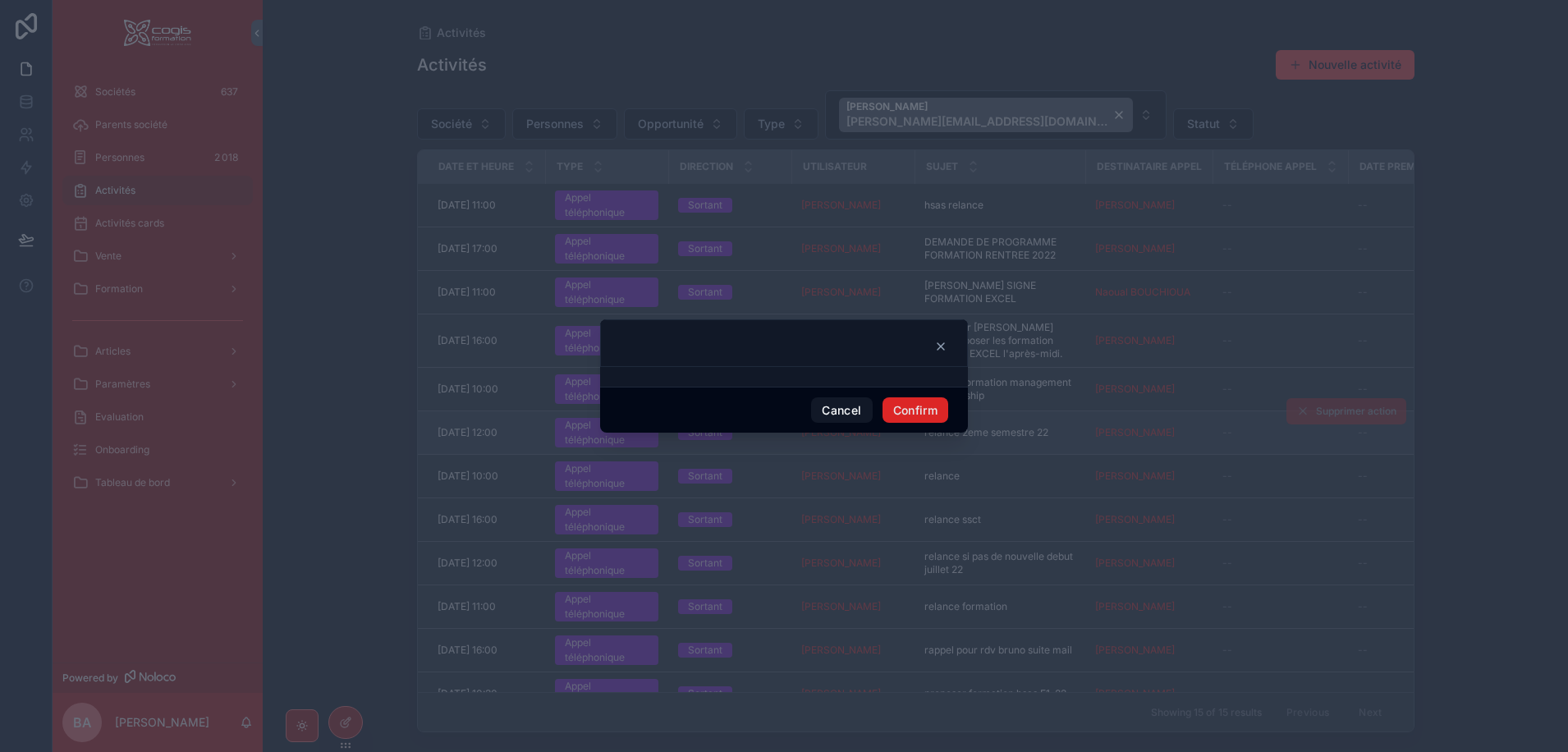
click at [937, 404] on button "Confirm" at bounding box center [916, 411] width 66 height 26
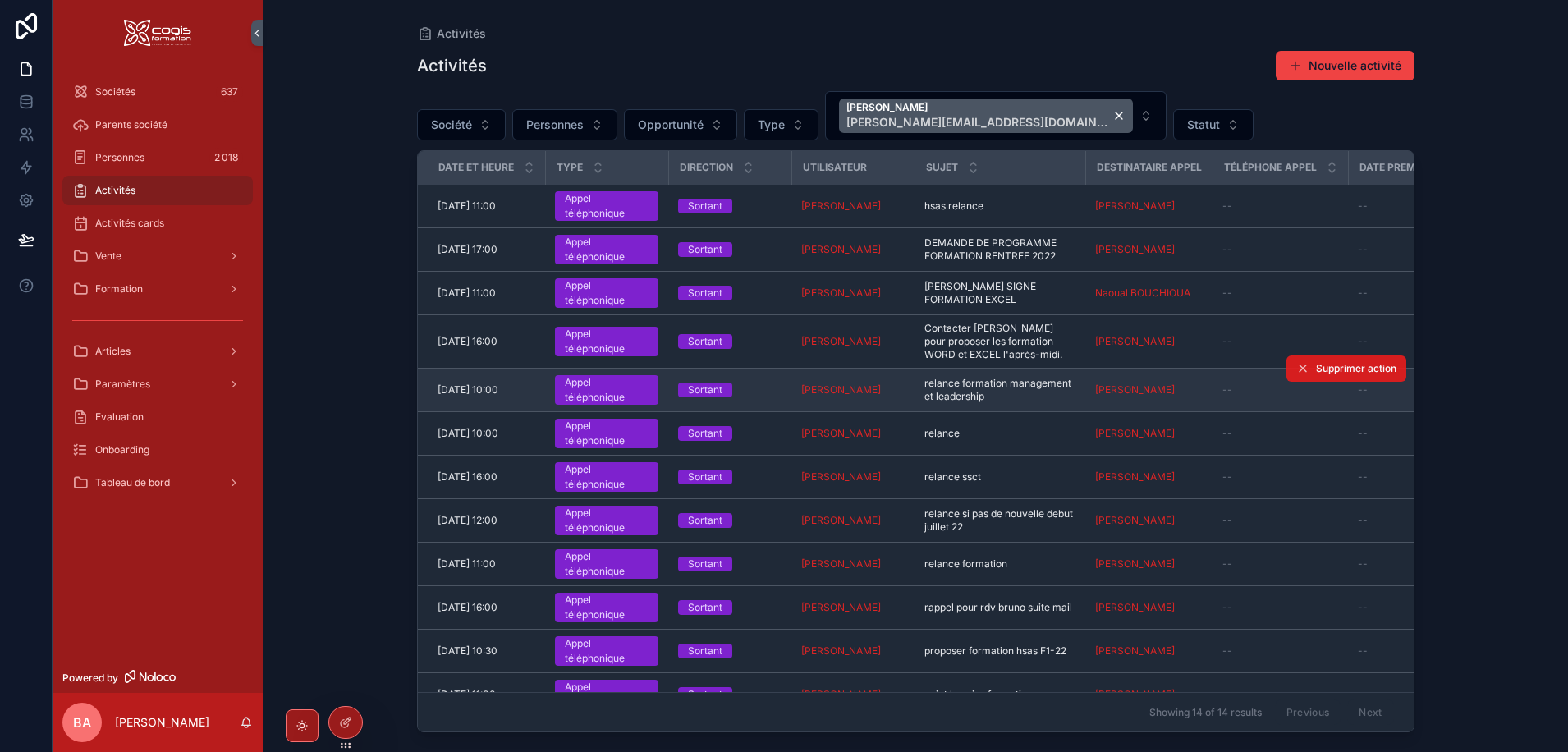
click at [1333, 369] on span "Supprimer action" at bounding box center [1356, 368] width 81 height 13
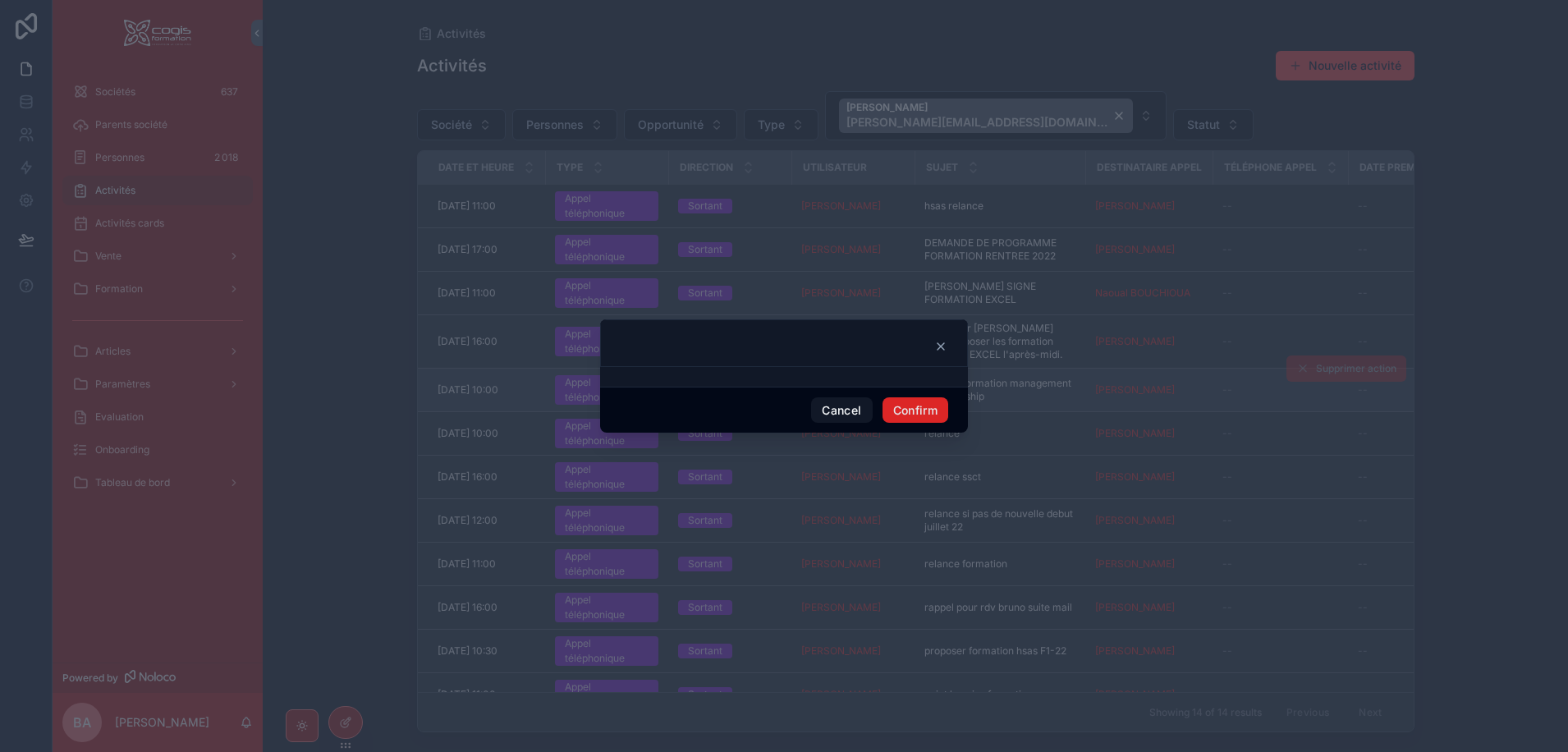
click at [927, 407] on button "Confirm" at bounding box center [916, 411] width 66 height 26
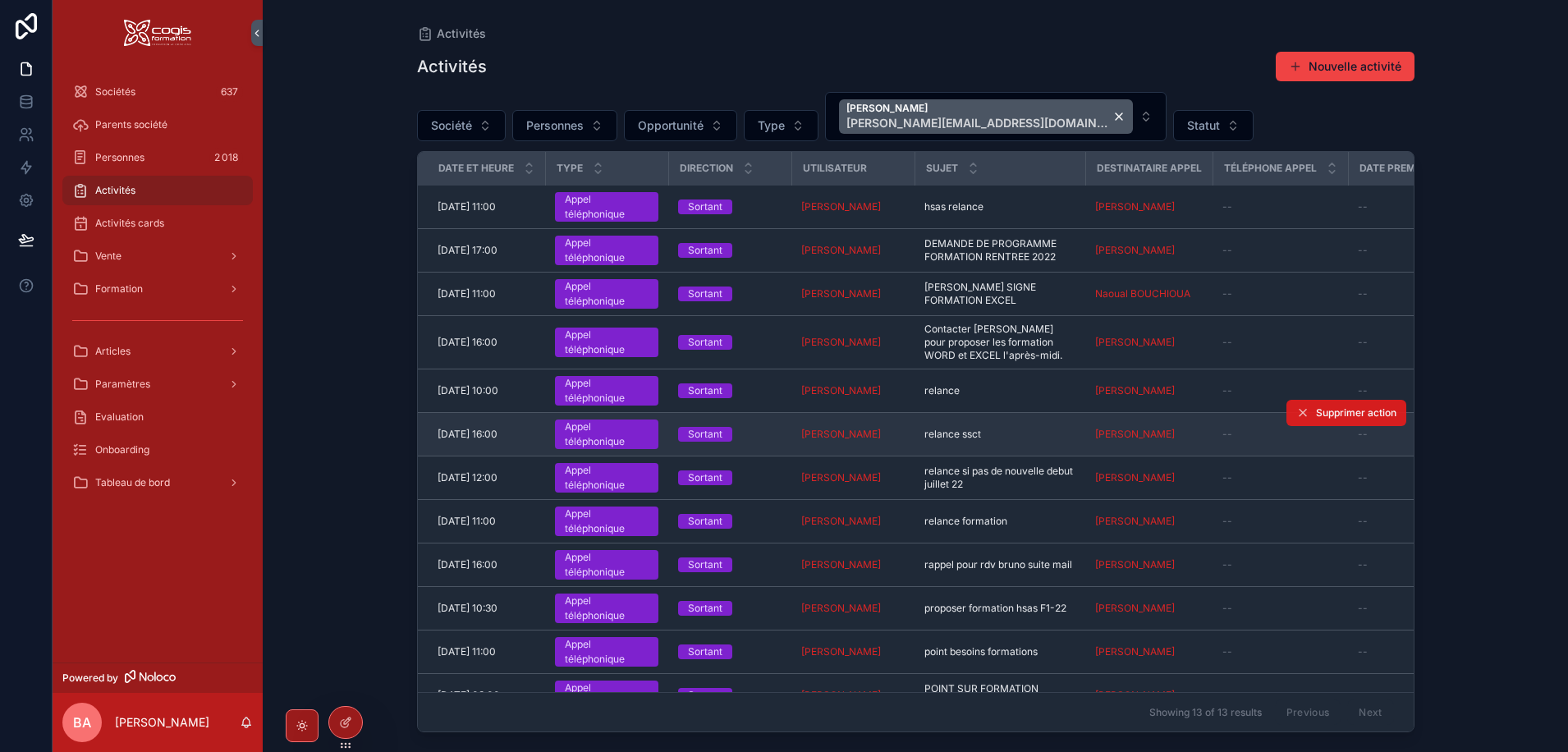
click at [1333, 417] on span "Supprimer action" at bounding box center [1356, 413] width 81 height 13
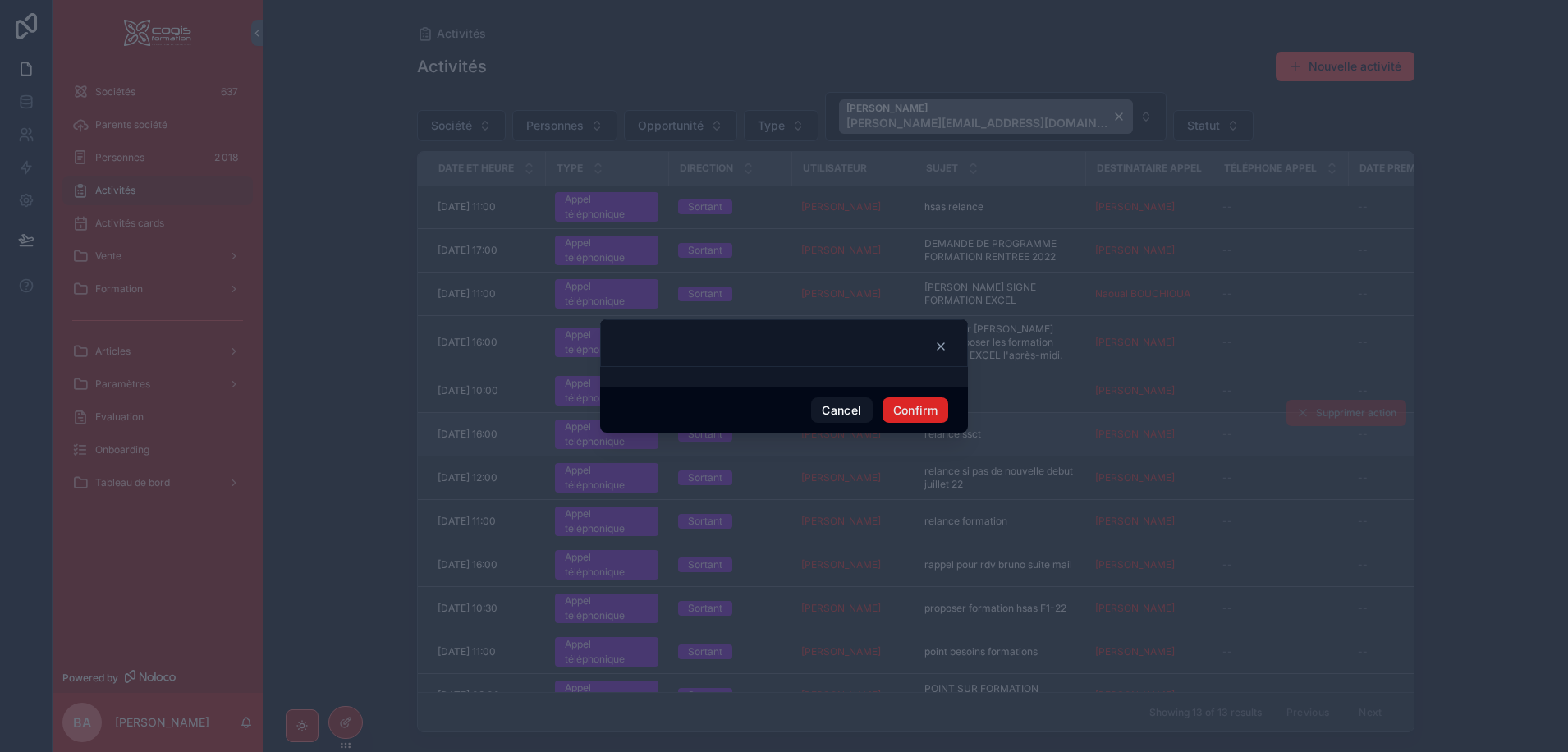
click at [927, 411] on button "Confirm" at bounding box center [916, 411] width 66 height 26
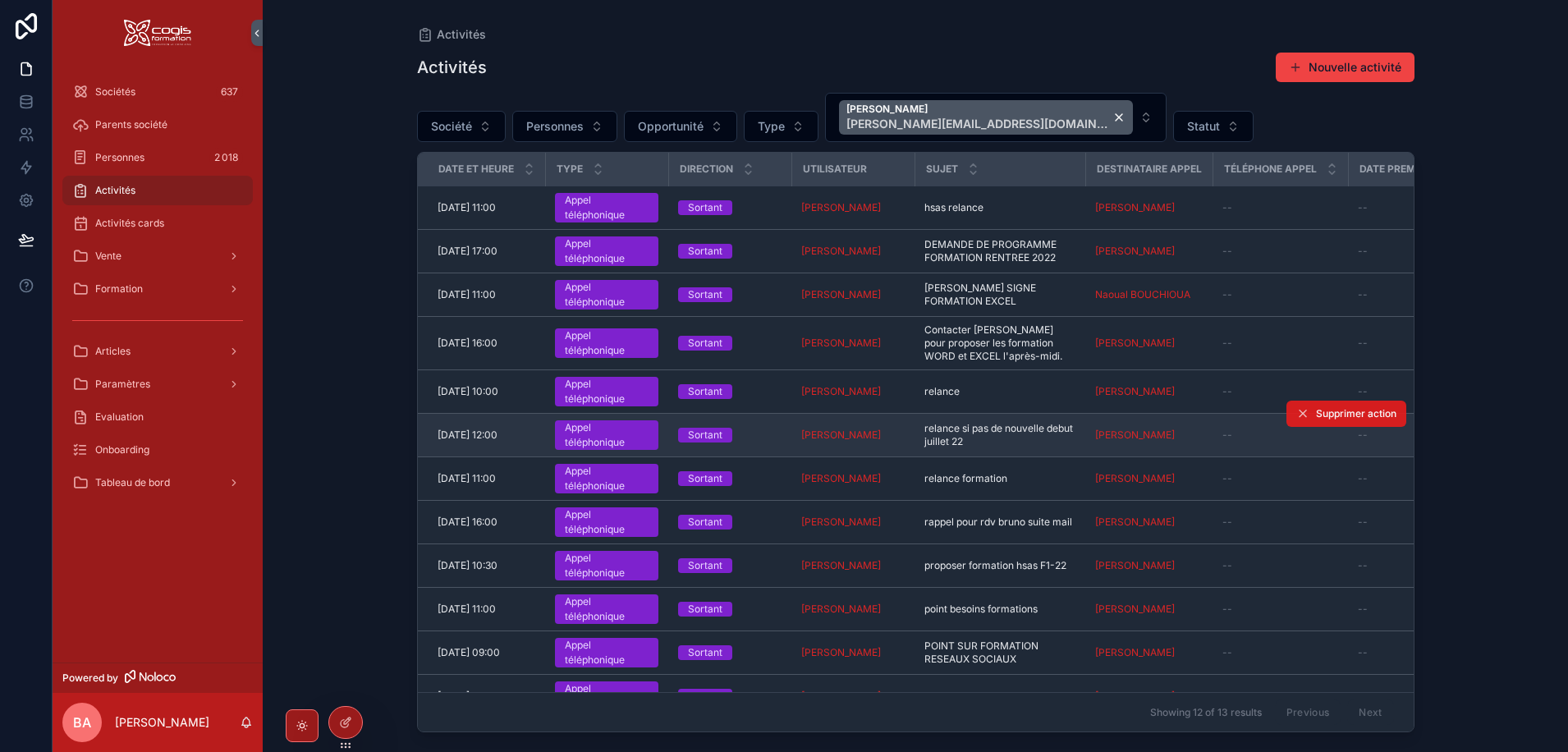
click at [1329, 411] on span "Supprimer action" at bounding box center [1356, 414] width 81 height 13
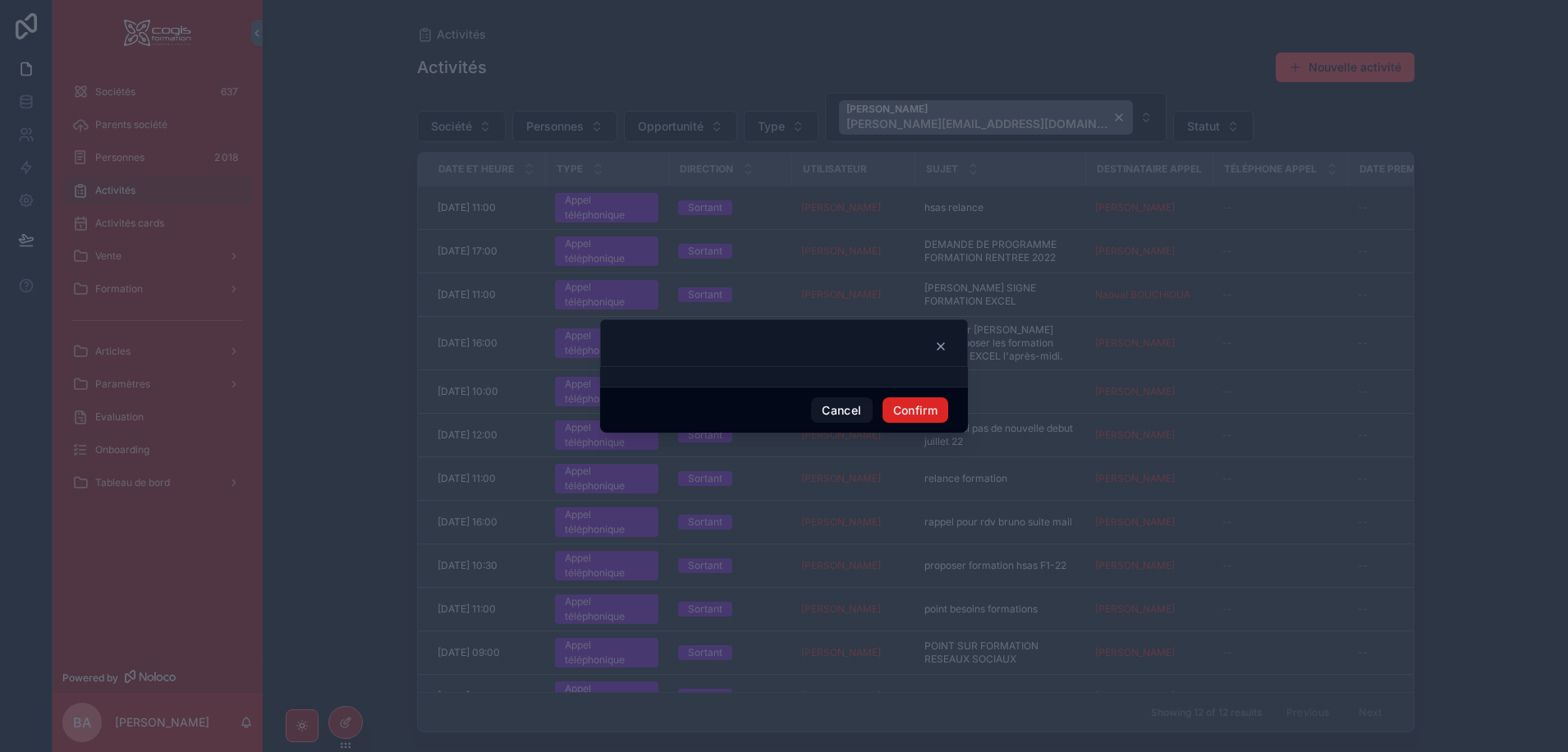
click at [906, 413] on button "Confirm" at bounding box center [916, 411] width 66 height 26
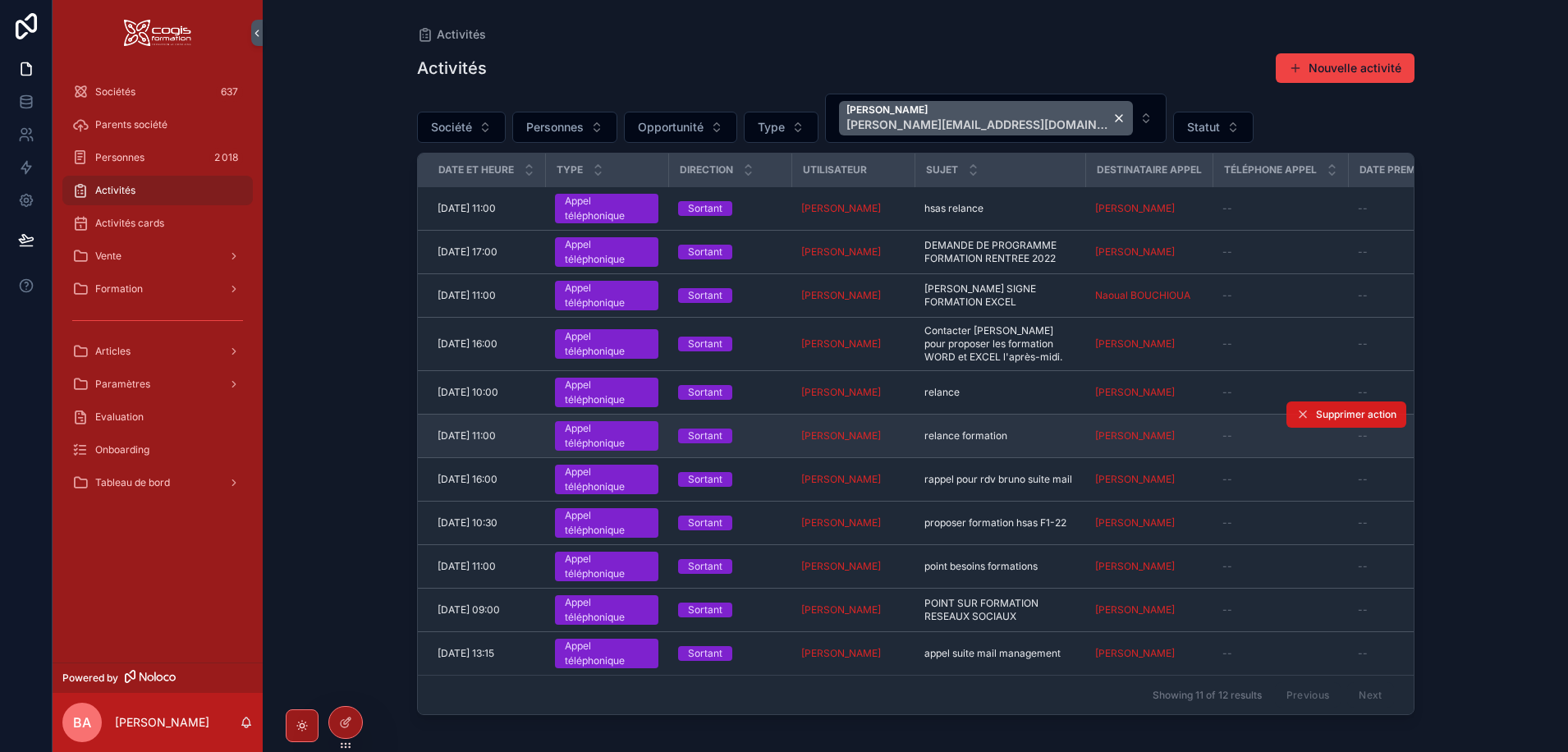
click at [1328, 418] on span "Supprimer action" at bounding box center [1356, 415] width 81 height 13
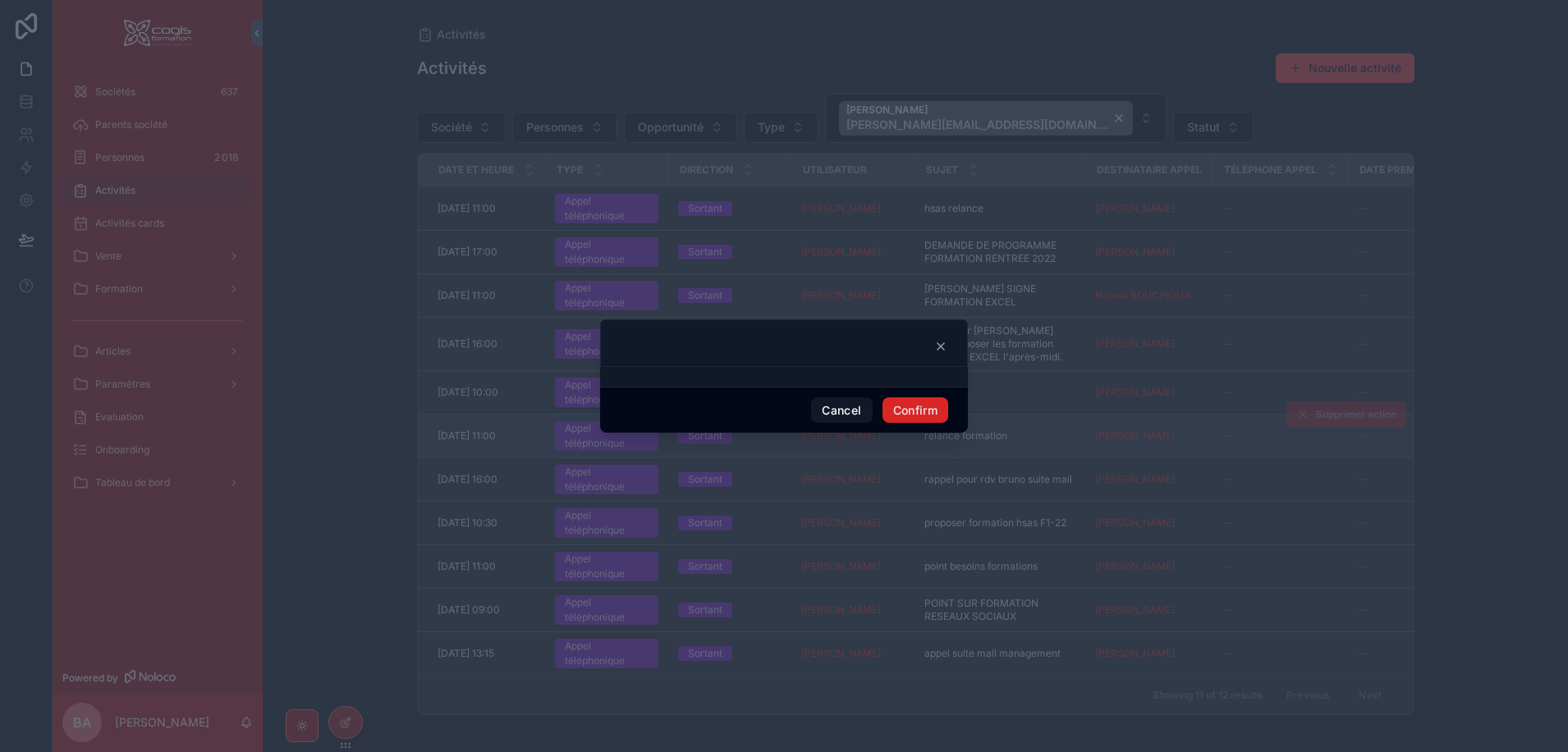
click at [921, 413] on button "Confirm" at bounding box center [916, 411] width 66 height 26
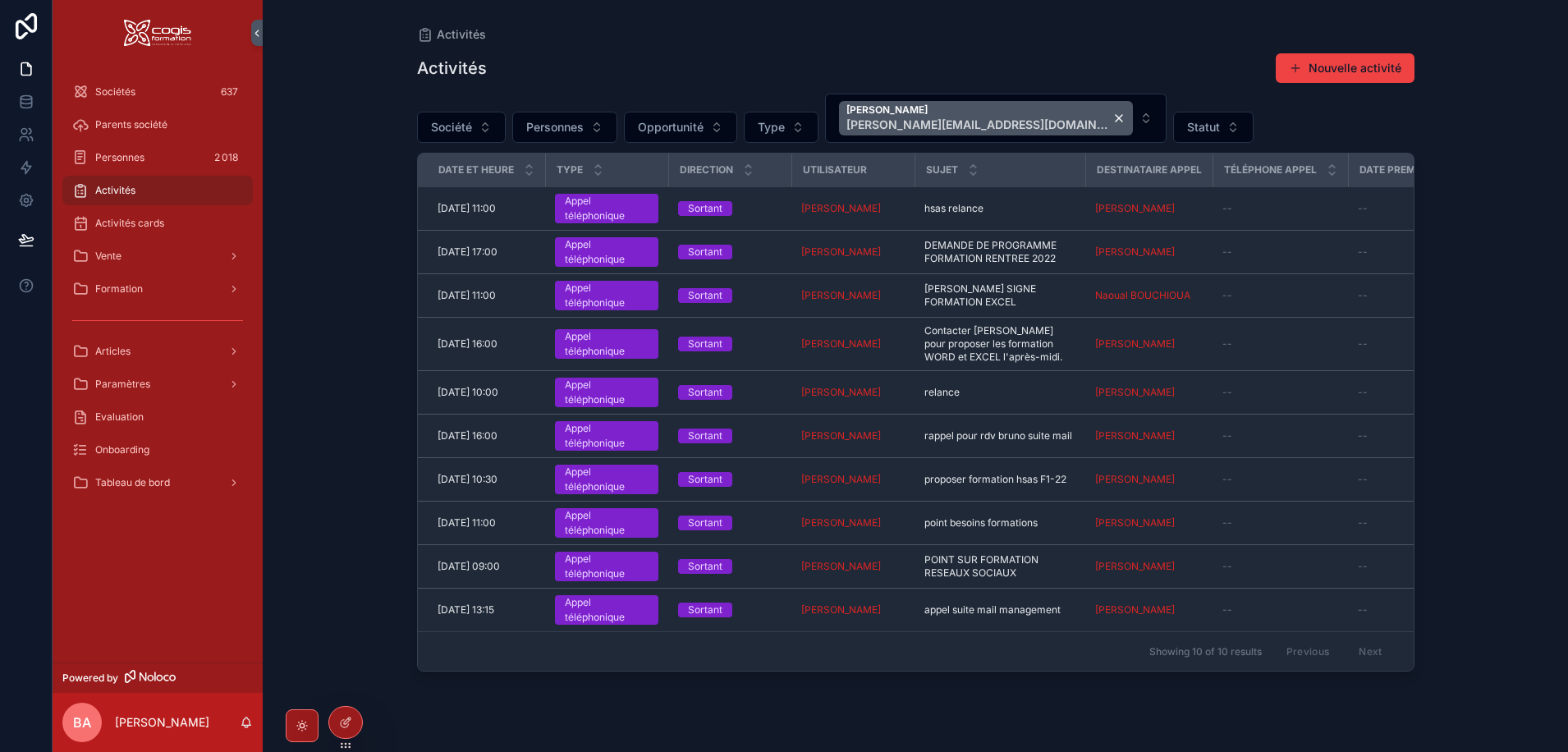
click at [1348, 406] on td "--" at bounding box center [1279, 393] width 135 height 43
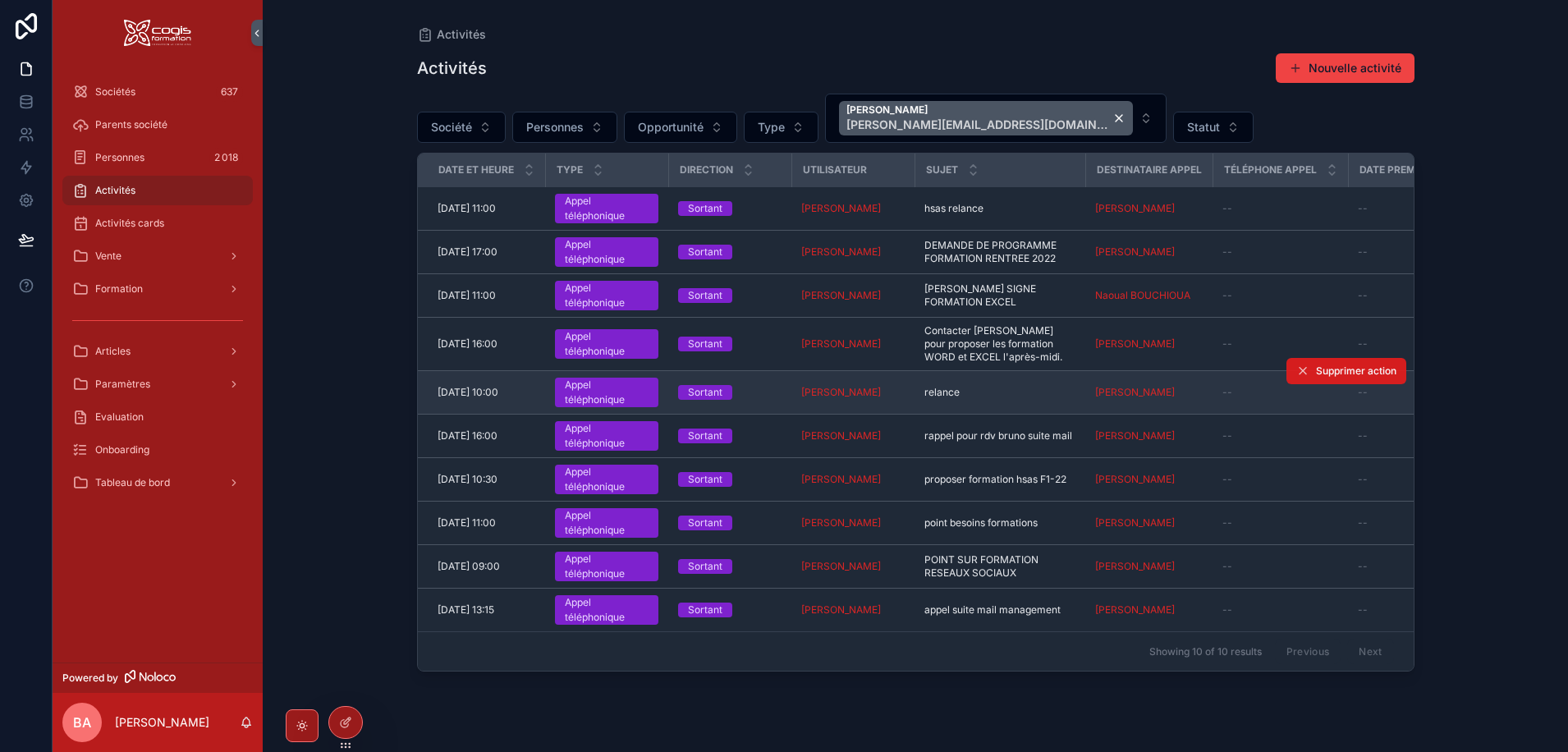
click at [1341, 370] on span "Supprimer action" at bounding box center [1356, 371] width 81 height 13
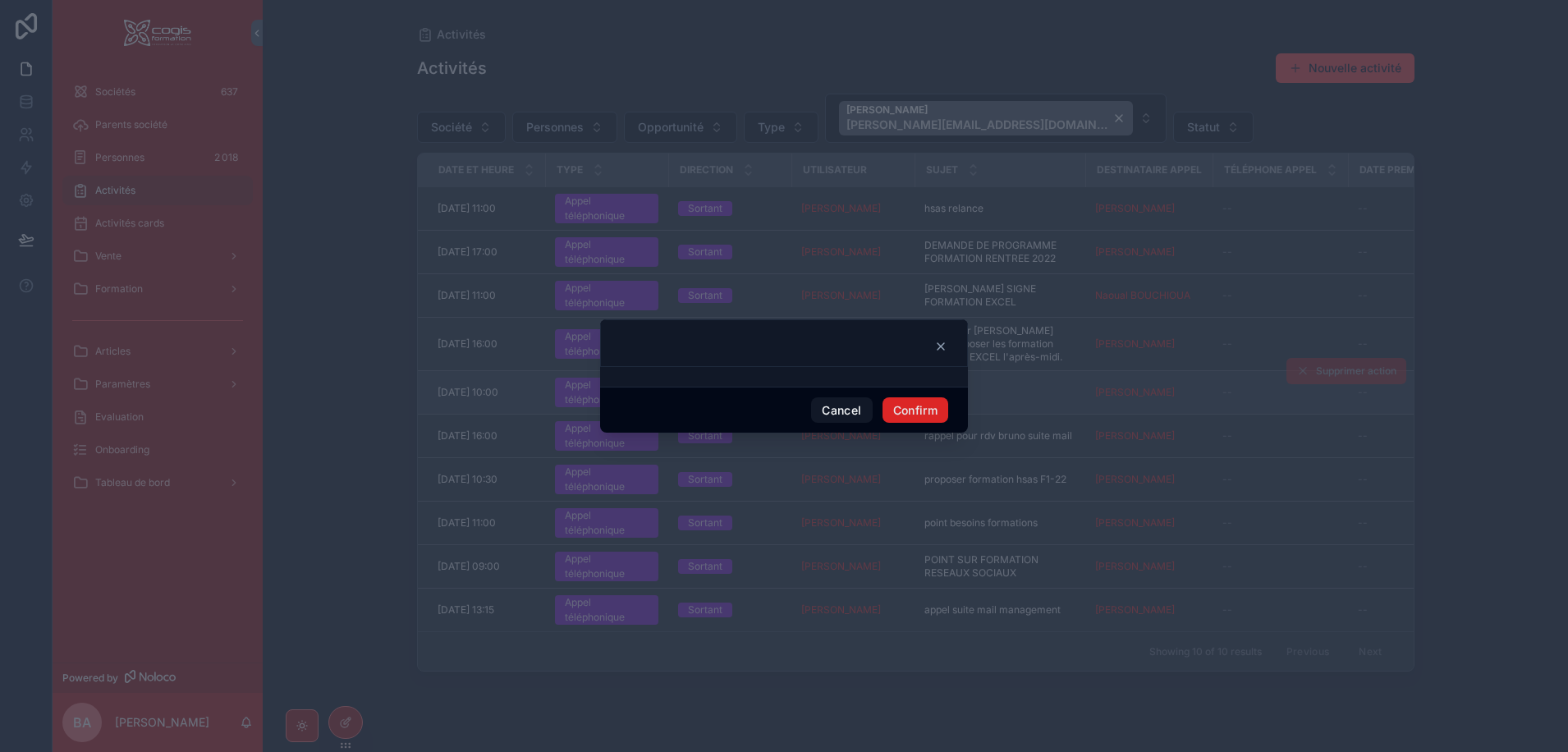
click at [922, 413] on button "Confirm" at bounding box center [916, 411] width 66 height 26
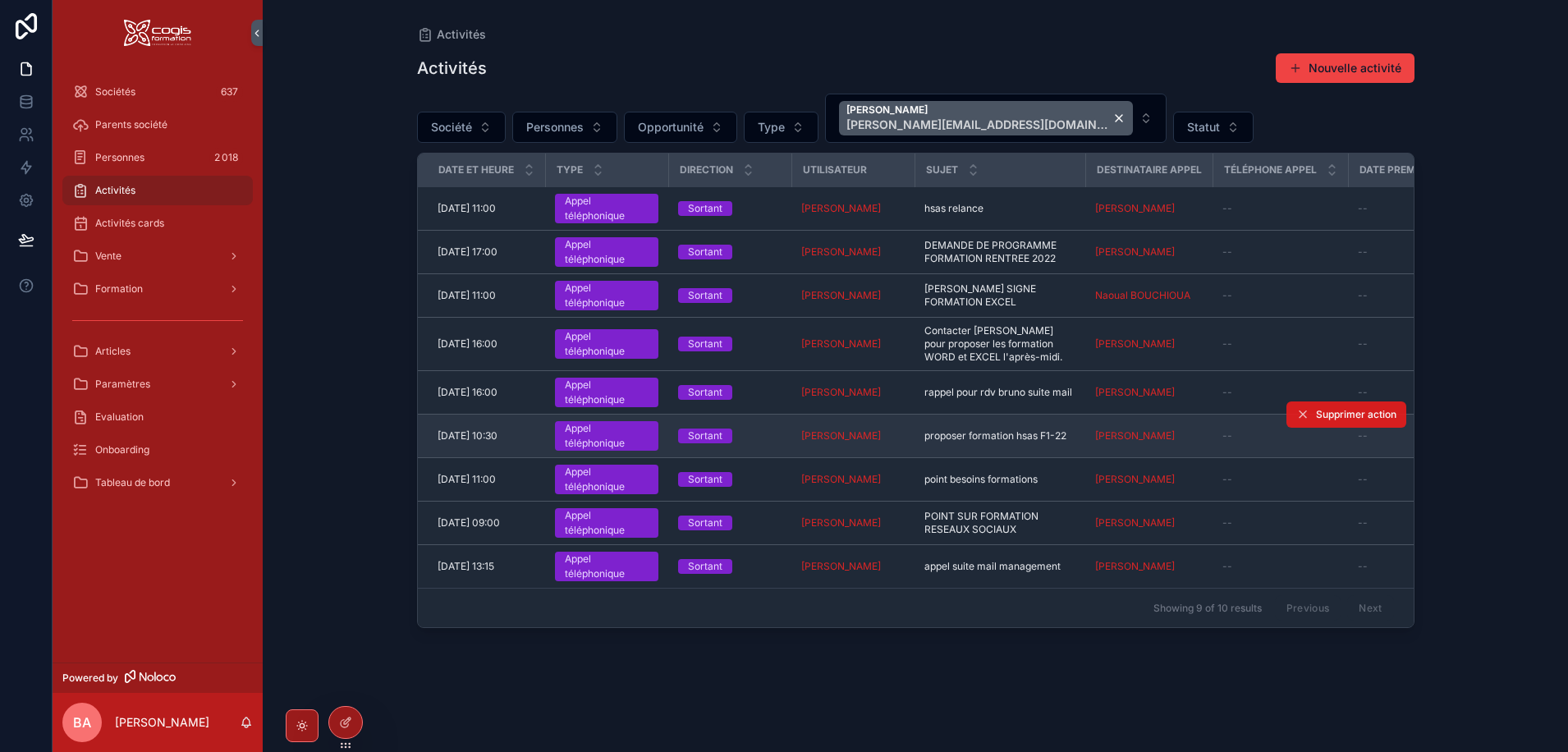
click at [1386, 415] on span "Supprimer action" at bounding box center [1356, 415] width 81 height 13
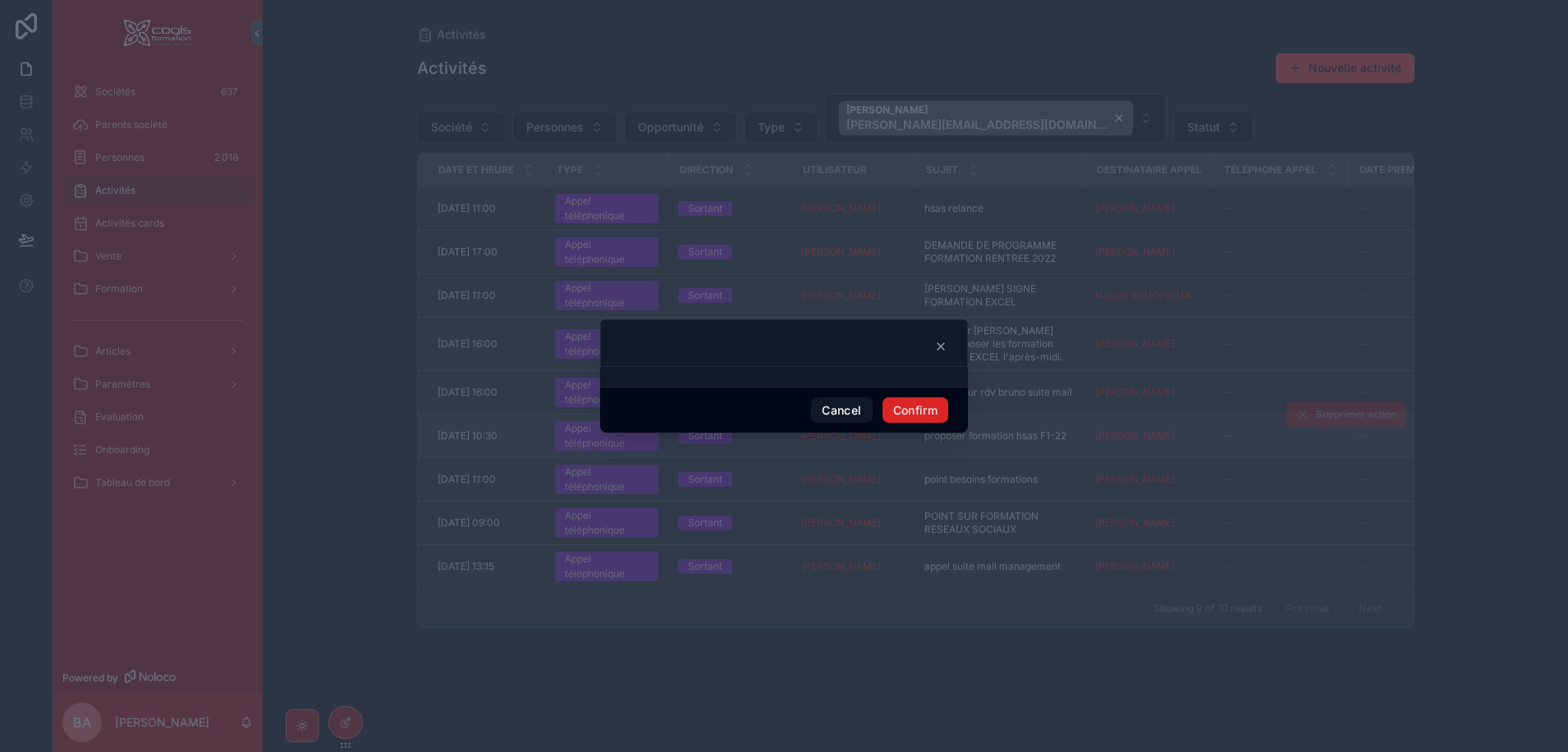
click at [927, 417] on button "Confirm" at bounding box center [916, 411] width 66 height 26
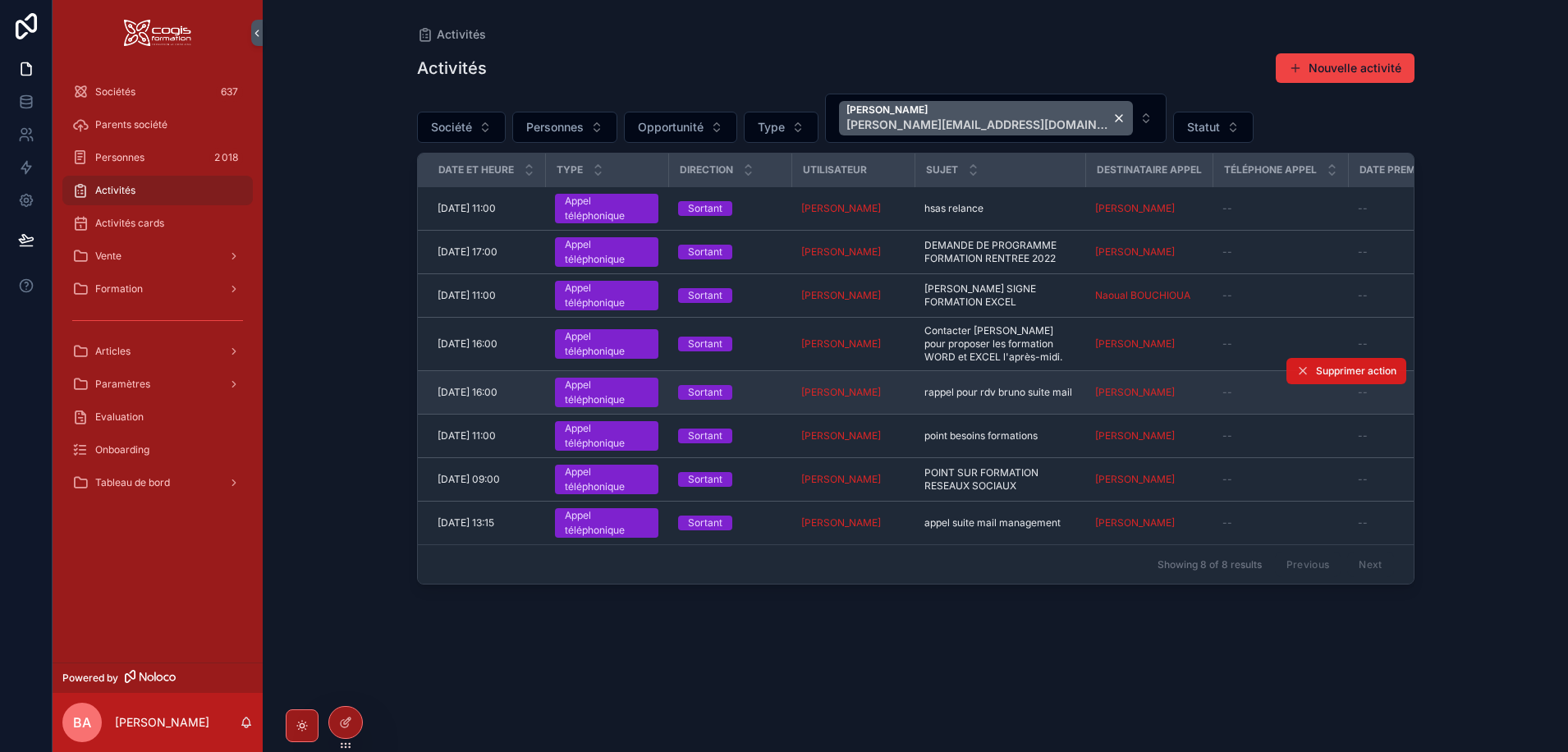
click at [1333, 377] on span "Supprimer action" at bounding box center [1356, 371] width 81 height 13
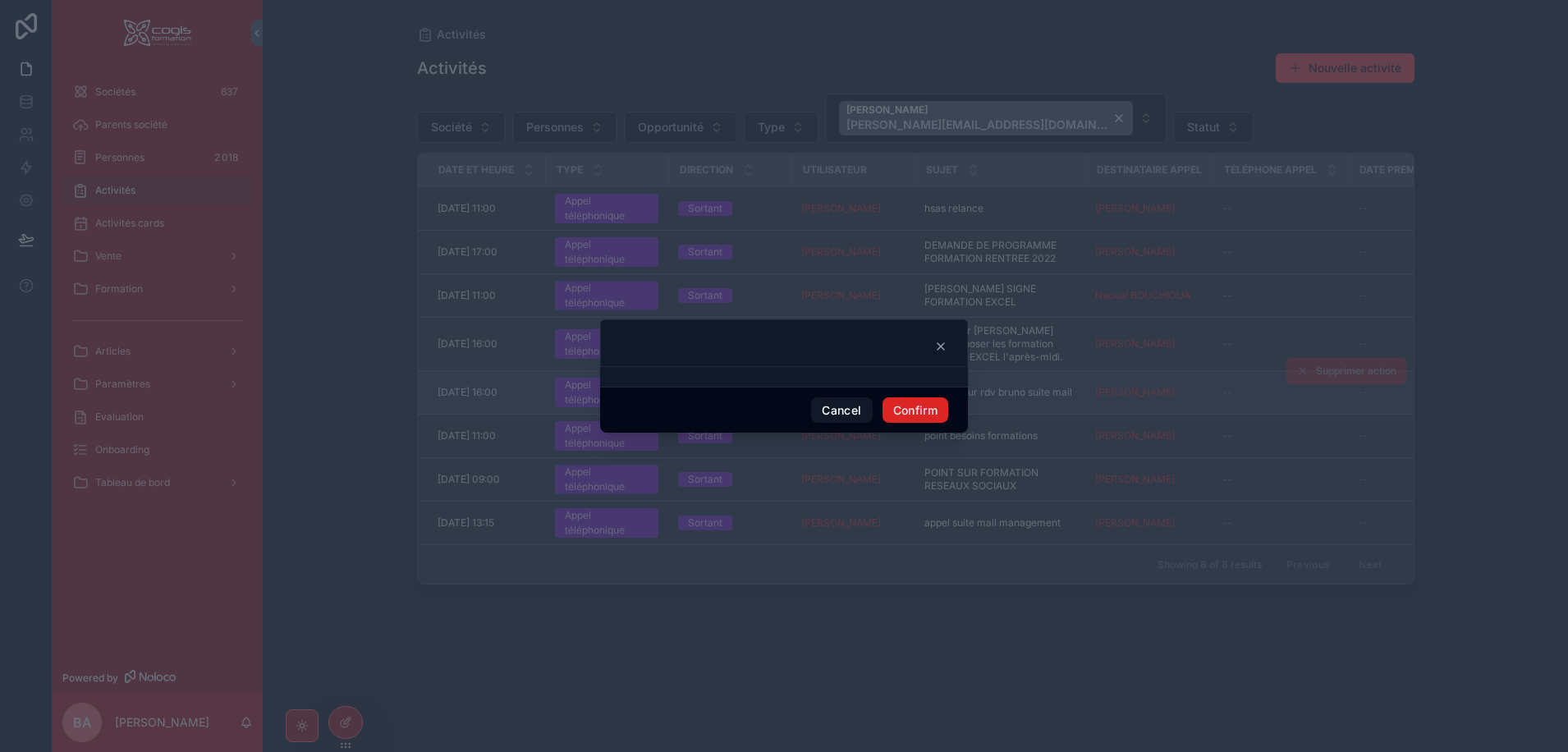
click at [917, 407] on button "Confirm" at bounding box center [916, 411] width 66 height 26
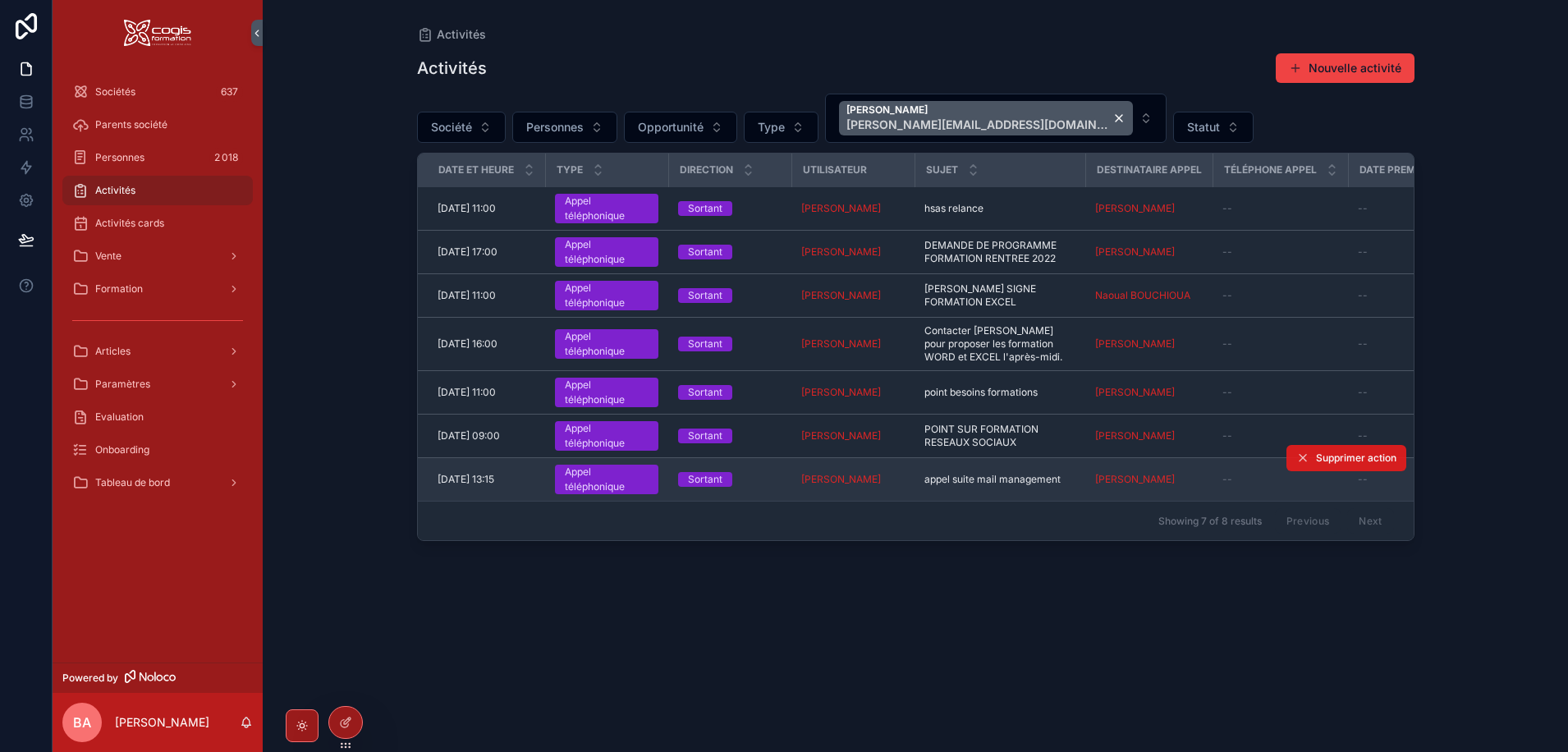
click at [1341, 452] on span "Supprimer action" at bounding box center [1356, 458] width 81 height 13
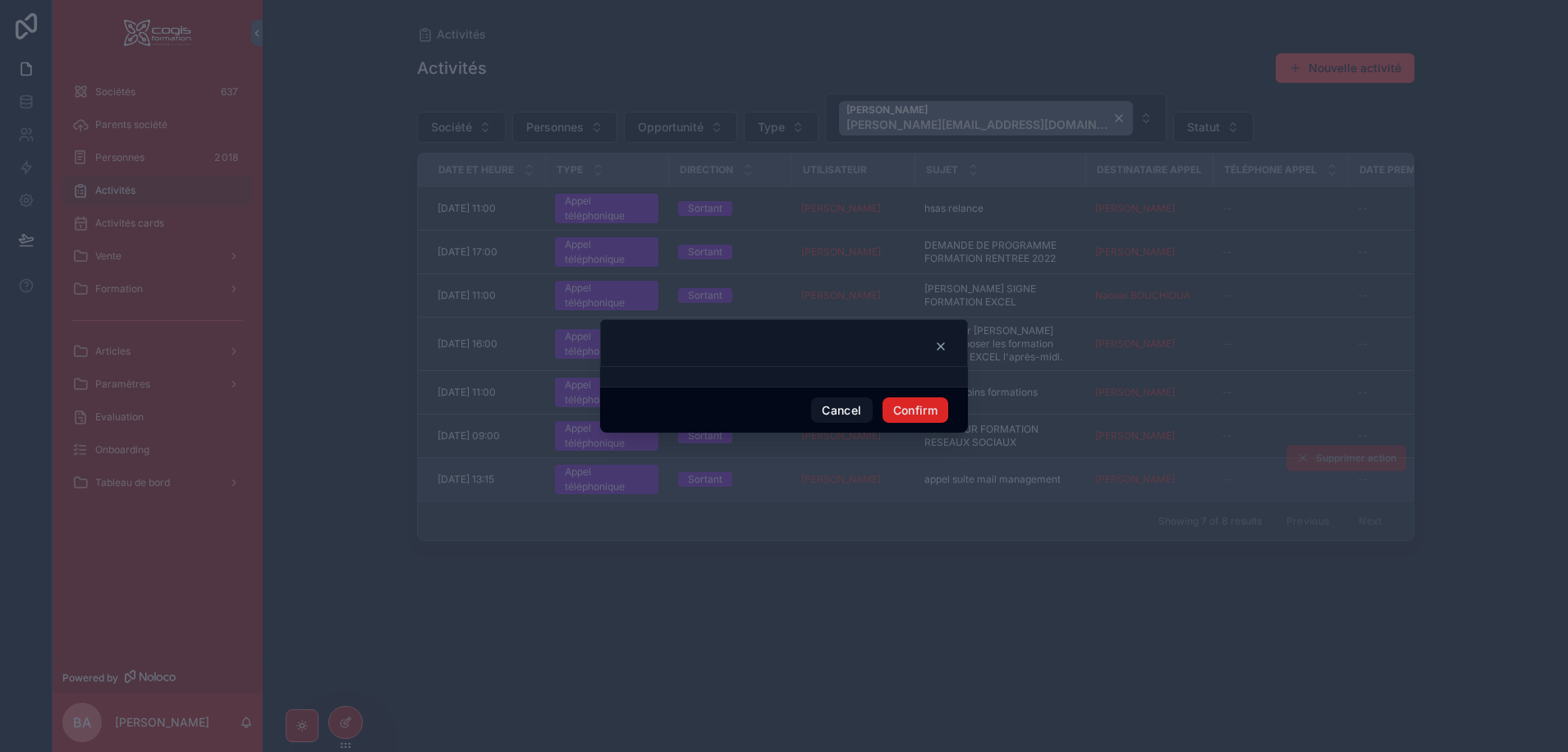
click at [921, 415] on button "Confirm" at bounding box center [916, 411] width 66 height 26
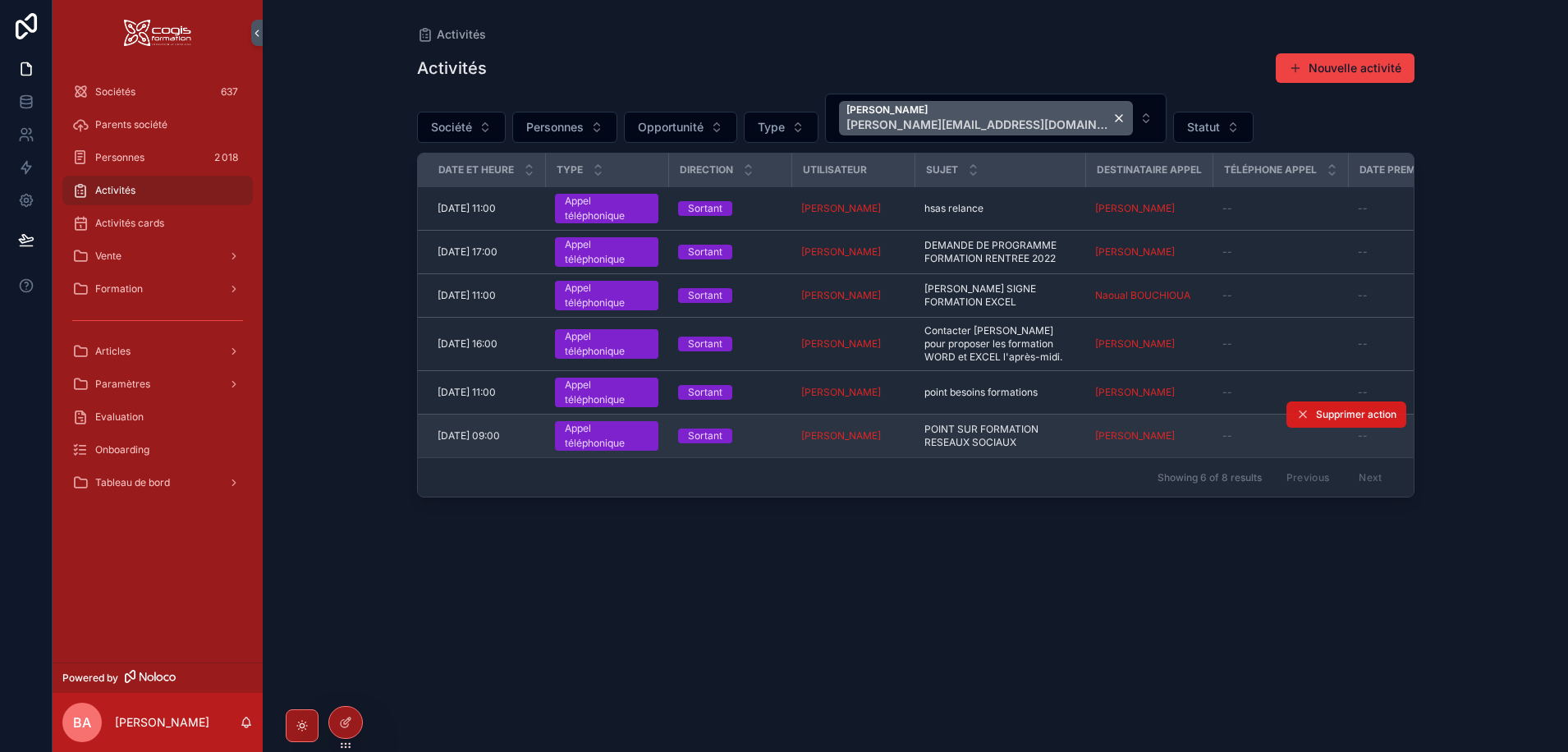
click at [1335, 417] on span "Supprimer action" at bounding box center [1356, 415] width 81 height 13
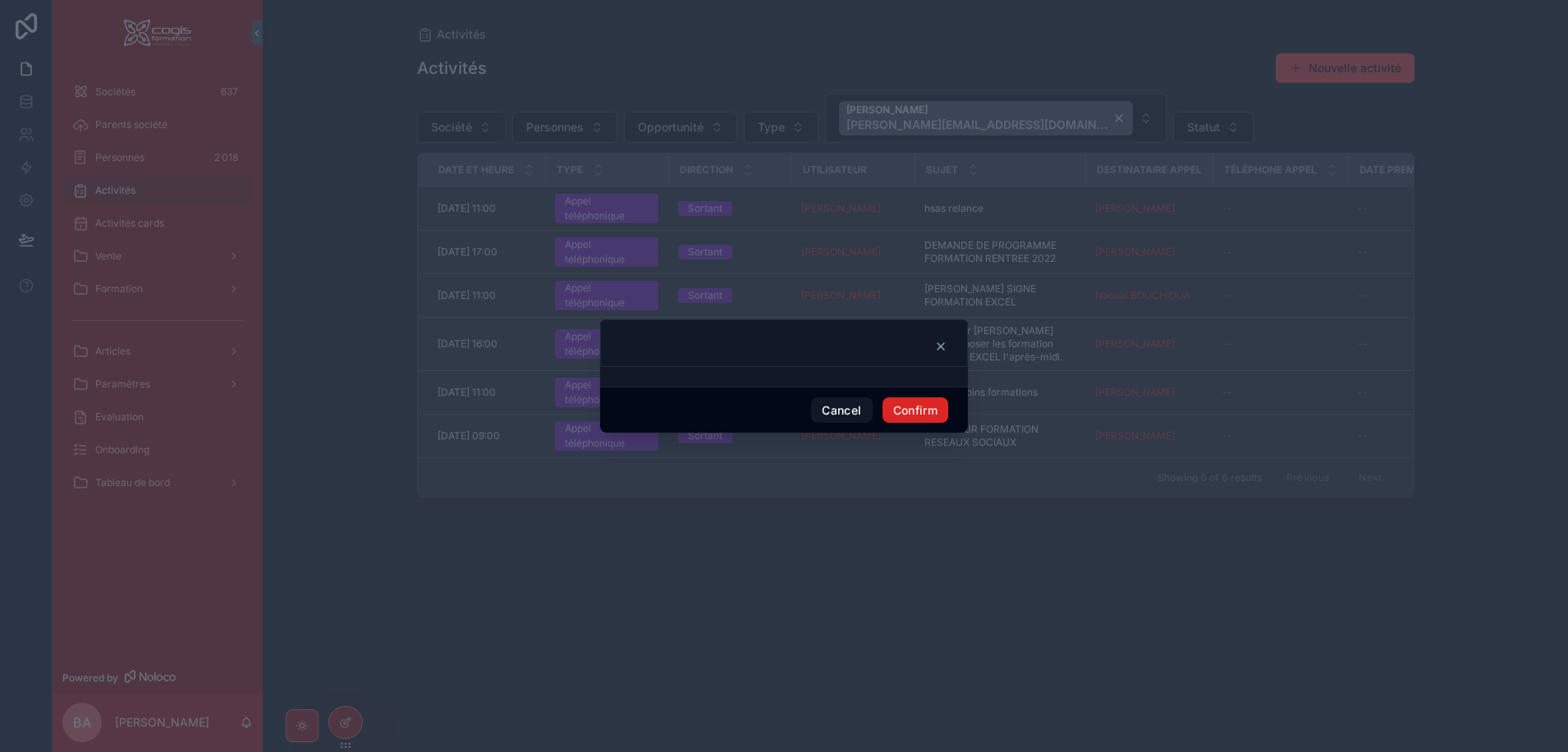
click at [930, 415] on button "Confirm" at bounding box center [916, 411] width 66 height 26
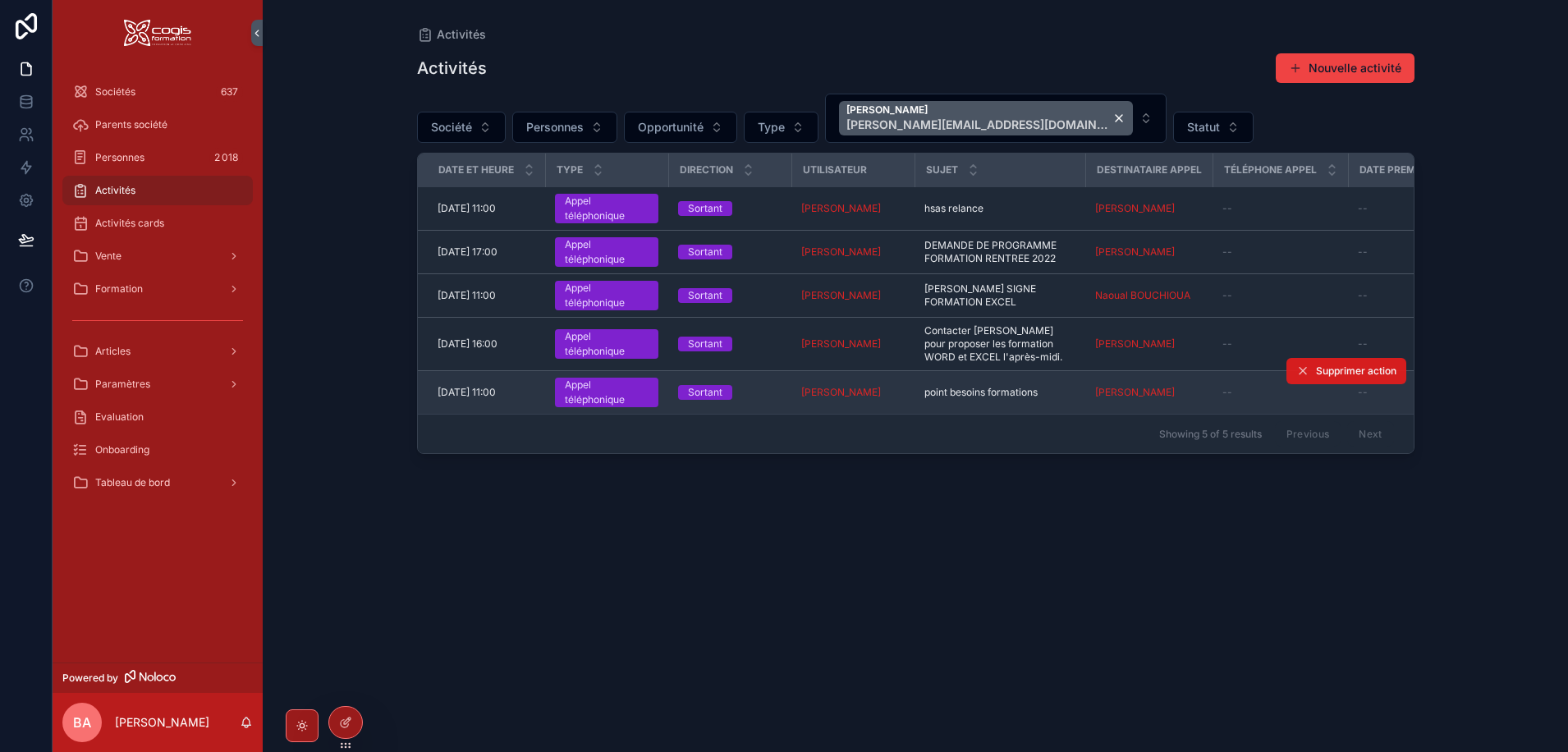
click at [1328, 369] on span "Supprimer action" at bounding box center [1356, 371] width 81 height 13
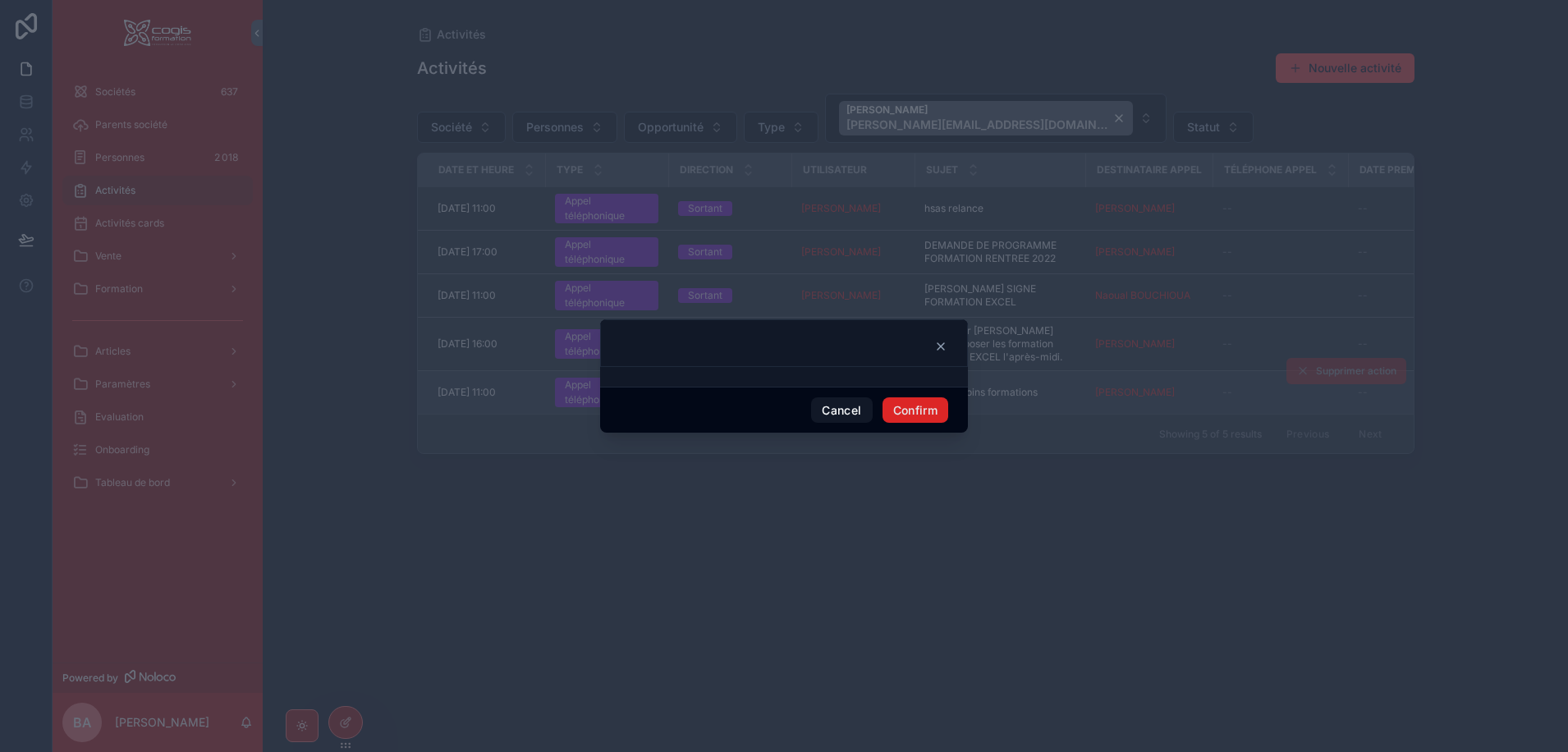
click at [924, 411] on button "Confirm" at bounding box center [916, 411] width 66 height 26
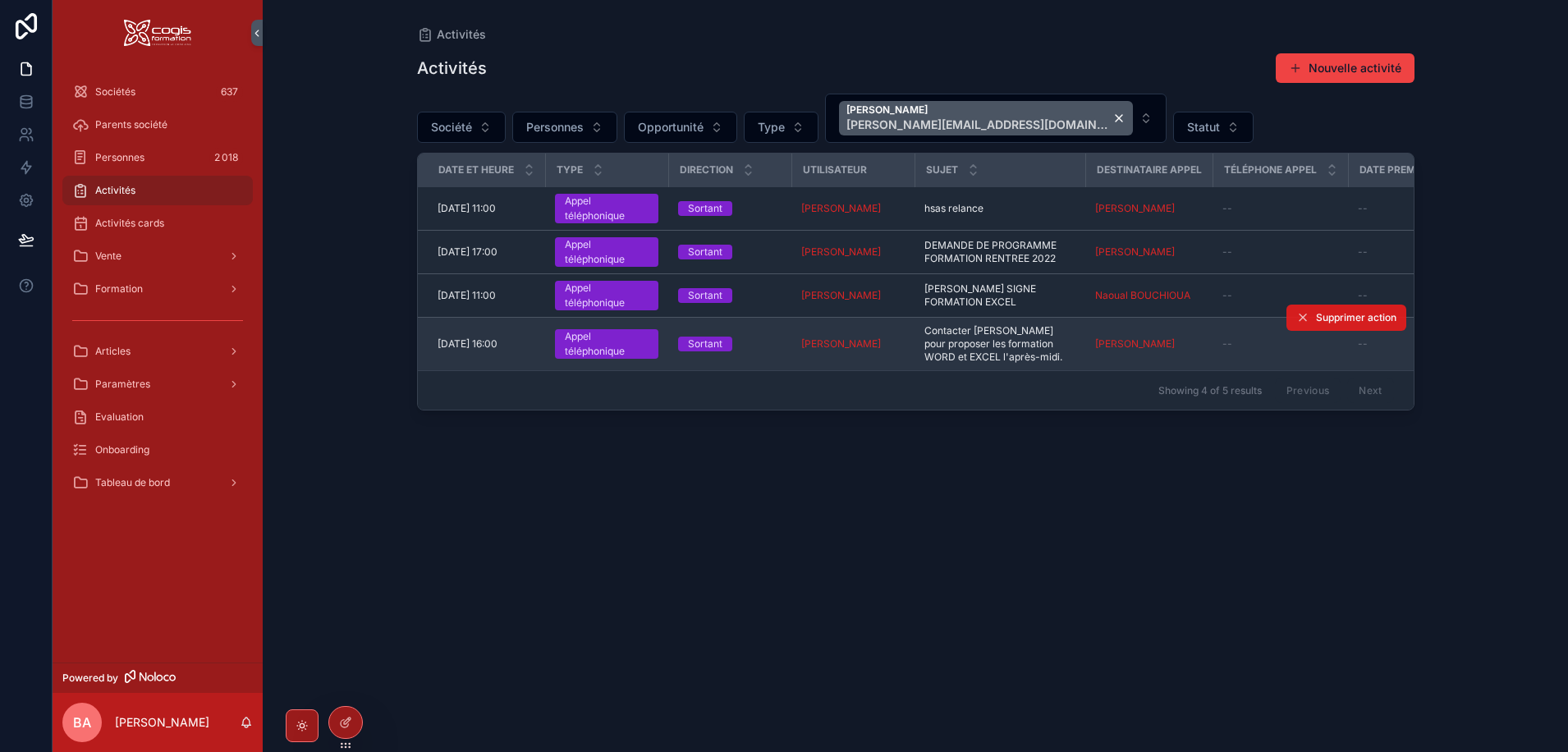
click at [1322, 314] on span "Supprimer action" at bounding box center [1356, 318] width 81 height 13
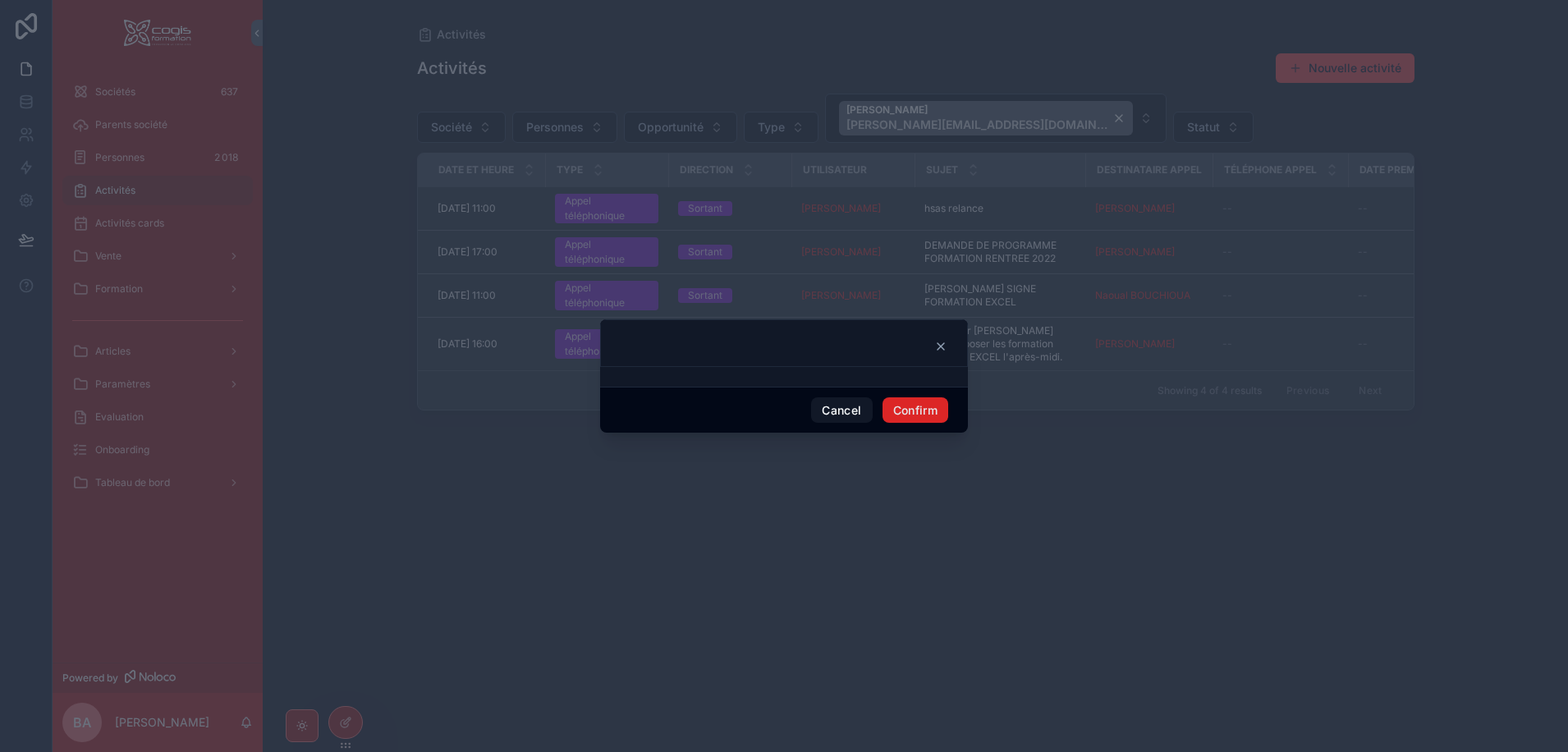
click at [921, 407] on button "Confirm" at bounding box center [916, 411] width 66 height 26
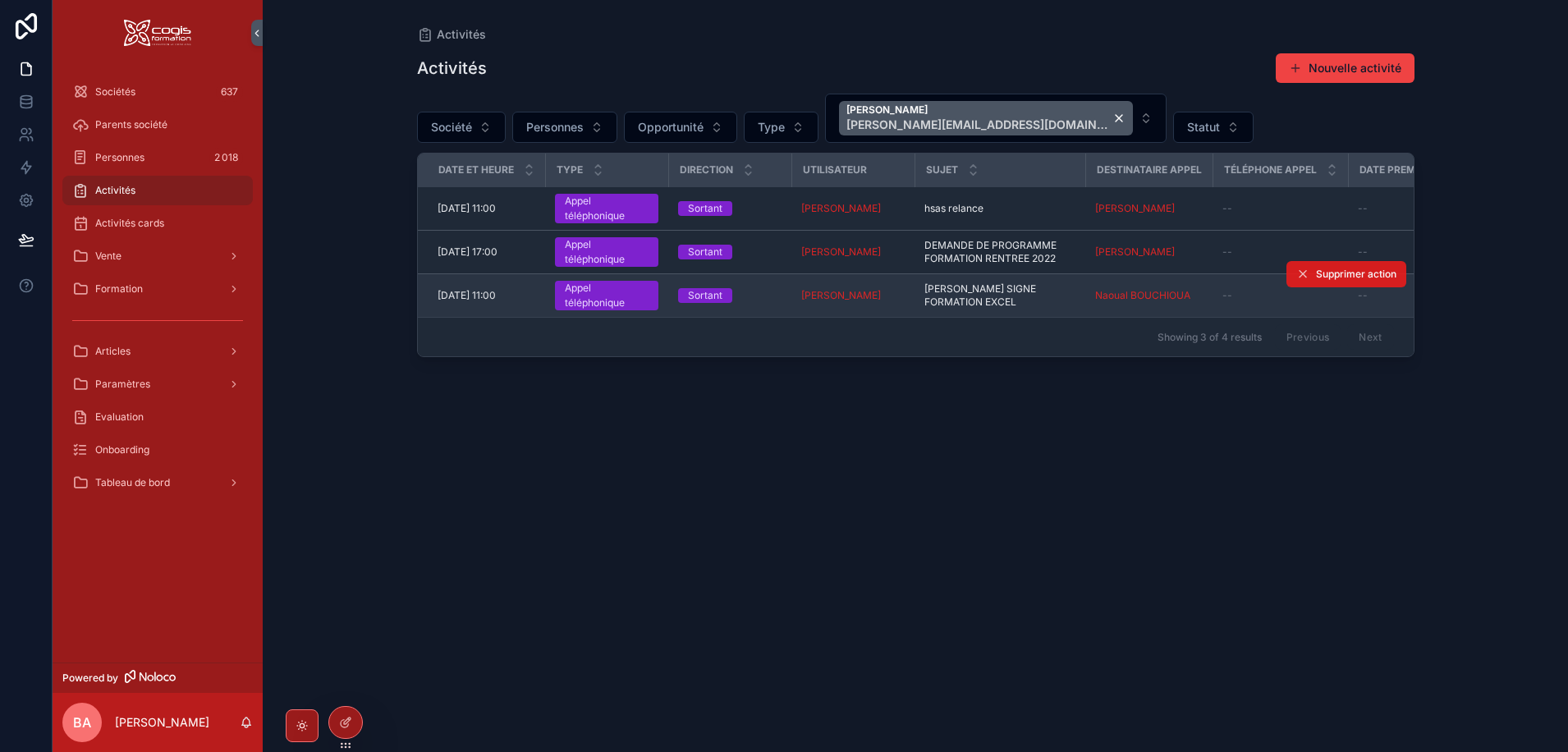
click at [1328, 268] on span "Supprimer action" at bounding box center [1356, 274] width 81 height 13
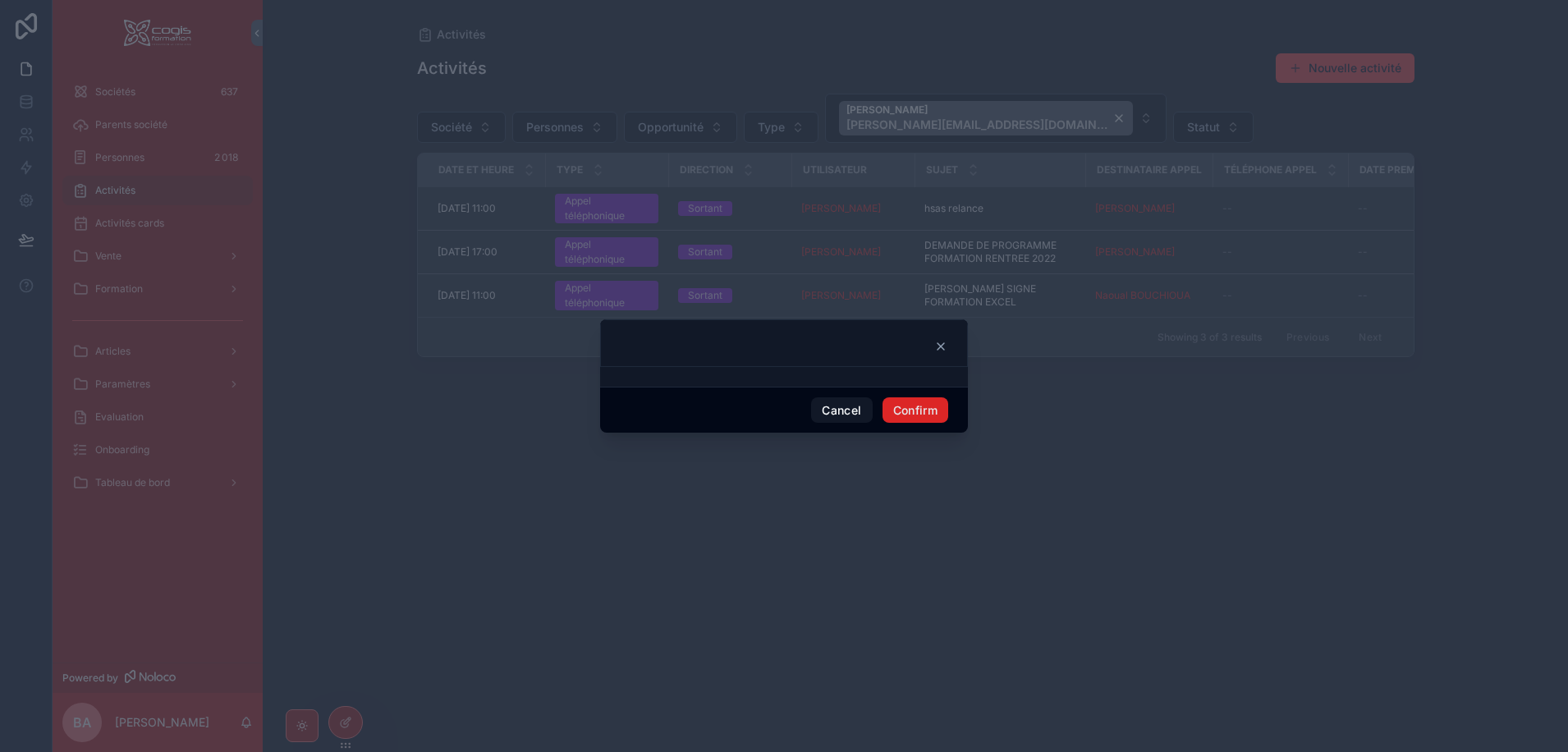
click at [928, 415] on button "Confirm" at bounding box center [916, 411] width 66 height 26
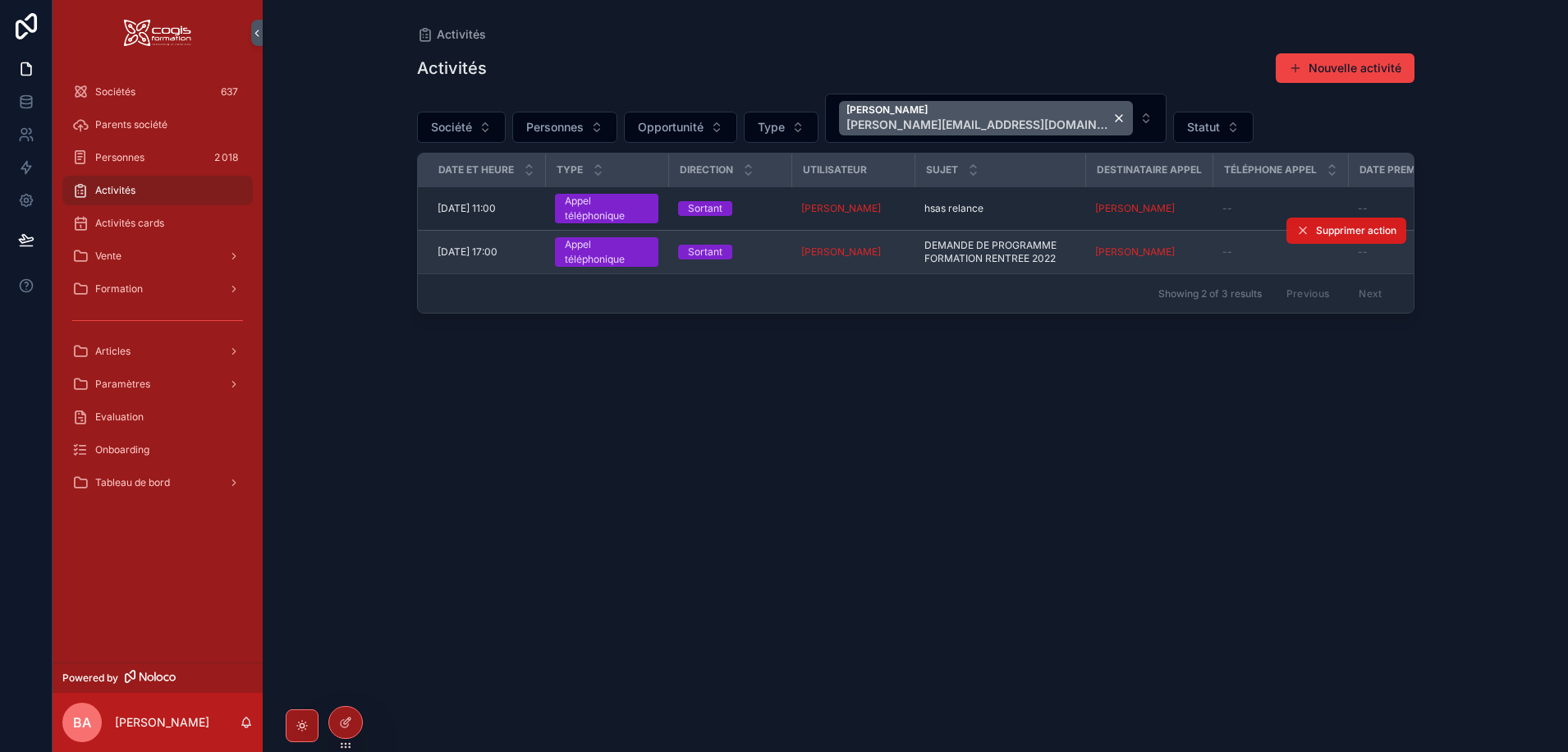
click at [1336, 230] on span "Supprimer action" at bounding box center [1356, 230] width 81 height 13
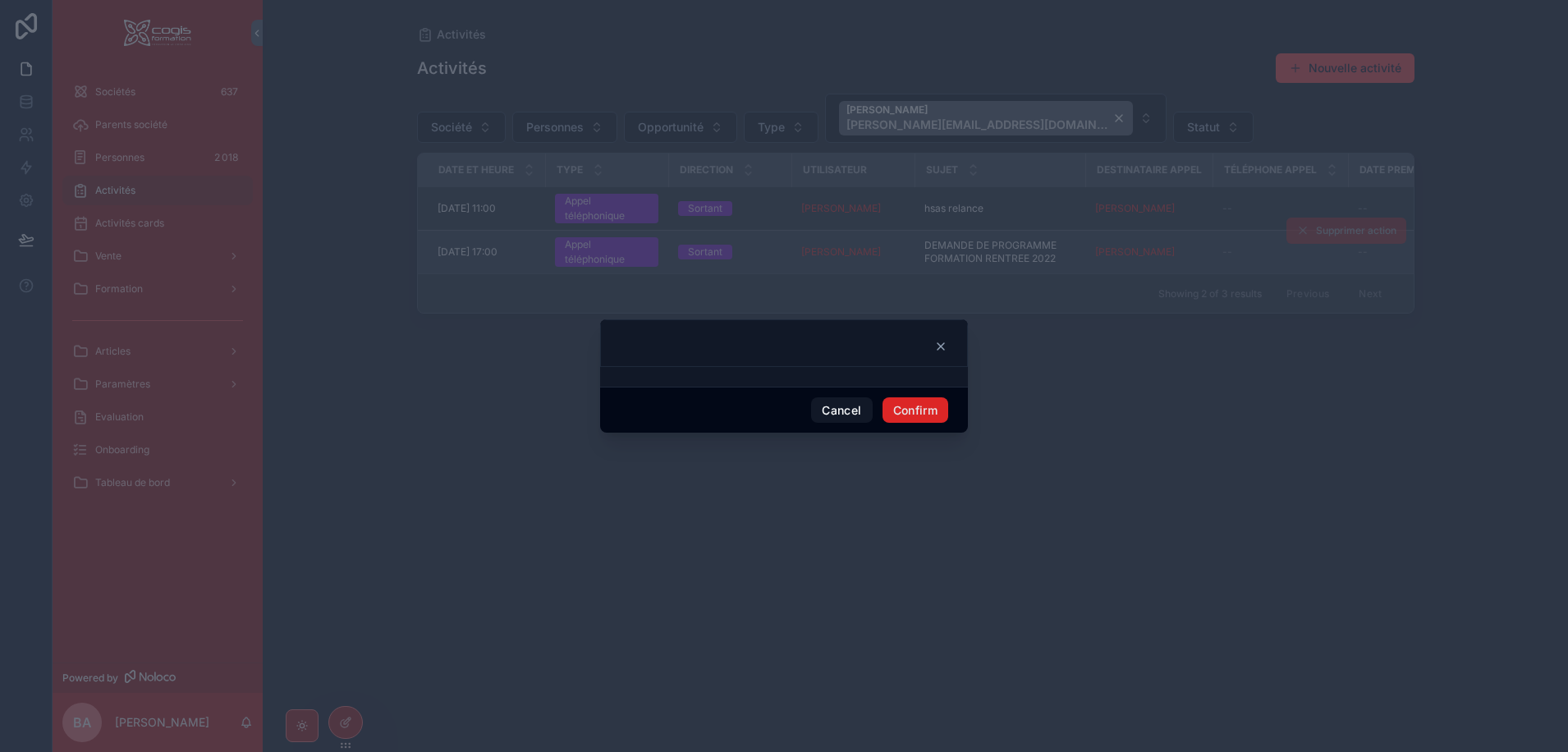
click at [931, 407] on button "Confirm" at bounding box center [916, 411] width 66 height 26
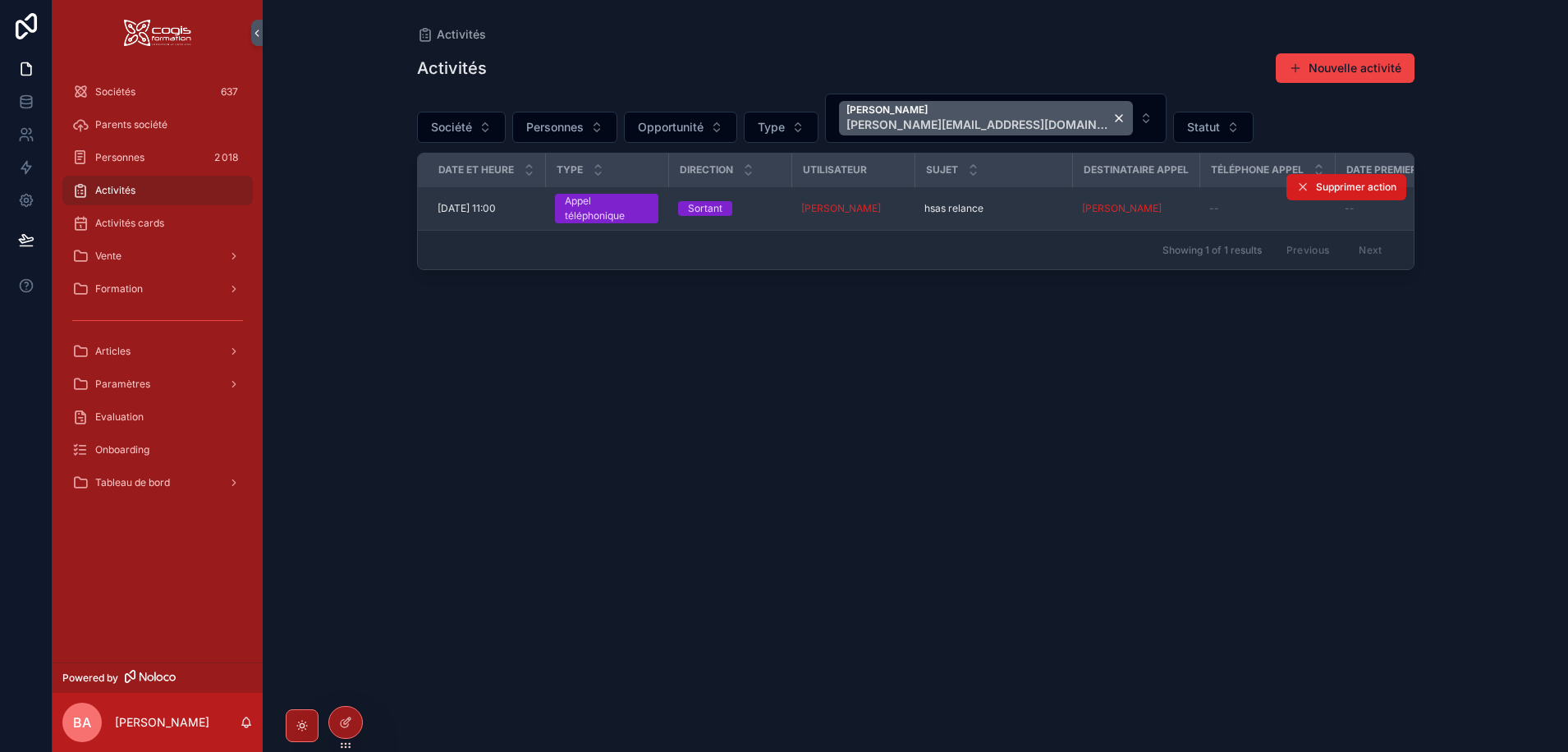
click at [1341, 188] on span "Supprimer action" at bounding box center [1356, 187] width 81 height 13
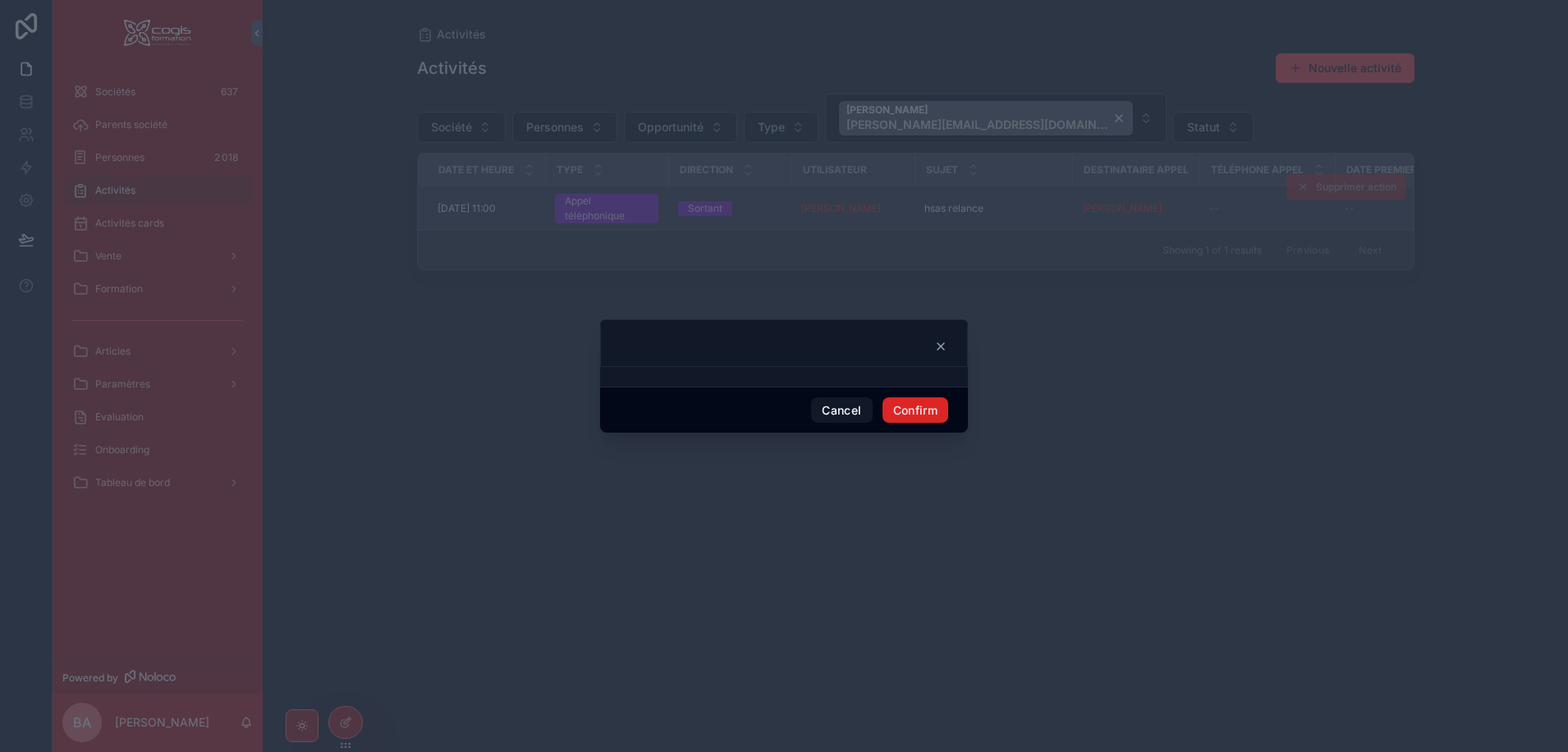
click at [917, 404] on button "Confirm" at bounding box center [916, 411] width 66 height 26
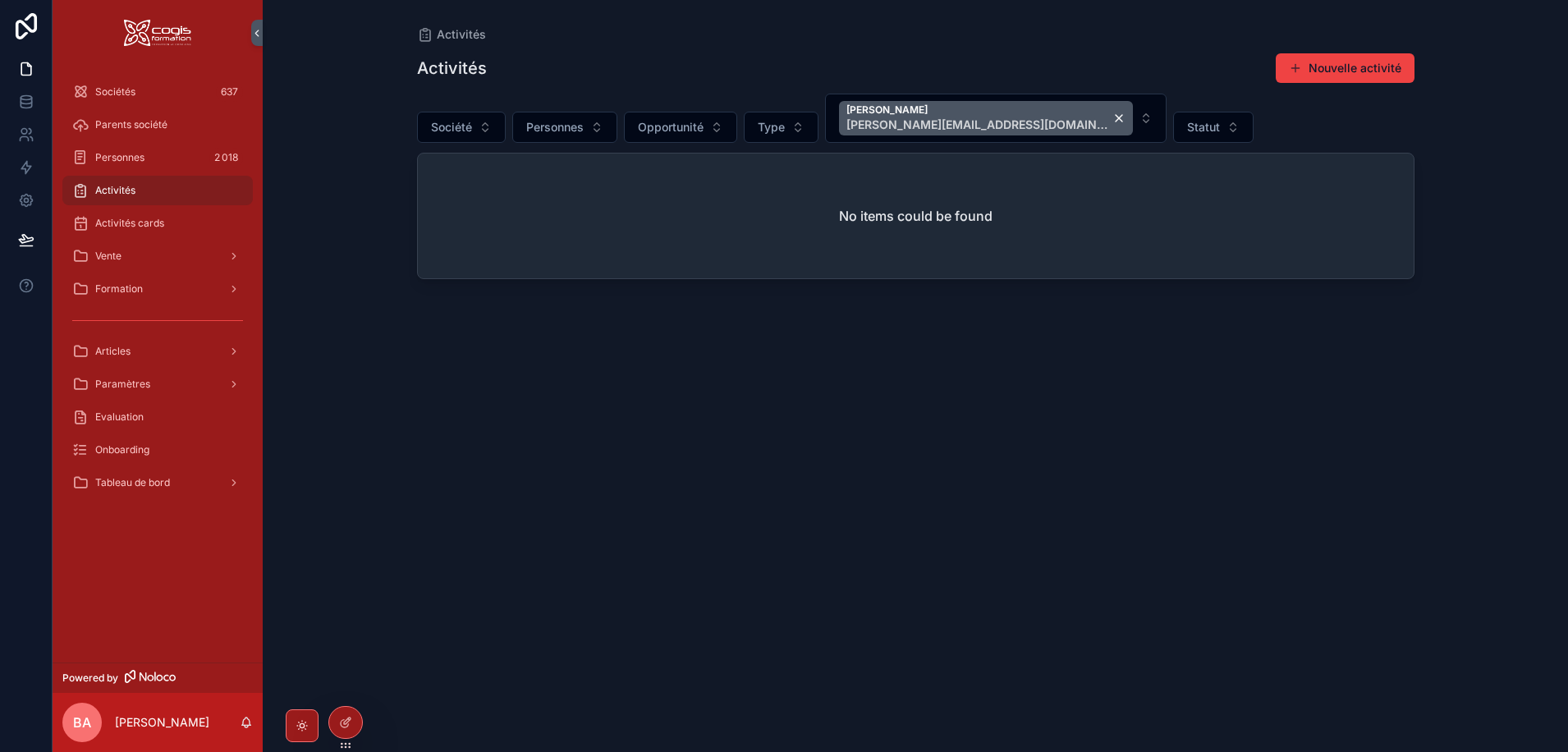
click at [951, 409] on div "Activités Nouvelle activité Société Personnes Opportunité Type Patrica RUIZ-GAR…" at bounding box center [916, 386] width 997 height 689
click at [1044, 111] on div "Patrica RUIZ-GARCIA p.ruiz-garcia@cogis-formation.fr" at bounding box center [985, 118] width 294 height 35
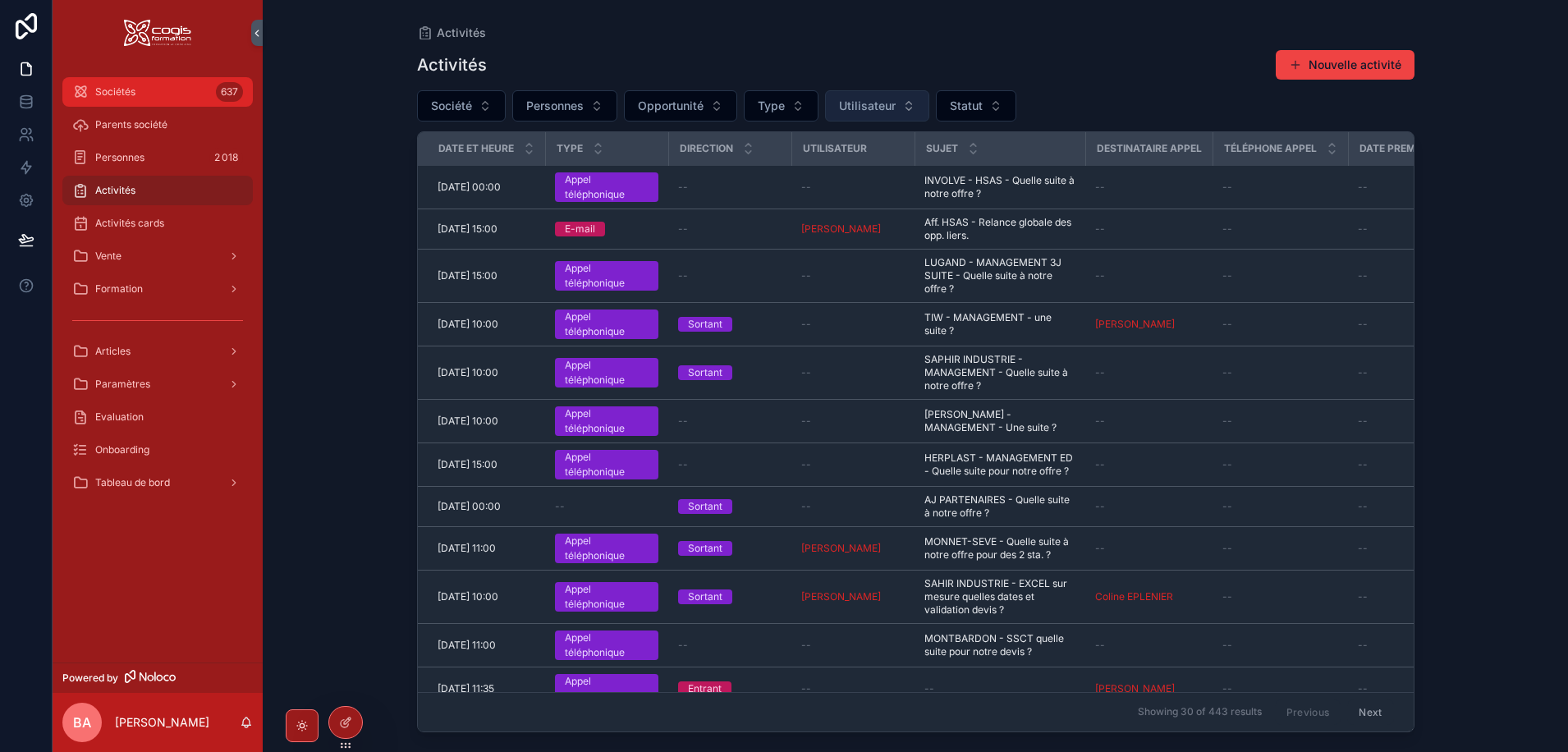
click at [88, 92] on div "Sociétés 637" at bounding box center [158, 92] width 171 height 26
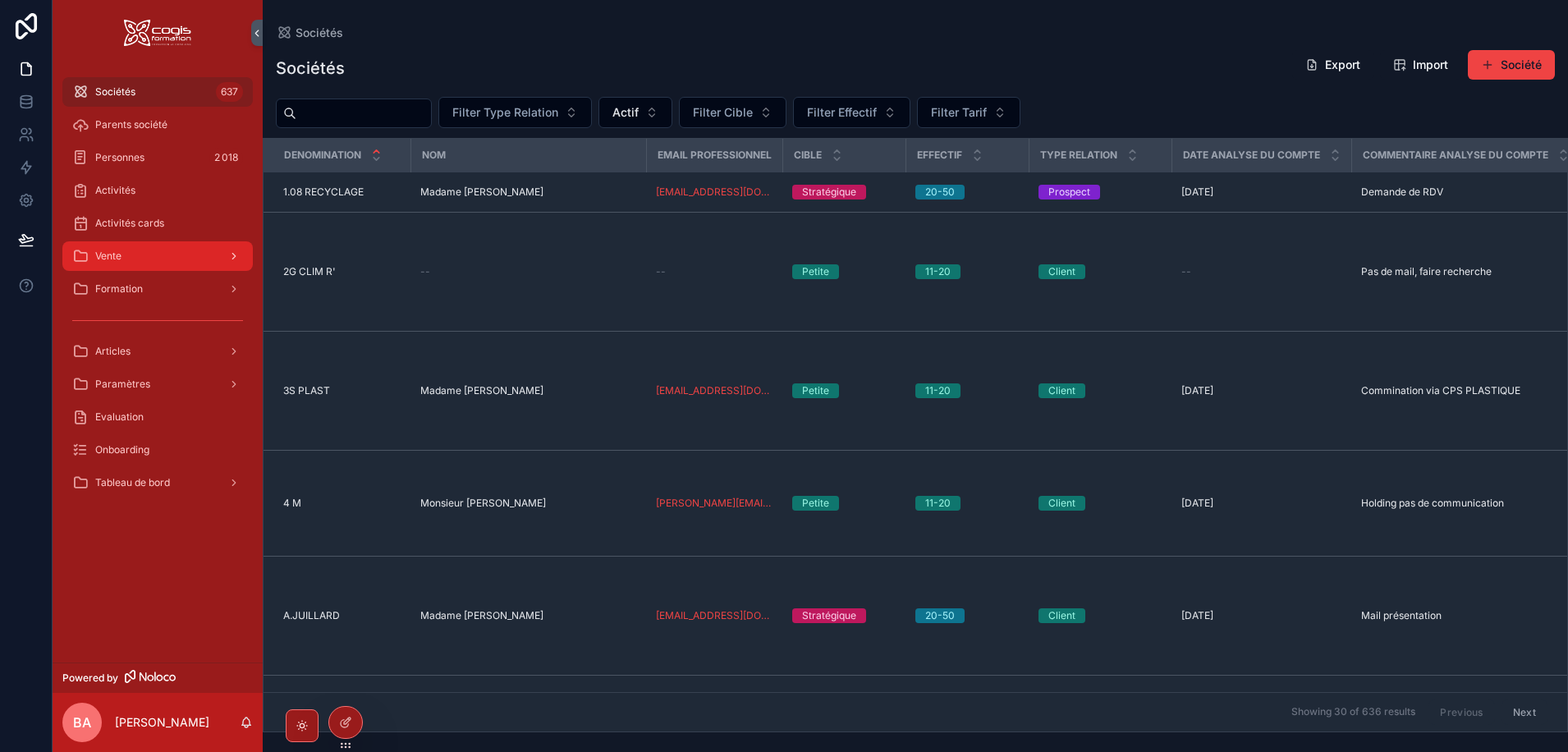
click at [125, 260] on div "Vente" at bounding box center [158, 256] width 171 height 26
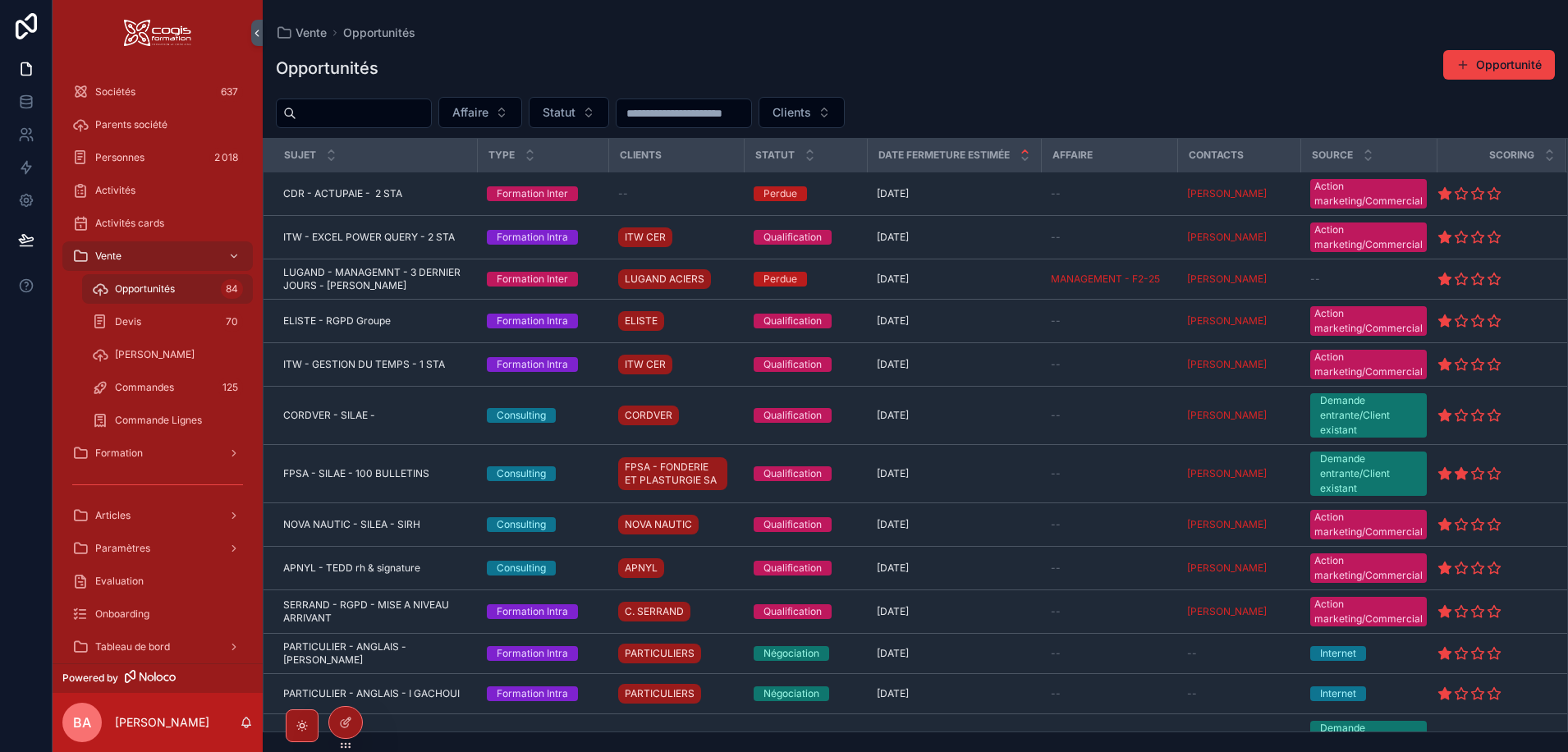
click at [133, 290] on span "Opportunités" at bounding box center [145, 289] width 60 height 13
drag, startPoint x: 111, startPoint y: 282, endPoint x: 165, endPoint y: 290, distance: 54.6
click at [111, 282] on div "Opportunités 84" at bounding box center [167, 289] width 151 height 26
click at [343, 116] on input "scrollable content" at bounding box center [363, 113] width 134 height 23
type input "******"
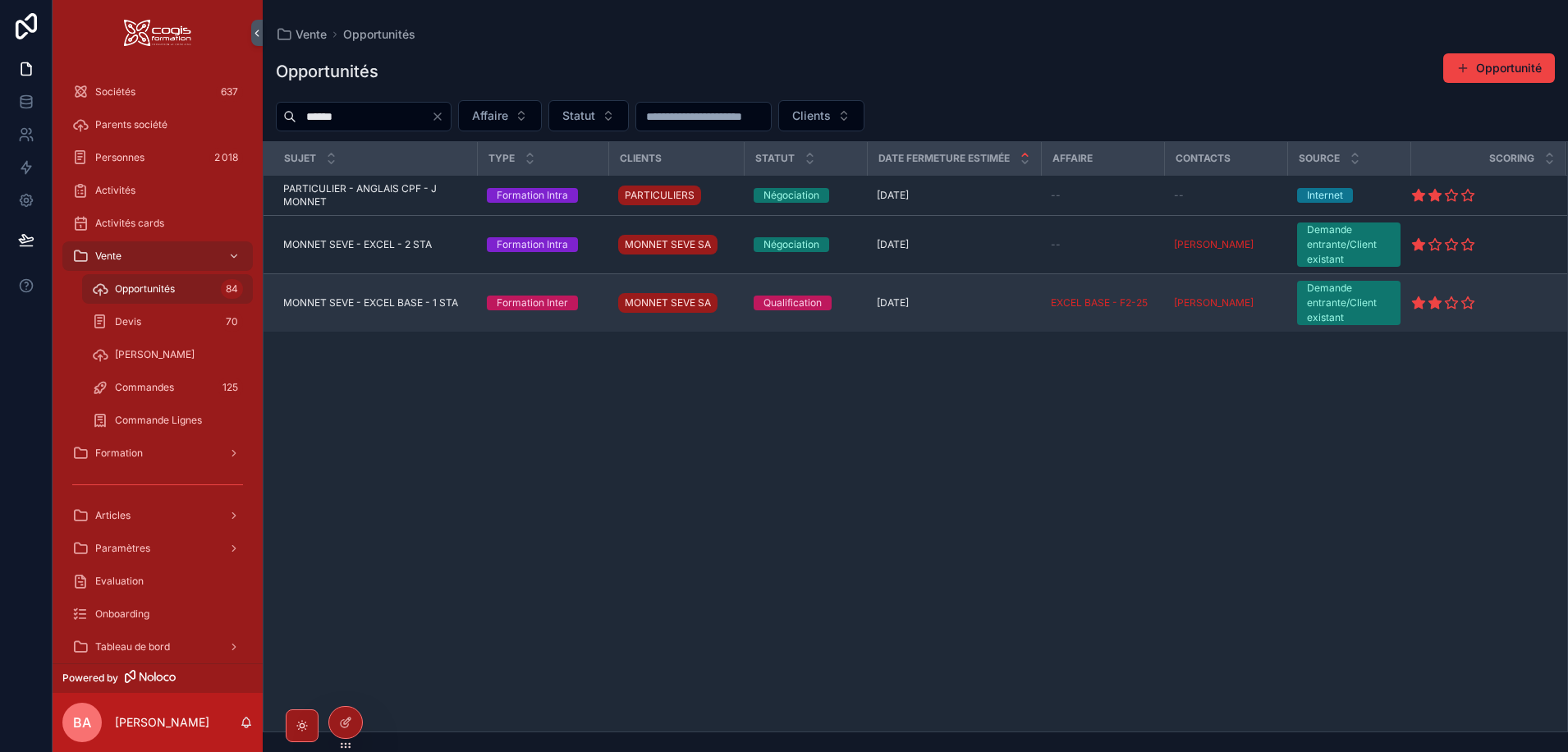
click at [378, 302] on span "MONNET SEVE - EXCEL BASE - 1 STA" at bounding box center [370, 303] width 175 height 13
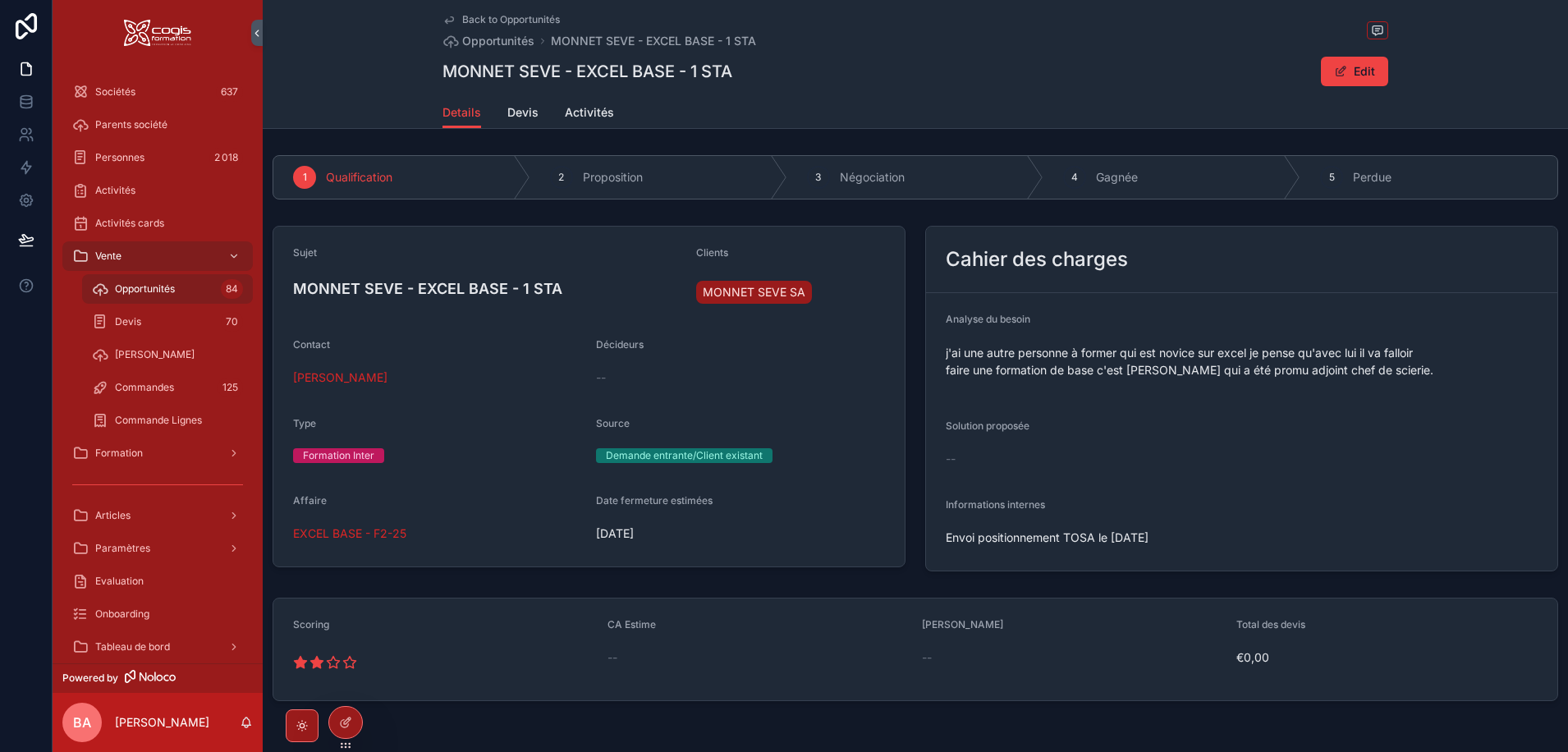
click at [870, 90] on div "Back to Opportunités Opportunités MONNET SEVE - EXCEL BASE - 1 STA MONNET SEVE …" at bounding box center [916, 48] width 946 height 97
click at [521, 111] on span "Devis" at bounding box center [523, 112] width 31 height 16
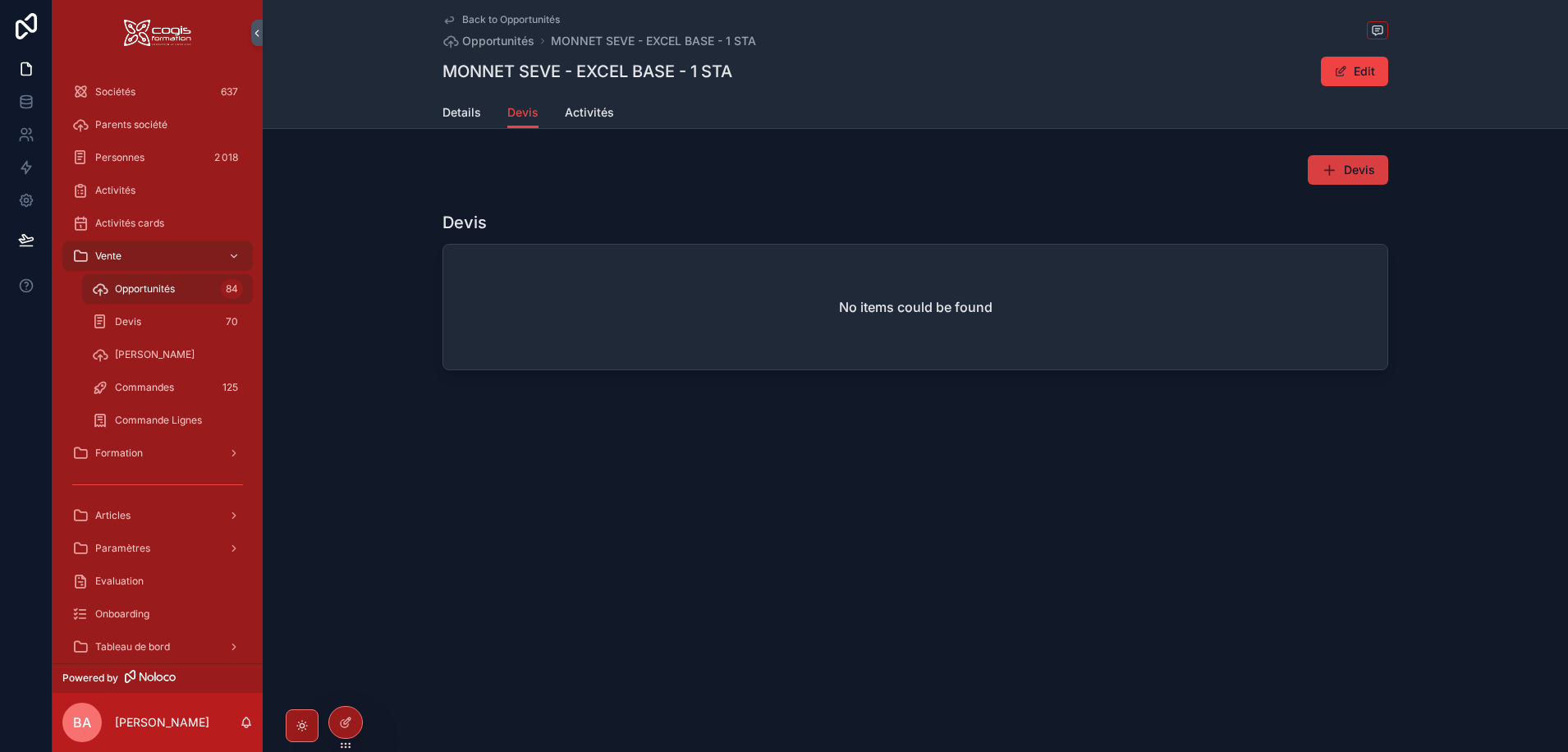
click at [1343, 166] on span "Devis" at bounding box center [1358, 169] width 31 height 16
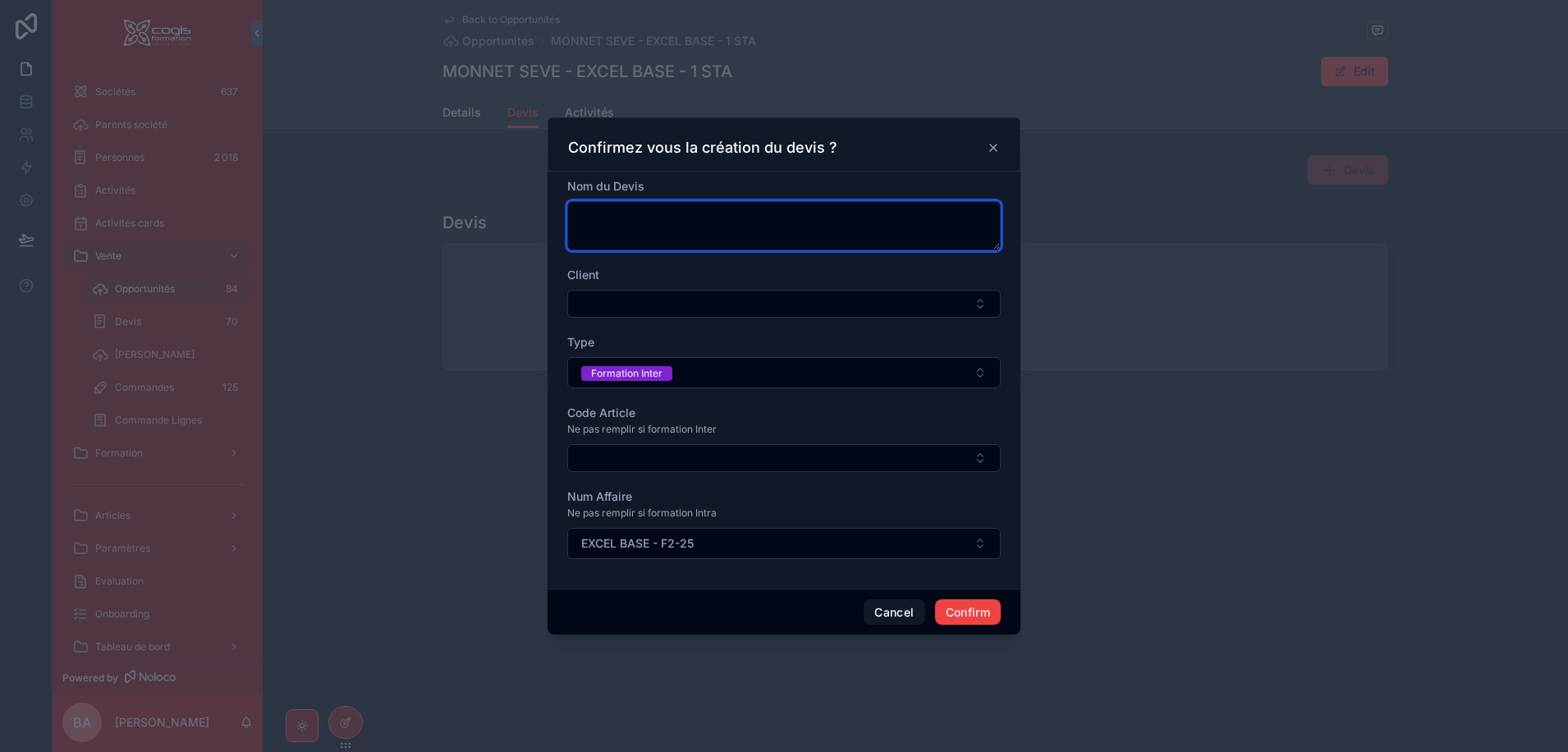
click at [672, 210] on textarea at bounding box center [783, 226] width 433 height 49
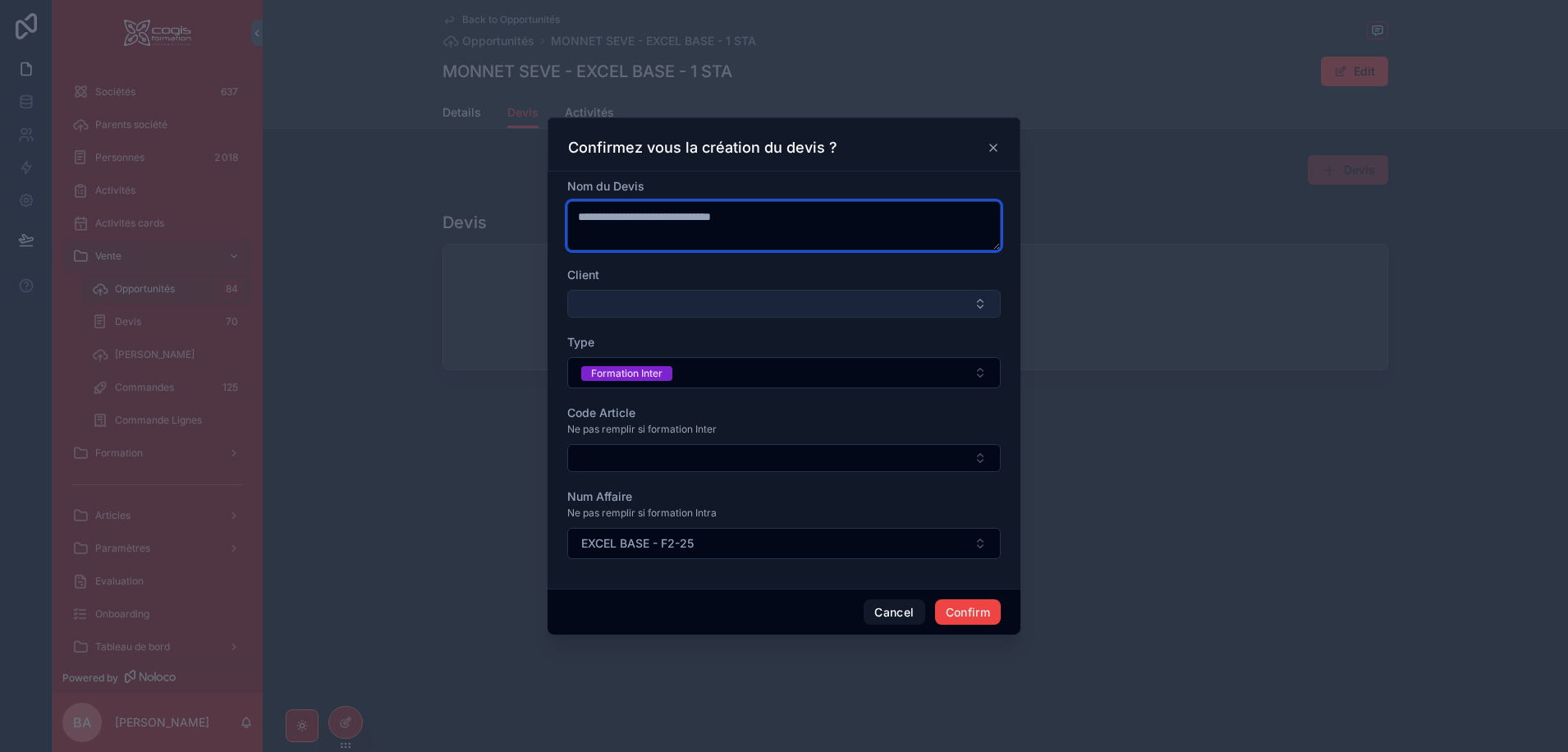
type textarea "**********"
click at [852, 312] on button "Select Button" at bounding box center [783, 304] width 433 height 28
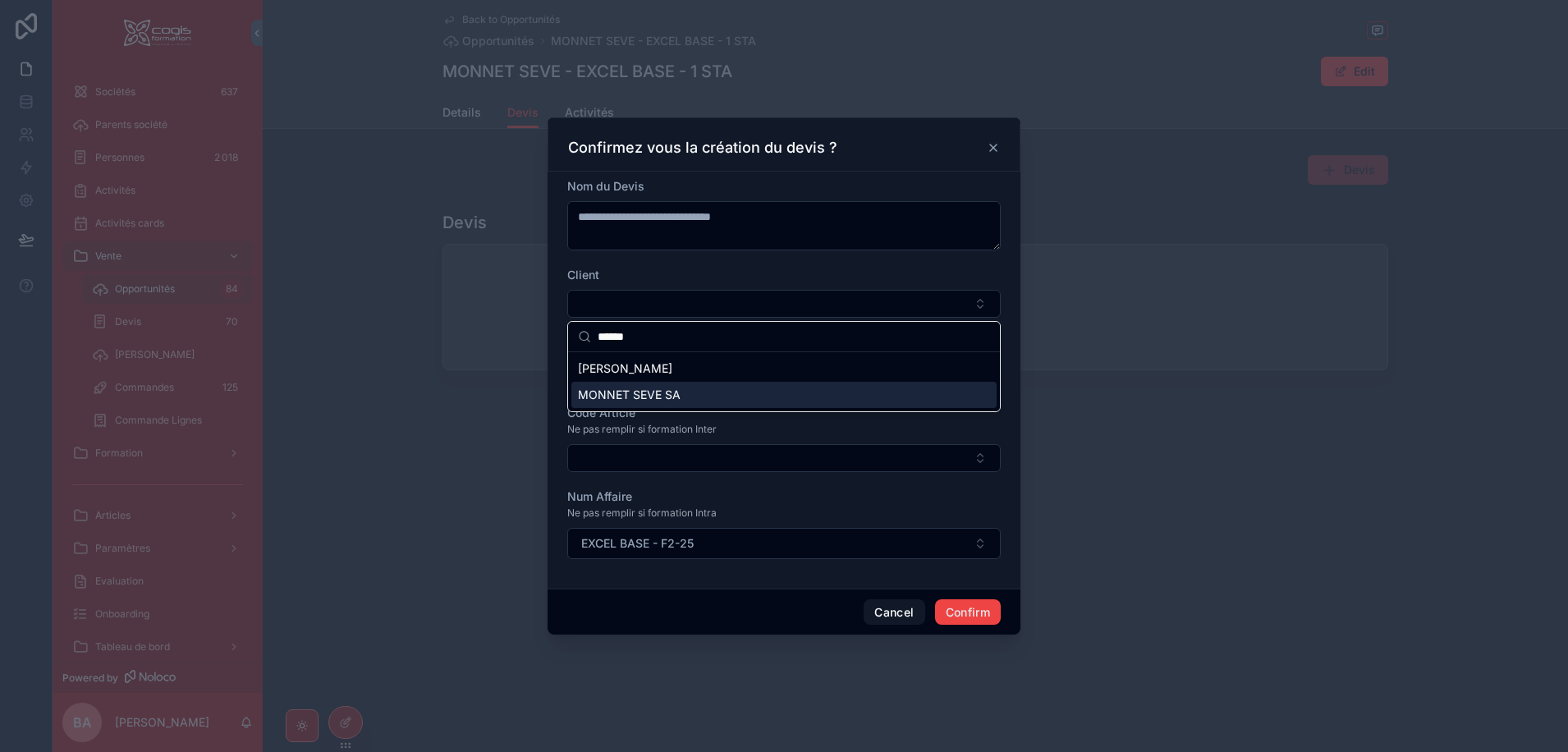
type input "******"
click at [619, 394] on span "MONNET SEVE SA" at bounding box center [629, 394] width 102 height 16
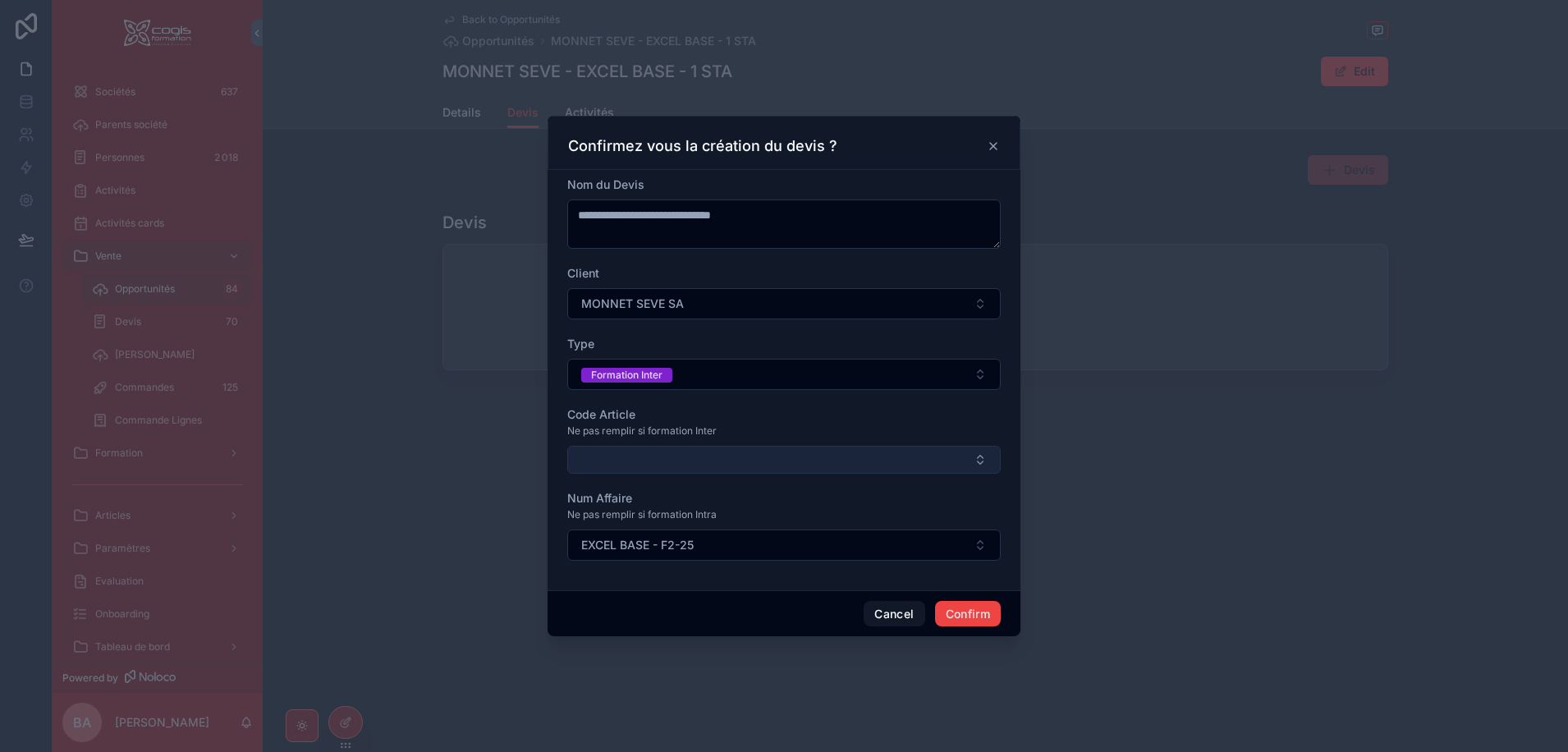
click at [619, 457] on button "Select Button" at bounding box center [783, 460] width 433 height 28
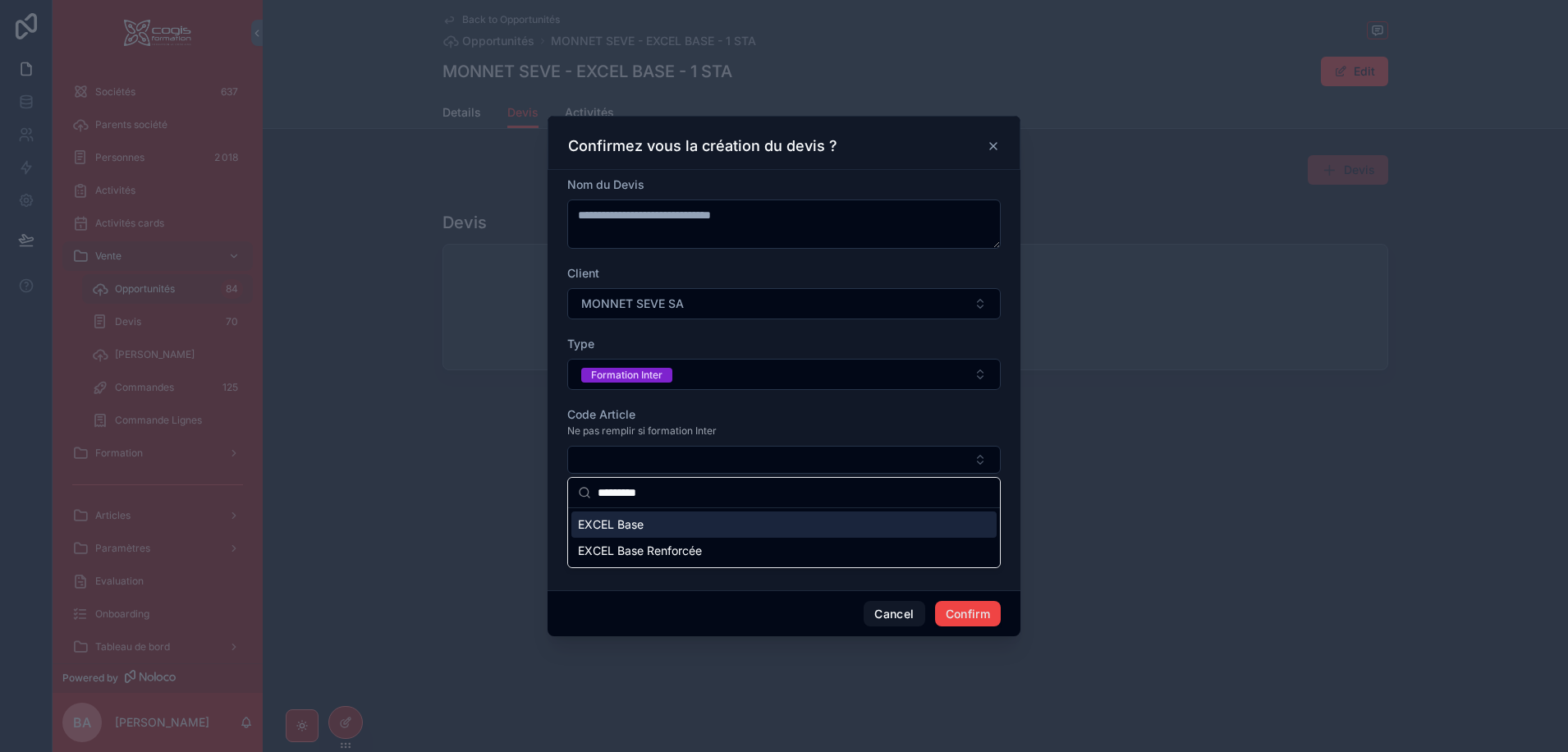
type input "*********"
click at [602, 527] on span "EXCEL Base" at bounding box center [611, 524] width 66 height 16
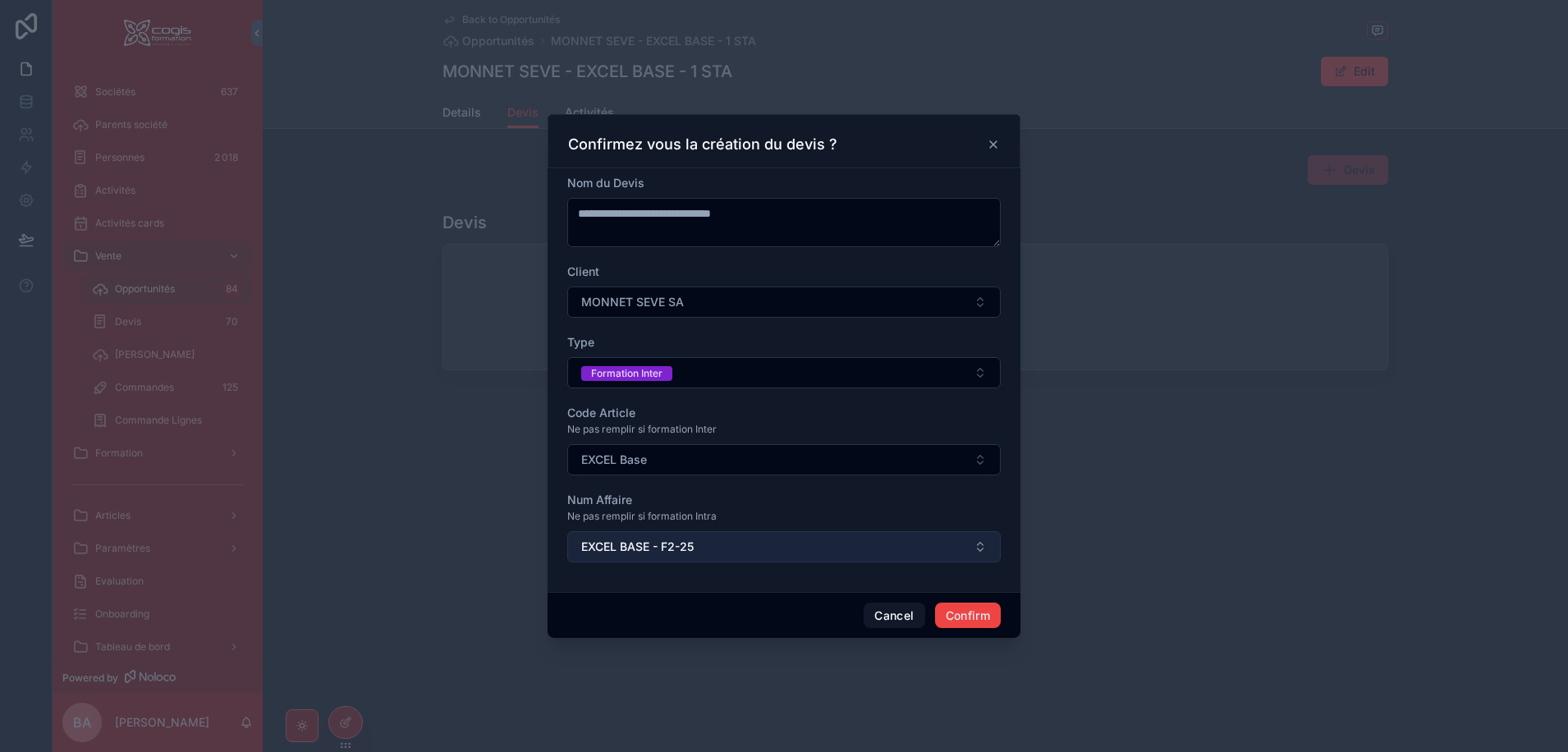
click at [651, 546] on span "EXCEL BASE - F2-25" at bounding box center [637, 546] width 113 height 16
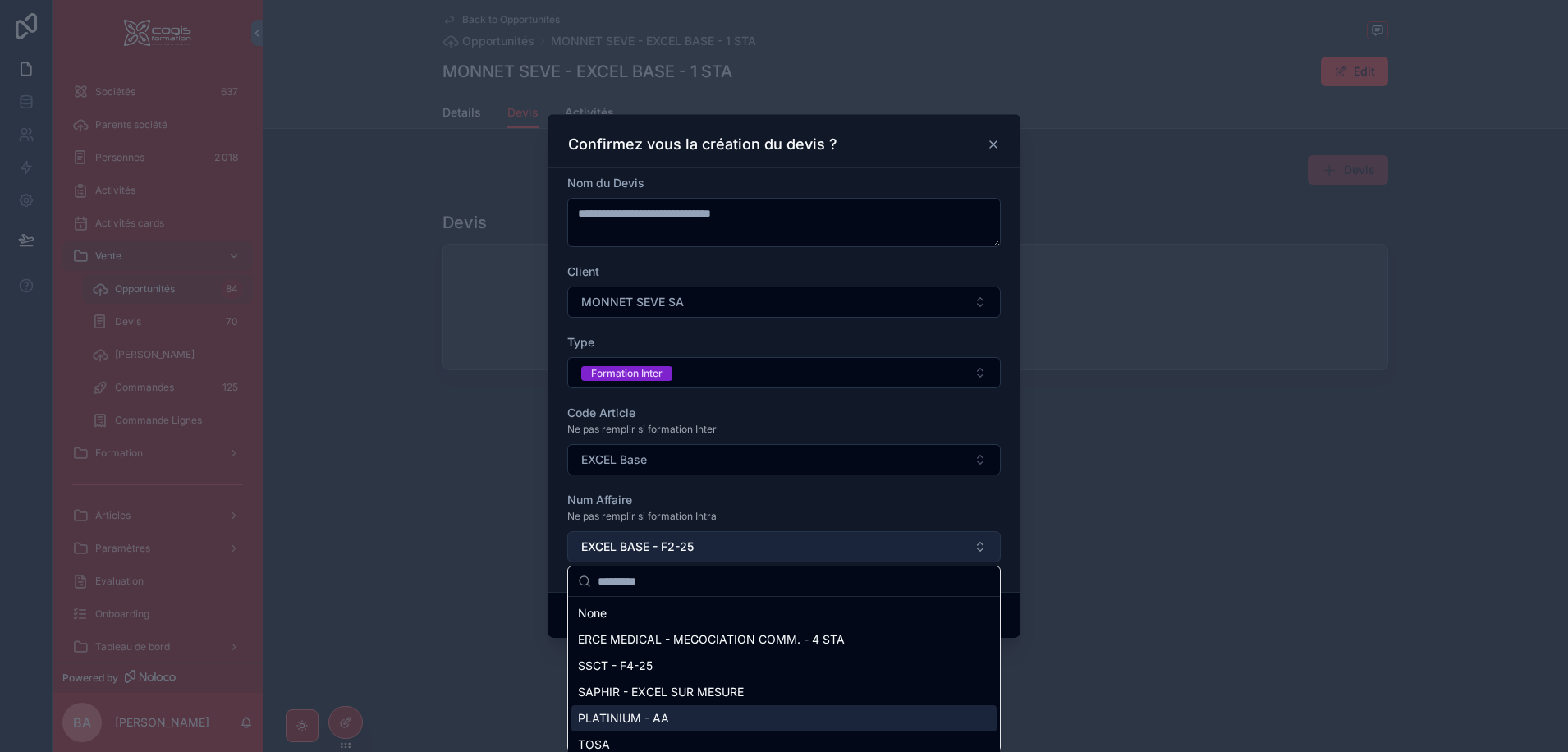
click at [643, 546] on span "EXCEL BASE - F2-25" at bounding box center [637, 546] width 113 height 16
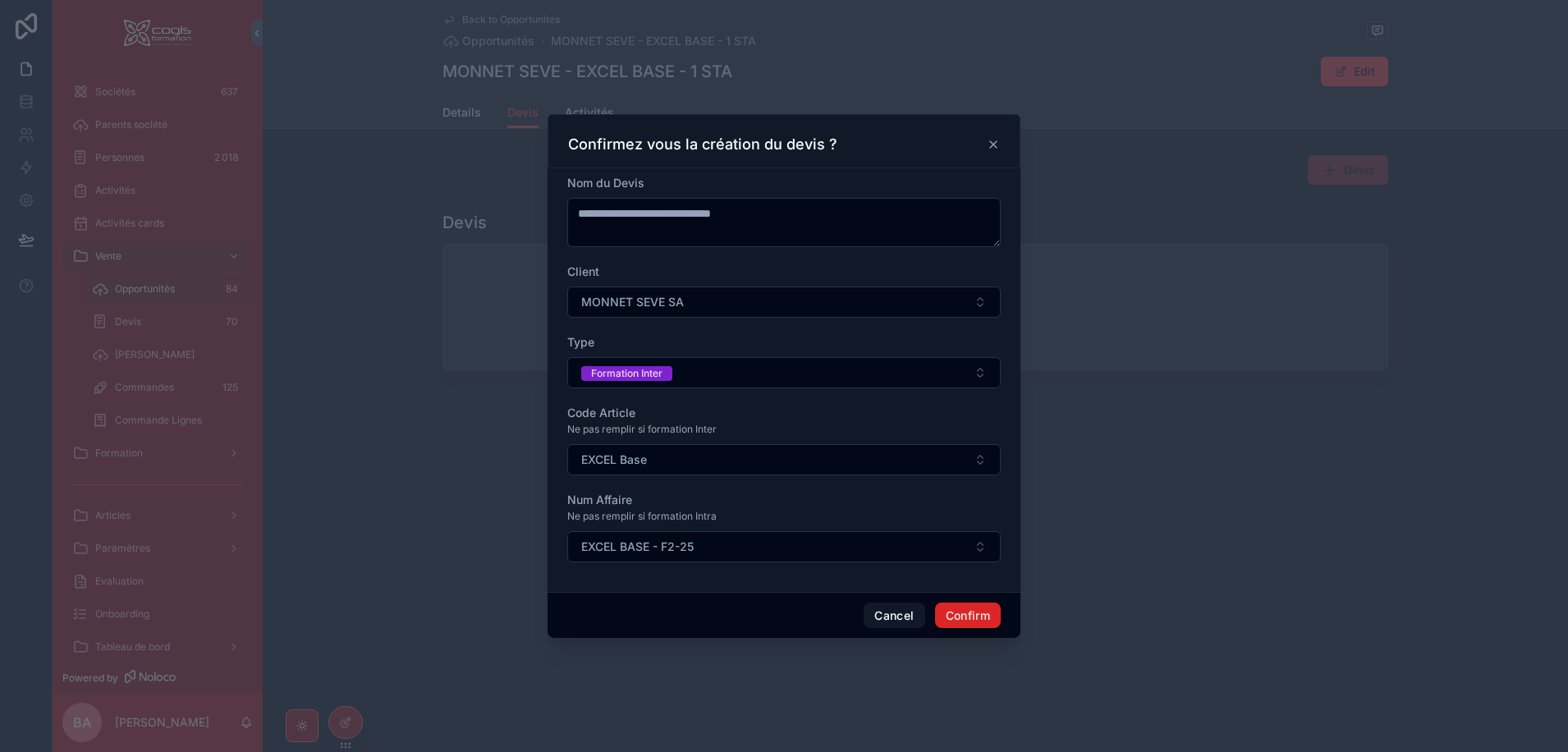
click at [975, 611] on button "Confirm" at bounding box center [967, 616] width 66 height 26
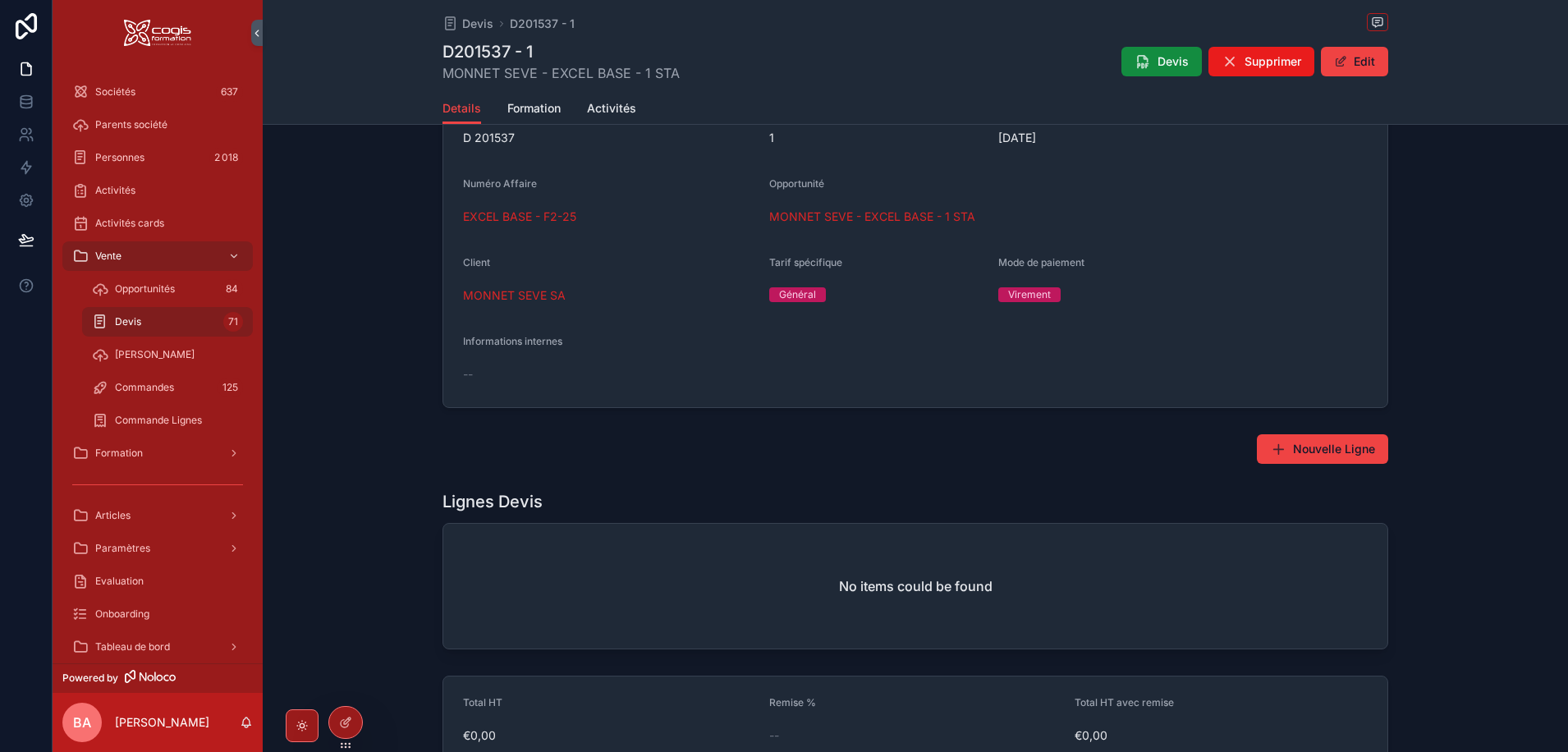
scroll to position [493, 0]
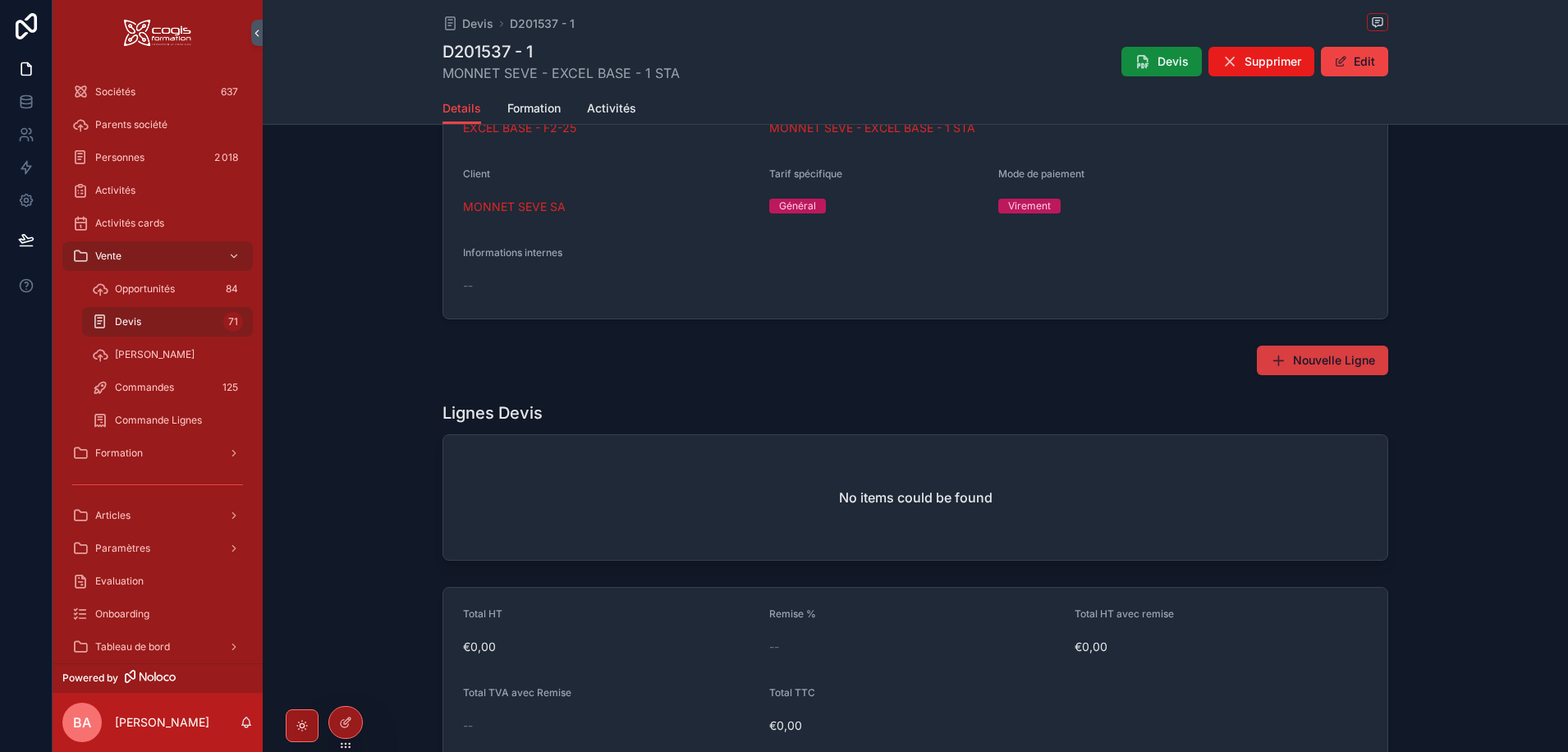
click at [1304, 352] on button "Nouvelle Ligne" at bounding box center [1323, 360] width 132 height 29
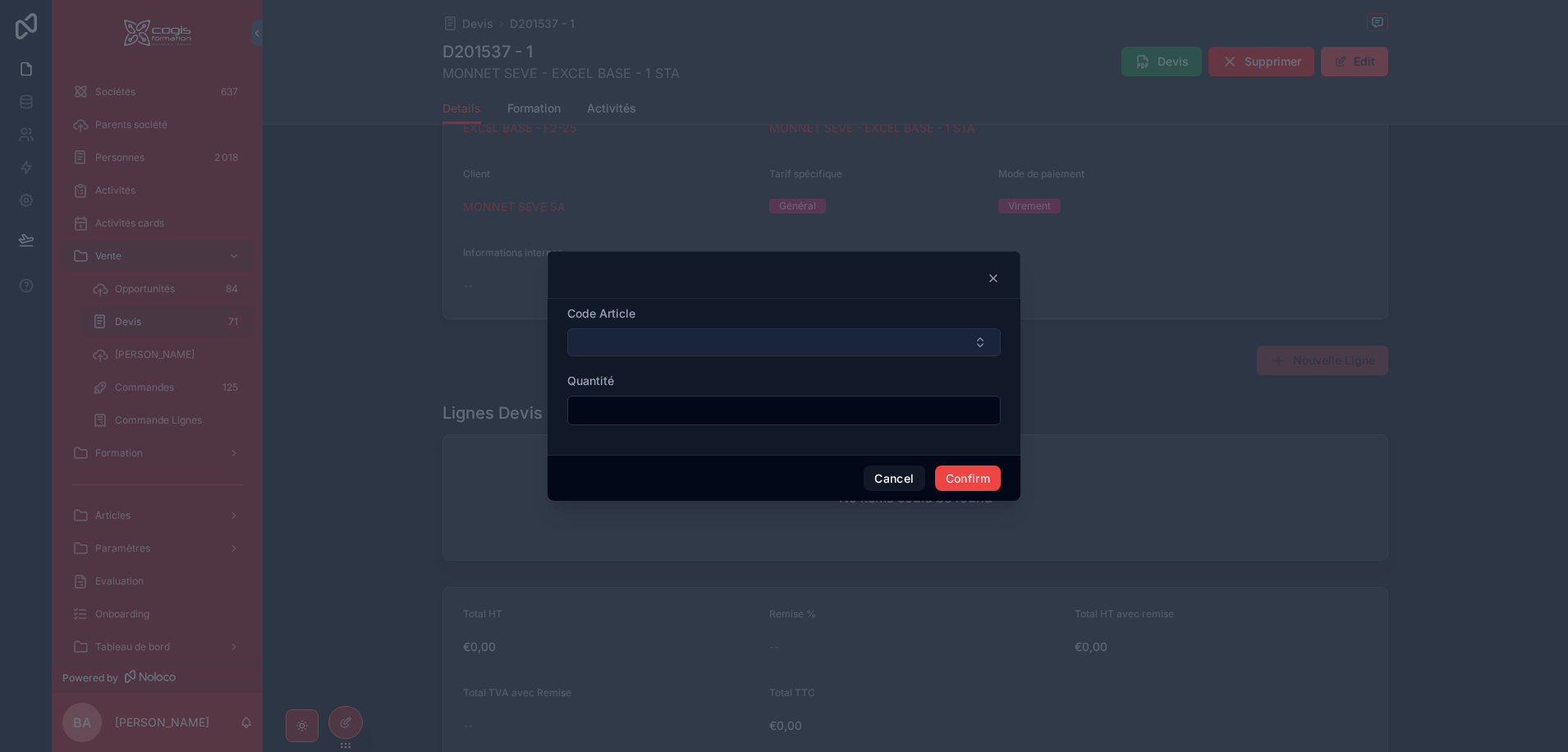
click at [671, 340] on button "Select Button" at bounding box center [783, 342] width 433 height 28
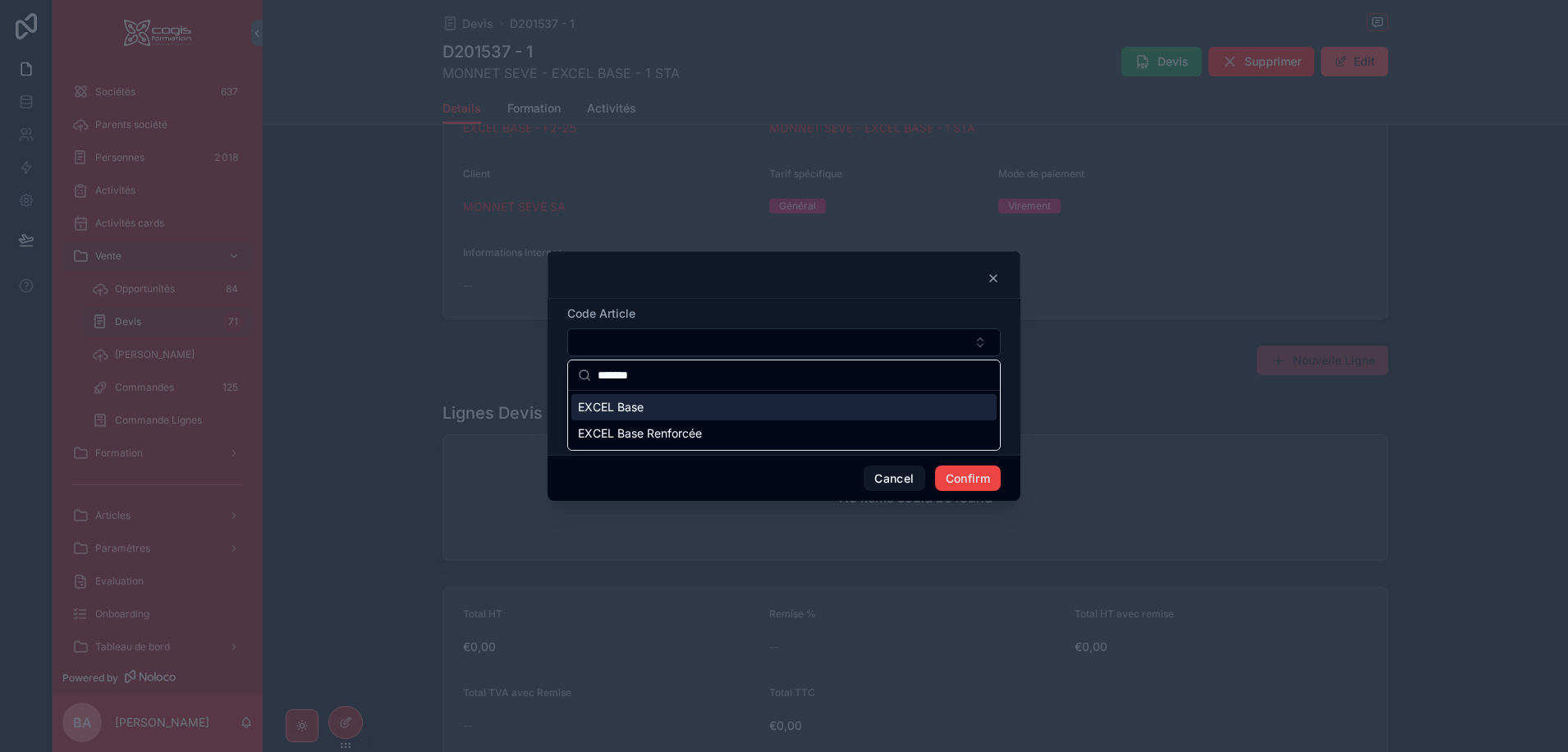
type input "*******"
click at [630, 407] on span "EXCEL Base" at bounding box center [611, 406] width 66 height 16
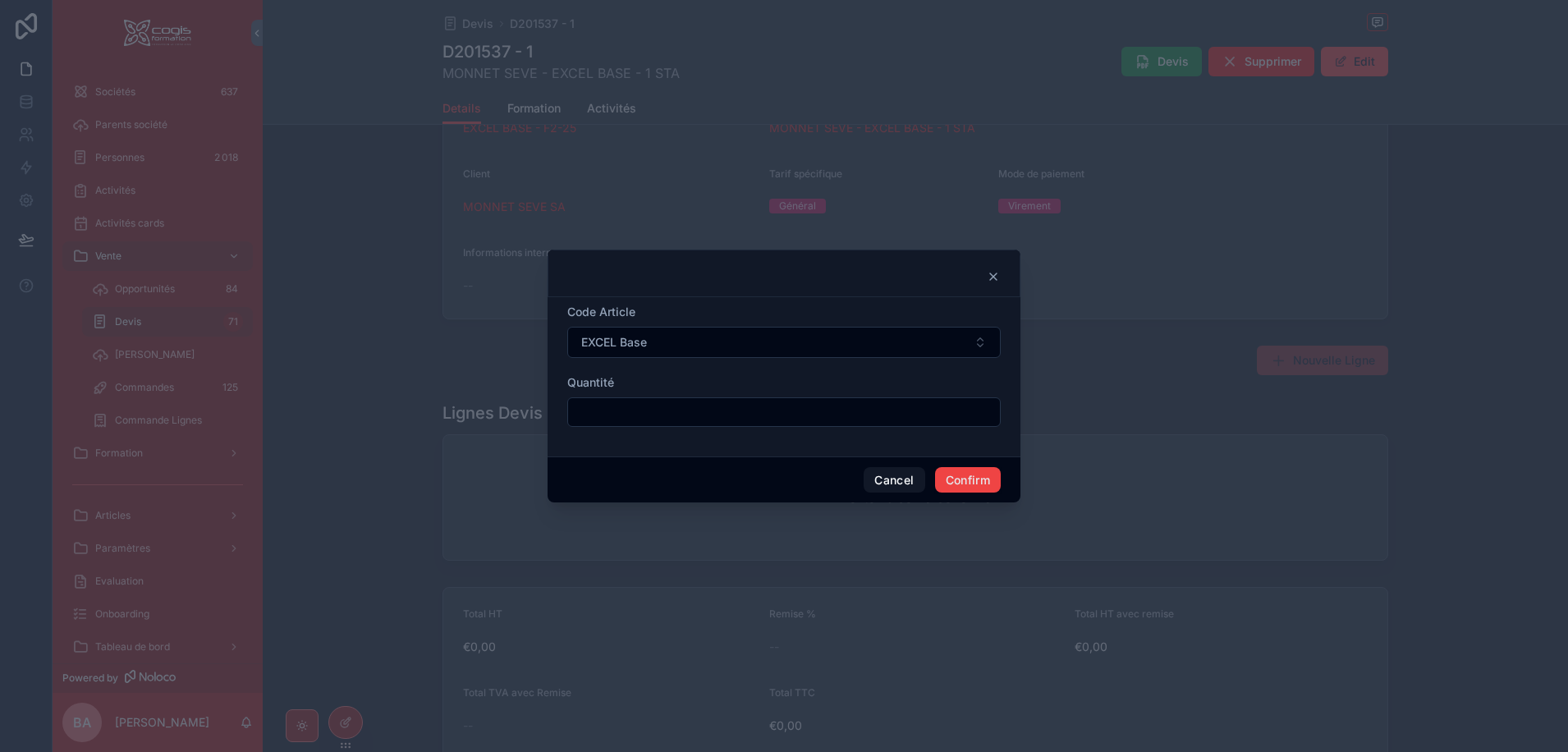
click at [637, 408] on input "text" at bounding box center [783, 412] width 431 height 23
type input "****"
click at [969, 478] on button "Confirm" at bounding box center [967, 480] width 66 height 26
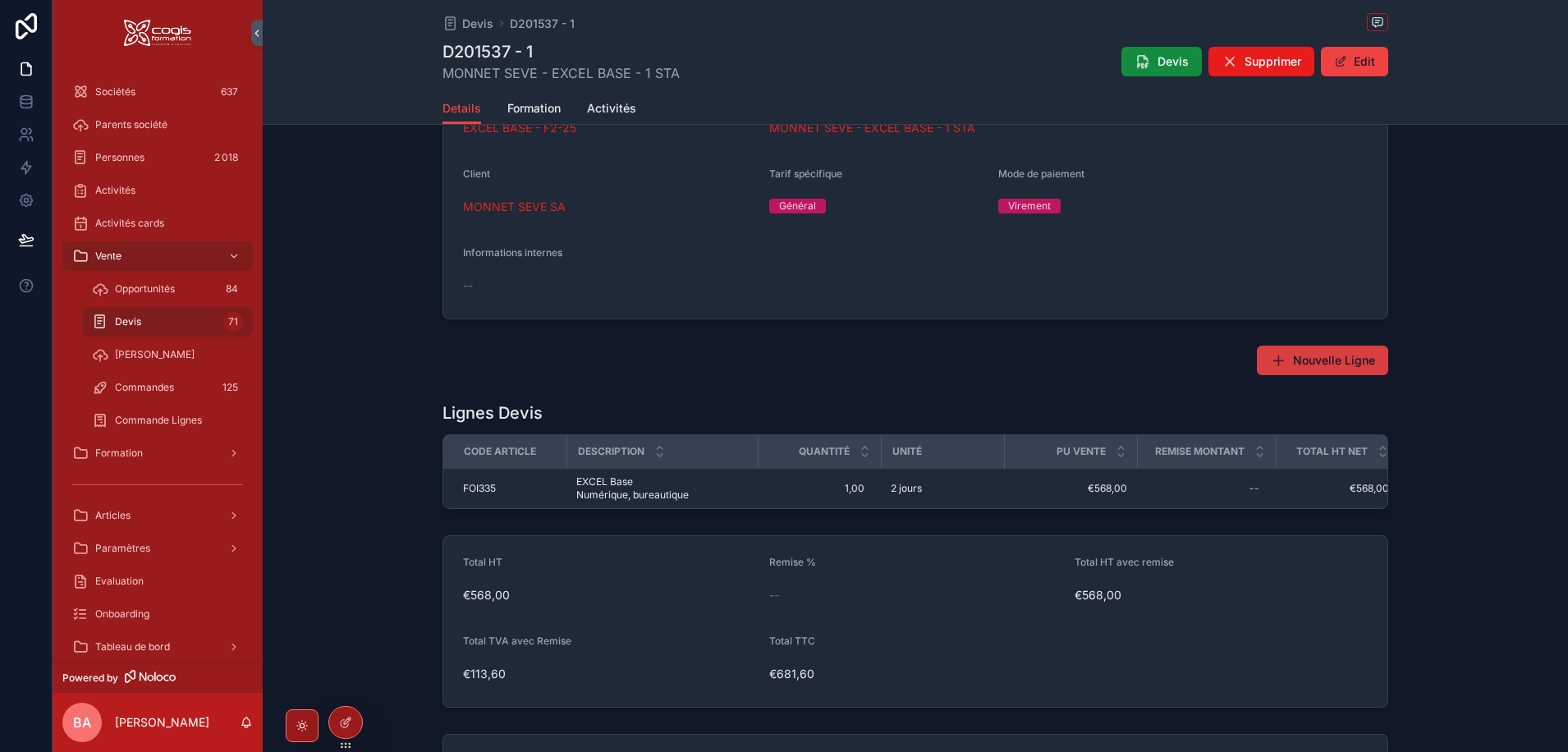
click at [1296, 354] on span "Nouvelle Ligne" at bounding box center [1333, 360] width 82 height 16
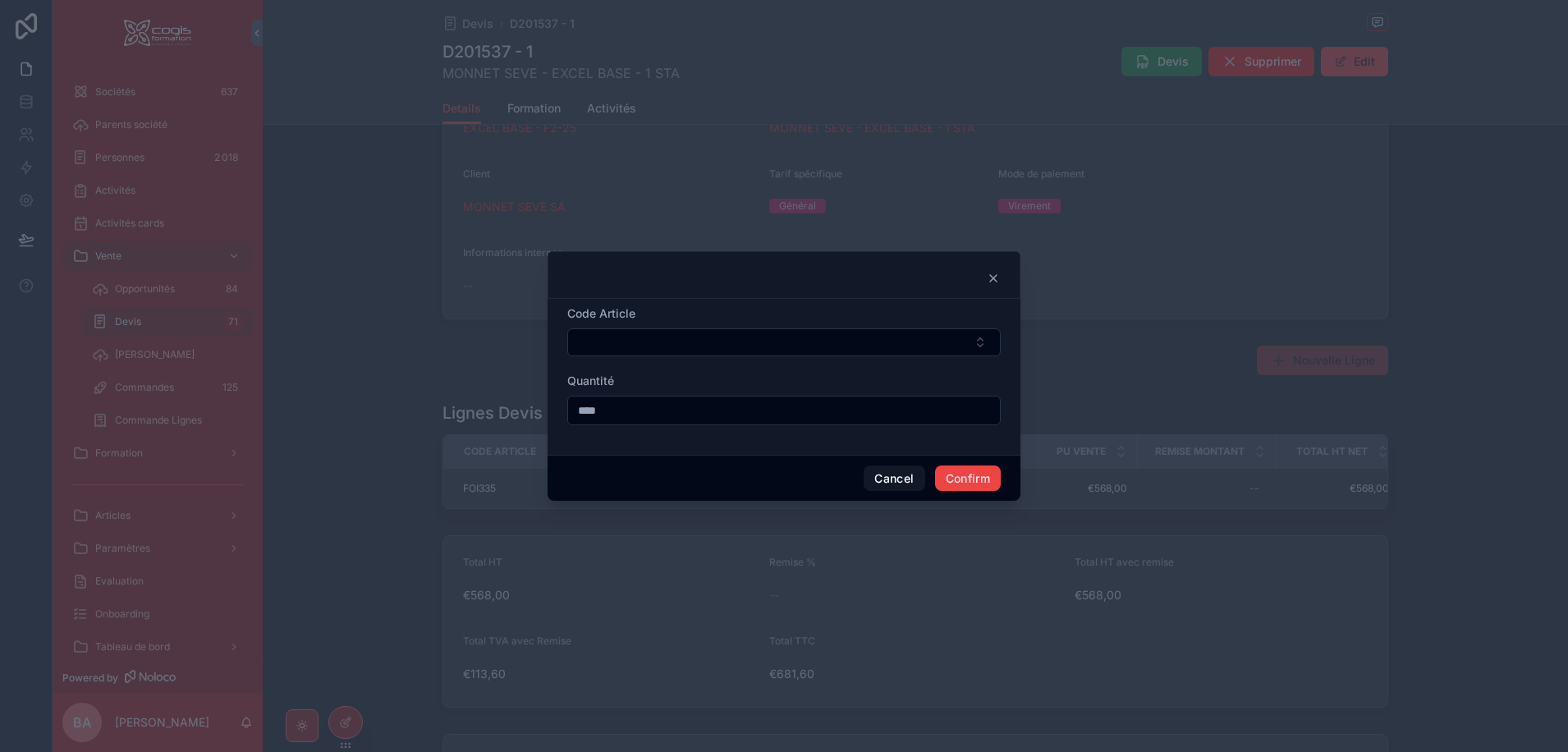
click at [995, 276] on icon at bounding box center [993, 278] width 13 height 13
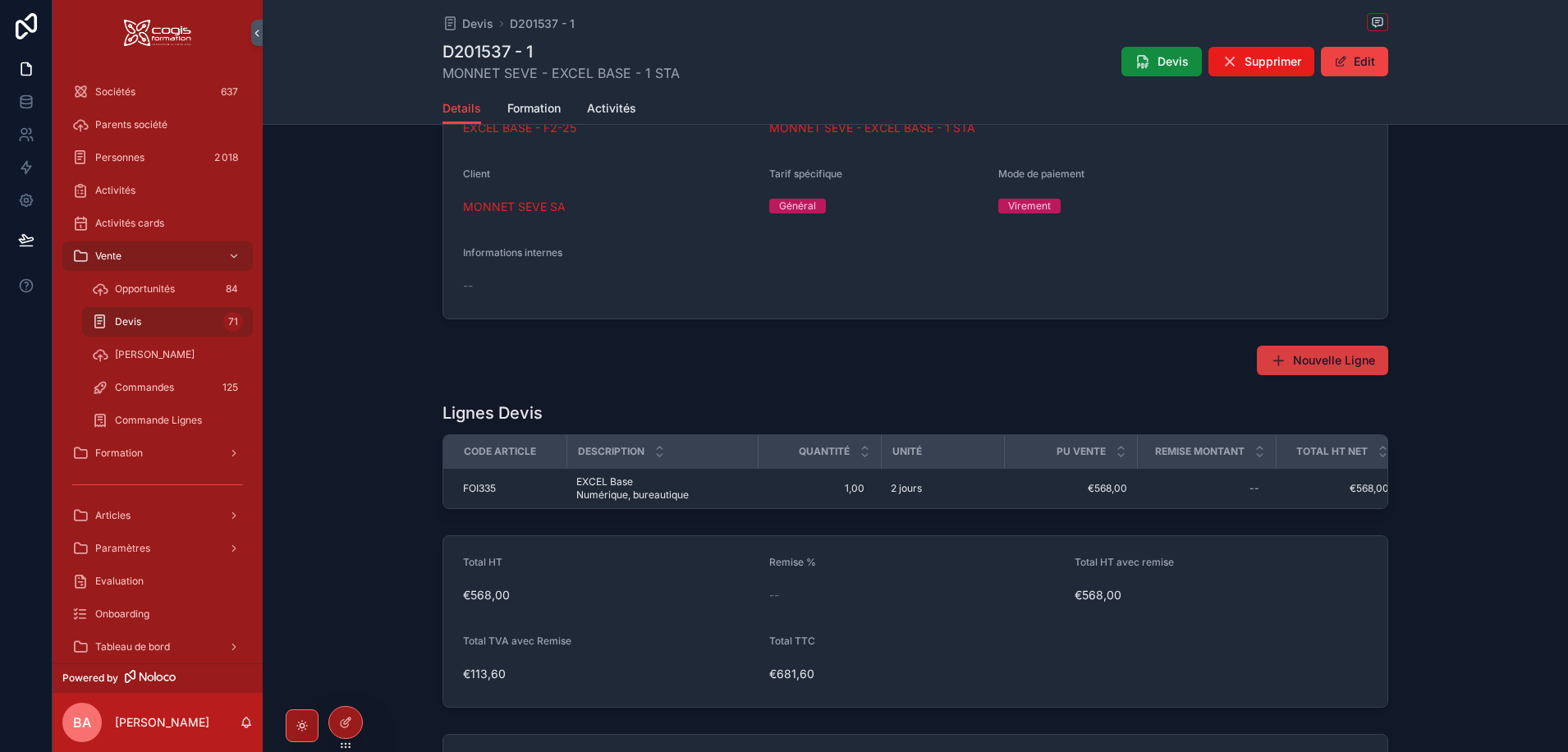
click at [1296, 365] on span "Nouvelle Ligne" at bounding box center [1333, 360] width 82 height 16
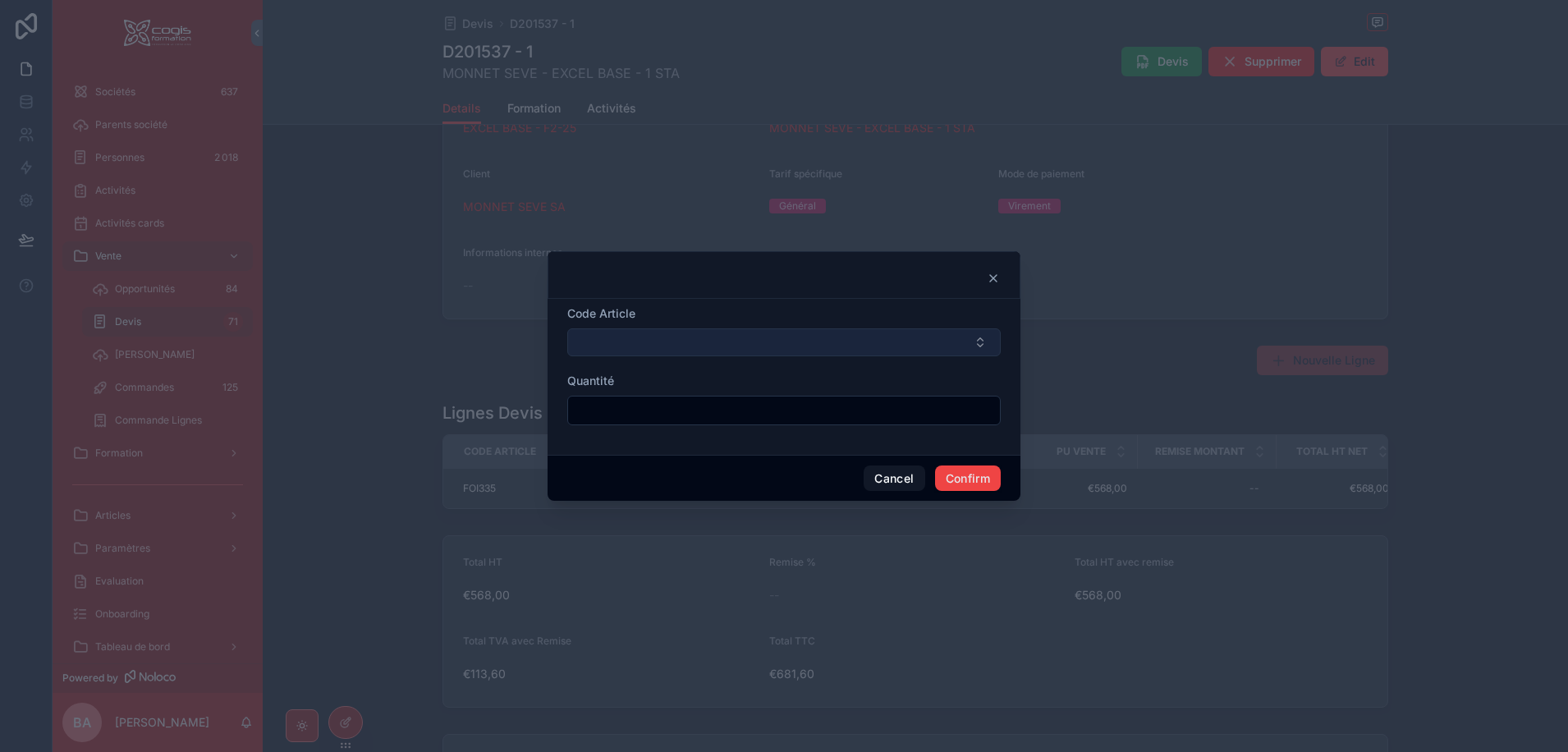
click at [628, 337] on button "Select Button" at bounding box center [783, 342] width 433 height 28
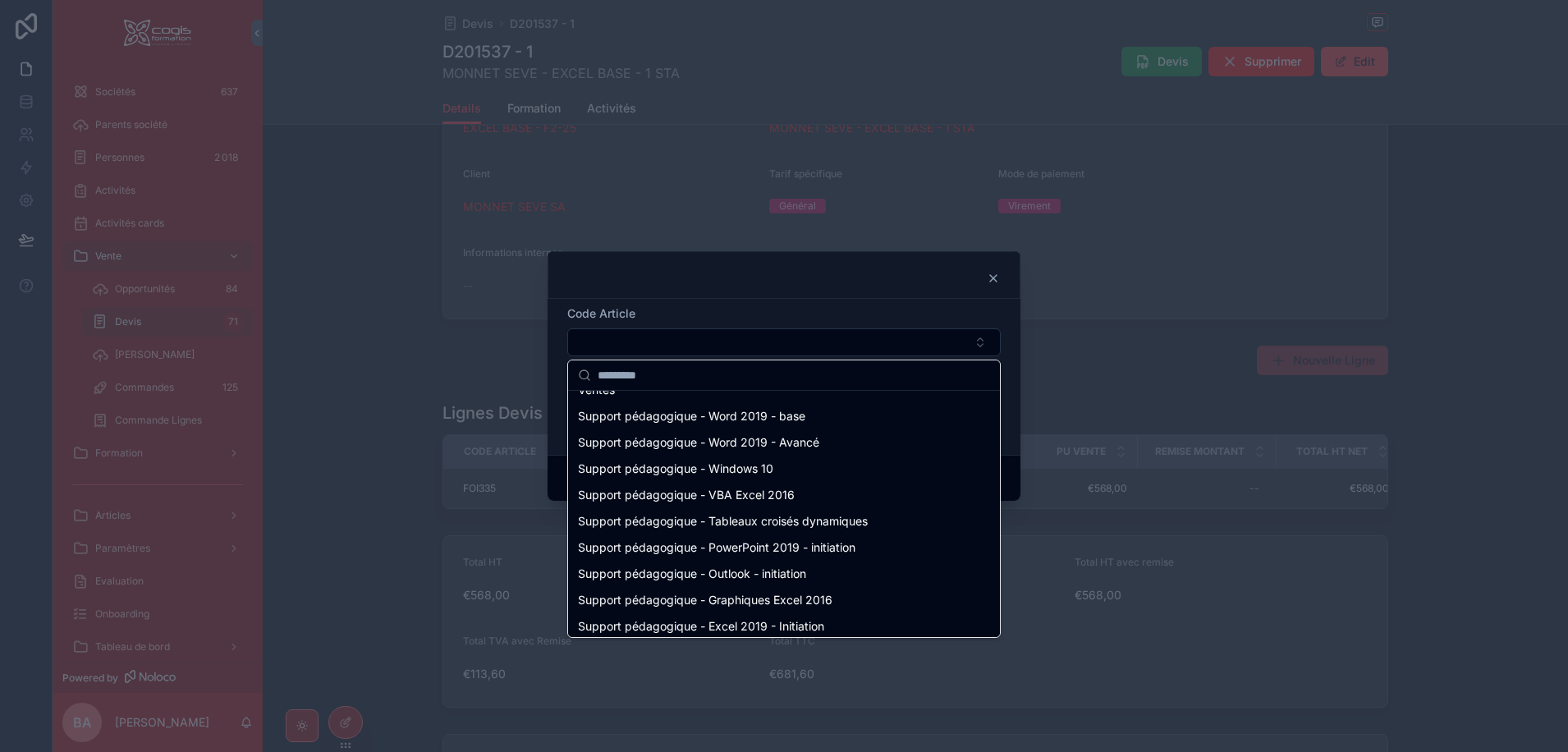
scroll to position [164, 0]
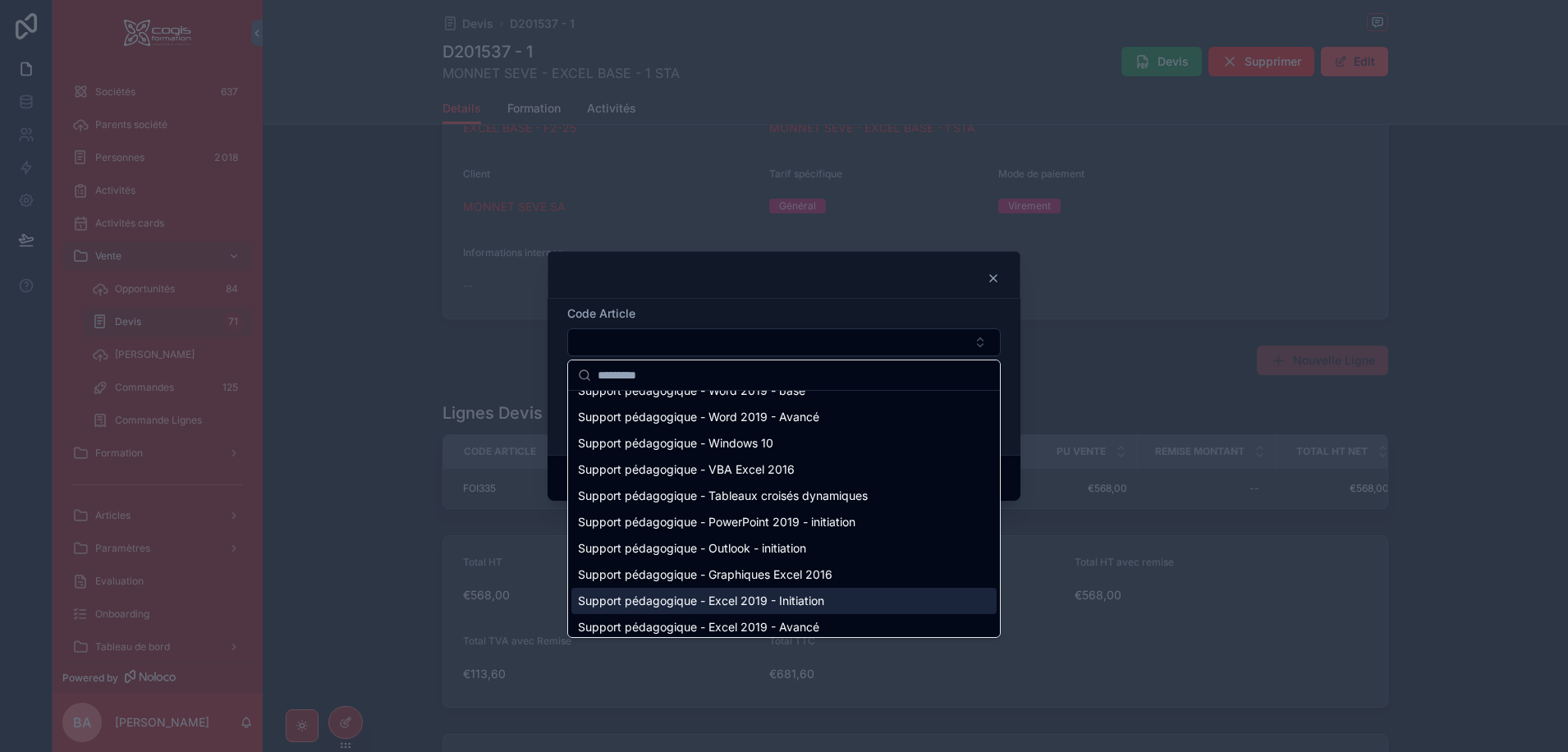
click at [727, 598] on span "Support pédagogique - Excel 2019 - Initiation" at bounding box center [701, 600] width 246 height 16
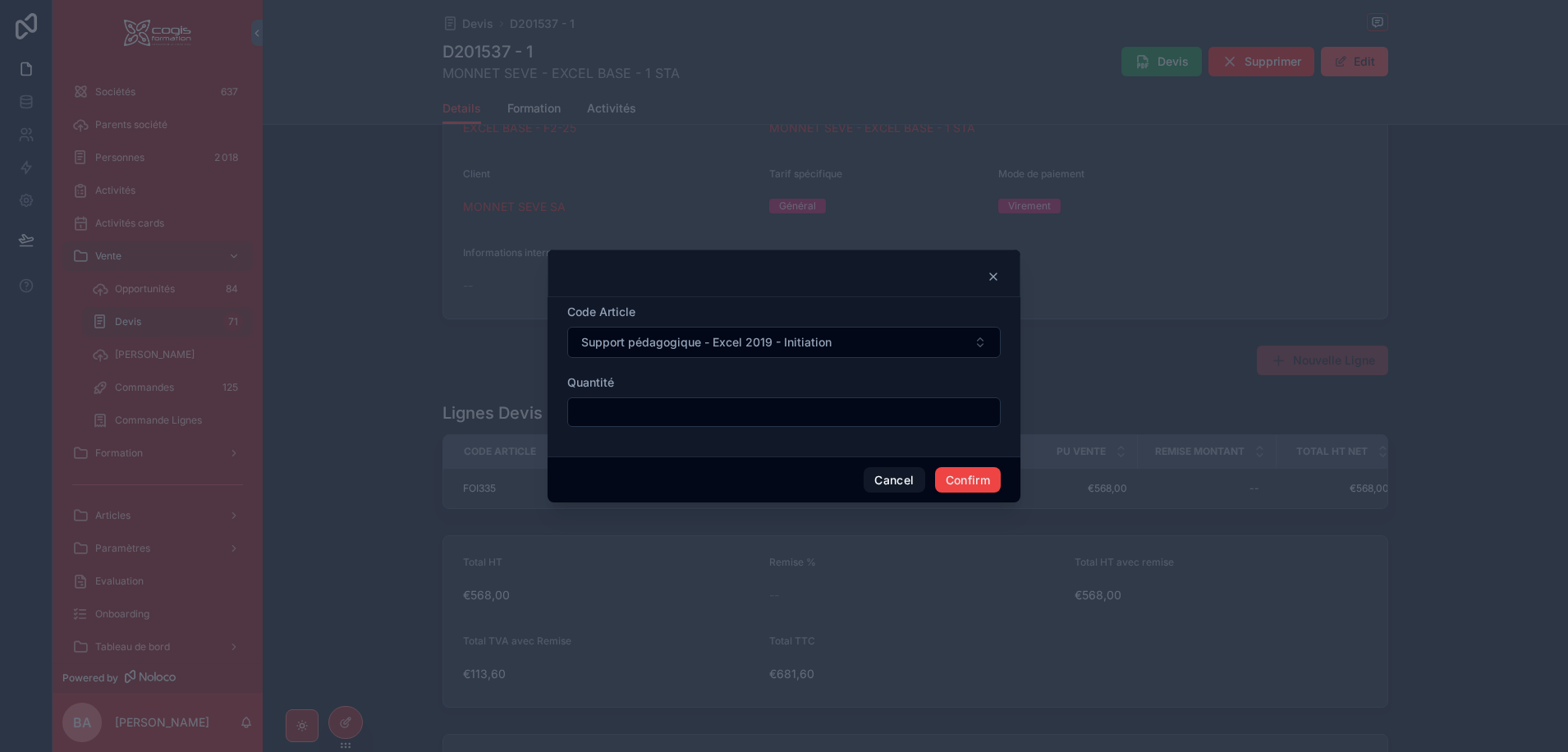
click at [718, 418] on input "text" at bounding box center [783, 412] width 431 height 23
type input "****"
click at [970, 468] on button "Confirm" at bounding box center [967, 480] width 66 height 26
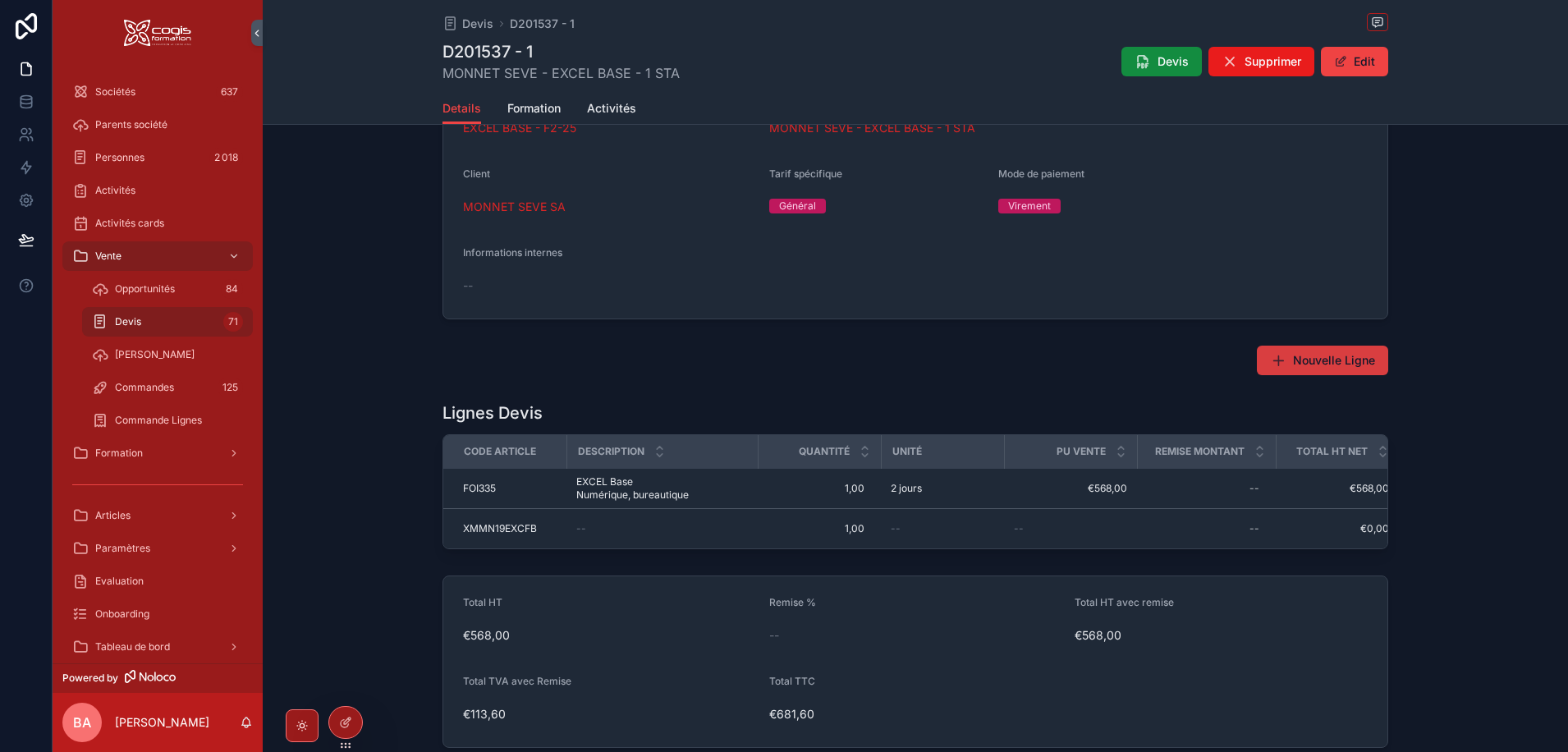
click at [1296, 359] on span "Nouvelle Ligne" at bounding box center [1333, 360] width 82 height 16
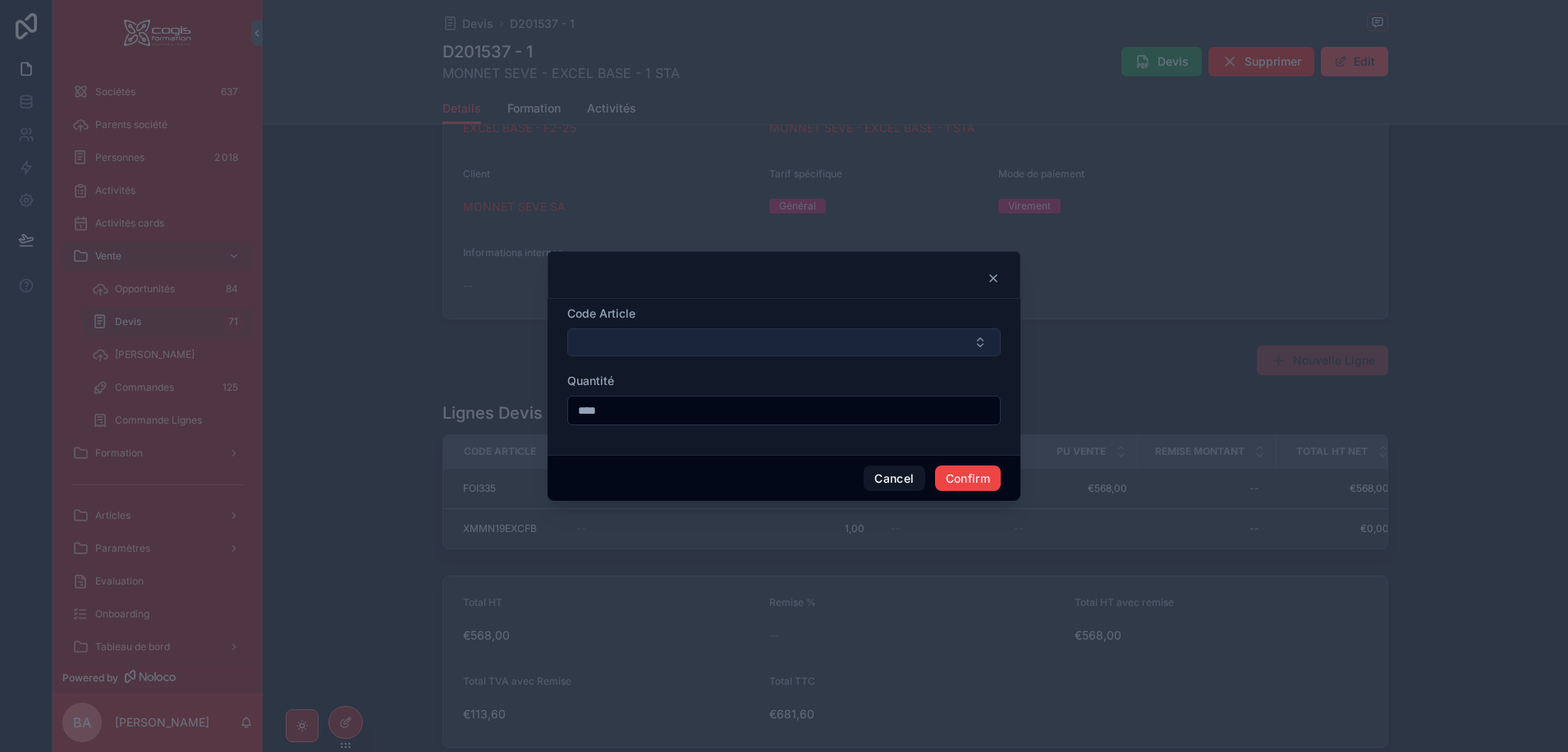
click at [749, 348] on button "Select Button" at bounding box center [783, 342] width 433 height 28
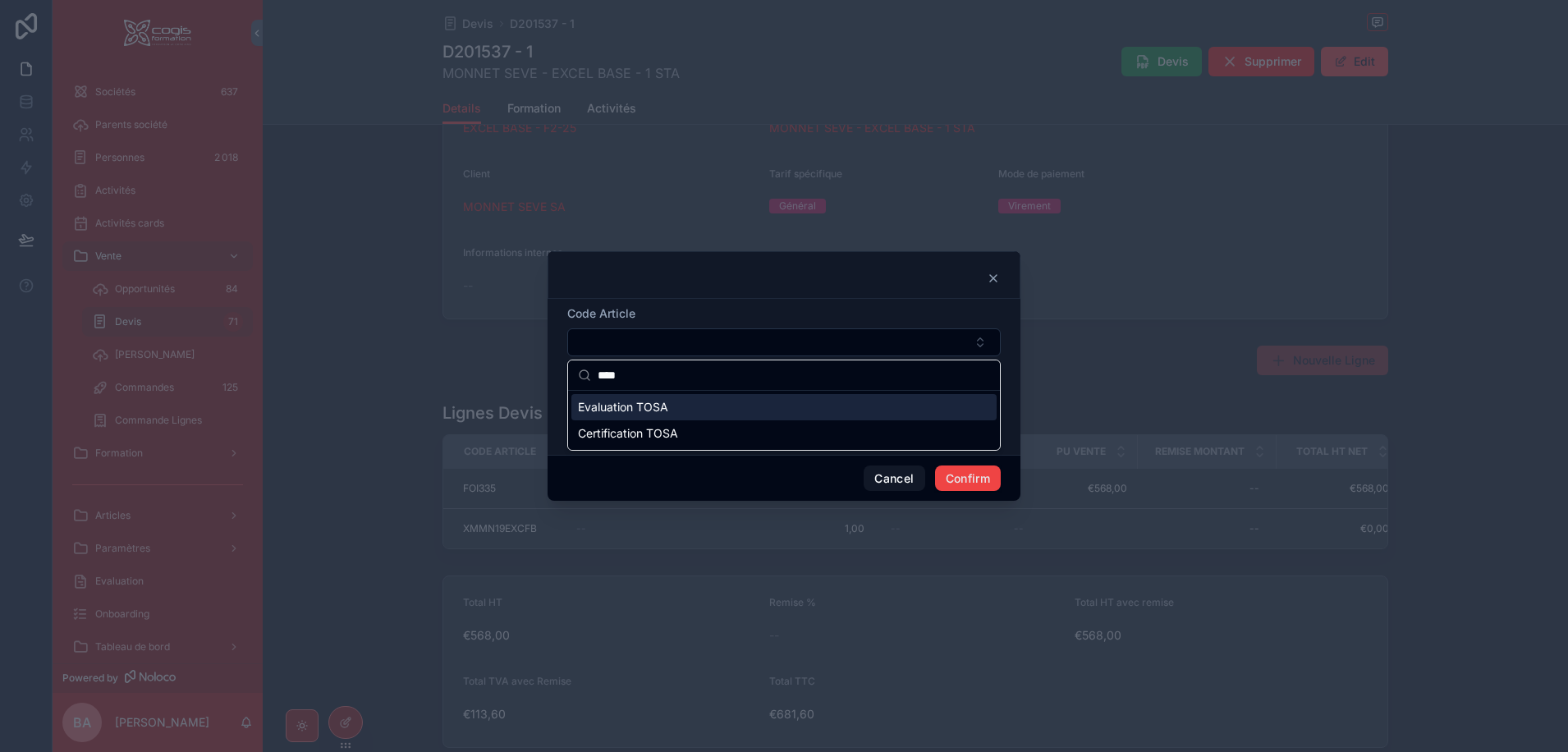
type input "****"
click at [655, 408] on span "Evaluation TOSA" at bounding box center [623, 406] width 90 height 16
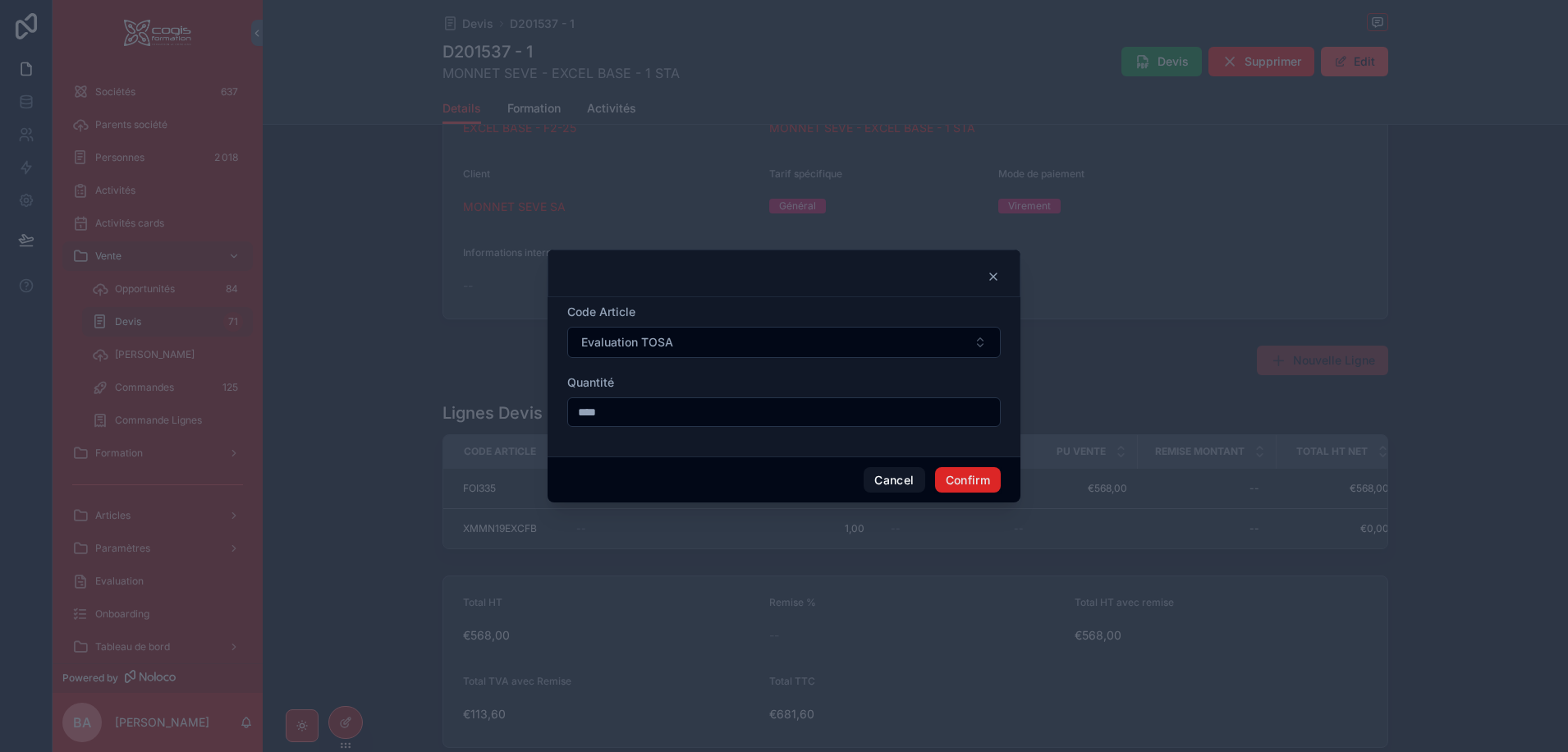
click at [959, 478] on button "Confirm" at bounding box center [967, 480] width 66 height 26
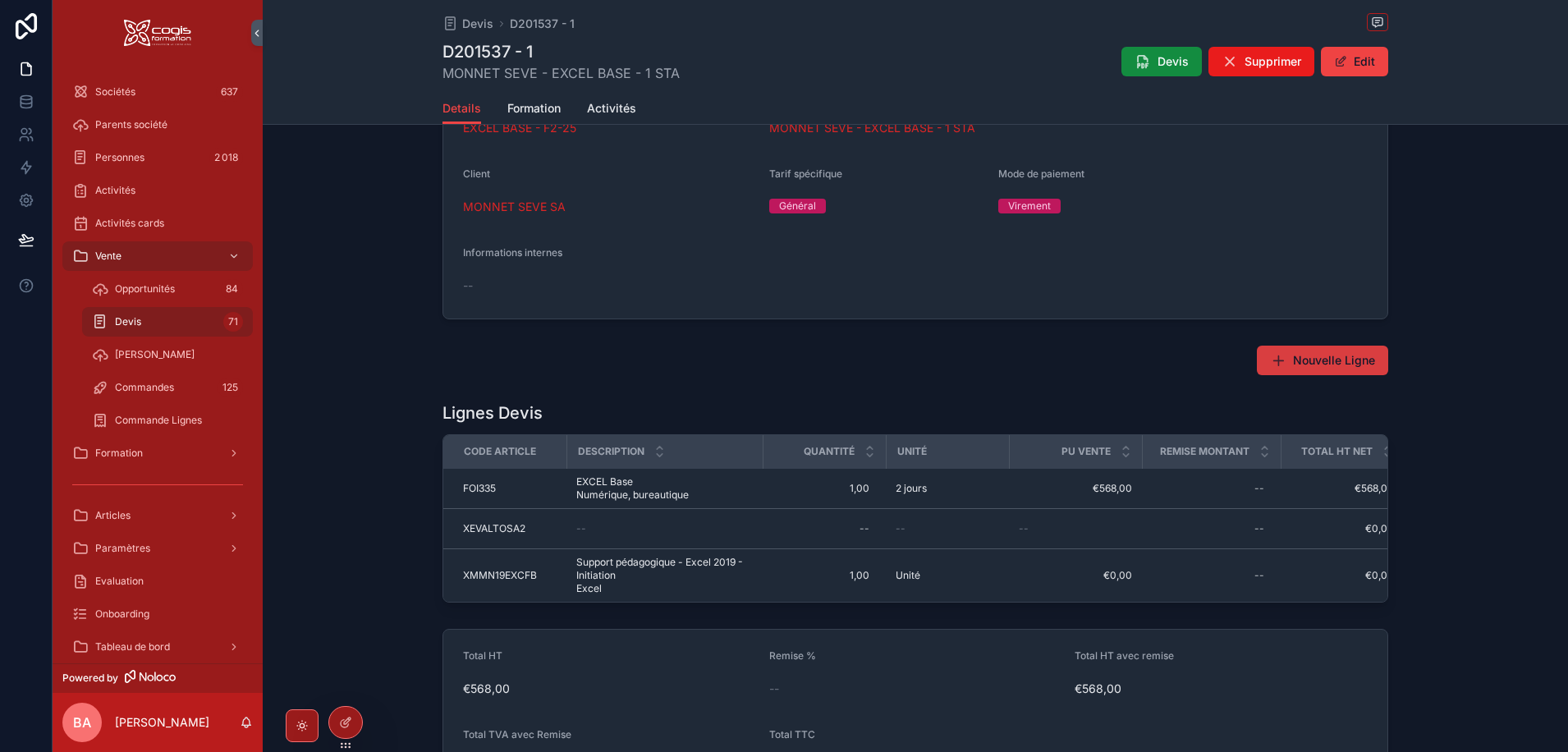
click at [1312, 359] on span "Nouvelle Ligne" at bounding box center [1333, 360] width 82 height 16
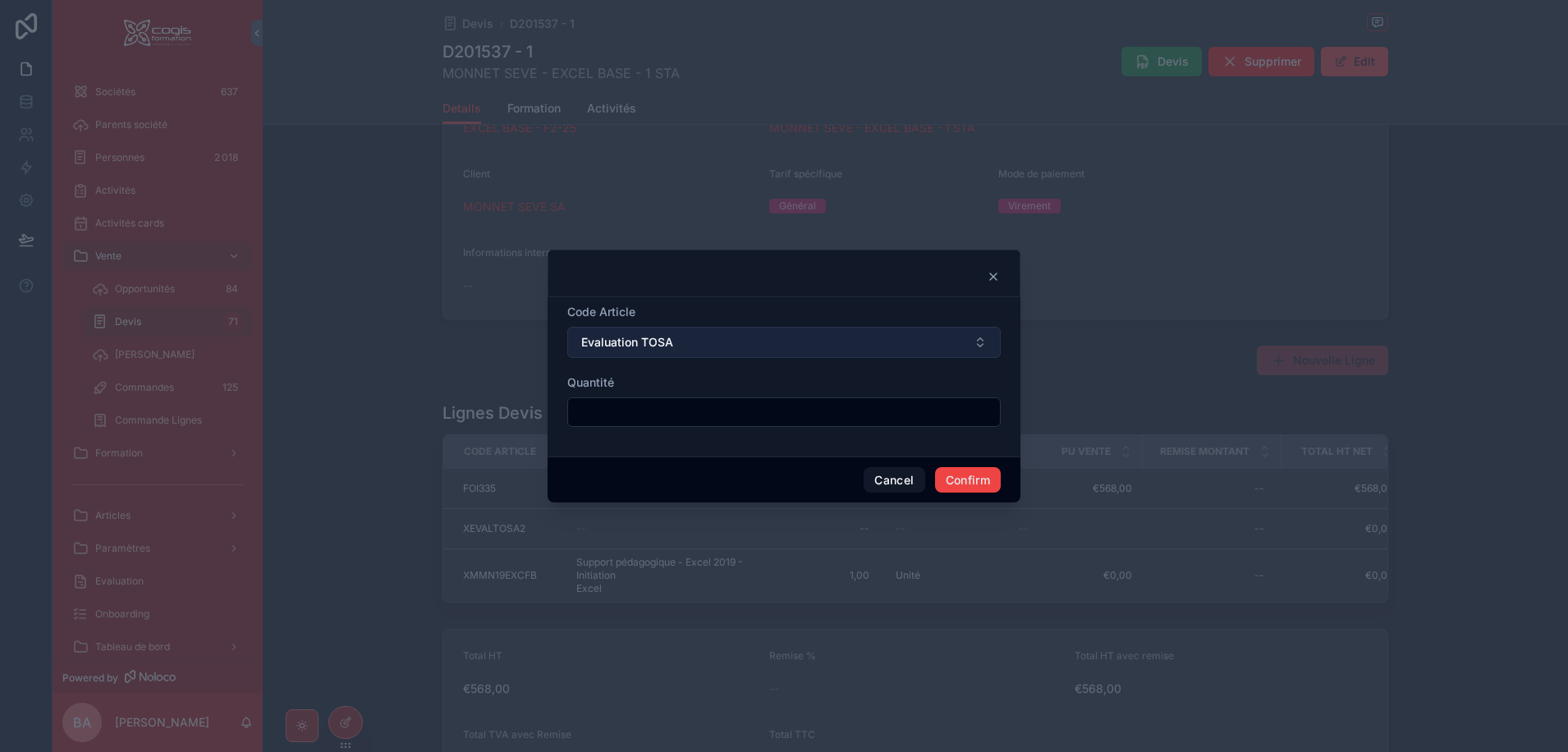
click at [736, 343] on button "Evaluation TOSA" at bounding box center [783, 341] width 433 height 31
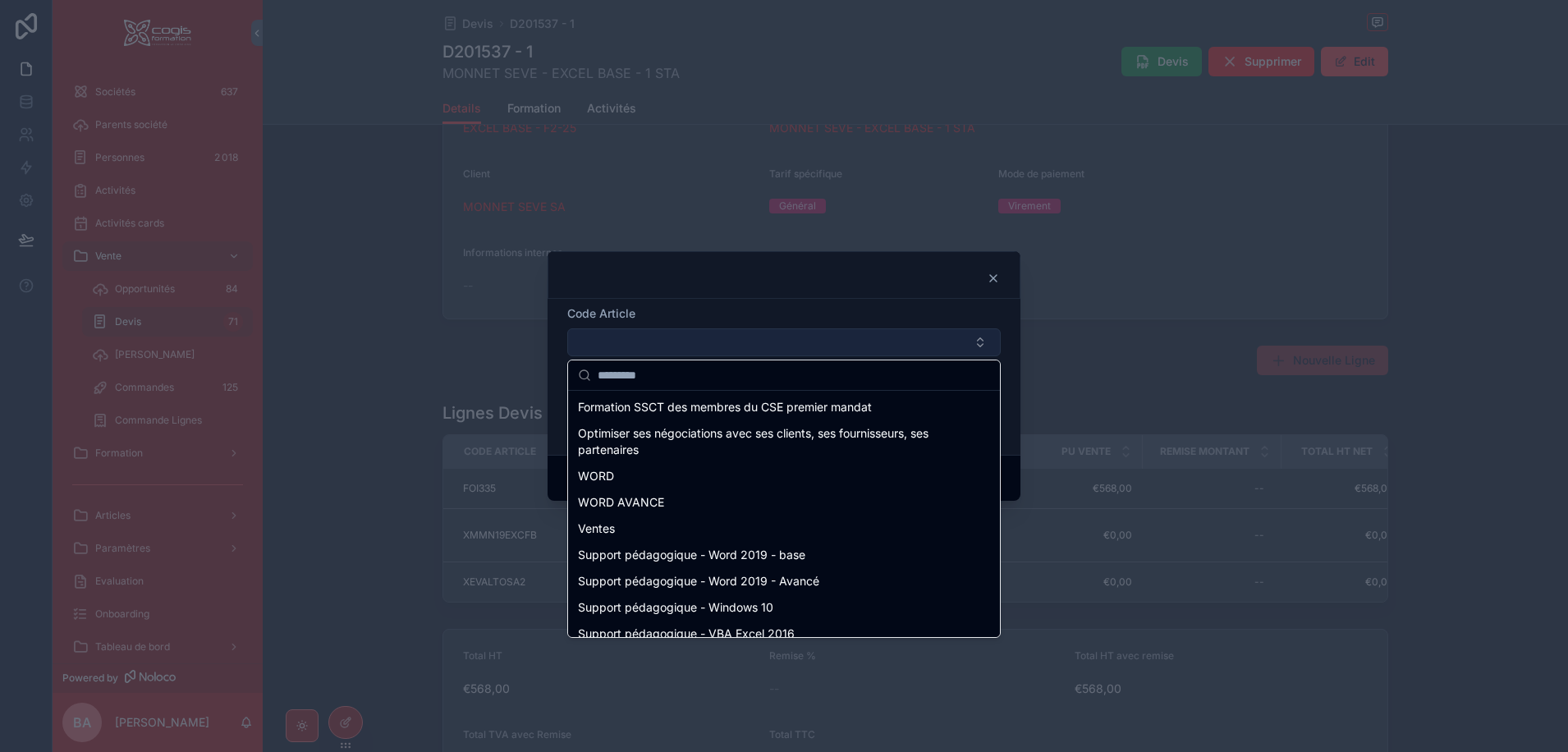
click at [644, 347] on button "Select Button" at bounding box center [783, 342] width 433 height 28
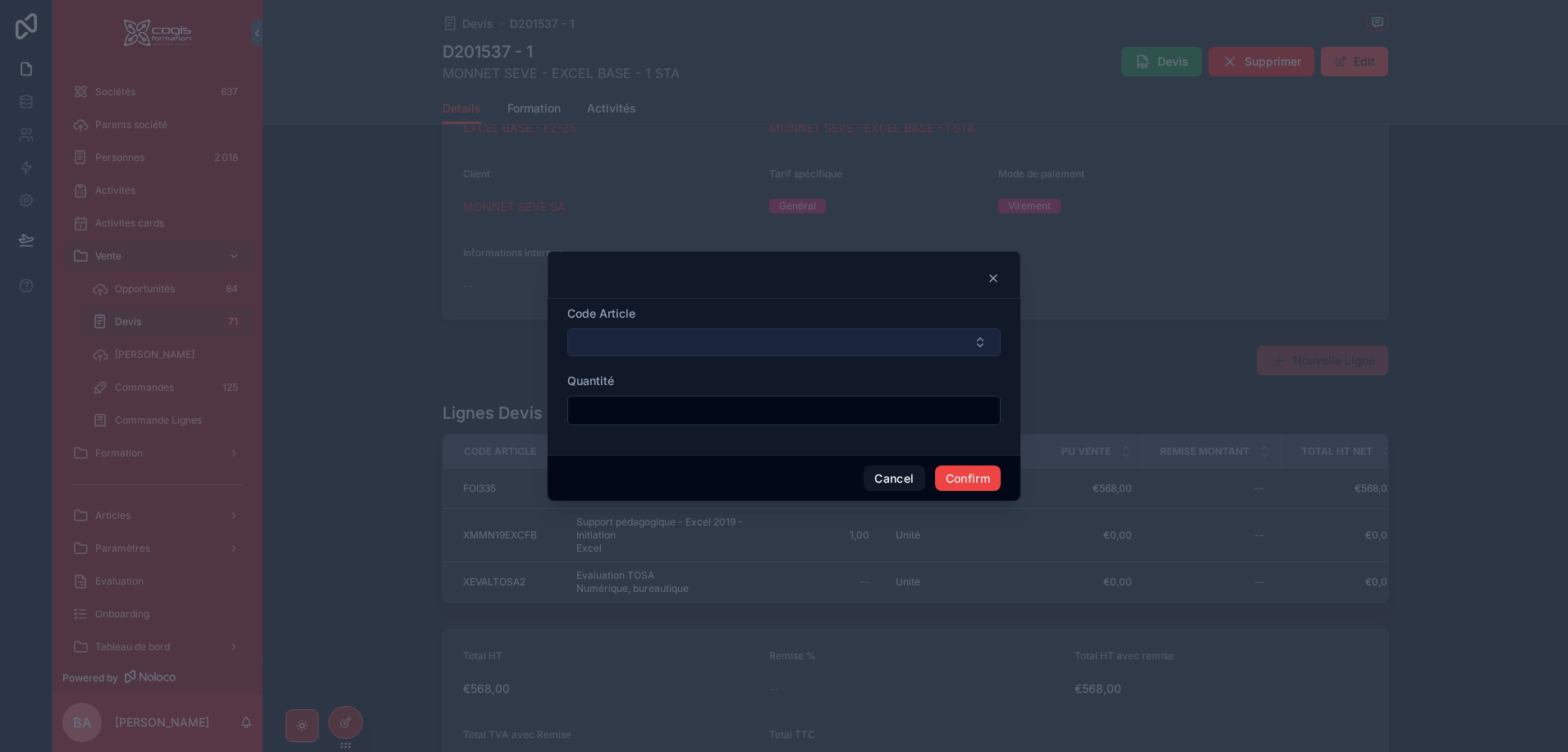
click at [643, 346] on button "Select Button" at bounding box center [783, 342] width 433 height 28
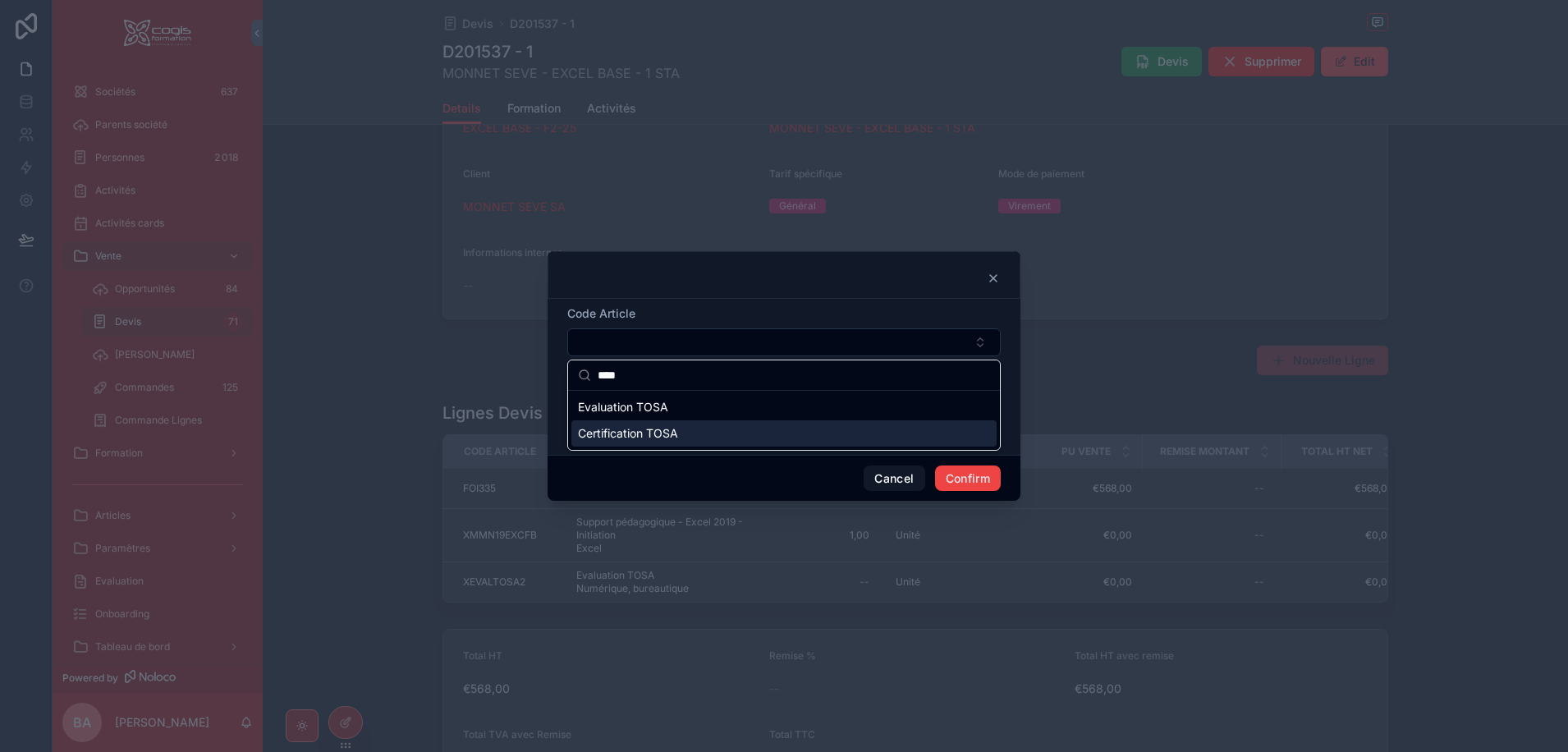
type input "****"
drag, startPoint x: 635, startPoint y: 437, endPoint x: 644, endPoint y: 434, distance: 9.5
click at [635, 438] on span "Certification TOSA" at bounding box center [628, 432] width 101 height 16
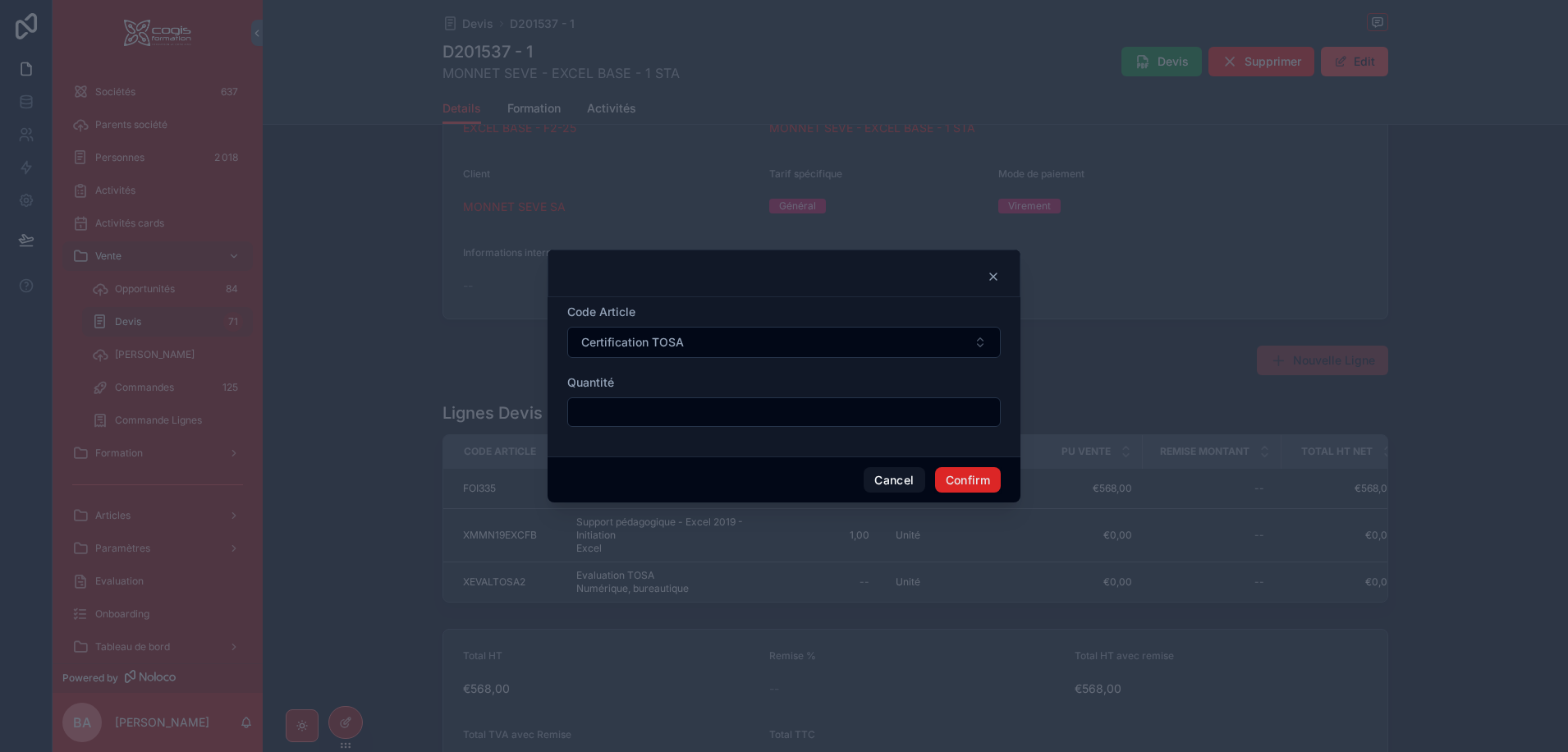
click at [962, 479] on button "Confirm" at bounding box center [967, 480] width 66 height 26
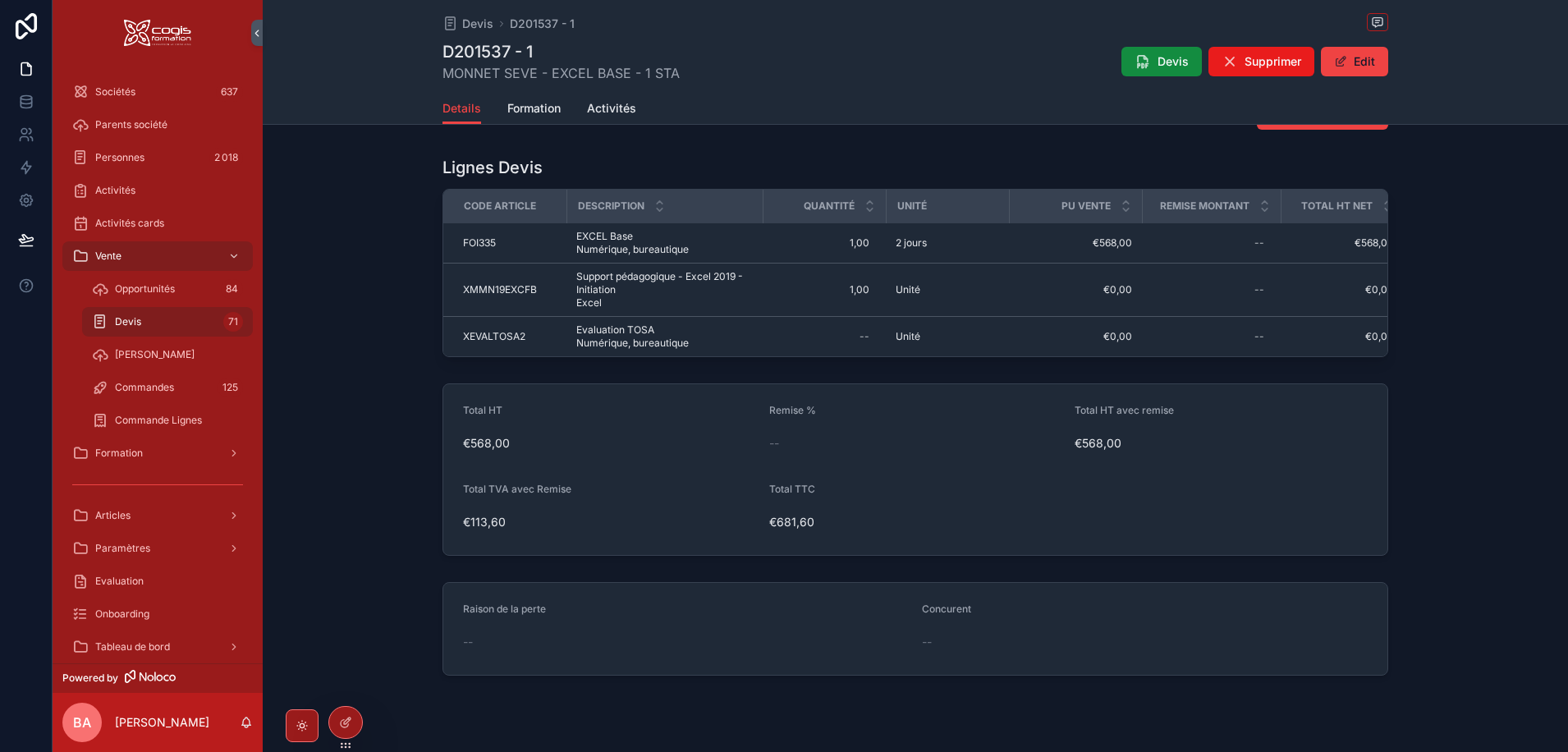
scroll to position [739, 0]
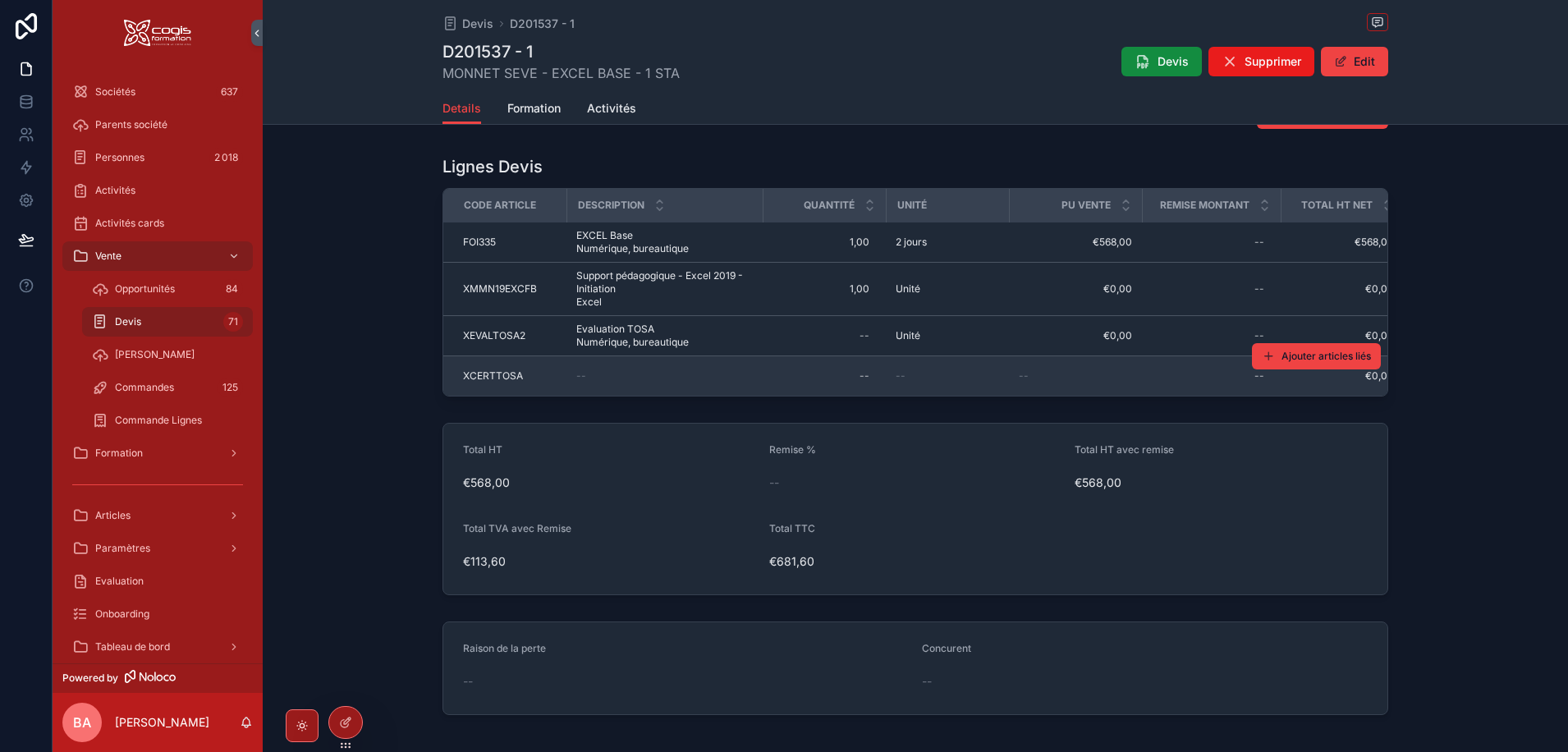
click at [506, 371] on span "XCERTTOSA" at bounding box center [493, 376] width 60 height 13
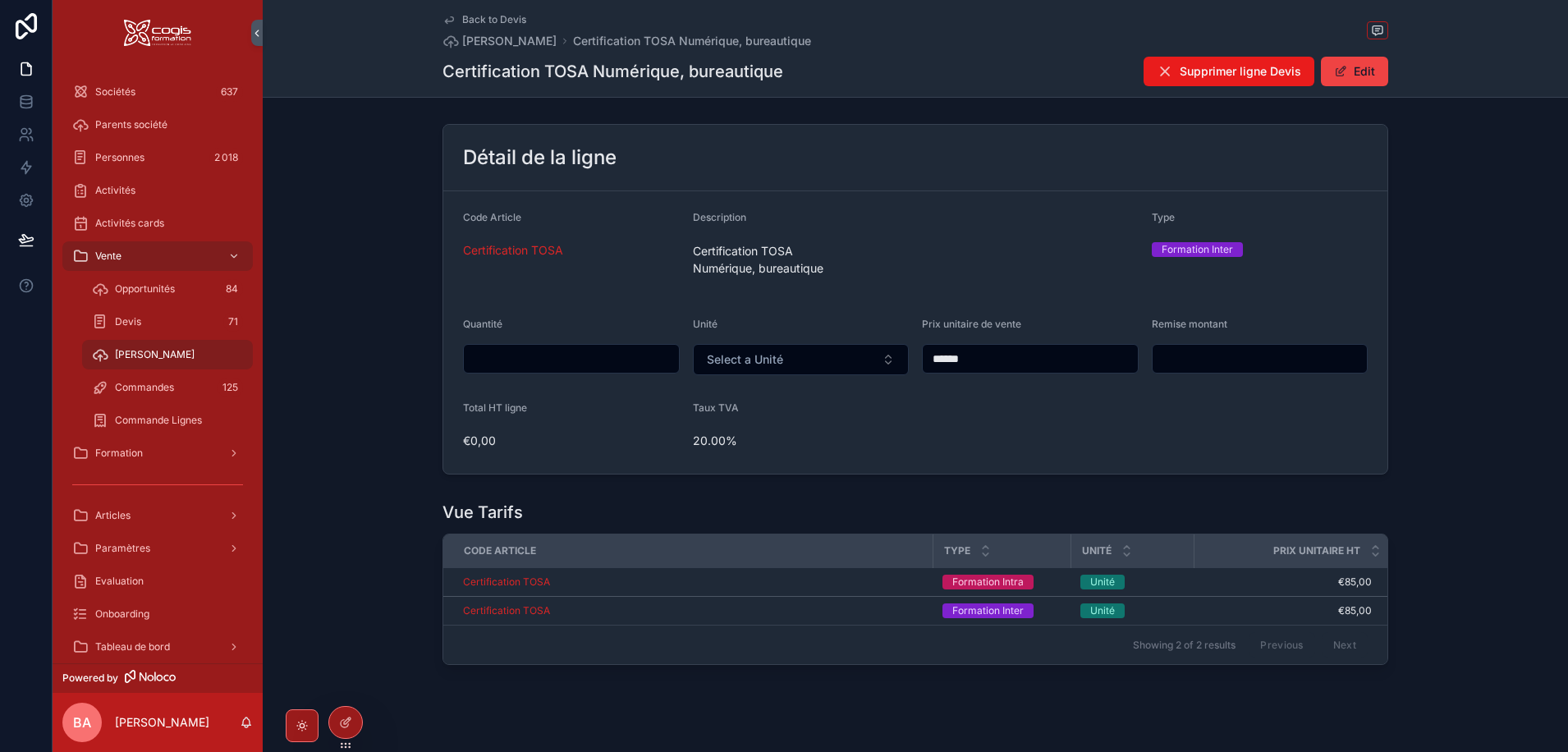
drag, startPoint x: 546, startPoint y: 352, endPoint x: 541, endPoint y: 360, distance: 9.4
click at [541, 359] on input "scrollable content" at bounding box center [571, 358] width 215 height 23
type input "****"
click at [1367, 74] on button "Edit" at bounding box center [1355, 70] width 68 height 29
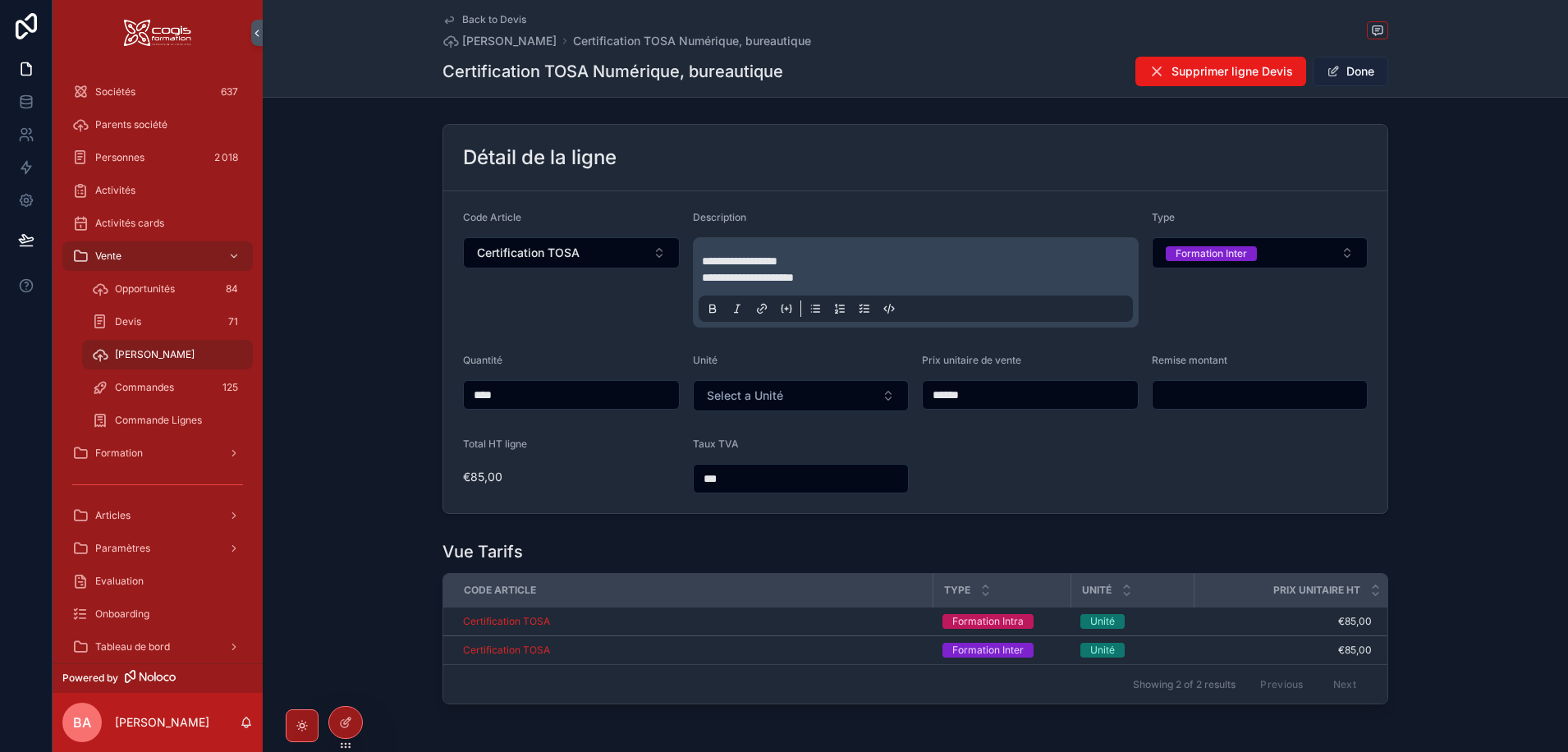
click at [1358, 65] on button "Done" at bounding box center [1350, 70] width 75 height 29
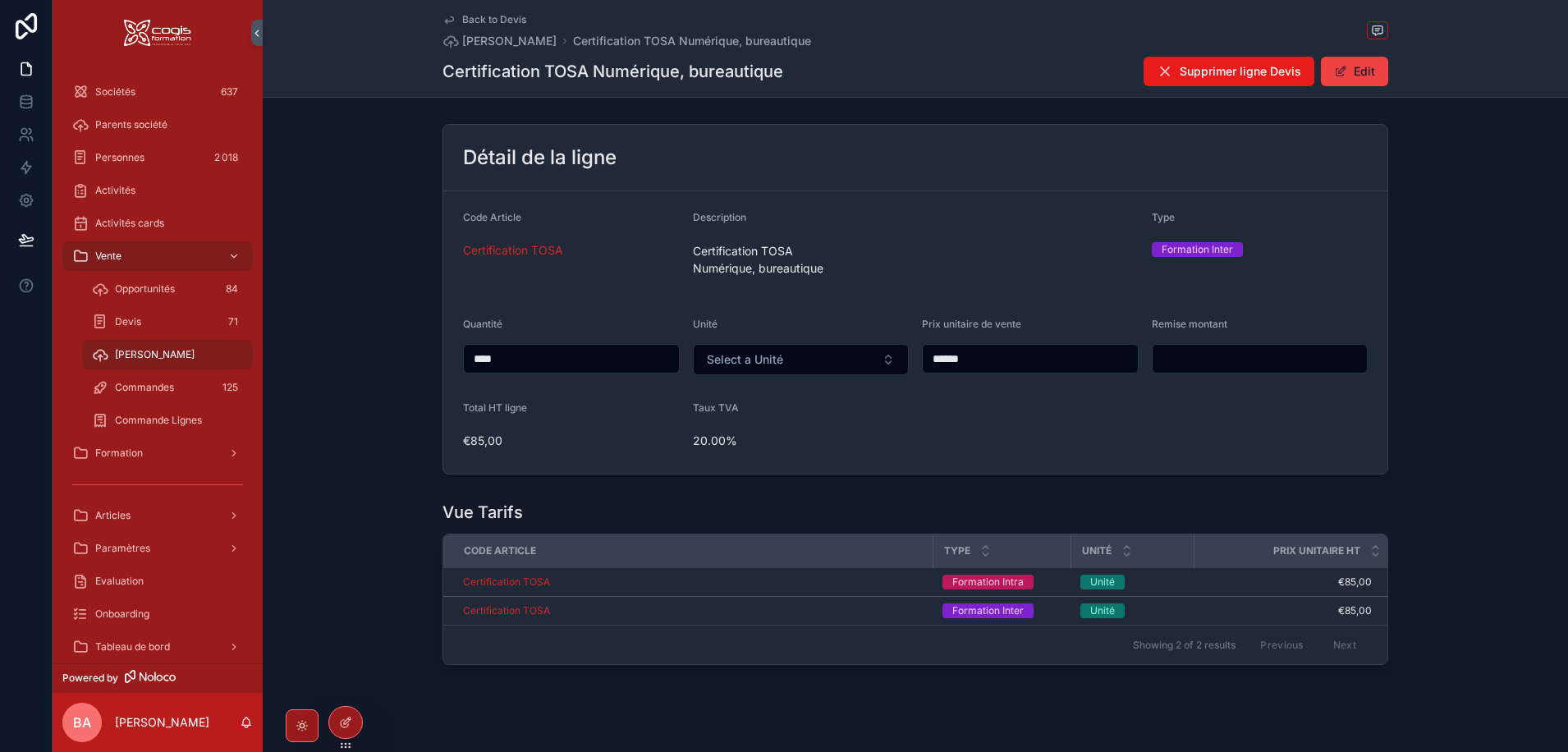
click at [1465, 267] on div "Détail de la ligne Code Article Certification TOSA Description Certification TO…" at bounding box center [915, 299] width 1305 height 364
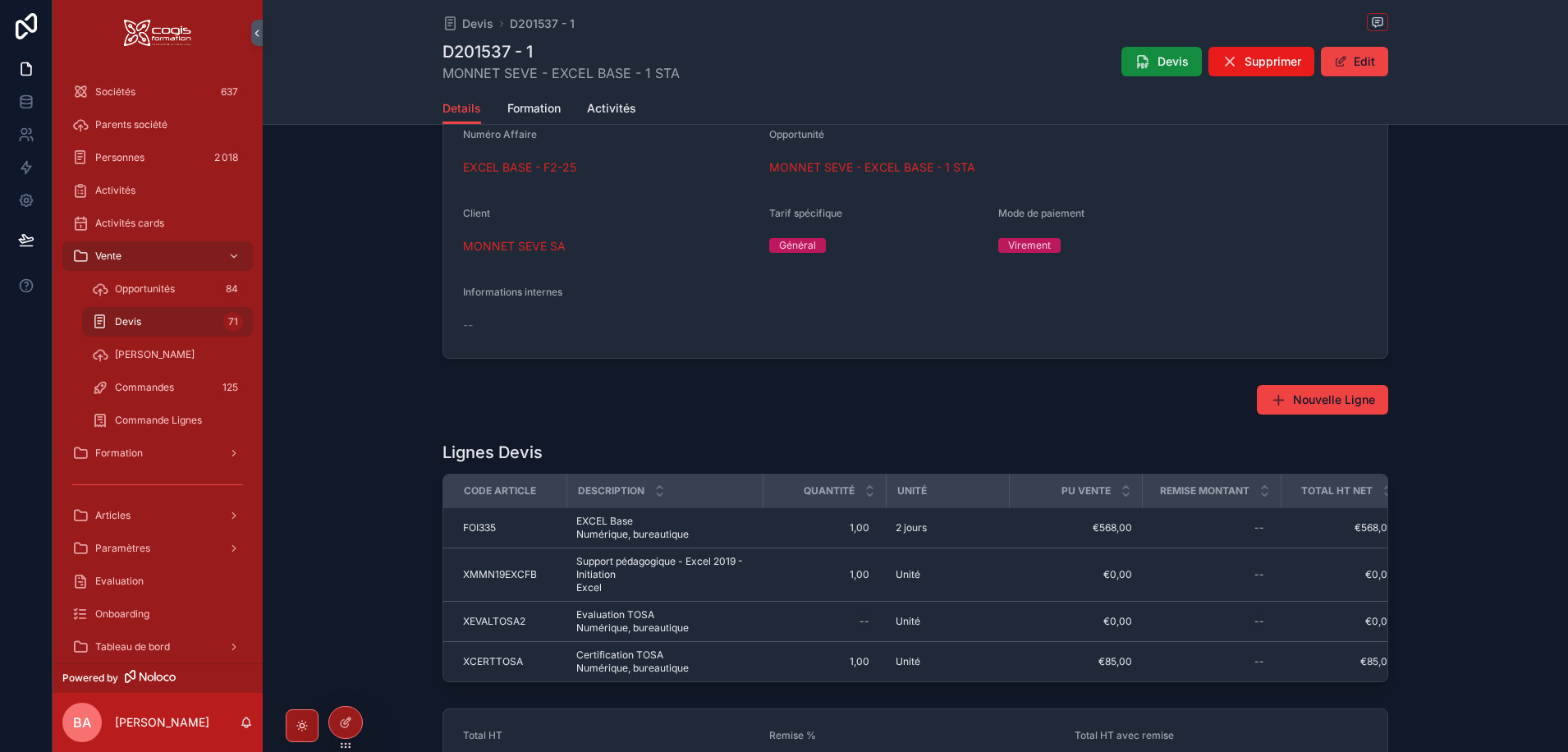
scroll to position [493, 0]
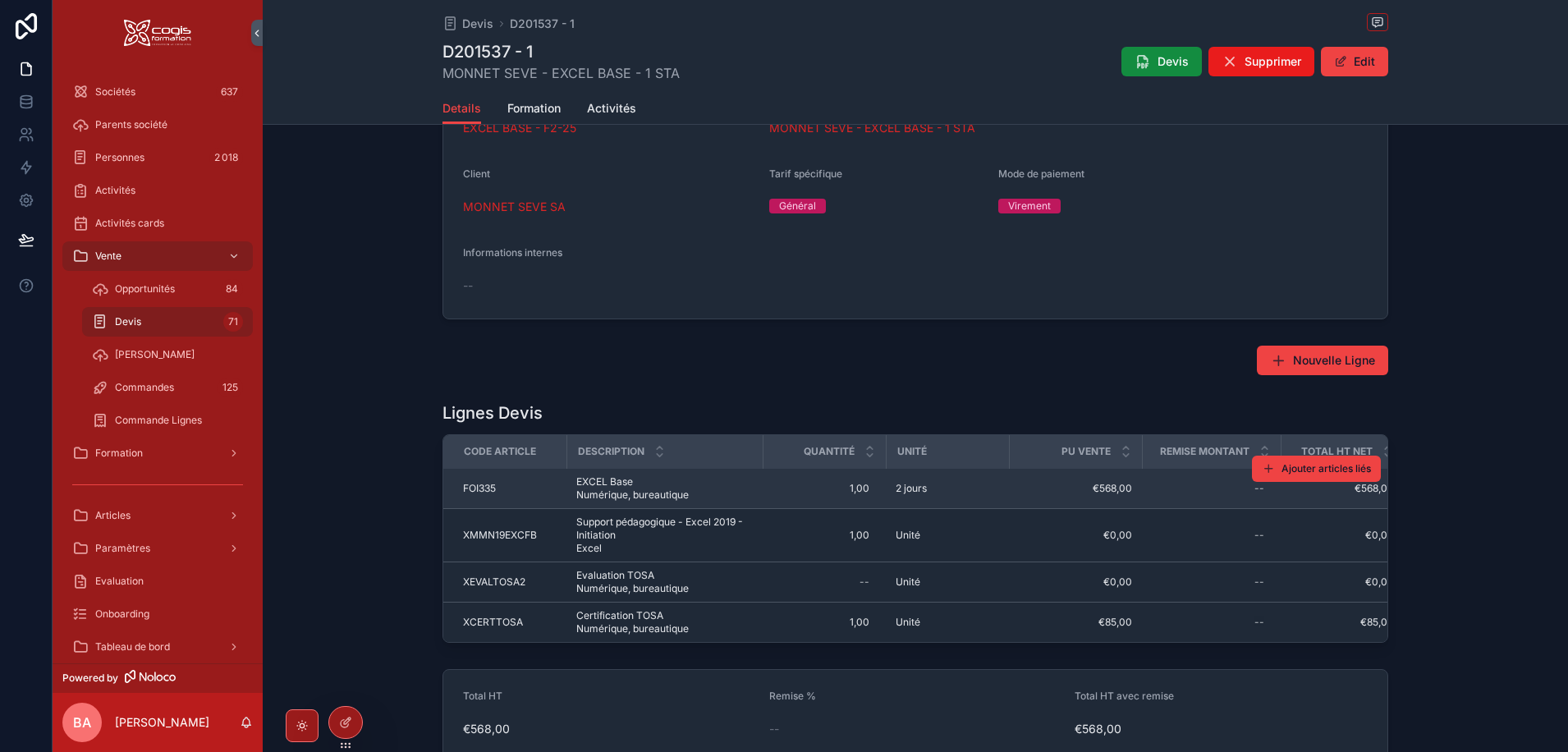
click at [657, 494] on span "EXCEL Base Numérique, bureautique" at bounding box center [662, 488] width 171 height 26
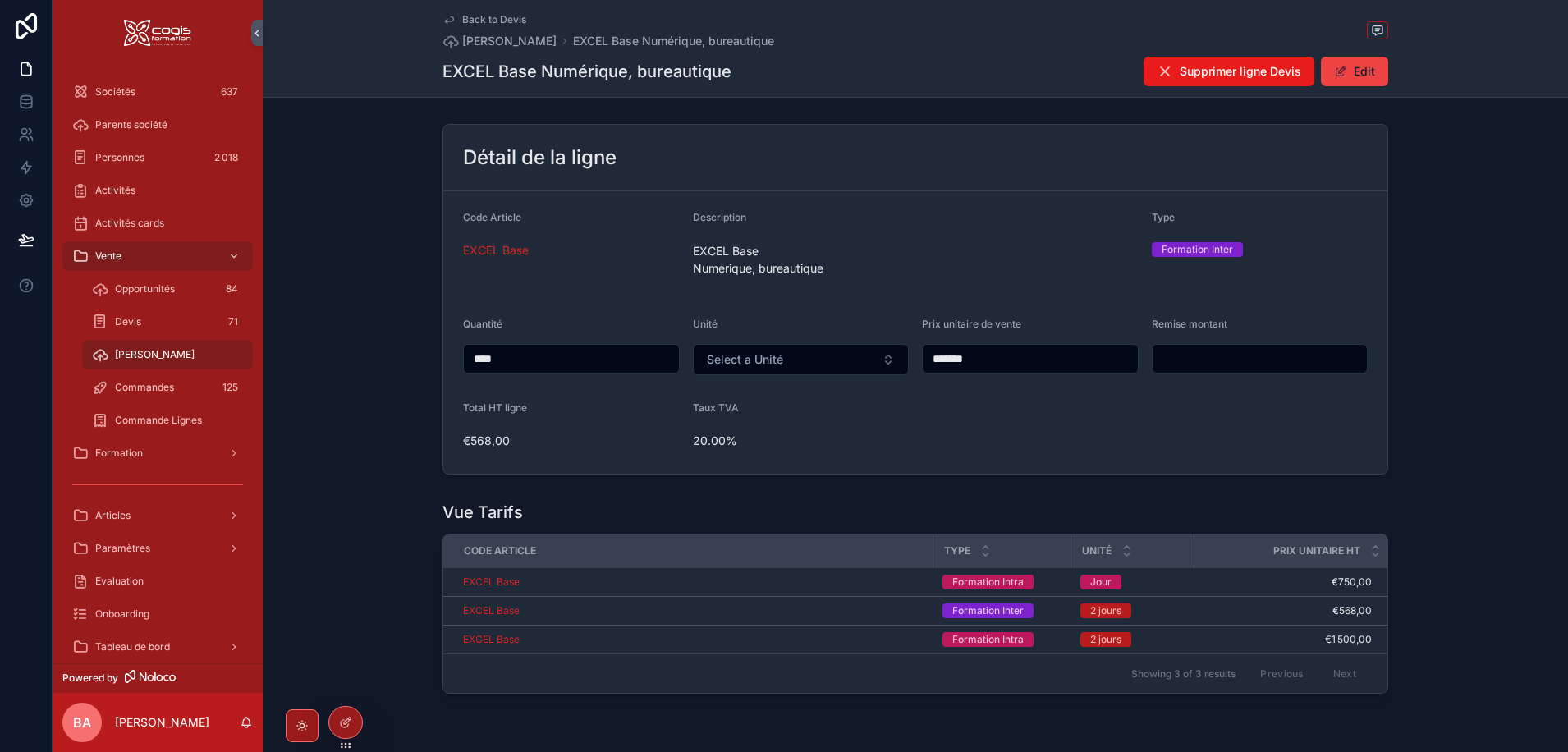
click at [489, 19] on span "Back to Devis" at bounding box center [494, 20] width 64 height 13
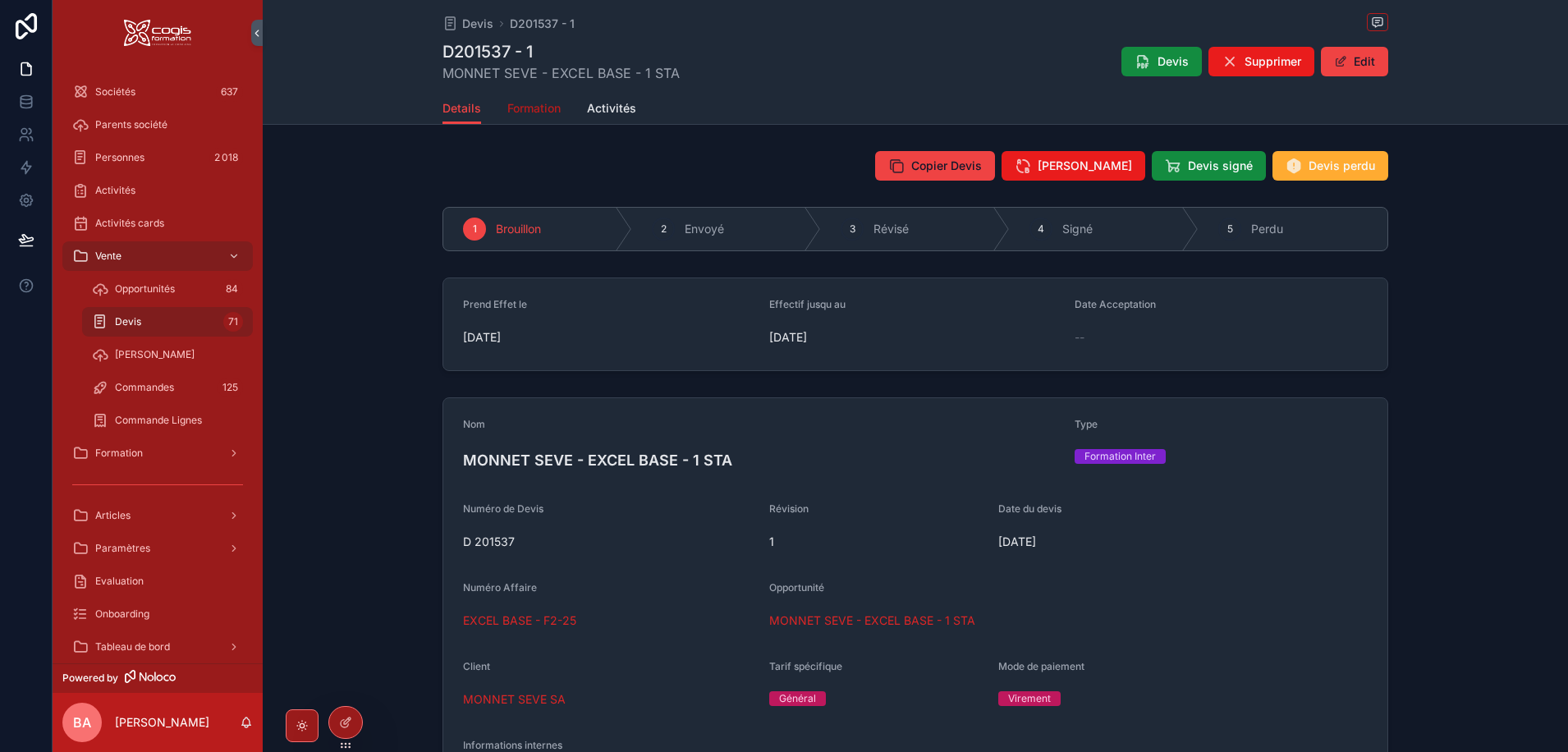
click at [530, 104] on span "Formation" at bounding box center [534, 108] width 54 height 16
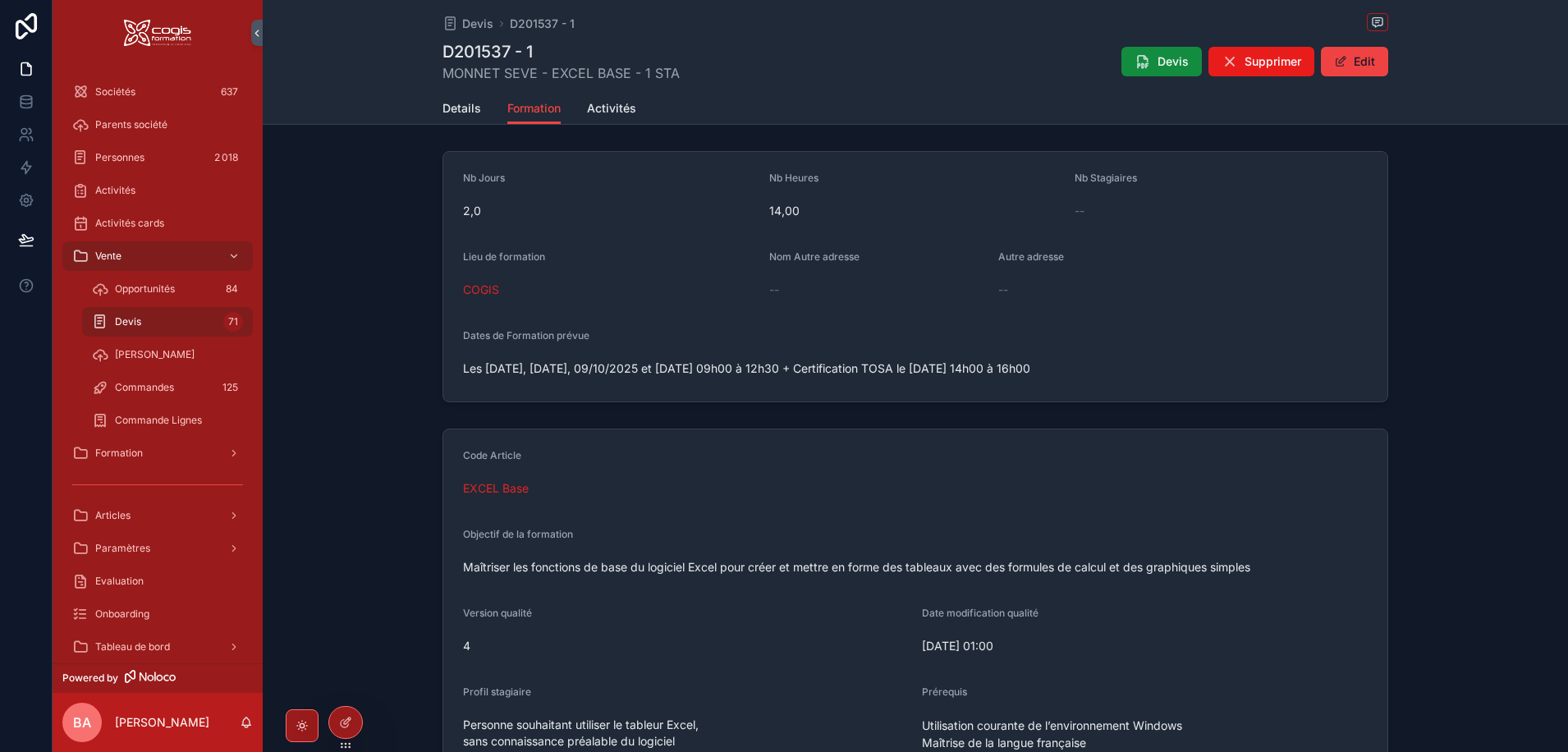
click at [1115, 209] on div "--" at bounding box center [1221, 211] width 293 height 16
click at [1355, 58] on button "Edit" at bounding box center [1355, 61] width 68 height 29
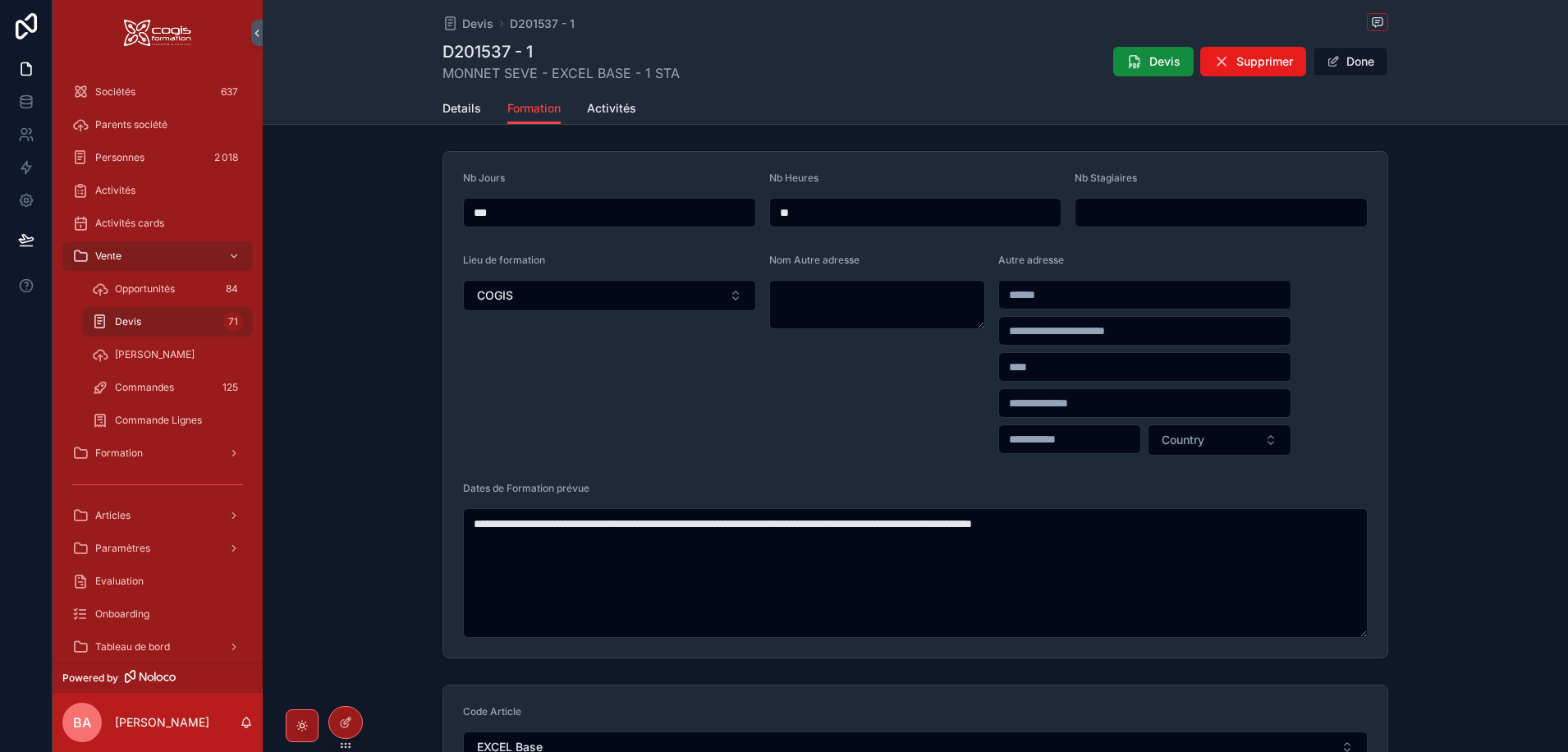
click at [1105, 214] on input "scrollable content" at bounding box center [1221, 212] width 291 height 23
type input "*"
click at [1374, 284] on form "**********" at bounding box center [915, 405] width 944 height 506
click at [1367, 59] on button "Done" at bounding box center [1350, 61] width 75 height 29
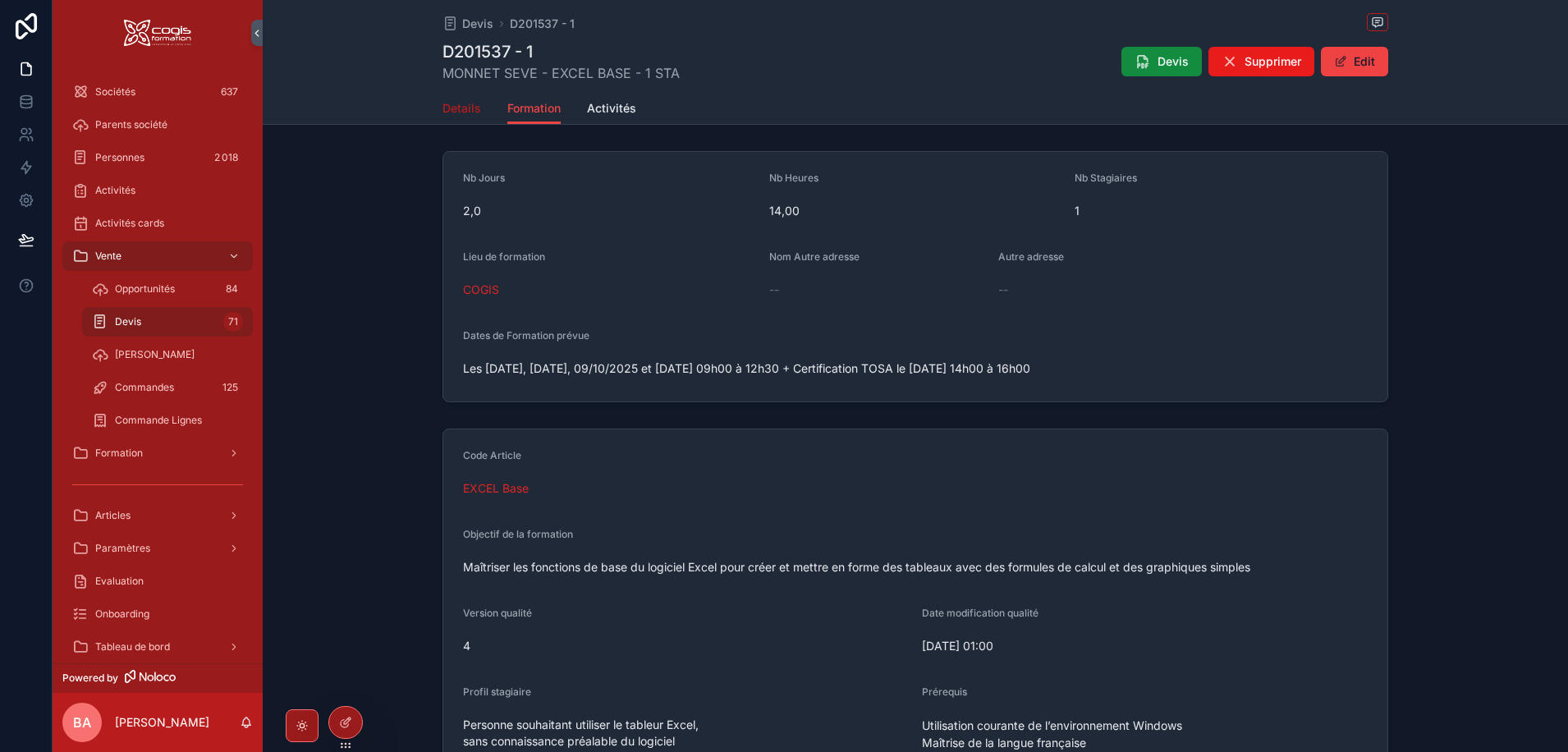
click at [456, 107] on span "Details" at bounding box center [462, 108] width 39 height 16
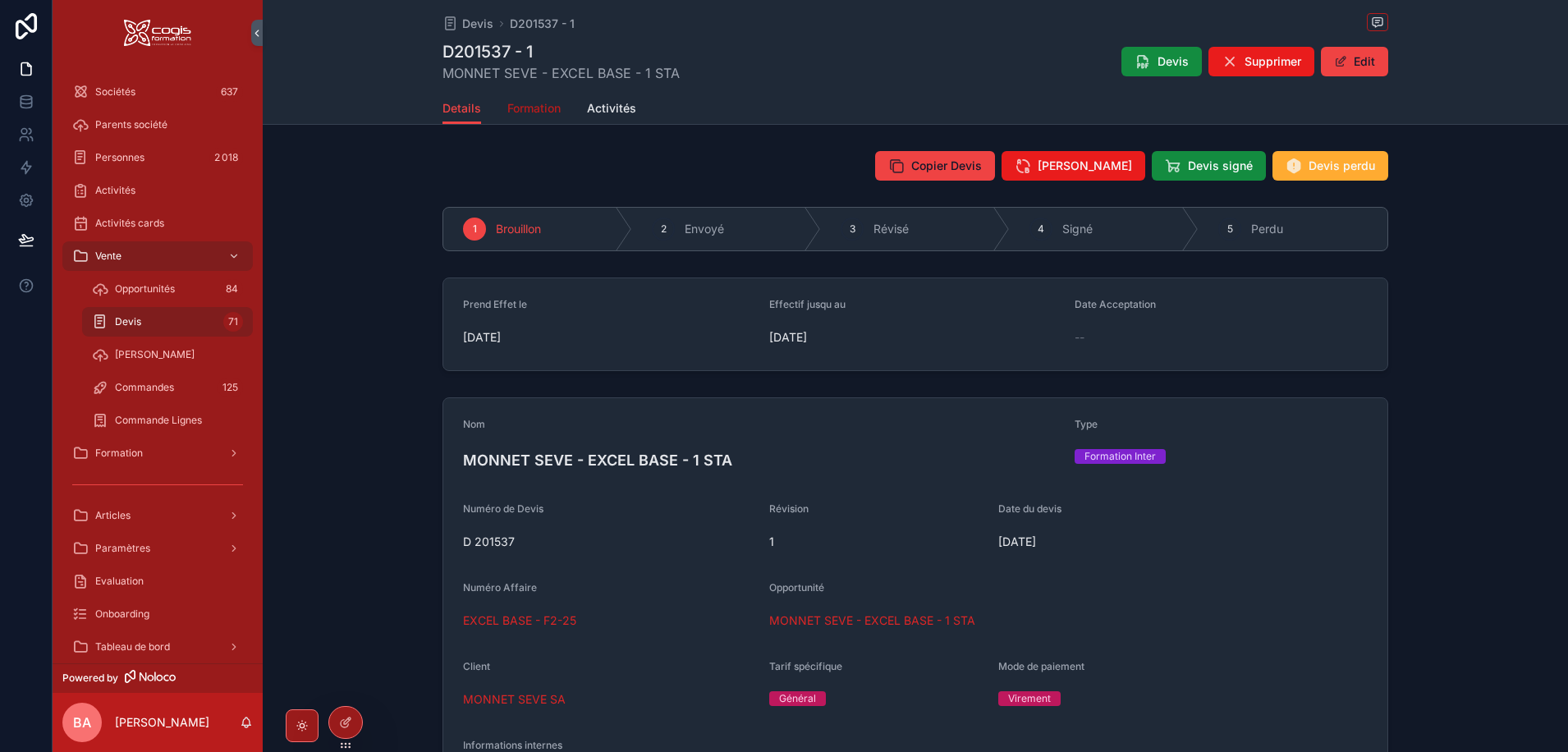
click at [512, 106] on span "Formation" at bounding box center [534, 108] width 54 height 16
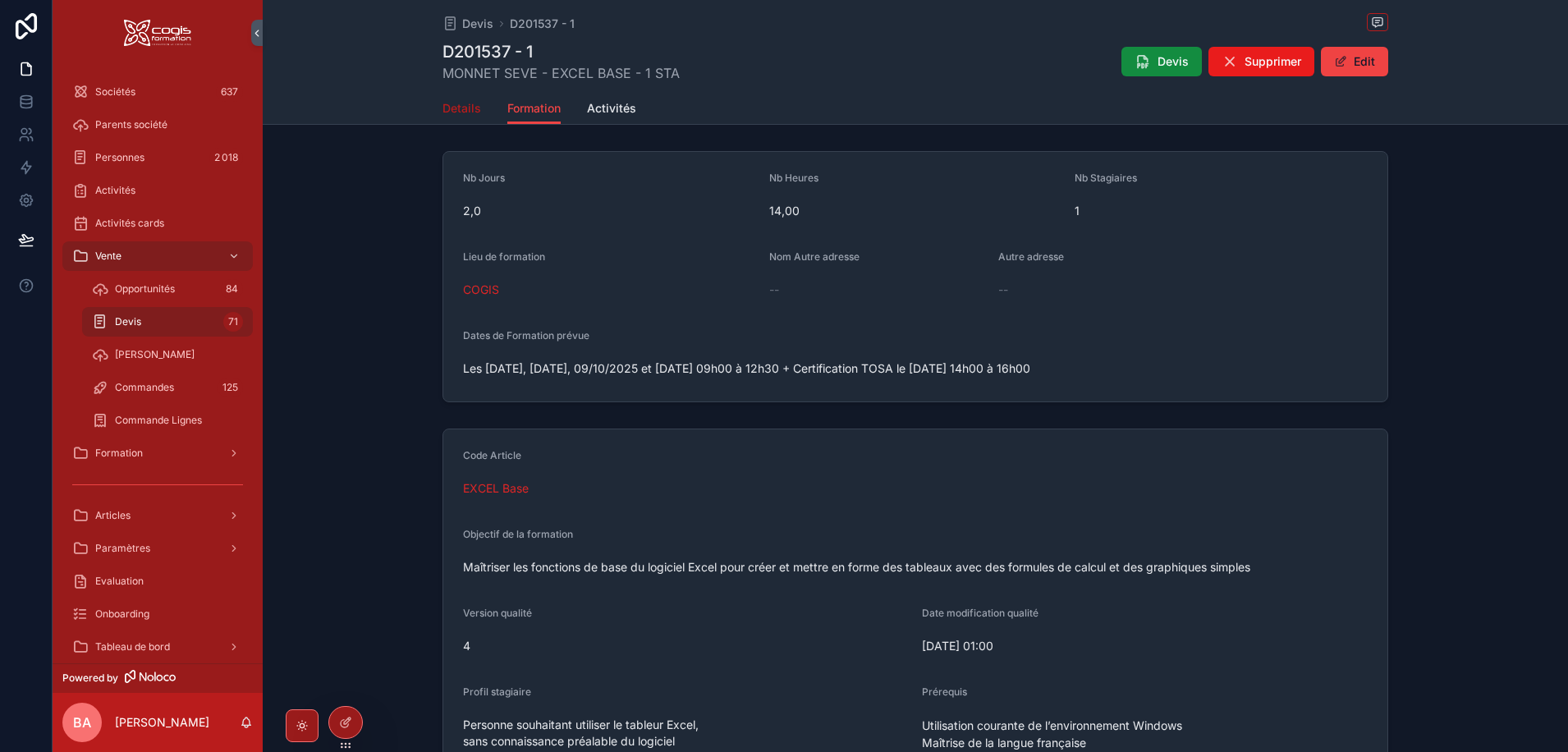
click at [455, 110] on span "Details" at bounding box center [462, 108] width 39 height 16
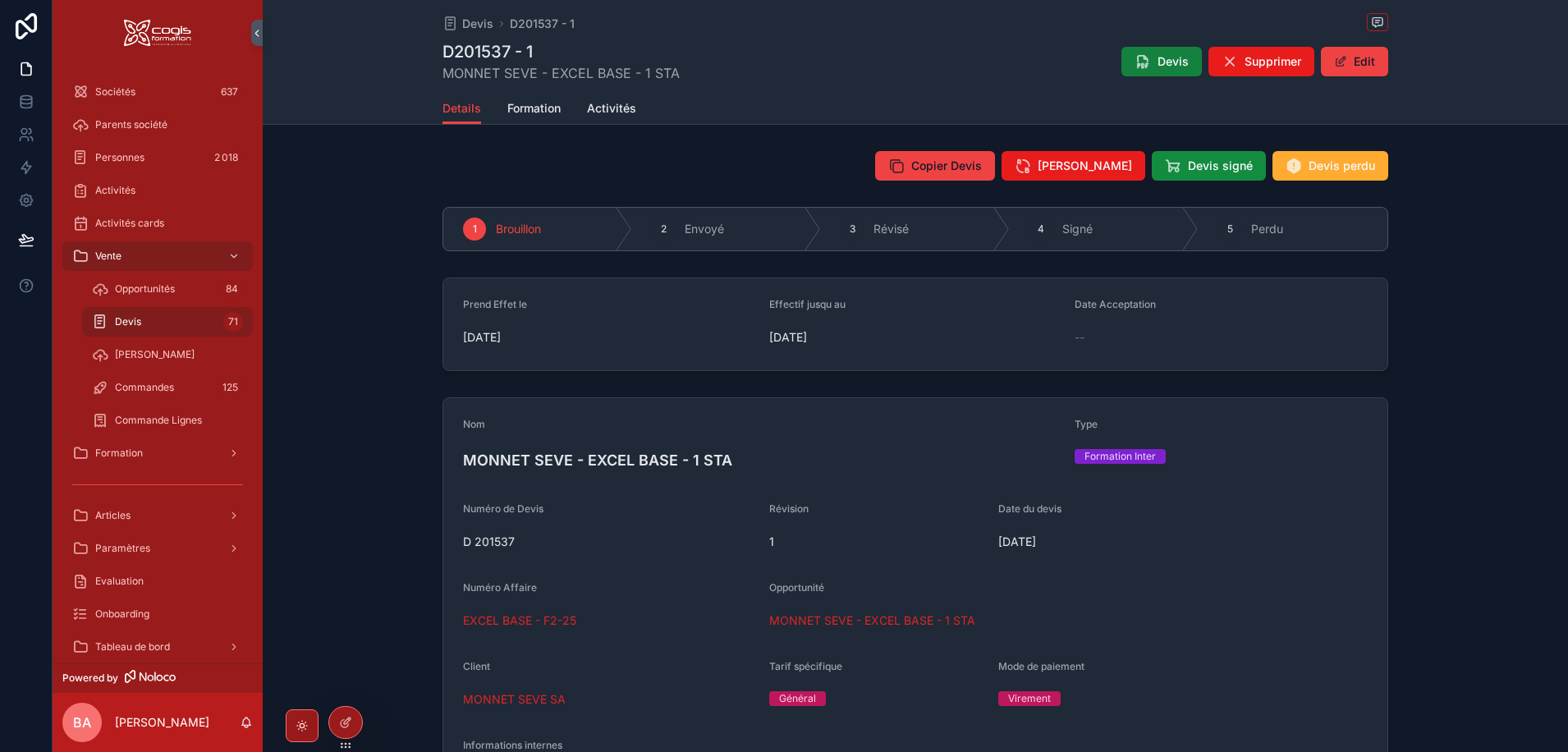
click at [1138, 61] on icon "scrollable content" at bounding box center [1142, 61] width 16 height 16
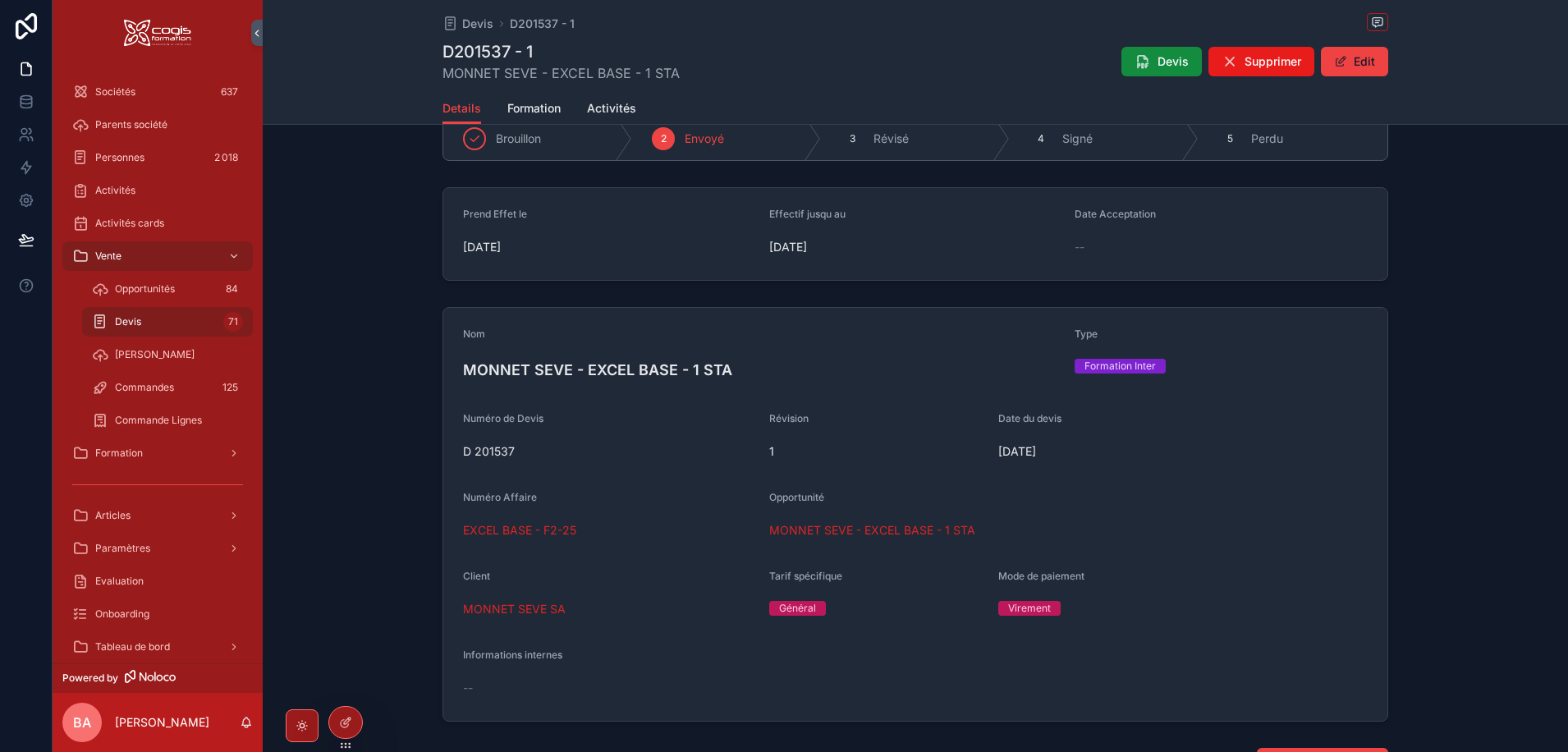
scroll to position [82, 0]
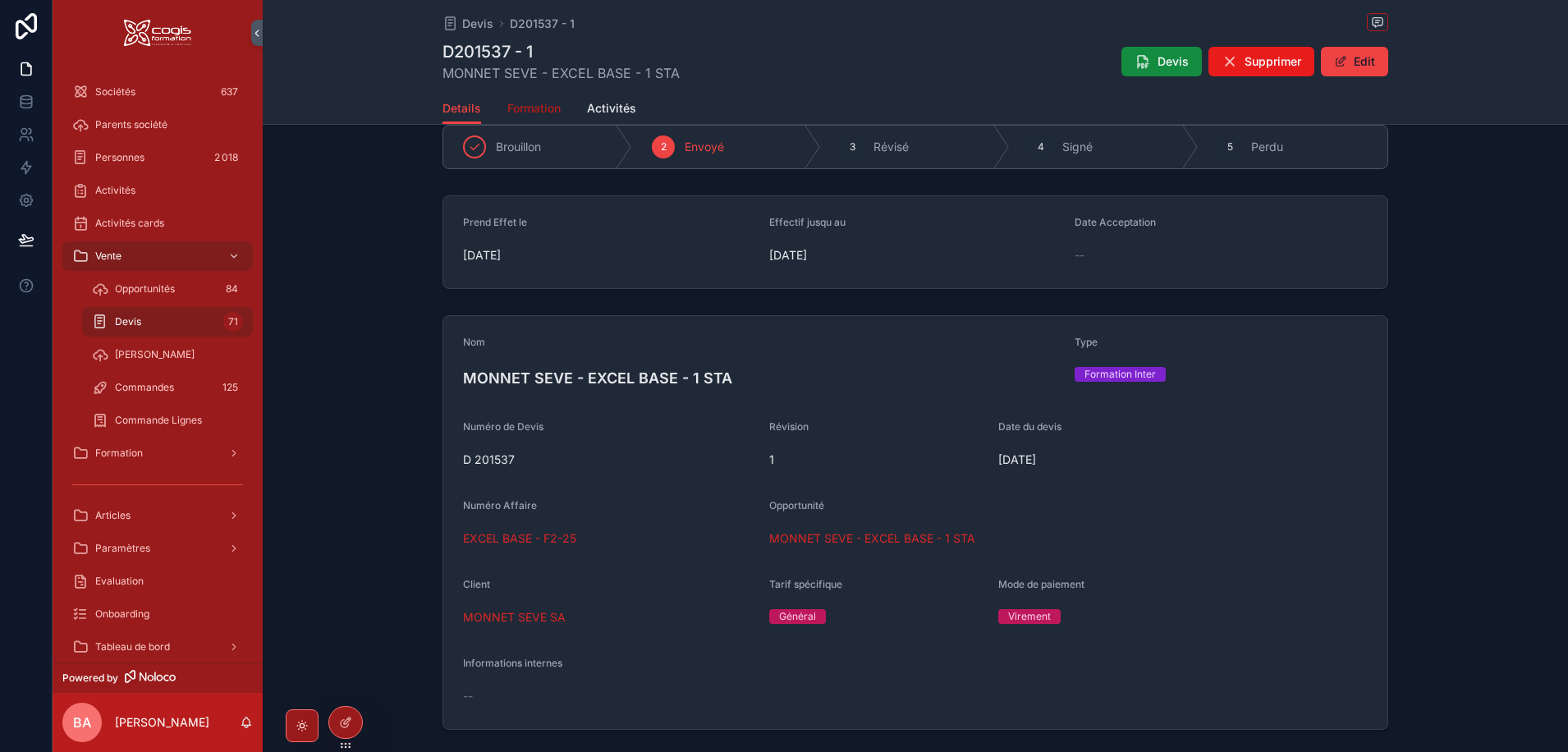
click at [539, 106] on span "Formation" at bounding box center [534, 108] width 54 height 16
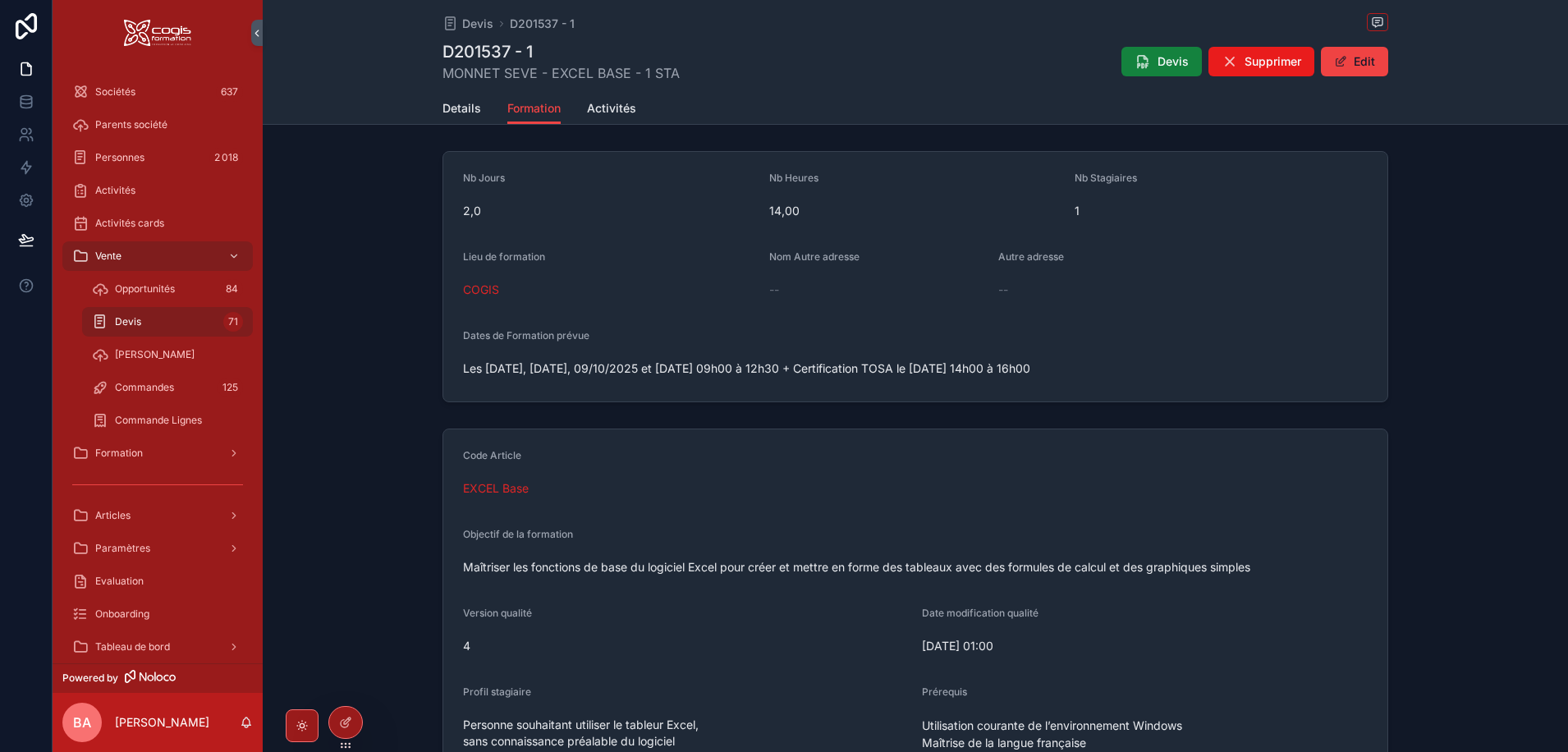
click at [1157, 58] on span "Devis" at bounding box center [1172, 61] width 31 height 16
click at [443, 113] on span "Details" at bounding box center [462, 108] width 39 height 16
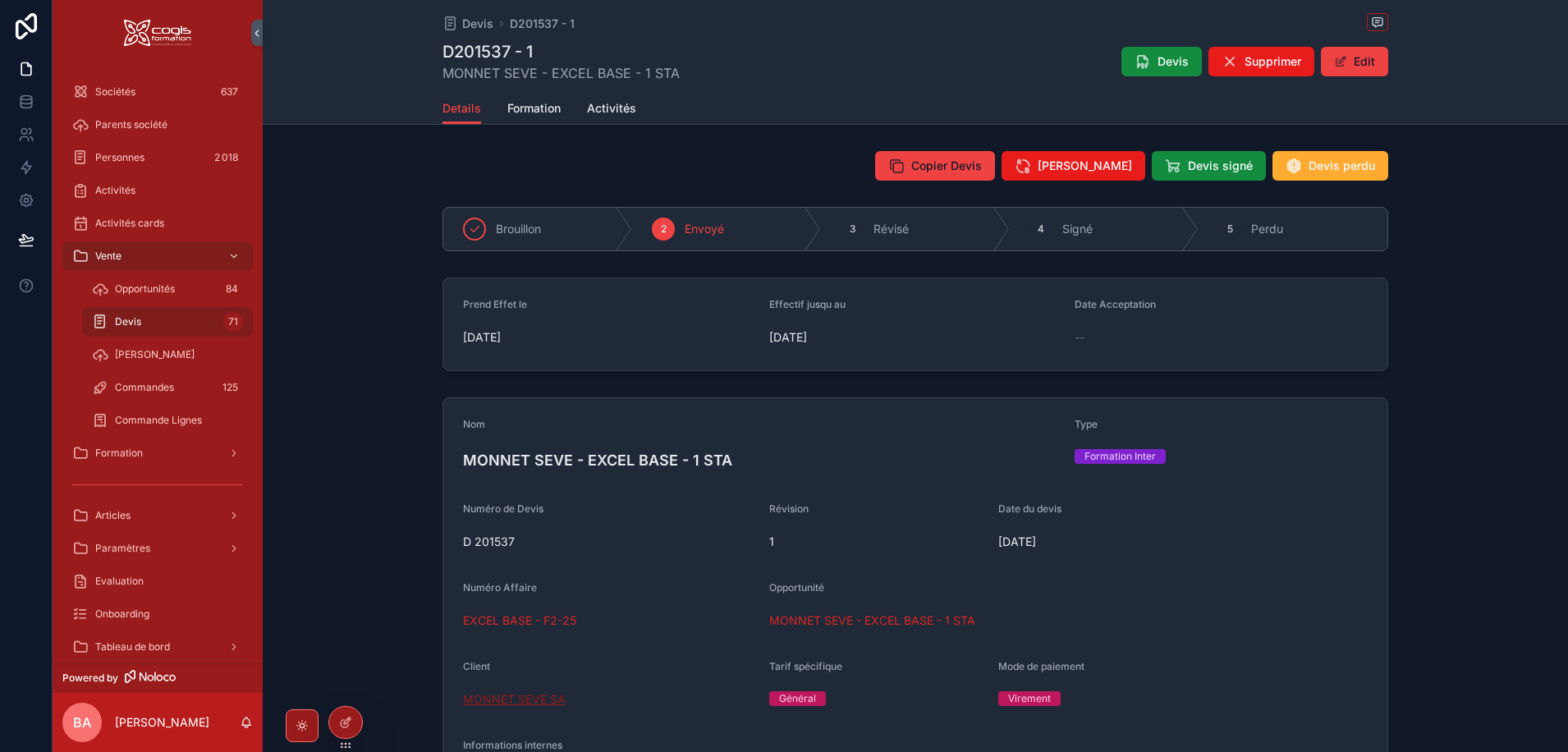
click at [468, 701] on span "MONNET SEVE SA" at bounding box center [513, 698] width 102 height 16
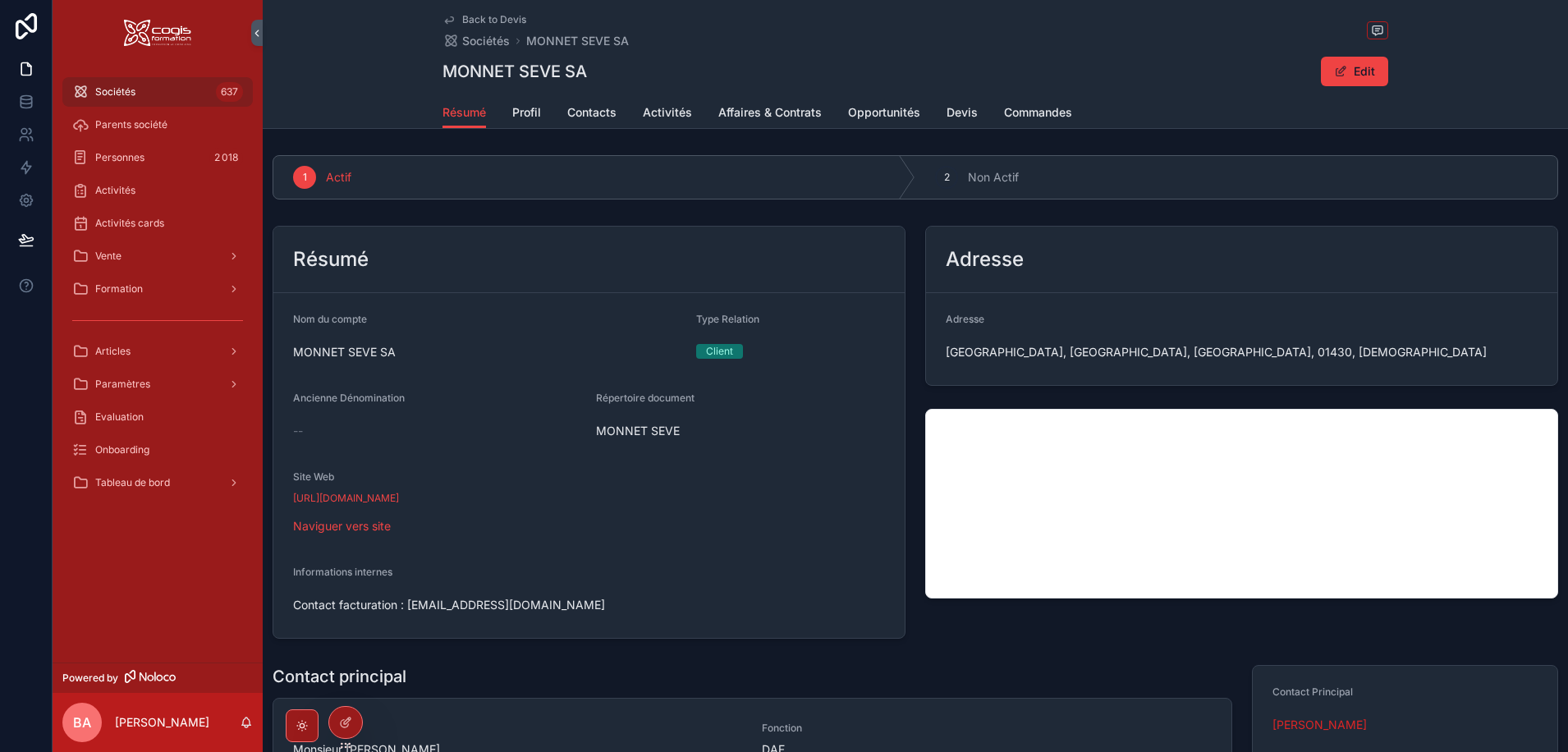
click at [475, 15] on span "Back to Devis" at bounding box center [494, 20] width 64 height 13
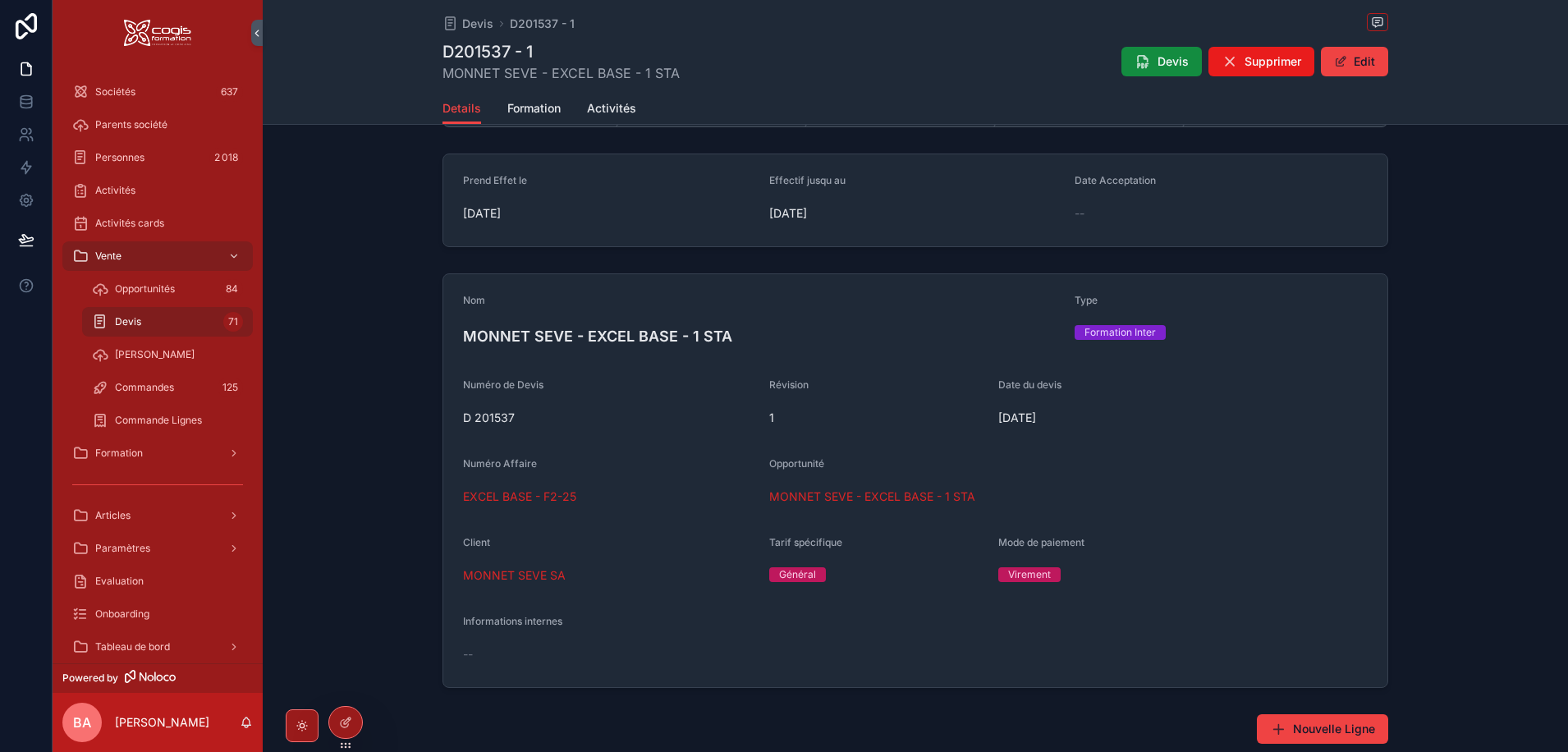
scroll to position [164, 0]
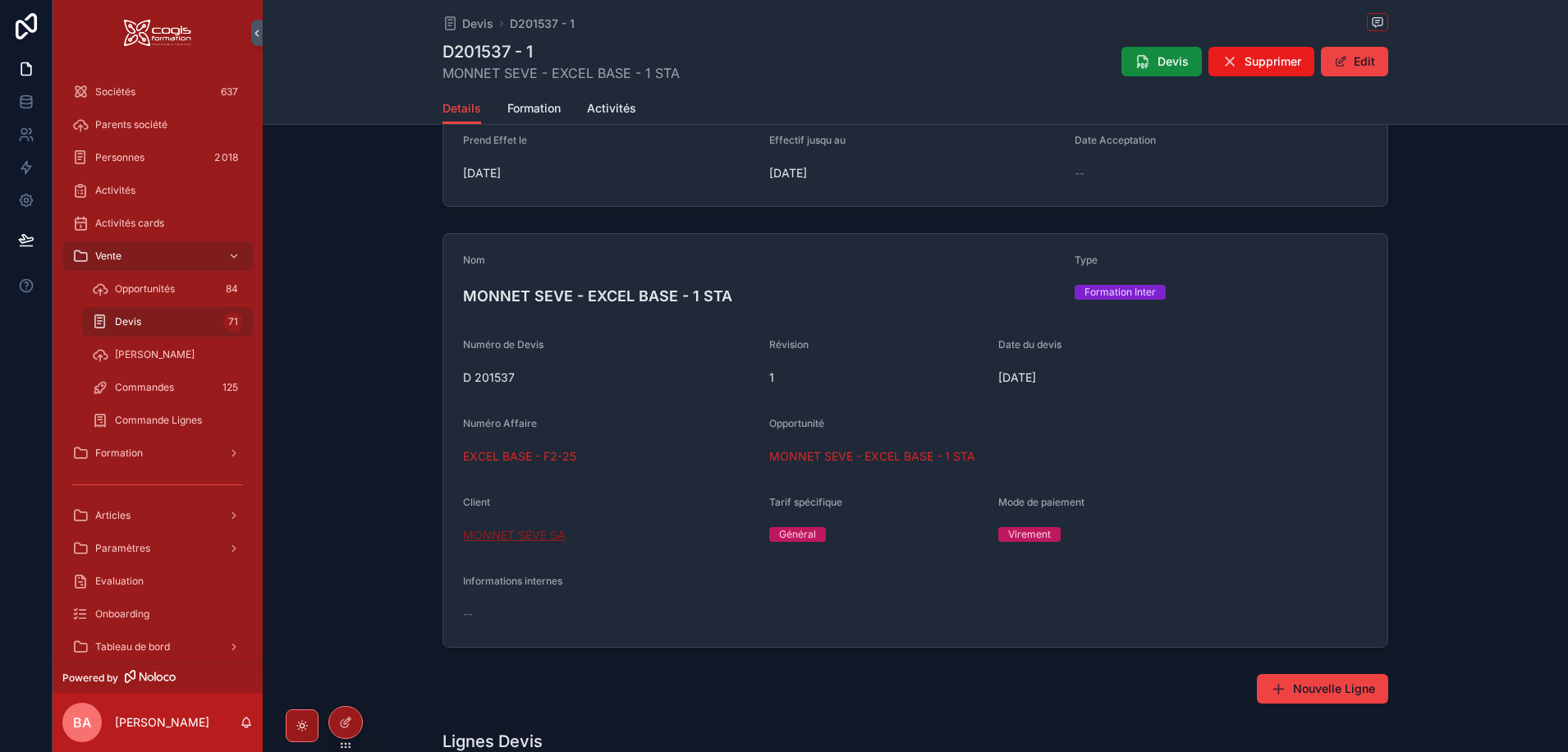
click at [517, 531] on span "MONNET SEVE SA" at bounding box center [513, 534] width 102 height 16
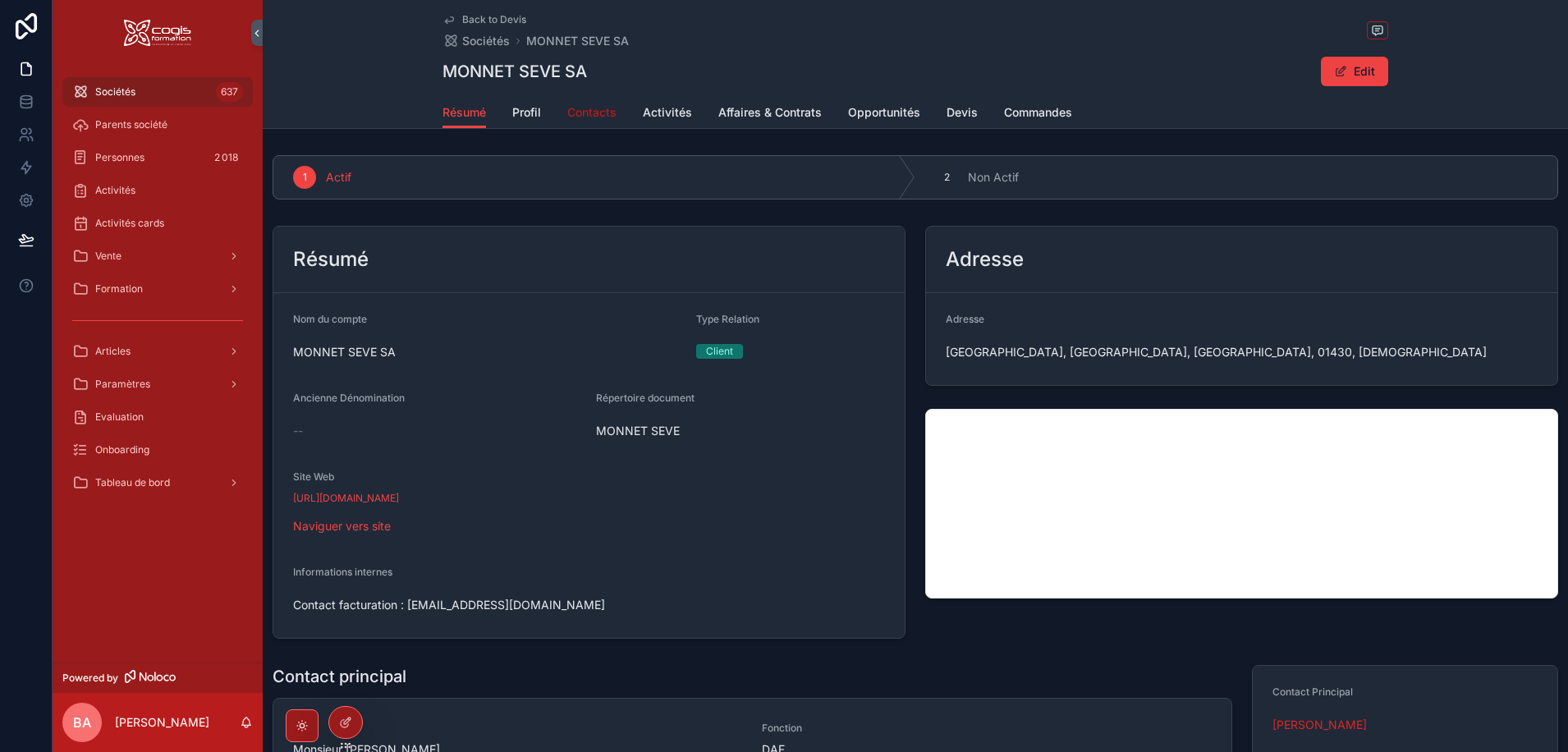
click at [584, 103] on link "Contacts" at bounding box center [591, 114] width 49 height 33
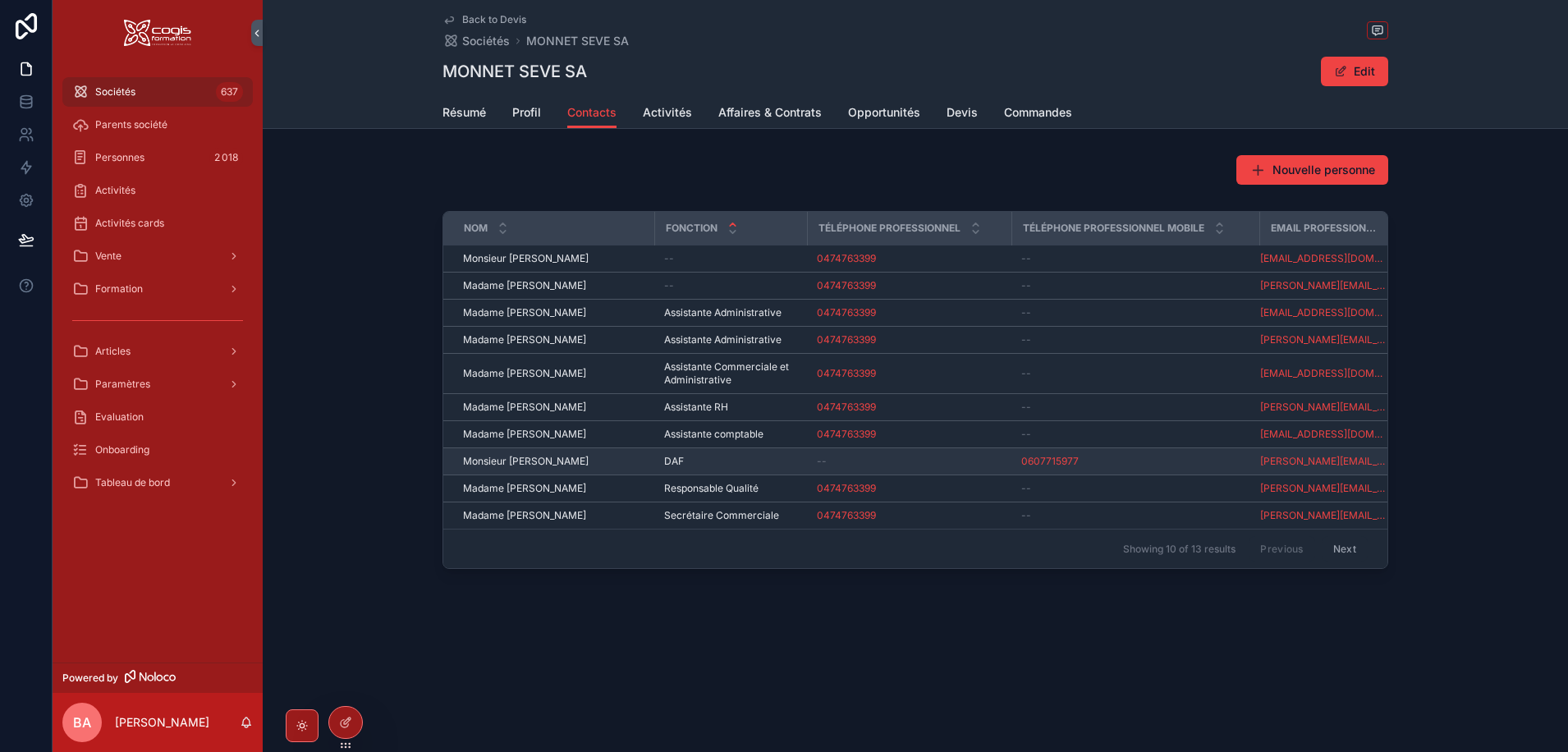
click at [529, 461] on span "Monsieur David MOREL" at bounding box center [525, 462] width 126 height 13
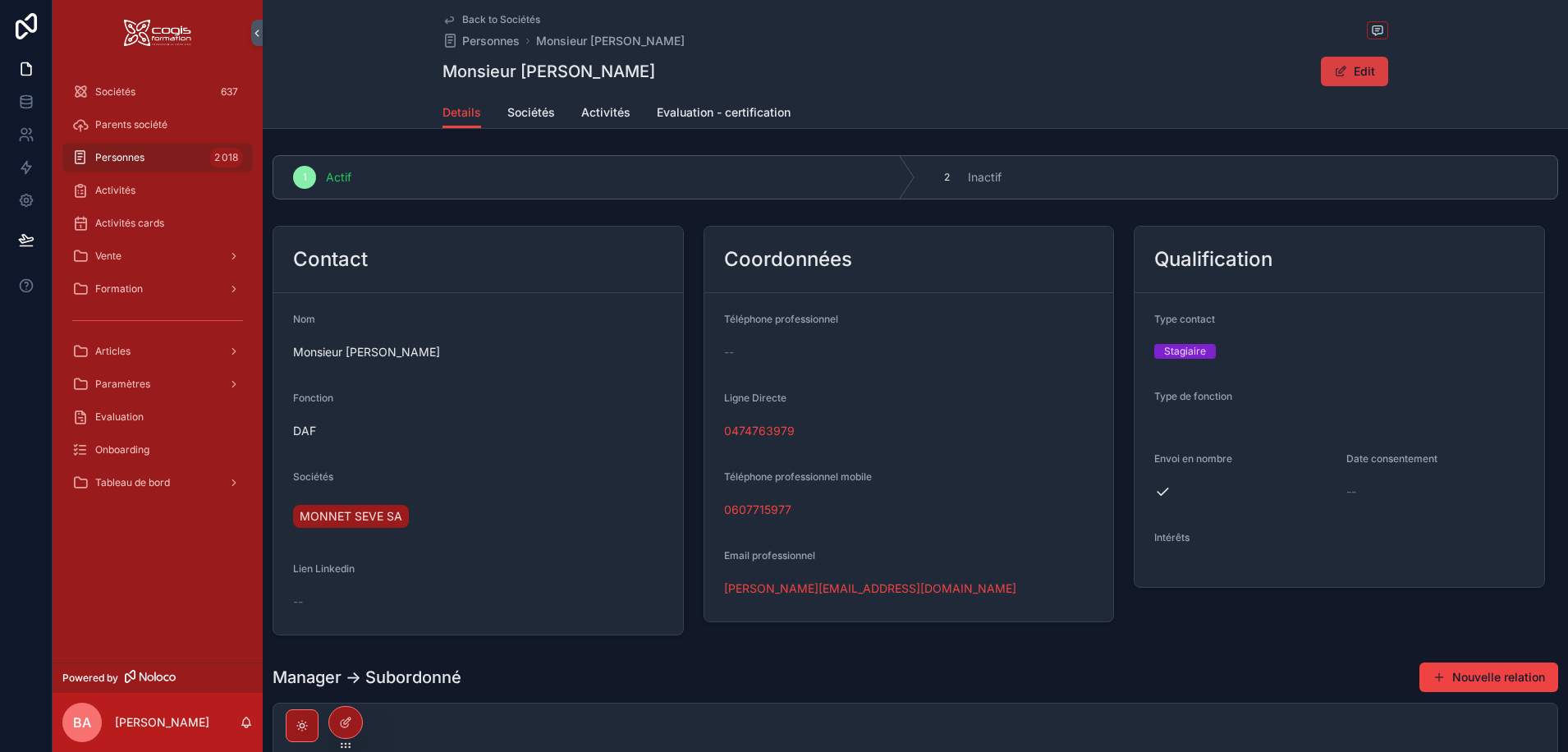
click at [1357, 70] on button "Edit" at bounding box center [1355, 70] width 68 height 29
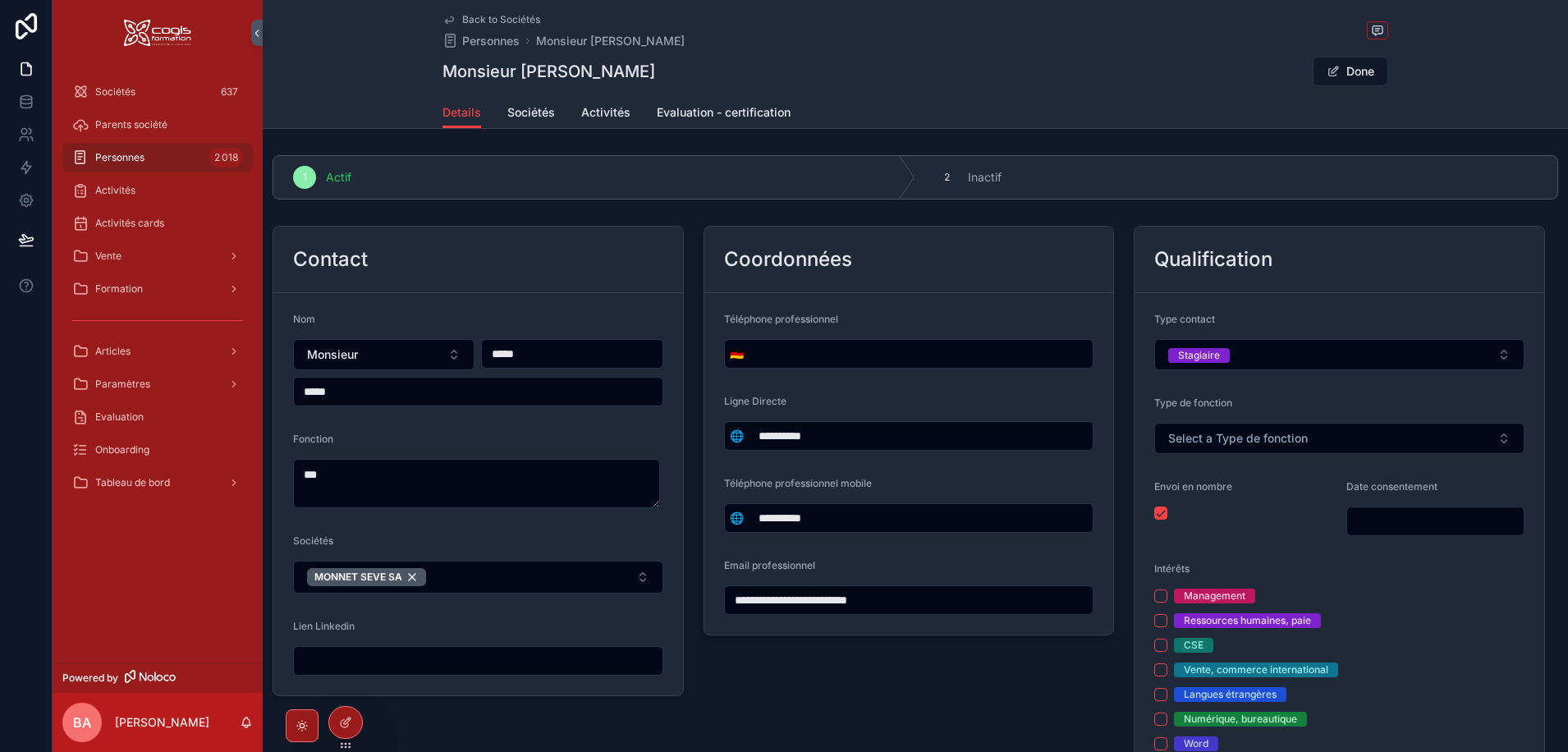
drag, startPoint x: 930, startPoint y: 601, endPoint x: 652, endPoint y: 601, distance: 278.0
paste input "scrollable content"
type input "**********"
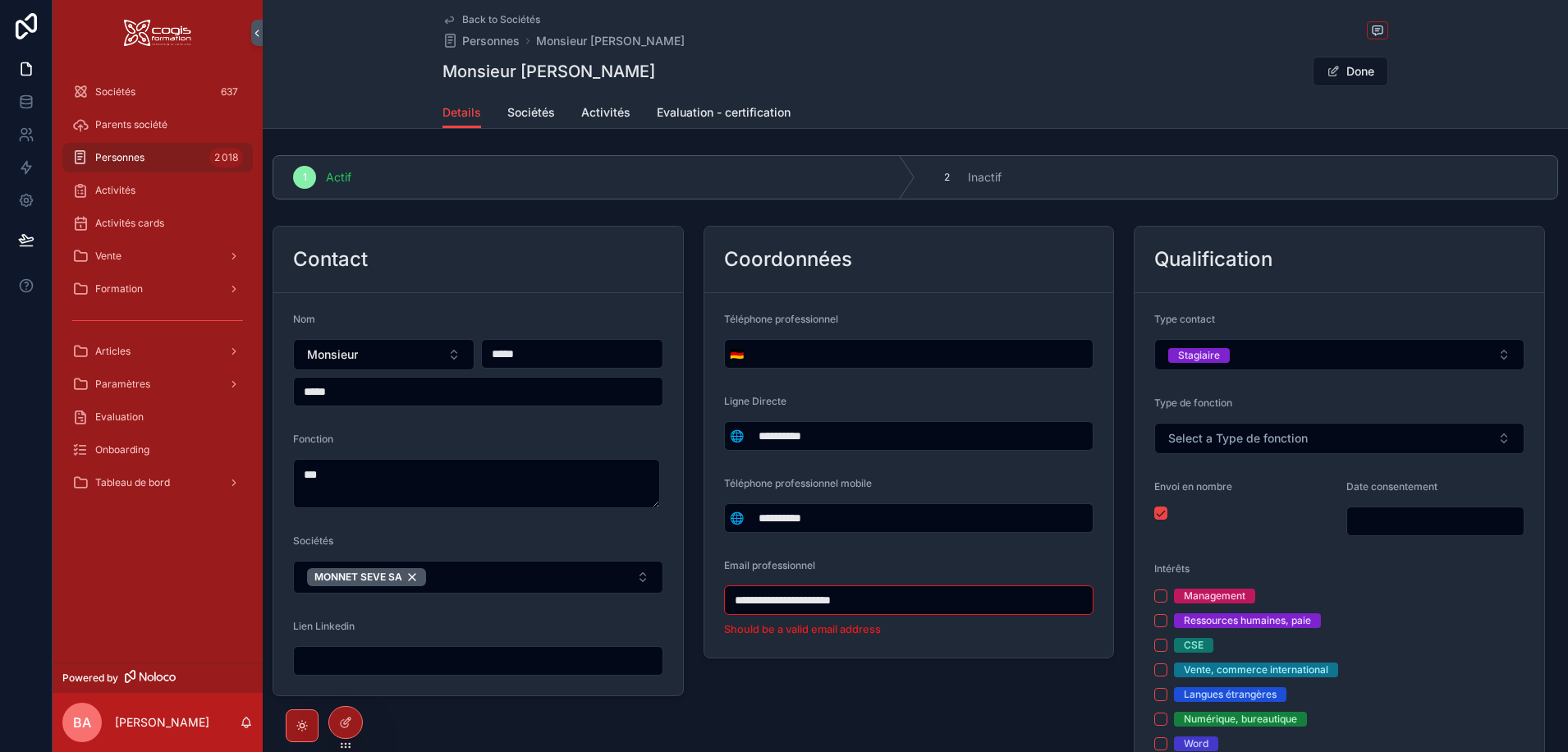
type input "**********"
click at [1355, 75] on button "Done" at bounding box center [1350, 70] width 75 height 29
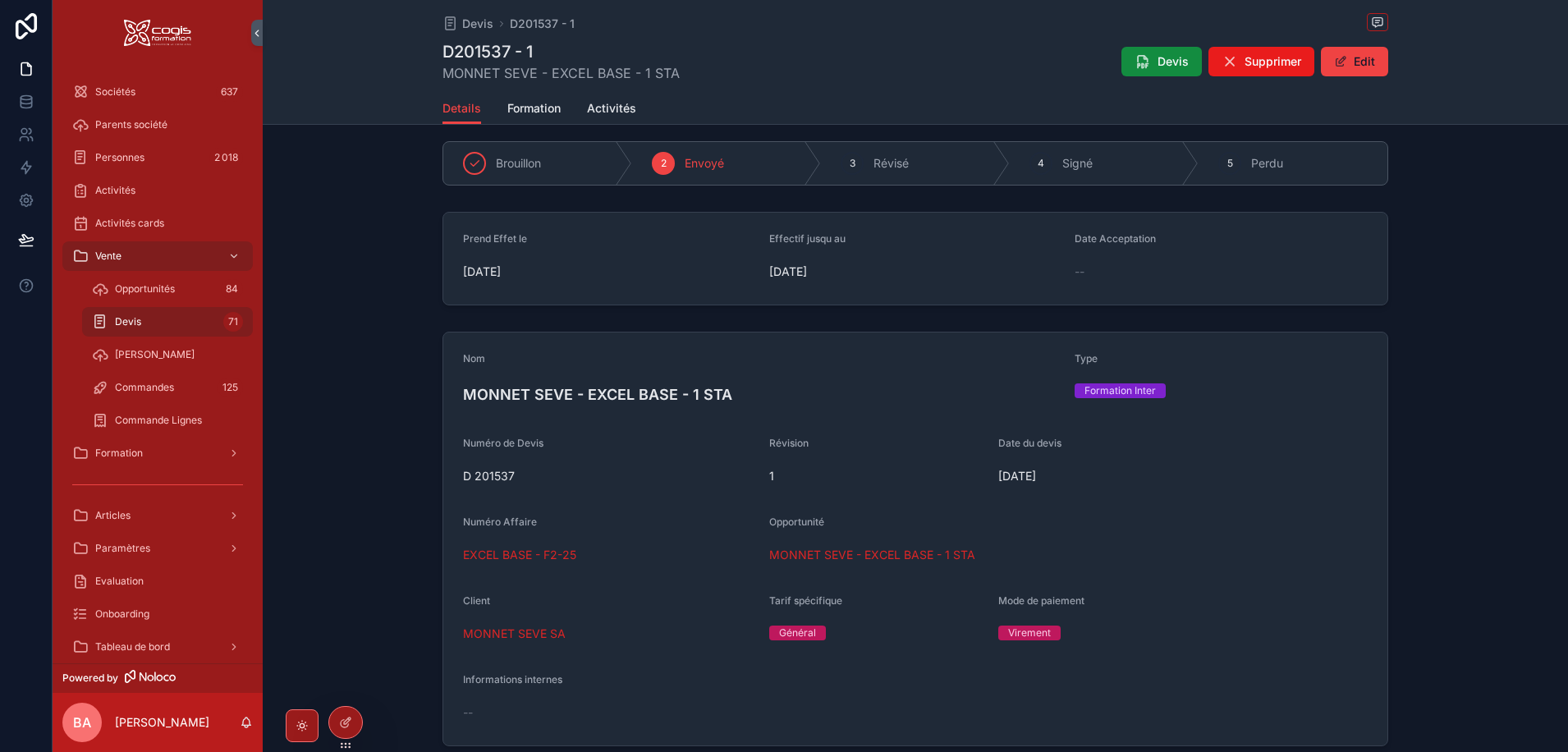
scroll to position [164, 0]
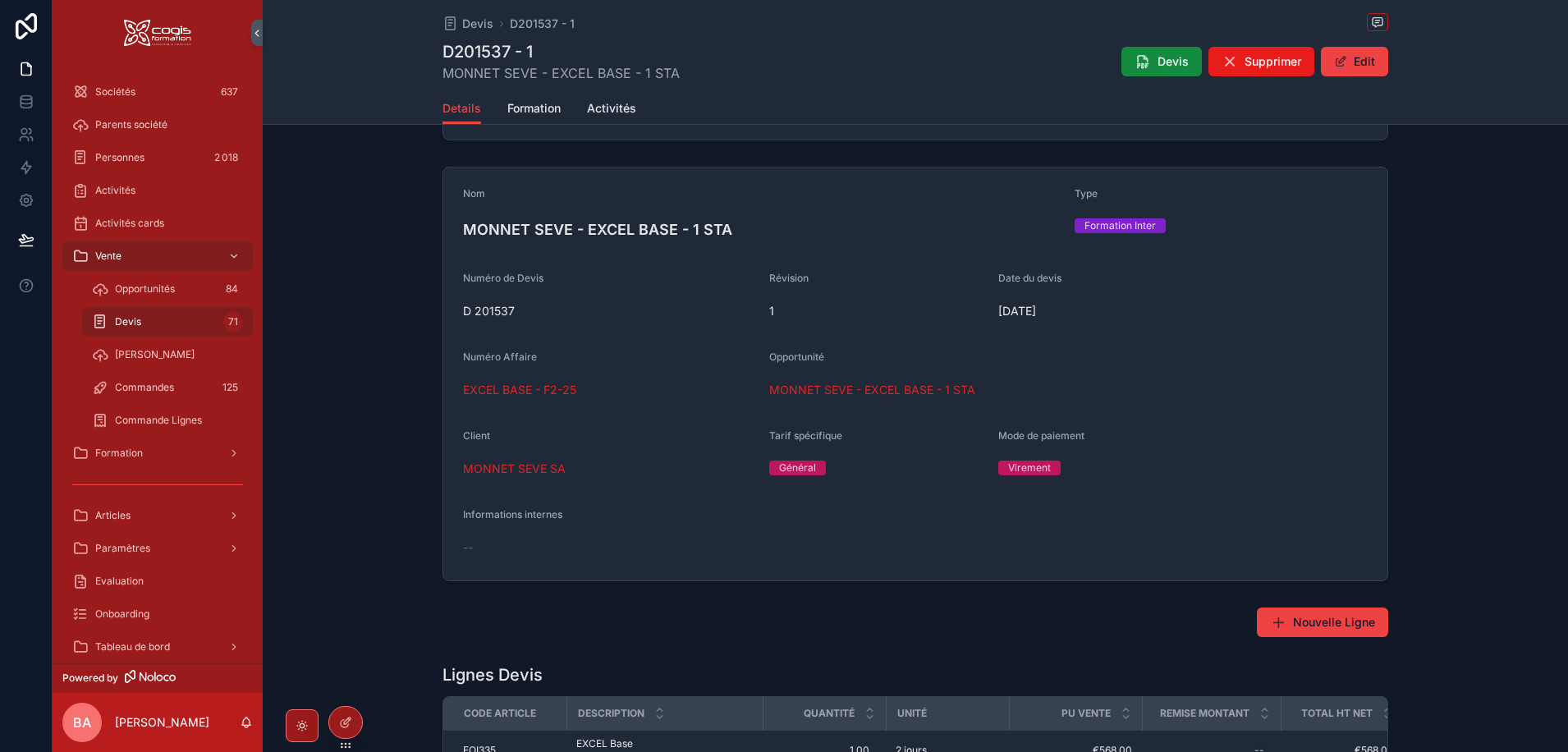
scroll to position [177, 0]
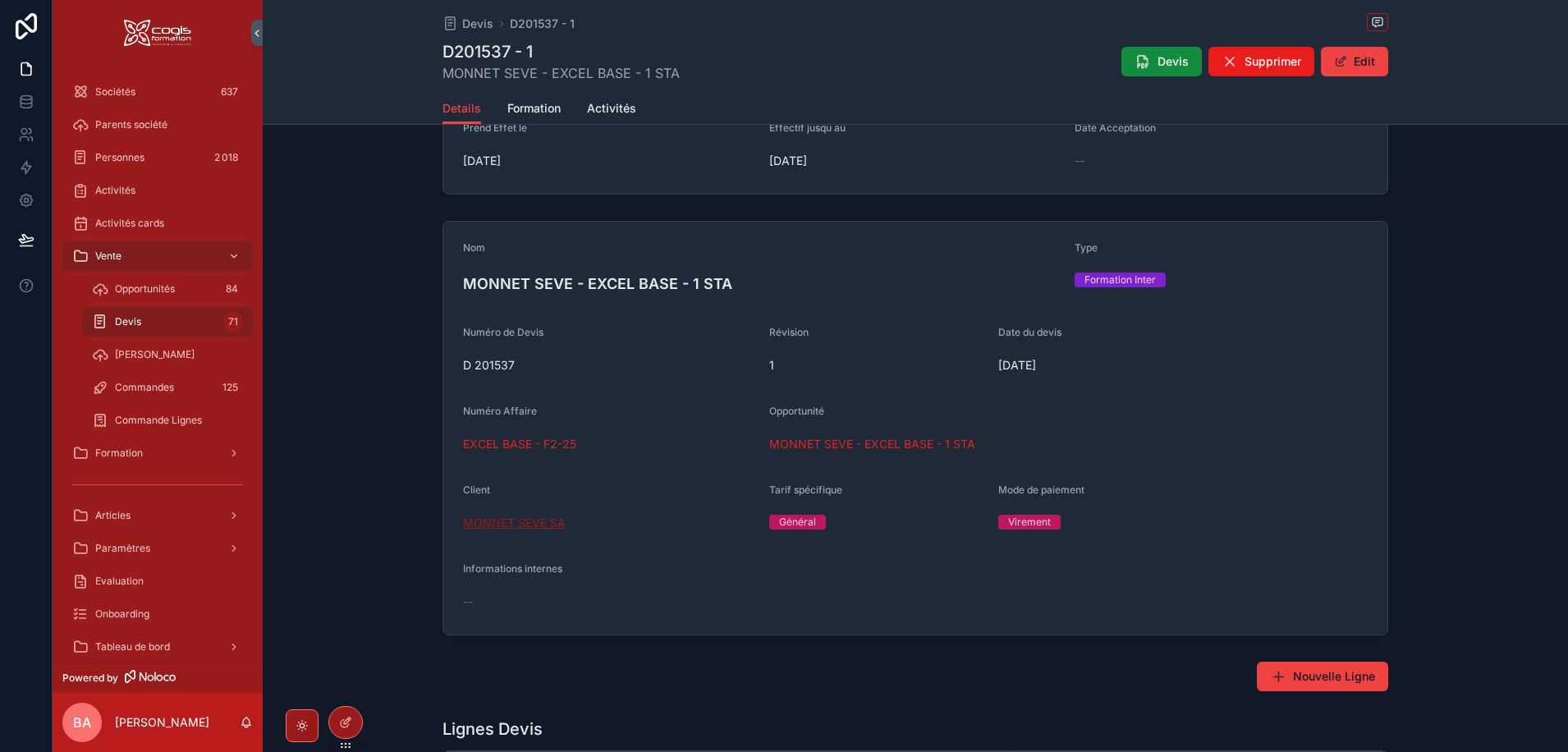
click at [520, 522] on span "MONNET SEVE SA" at bounding box center [513, 522] width 102 height 16
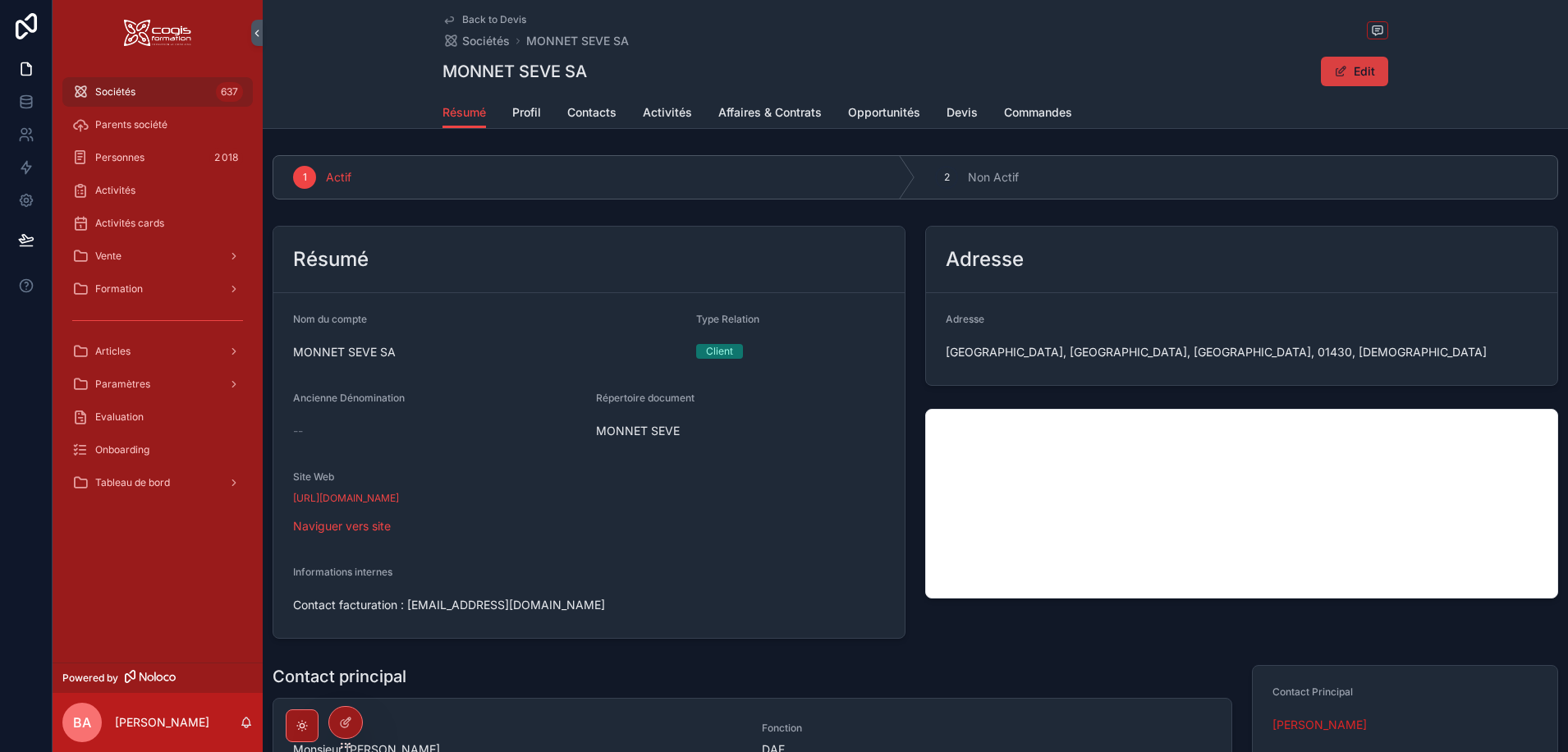
click at [1351, 72] on button "Edit" at bounding box center [1355, 70] width 68 height 29
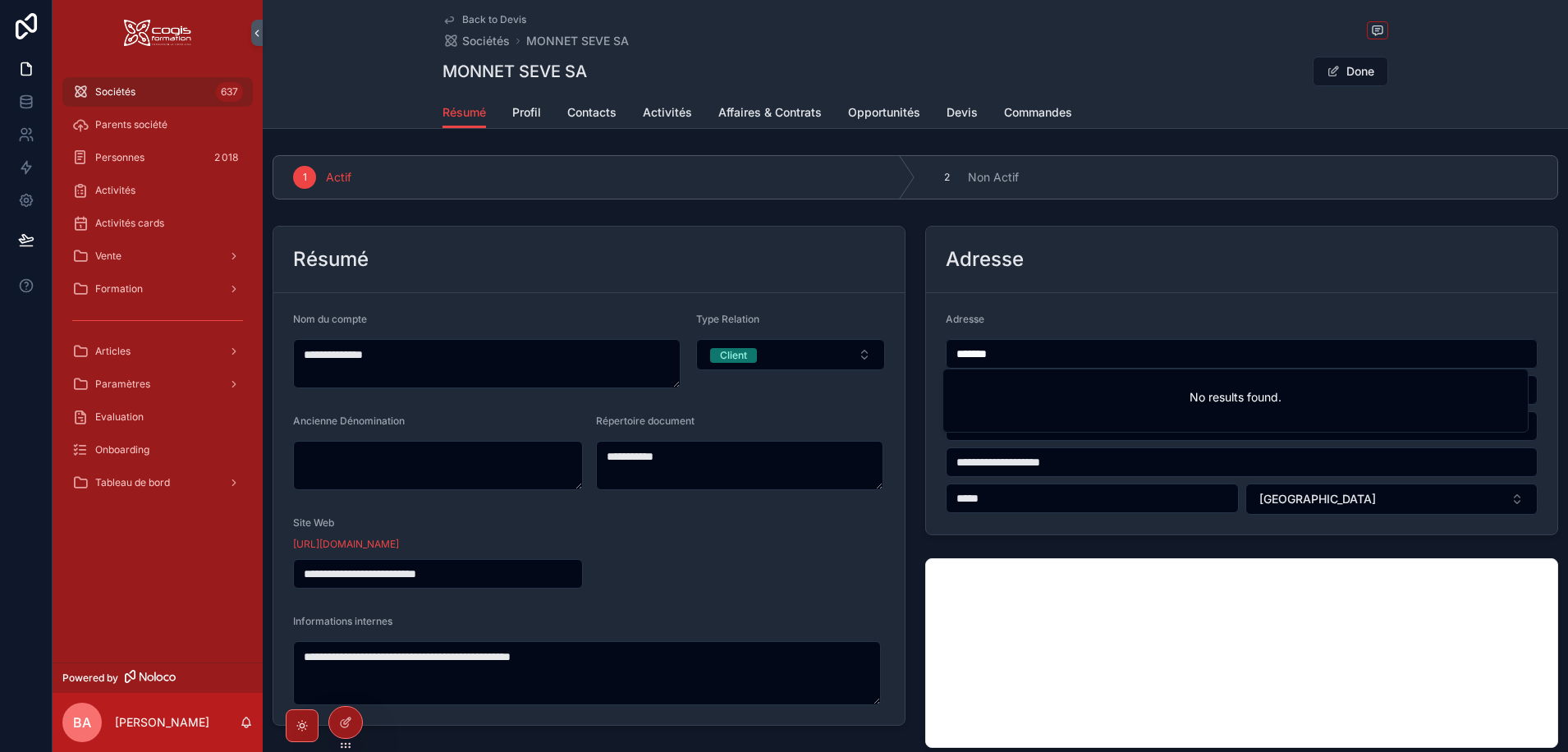
drag, startPoint x: 1046, startPoint y: 360, endPoint x: 887, endPoint y: 366, distance: 159.1
click at [887, 366] on div "**********" at bounding box center [915, 650] width 1305 height 1005
paste input "**********"
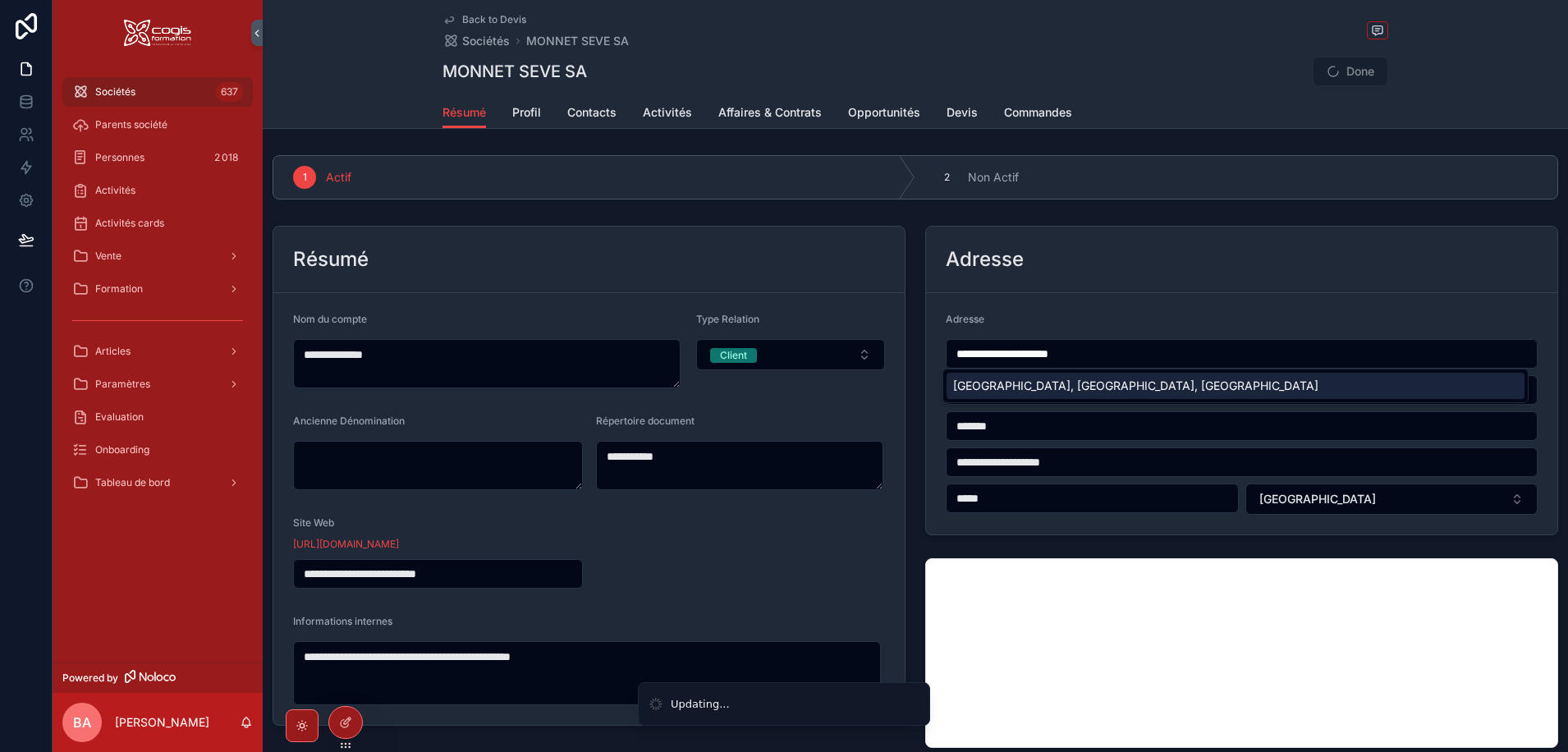
type input "**********"
click at [1066, 253] on div "Adresse" at bounding box center [1241, 259] width 591 height 26
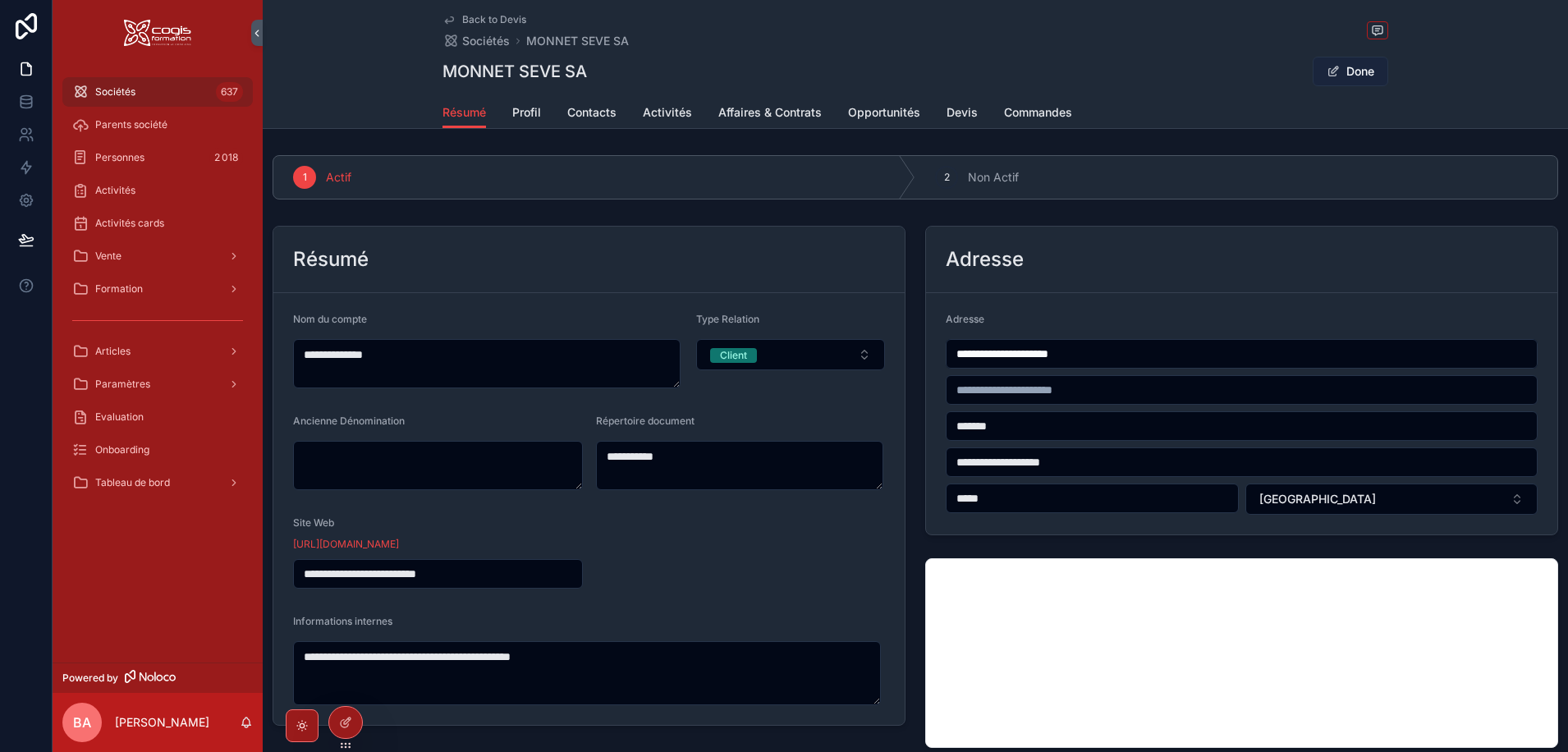
click at [1348, 67] on button "Done" at bounding box center [1350, 70] width 75 height 29
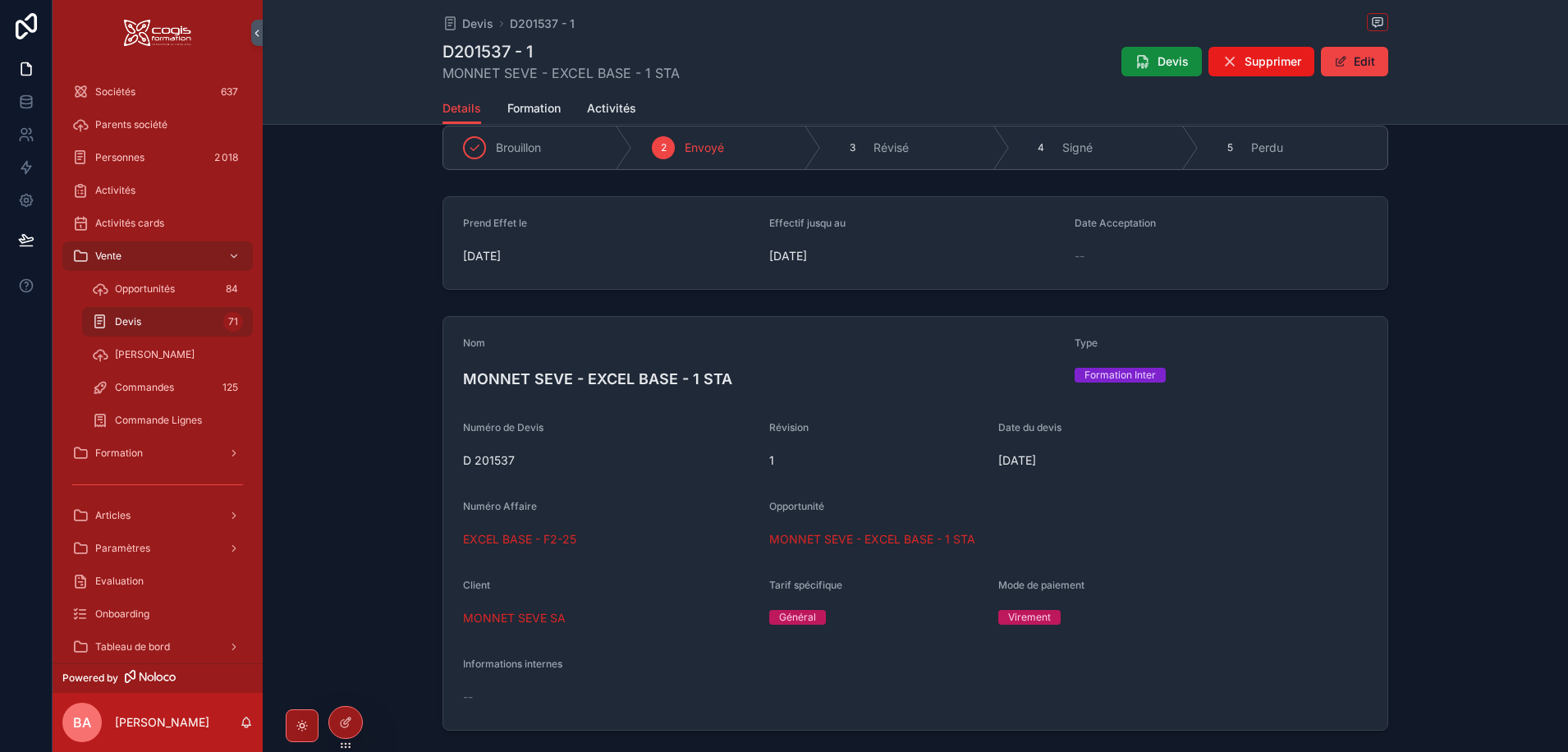
scroll to position [82, 0]
click at [805, 540] on span "MONNET SEVE - EXCEL BASE - 1 STA" at bounding box center [871, 538] width 206 height 16
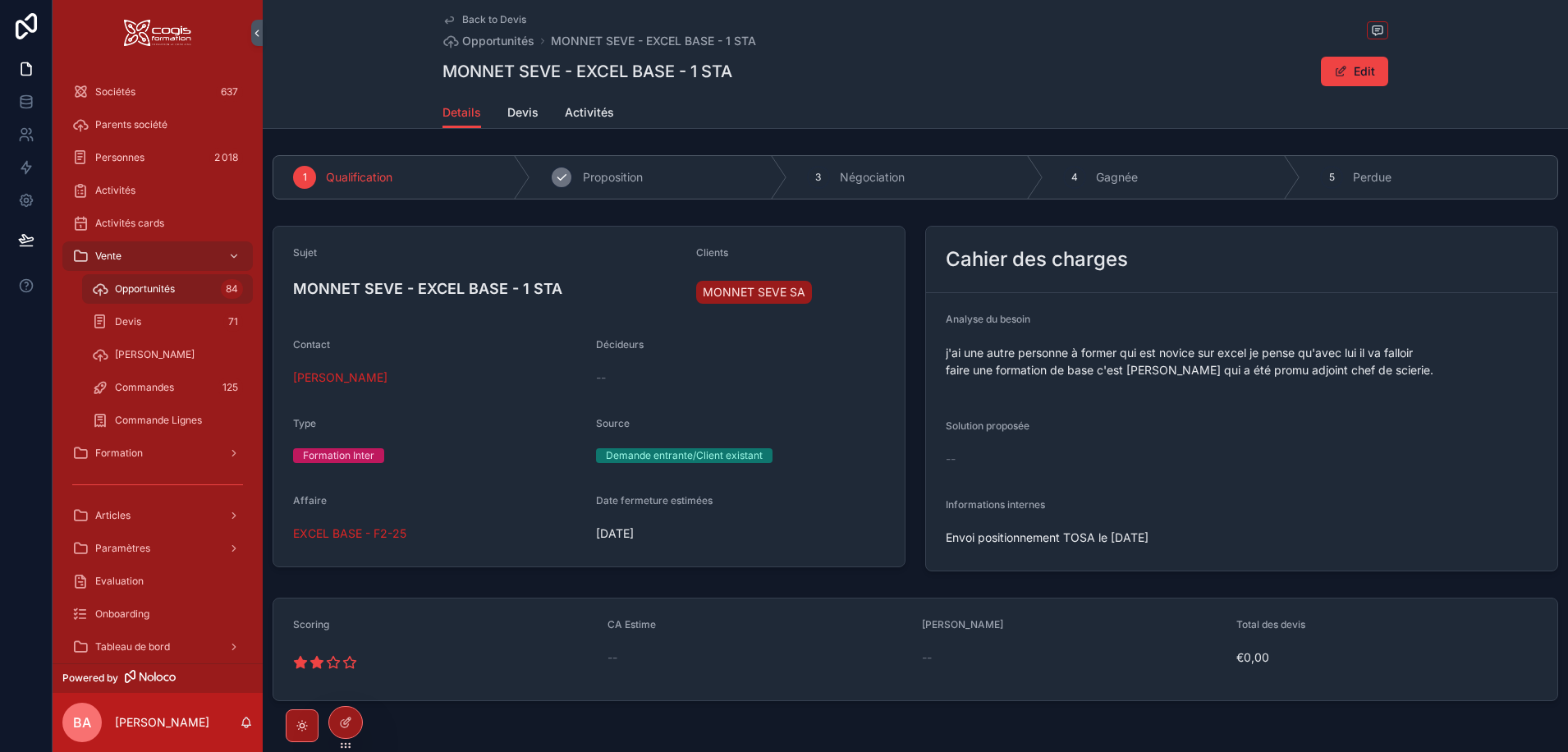
click at [555, 178] on icon "scrollable content" at bounding box center [561, 178] width 13 height 13
click at [585, 113] on span "Activités" at bounding box center [589, 112] width 49 height 16
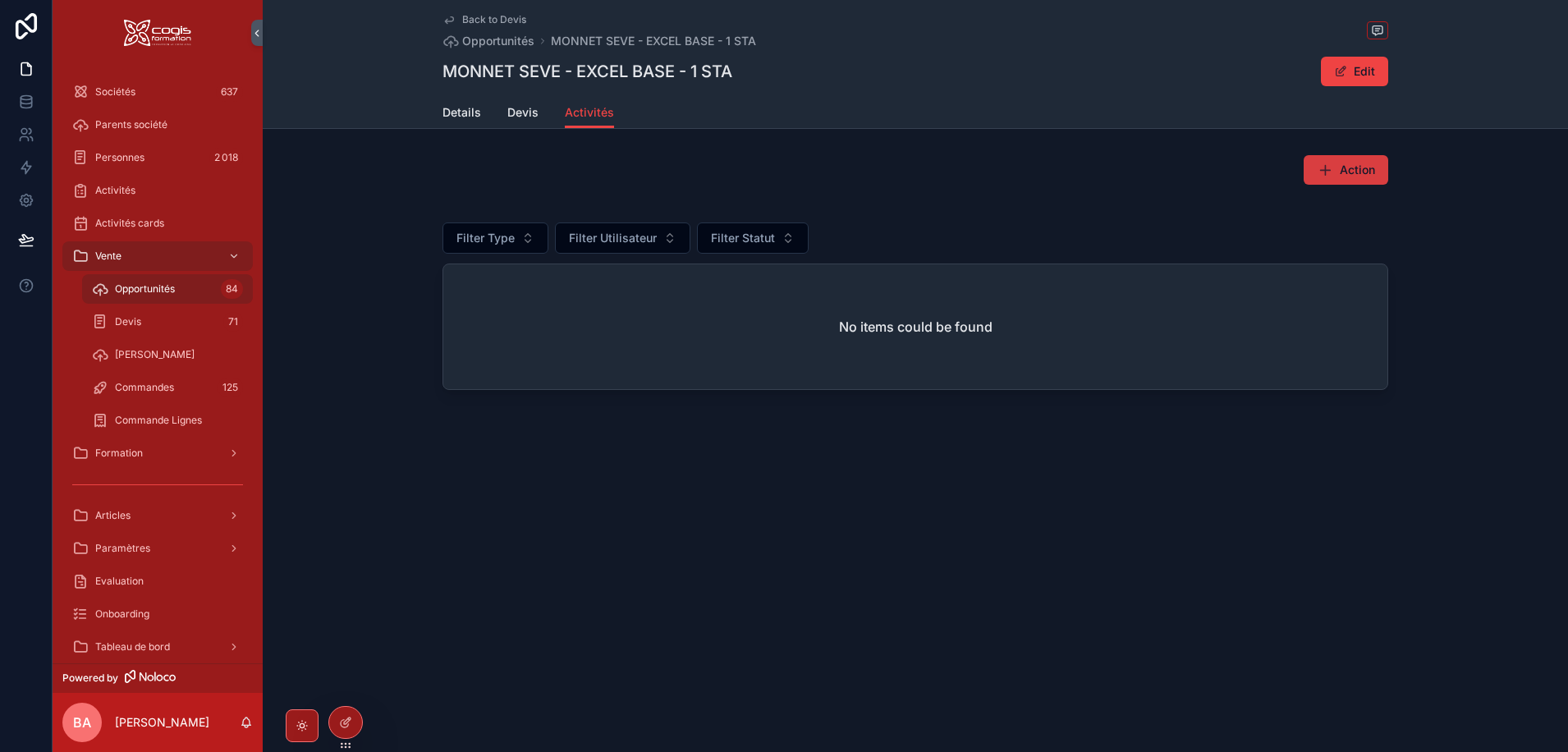
click at [1350, 176] on span "Action" at bounding box center [1357, 169] width 36 height 16
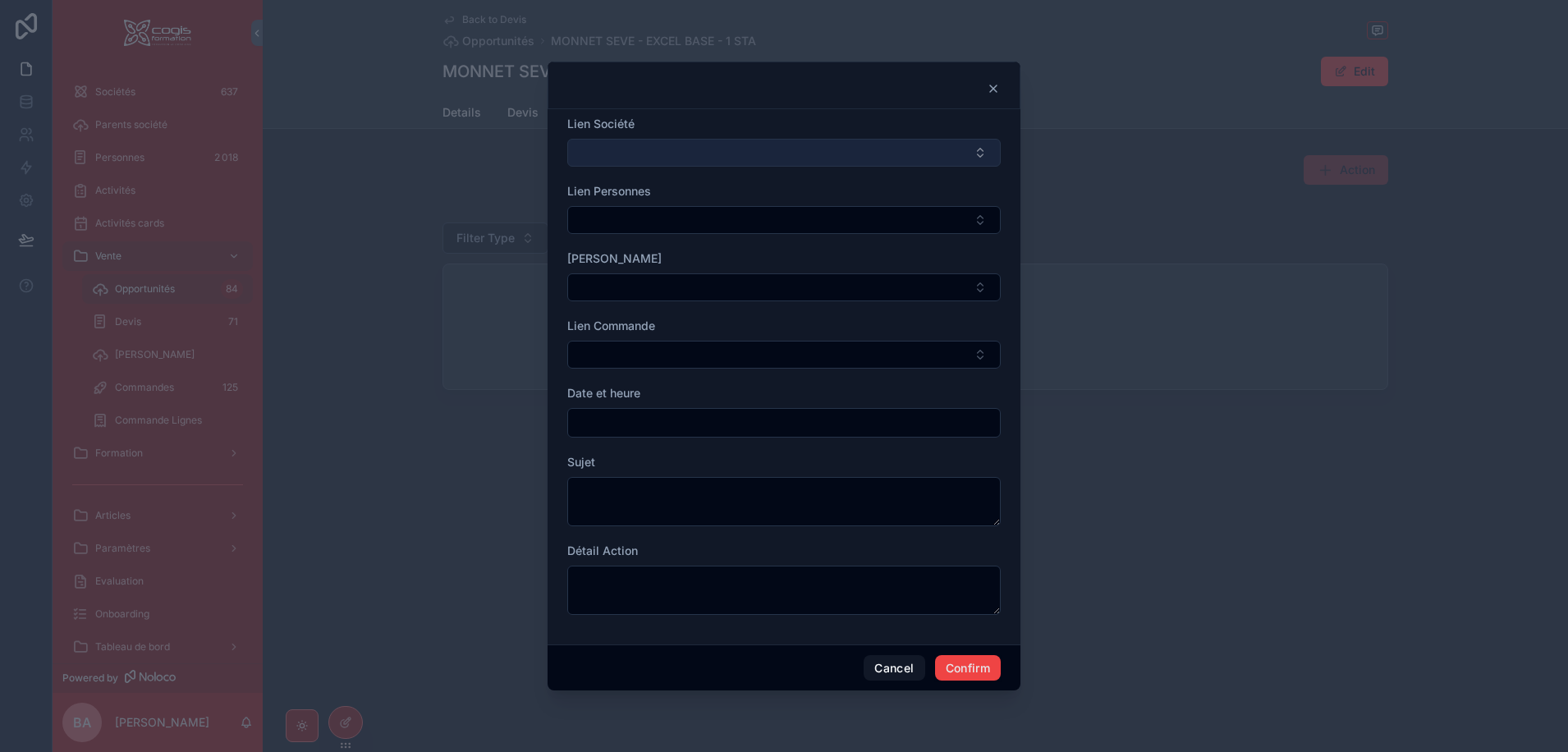
click at [643, 153] on button "Select Button" at bounding box center [783, 153] width 433 height 28
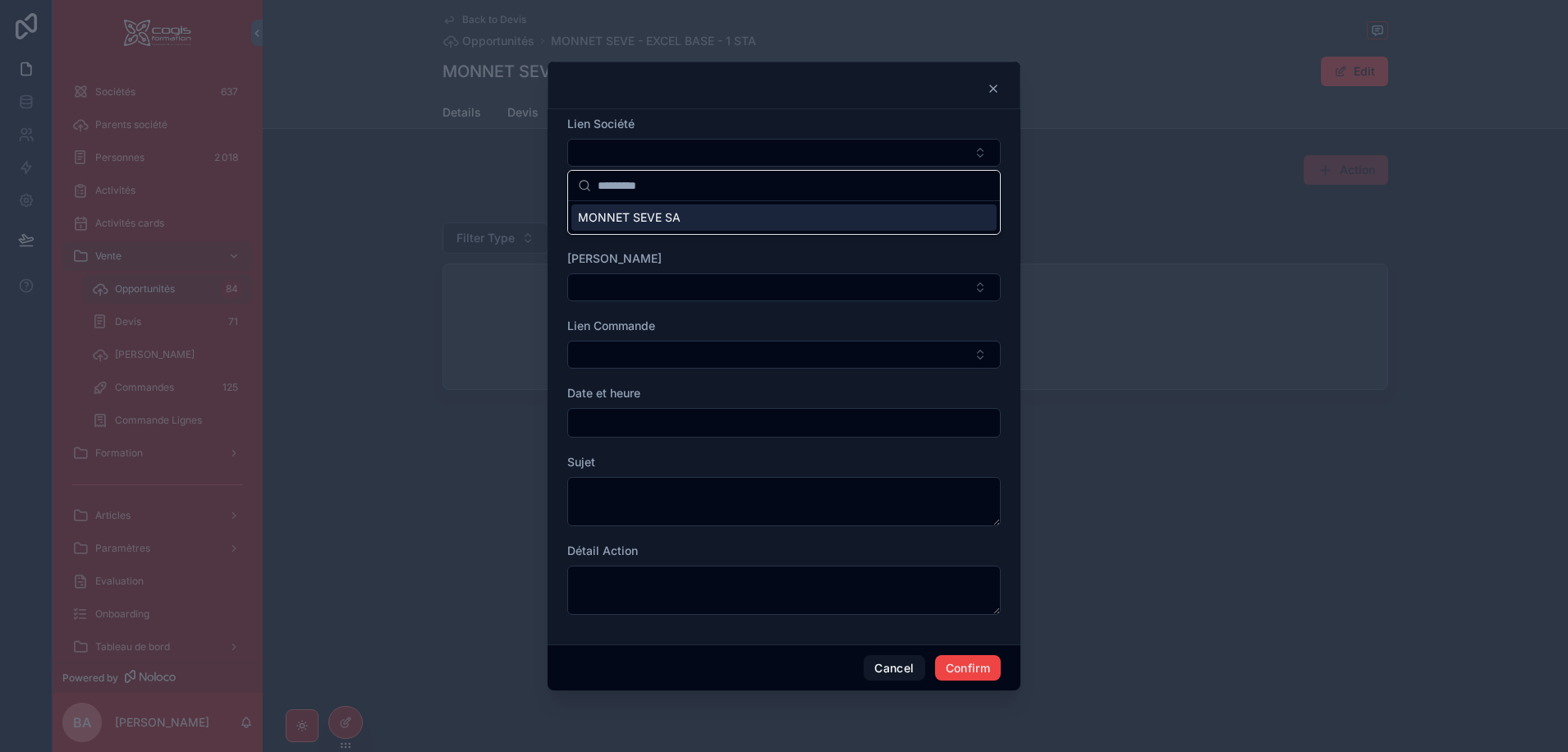
click at [621, 216] on span "MONNET SEVE SA" at bounding box center [629, 217] width 102 height 16
click at [613, 223] on button "Select Button" at bounding box center [783, 222] width 433 height 28
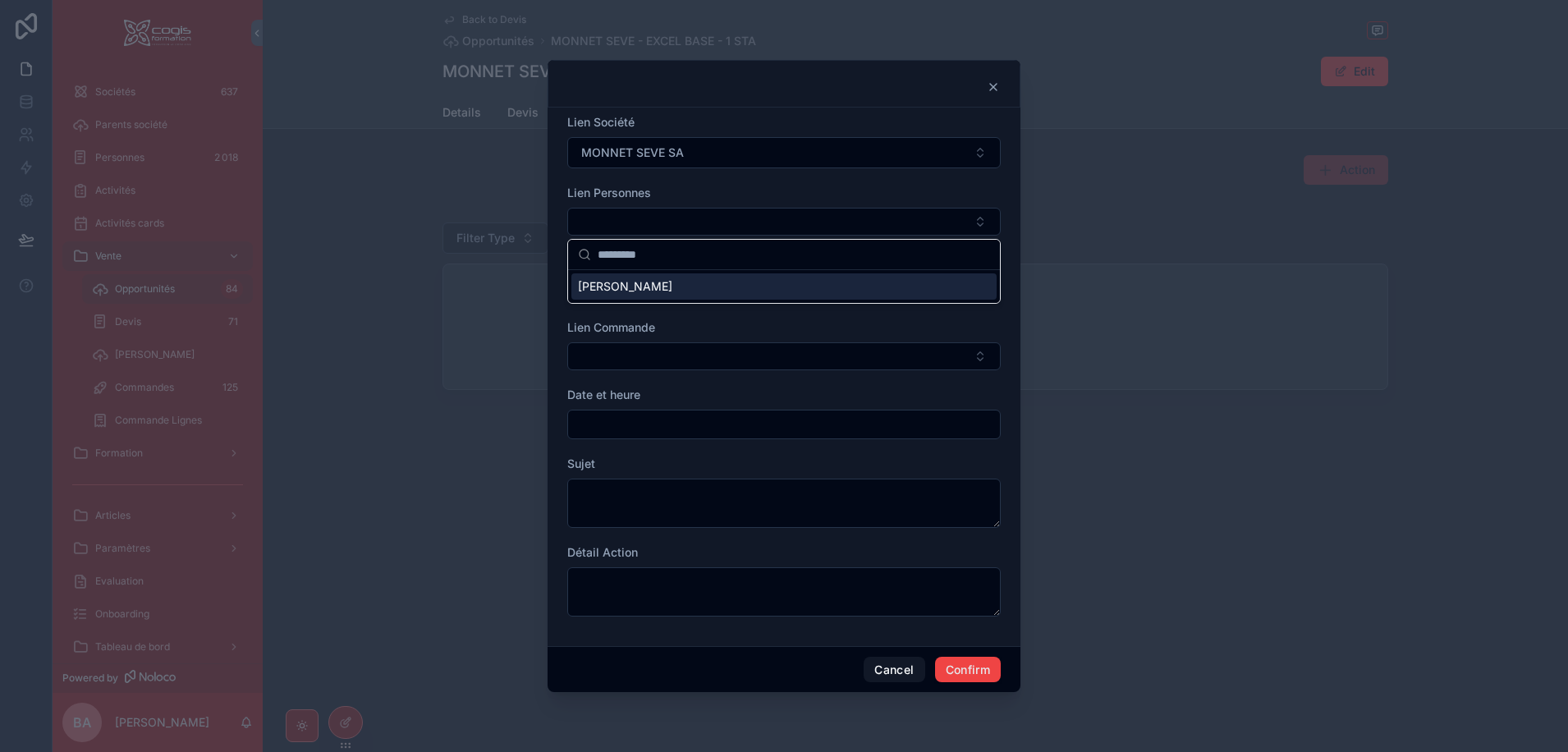
click at [605, 292] on span "David MOREL" at bounding box center [625, 286] width 94 height 16
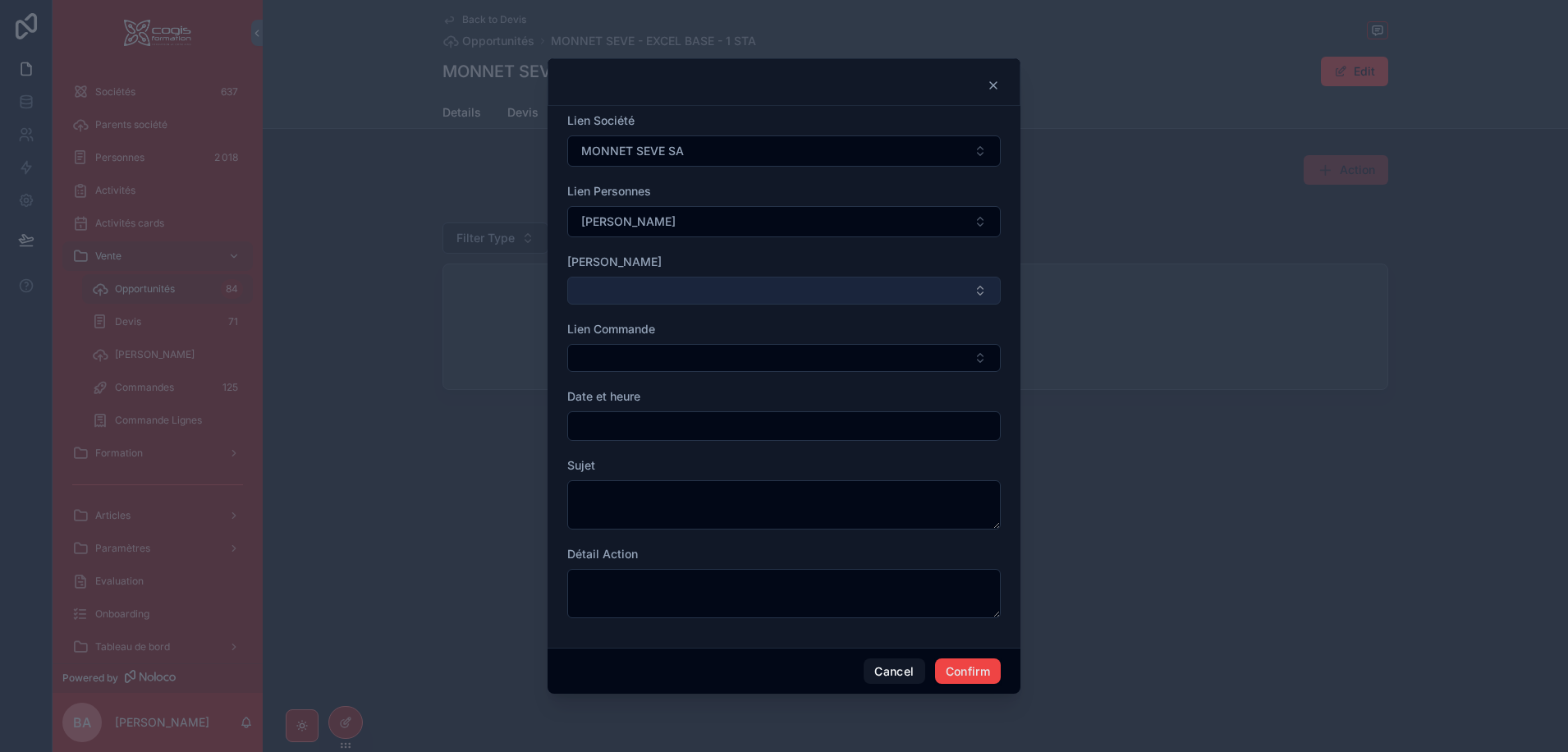
click at [610, 295] on button "Select Button" at bounding box center [783, 290] width 433 height 28
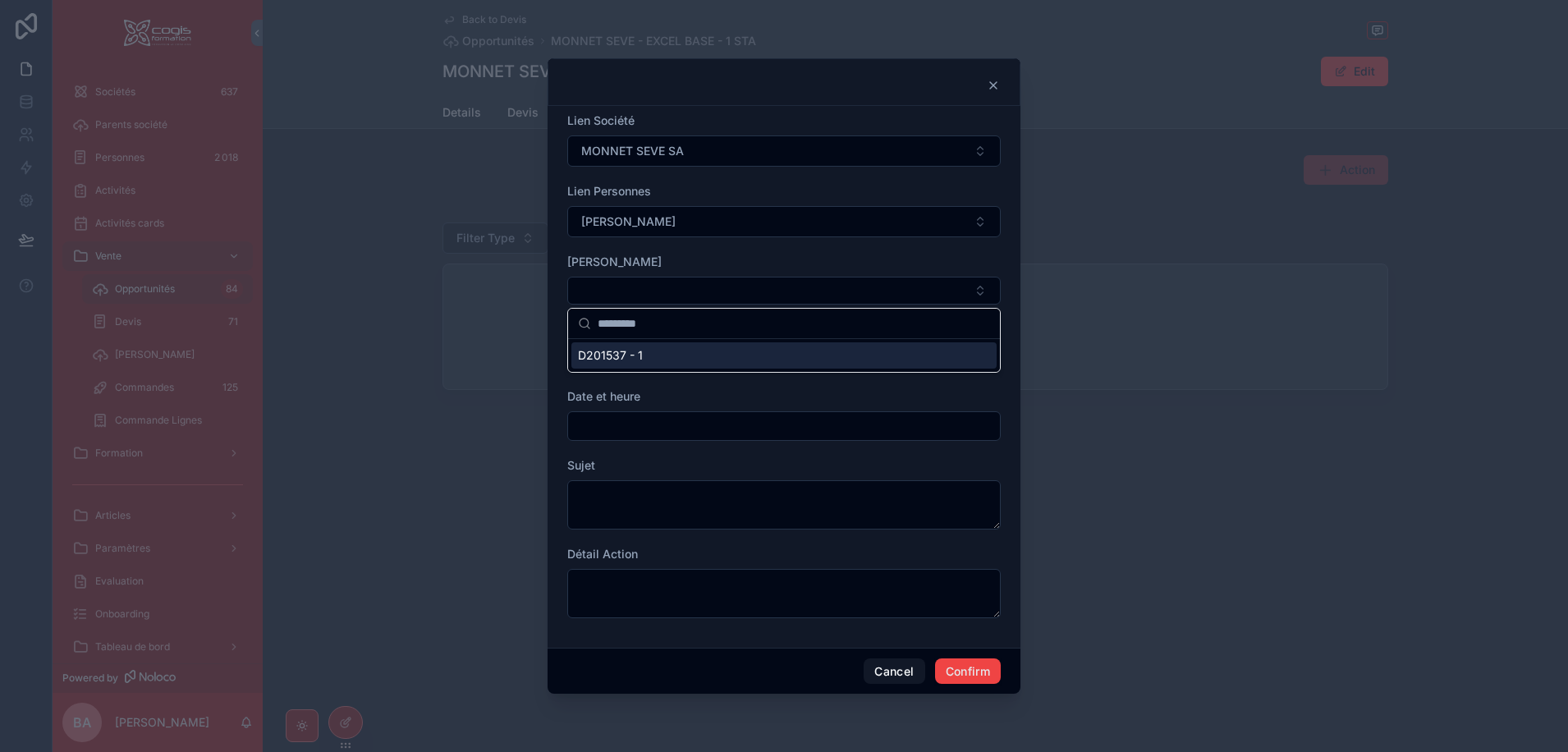
click at [600, 355] on span "D201537 - 1" at bounding box center [610, 354] width 65 height 16
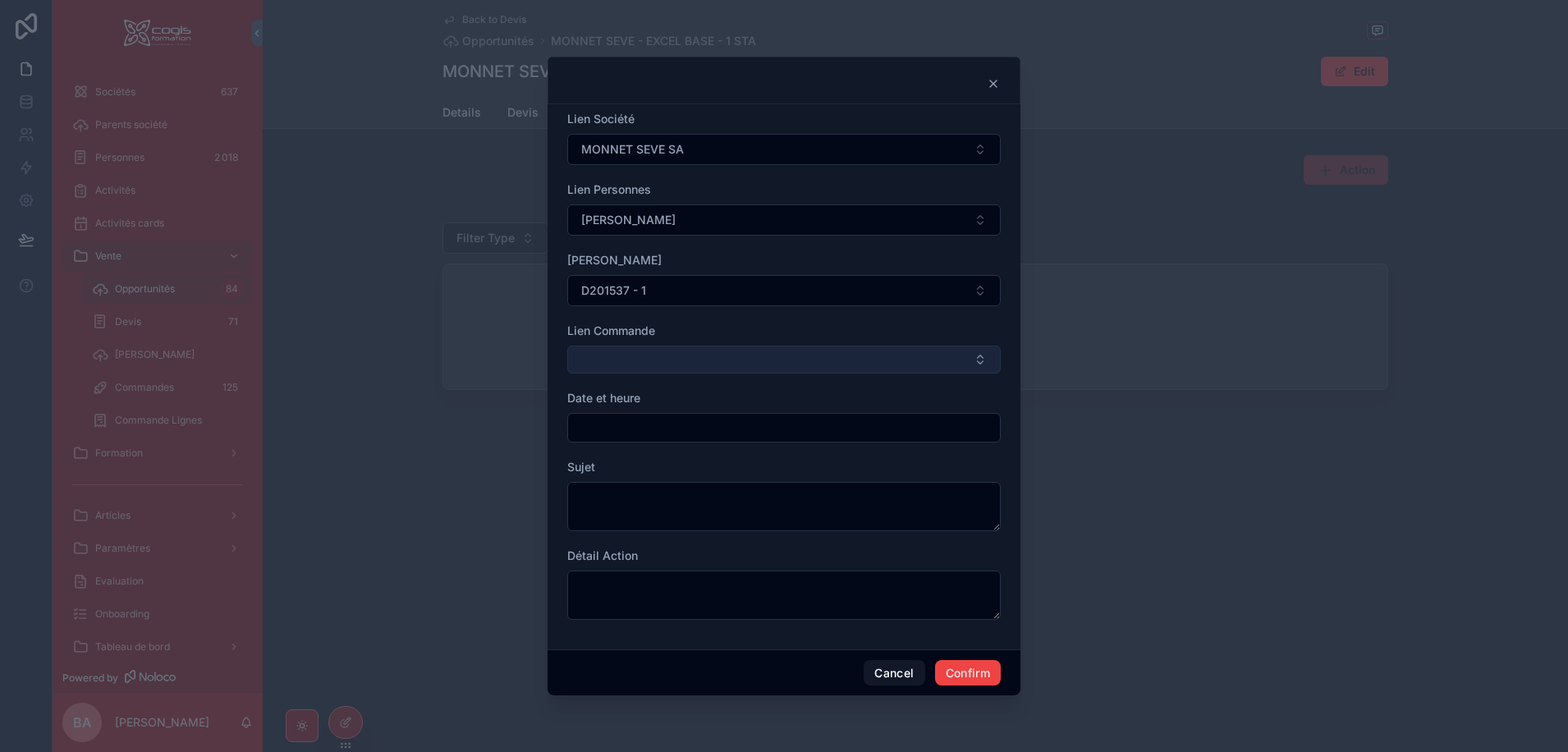
click at [603, 360] on button "Select Button" at bounding box center [783, 360] width 433 height 28
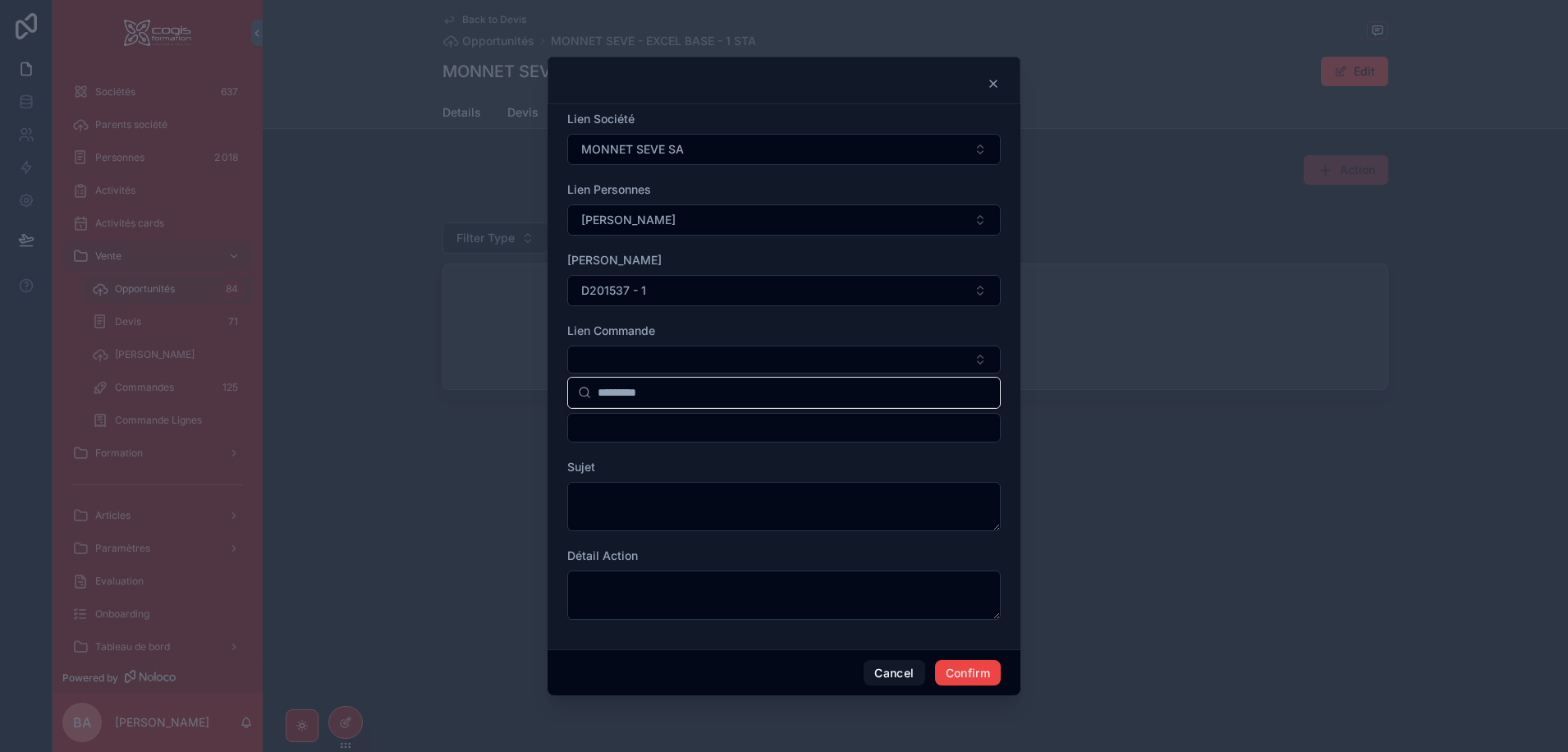
click at [726, 326] on div "Lien Commande" at bounding box center [783, 330] width 433 height 16
click at [612, 430] on input "text" at bounding box center [783, 428] width 431 height 23
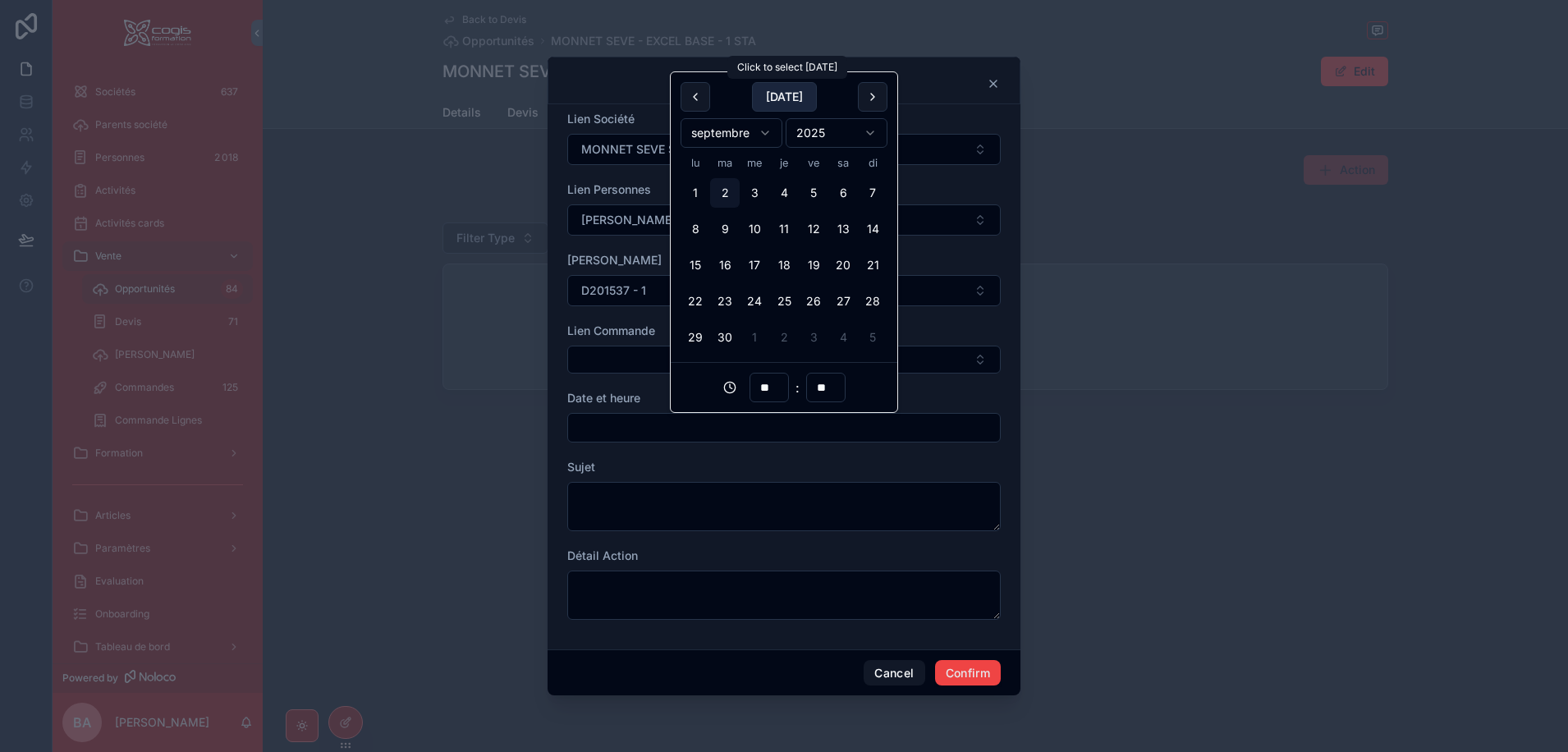
click at [780, 93] on button "Today" at bounding box center [784, 96] width 65 height 29
click at [726, 227] on button "9" at bounding box center [724, 228] width 29 height 29
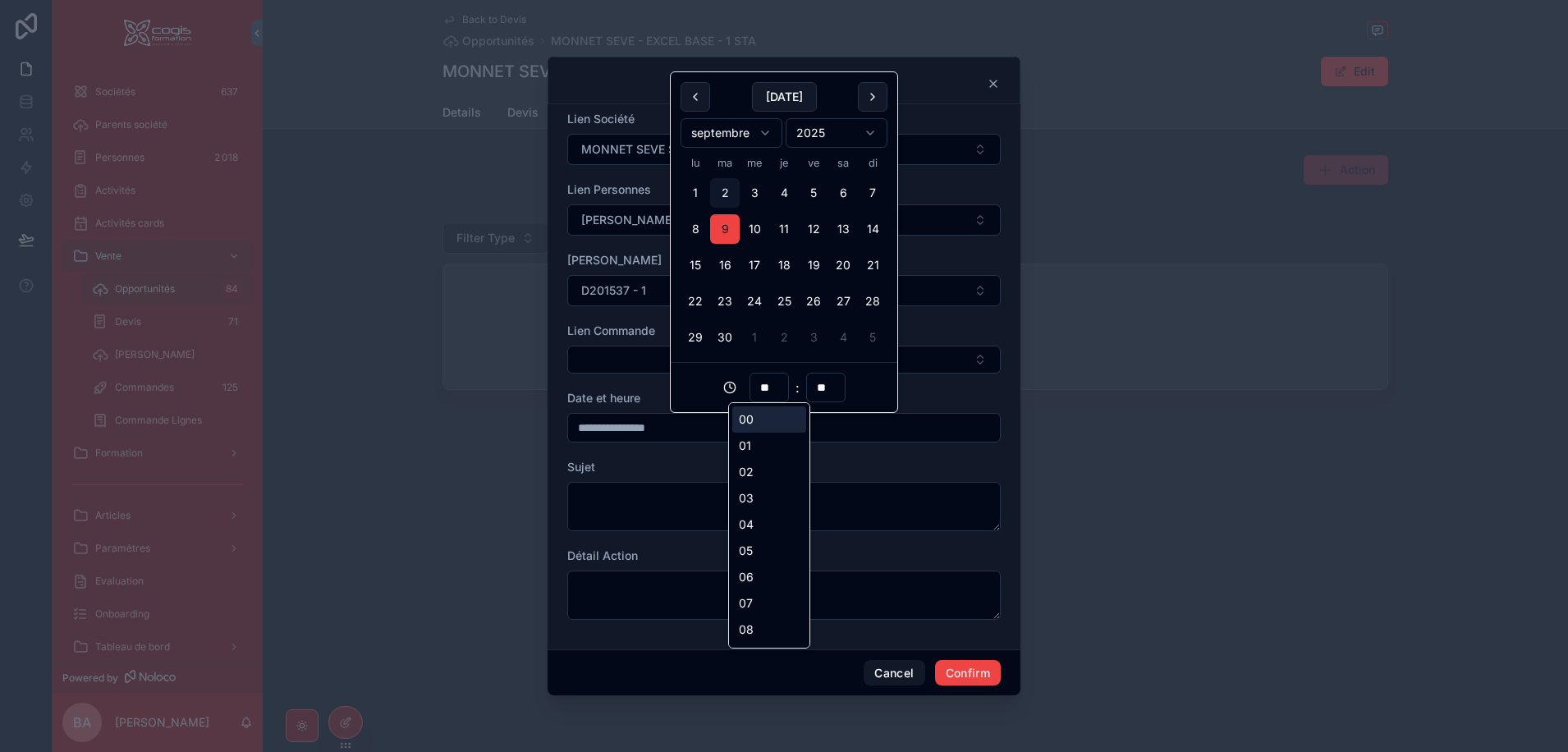
click at [767, 388] on input "**" at bounding box center [769, 387] width 38 height 23
click at [747, 514] on div "10" at bounding box center [769, 518] width 74 height 26
type input "**********"
type input "**"
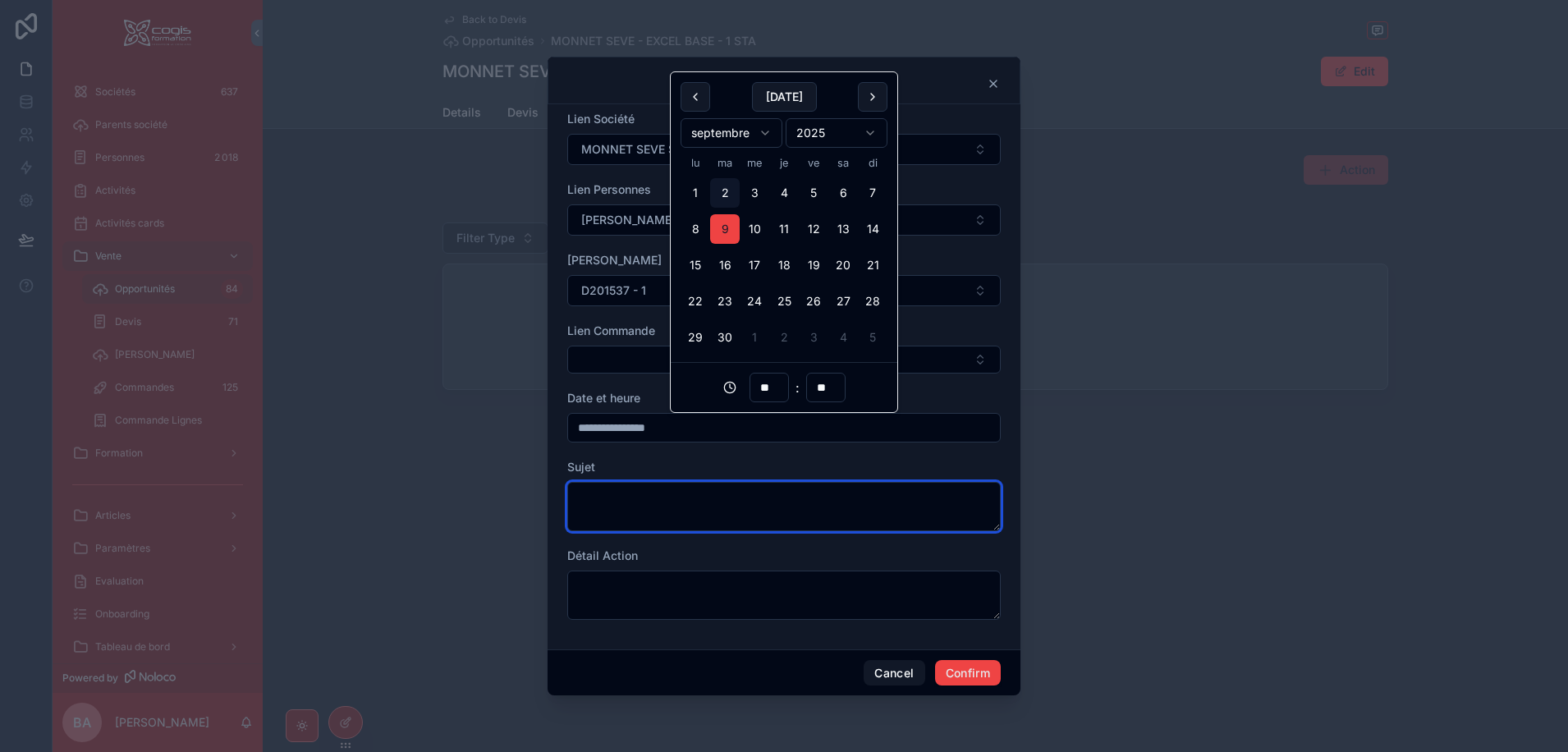
click at [700, 503] on textarea at bounding box center [783, 506] width 433 height 49
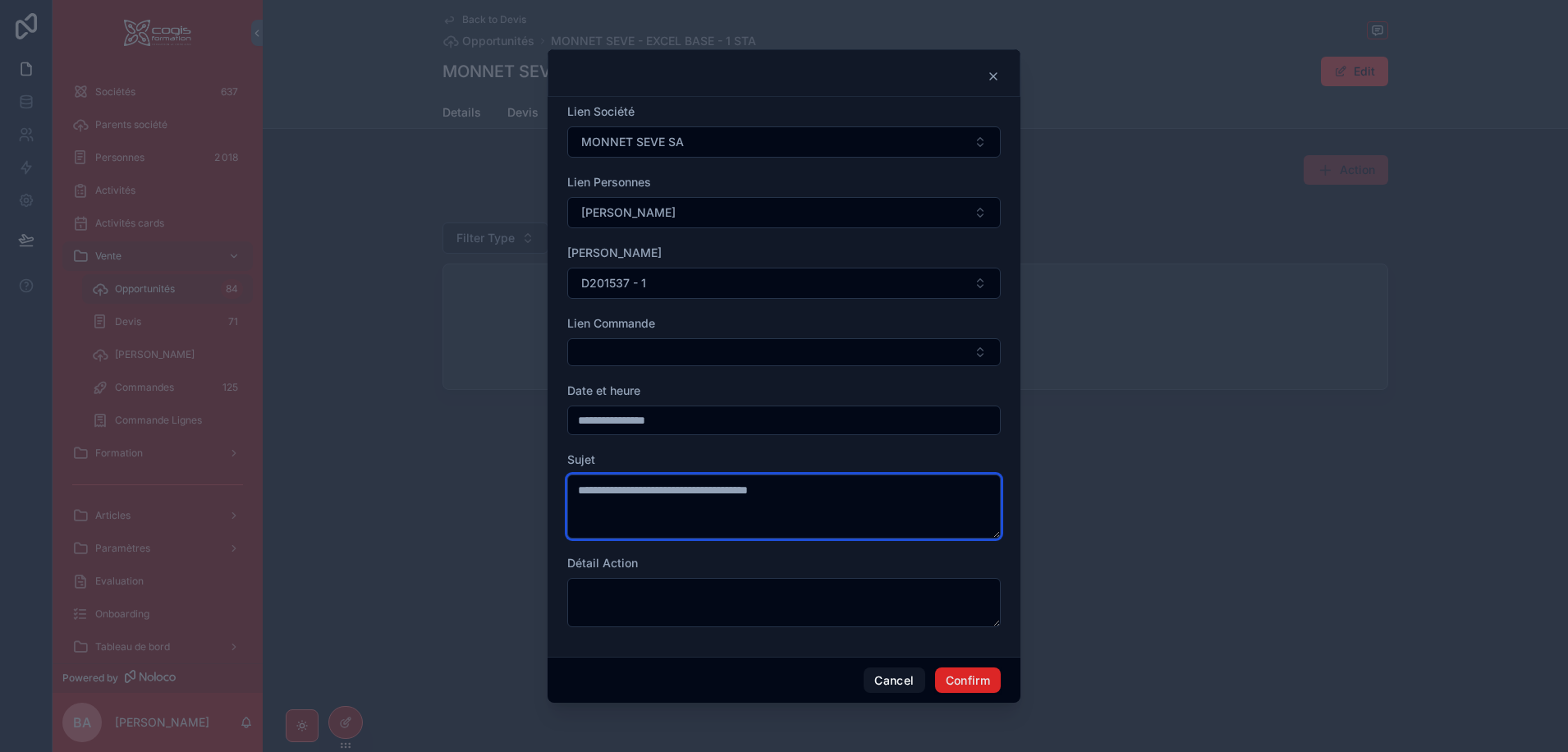
type textarea "**********"
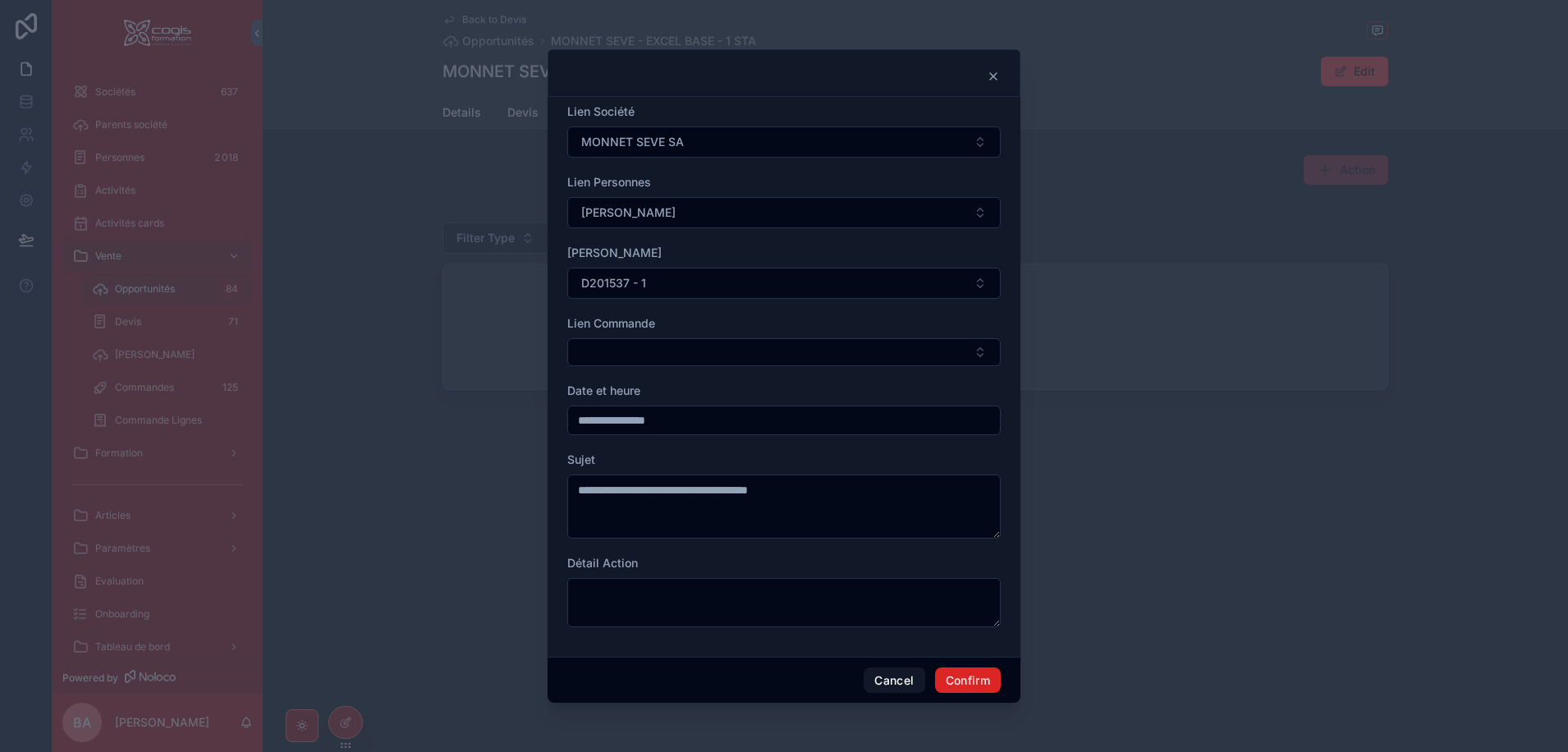
click at [972, 675] on button "Confirm" at bounding box center [967, 681] width 66 height 26
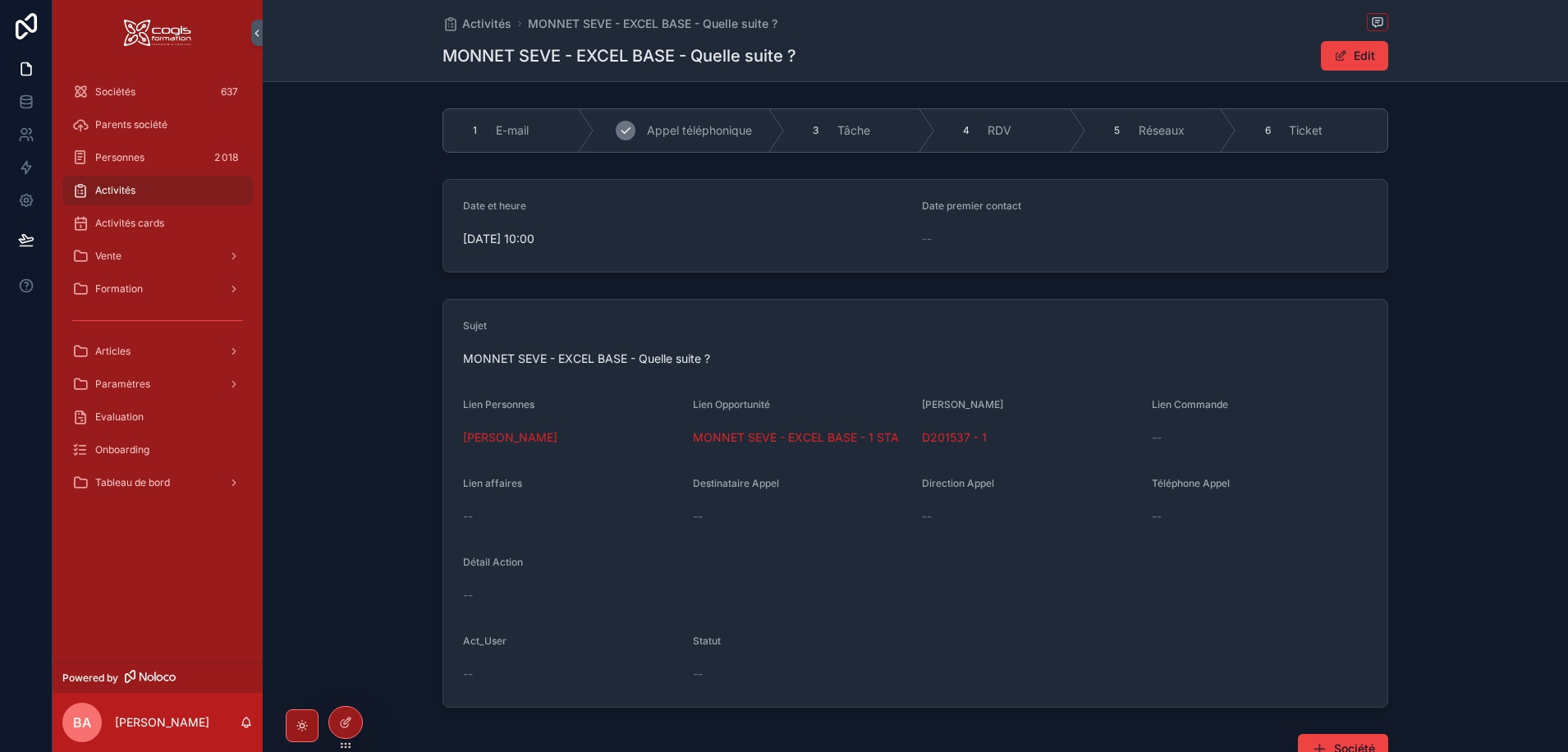
click at [626, 129] on icon "scrollable content" at bounding box center [625, 131] width 13 height 13
click at [698, 672] on span "--" at bounding box center [698, 673] width 9 height 16
click at [1355, 52] on button "Edit" at bounding box center [1355, 55] width 68 height 29
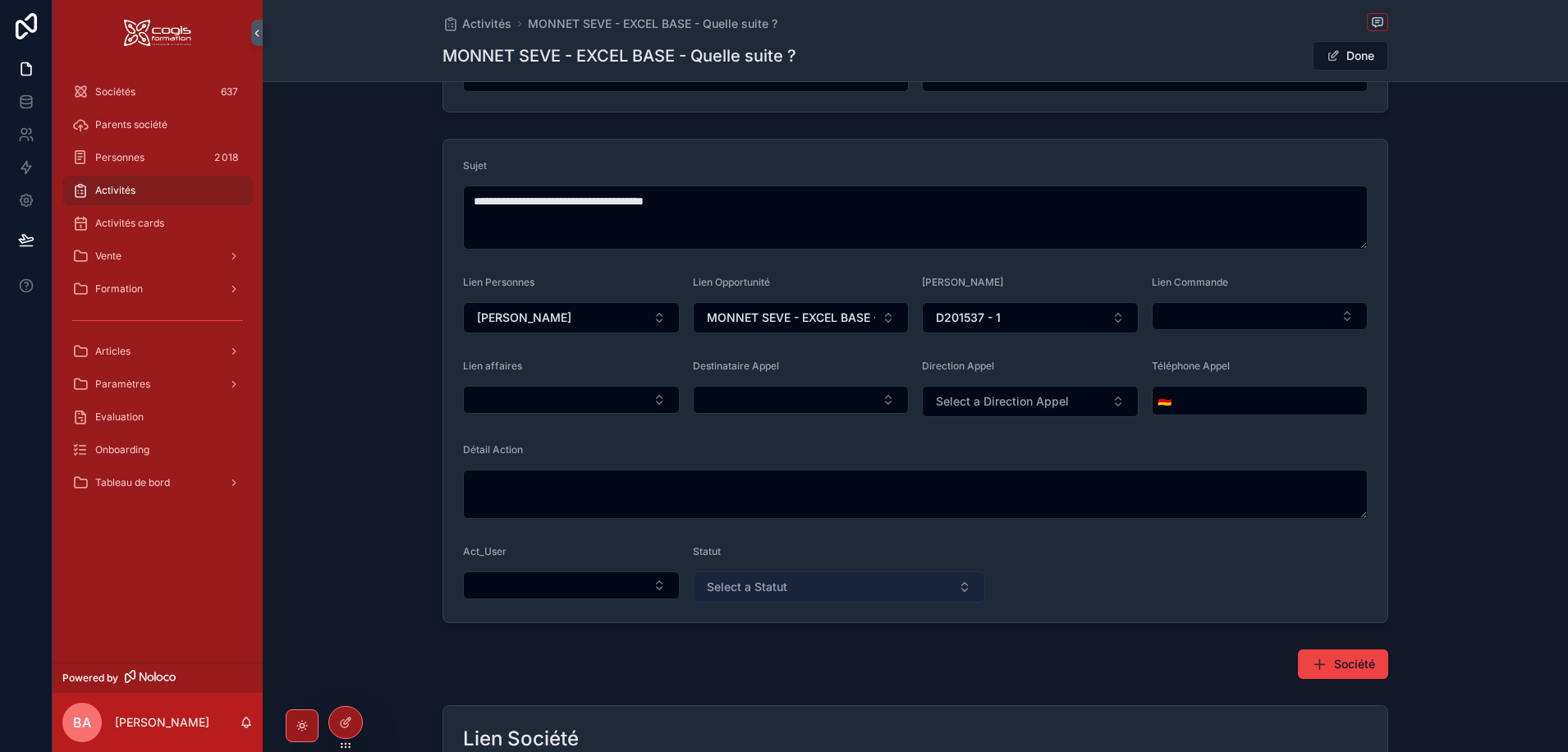
scroll to position [164, 0]
click at [767, 581] on span "Select a Statut" at bounding box center [747, 586] width 81 height 16
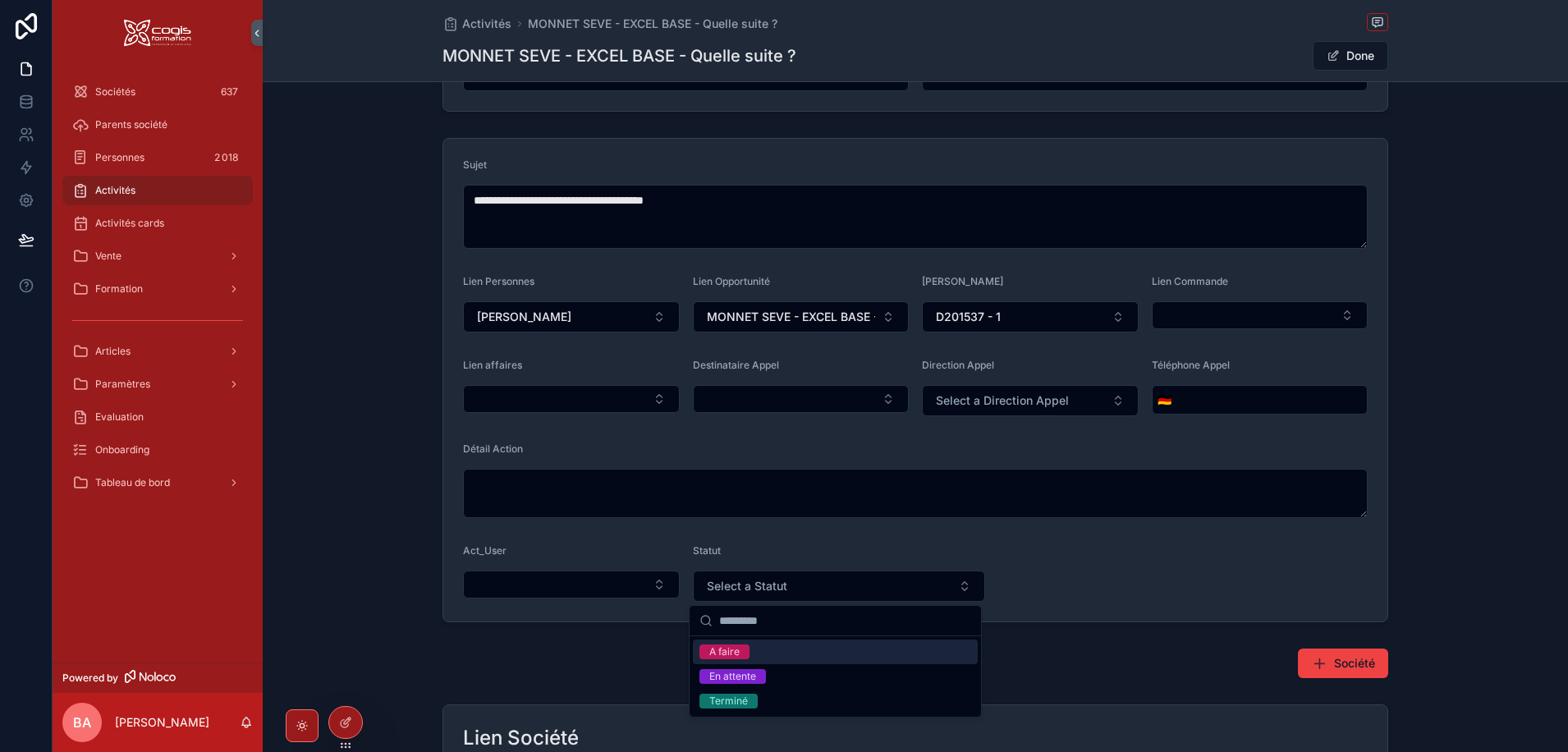
click at [728, 656] on div "A faire" at bounding box center [724, 651] width 30 height 15
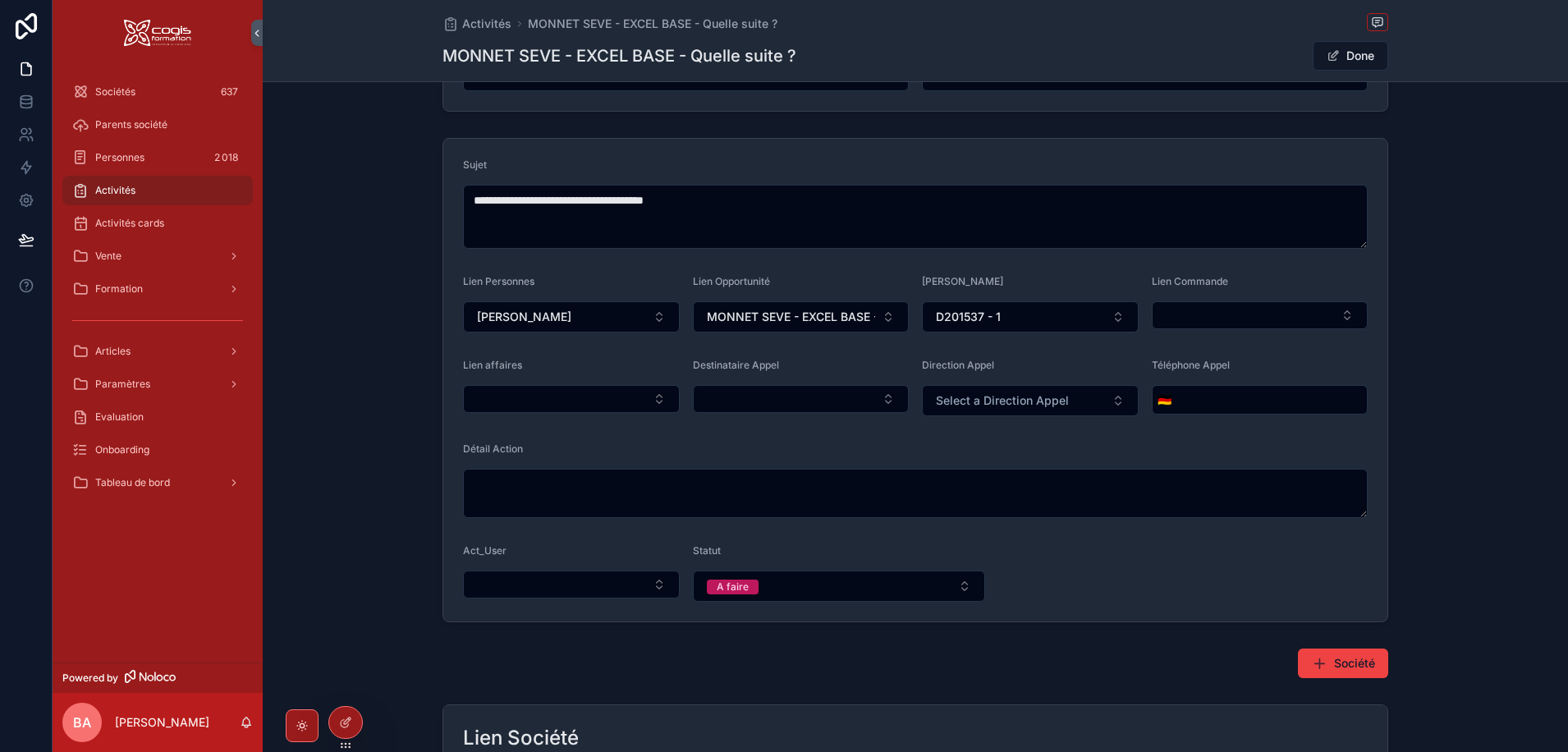
scroll to position [82, 0]
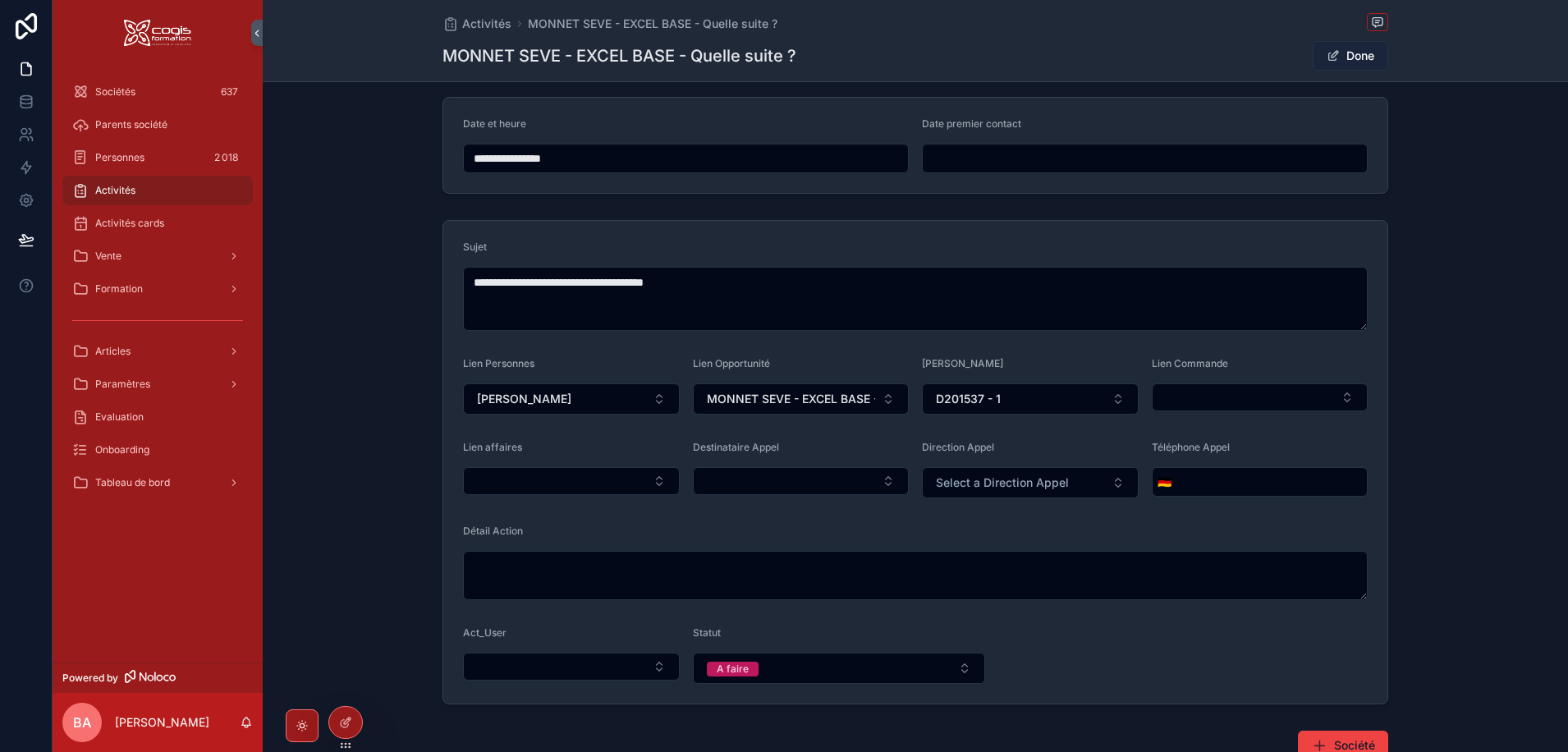
click at [1341, 55] on button "Done" at bounding box center [1350, 55] width 75 height 29
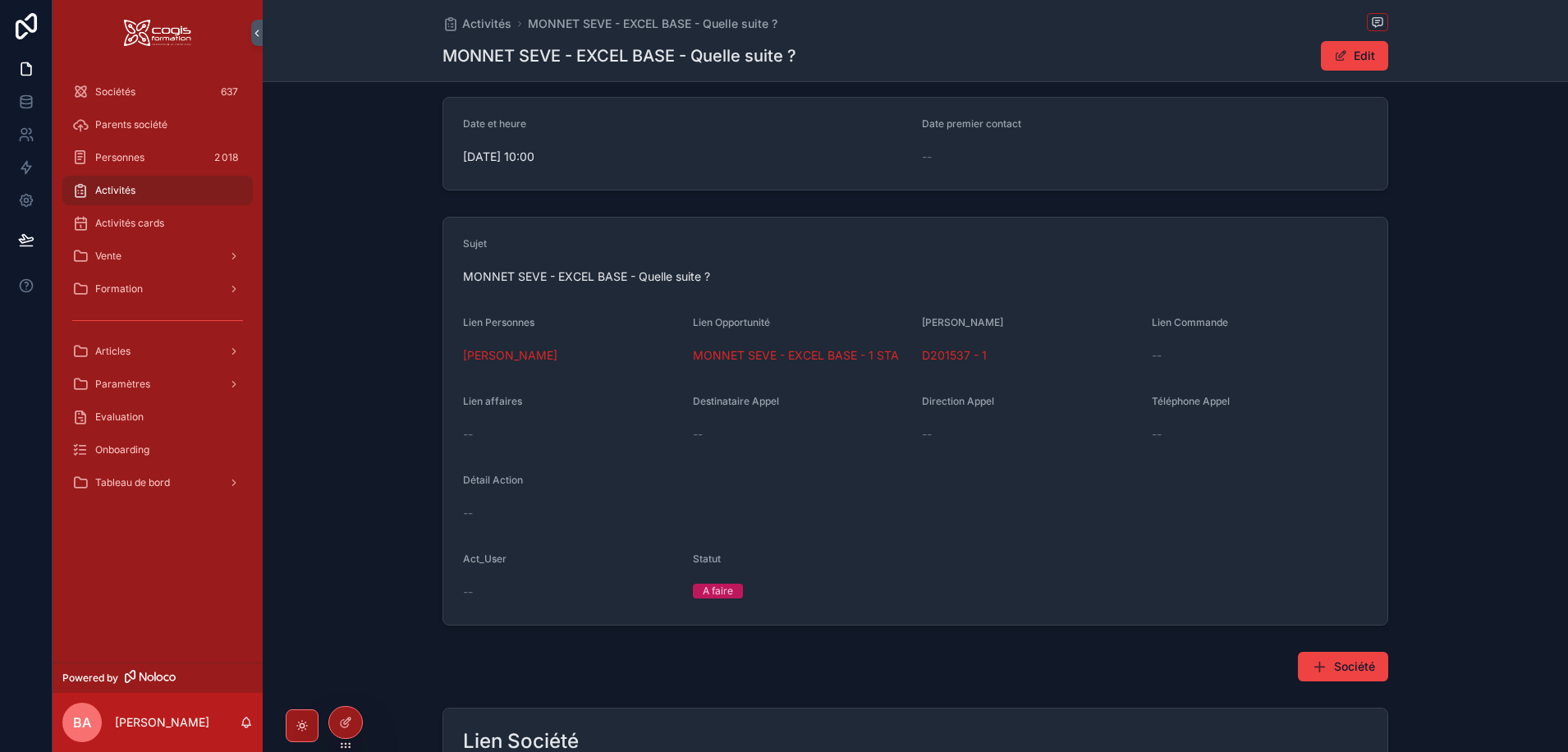
click at [61, 96] on div "Sociétés 637" at bounding box center [157, 91] width 210 height 33
click at [94, 91] on div "Sociétés 637" at bounding box center [158, 92] width 171 height 26
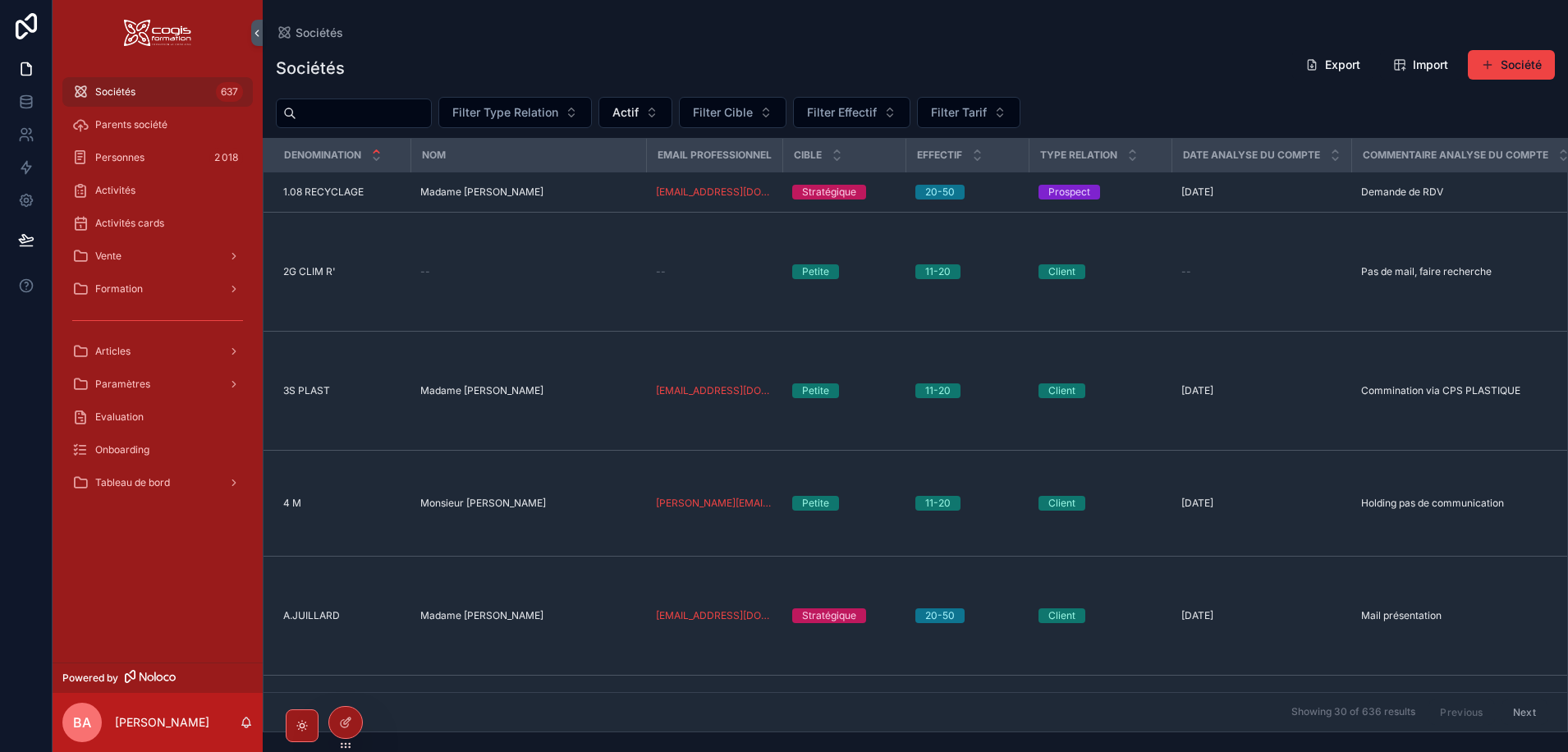
click at [333, 109] on input "scrollable content" at bounding box center [363, 113] width 134 height 23
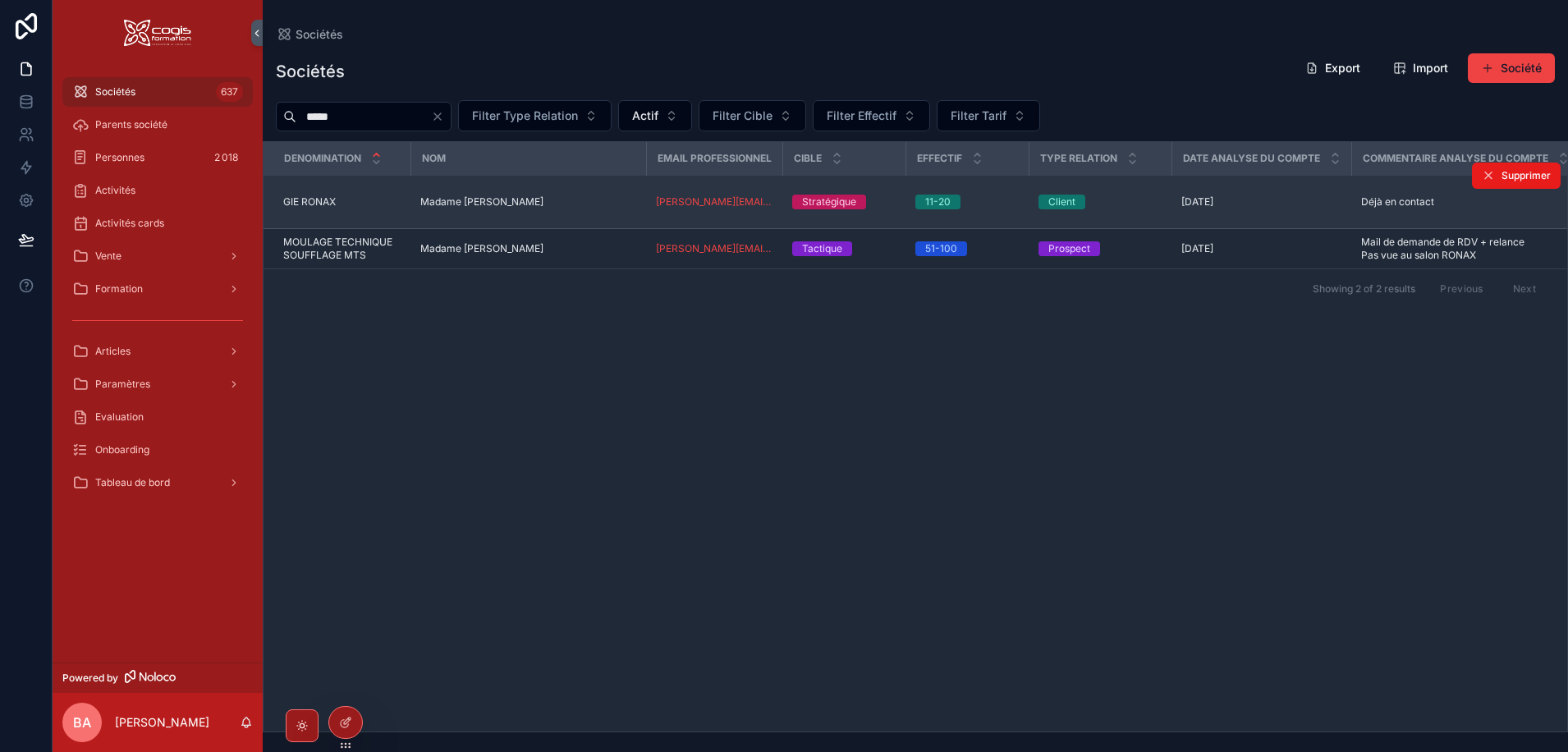
type input "*****"
click at [296, 204] on span "GIE RONAX" at bounding box center [309, 202] width 53 height 13
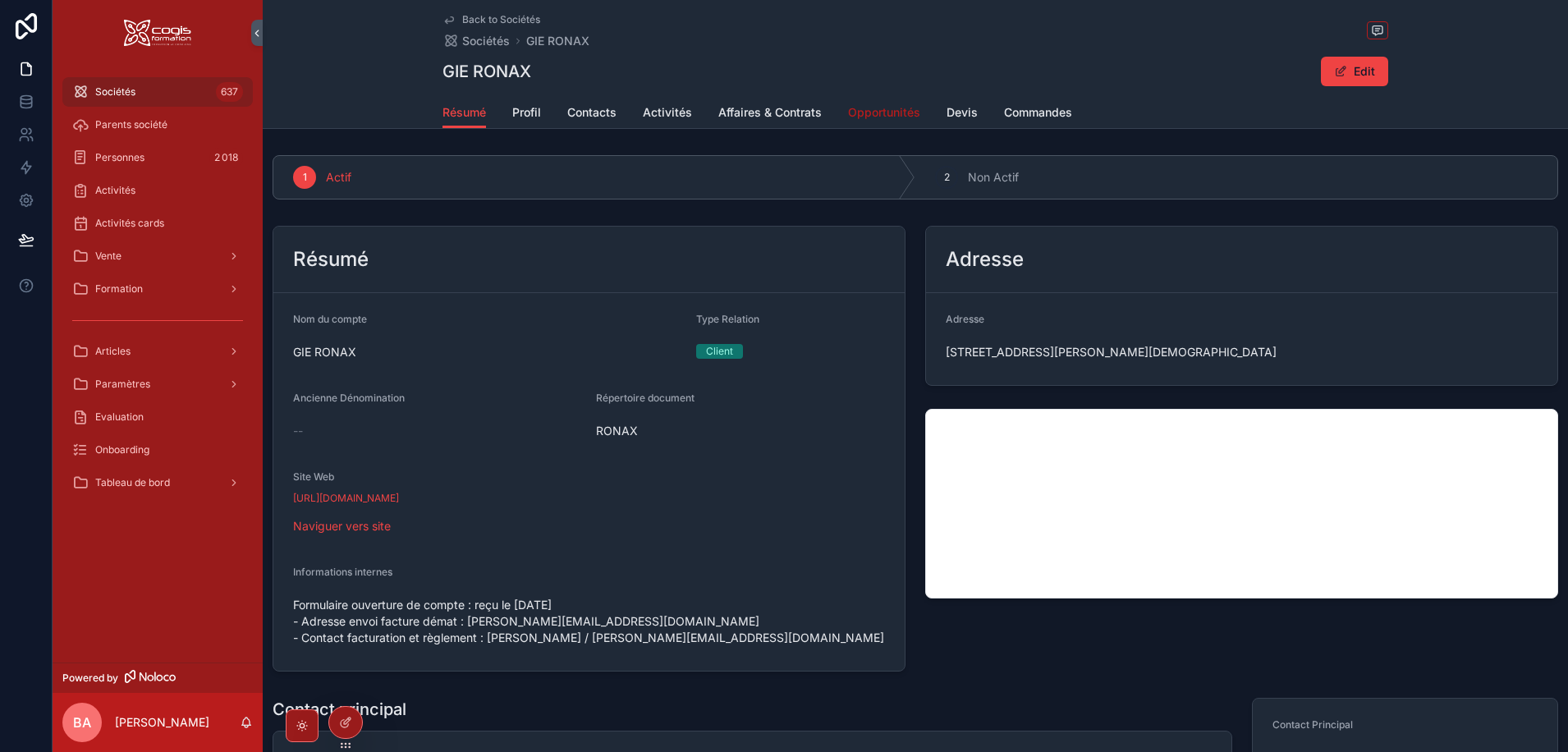
click at [850, 109] on span "Opportunités" at bounding box center [884, 112] width 72 height 16
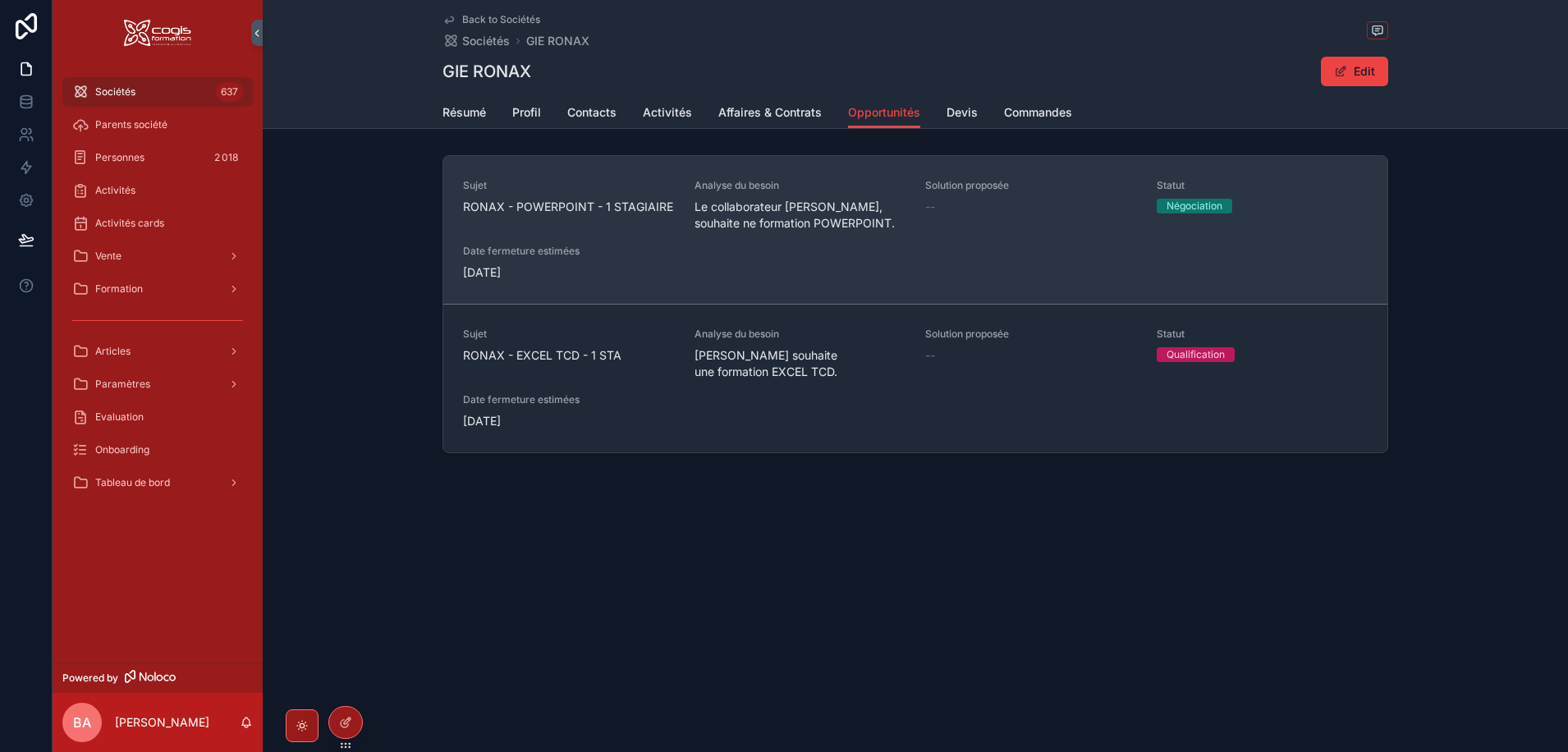
click at [565, 203] on span "RONAX - POWERPOINT - 1 STAGIAIRE" at bounding box center [568, 206] width 212 height 16
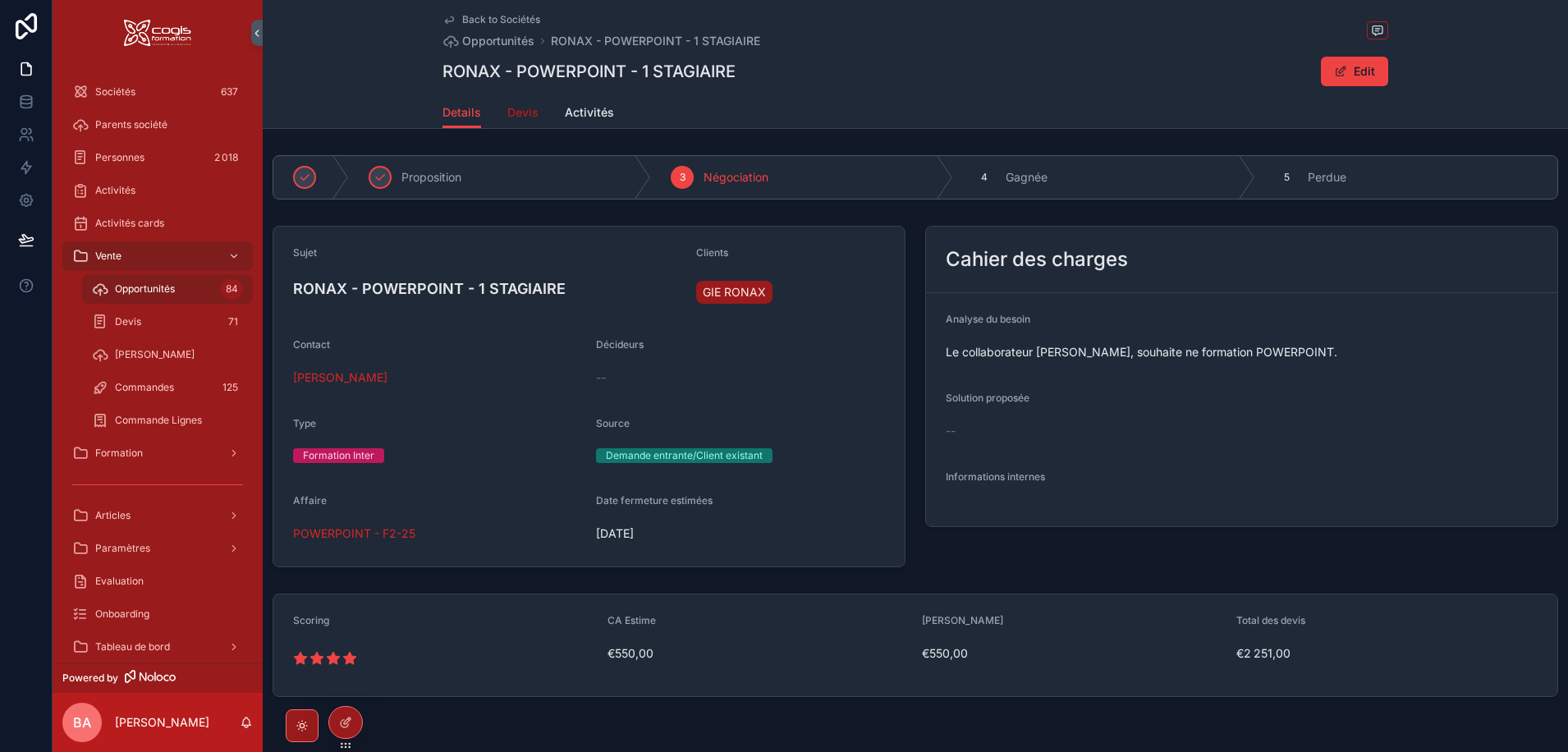
click at [521, 100] on link "Devis" at bounding box center [523, 114] width 31 height 33
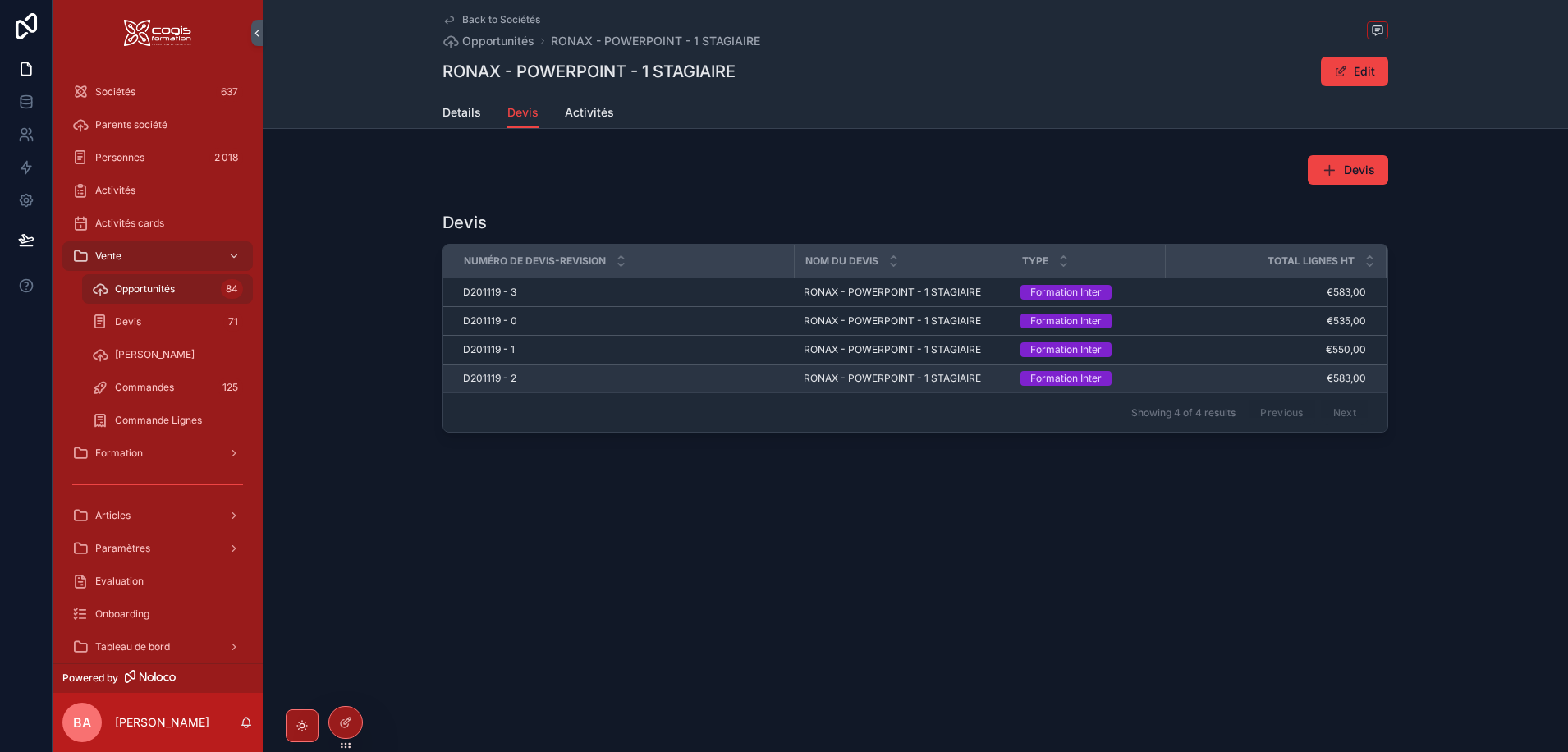
click at [492, 372] on span "D201119 - 2" at bounding box center [489, 378] width 54 height 13
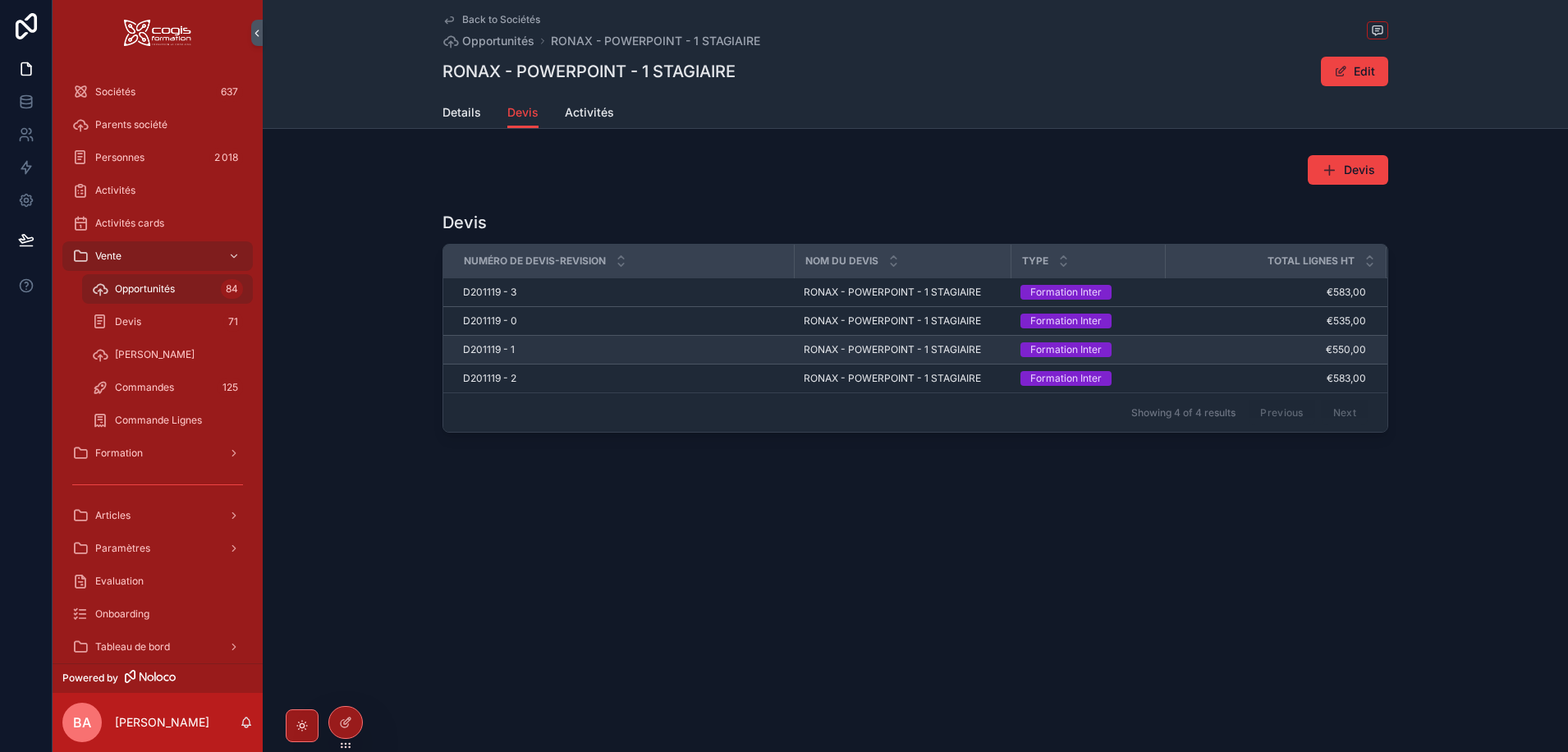
click at [511, 350] on span "D201119 - 1" at bounding box center [488, 350] width 52 height 13
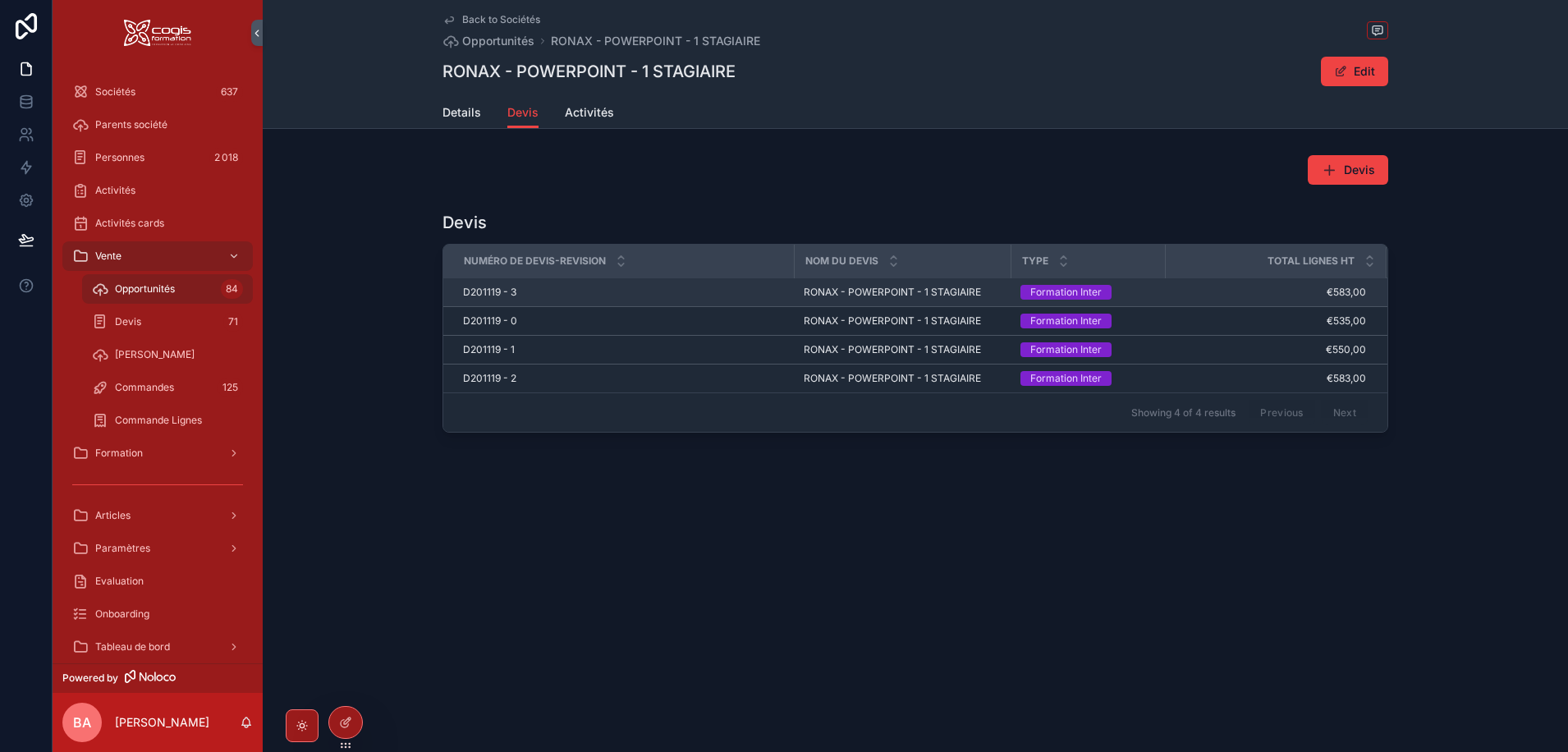
click at [497, 292] on span "D201119 - 3" at bounding box center [489, 292] width 54 height 13
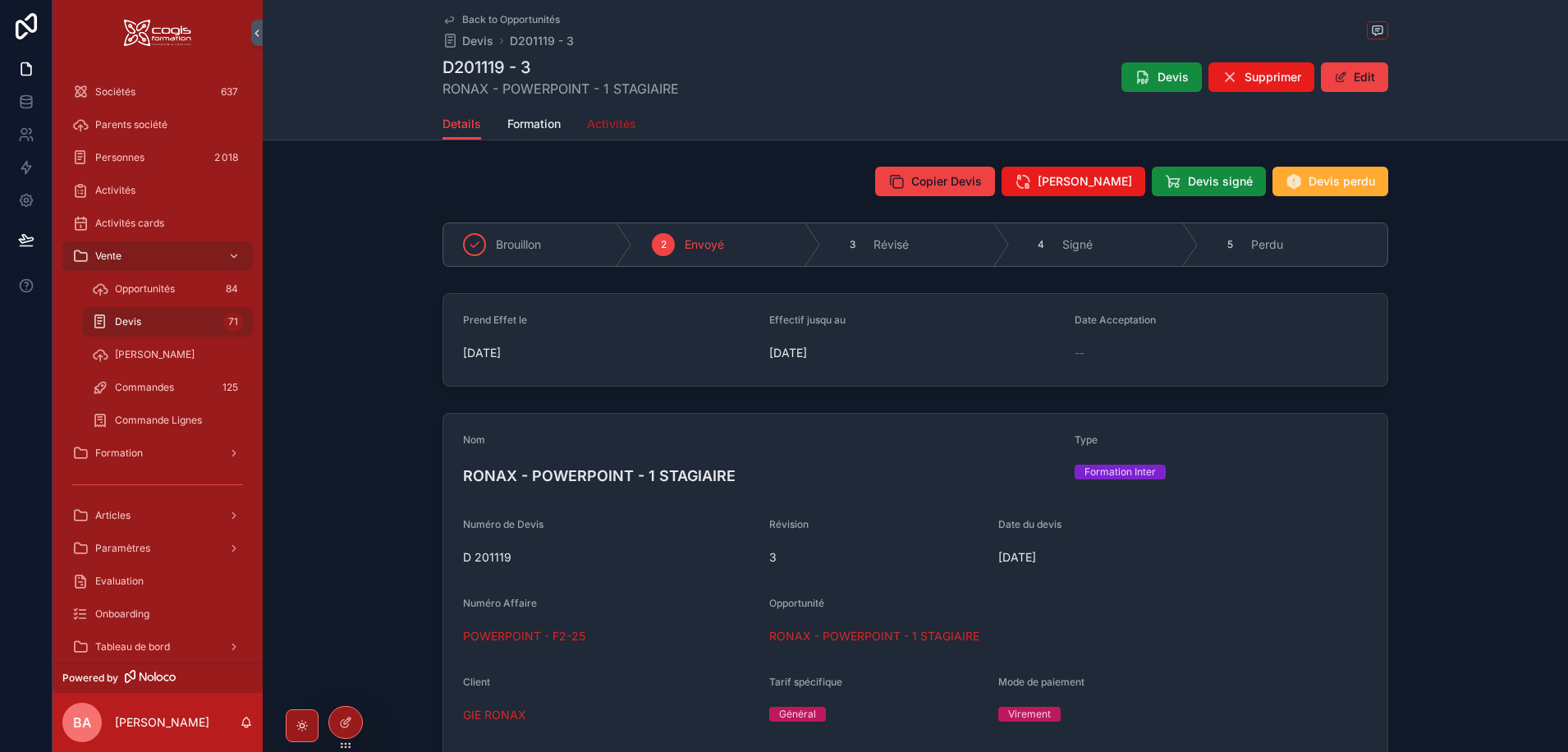
drag, startPoint x: 593, startPoint y: 108, endPoint x: 599, endPoint y: 119, distance: 12.5
click at [594, 108] on div "Details Formation Activités" at bounding box center [916, 123] width 946 height 31
click at [599, 119] on span "Activités" at bounding box center [611, 123] width 49 height 16
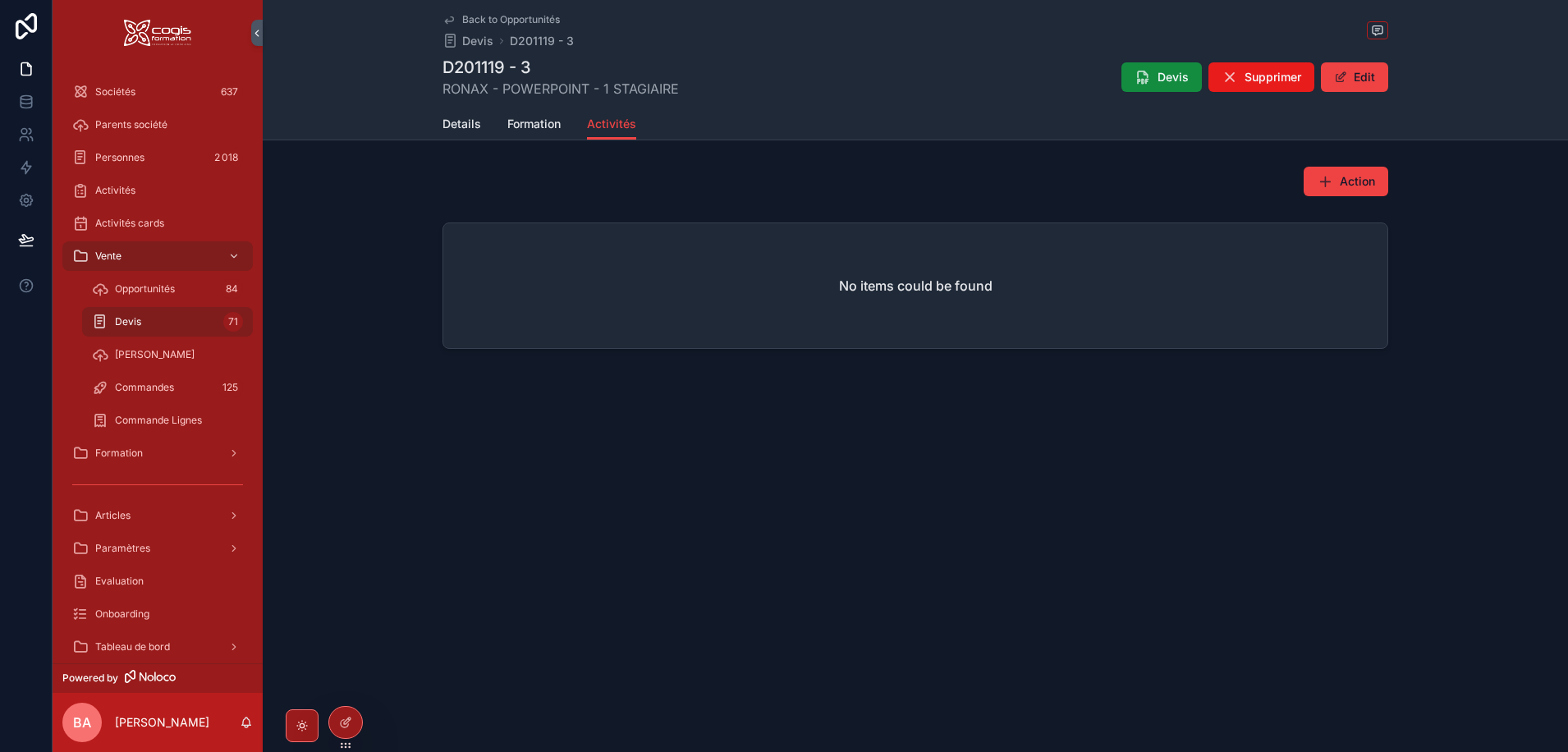
click at [513, 15] on span "Back to Opportunités" at bounding box center [511, 20] width 98 height 13
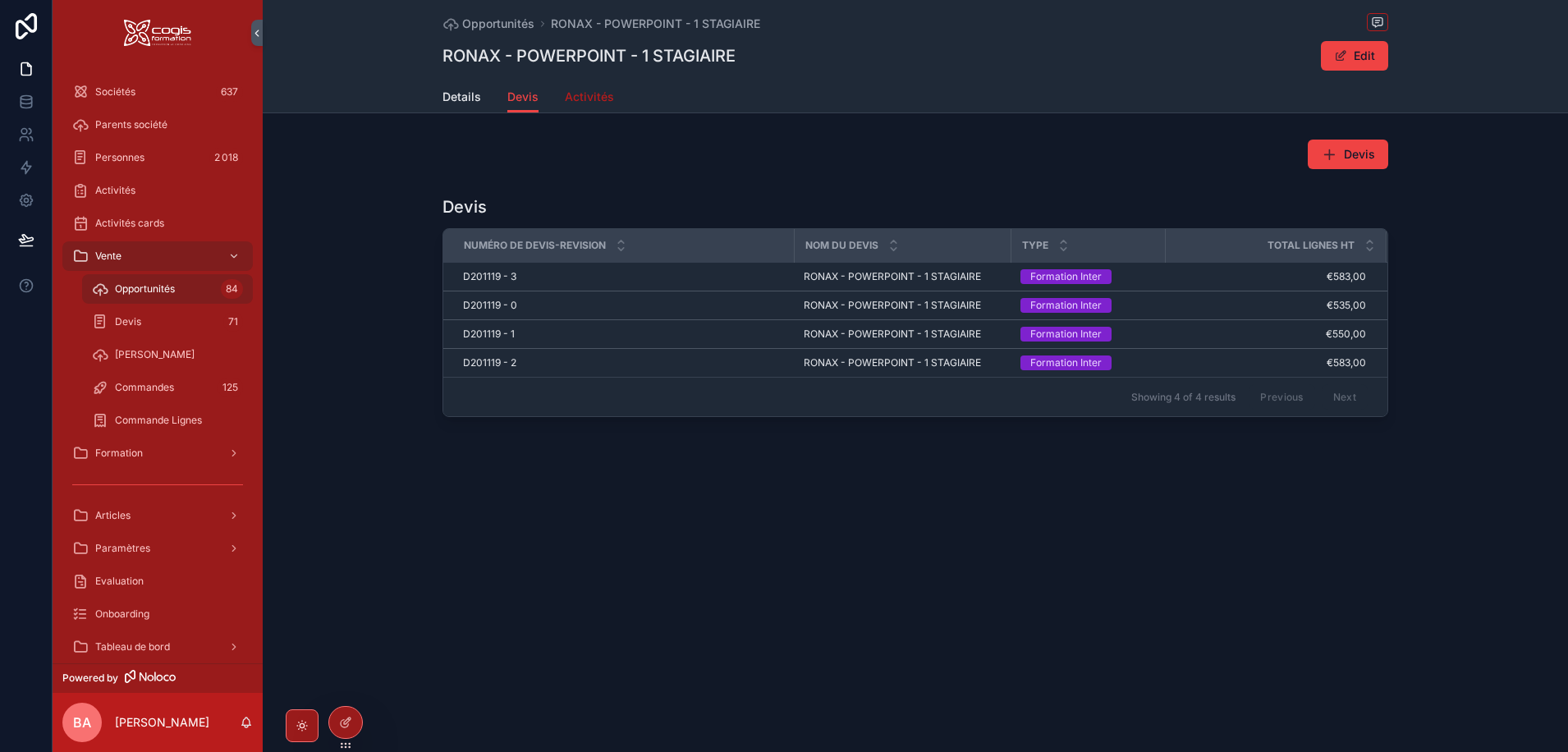
click at [565, 96] on span "Activités" at bounding box center [589, 96] width 49 height 16
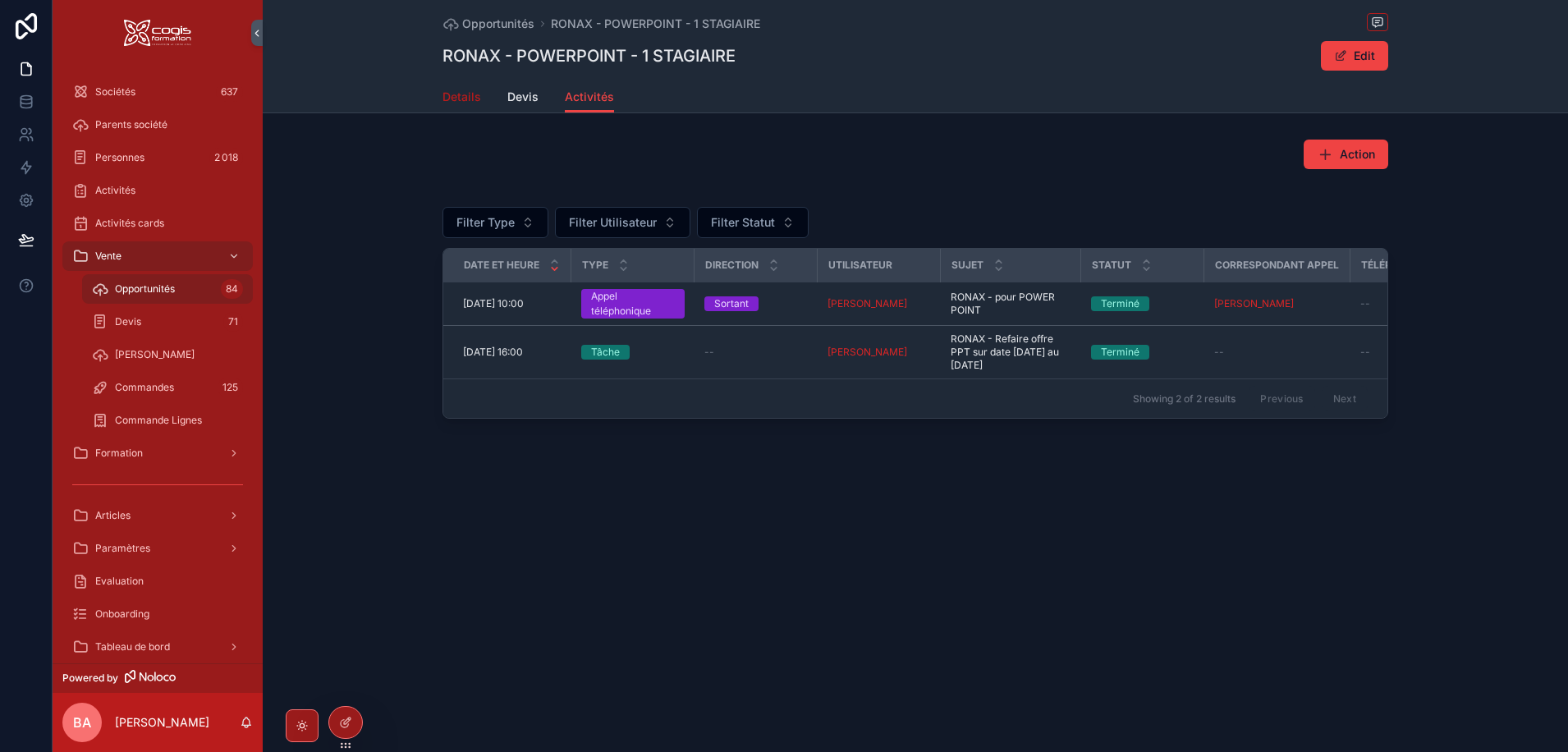
click at [463, 97] on span "Details" at bounding box center [462, 96] width 39 height 16
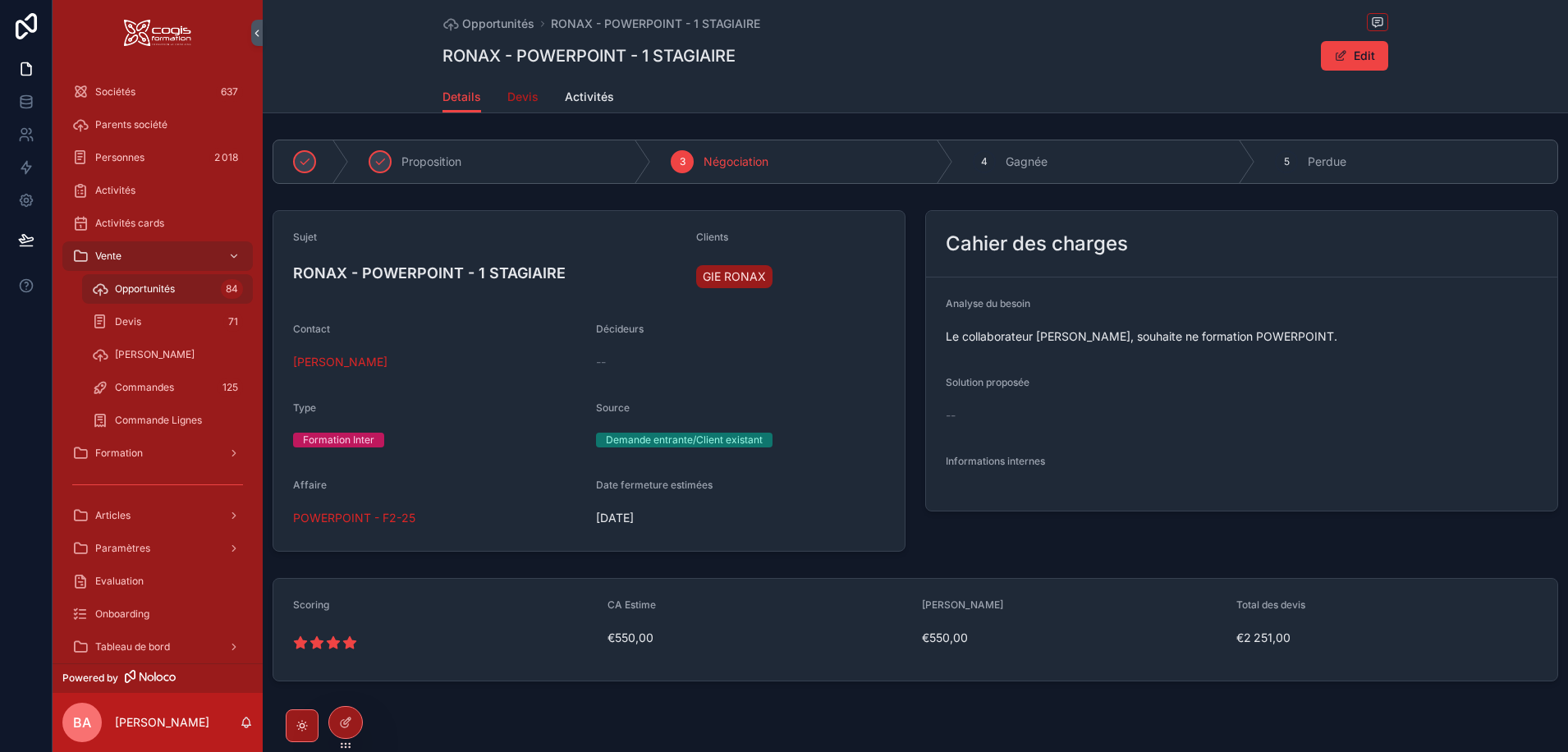
click at [511, 103] on span "Devis" at bounding box center [523, 96] width 31 height 16
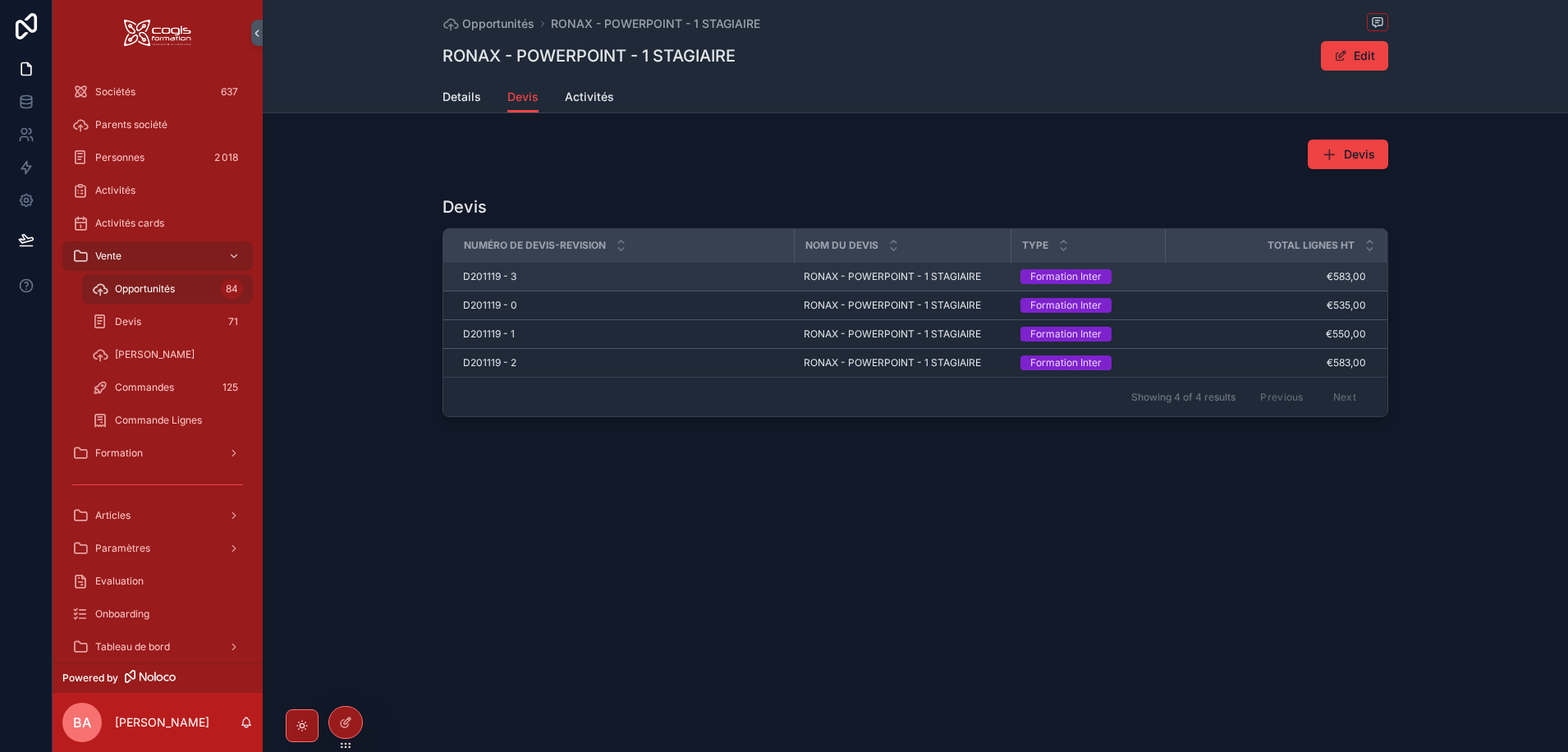
click at [498, 274] on span "D201119 - 3" at bounding box center [489, 276] width 54 height 13
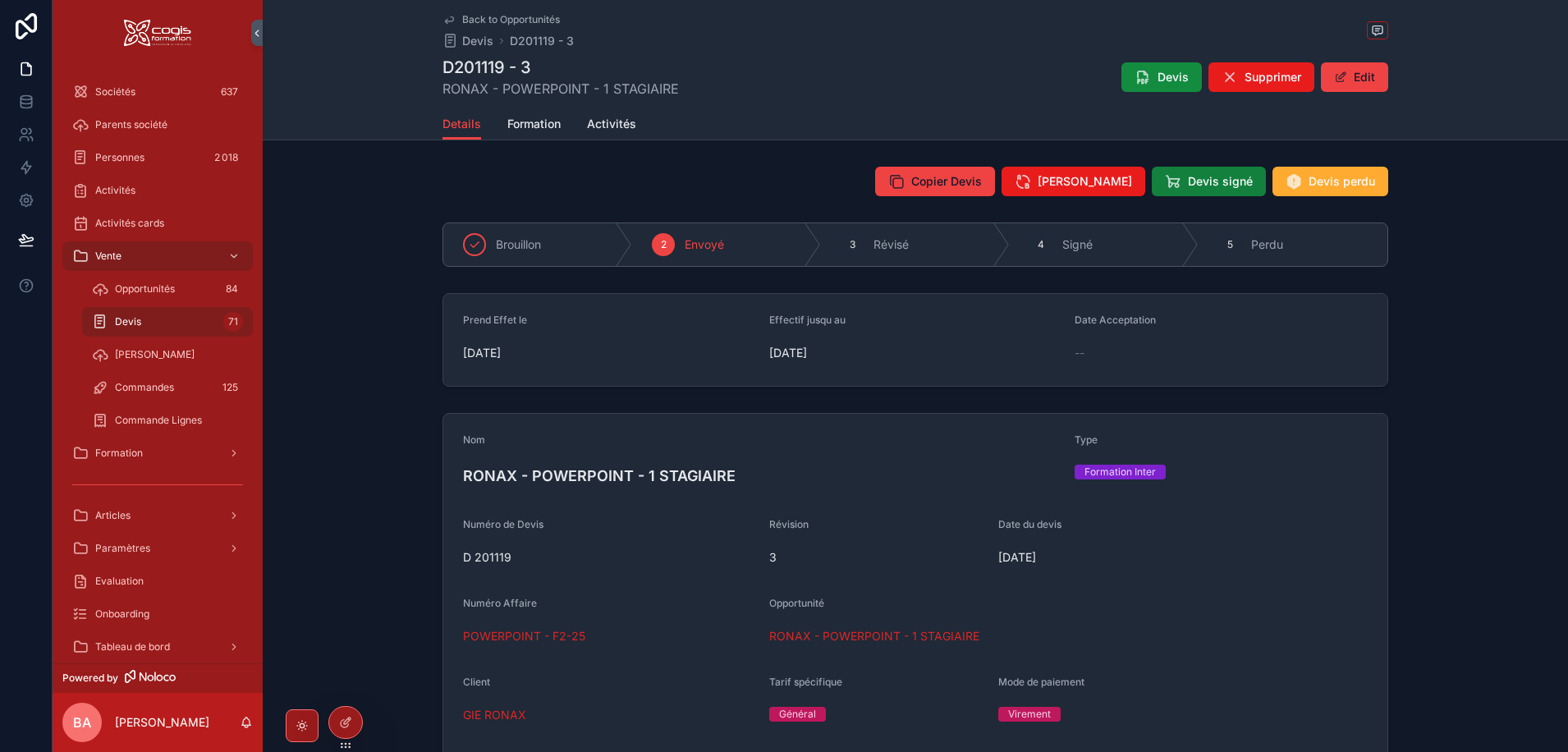
click at [1205, 178] on span "Devis signé" at bounding box center [1219, 180] width 65 height 16
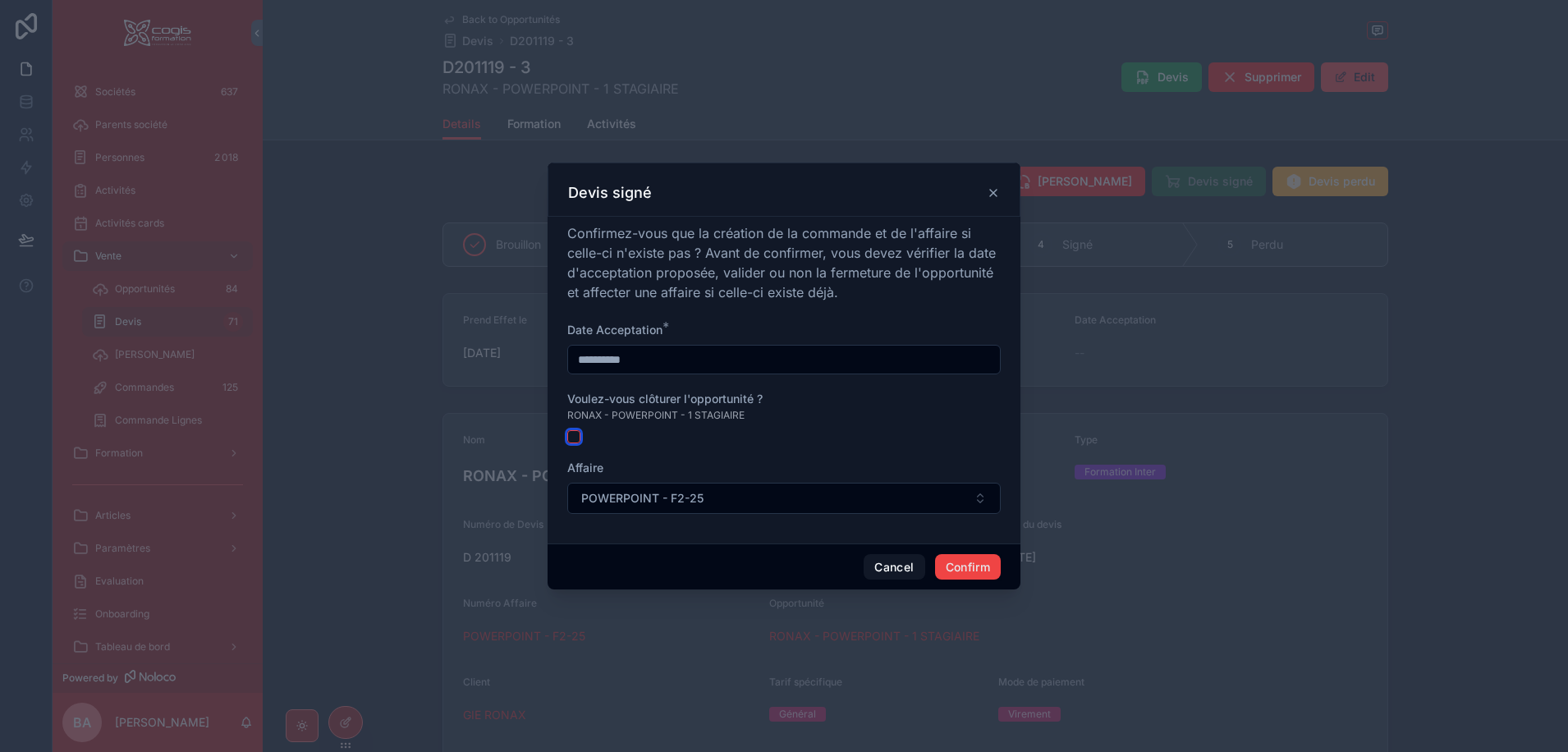
click at [572, 435] on button "button" at bounding box center [573, 436] width 13 height 13
click at [966, 569] on button "Confirm" at bounding box center [967, 567] width 66 height 26
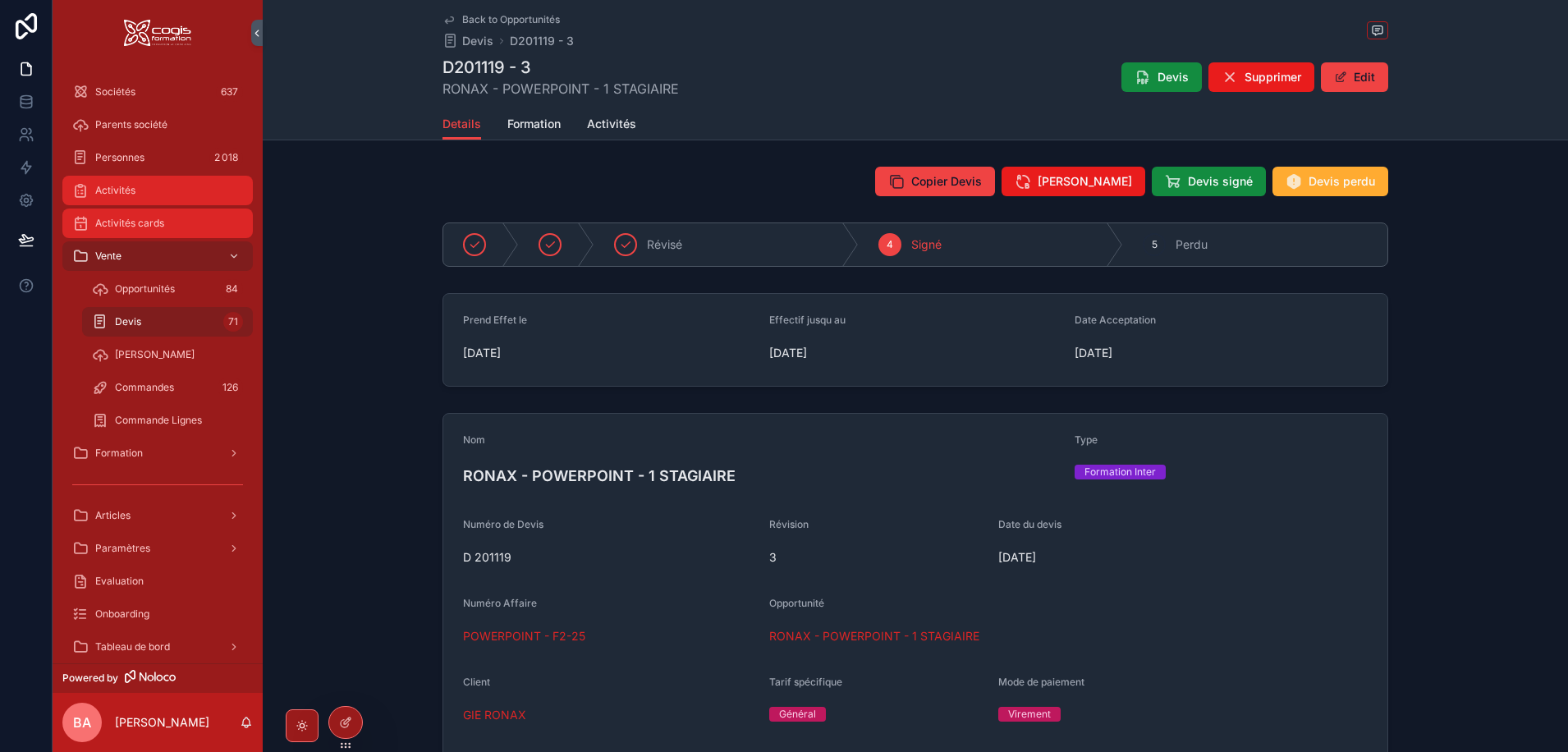
drag, startPoint x: 106, startPoint y: 192, endPoint x: 216, endPoint y: 224, distance: 114.6
click at [106, 192] on span "Activités" at bounding box center [115, 191] width 40 height 13
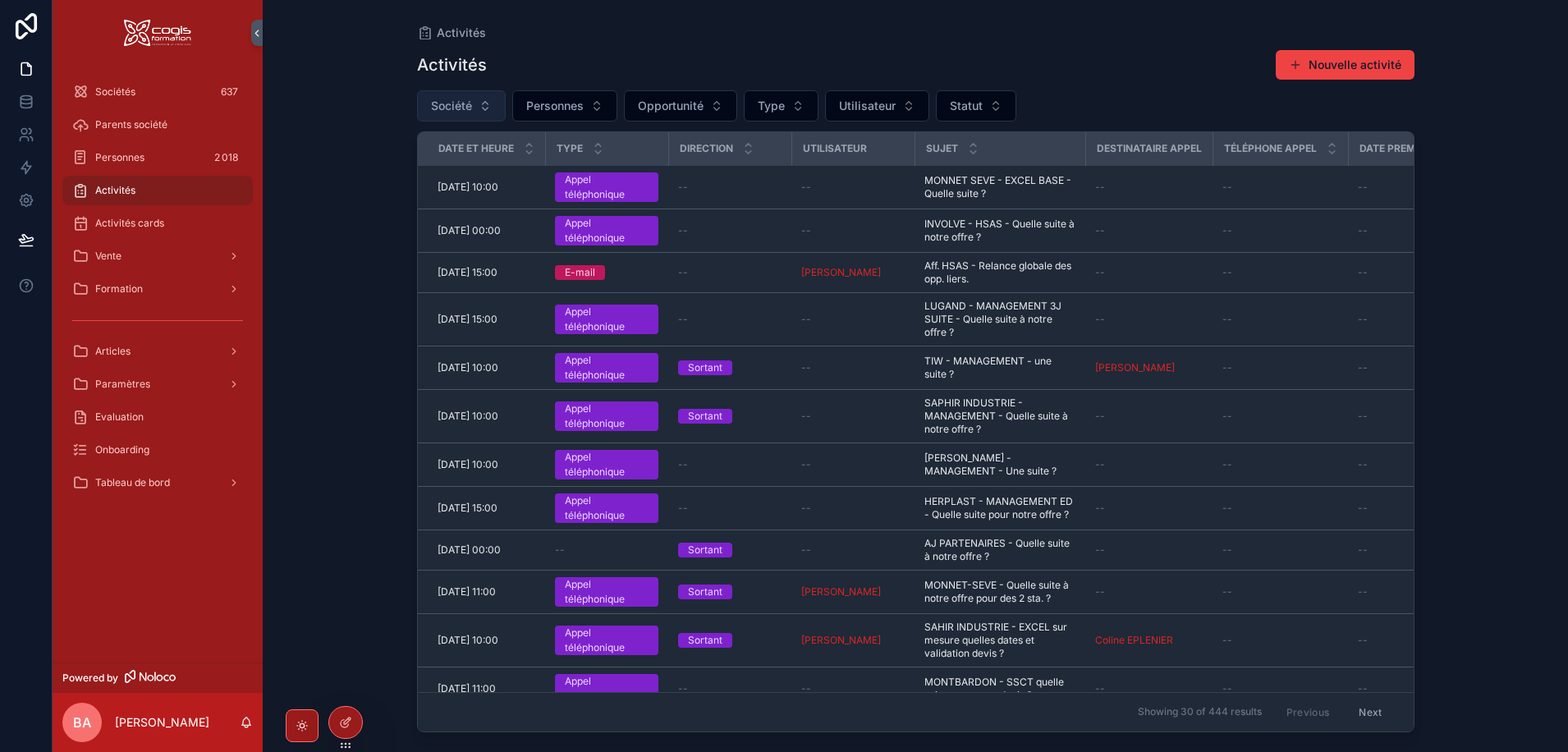
click at [463, 102] on span "Société" at bounding box center [451, 105] width 41 height 16
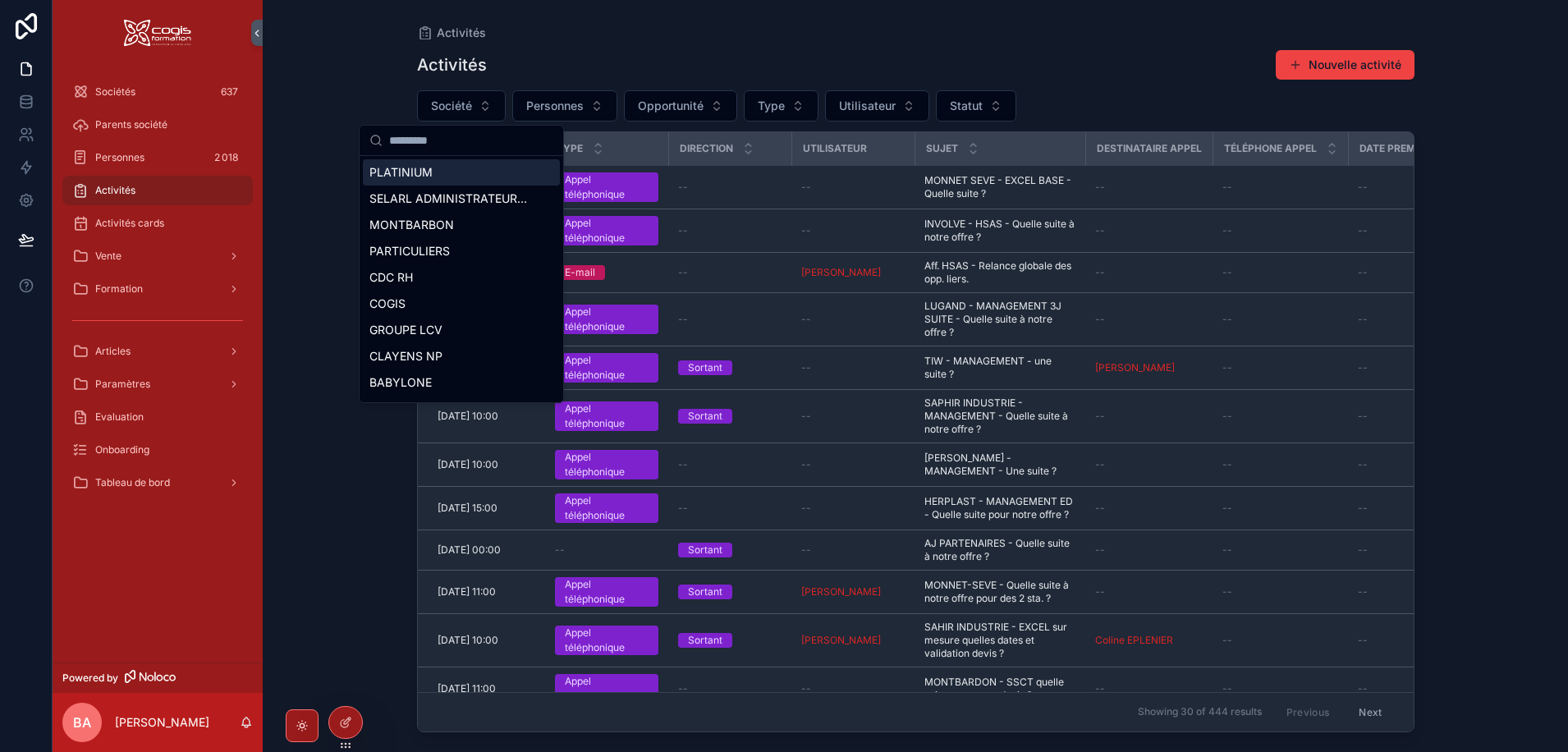
click at [432, 147] on input "scrollable content" at bounding box center [471, 140] width 165 height 29
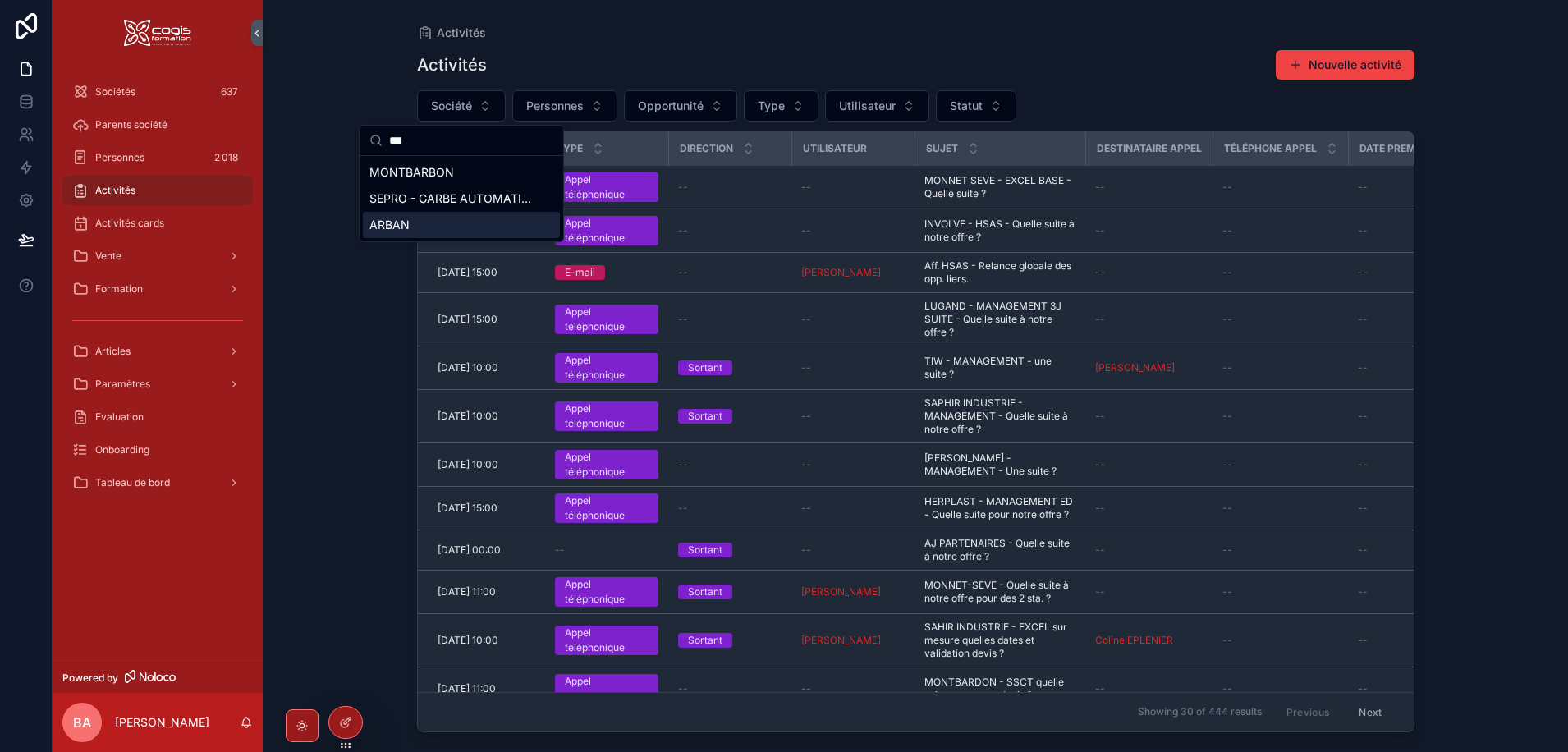
type input "***"
click at [400, 223] on span "ARBAN" at bounding box center [389, 224] width 40 height 16
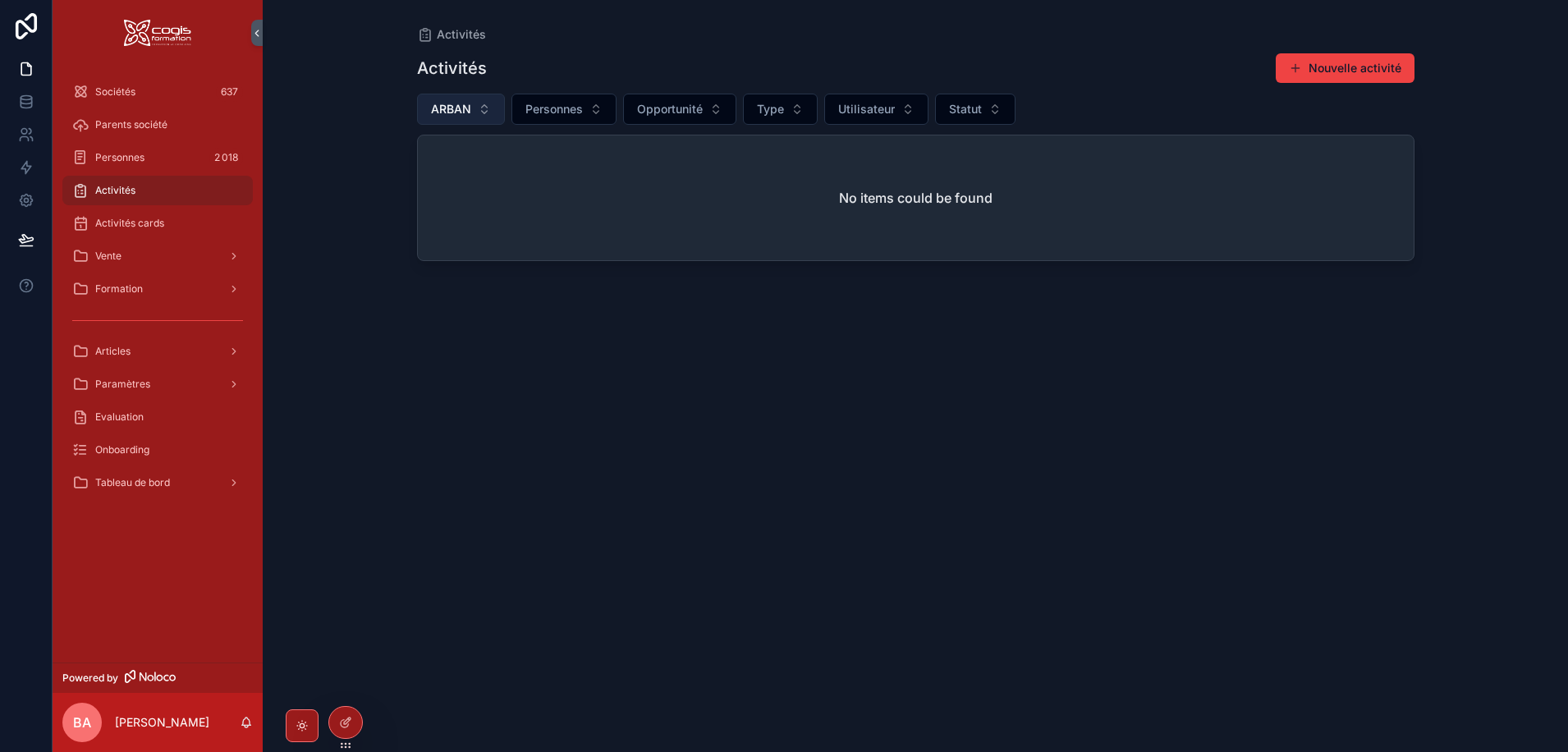
click at [489, 106] on button "ARBAN" at bounding box center [461, 109] width 87 height 31
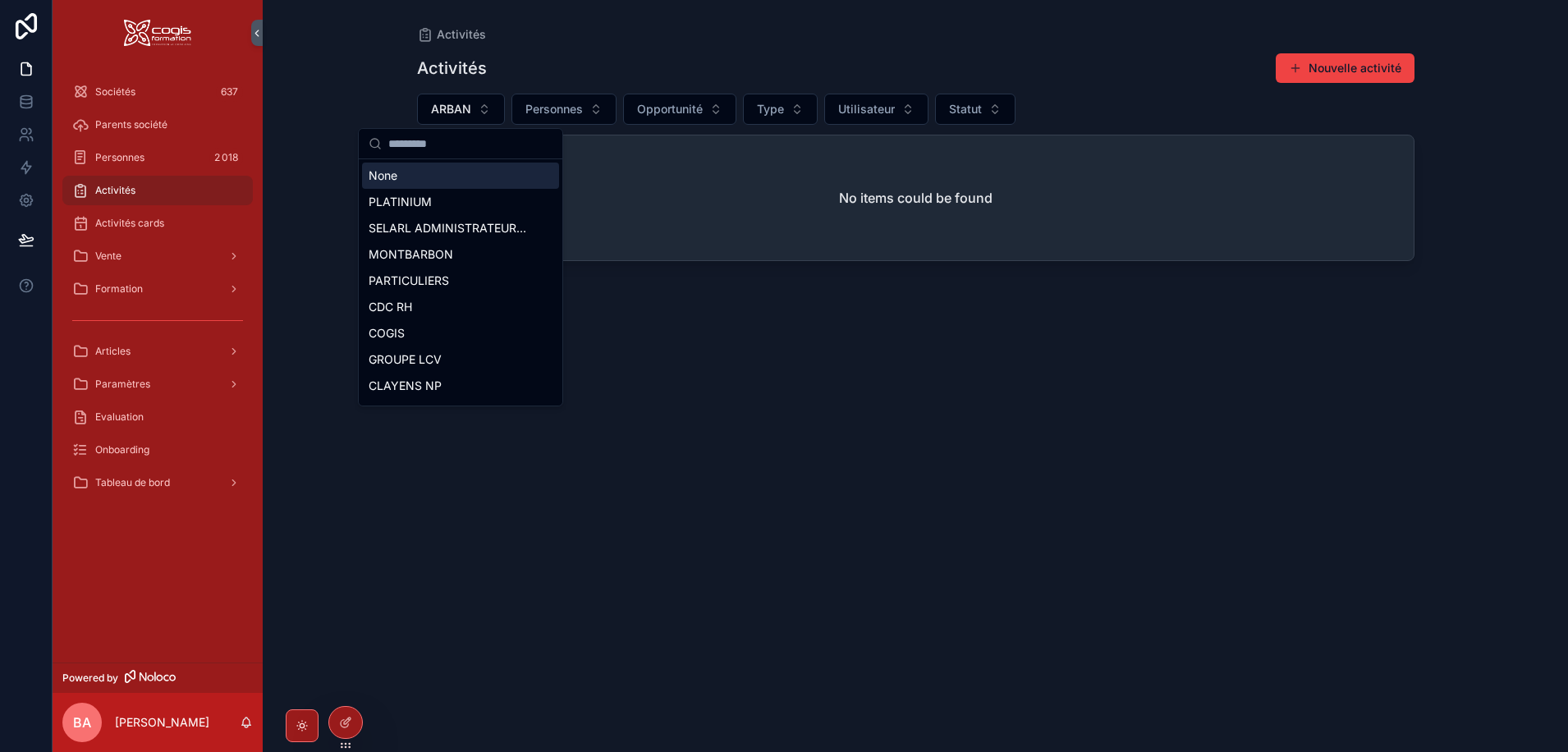
click at [374, 176] on div "None" at bounding box center [461, 176] width 197 height 26
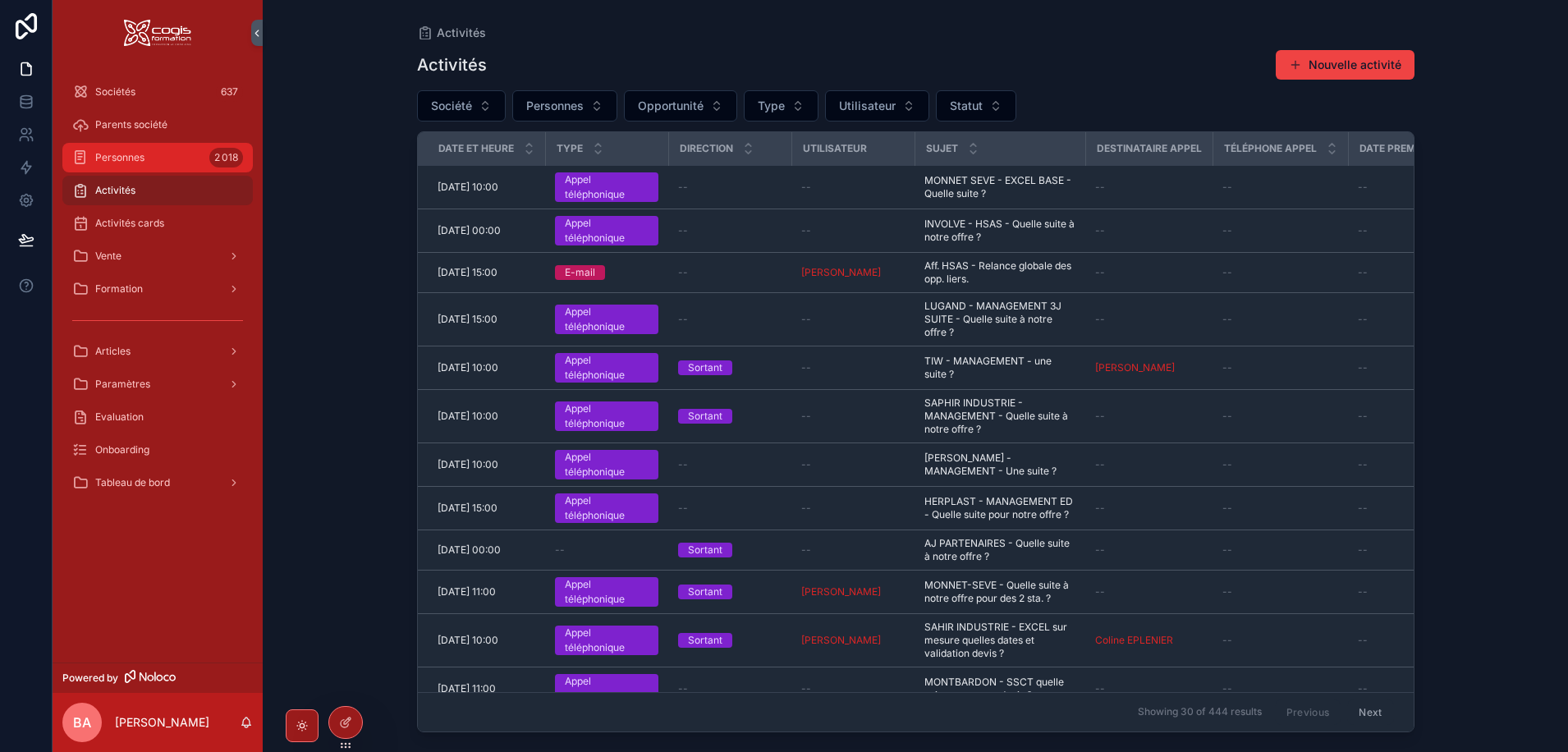
click at [137, 157] on span "Personnes" at bounding box center [119, 158] width 49 height 13
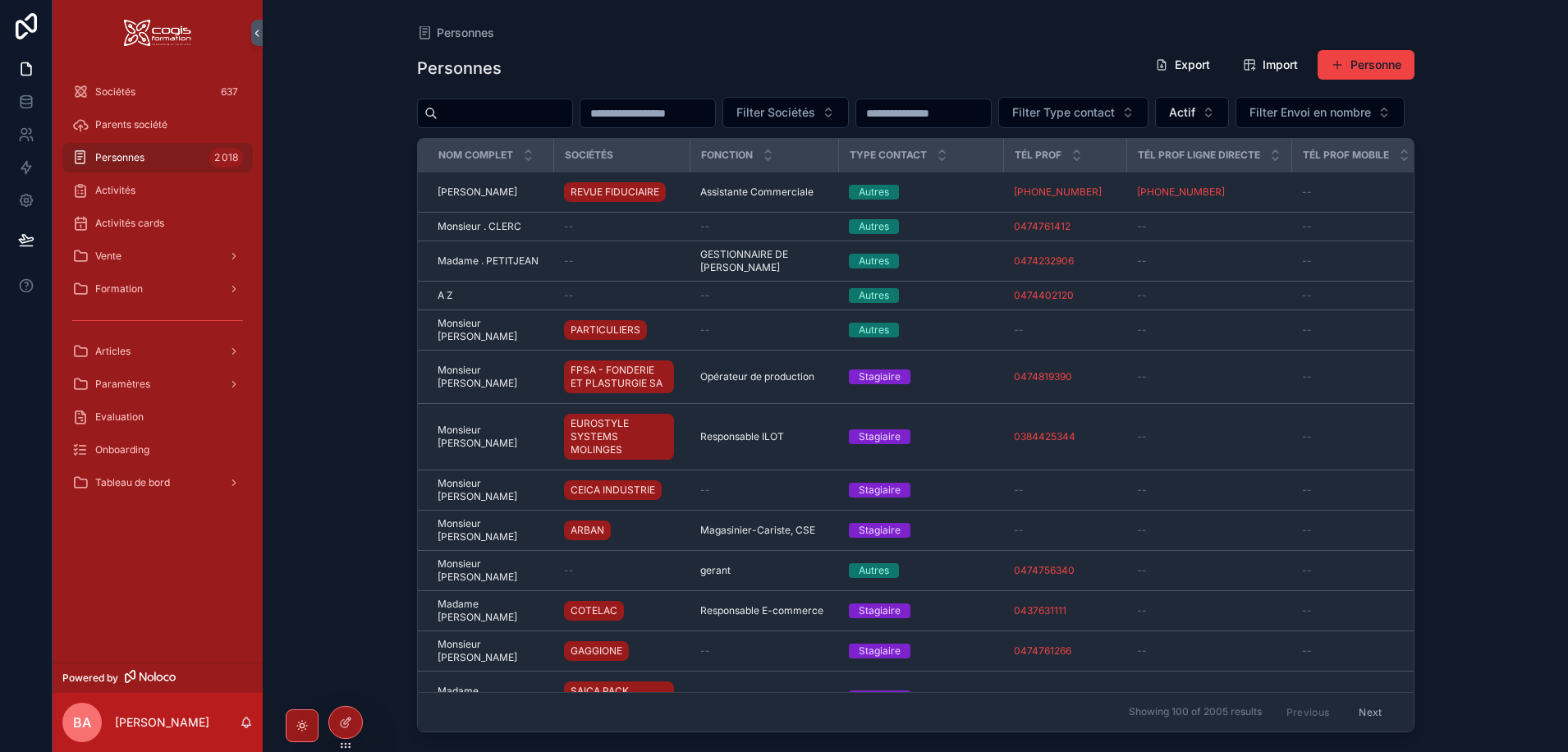
click at [463, 110] on input "scrollable content" at bounding box center [504, 113] width 134 height 23
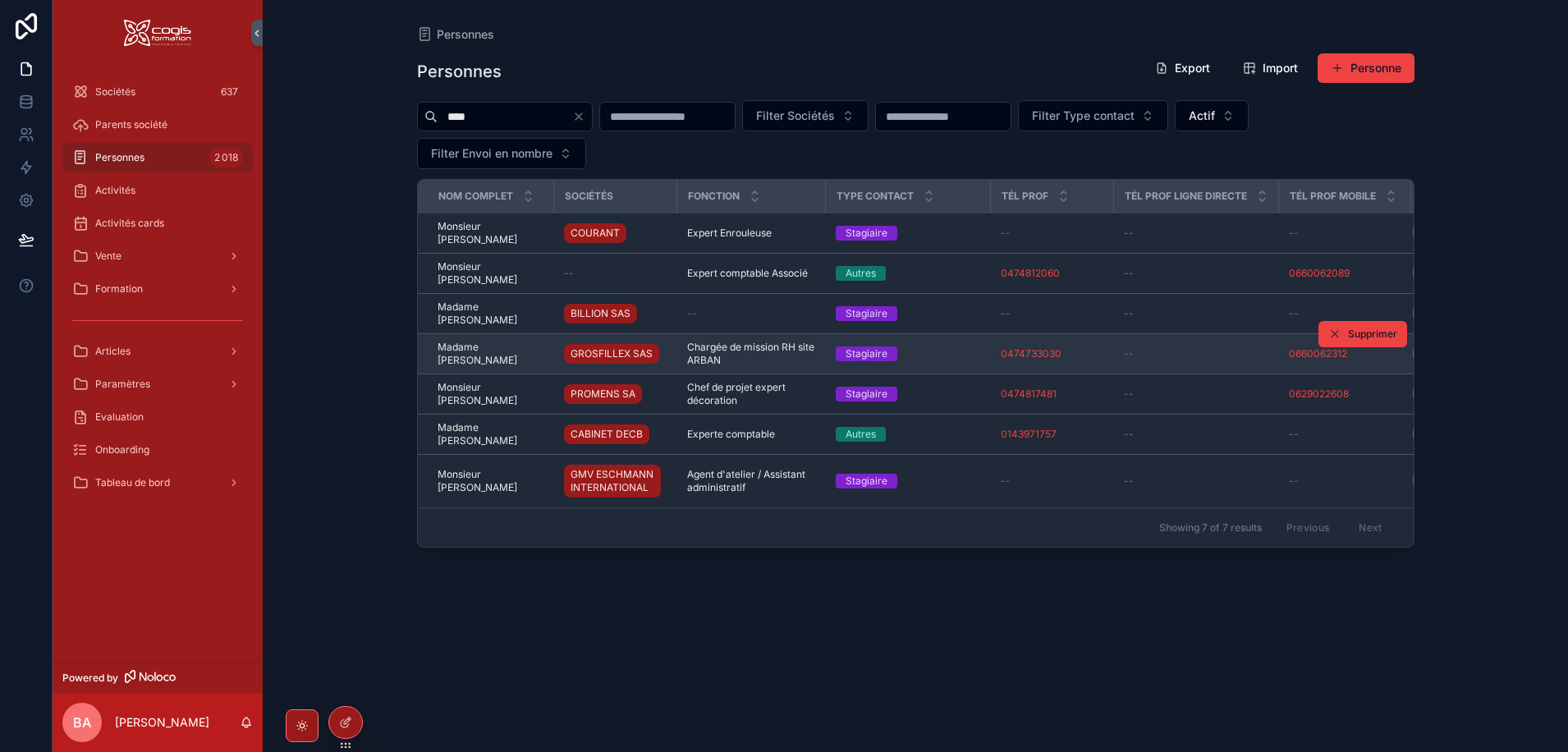
type input "****"
click at [486, 350] on span "Madame Margaux PERTUIZET" at bounding box center [490, 353] width 106 height 26
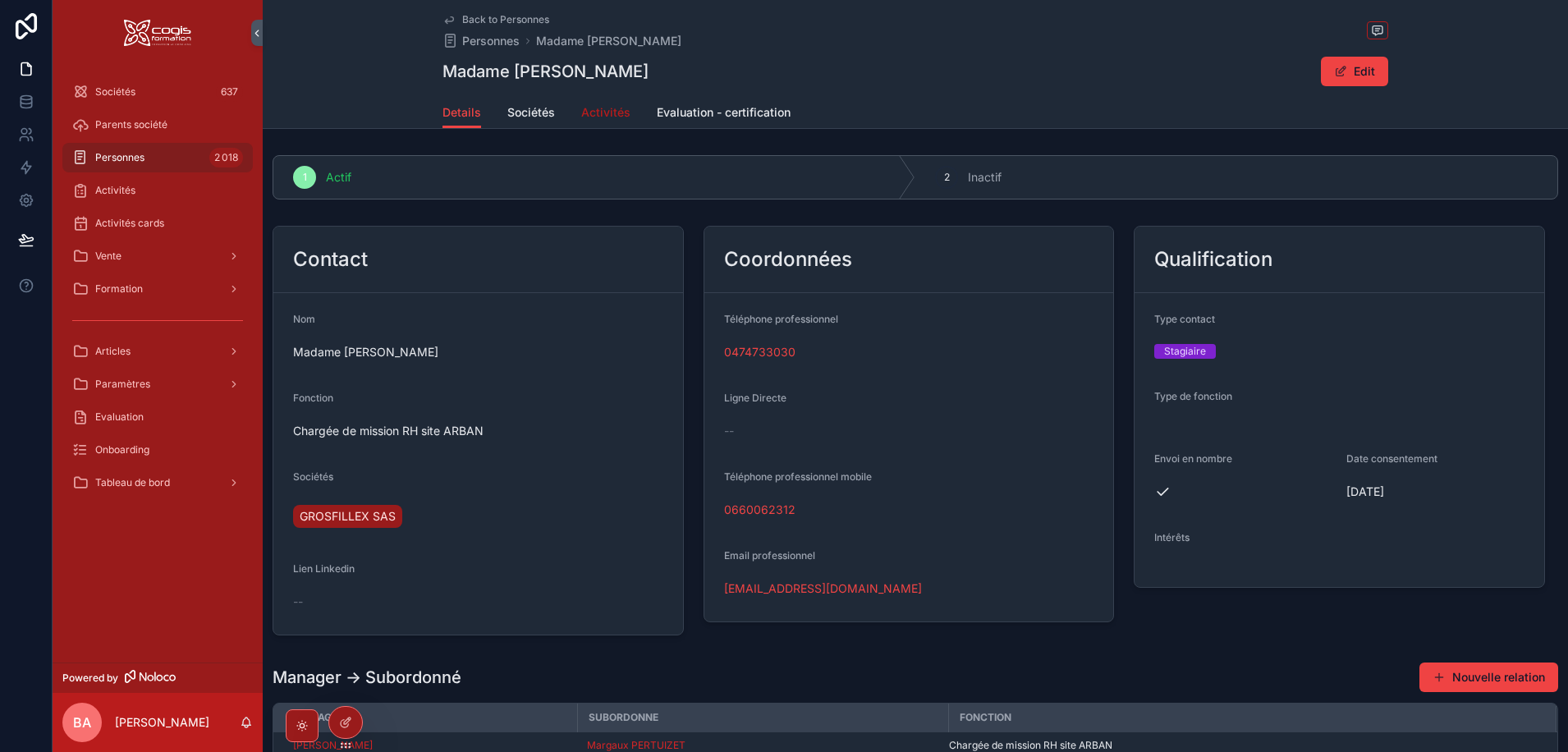
click at [595, 116] on span "Activités" at bounding box center [605, 112] width 49 height 16
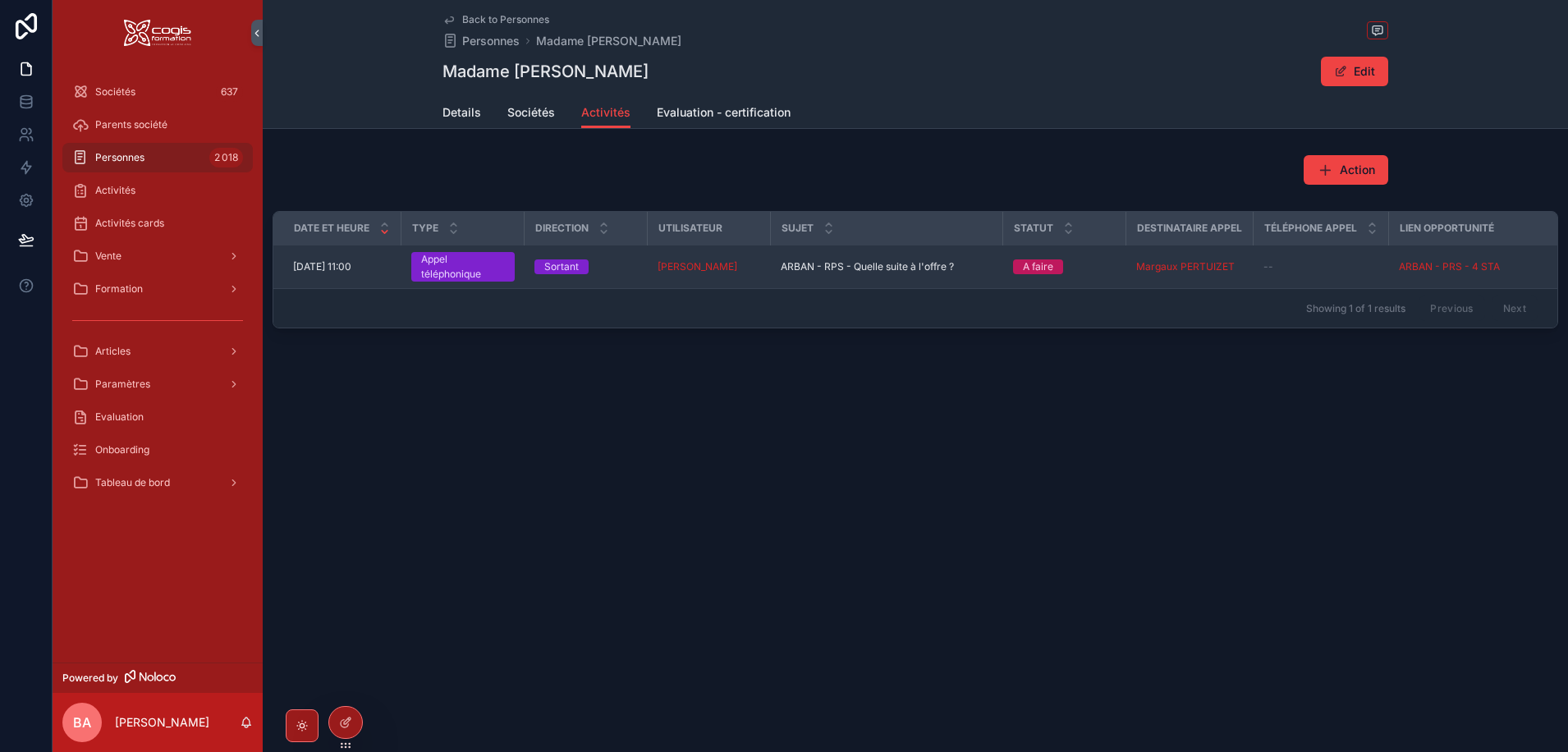
click at [346, 264] on span "05/09/2025 11:00" at bounding box center [322, 267] width 58 height 13
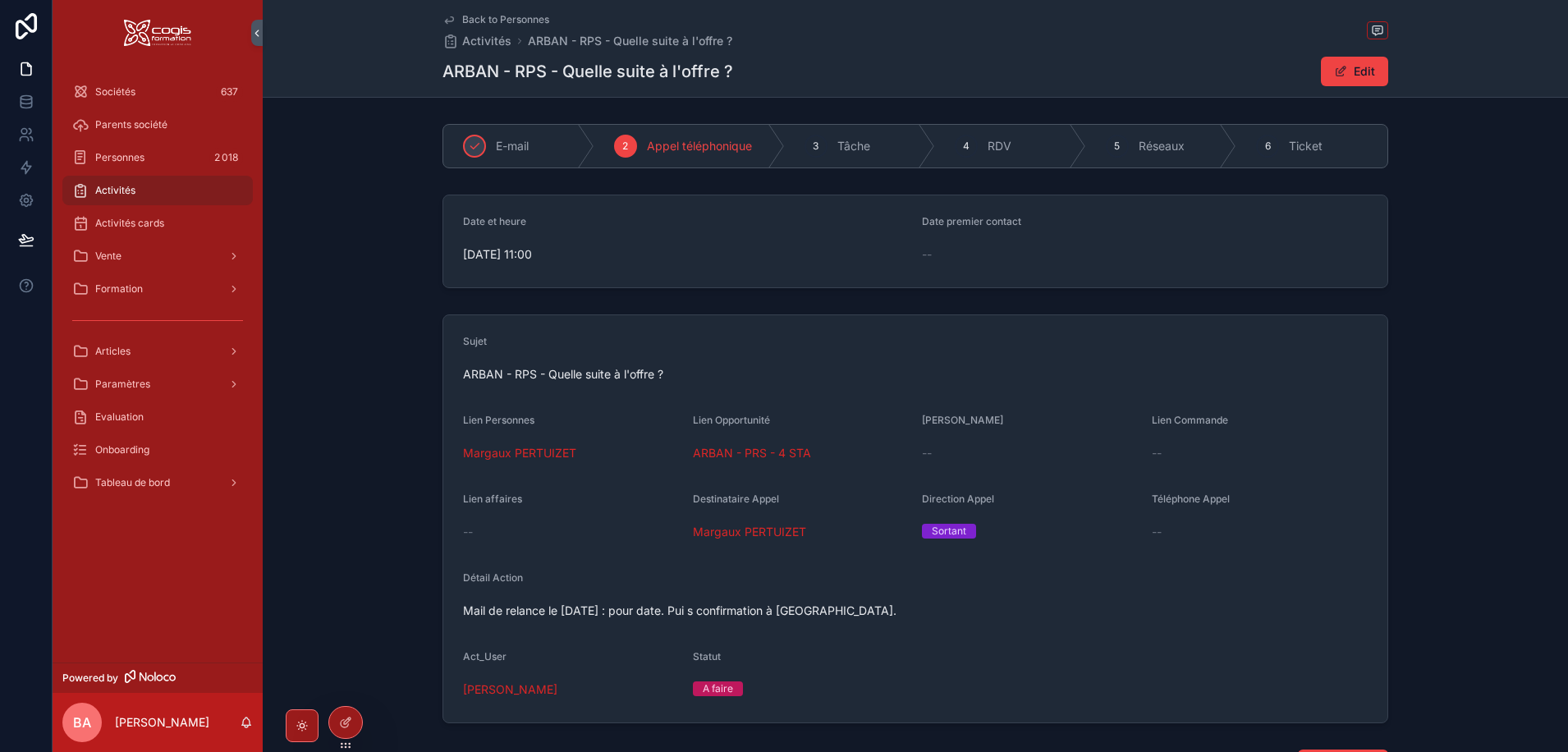
click at [895, 607] on span "Mail de relance le 25/08/2025 : pour date. Pui s confirmation à Odile." at bounding box center [915, 610] width 904 height 16
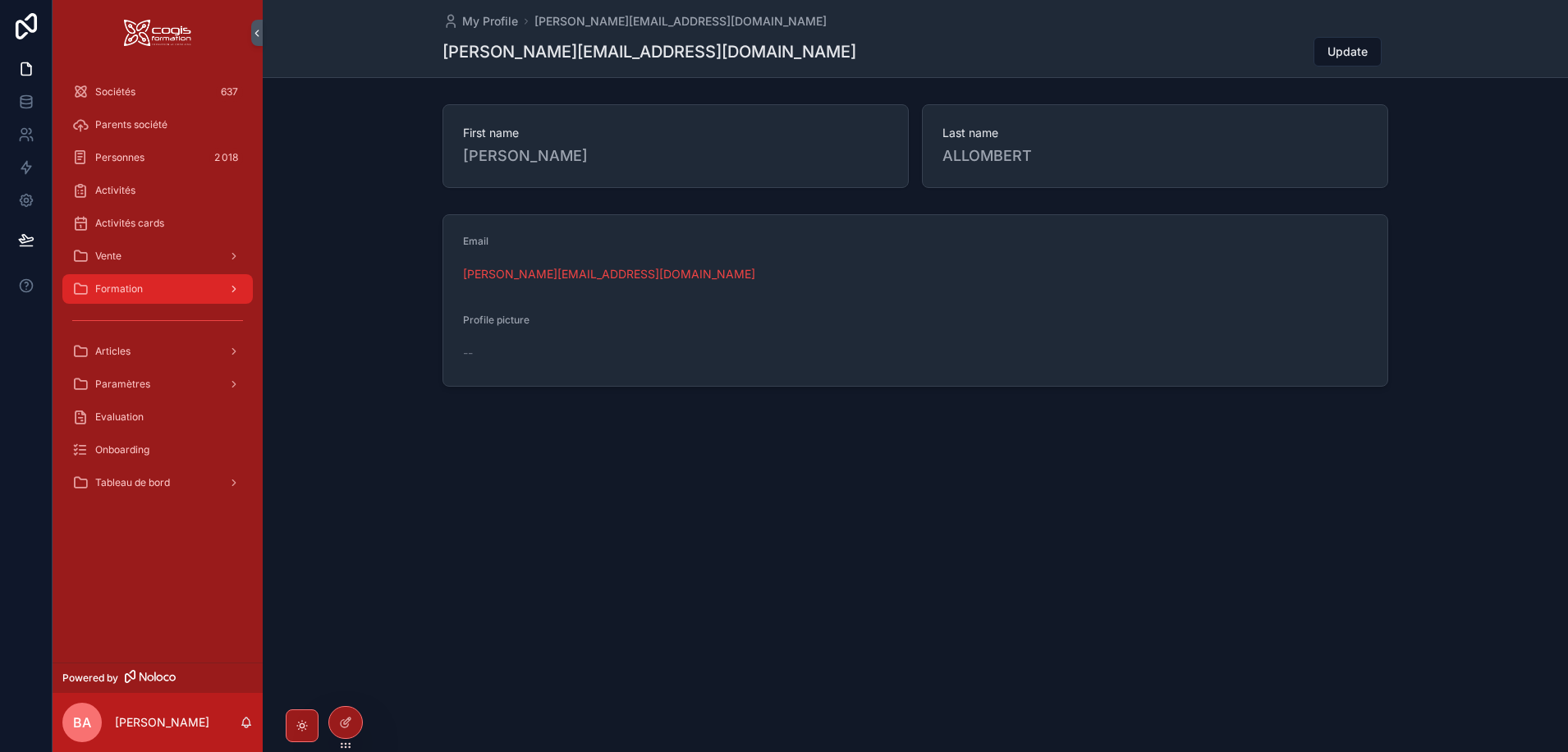
click at [116, 290] on span "Formation" at bounding box center [118, 289] width 48 height 13
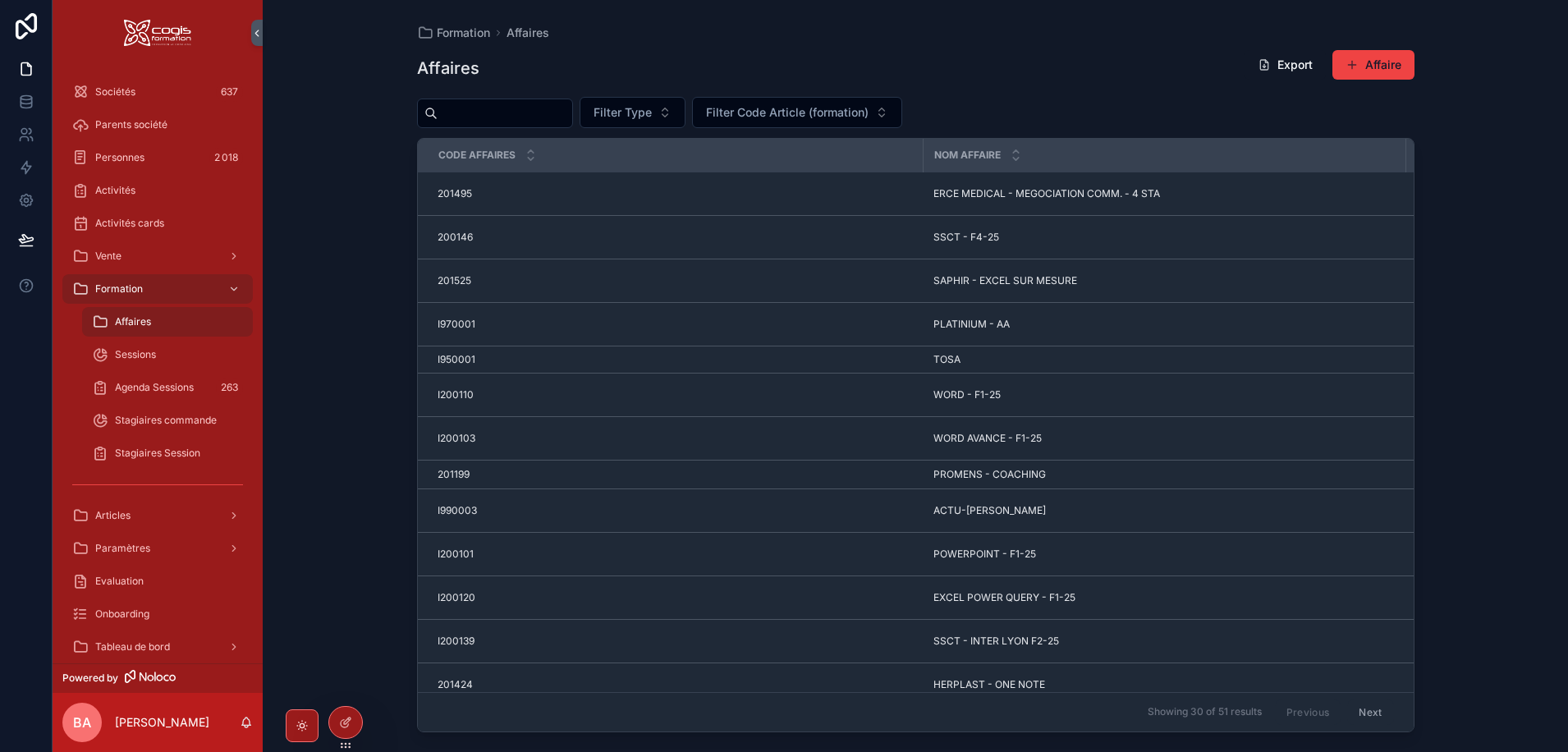
click at [491, 114] on input "scrollable content" at bounding box center [504, 113] width 134 height 23
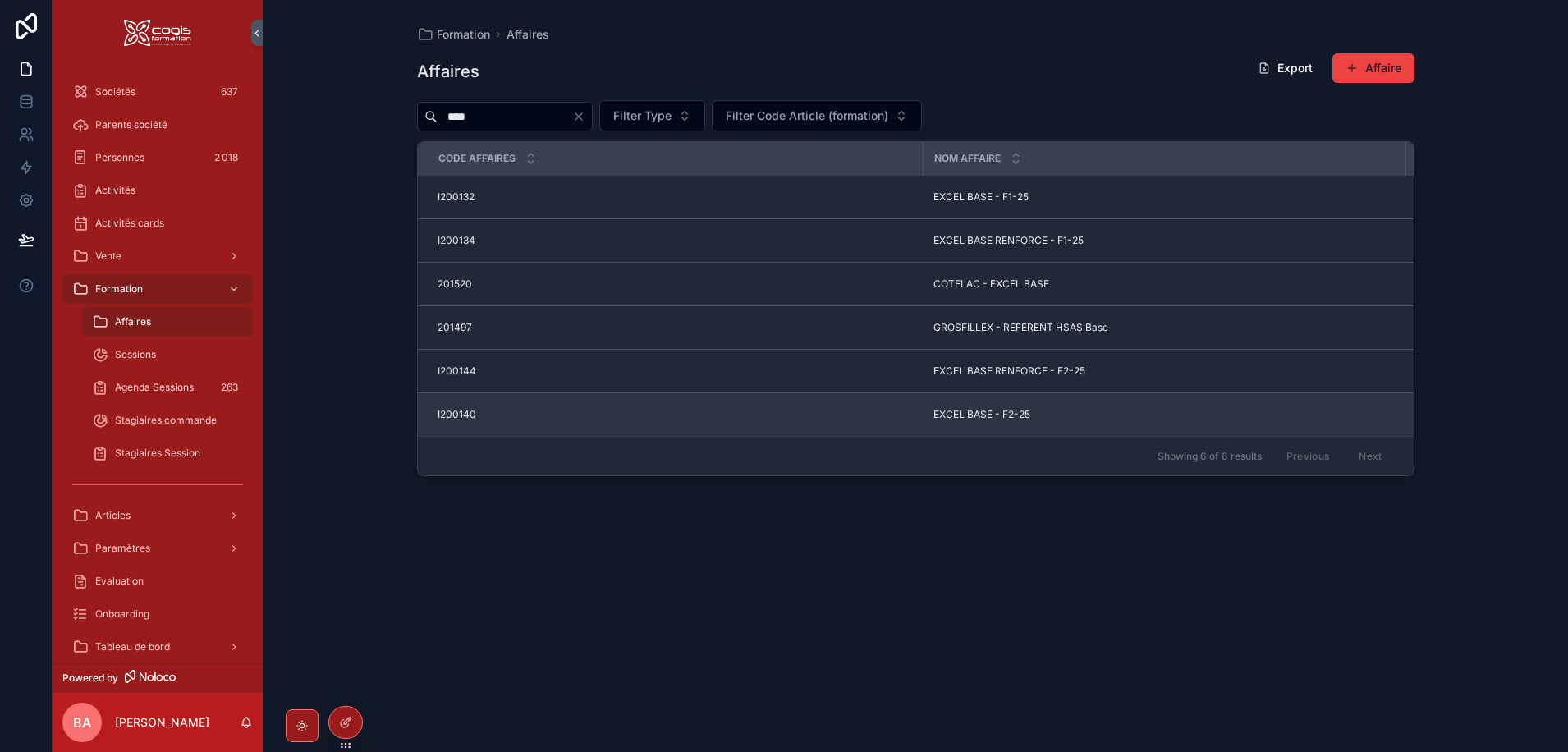
type input "****"
click at [440, 414] on span "I200140" at bounding box center [456, 415] width 39 height 13
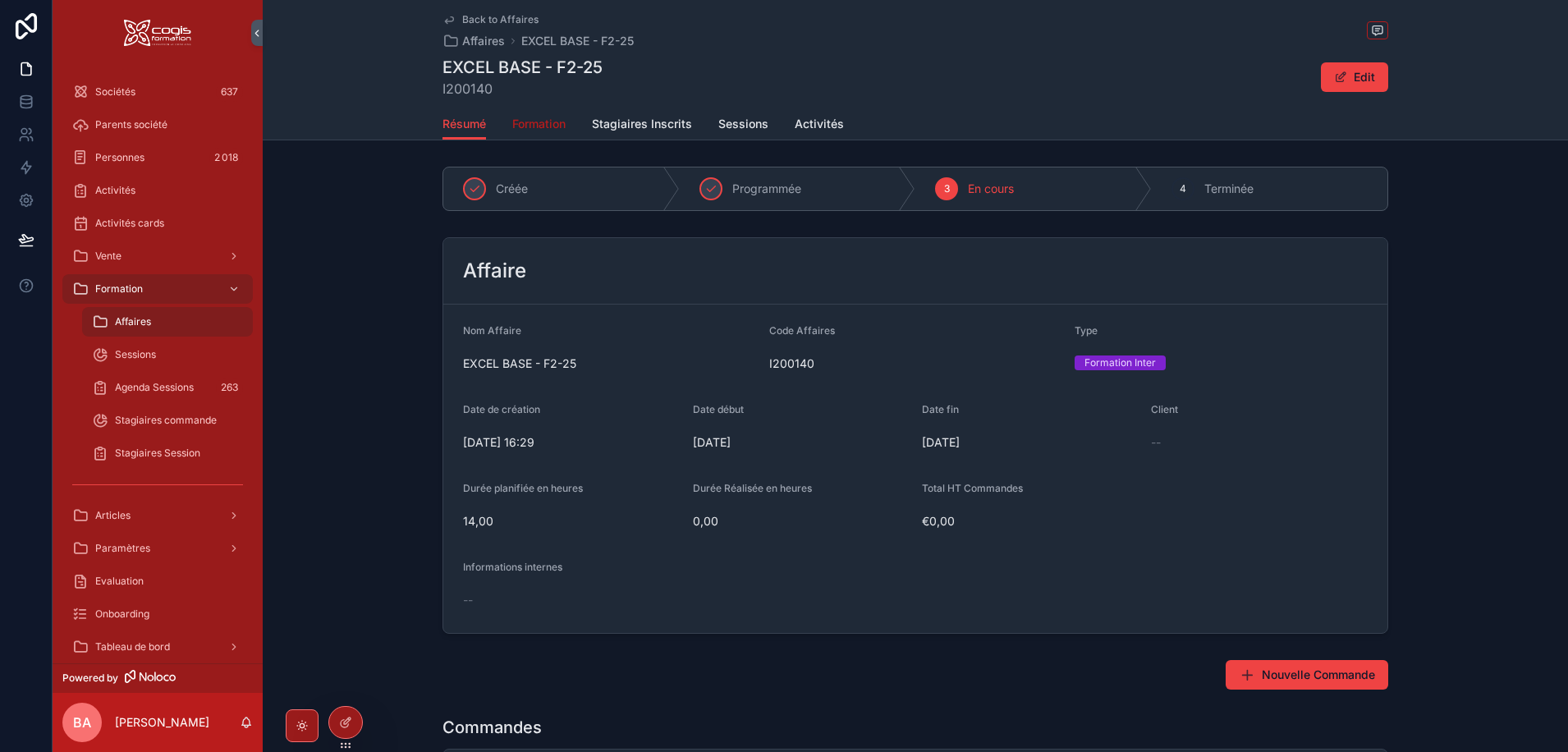
click at [544, 125] on span "Formation" at bounding box center [539, 123] width 54 height 16
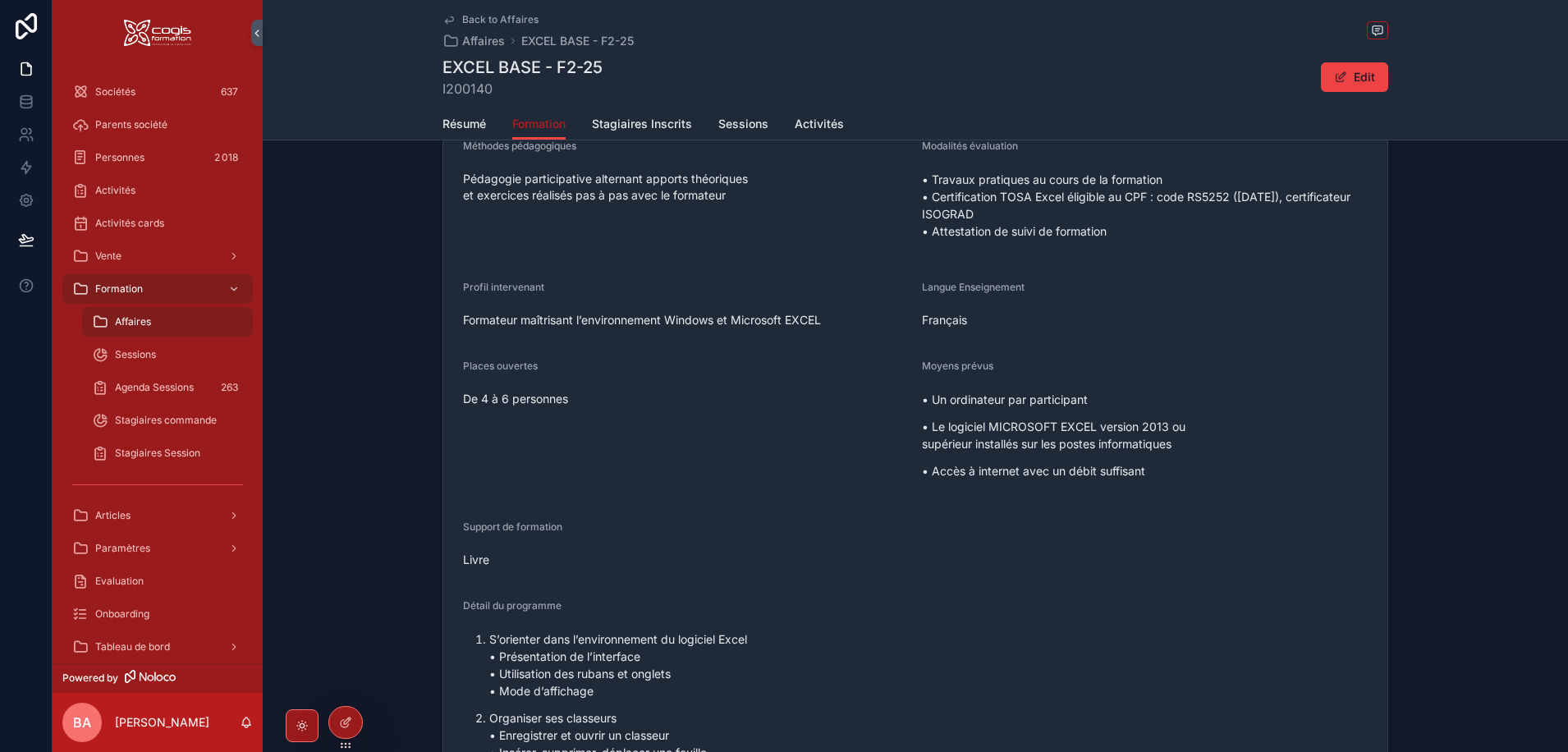
scroll to position [411, 0]
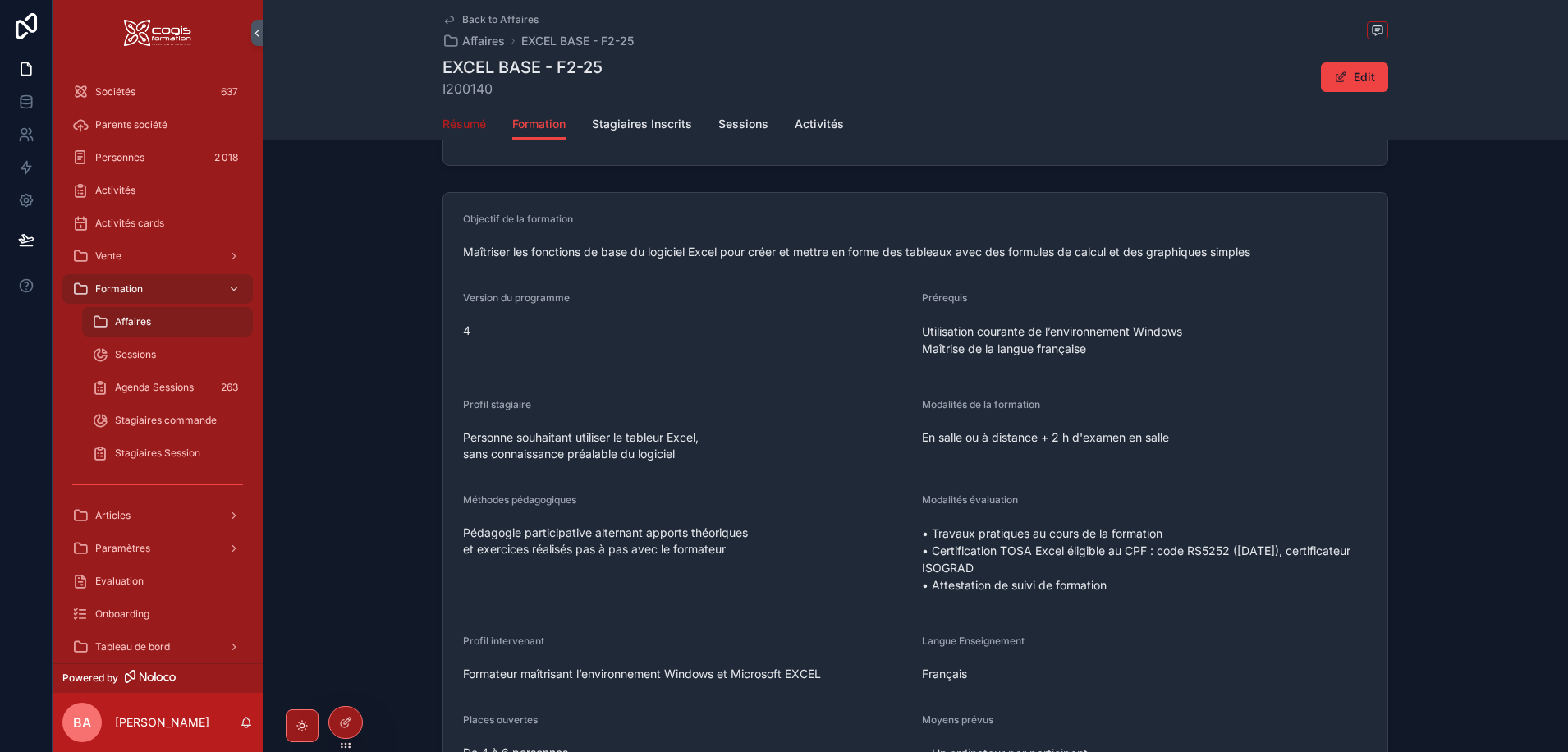
click at [457, 122] on span "Résumé" at bounding box center [464, 123] width 43 height 16
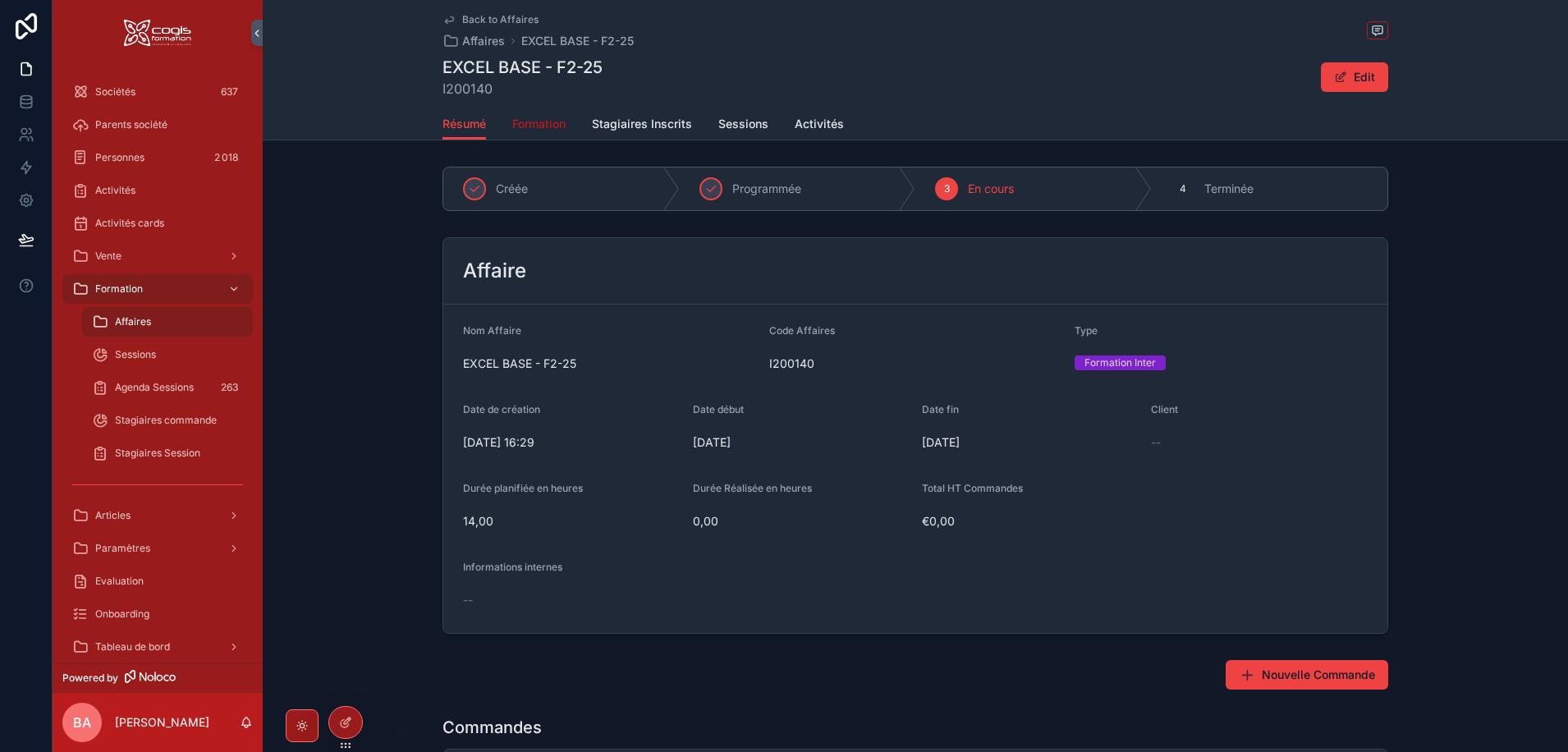
click at [530, 118] on span "Formation" at bounding box center [539, 123] width 54 height 16
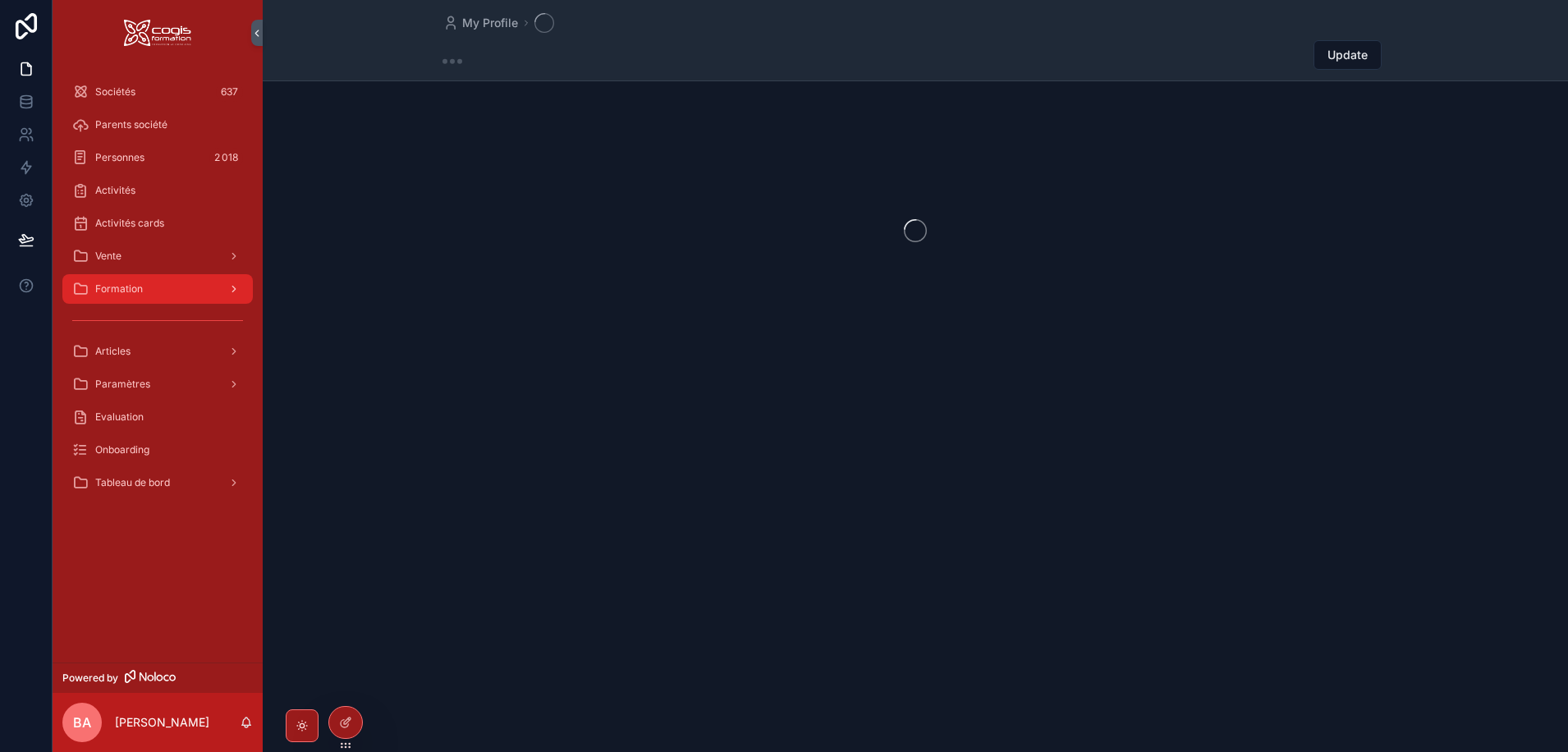
click at [126, 291] on span "Formation" at bounding box center [118, 289] width 48 height 13
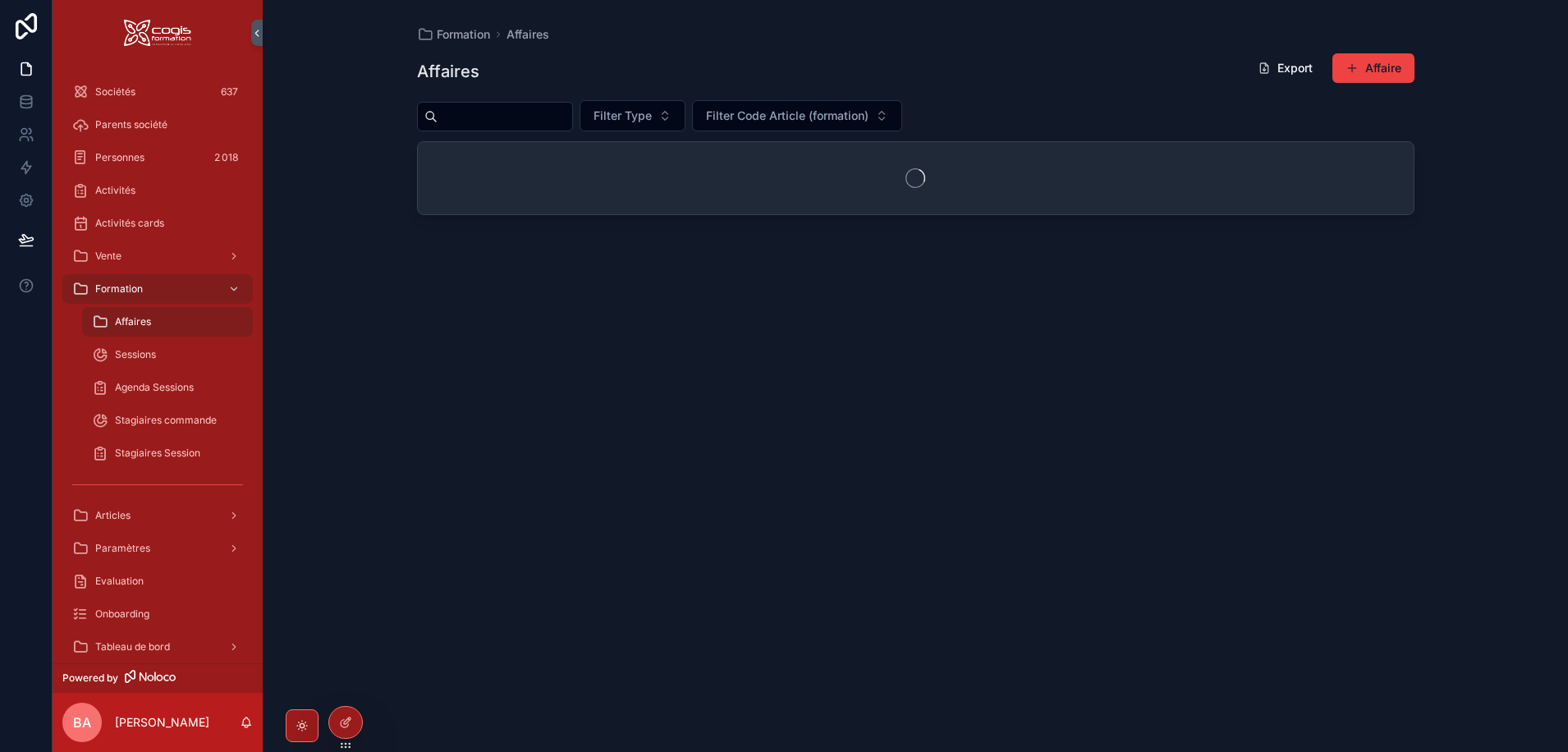
click at [506, 115] on input "scrollable content" at bounding box center [504, 117] width 134 height 23
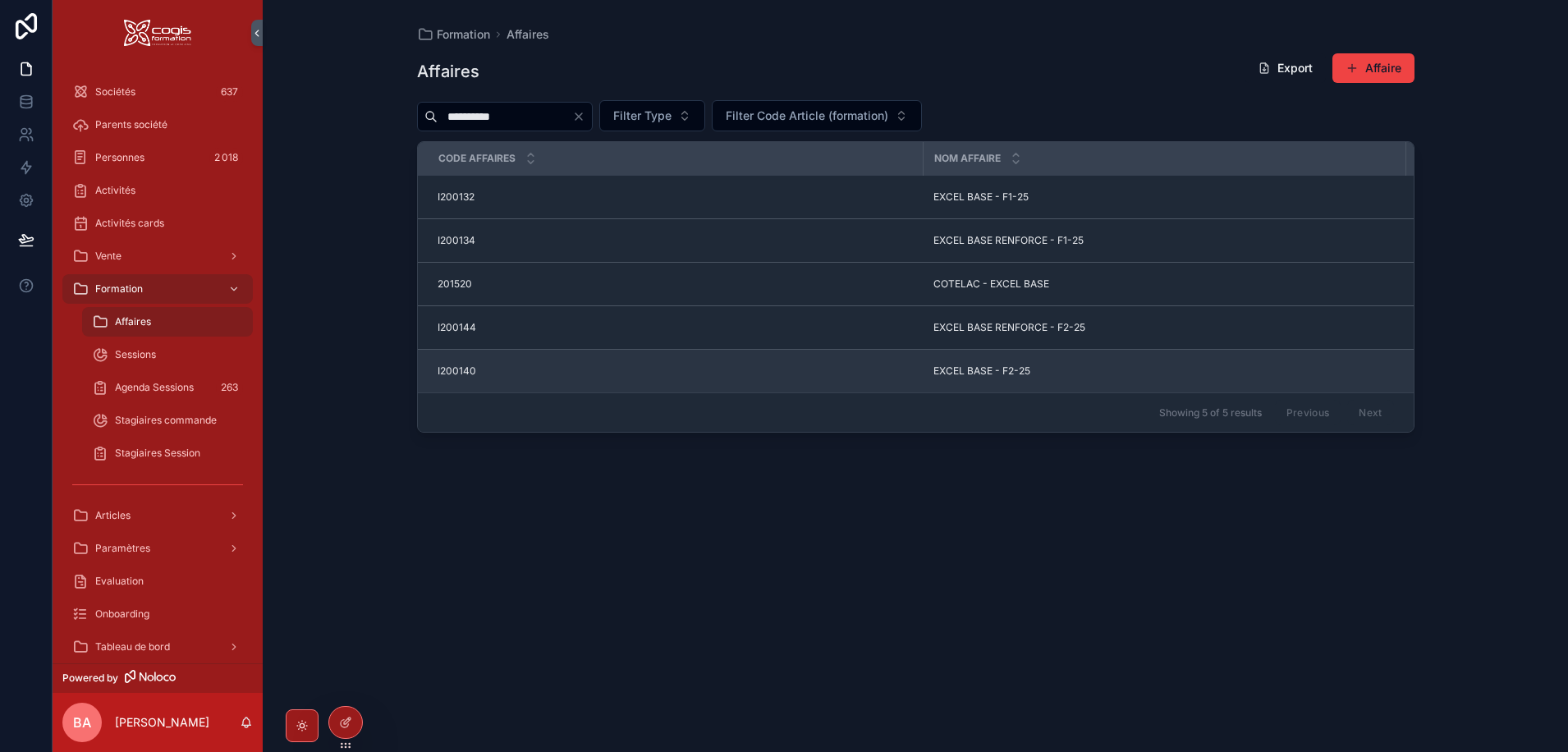
type input "**********"
click at [974, 371] on span "EXCEL BASE - F2-25" at bounding box center [981, 371] width 97 height 13
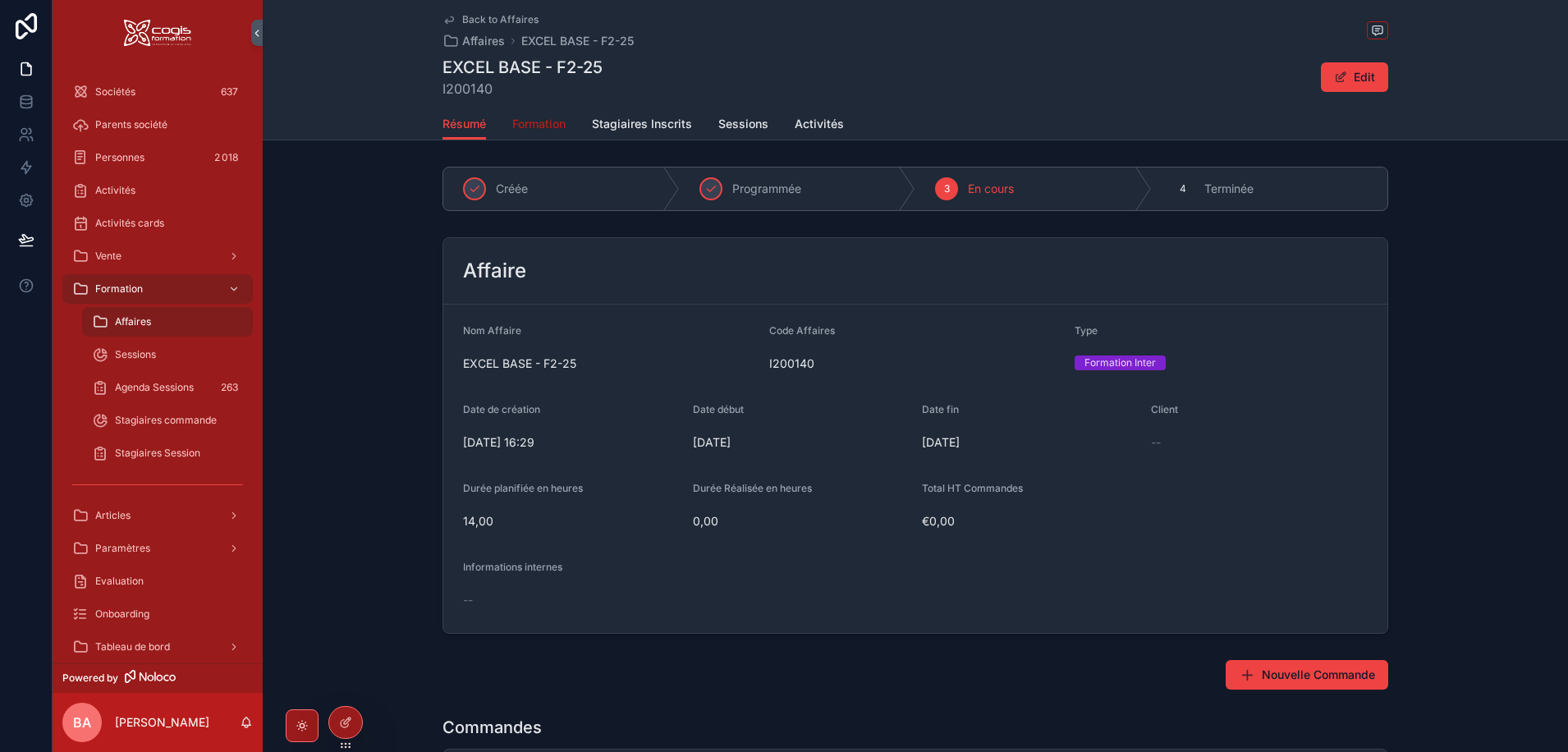
click at [536, 118] on span "Formation" at bounding box center [539, 123] width 54 height 16
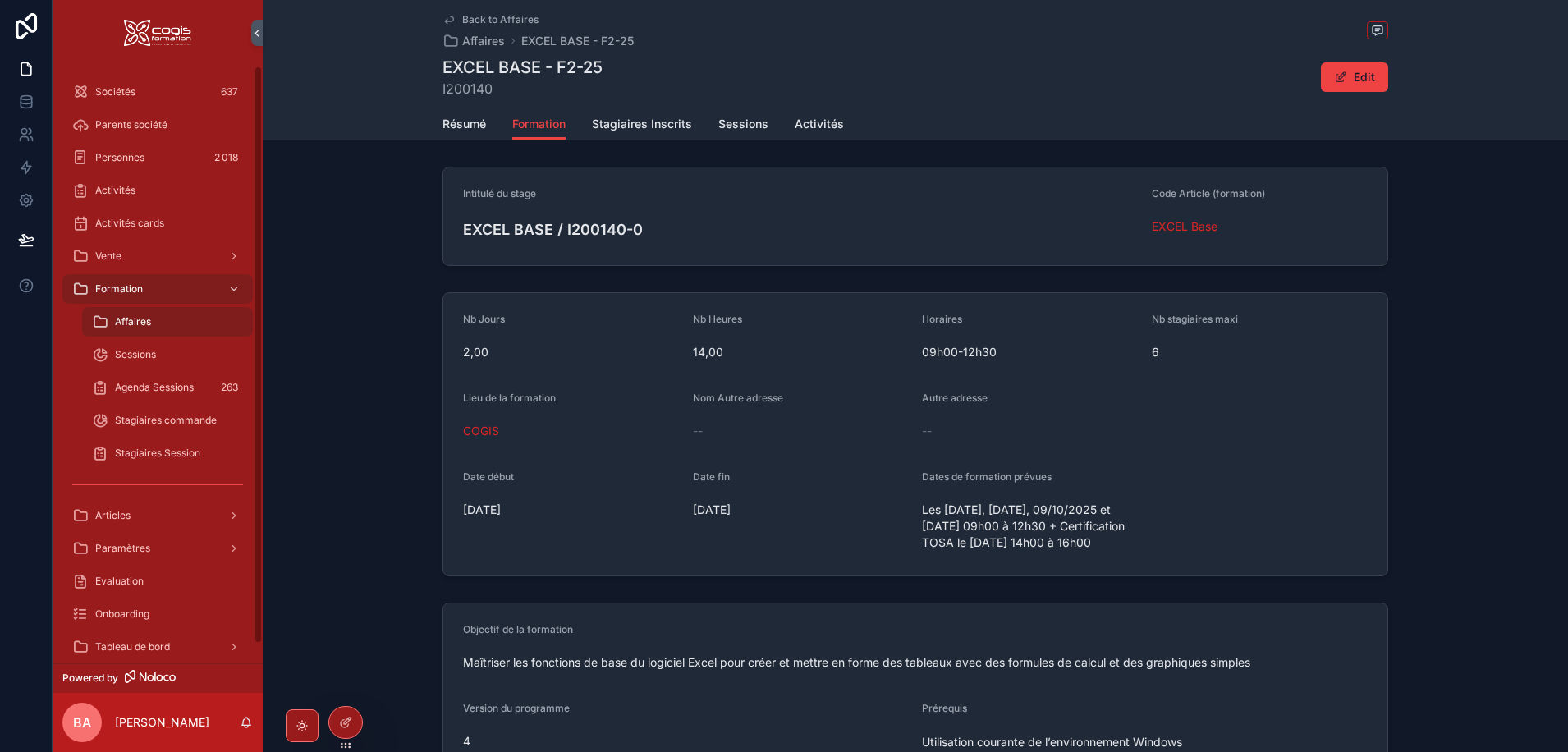
click at [321, 239] on div "Intitulé du stage EXCEL BASE / I200140-0 Code Article (formation) EXCEL Base" at bounding box center [915, 216] width 1305 height 113
click at [228, 288] on icon "scrollable content" at bounding box center [234, 289] width 11 height 11
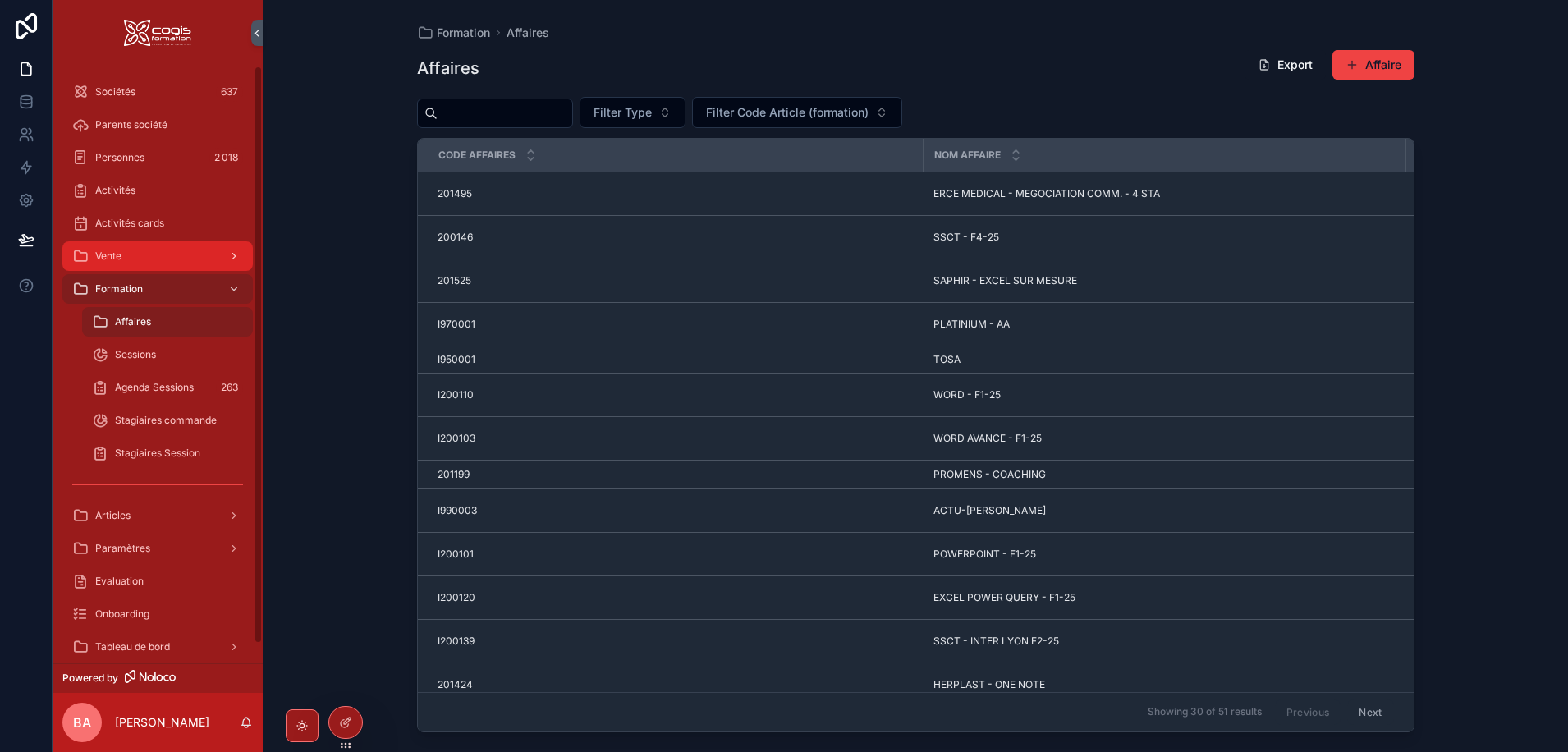
click at [231, 258] on icon "scrollable content" at bounding box center [234, 256] width 11 height 11
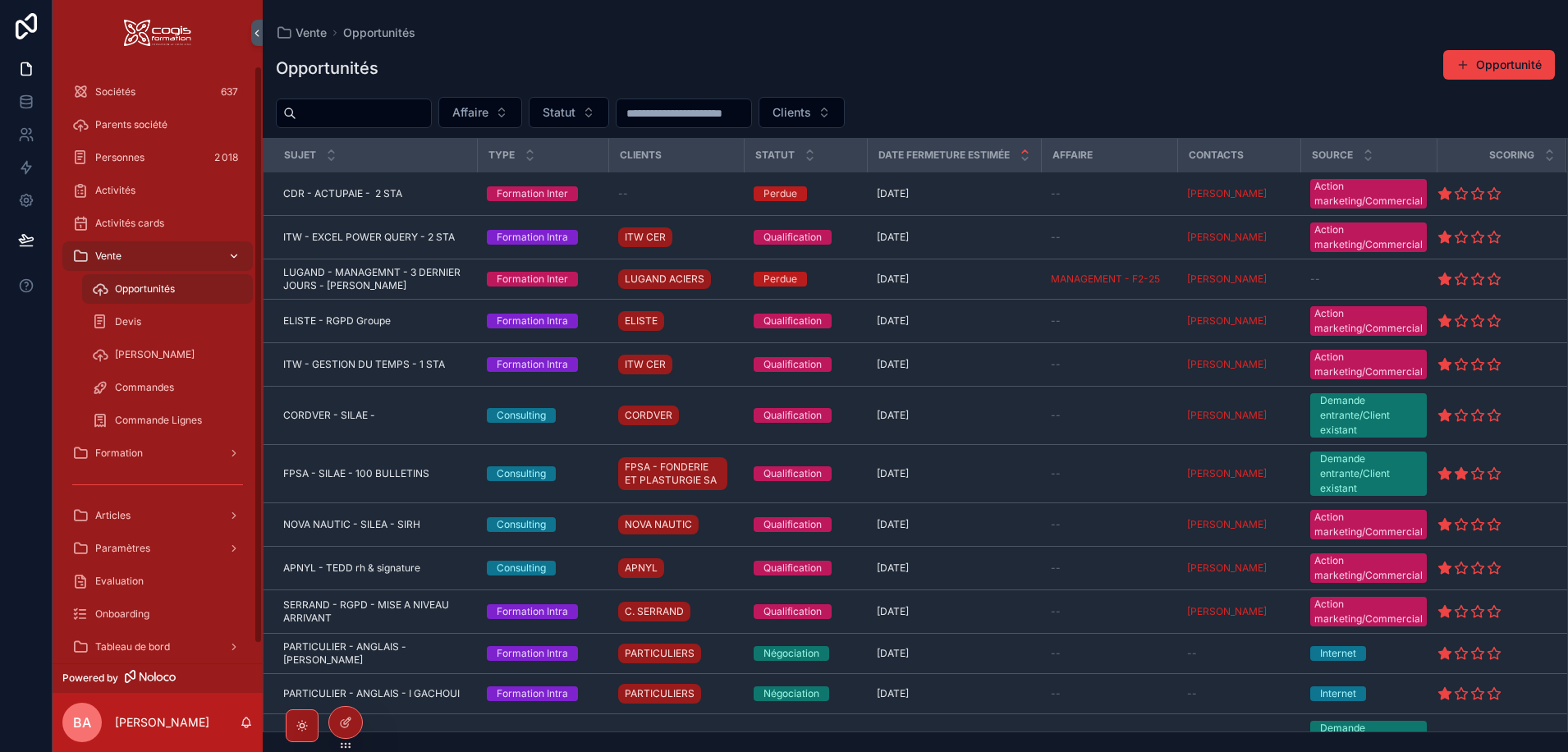
click at [231, 258] on icon "scrollable content" at bounding box center [234, 256] width 11 height 11
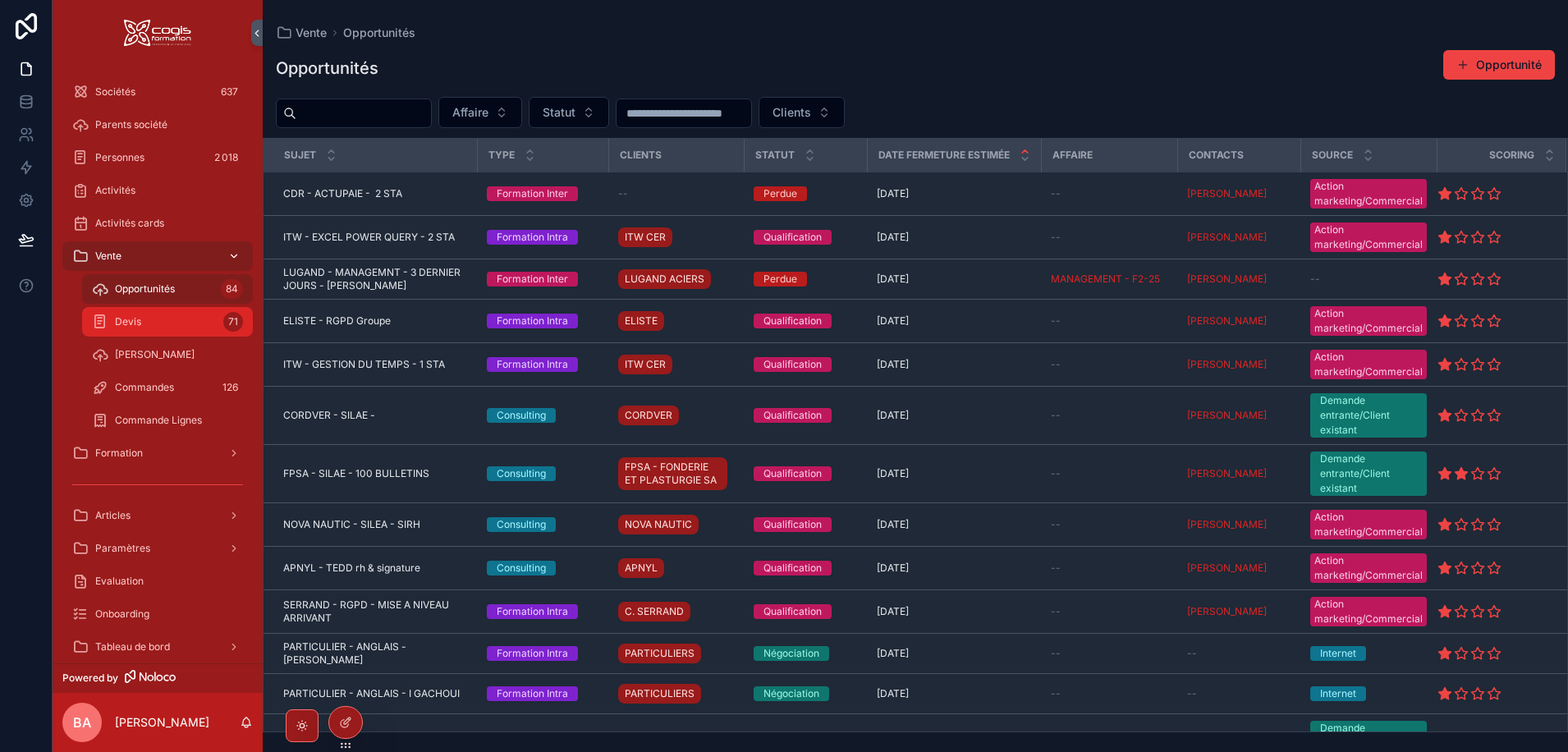
click at [175, 325] on div "Devis 71" at bounding box center [167, 321] width 151 height 26
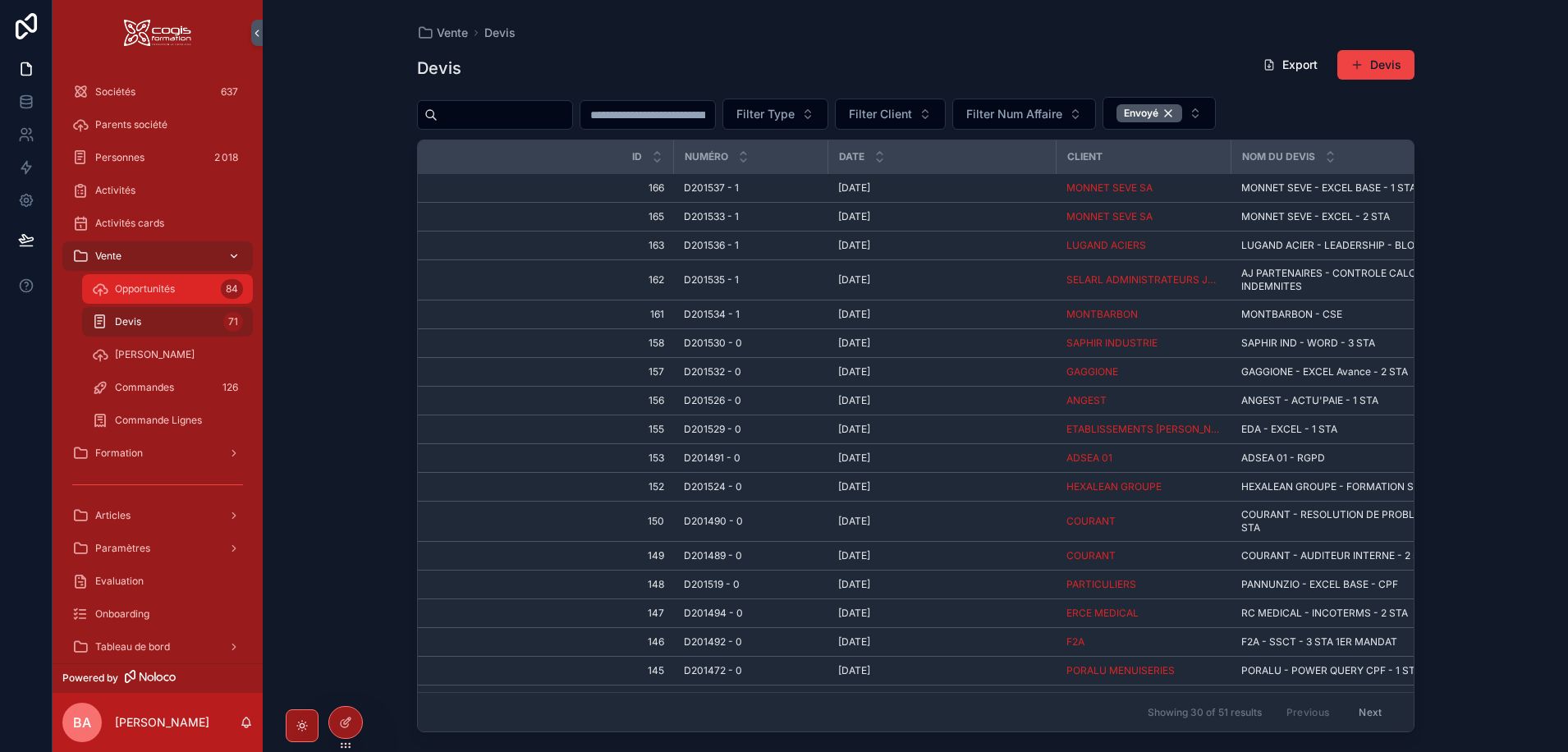
click at [167, 287] on span "Opportunités" at bounding box center [145, 289] width 60 height 13
